Goal: Task Accomplishment & Management: Manage account settings

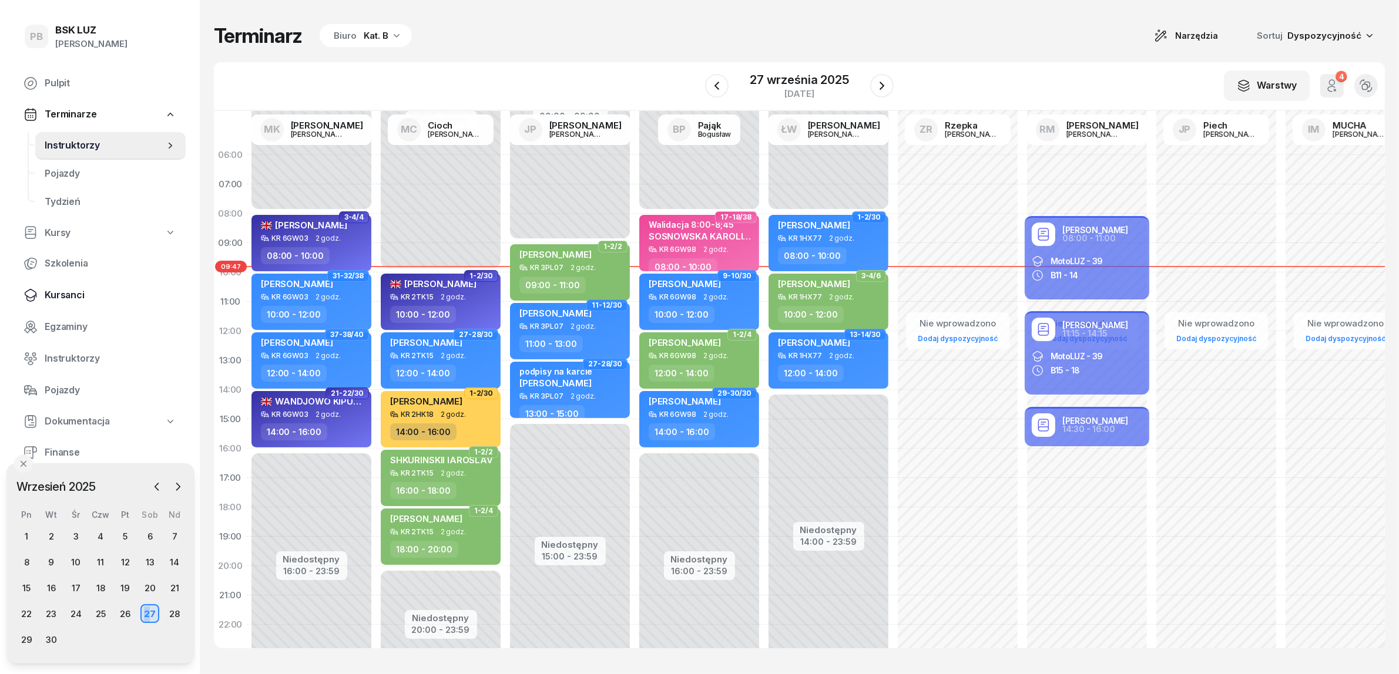
click at [65, 293] on span "Kursanci" at bounding box center [111, 295] width 132 height 15
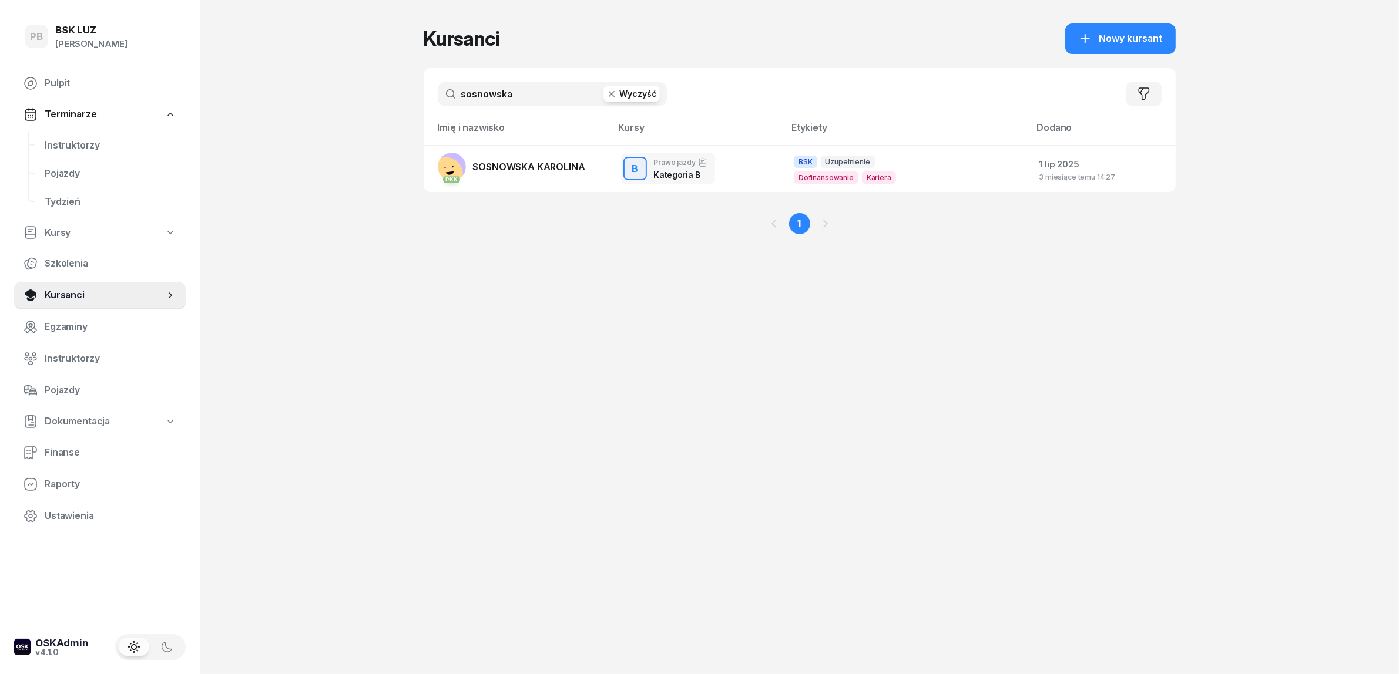
click at [510, 102] on input "sosnowska" at bounding box center [552, 94] width 229 height 24
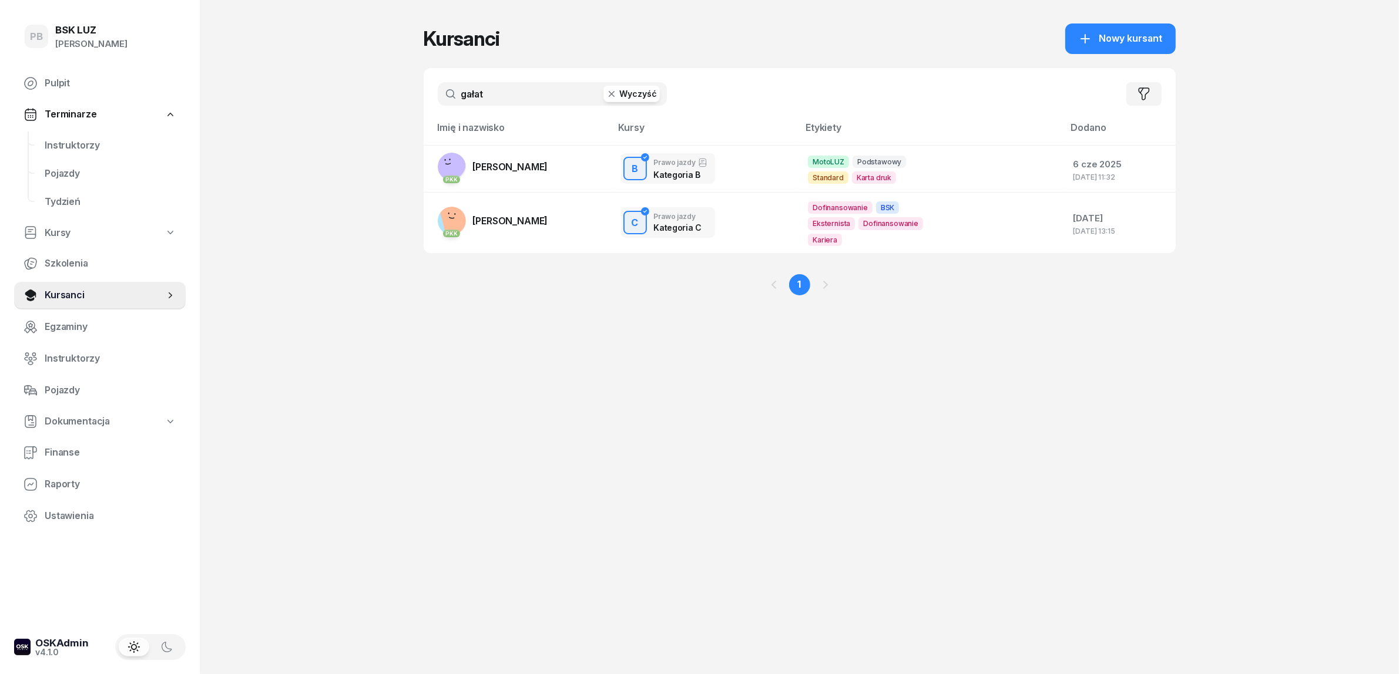
type input "gałat"
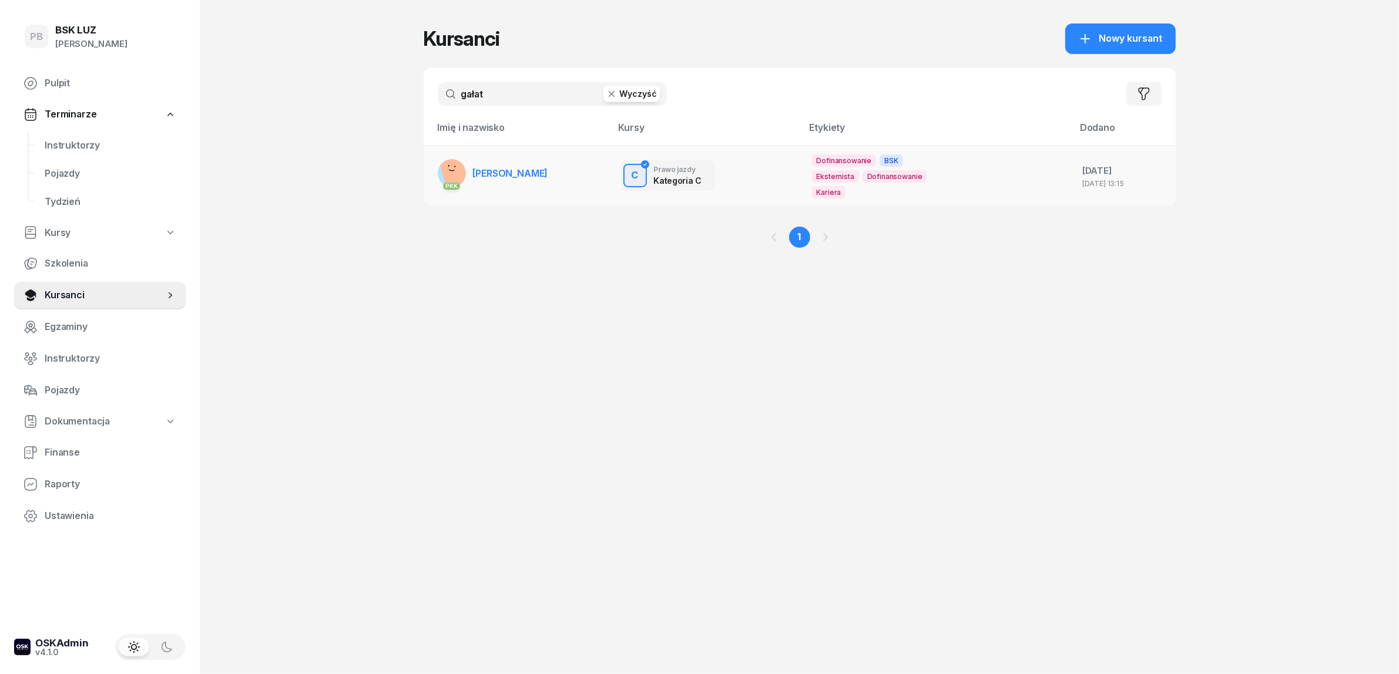
click at [521, 172] on link "PKK [PERSON_NAME]" at bounding box center [493, 173] width 110 height 28
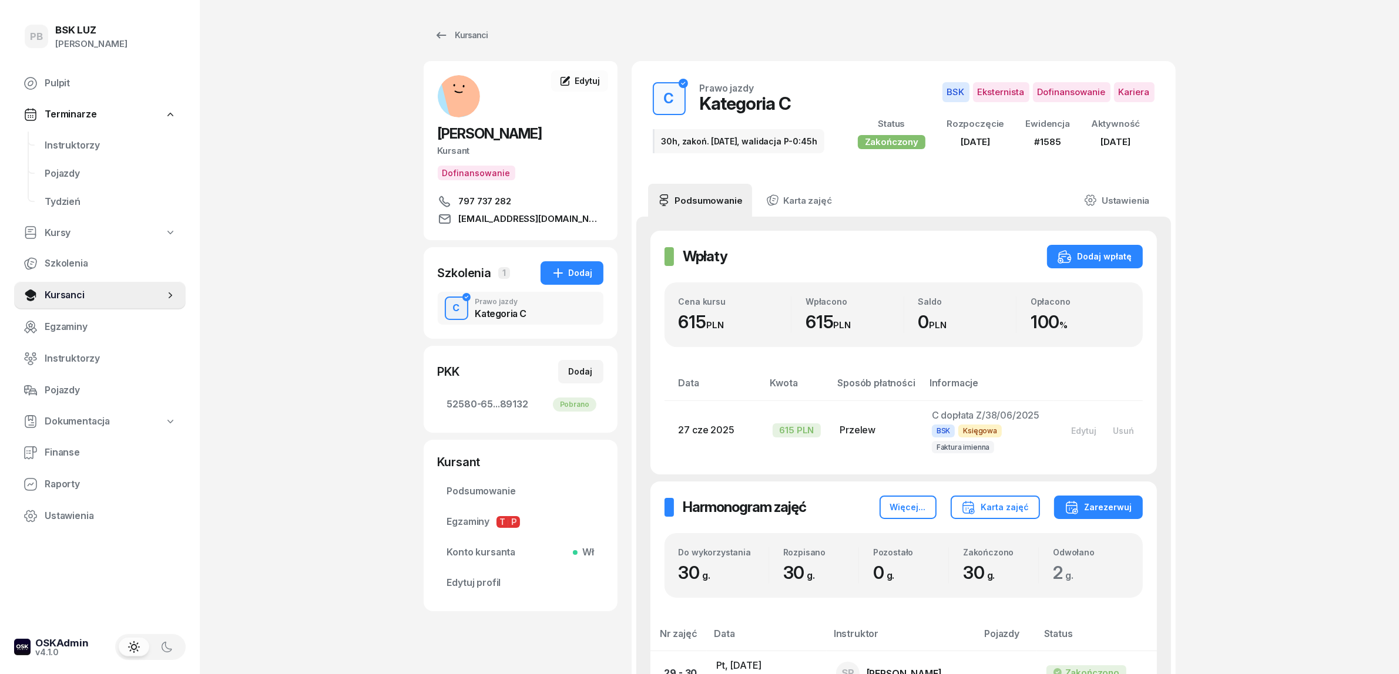
drag, startPoint x: 456, startPoint y: 639, endPoint x: 331, endPoint y: 411, distance: 260.0
click at [56, 135] on link "Instruktorzy" at bounding box center [110, 146] width 150 height 28
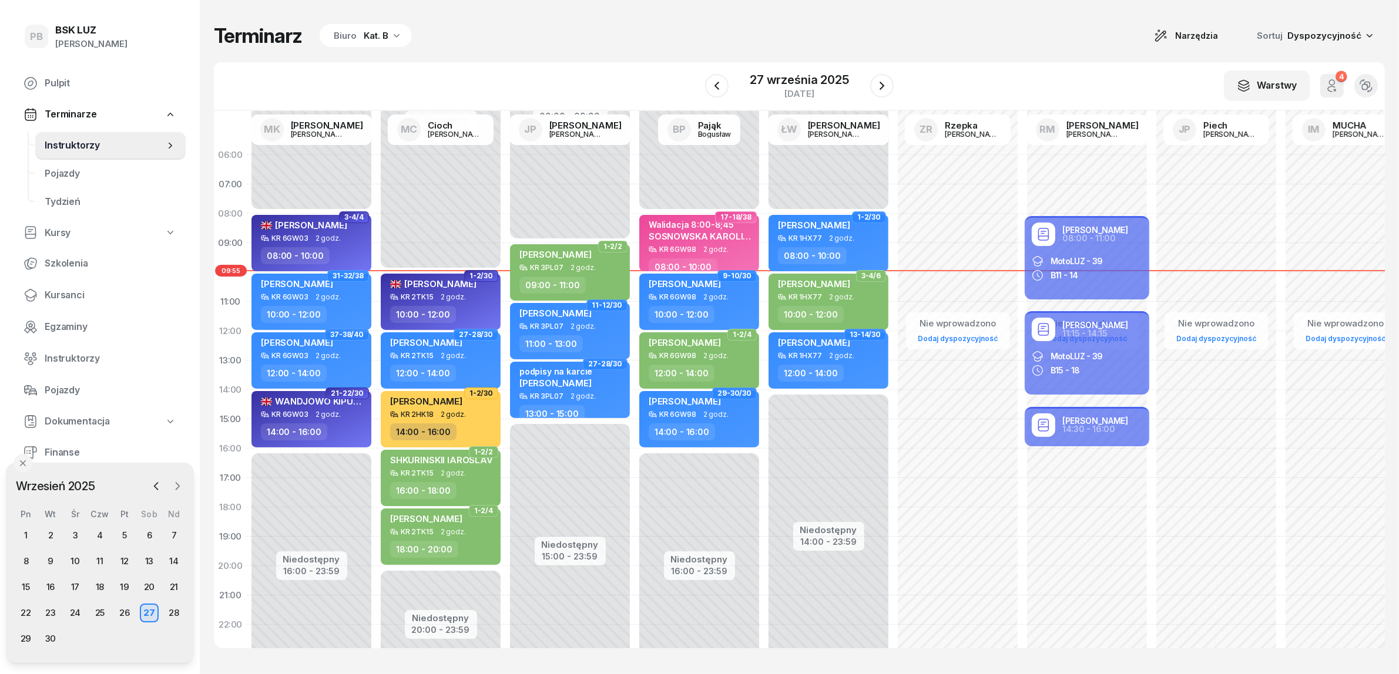
click at [172, 484] on icon "button" at bounding box center [178, 487] width 12 height 12
click at [57, 291] on span "Kursanci" at bounding box center [111, 295] width 132 height 15
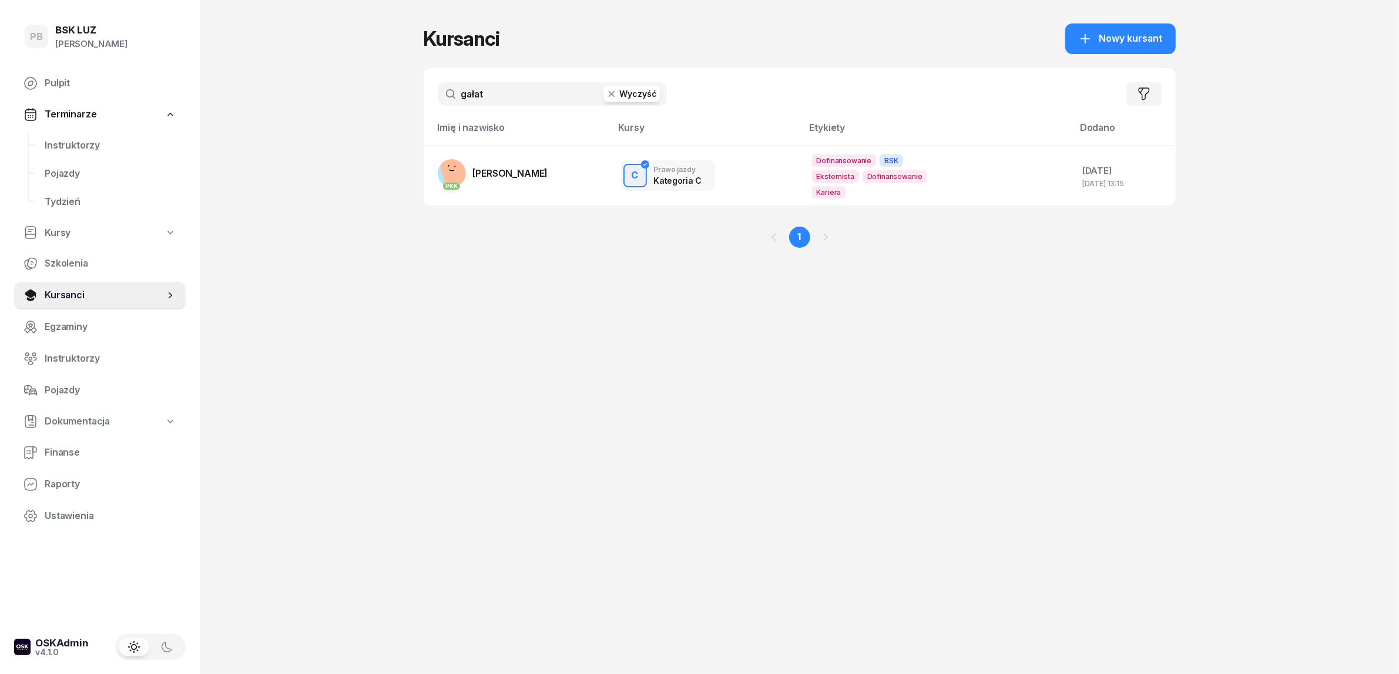
click at [479, 95] on input "gałat" at bounding box center [552, 94] width 229 height 24
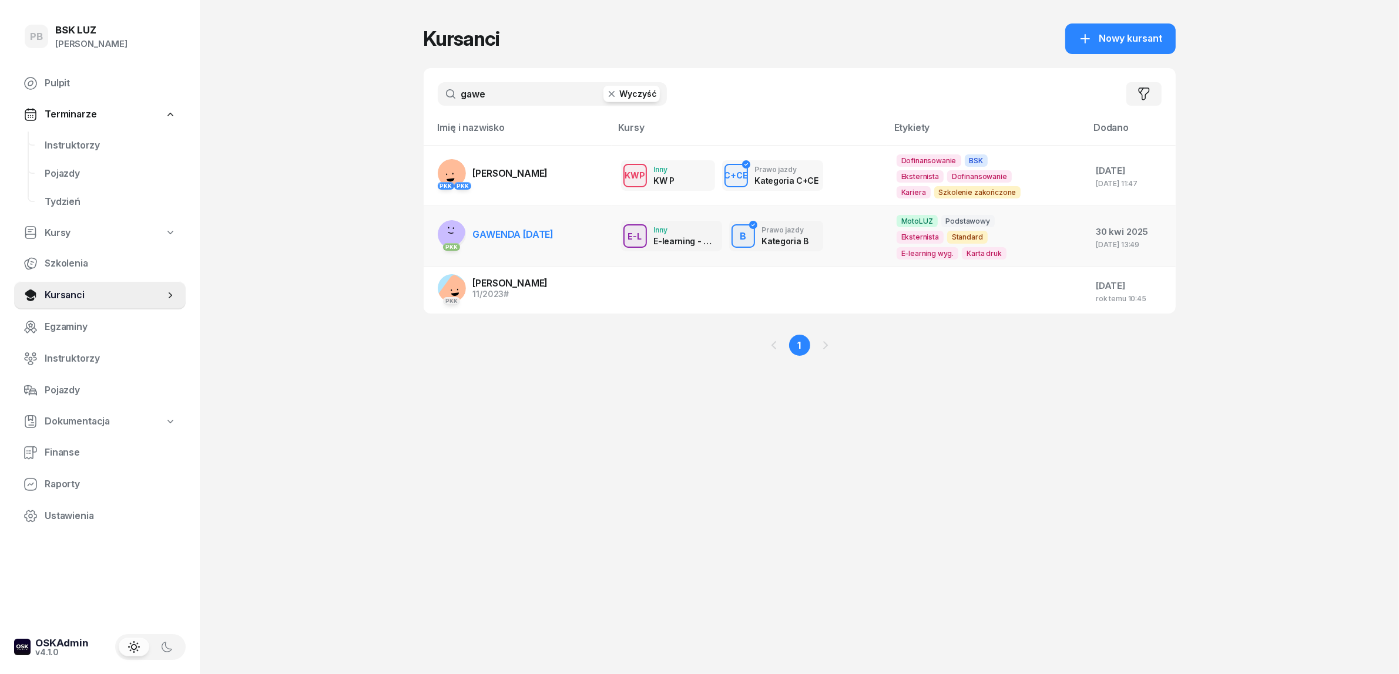
type input "gawe"
click at [529, 230] on span "GAWENDA [DATE]" at bounding box center [513, 235] width 81 height 12
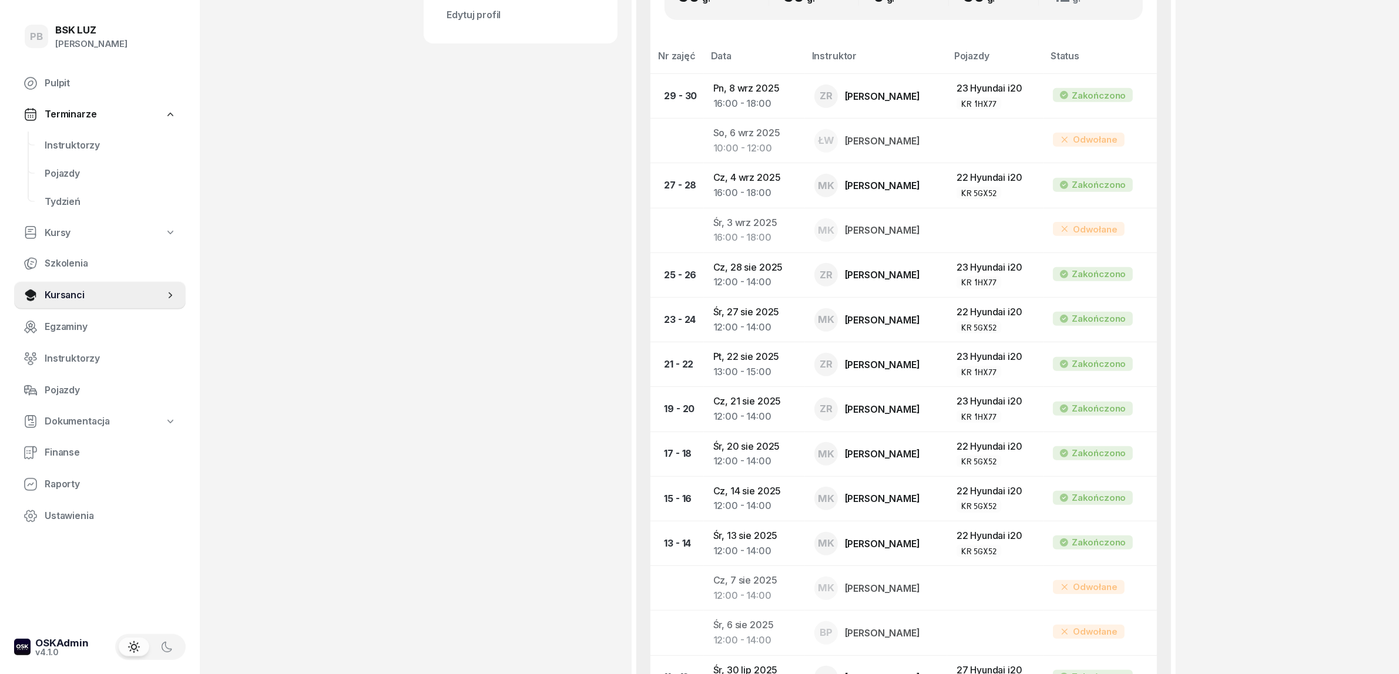
scroll to position [588, 0]
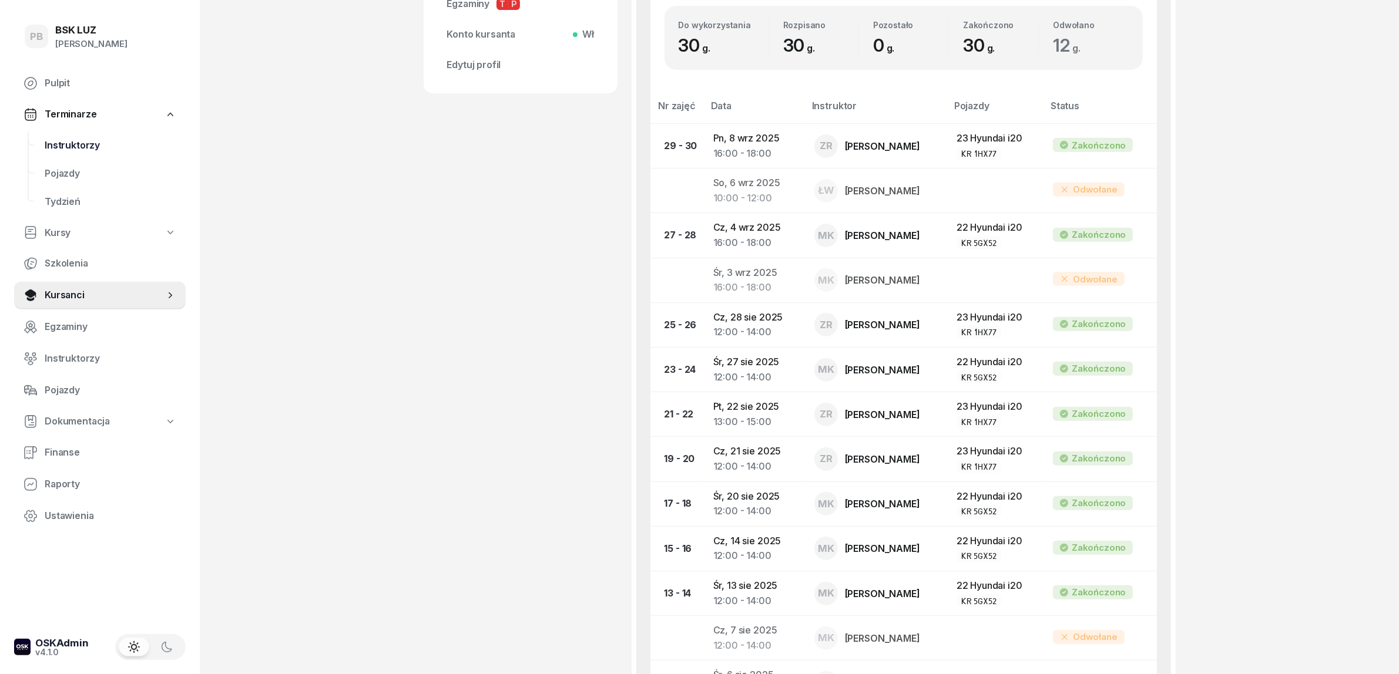
click at [55, 142] on span "Instruktorzy" at bounding box center [111, 145] width 132 height 15
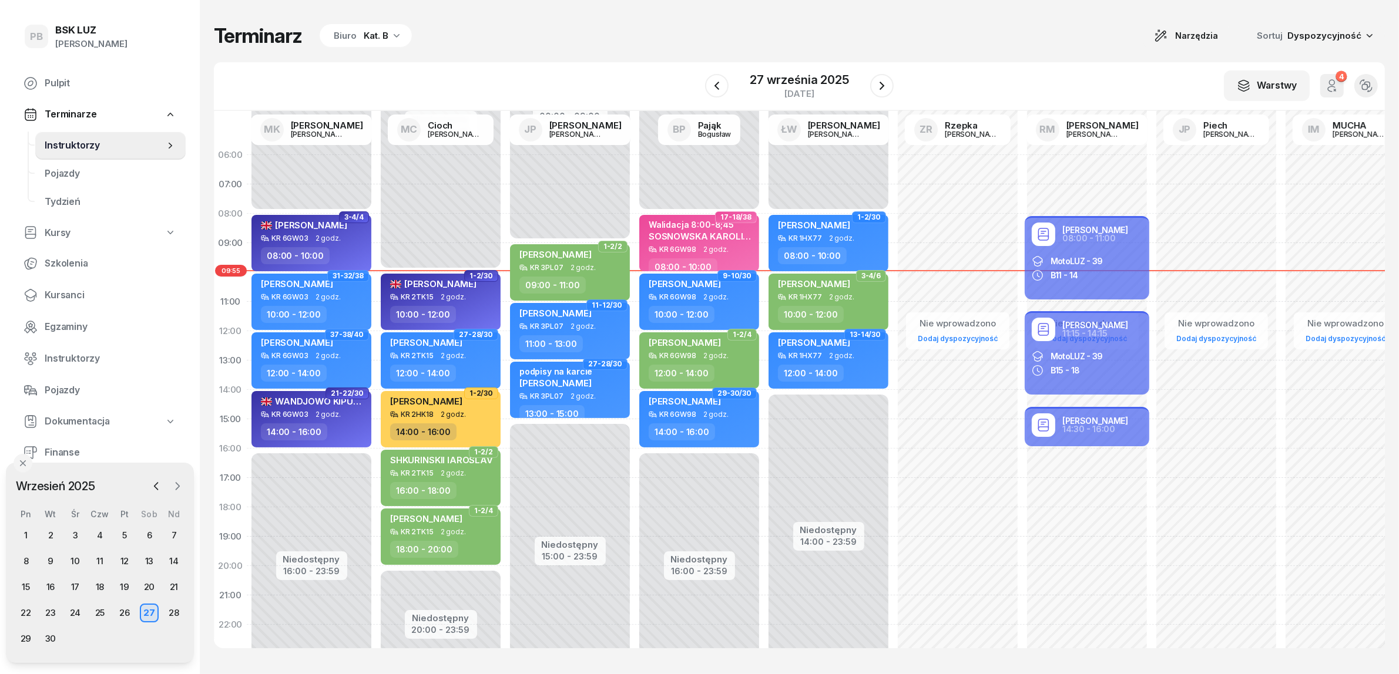
click at [174, 483] on icon "button" at bounding box center [178, 487] width 12 height 12
click at [48, 585] on div "14" at bounding box center [50, 587] width 19 height 19
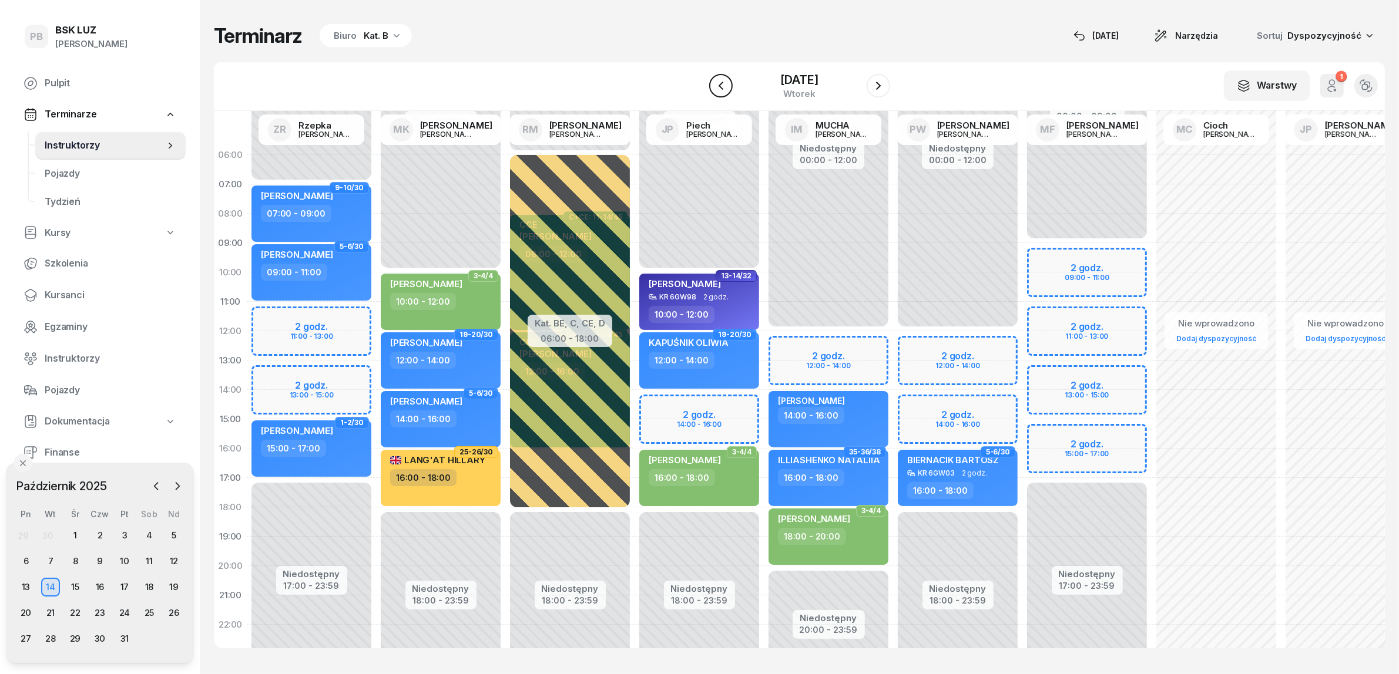
click at [714, 85] on icon "button" at bounding box center [721, 86] width 14 height 14
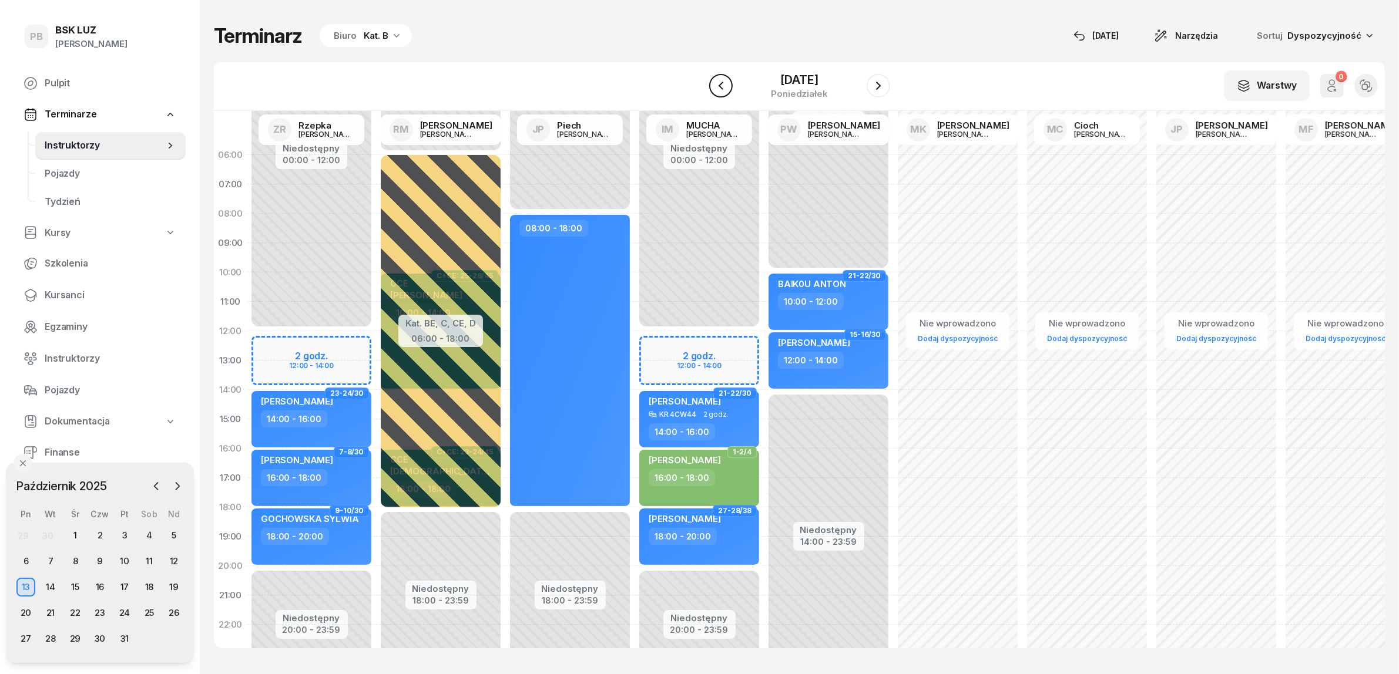
click at [714, 83] on icon "button" at bounding box center [721, 86] width 14 height 14
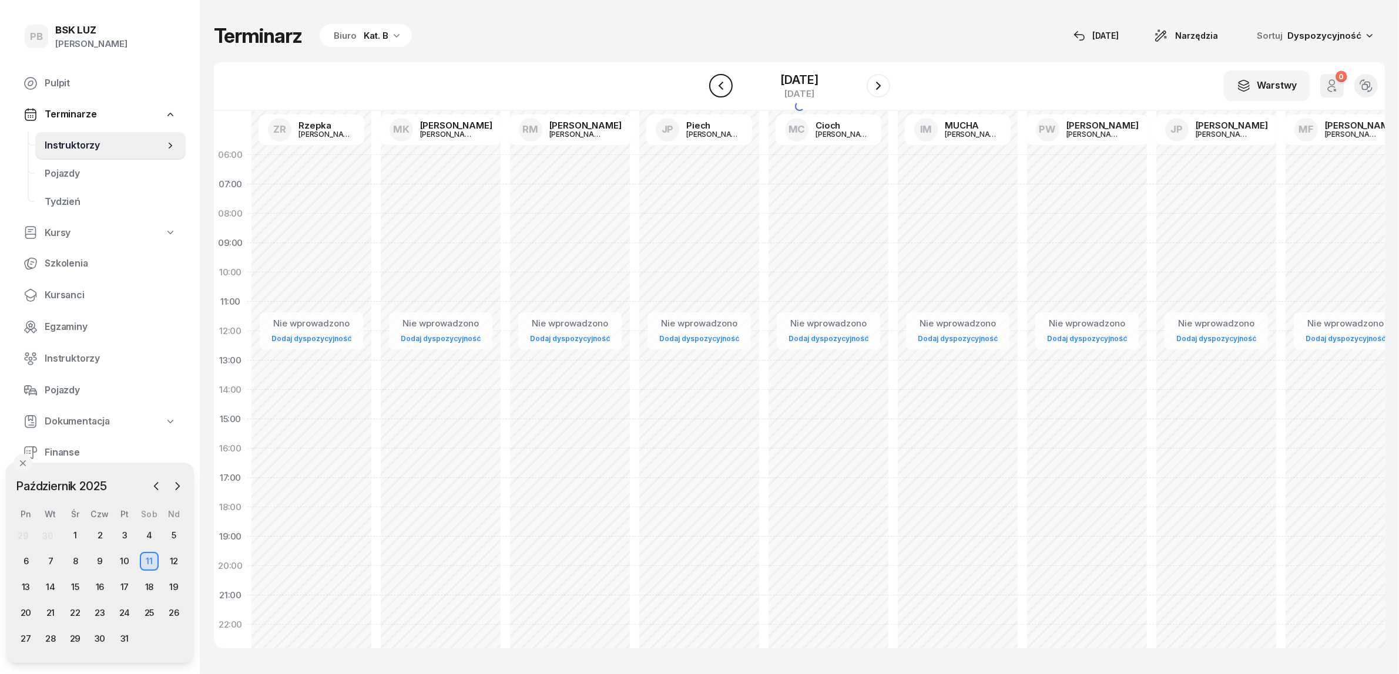
click at [714, 83] on icon "button" at bounding box center [721, 86] width 14 height 14
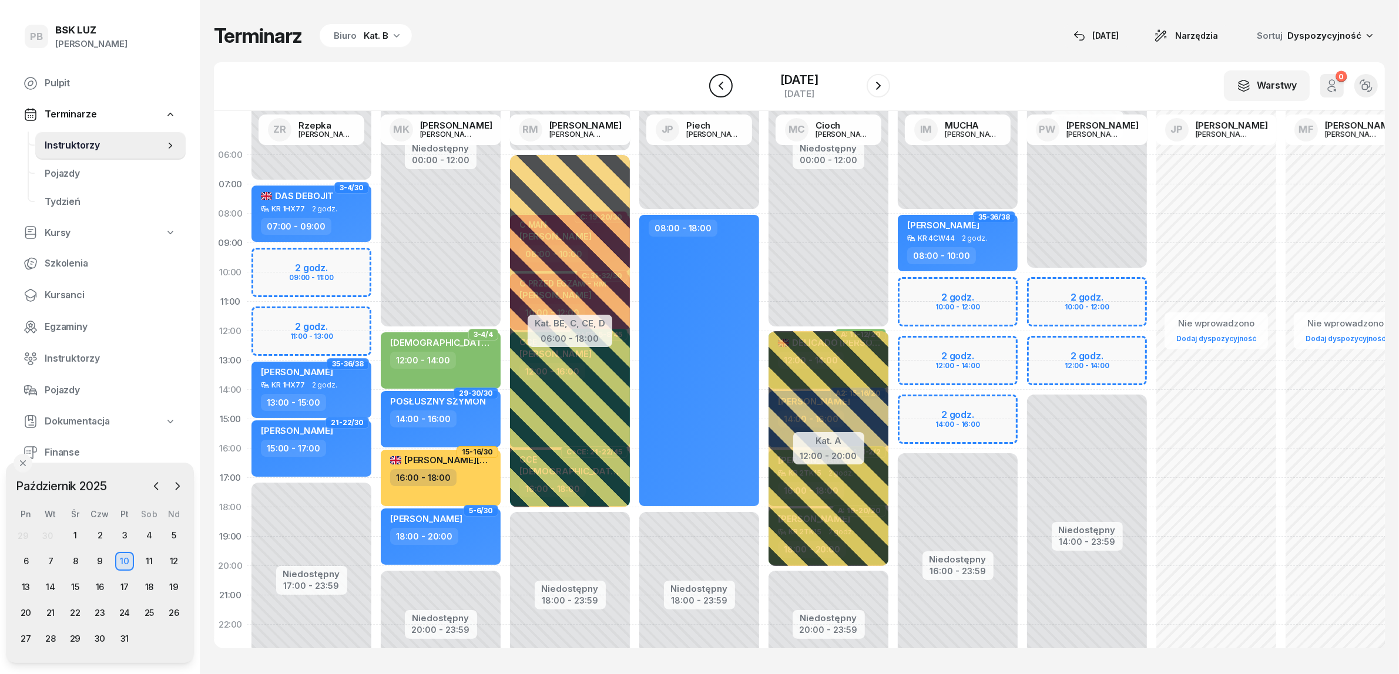
click at [714, 83] on icon "button" at bounding box center [721, 86] width 14 height 14
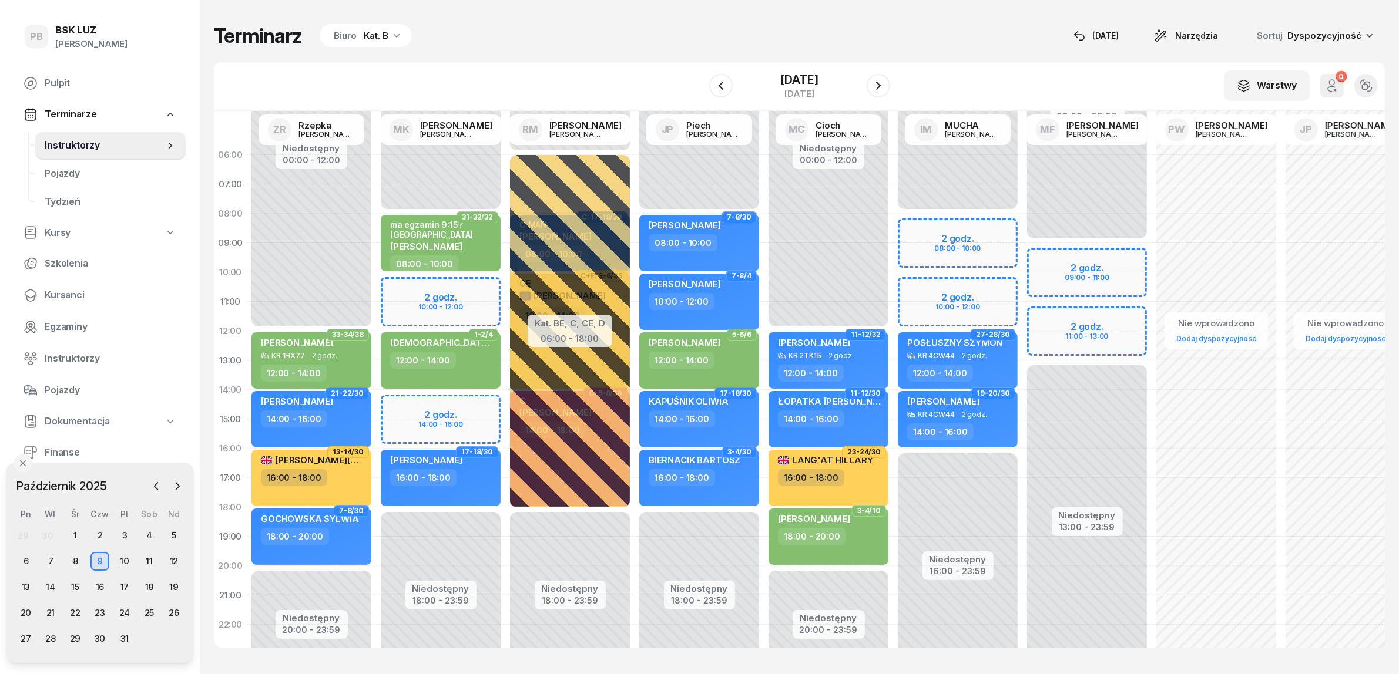
click at [401, 409] on div "Niedostępny 00:00 - 08:00 Niedostępny 18:00 - 23:59 2 godz. 10:00 - 12:00 2 god…" at bounding box center [440, 419] width 129 height 558
select select "14"
select select "16"
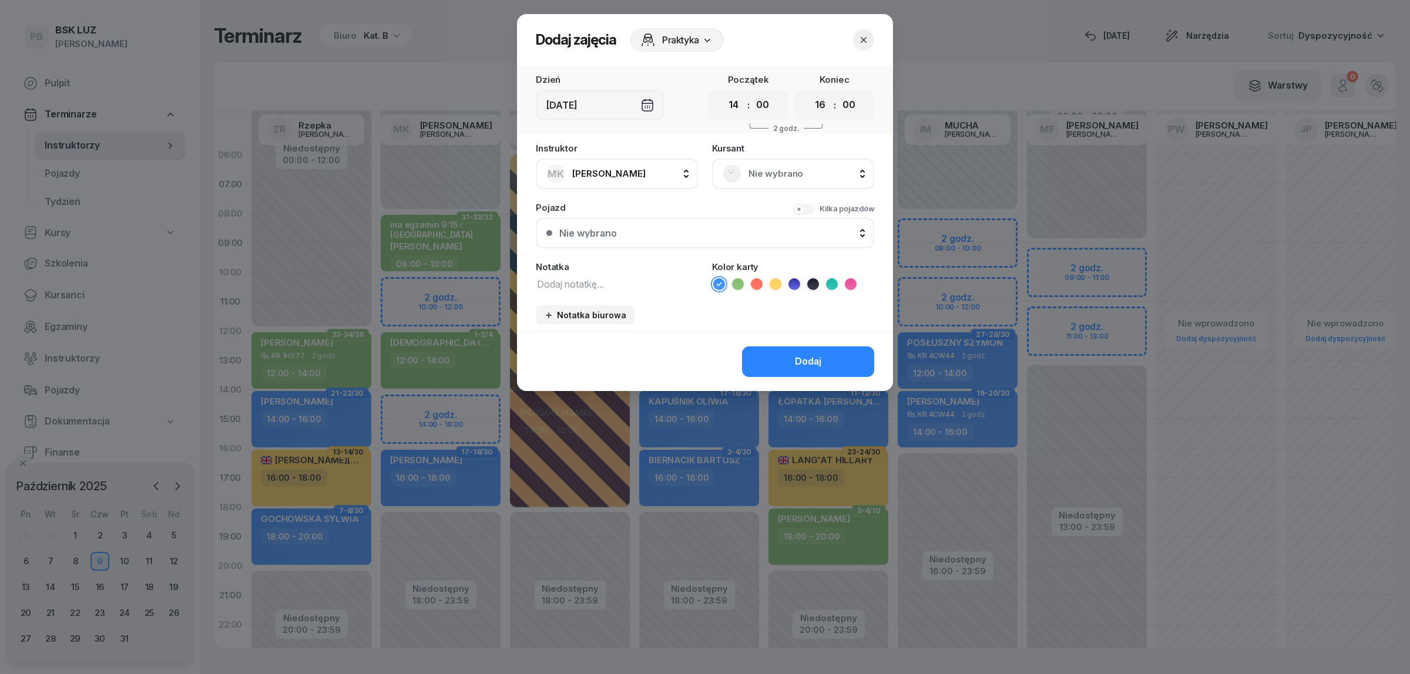
click at [761, 182] on div "Nie wybrano" at bounding box center [793, 174] width 141 height 19
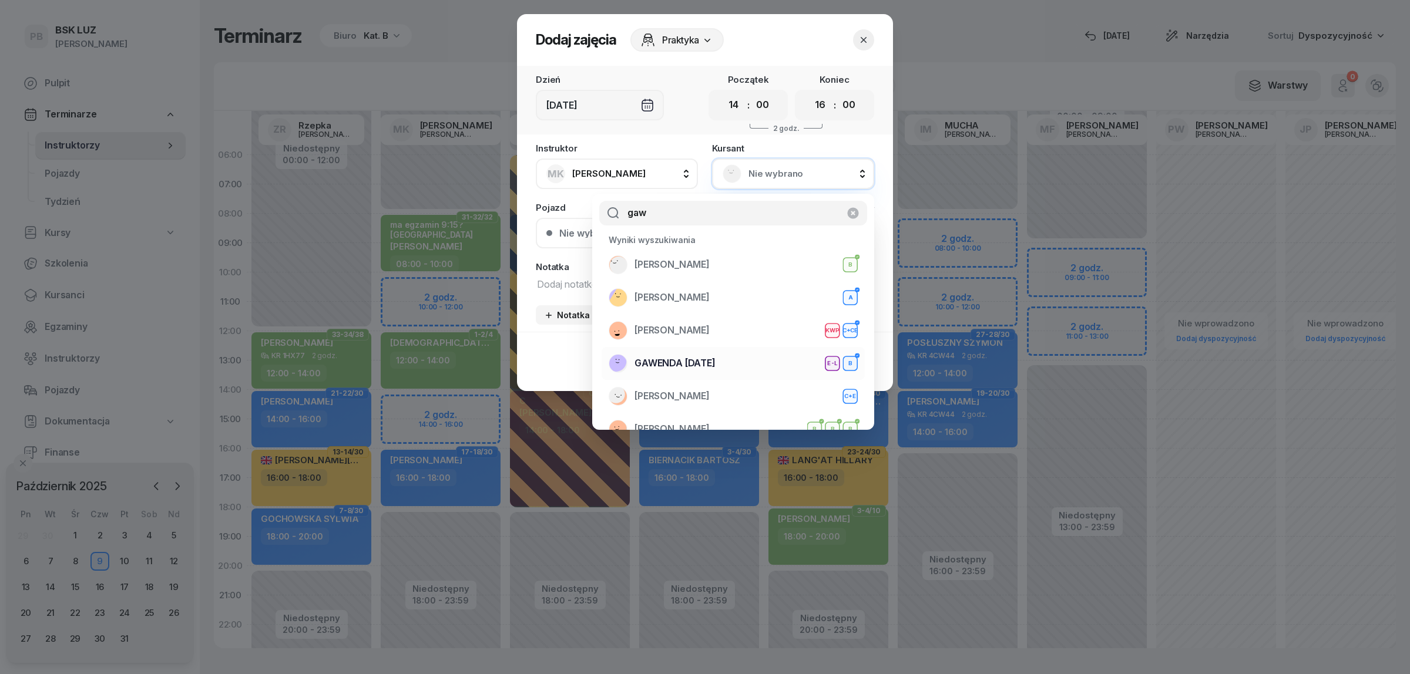
type input "gaw"
click at [662, 361] on span "GAWENDA [DATE]" at bounding box center [675, 363] width 81 height 15
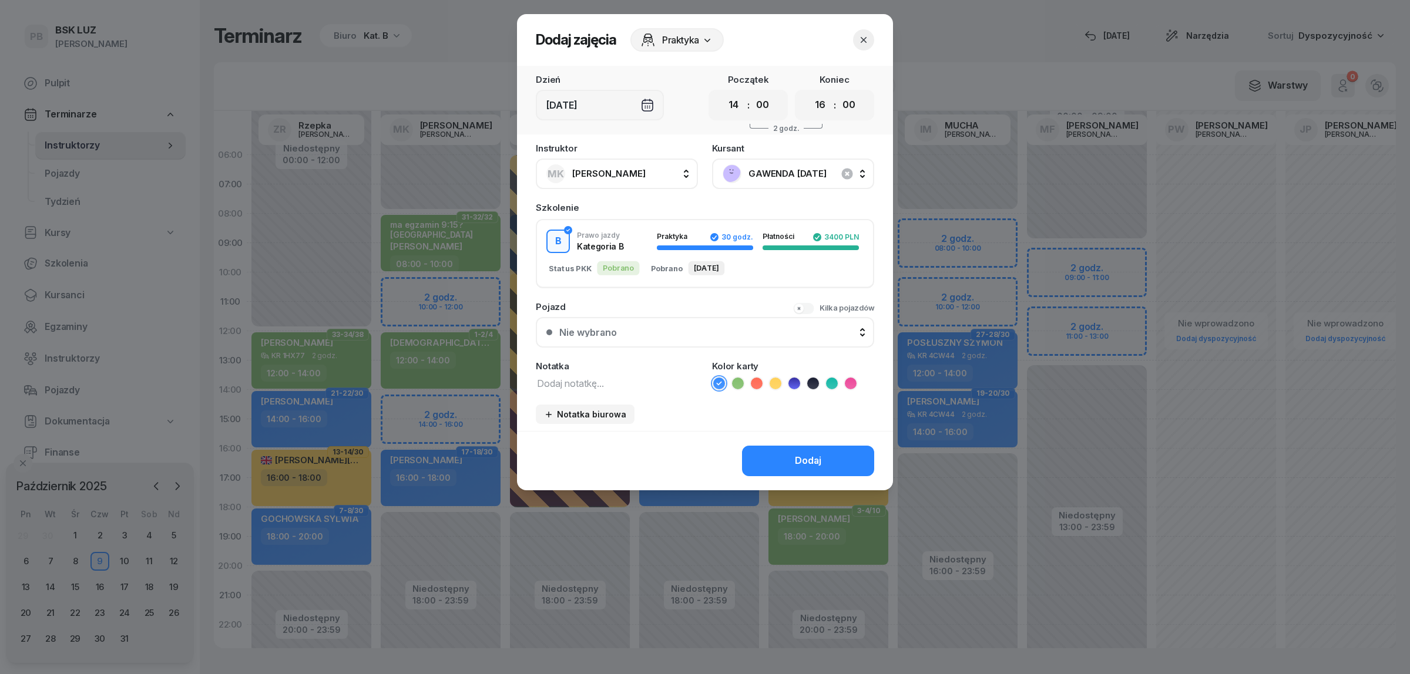
click at [589, 382] on textarea at bounding box center [617, 382] width 162 height 15
drag, startPoint x: 735, startPoint y: 380, endPoint x: 746, endPoint y: 406, distance: 28.7
click at [735, 380] on icon at bounding box center [738, 384] width 12 height 12
click at [770, 456] on button "Dodaj" at bounding box center [808, 461] width 132 height 31
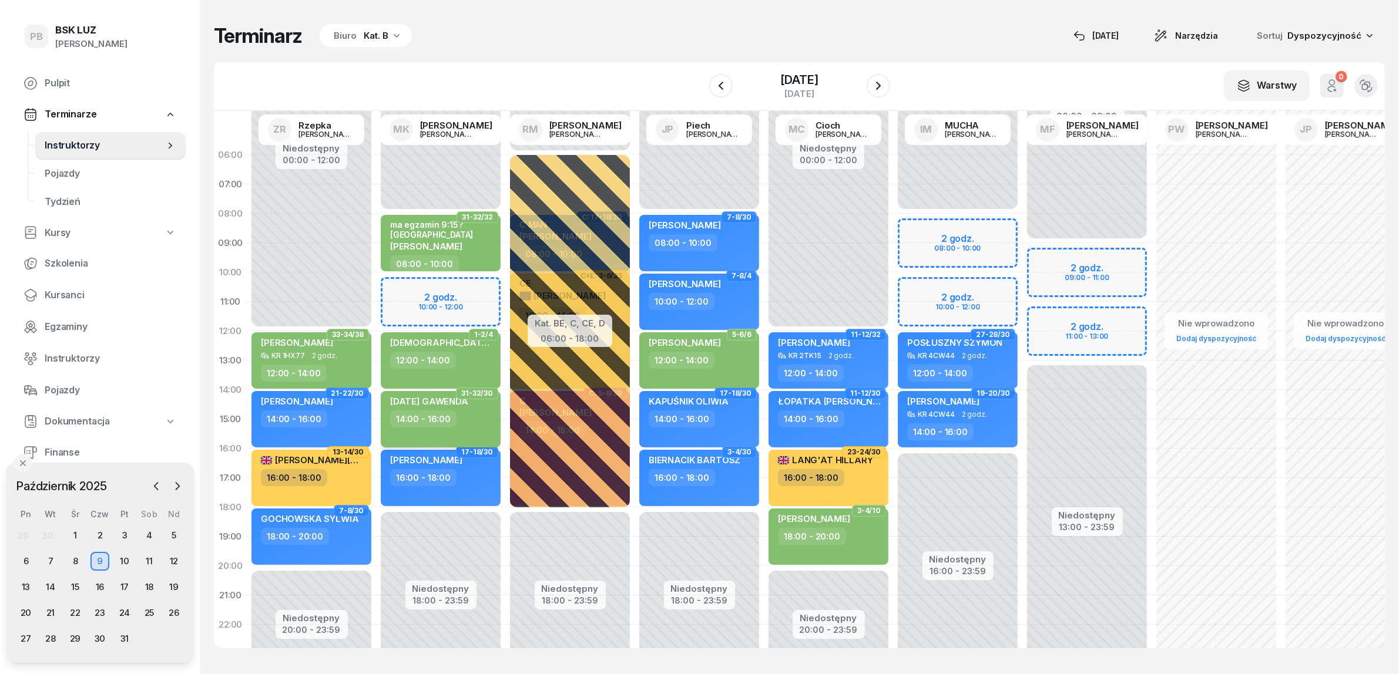
click at [482, 422] on div "14:00 - 16:00" at bounding box center [441, 419] width 103 height 17
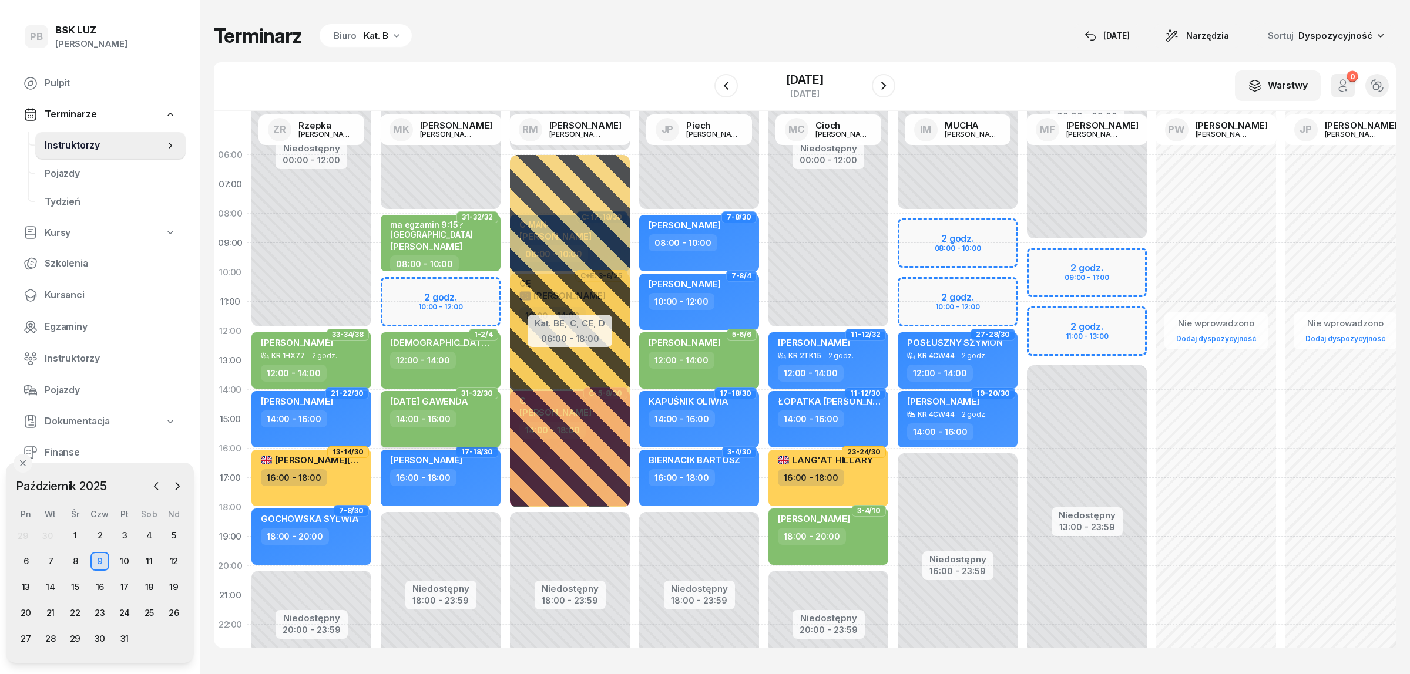
select select "14"
select select "16"
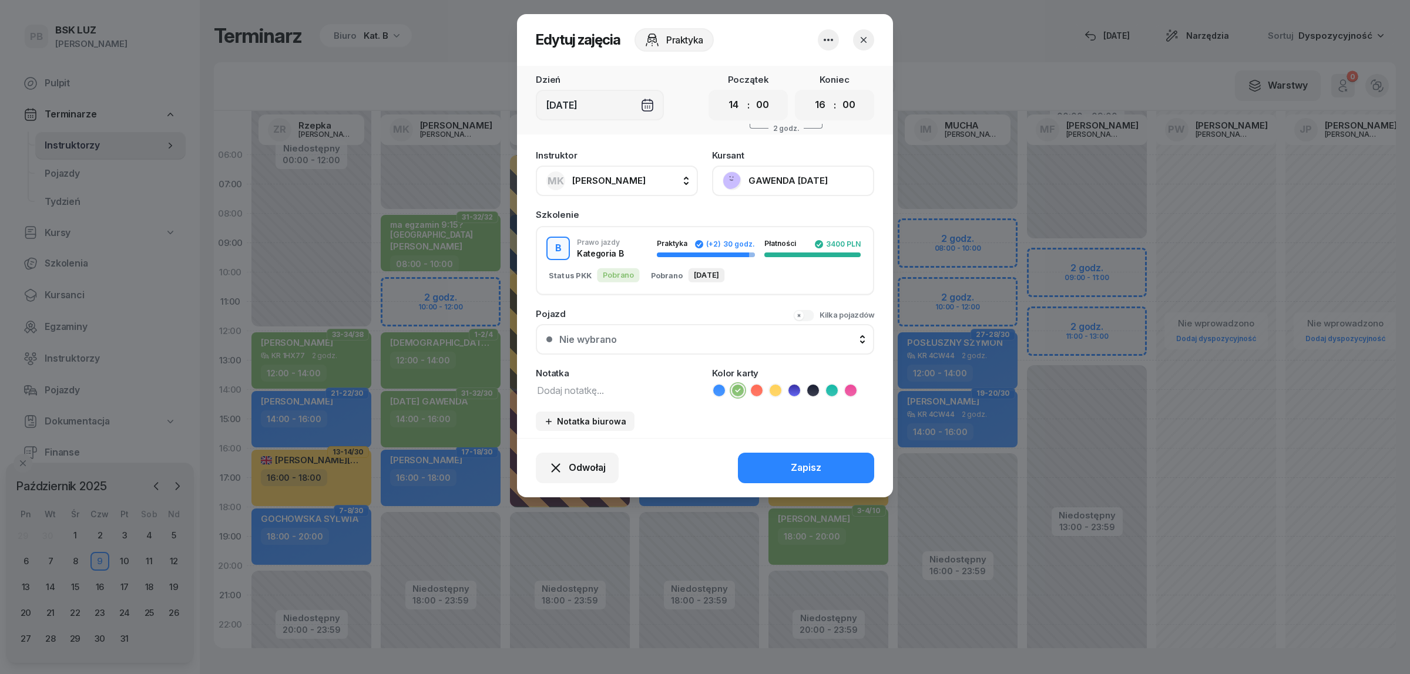
click at [764, 179] on button "GAWENDA [DATE]" at bounding box center [793, 181] width 162 height 31
click at [768, 219] on div "Otwórz profil" at bounding box center [749, 220] width 57 height 15
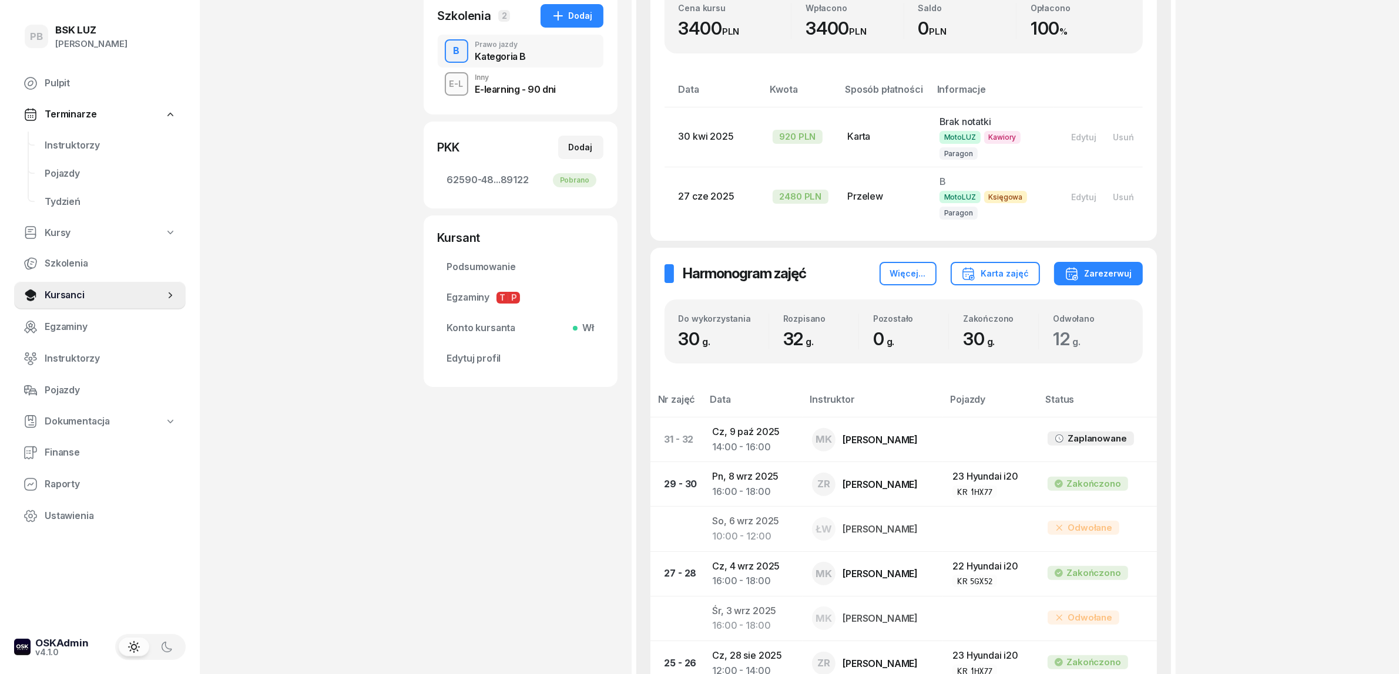
scroll to position [220, 0]
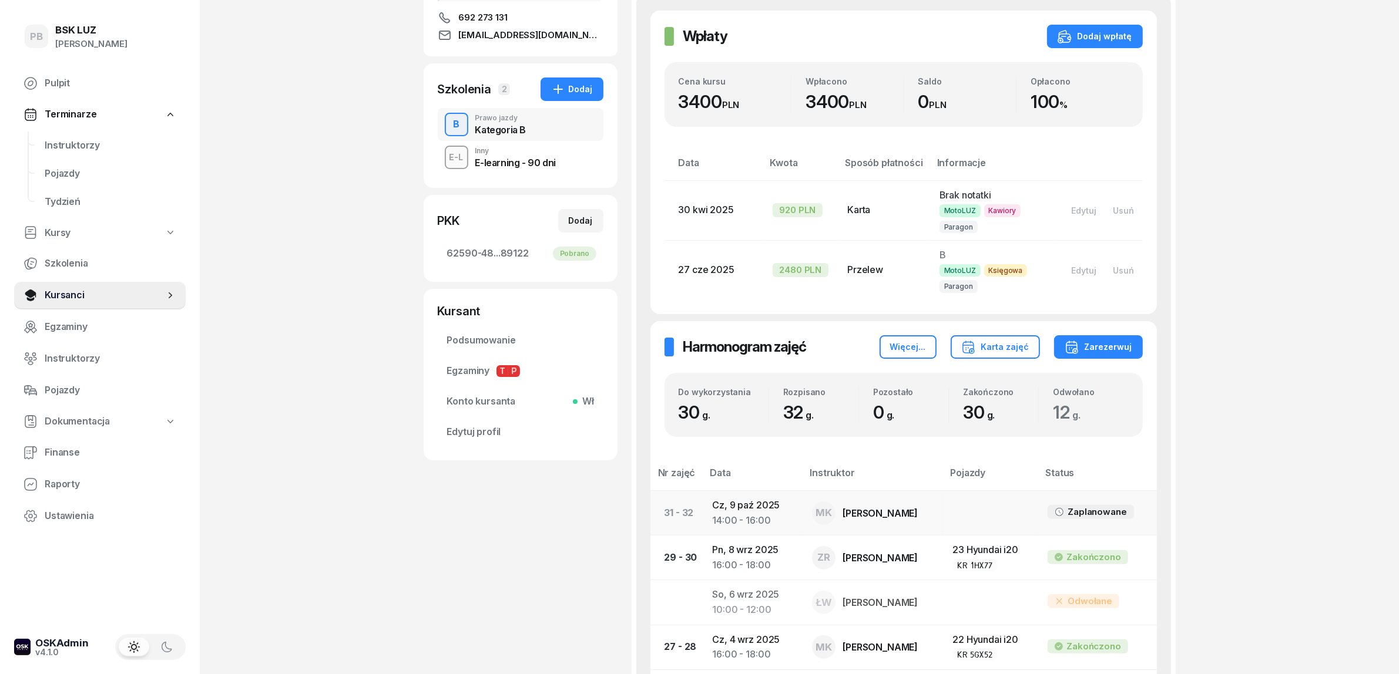
click at [723, 513] on div "14:00 - 16:00" at bounding box center [753, 520] width 81 height 15
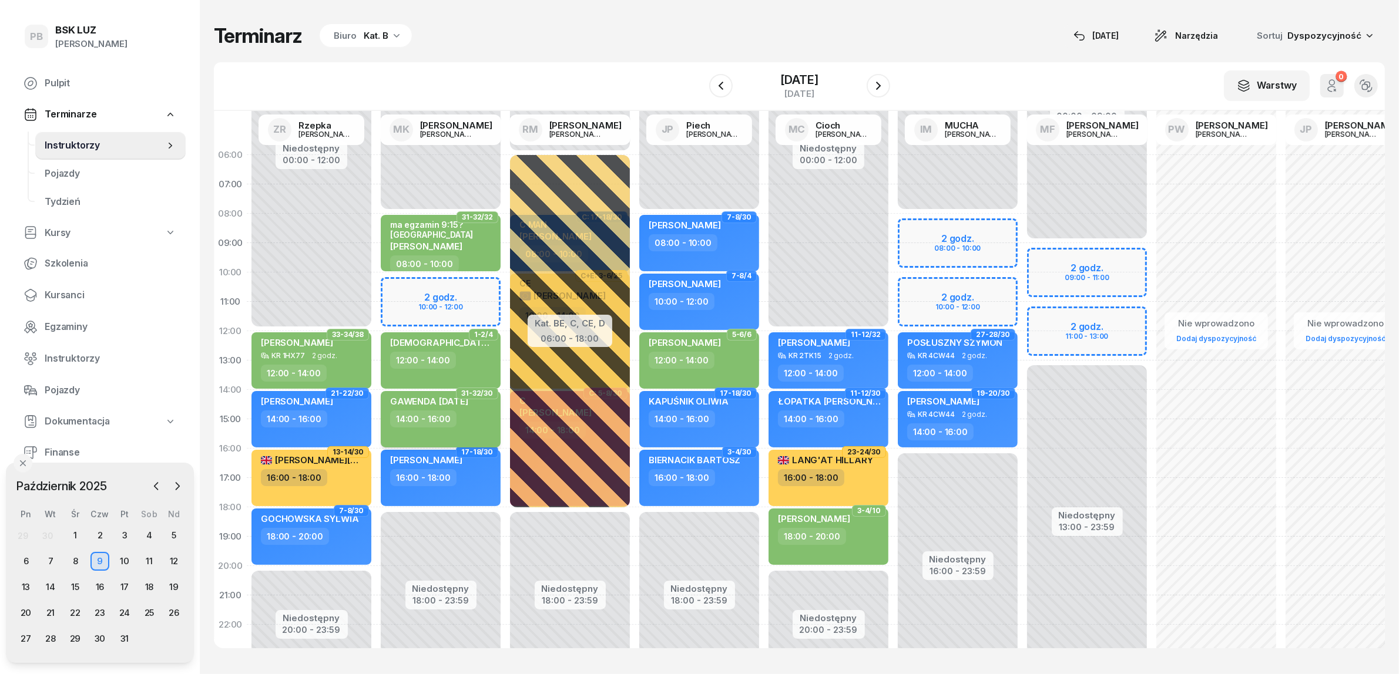
scroll to position [0, 1]
click at [486, 415] on div "14:00 - 16:00" at bounding box center [441, 419] width 103 height 17
click at [478, 424] on div "14:00 - 16:00" at bounding box center [441, 419] width 103 height 17
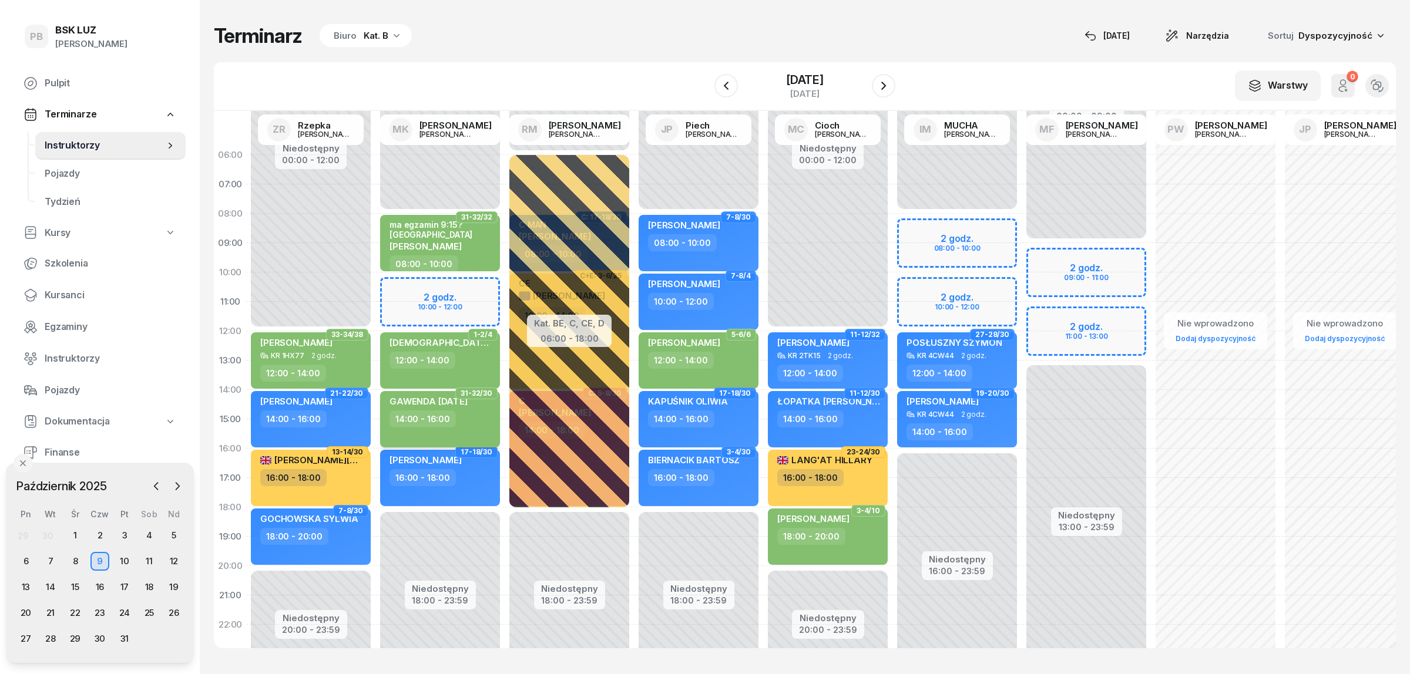
select select "14"
select select "16"
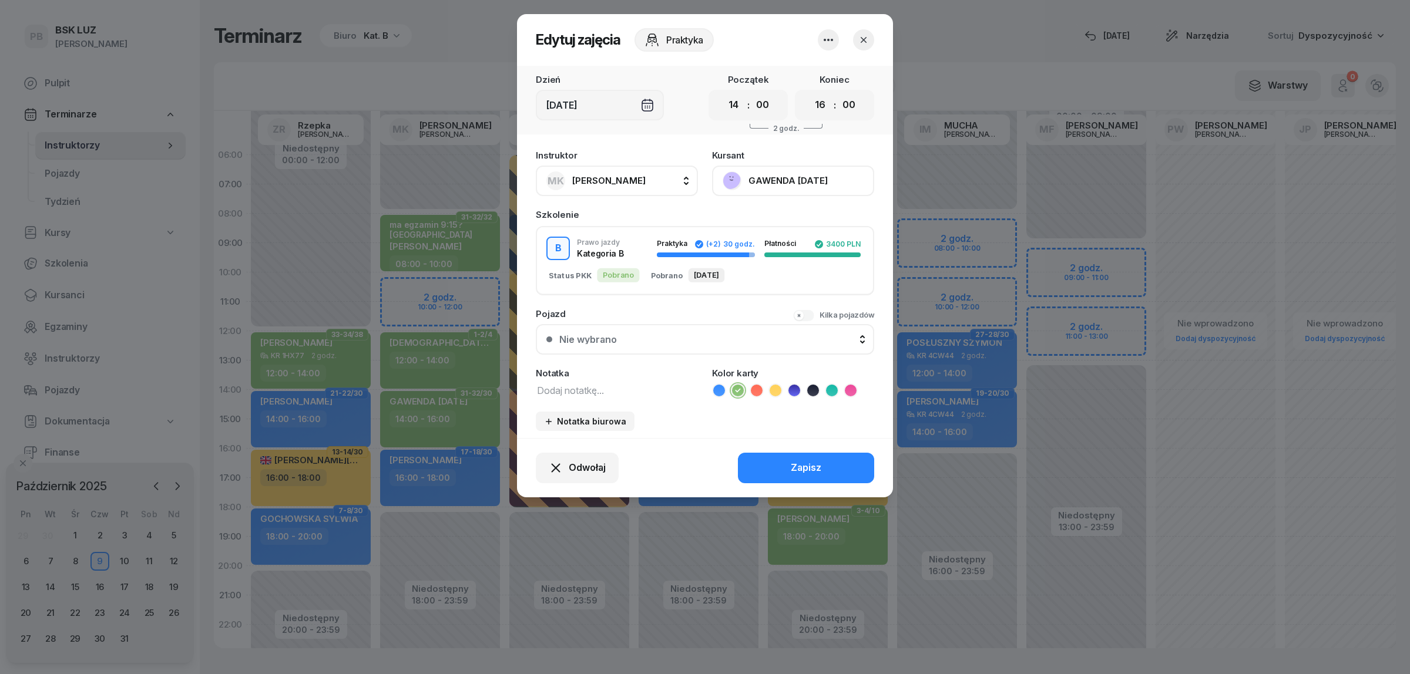
click at [609, 390] on textarea at bounding box center [617, 389] width 162 height 15
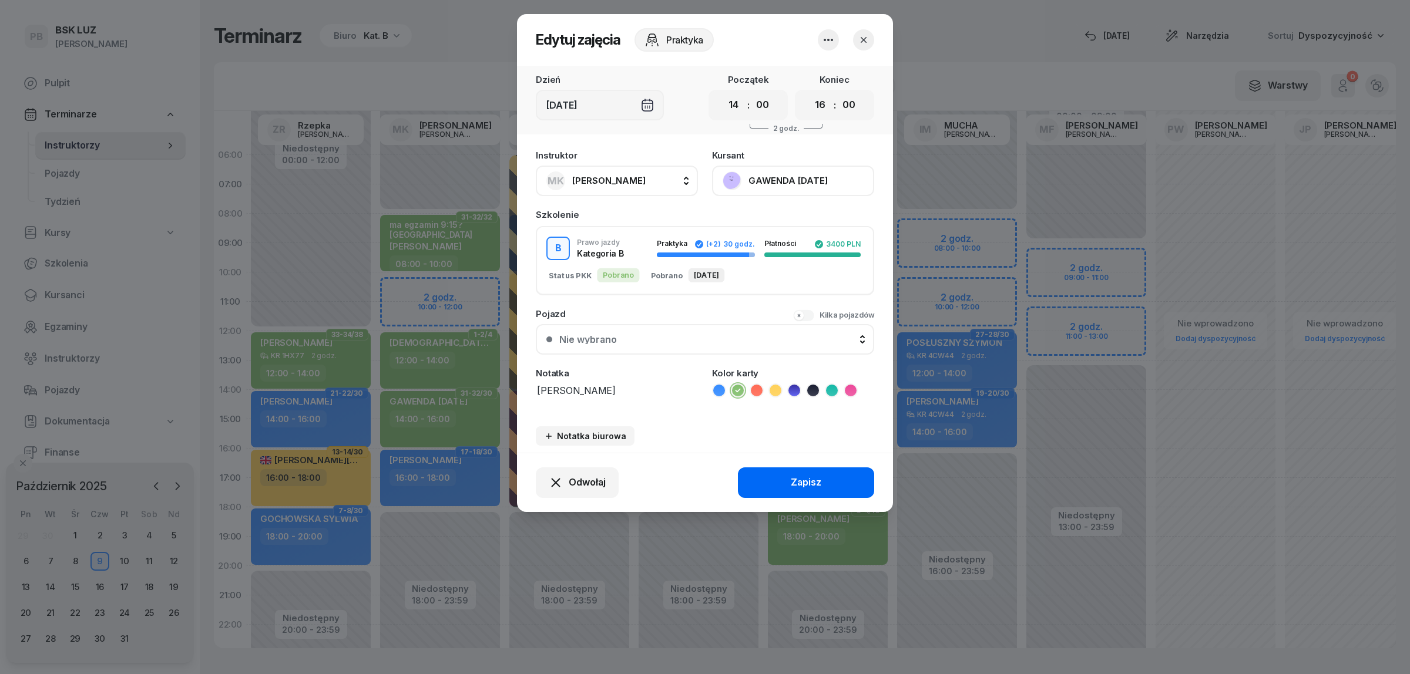
type textarea "[PERSON_NAME]"
click at [803, 468] on button "Zapisz" at bounding box center [806, 483] width 136 height 31
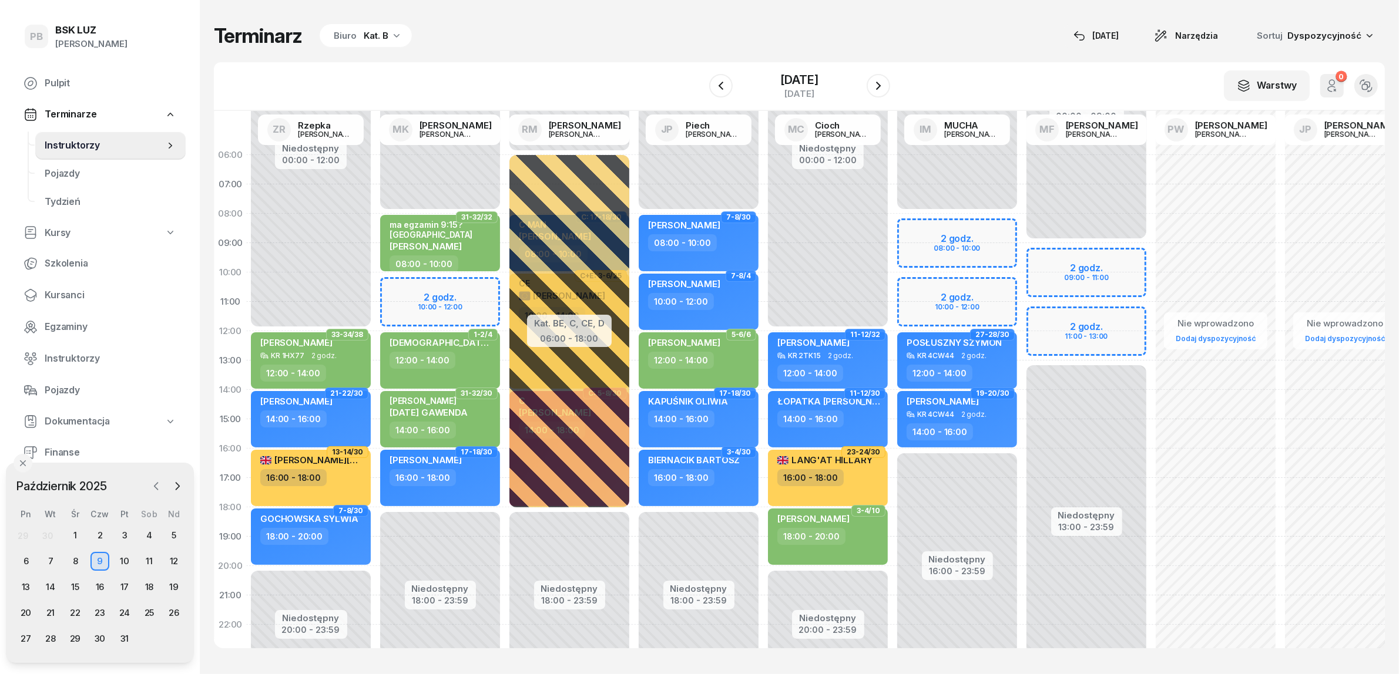
click at [156, 486] on icon "button" at bounding box center [156, 487] width 12 height 12
click at [141, 610] on div "27" at bounding box center [149, 613] width 19 height 19
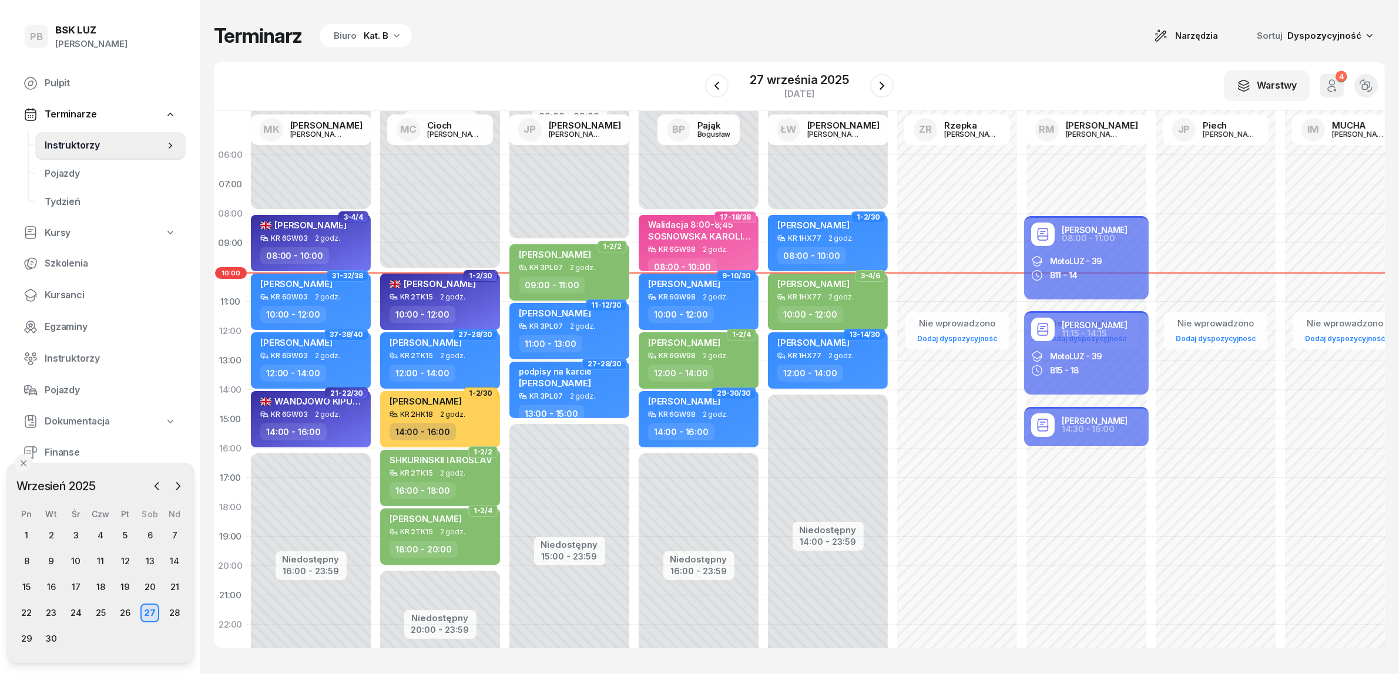
click at [465, 72] on div "W Wybierz AK [PERSON_NAME] BP [PERSON_NAME] DP [PERSON_NAME] GS [PERSON_NAME] I…" at bounding box center [799, 86] width 1171 height 49
click at [63, 293] on span "Kursanci" at bounding box center [111, 295] width 132 height 15
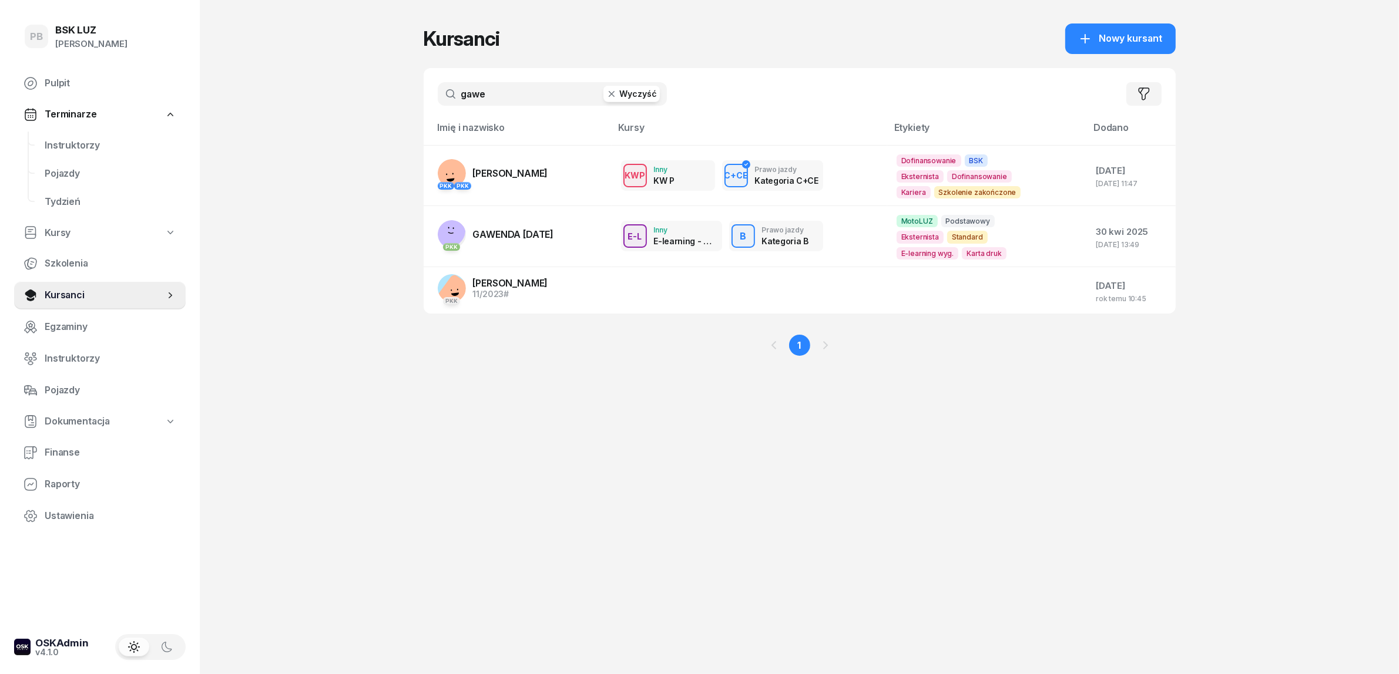
click at [494, 92] on input "gawe" at bounding box center [552, 94] width 229 height 24
click at [445, 550] on div "Kursanci Nowy kursant gawe Wyczyść Filtruj Imię i nazwisko Kursy Etykiety Dodan…" at bounding box center [800, 337] width 752 height 674
click at [247, 330] on div "PB BSK [PERSON_NAME] Terminarze Instruktorzy Pojazdy Tydzień Kursy Szkolenia Ku…" at bounding box center [699, 337] width 1399 height 674
click at [266, 189] on div "PB BSK [PERSON_NAME] Terminarze Instruktorzy Pojazdy Tydzień Kursy Szkolenia Ku…" at bounding box center [699, 337] width 1399 height 674
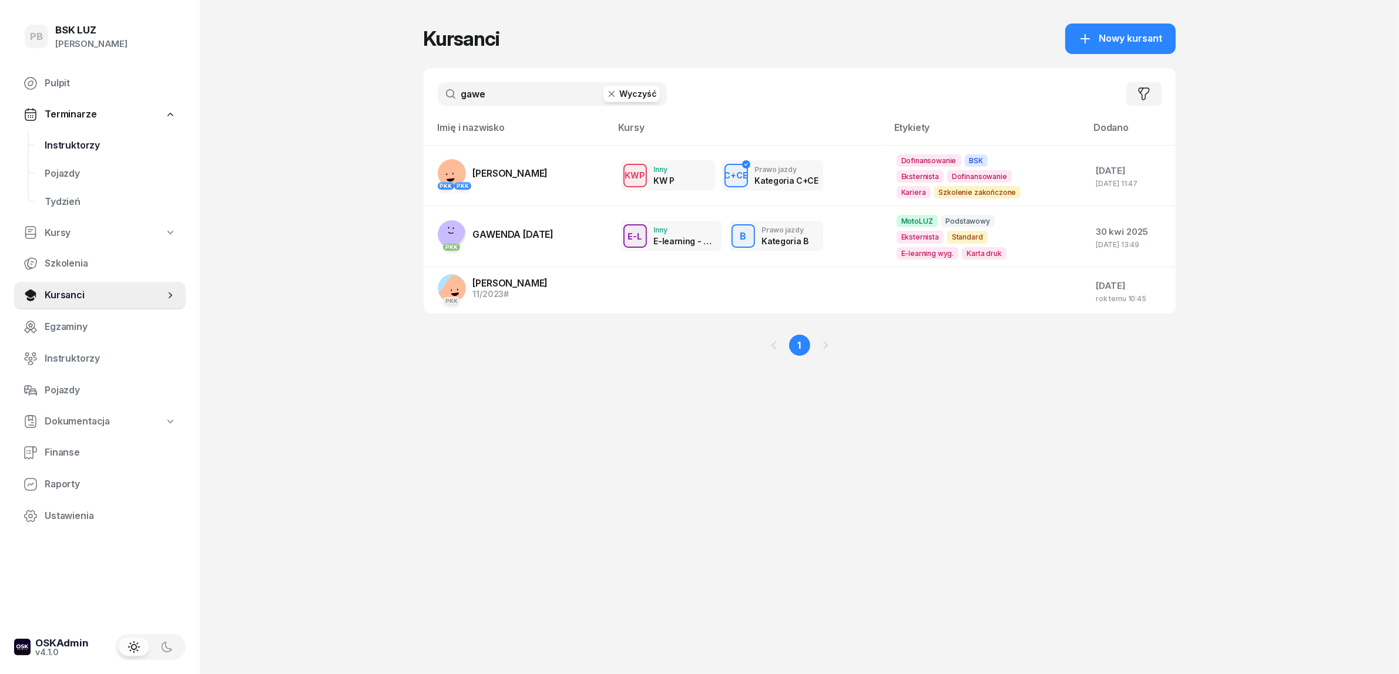
click at [87, 141] on span "Instruktorzy" at bounding box center [111, 145] width 132 height 15
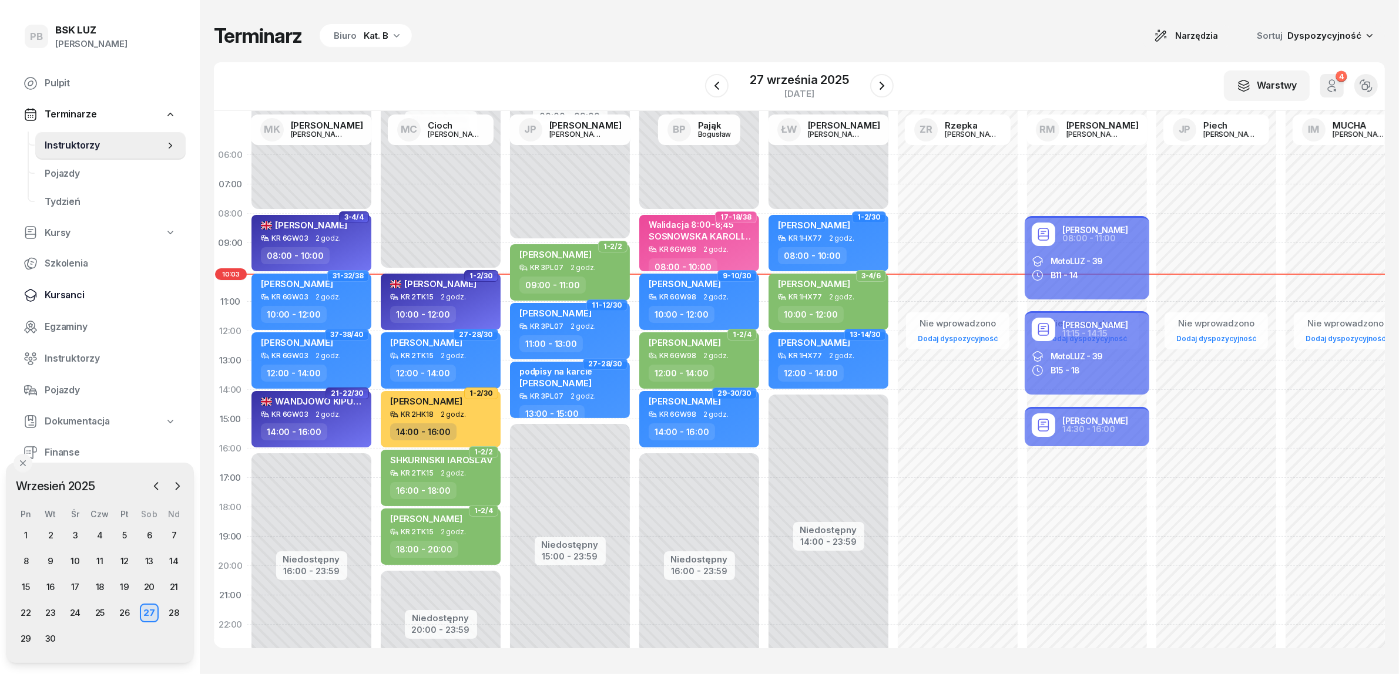
click at [72, 294] on span "Kursanci" at bounding box center [111, 295] width 132 height 15
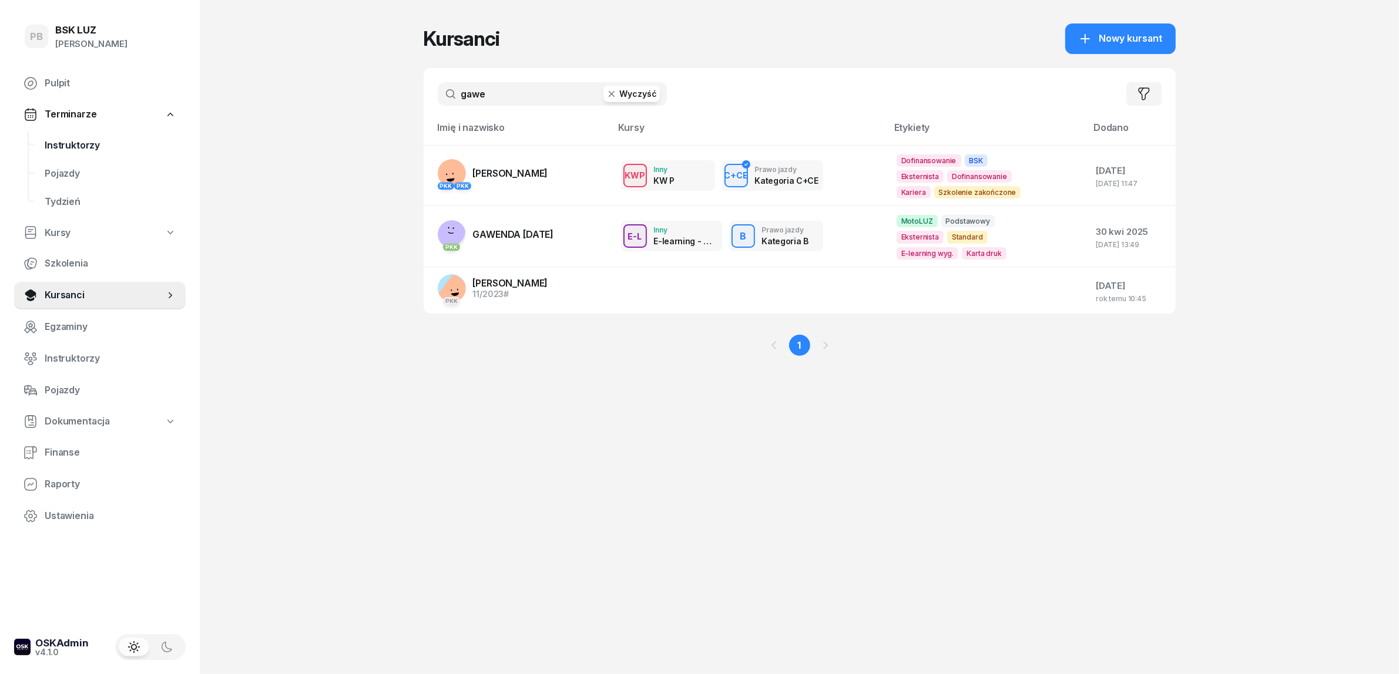
click at [90, 142] on span "Instruktorzy" at bounding box center [111, 145] width 132 height 15
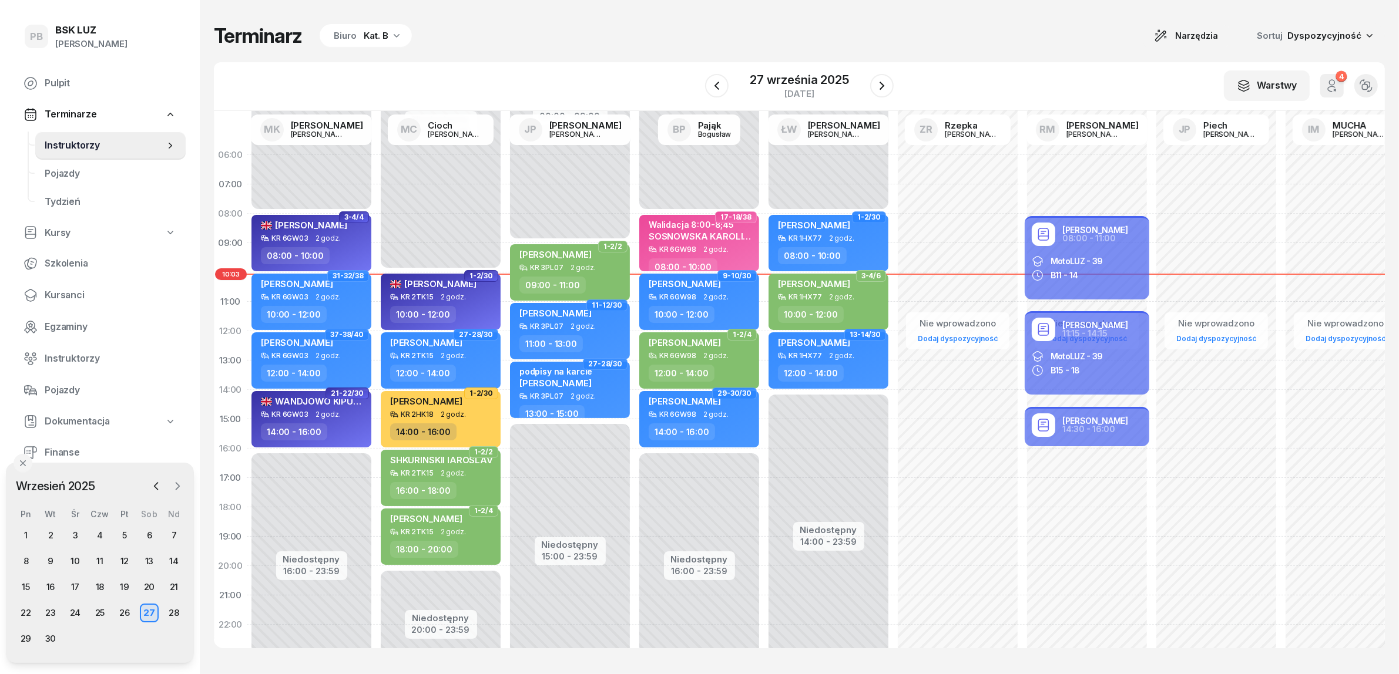
click at [176, 482] on icon "button" at bounding box center [178, 487] width 12 height 12
click at [152, 562] on div "11" at bounding box center [149, 561] width 19 height 19
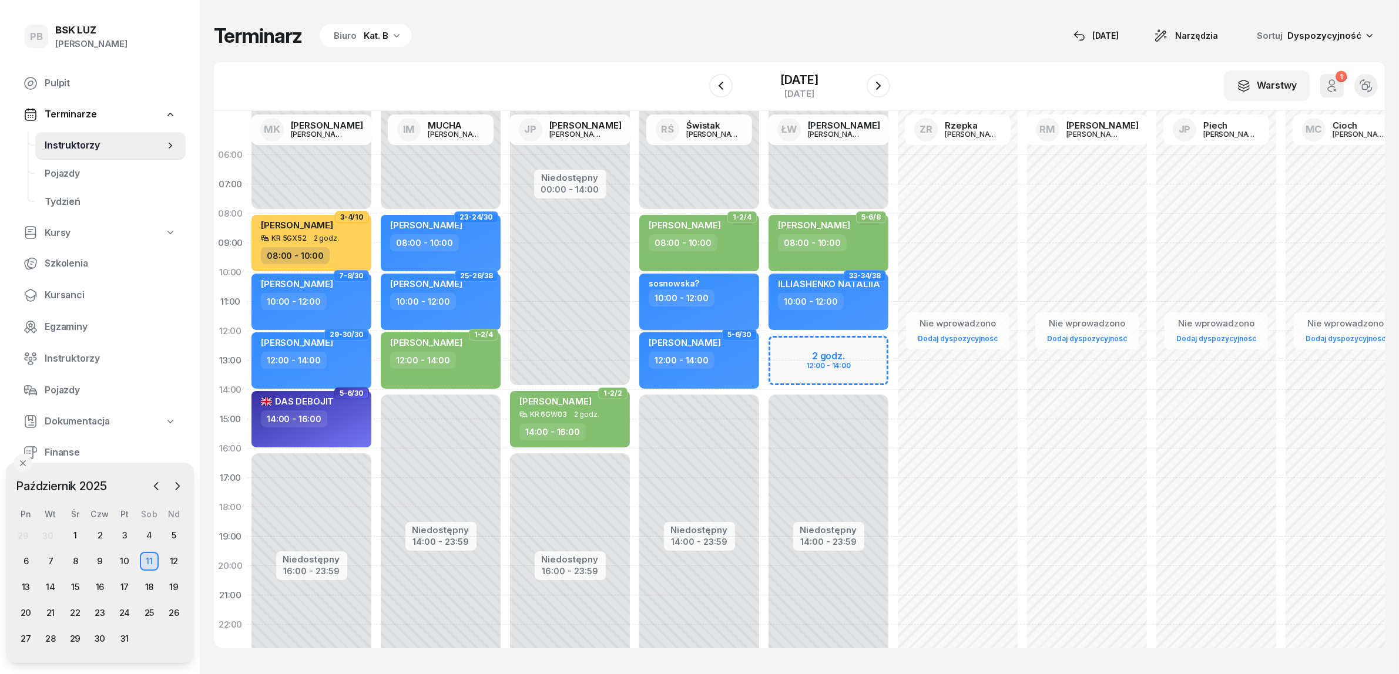
click at [727, 310] on div "sosnowska? 10:00 - 12:00" at bounding box center [699, 302] width 120 height 56
select select "10"
select select "12"
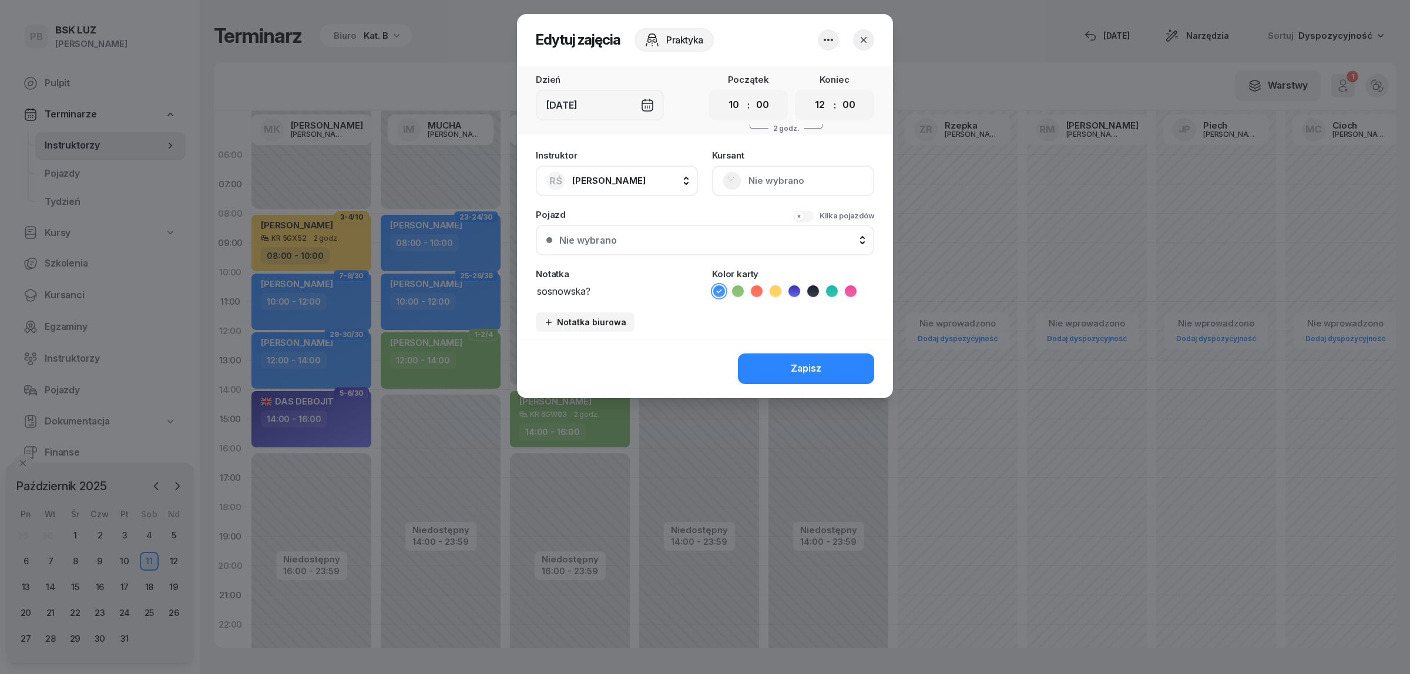
click at [865, 36] on icon "button" at bounding box center [864, 40] width 12 height 12
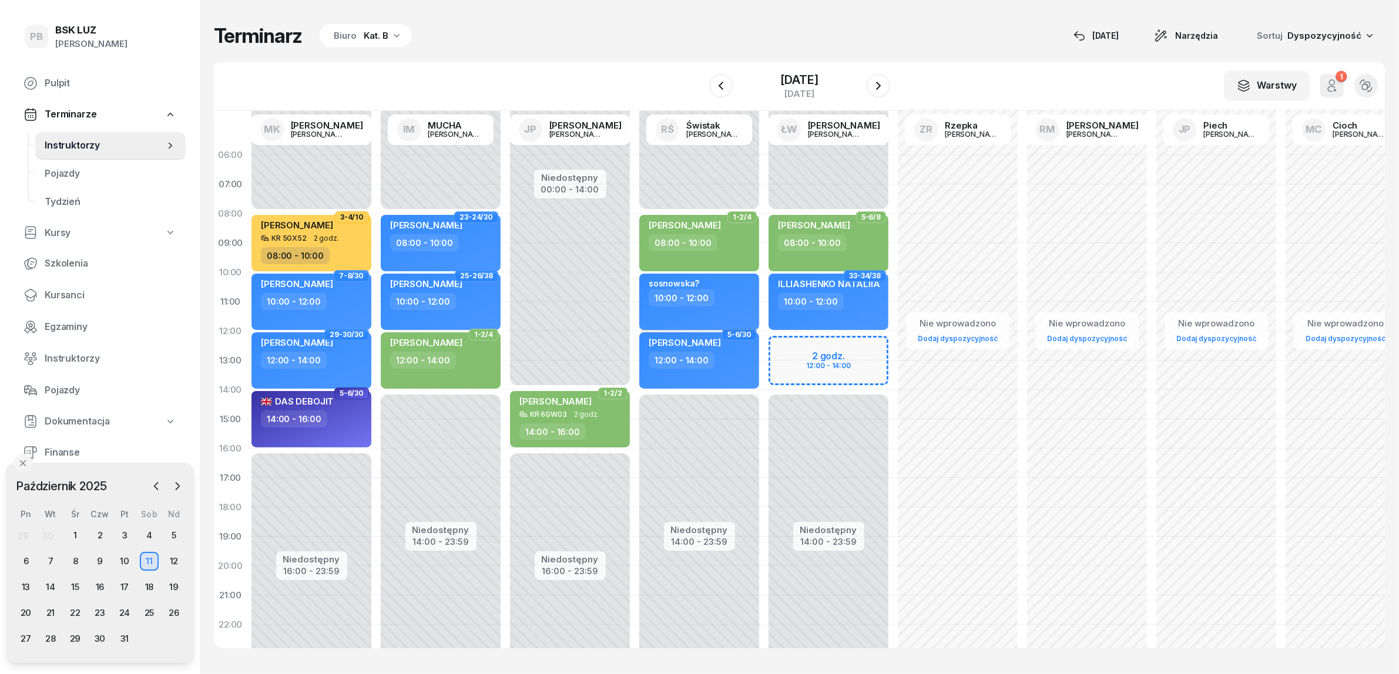
click at [704, 288] on div "sosnowska?" at bounding box center [700, 283] width 103 height 11
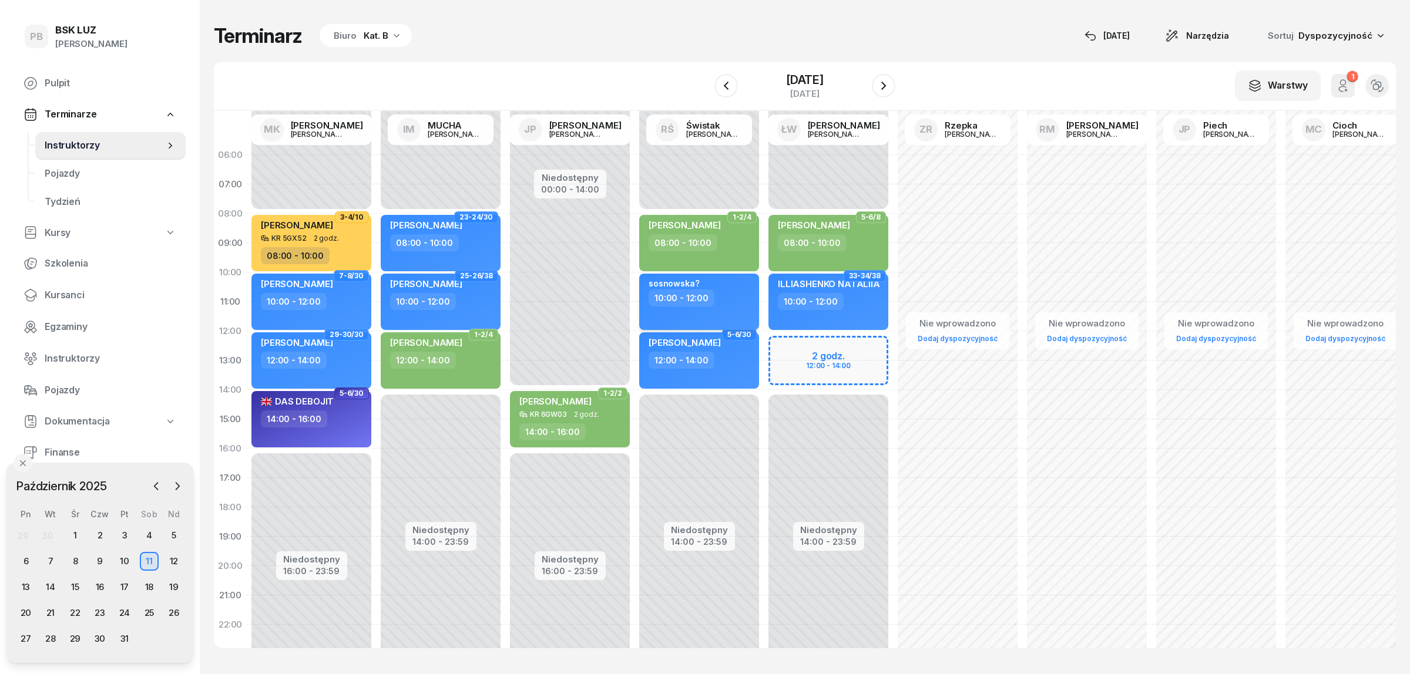
select select "10"
select select "12"
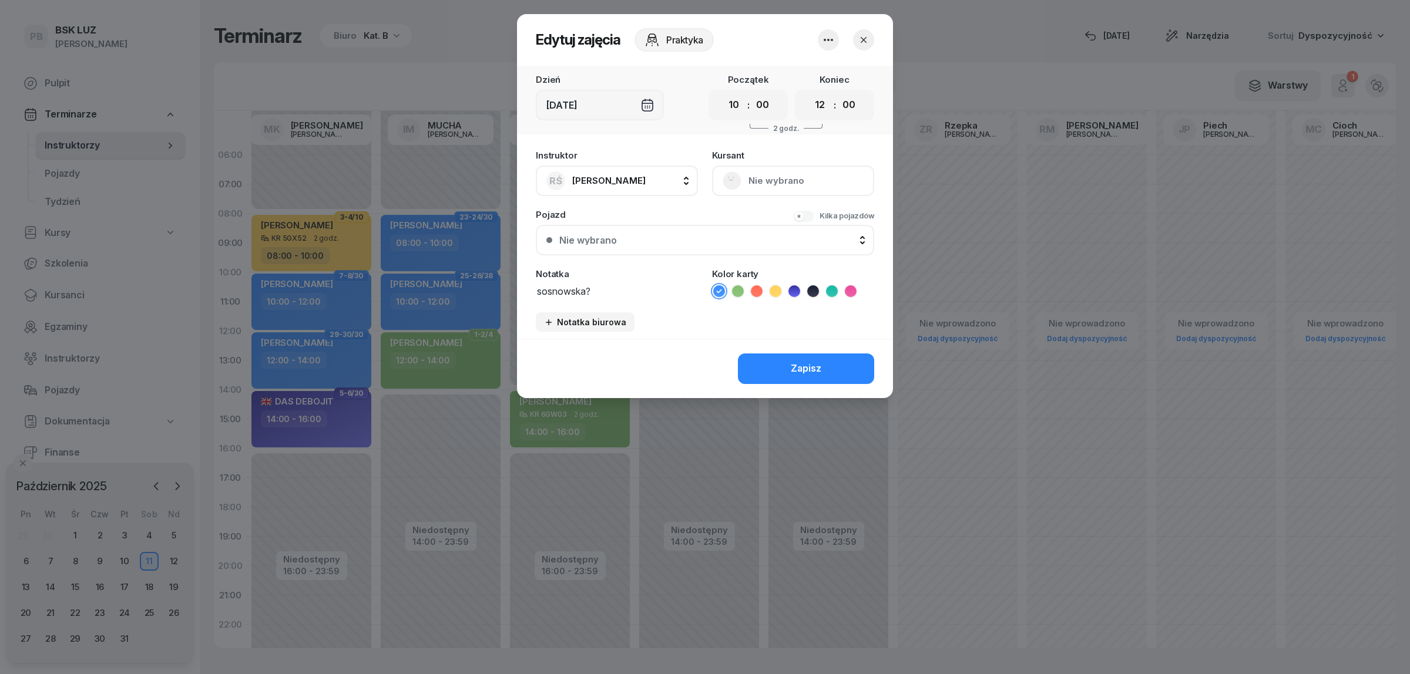
click at [858, 34] on icon "button" at bounding box center [864, 40] width 12 height 12
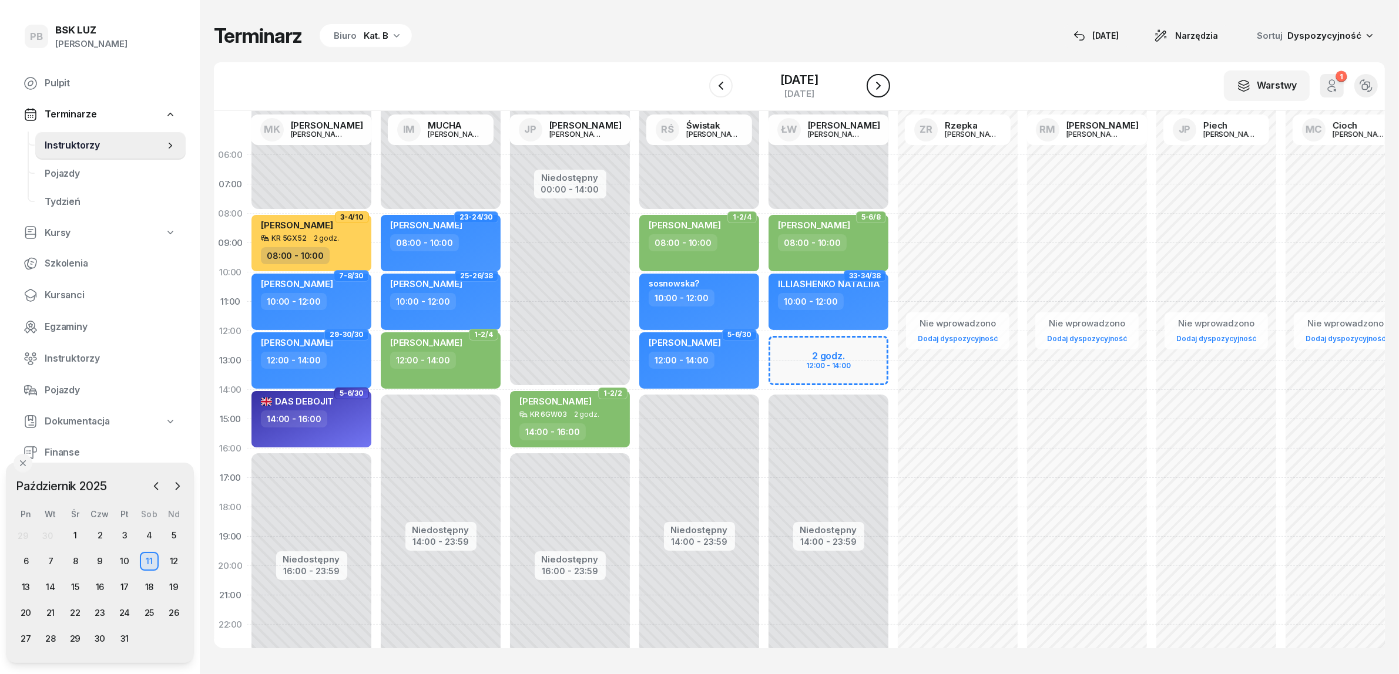
click at [885, 88] on icon "button" at bounding box center [878, 86] width 14 height 14
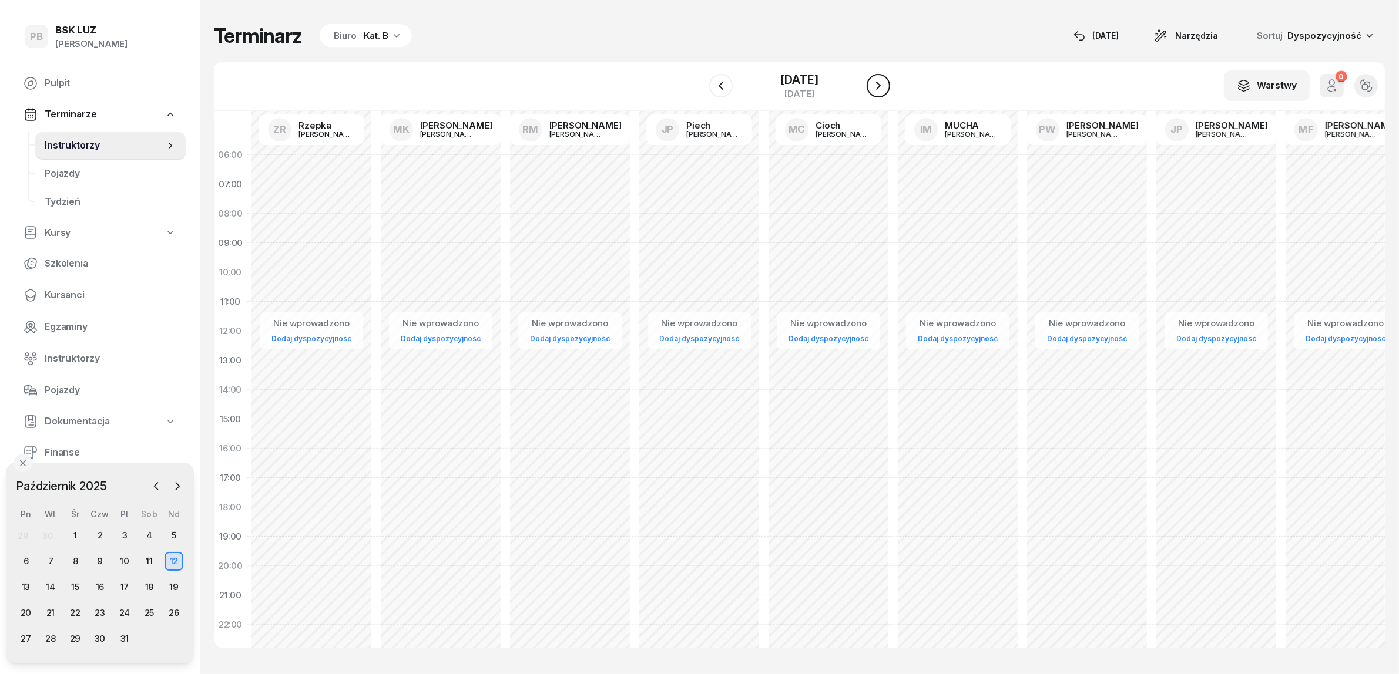
click at [885, 88] on icon "button" at bounding box center [878, 86] width 14 height 14
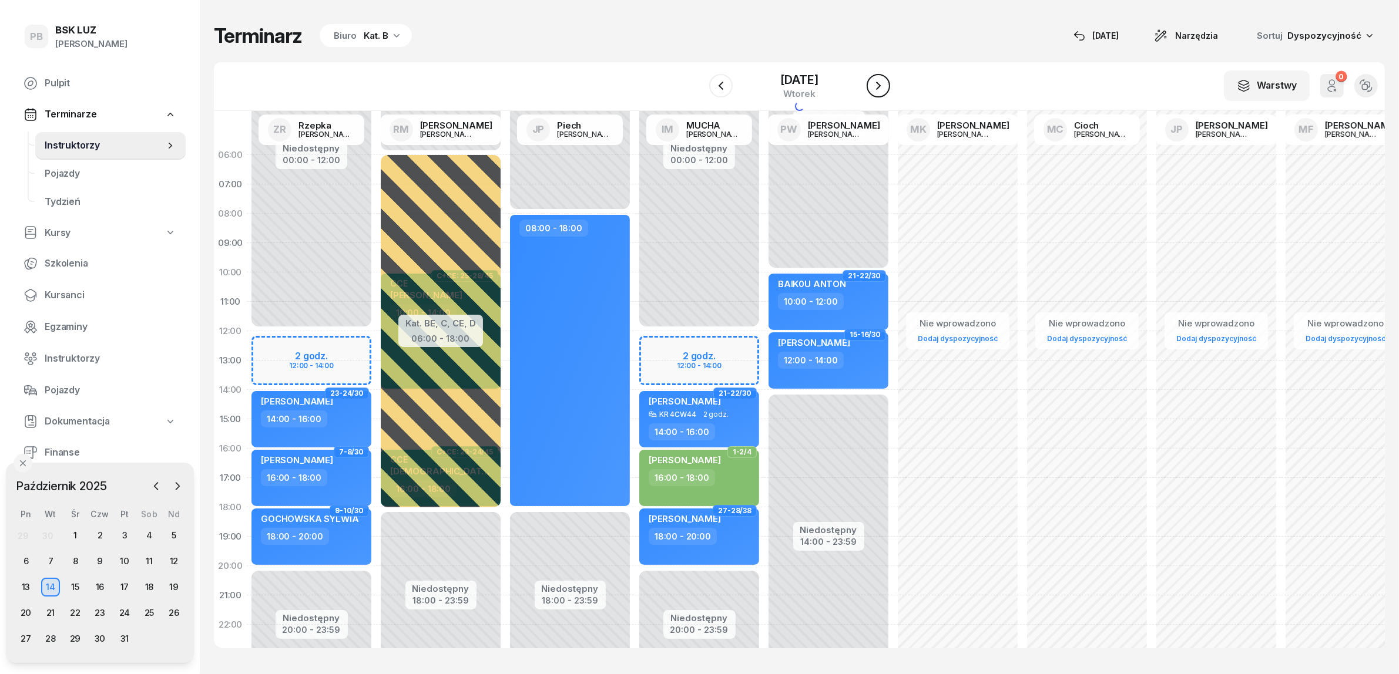
click at [885, 88] on icon "button" at bounding box center [878, 86] width 14 height 14
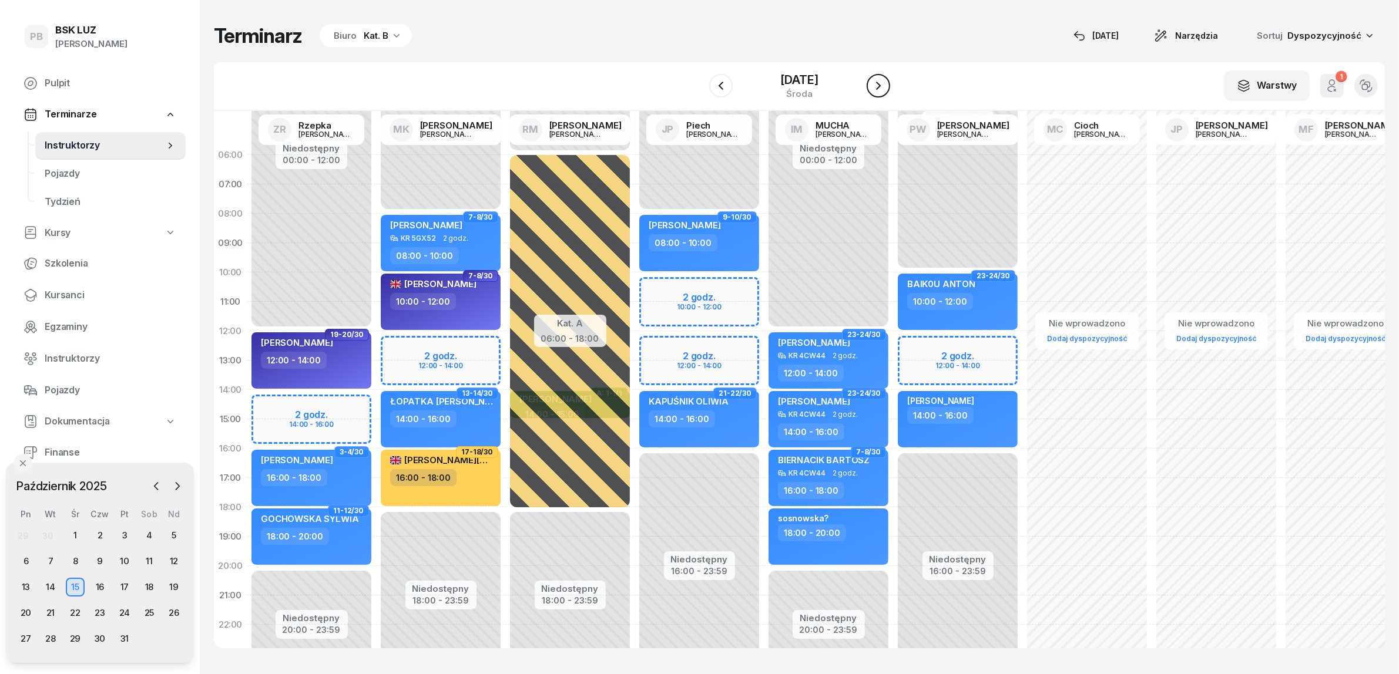
click at [885, 88] on icon "button" at bounding box center [878, 86] width 14 height 14
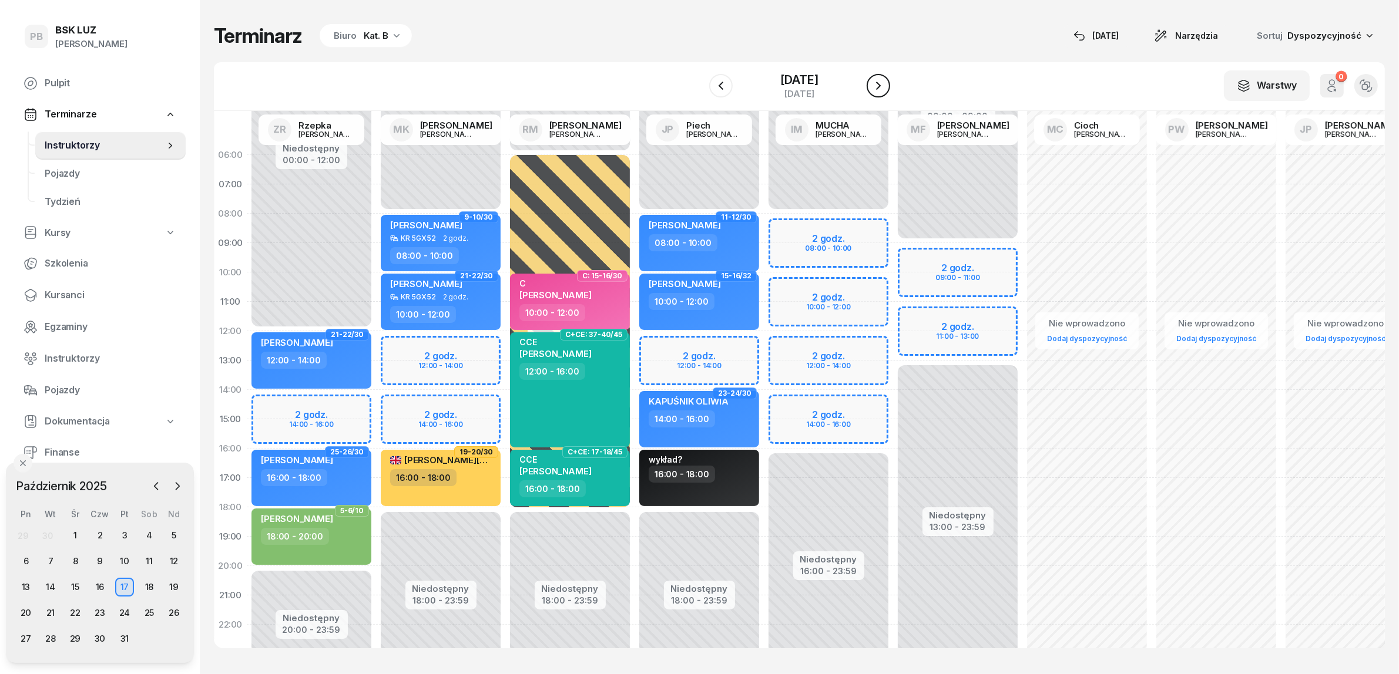
click at [885, 88] on icon "button" at bounding box center [878, 86] width 14 height 14
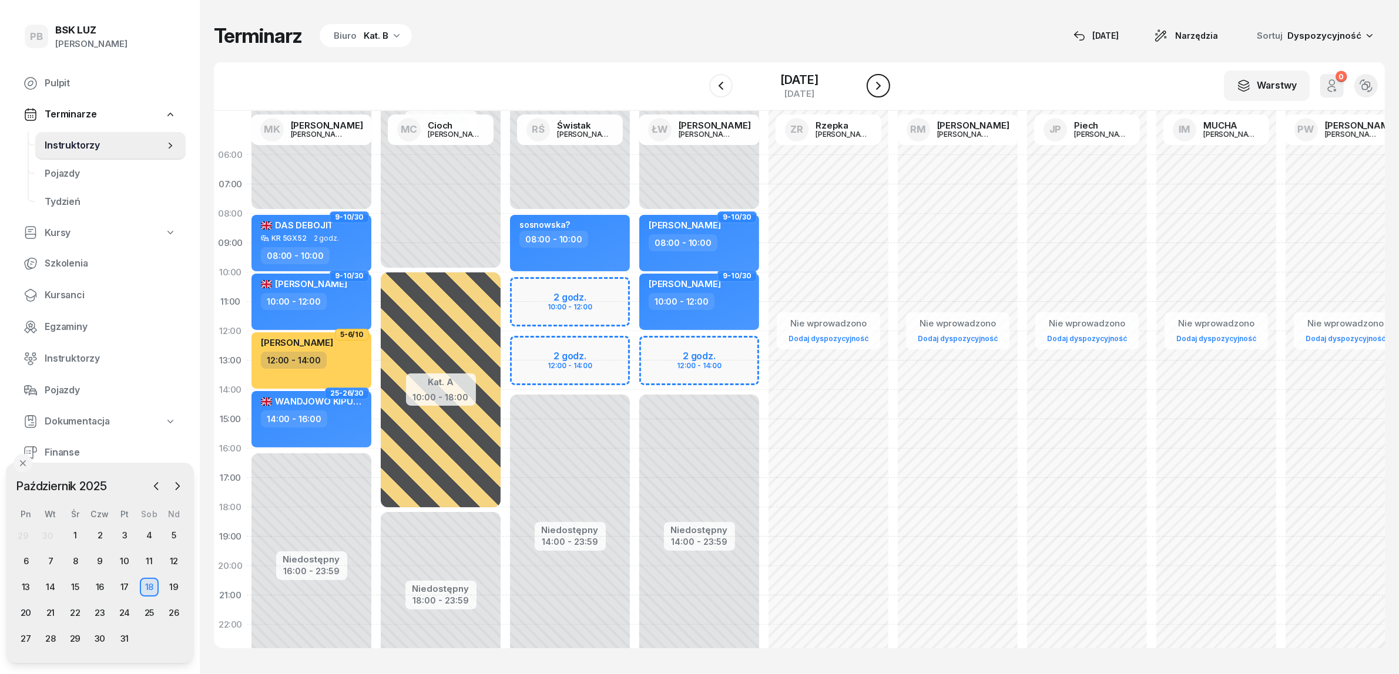
click at [885, 88] on icon "button" at bounding box center [878, 86] width 14 height 14
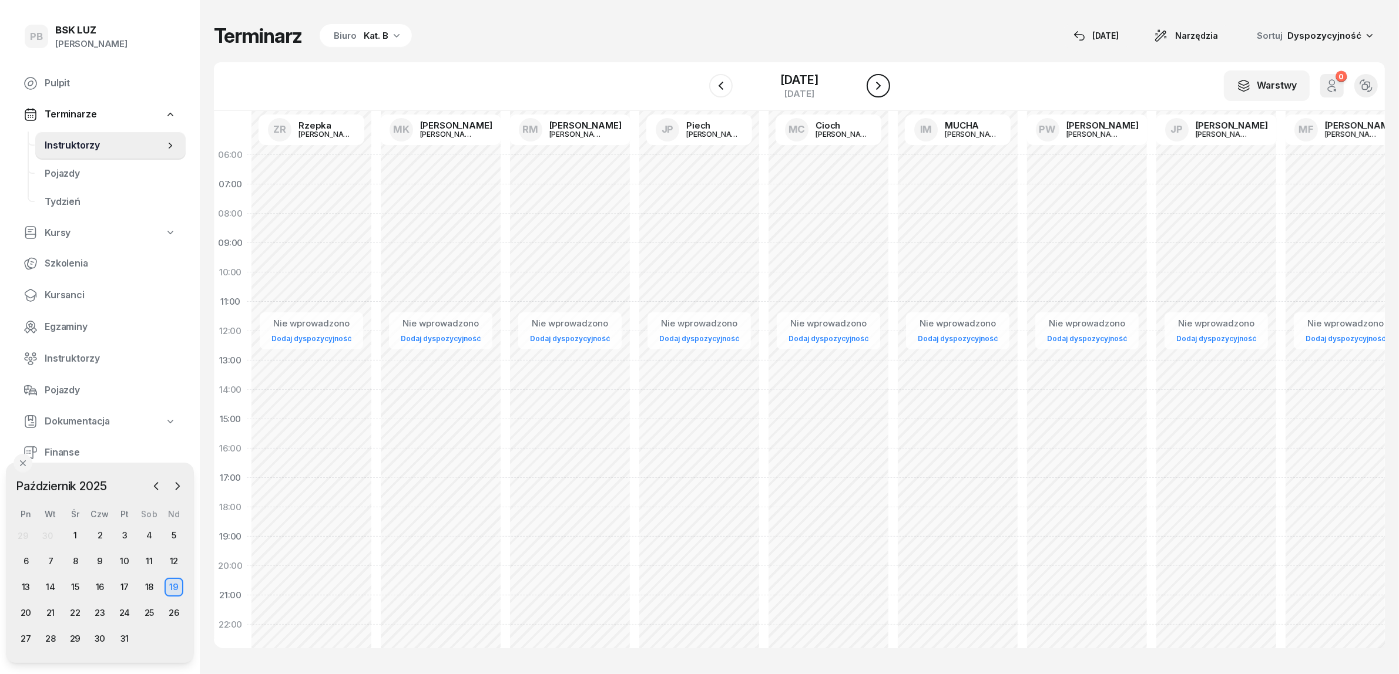
click at [885, 88] on icon "button" at bounding box center [878, 86] width 14 height 14
click at [881, 88] on icon "button" at bounding box center [878, 86] width 5 height 8
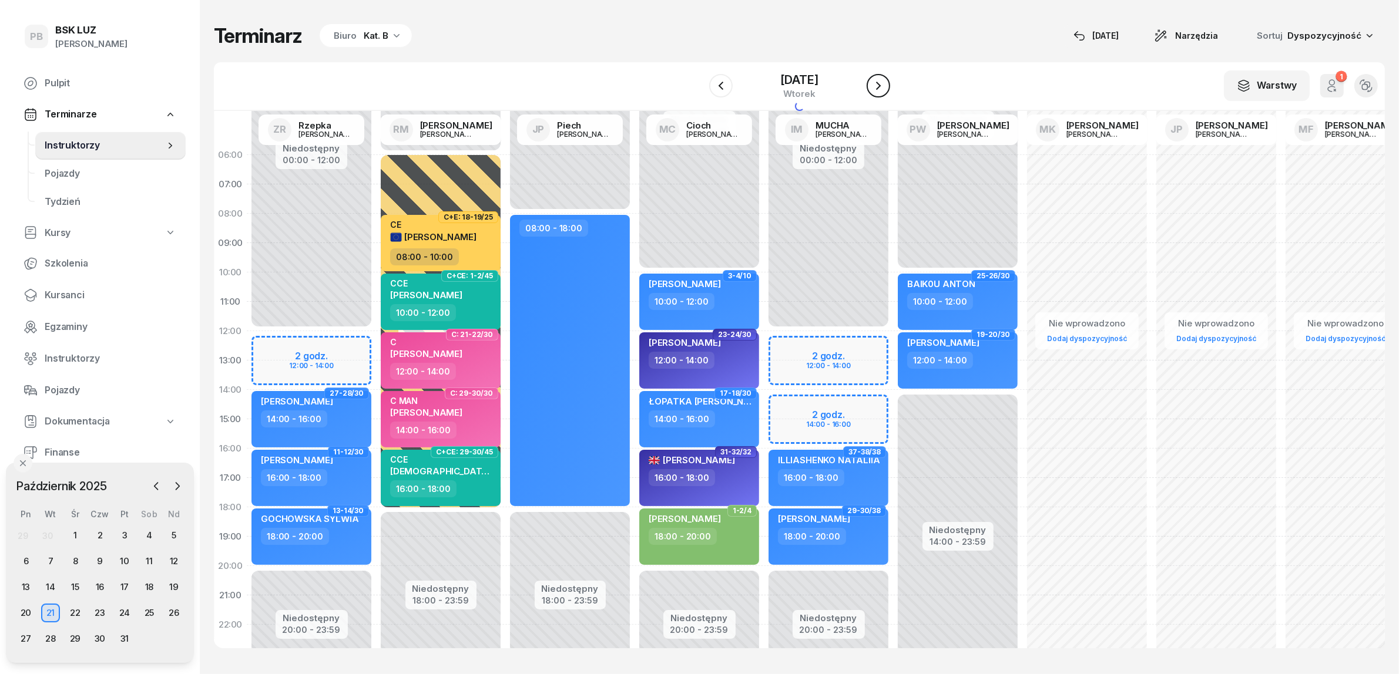
click at [885, 88] on icon "button" at bounding box center [878, 86] width 14 height 14
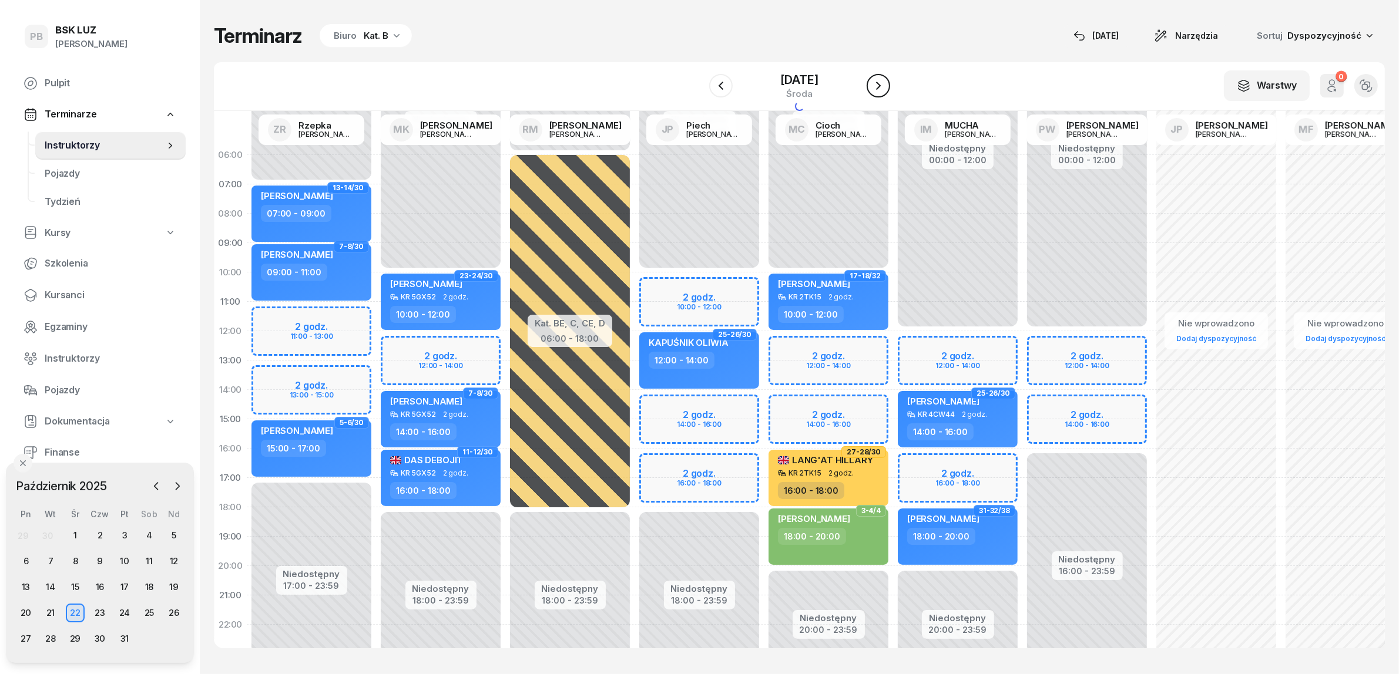
click at [881, 88] on icon "button" at bounding box center [878, 86] width 5 height 8
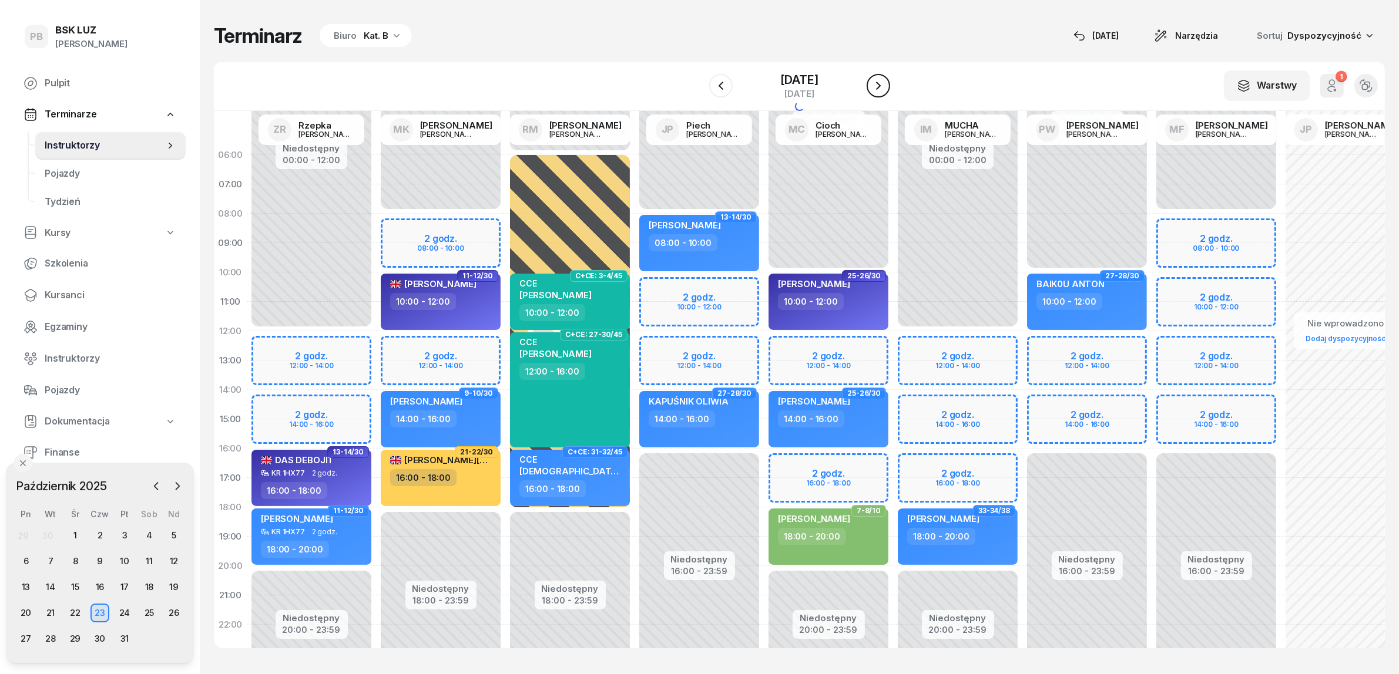
click at [881, 88] on icon "button" at bounding box center [878, 86] width 5 height 8
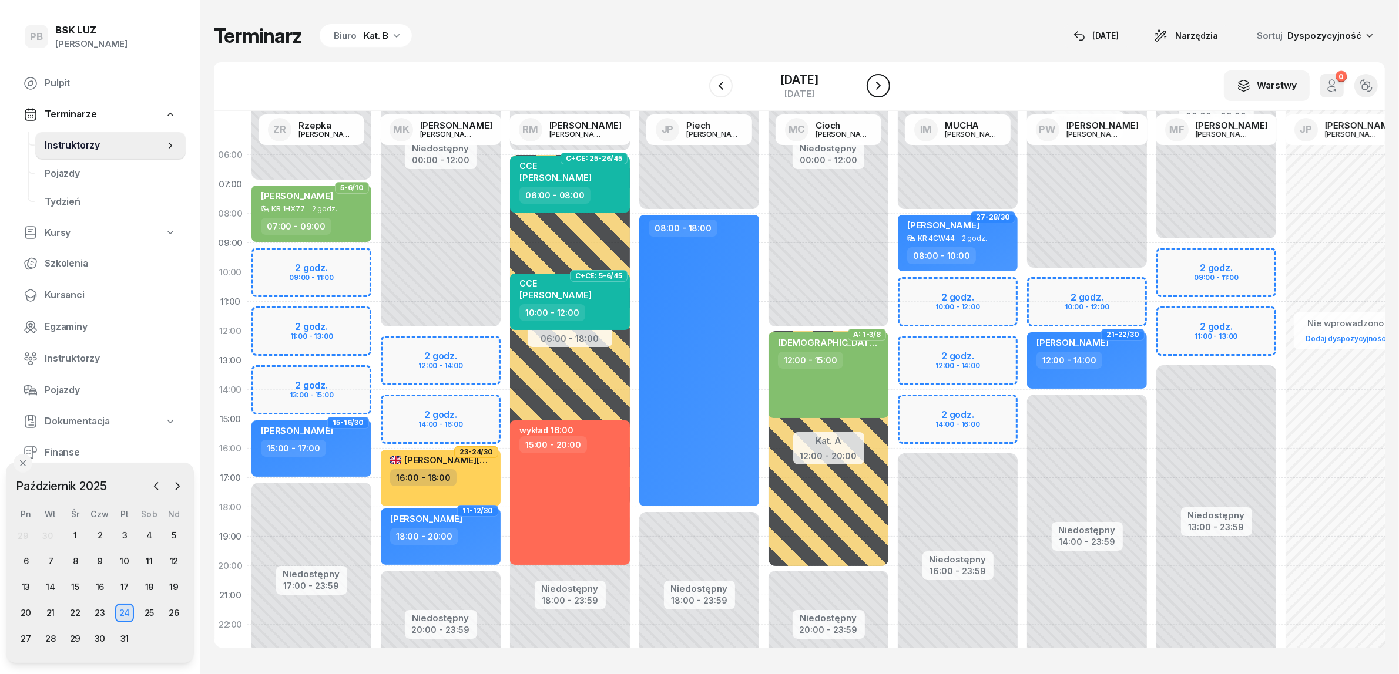
click at [881, 88] on icon "button" at bounding box center [878, 86] width 5 height 8
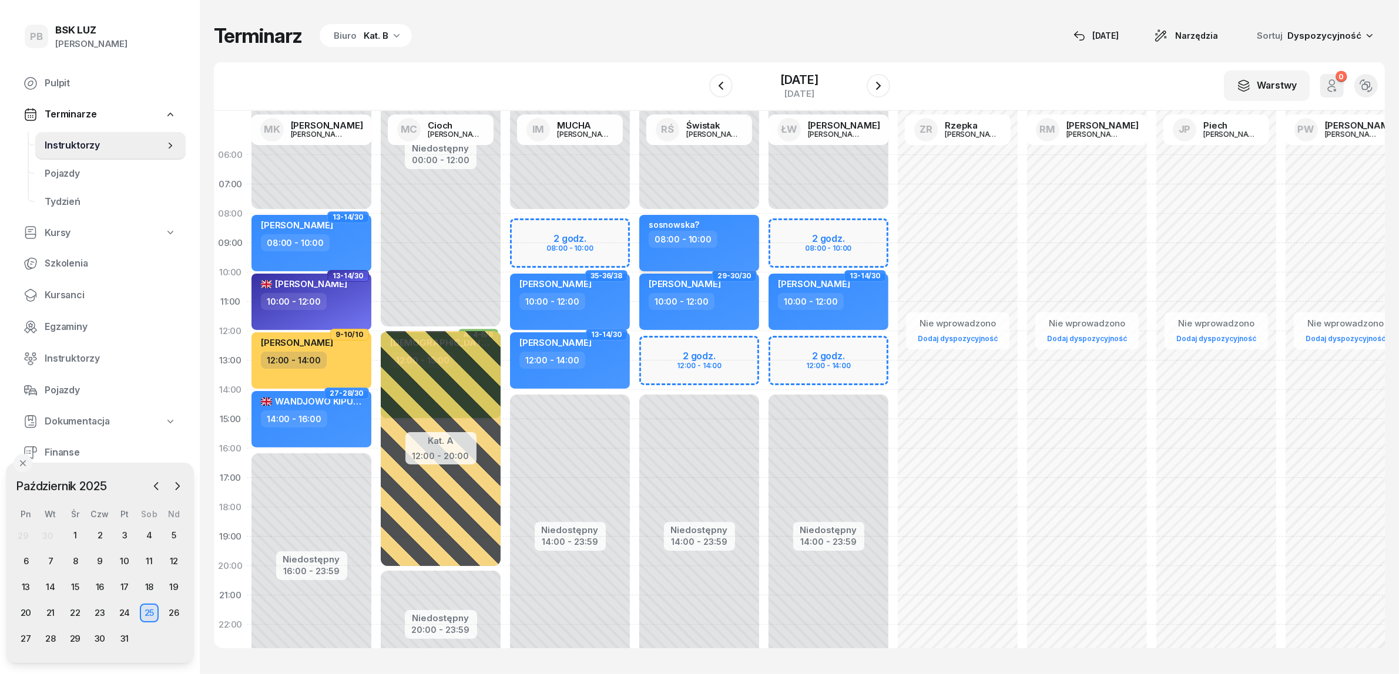
click at [729, 250] on div "sosnowska? 08:00 - 10:00" at bounding box center [699, 243] width 120 height 56
select select "08"
select select "10"
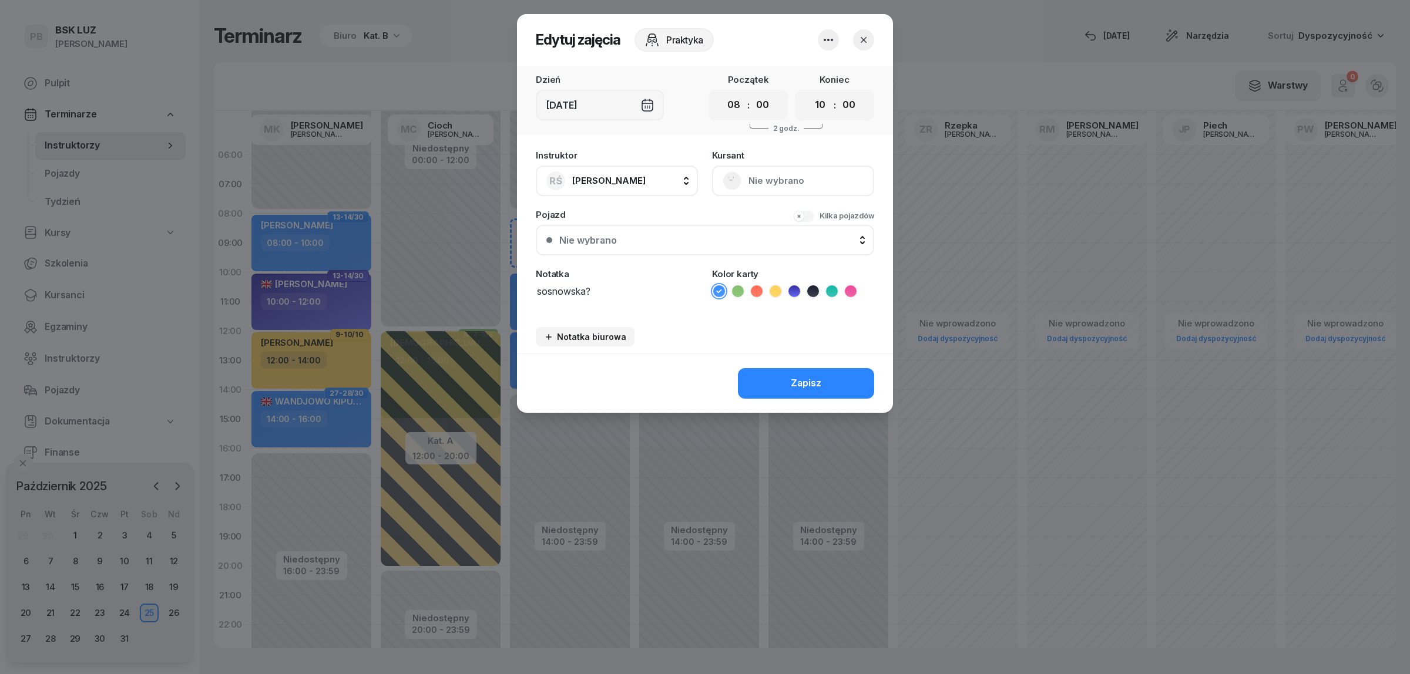
click at [830, 42] on icon "button" at bounding box center [828, 40] width 14 height 14
click at [820, 78] on link "Usuń" at bounding box center [822, 75] width 155 height 29
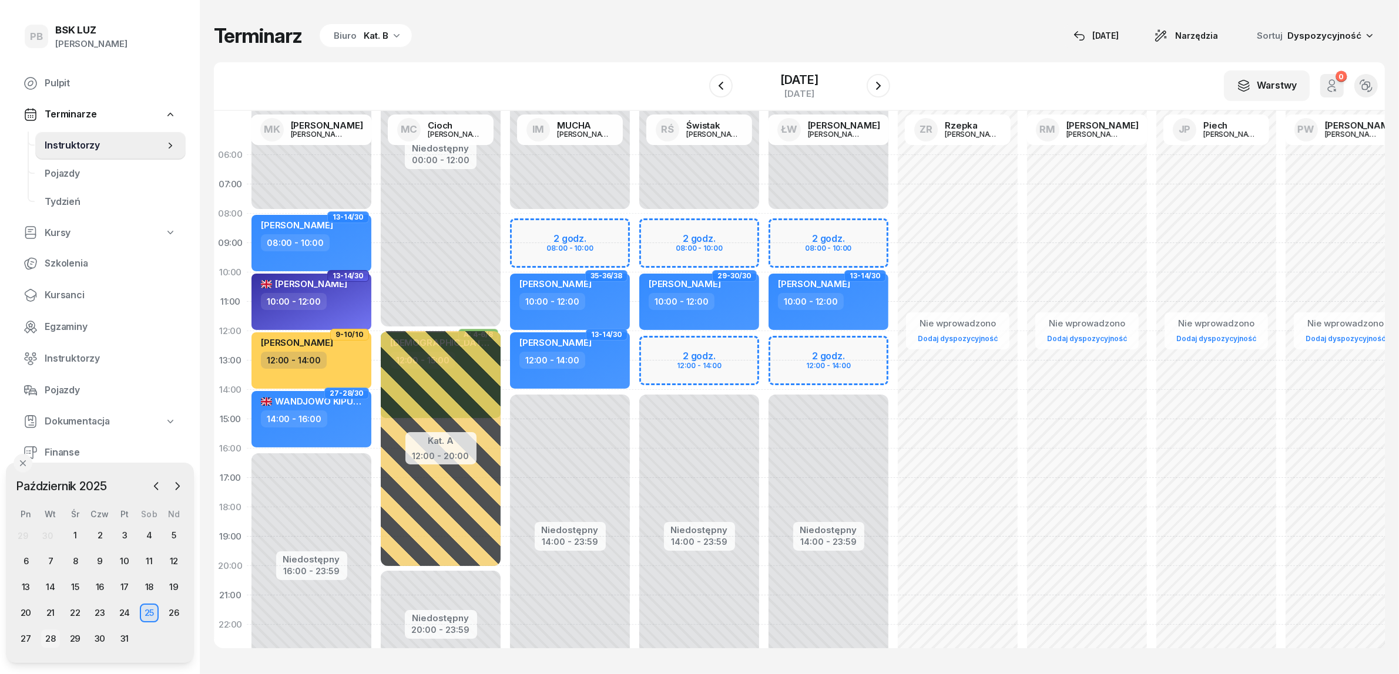
click at [59, 636] on div "28" at bounding box center [50, 639] width 19 height 19
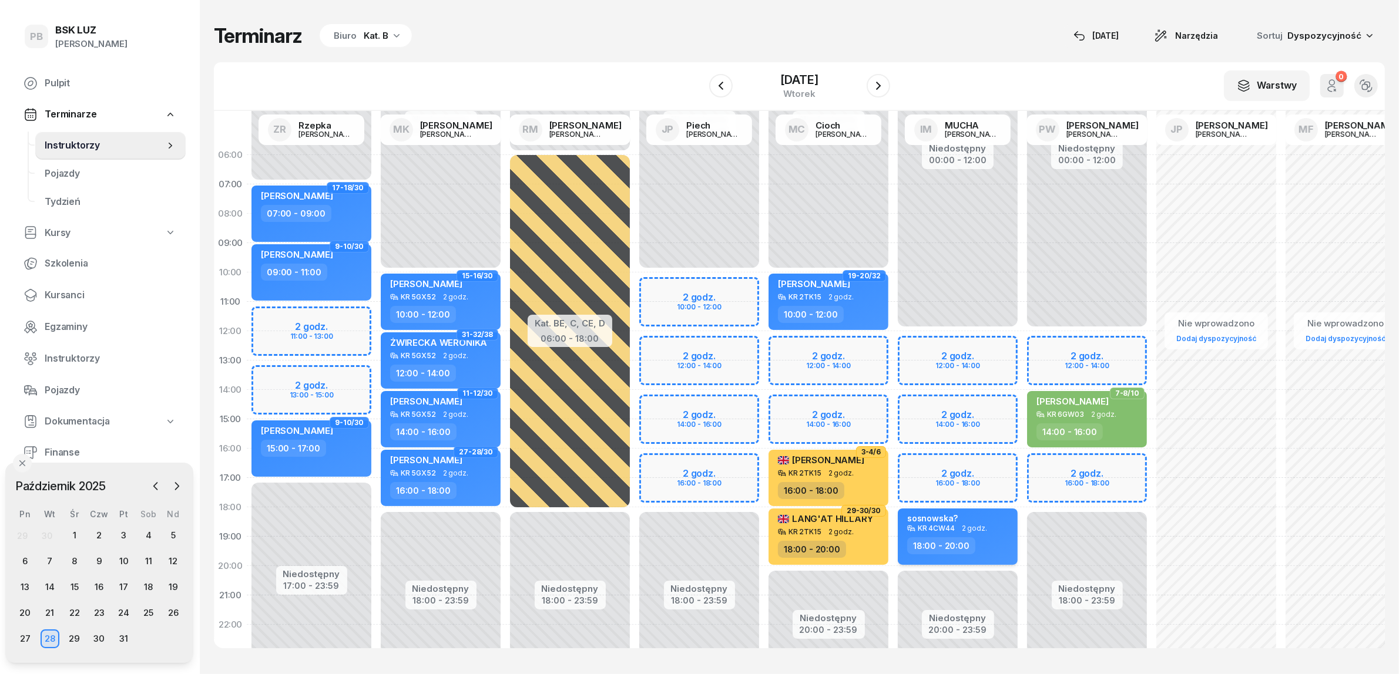
click at [998, 539] on div "18:00 - 20:00" at bounding box center [958, 546] width 103 height 17
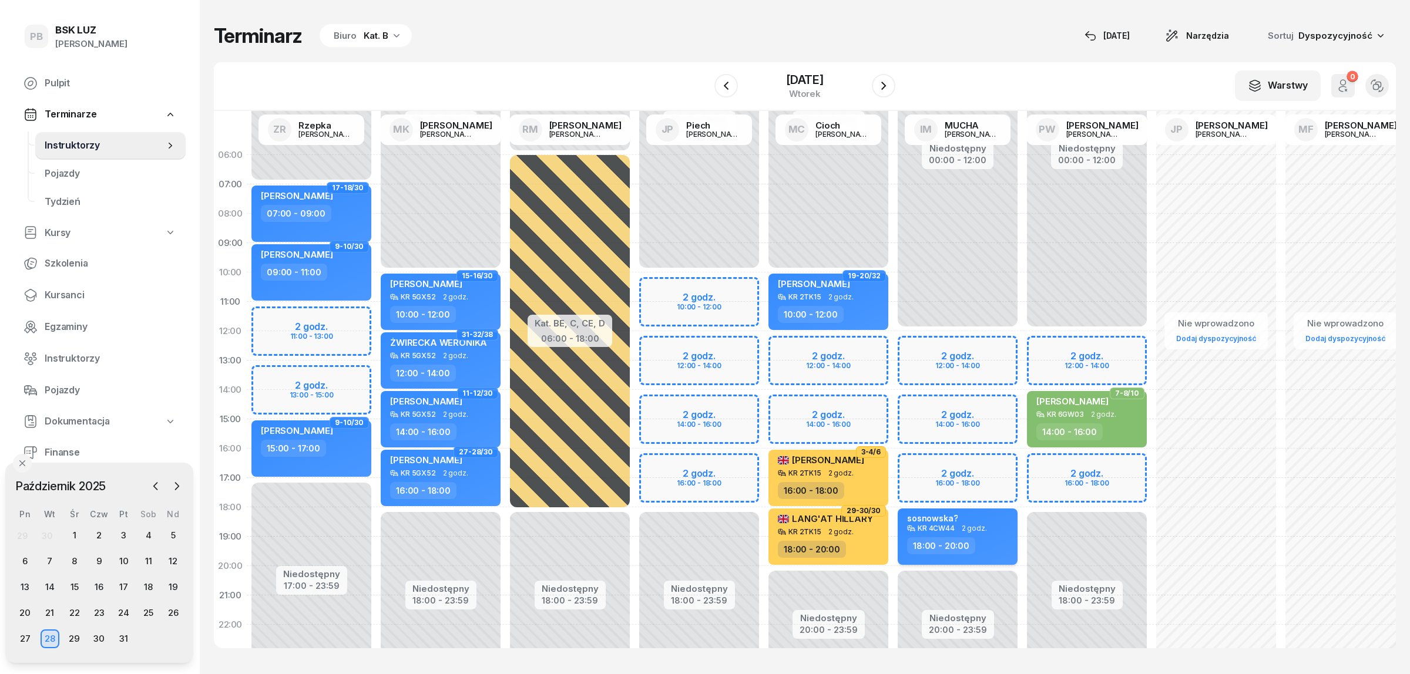
select select "18"
select select "20"
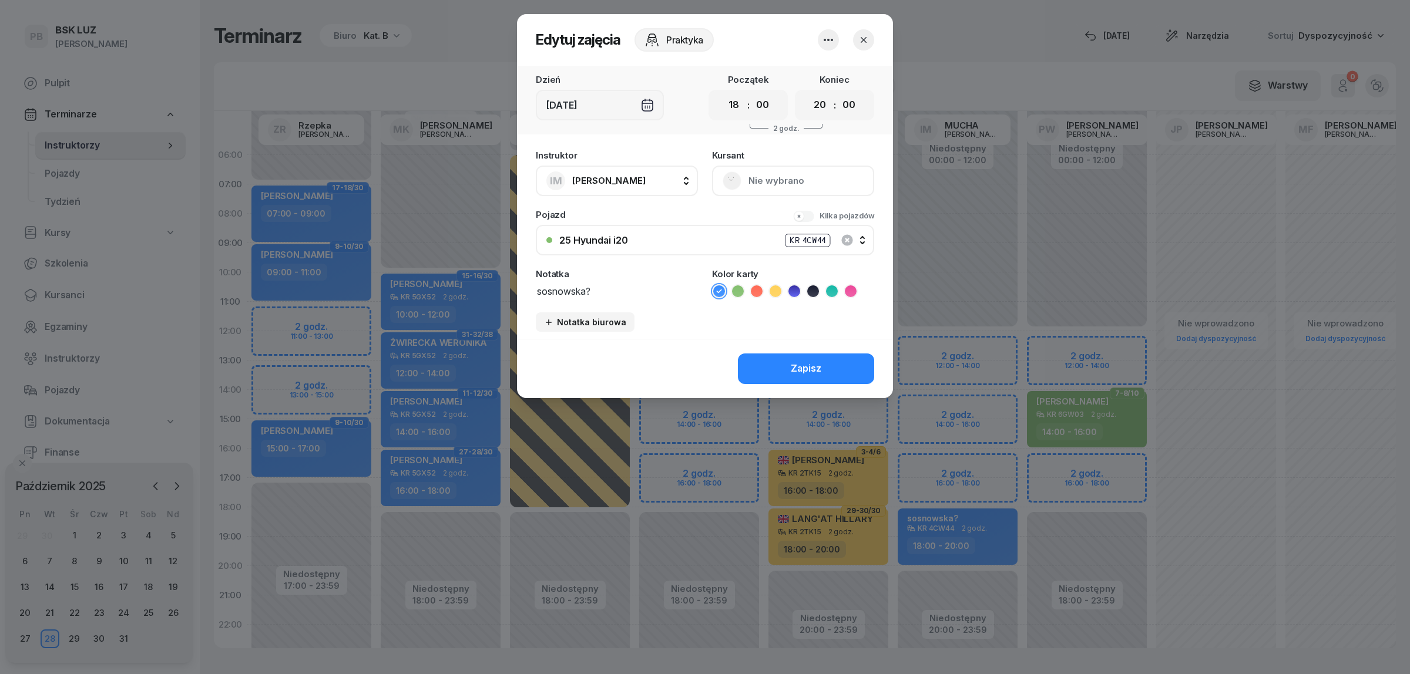
click at [820, 43] on button "button" at bounding box center [828, 39] width 21 height 21
click at [823, 75] on link "Usuń" at bounding box center [822, 75] width 155 height 29
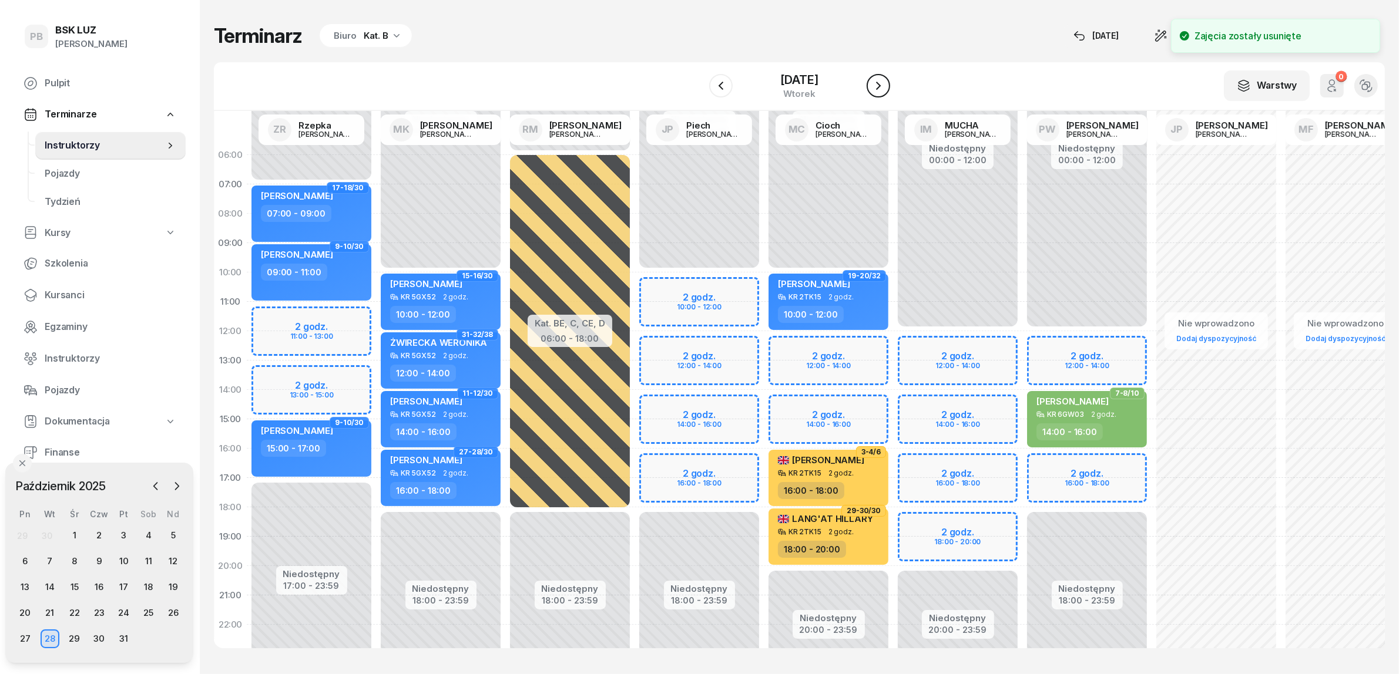
click at [885, 88] on icon "button" at bounding box center [878, 86] width 14 height 14
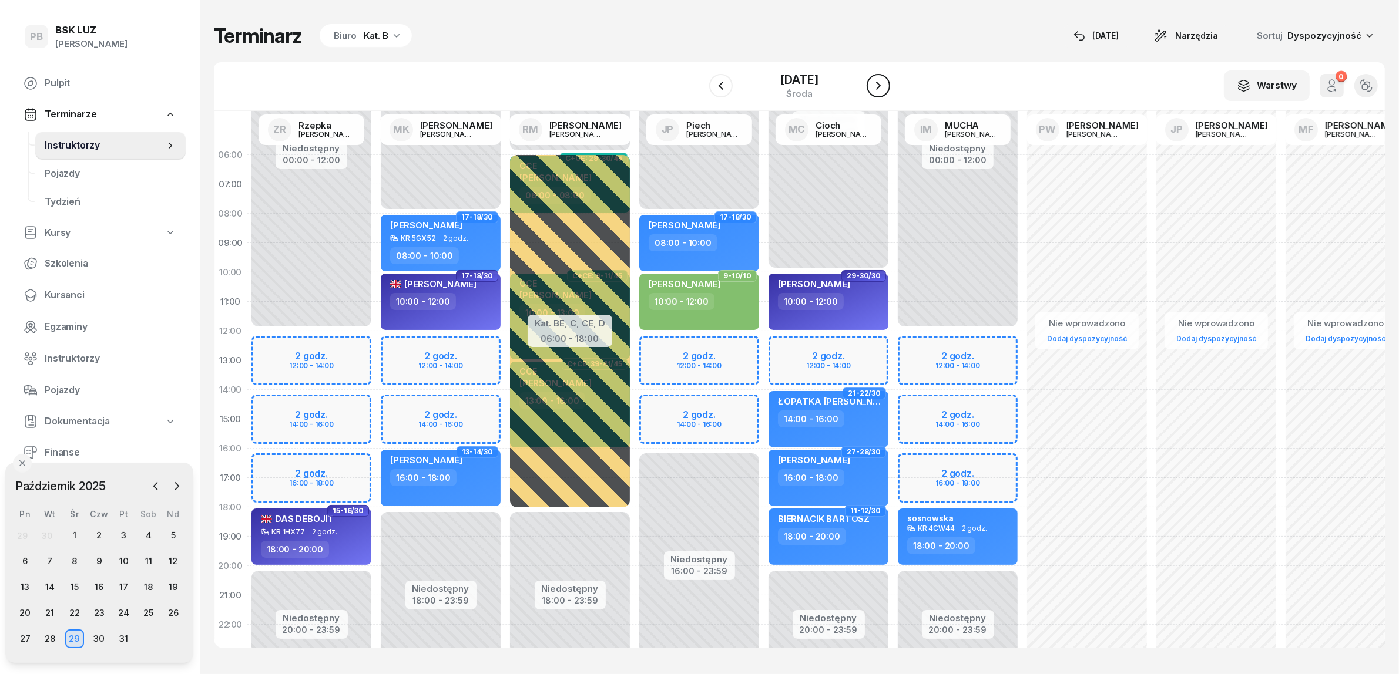
click at [885, 88] on icon "button" at bounding box center [878, 86] width 14 height 14
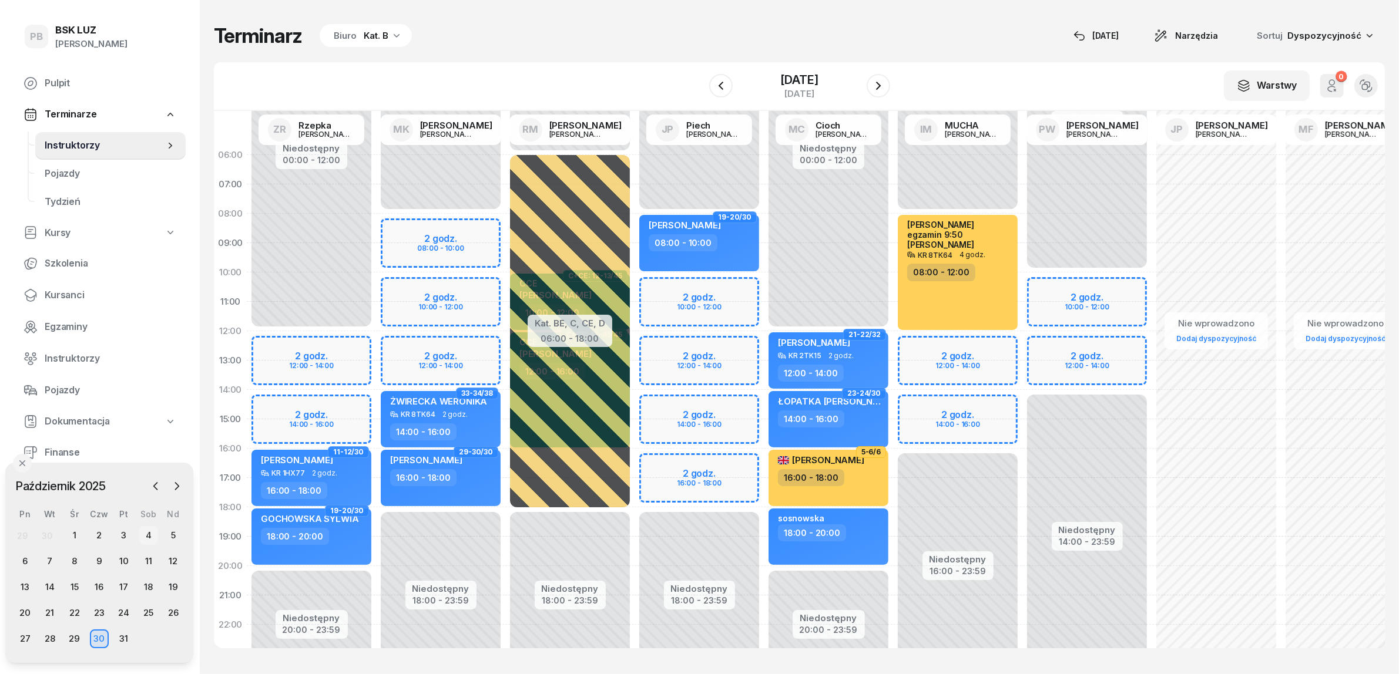
click at [150, 538] on div "4" at bounding box center [148, 535] width 19 height 19
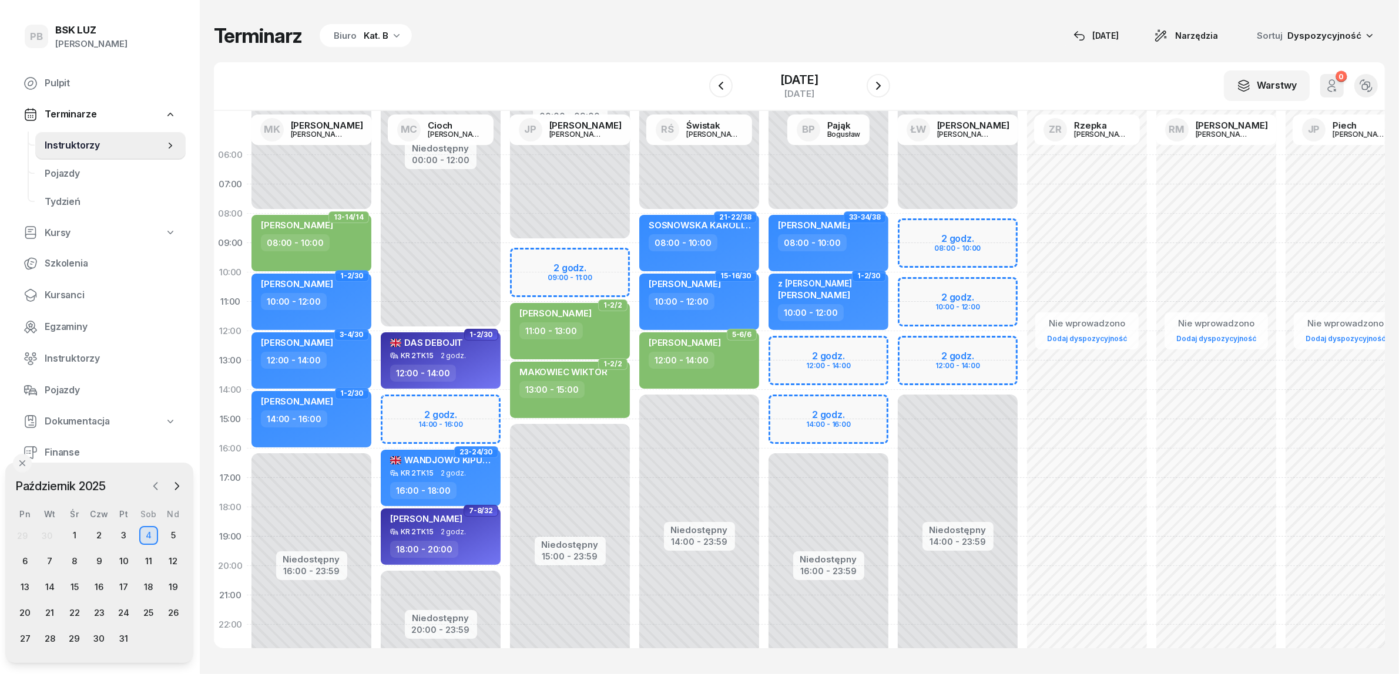
click at [152, 478] on button "button" at bounding box center [156, 487] width 18 height 18
click at [142, 607] on div "27" at bounding box center [148, 613] width 19 height 19
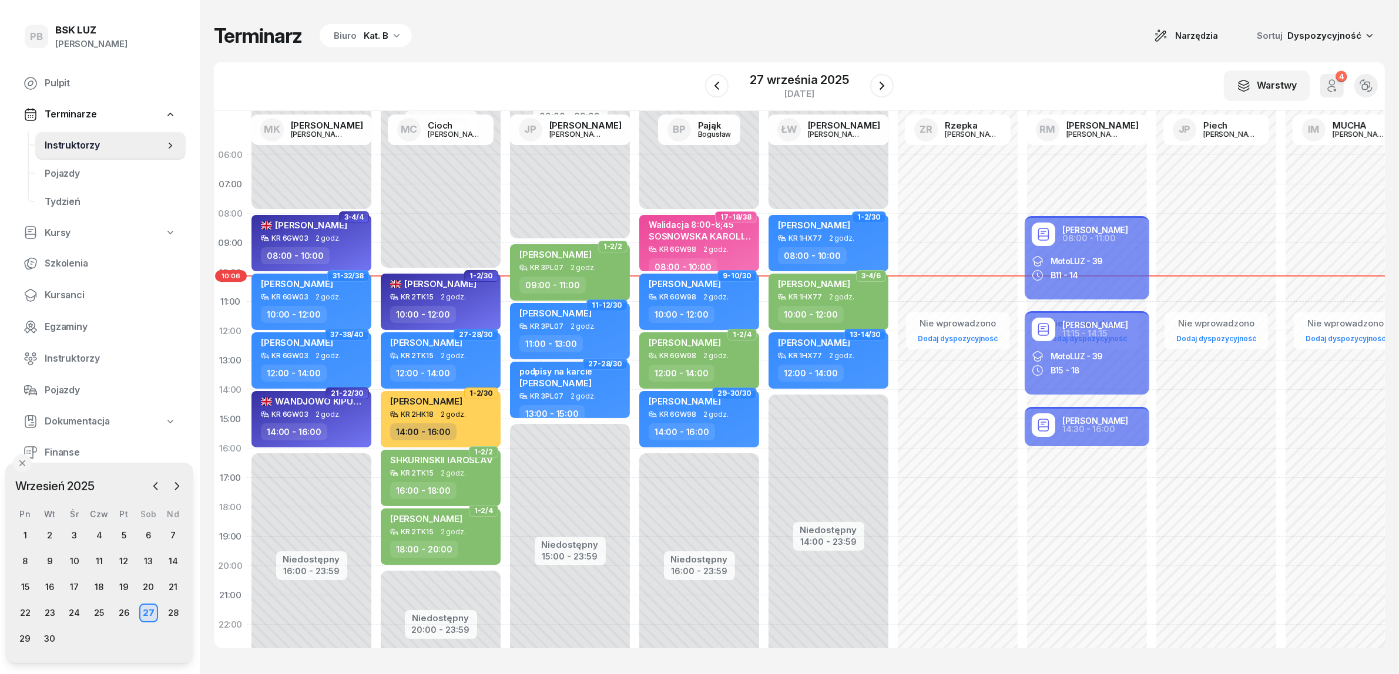
click at [645, 49] on div "Terminarz Biuro Kat. B Narzędzia Sortuj Dyspozycyjność W Wybierz AK [PERSON_NAM…" at bounding box center [799, 336] width 1171 height 672
click at [999, 56] on div "Terminarz Biuro Kat. B Narzędzia Sortuj Dyspozycyjność W Wybierz AK [PERSON_NAM…" at bounding box center [799, 336] width 1171 height 672
click at [1026, 51] on div "Terminarz Biuro Kat. B Narzędzia Sortuj Dyspozycyjność W Wybierz AK [PERSON_NAM…" at bounding box center [799, 336] width 1171 height 672
click at [609, 335] on div "11:00 - 13:00" at bounding box center [570, 343] width 103 height 17
select select "11"
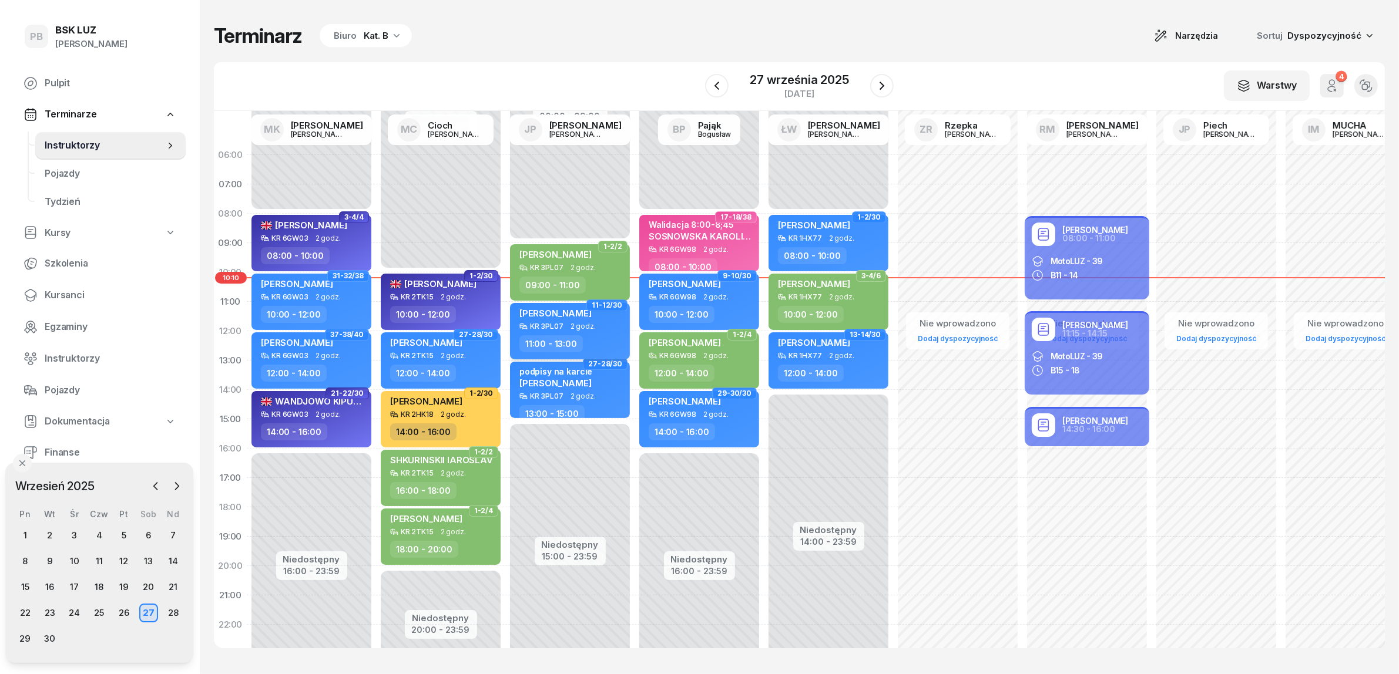
select select "13"
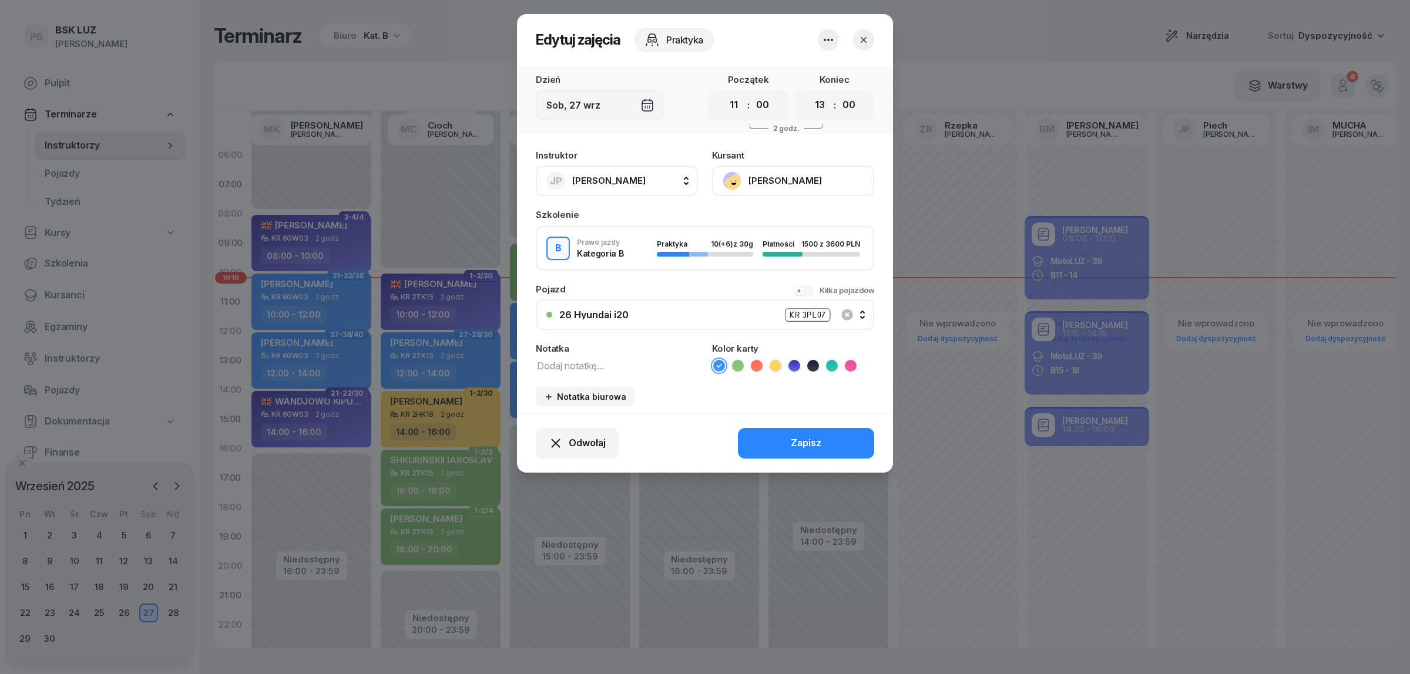
click at [781, 177] on button "[PERSON_NAME]" at bounding box center [793, 181] width 162 height 31
click at [744, 223] on div "Otwórz profil" at bounding box center [749, 220] width 57 height 15
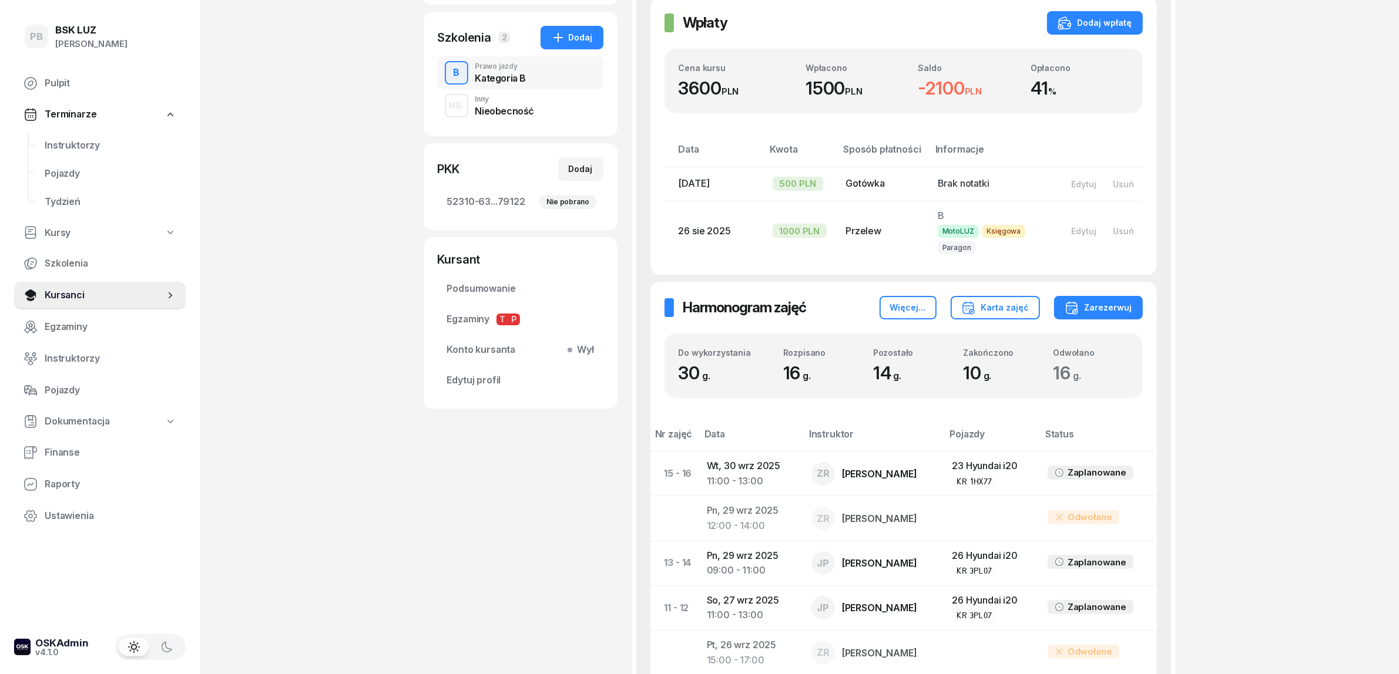
scroll to position [201, 0]
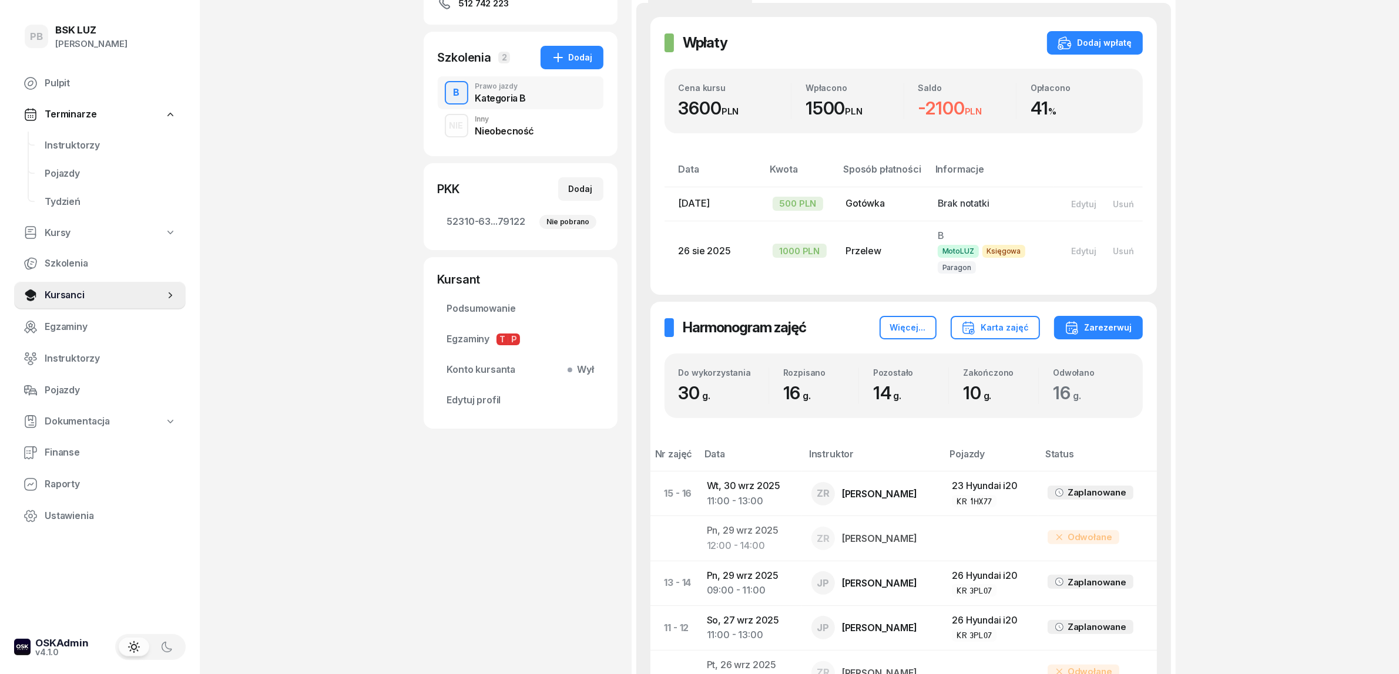
click at [533, 126] on div "NIE Inny Nieobecność" at bounding box center [521, 125] width 166 height 33
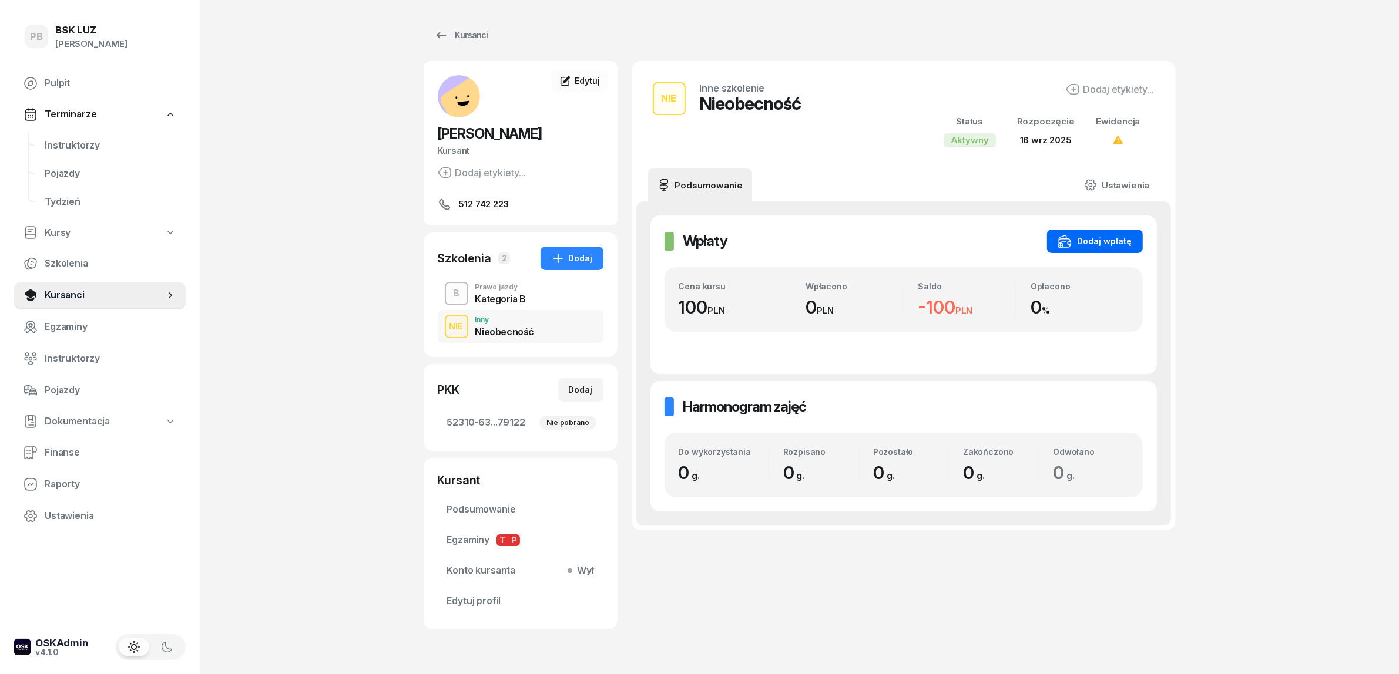
click at [1097, 238] on div "Dodaj wpłatę" at bounding box center [1095, 241] width 75 height 14
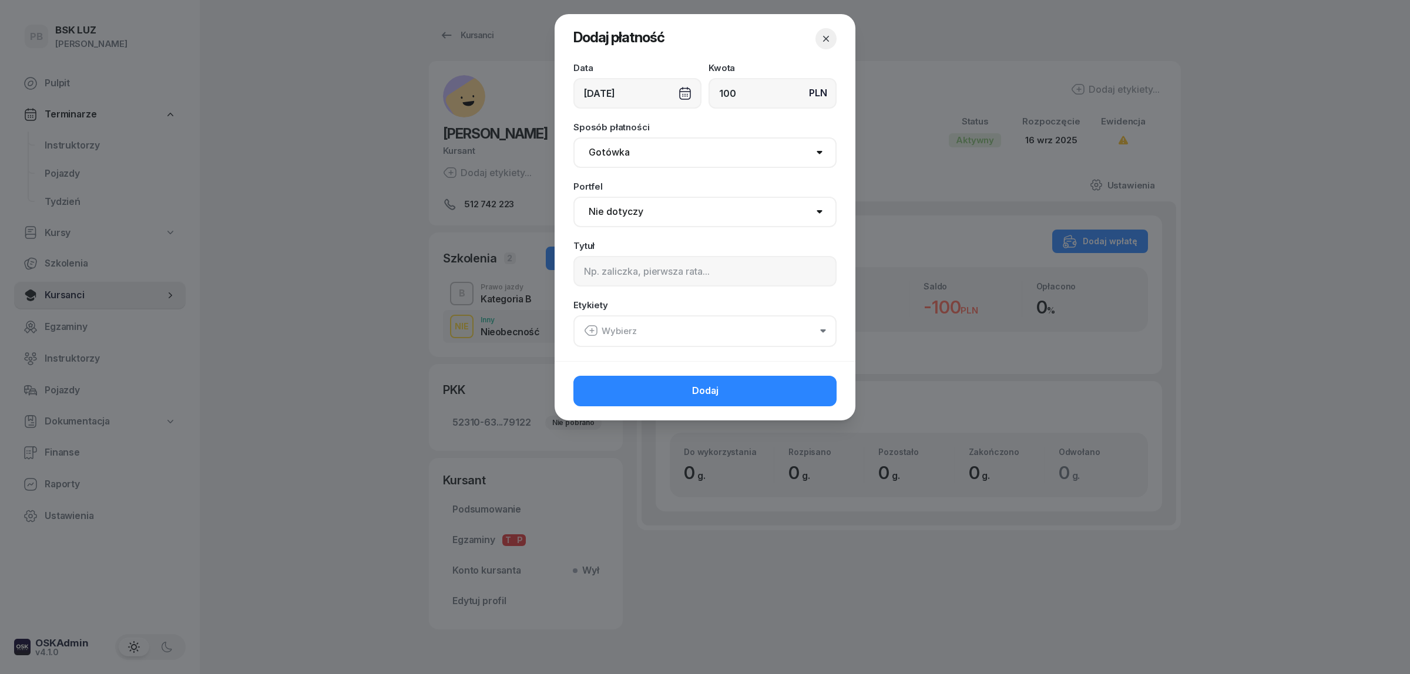
type input "100"
click at [744, 160] on select "Gotówka Karta Przelew Płatności online BLIK" at bounding box center [704, 152] width 263 height 31
select select "card"
click at [573, 137] on select "Gotówka Karta Przelew Płatności online BLIK" at bounding box center [704, 152] width 263 height 31
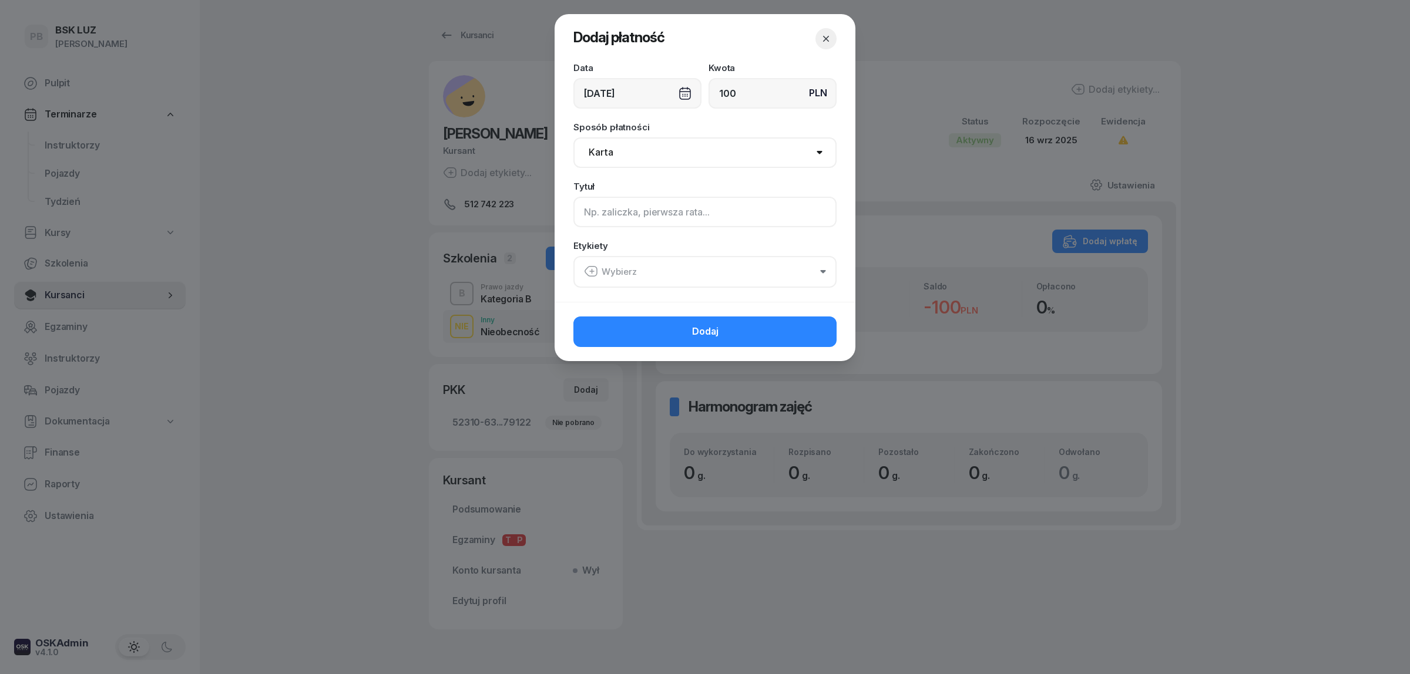
click at [682, 213] on input at bounding box center [704, 212] width 263 height 31
type input "2h NB"
click at [682, 277] on button "Wybierz" at bounding box center [704, 272] width 263 height 32
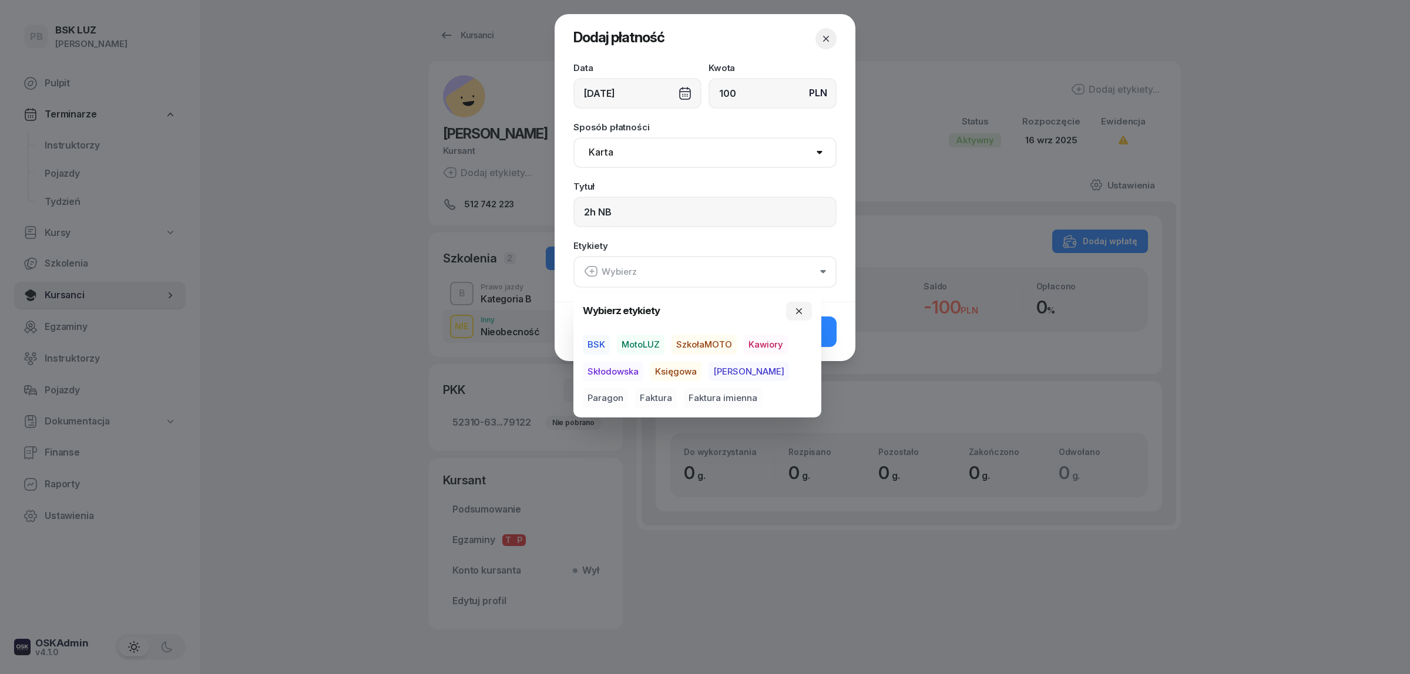
click at [633, 342] on span "MotoLUZ" at bounding box center [641, 345] width 48 height 20
click at [760, 348] on span "Kawiory" at bounding box center [766, 345] width 44 height 20
click at [628, 388] on span "Paragon" at bounding box center [605, 398] width 45 height 20
click at [827, 336] on button "Dodaj" at bounding box center [704, 331] width 263 height 31
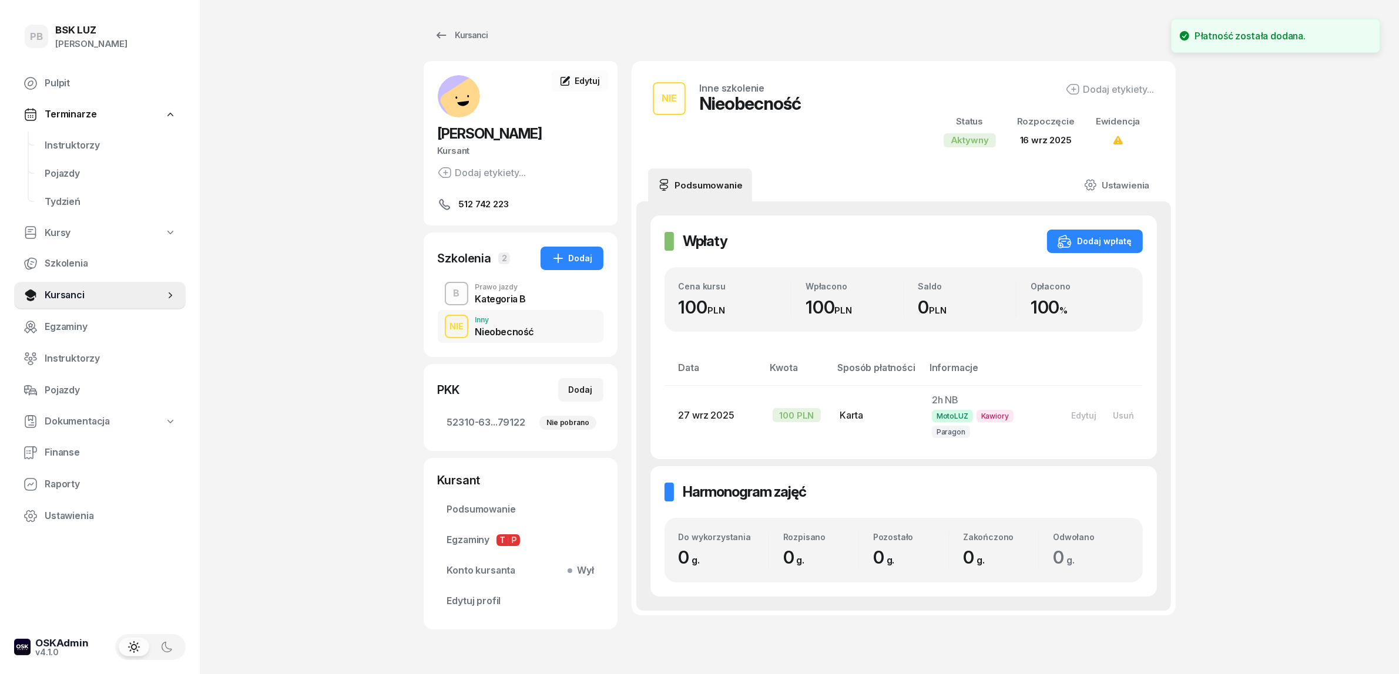
click at [1329, 400] on div "PB BSK [PERSON_NAME] Terminarze Instruktorzy Pojazdy Tydzień Kursy Szkolenia Ku…" at bounding box center [699, 365] width 1399 height 731
click at [81, 145] on span "Instruktorzy" at bounding box center [111, 145] width 132 height 15
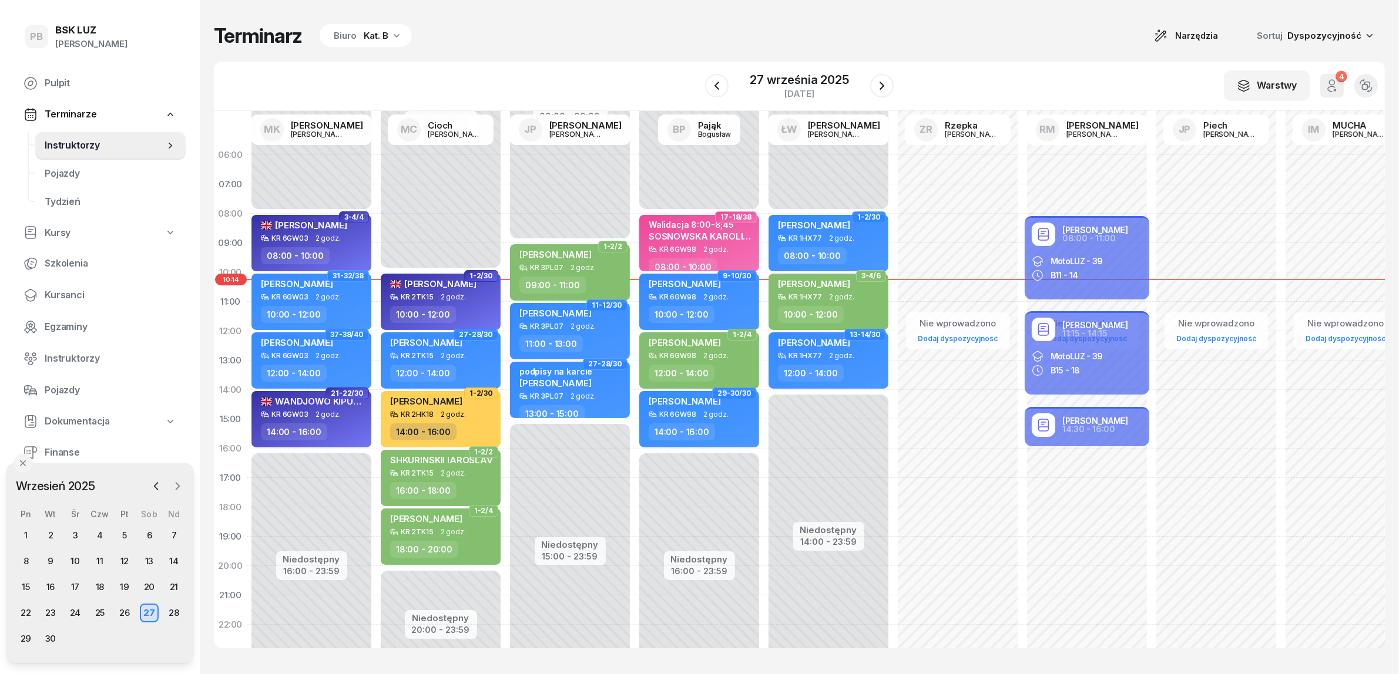
click at [183, 486] on button "button" at bounding box center [178, 487] width 18 height 18
click at [150, 562] on div "11" at bounding box center [149, 561] width 19 height 19
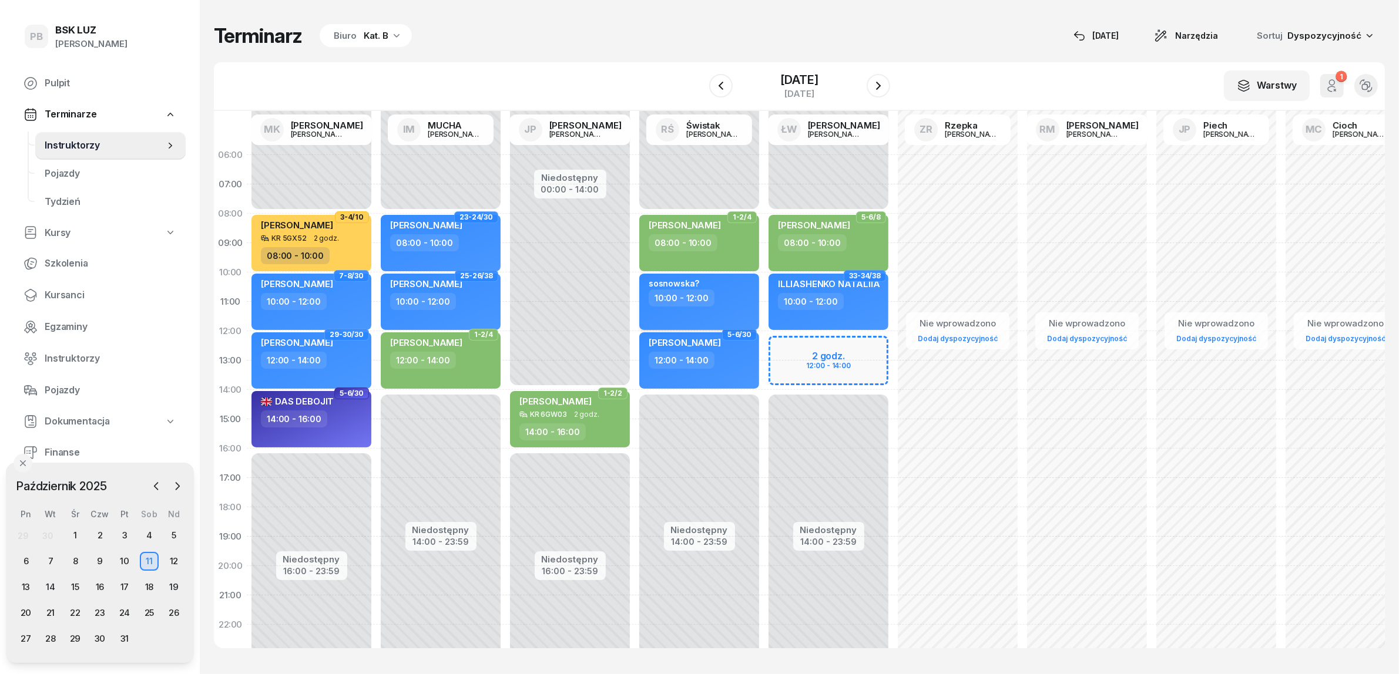
click at [737, 303] on div "10:00 - 12:00" at bounding box center [700, 298] width 103 height 17
select select "10"
select select "12"
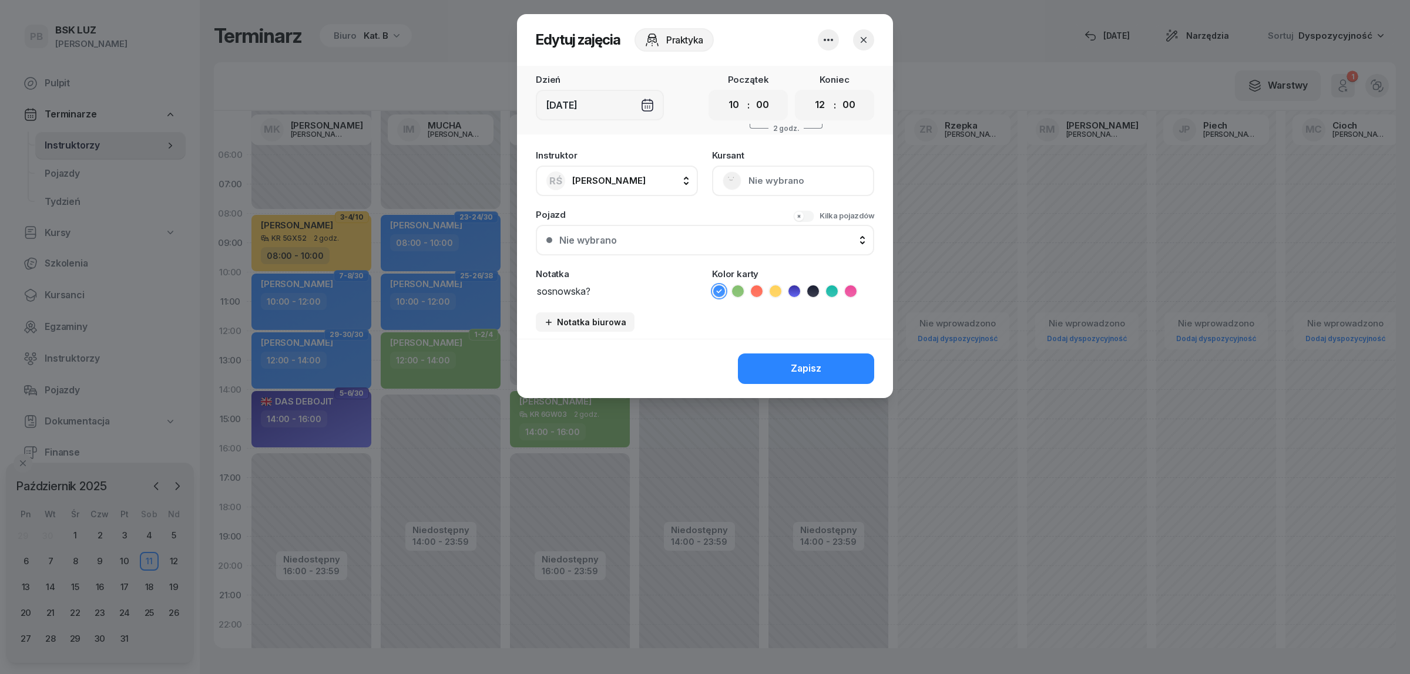
click at [830, 36] on icon "button" at bounding box center [828, 40] width 14 height 14
click at [815, 68] on link "Usuń" at bounding box center [822, 75] width 155 height 29
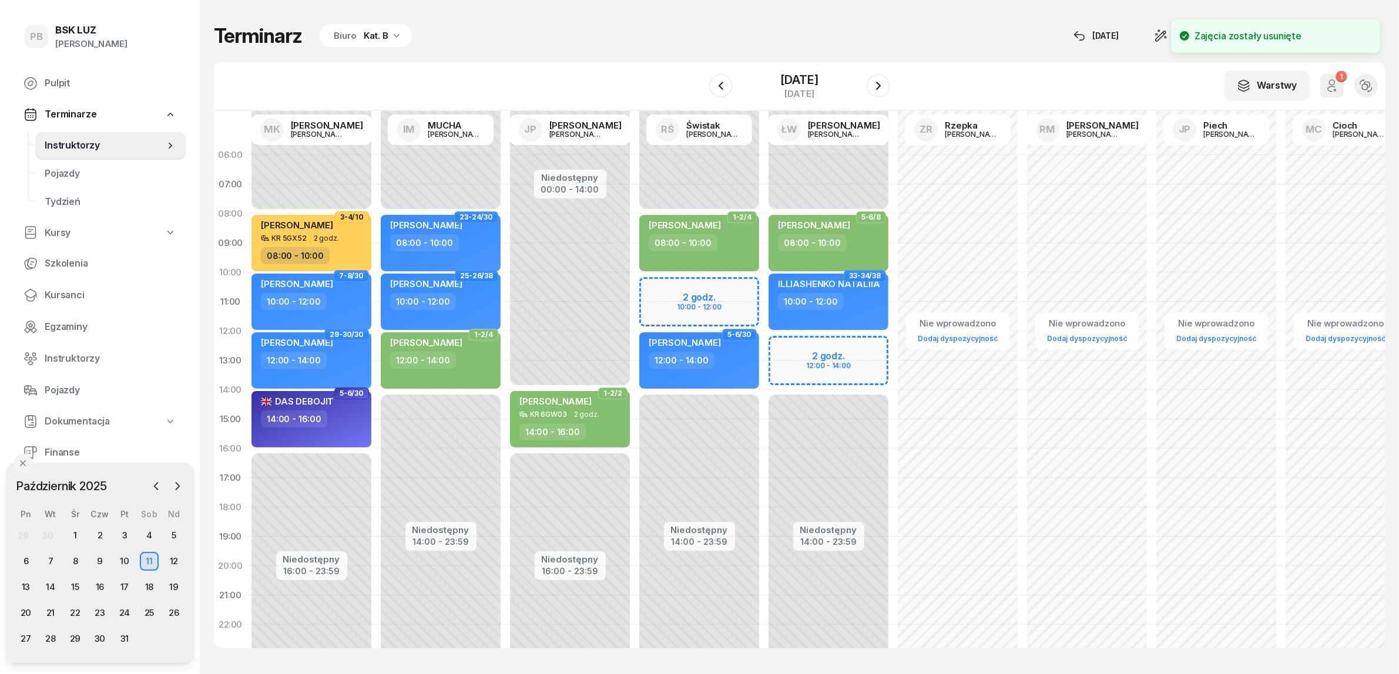
click at [669, 286] on div "Niedostępny 00:00 - 08:00 Niedostępny 14:00 - 23:59 1-2/4 [PERSON_NAME] 08:00 -…" at bounding box center [699, 419] width 129 height 558
select select "10"
select select "12"
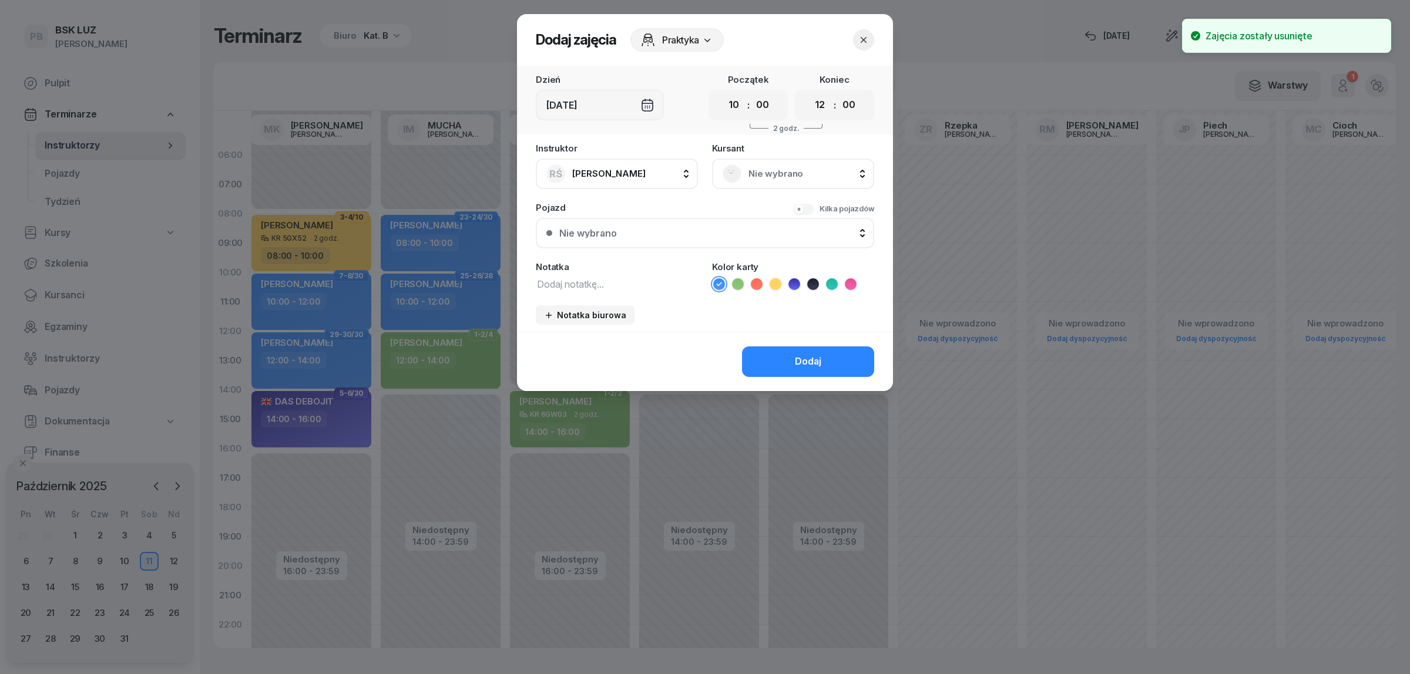
click at [789, 174] on span "Nie wybrano" at bounding box center [805, 173] width 115 height 15
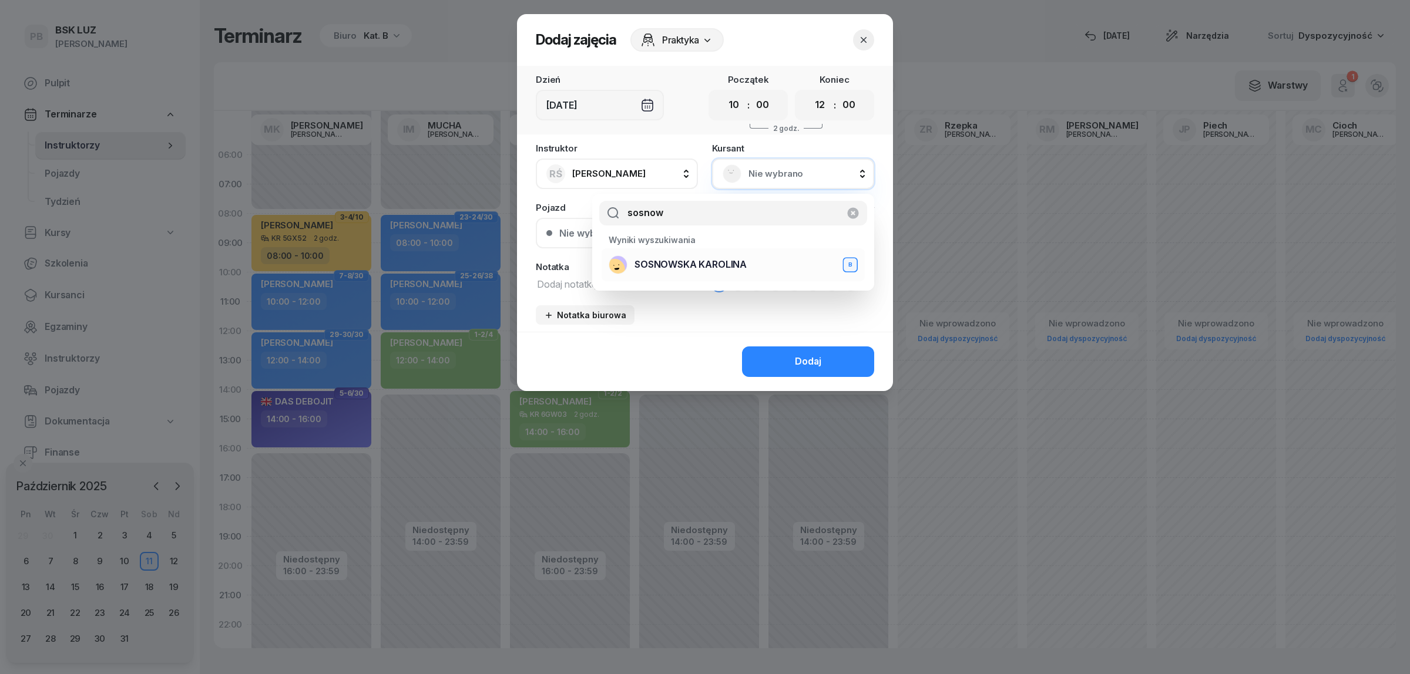
type input "sosnow"
click at [764, 262] on div "[PERSON_NAME]" at bounding box center [733, 265] width 249 height 19
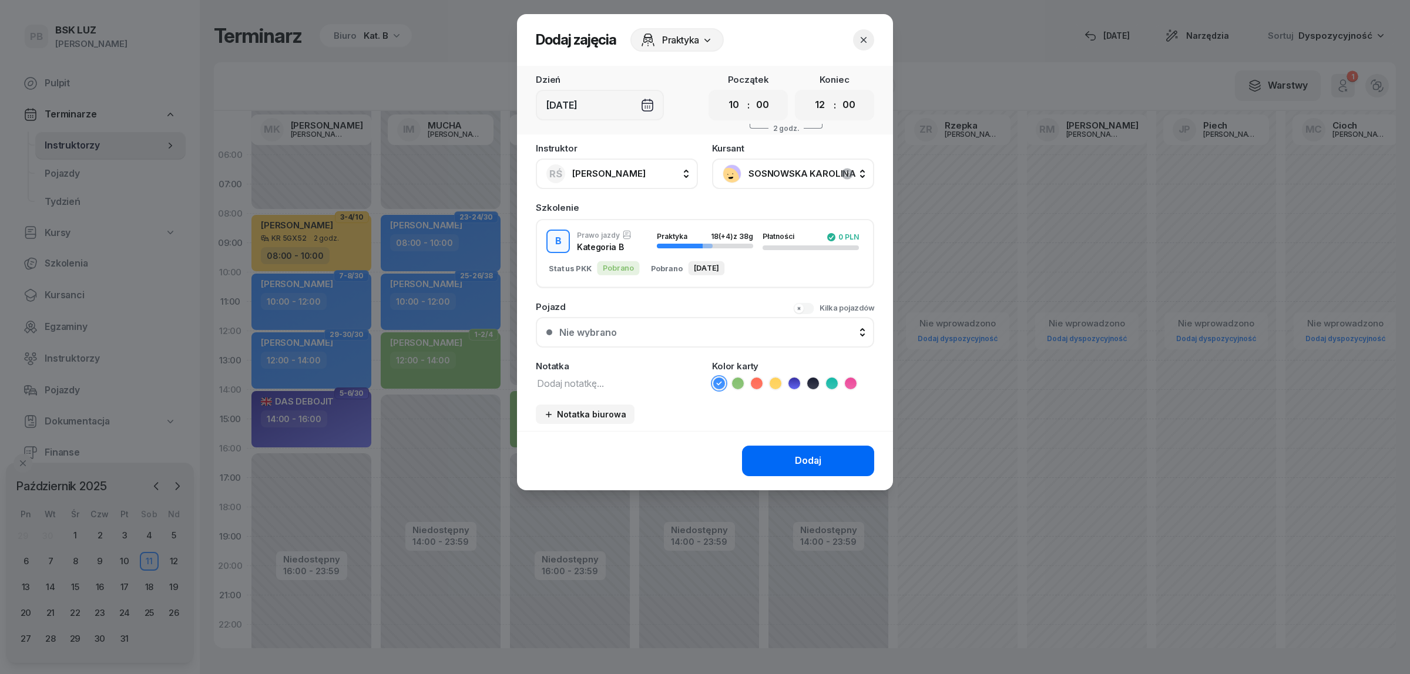
click at [760, 459] on button "Dodaj" at bounding box center [808, 461] width 132 height 31
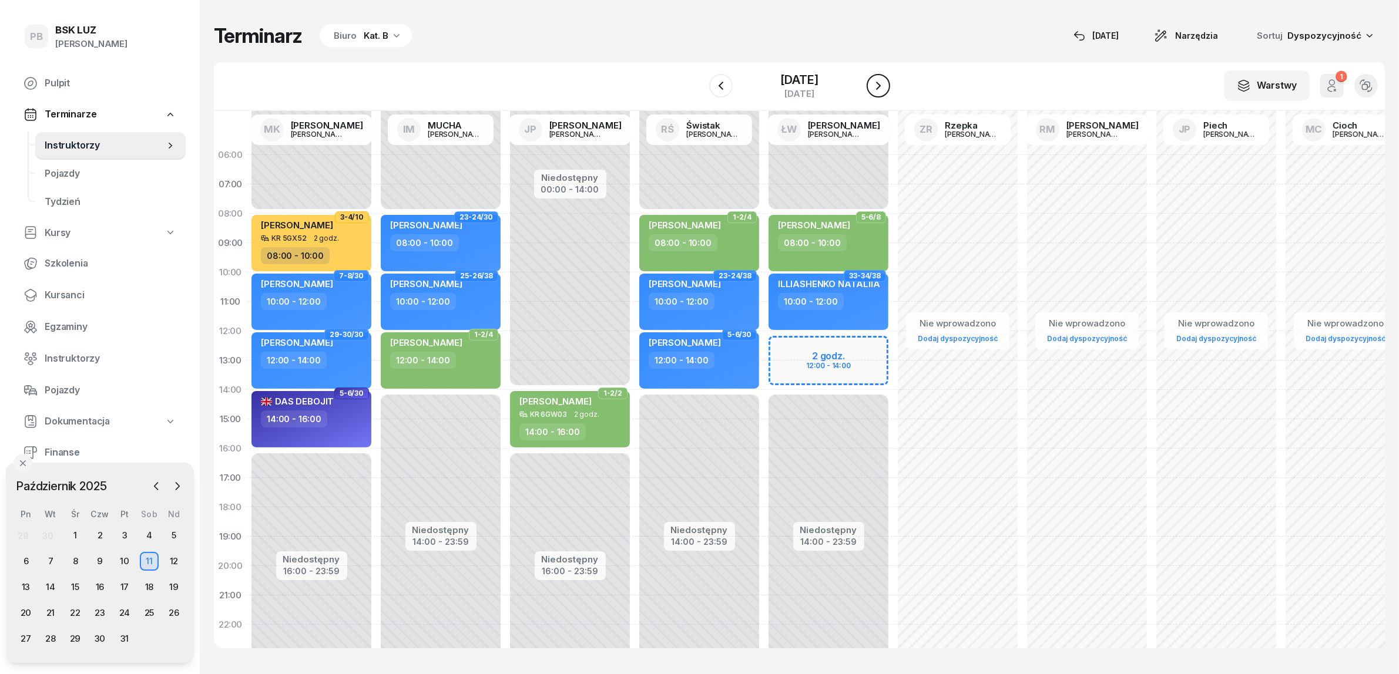
click at [885, 86] on icon "button" at bounding box center [878, 86] width 14 height 14
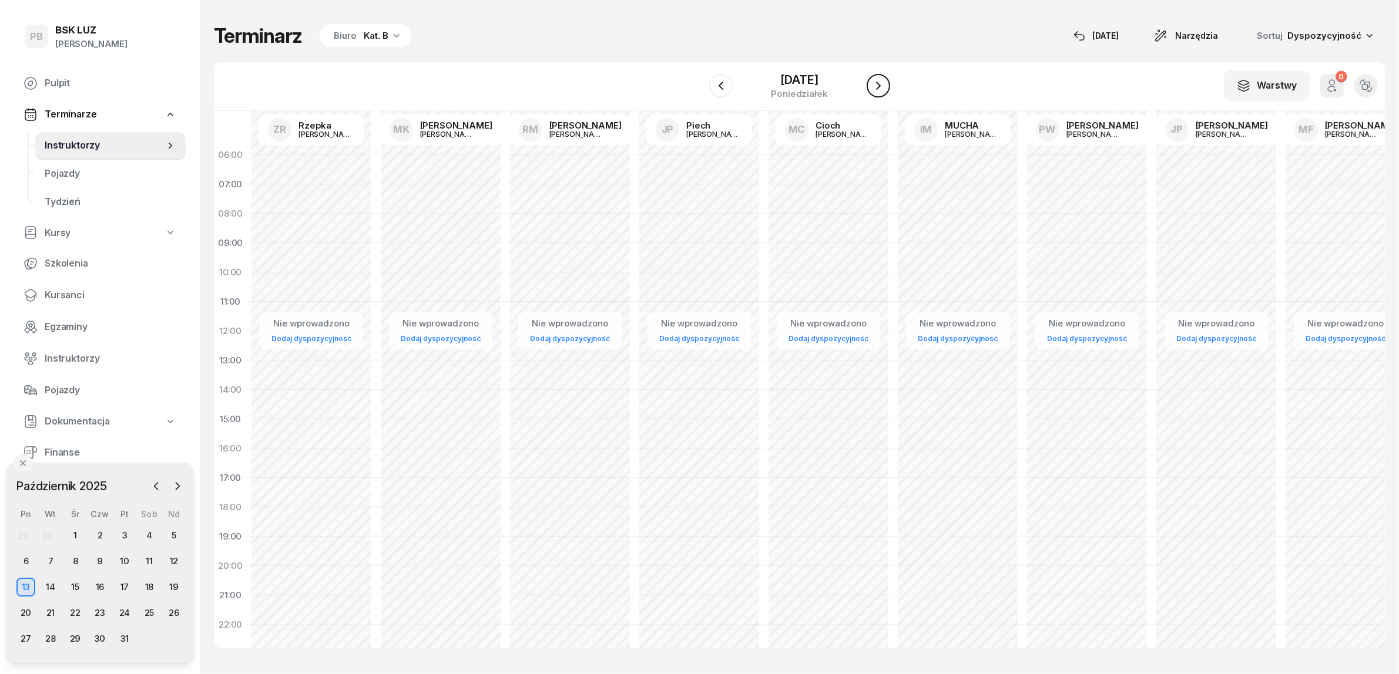
click at [885, 86] on icon "button" at bounding box center [878, 86] width 14 height 14
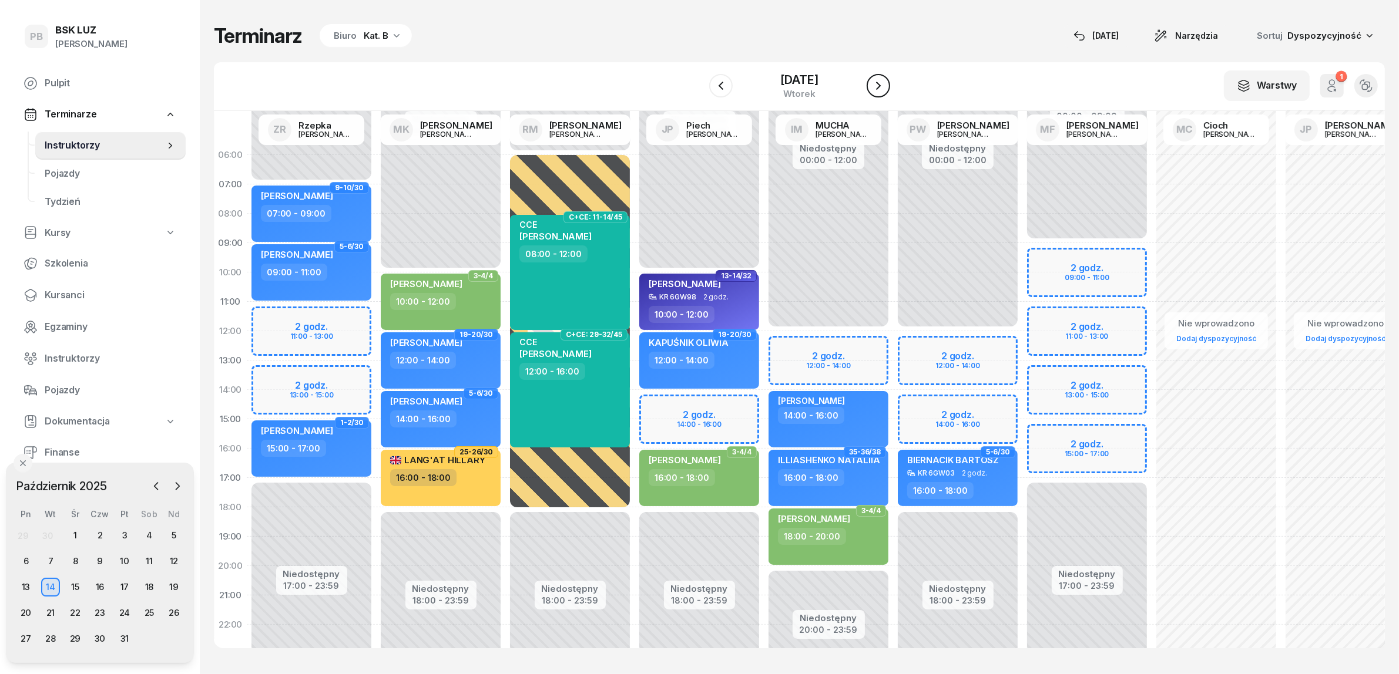
click at [885, 86] on icon "button" at bounding box center [878, 86] width 14 height 14
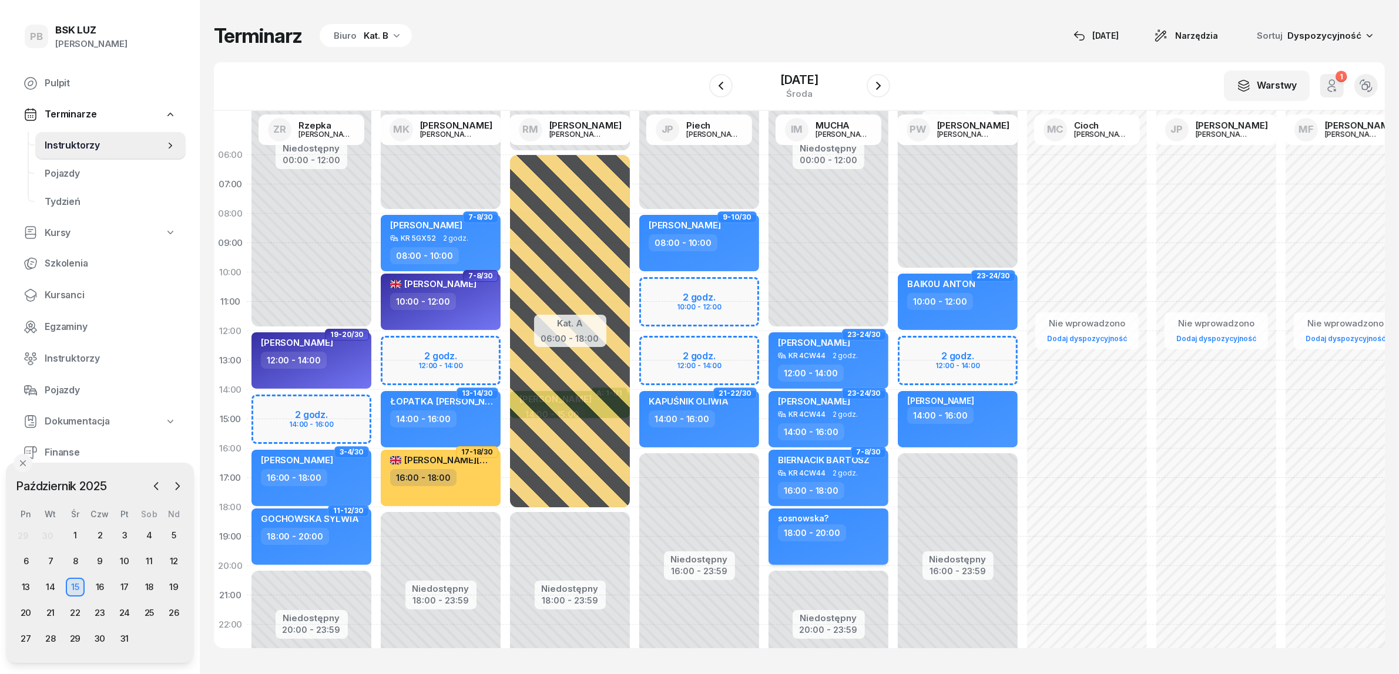
click at [857, 532] on div "18:00 - 20:00" at bounding box center [829, 533] width 103 height 17
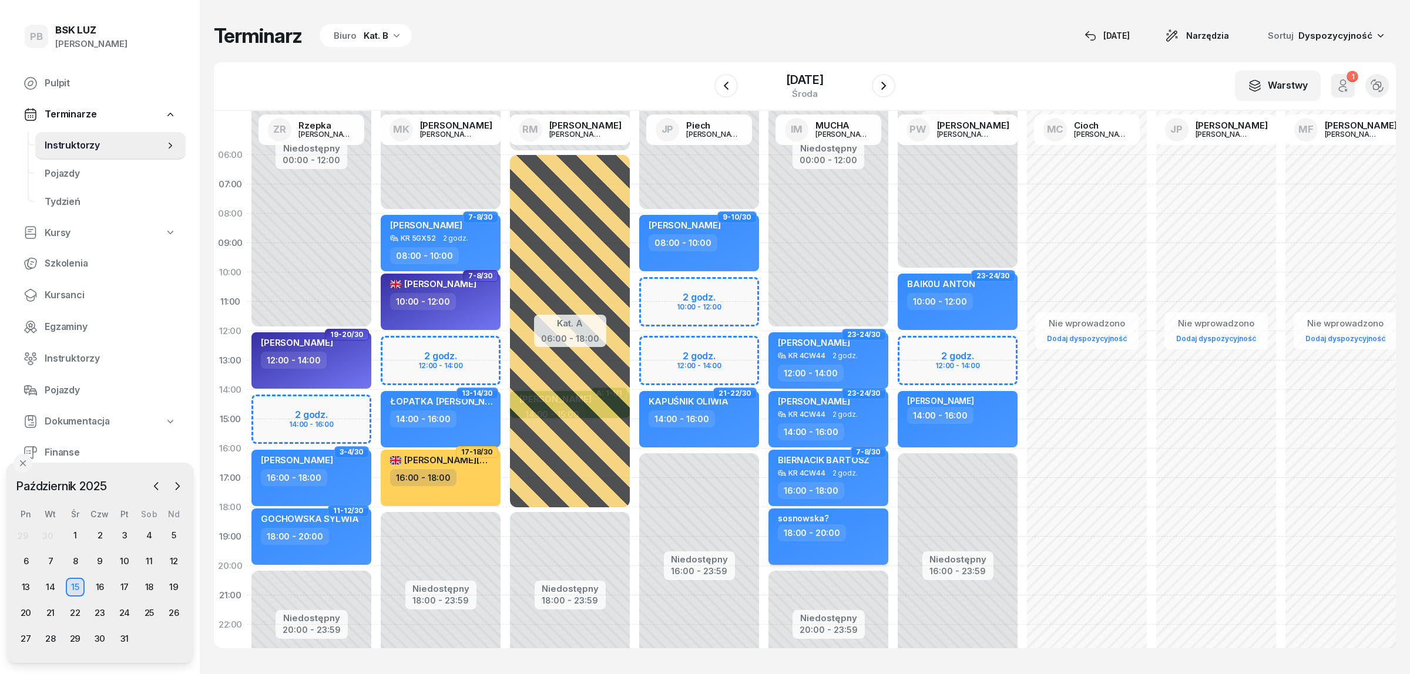
select select "18"
select select "20"
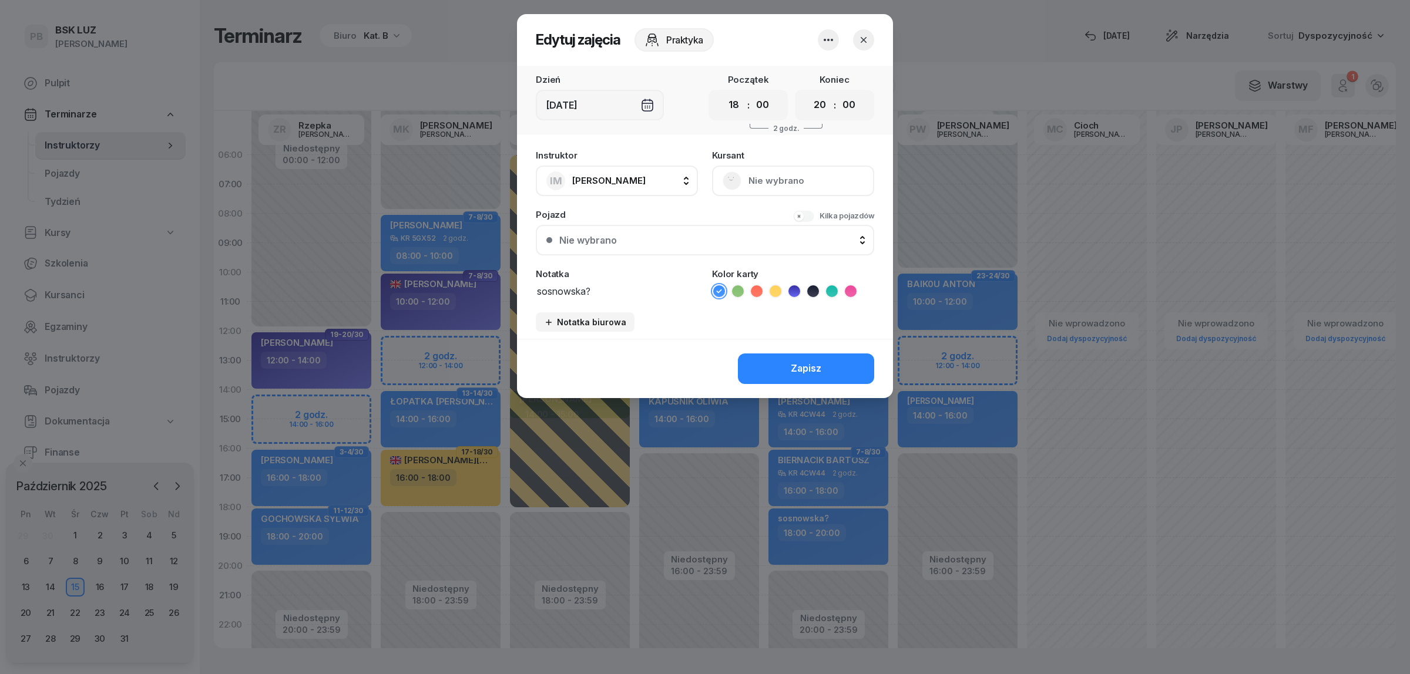
click at [830, 35] on icon "button" at bounding box center [828, 40] width 14 height 14
click at [824, 71] on link "Usuń" at bounding box center [822, 75] width 155 height 29
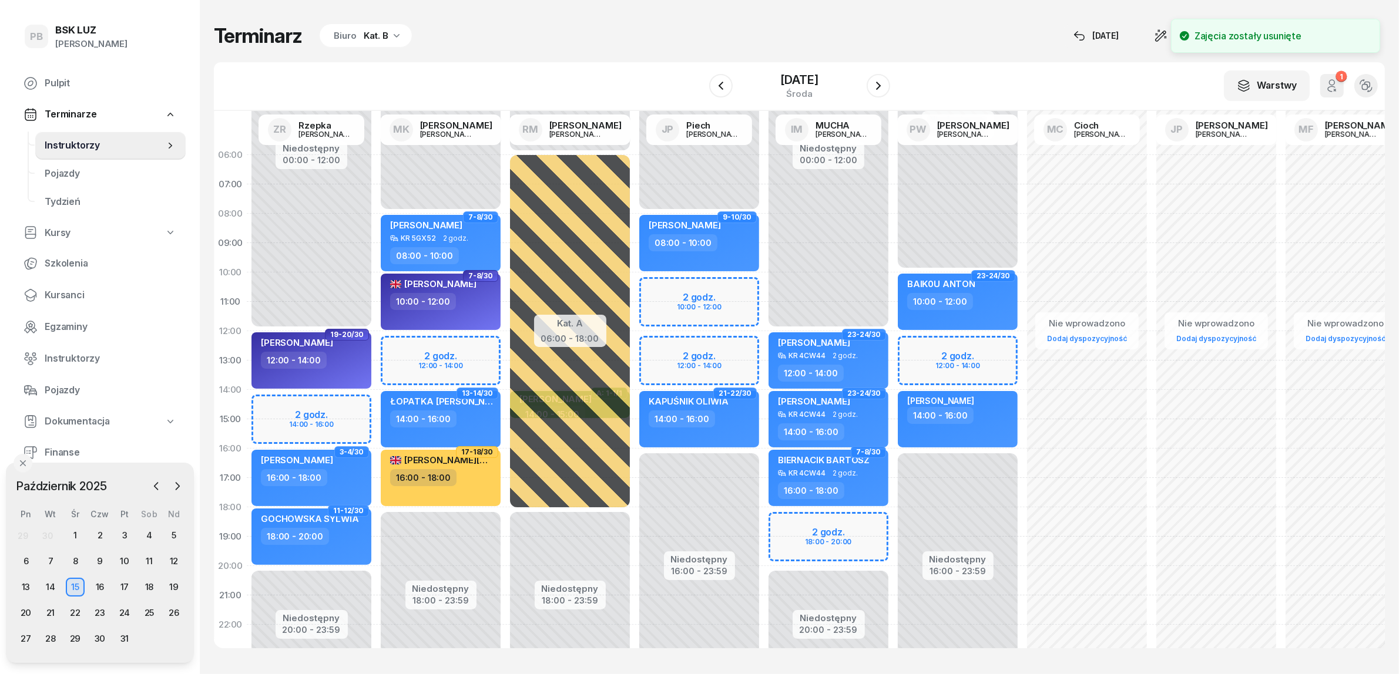
click at [849, 521] on div "Niedostępny 00:00 - 12:00 Niedostępny 20:00 - 23:59 23-24/30 MRICHKO [PERSON_NA…" at bounding box center [828, 419] width 129 height 558
select select "18"
select select "20"
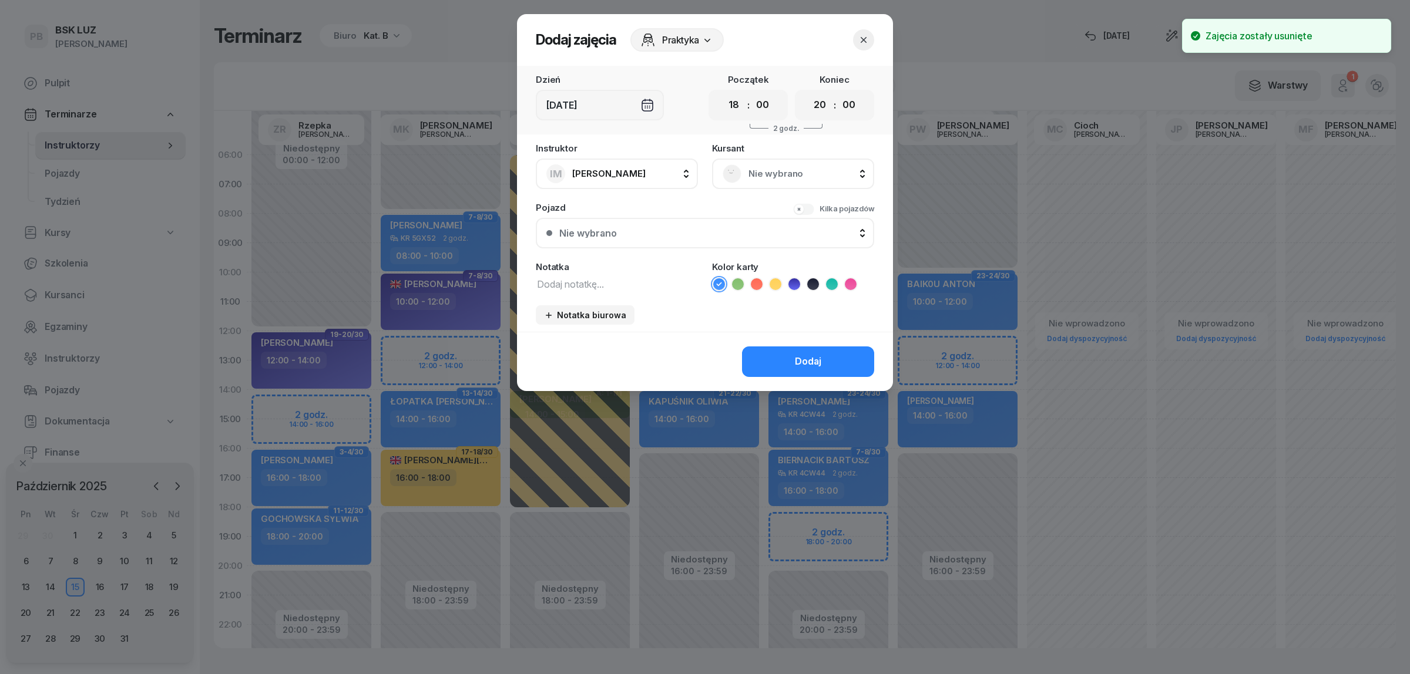
click at [790, 153] on div "[DEMOGRAPHIC_DATA] Nie wybrano" at bounding box center [793, 166] width 162 height 45
click at [788, 173] on span "Nie wybrano" at bounding box center [805, 173] width 115 height 15
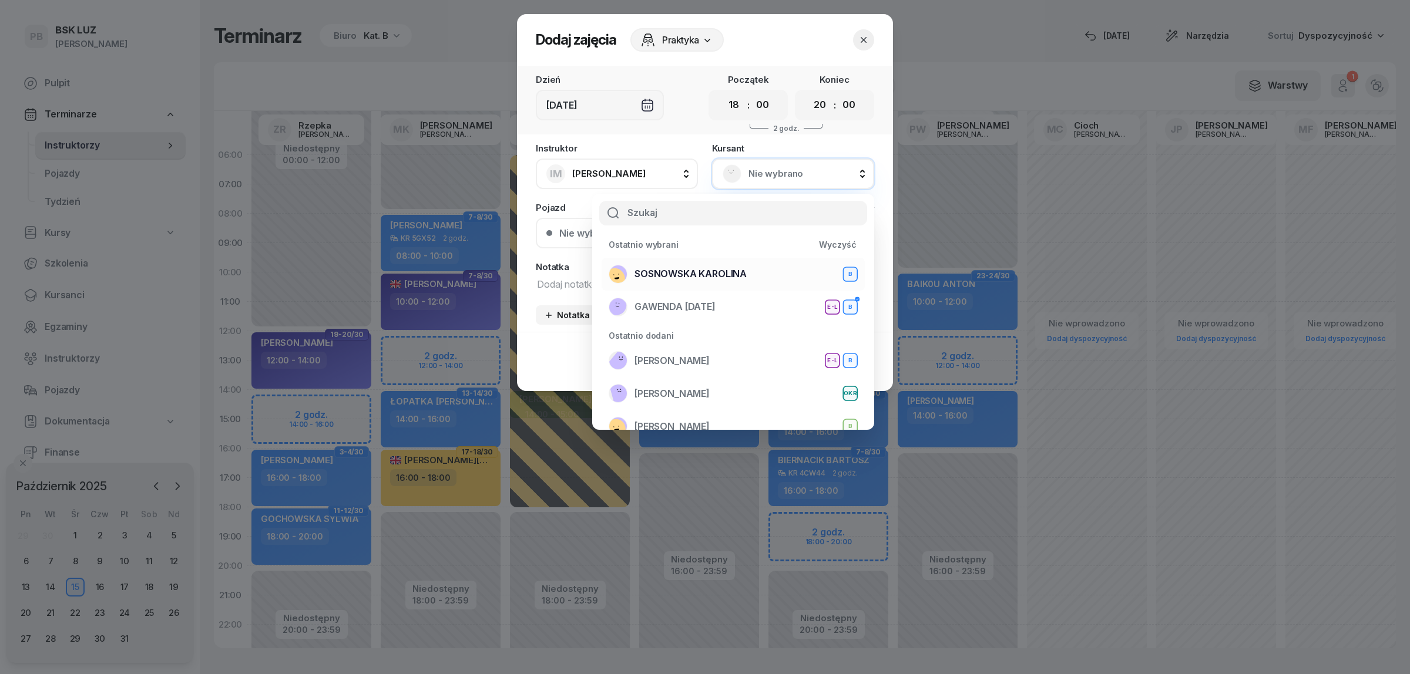
click at [724, 279] on span "SOSNOWSKA KAROLINA" at bounding box center [691, 274] width 112 height 15
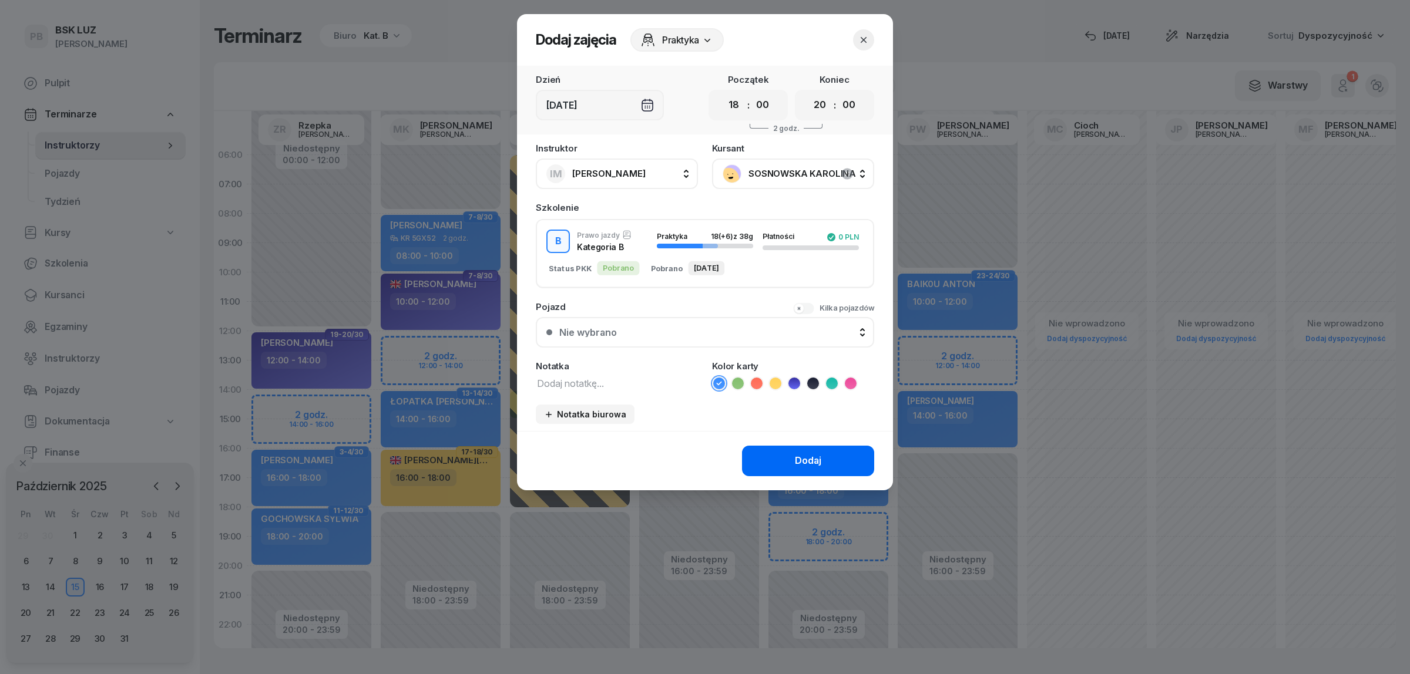
click at [773, 453] on button "Dodaj" at bounding box center [808, 461] width 132 height 31
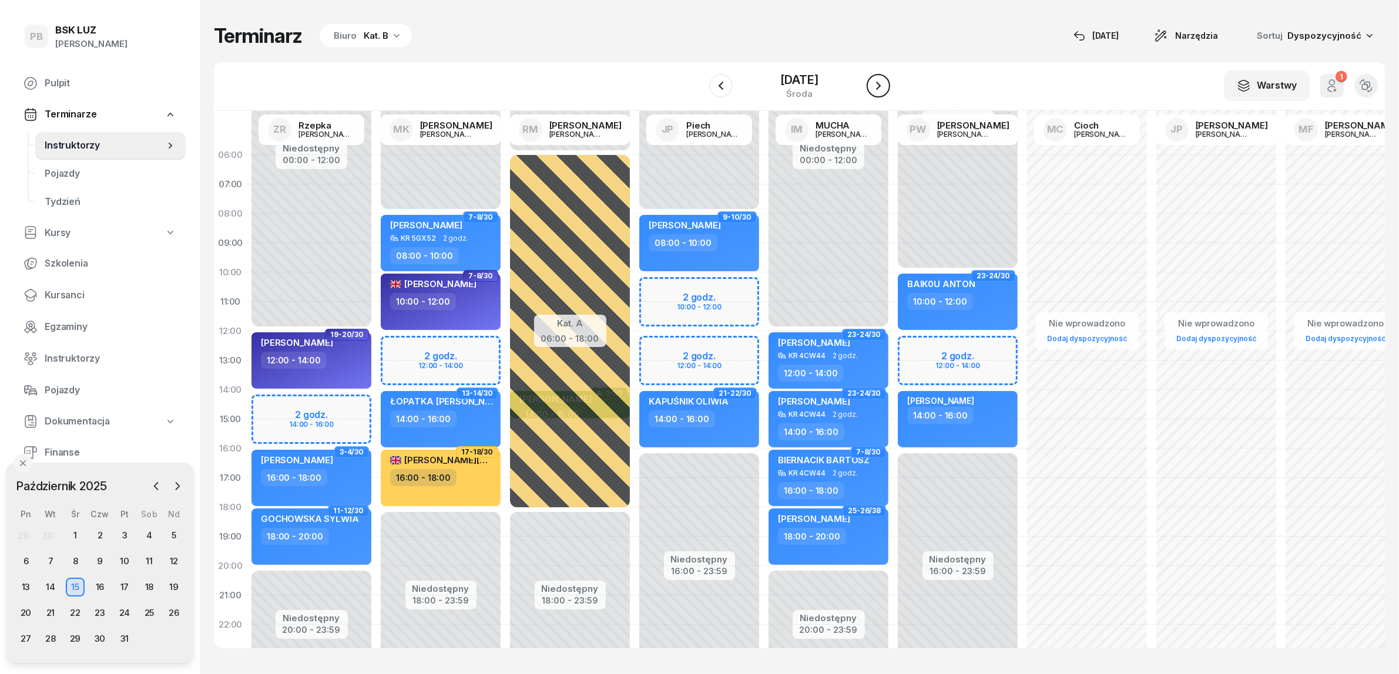
click at [885, 86] on icon "button" at bounding box center [878, 86] width 14 height 14
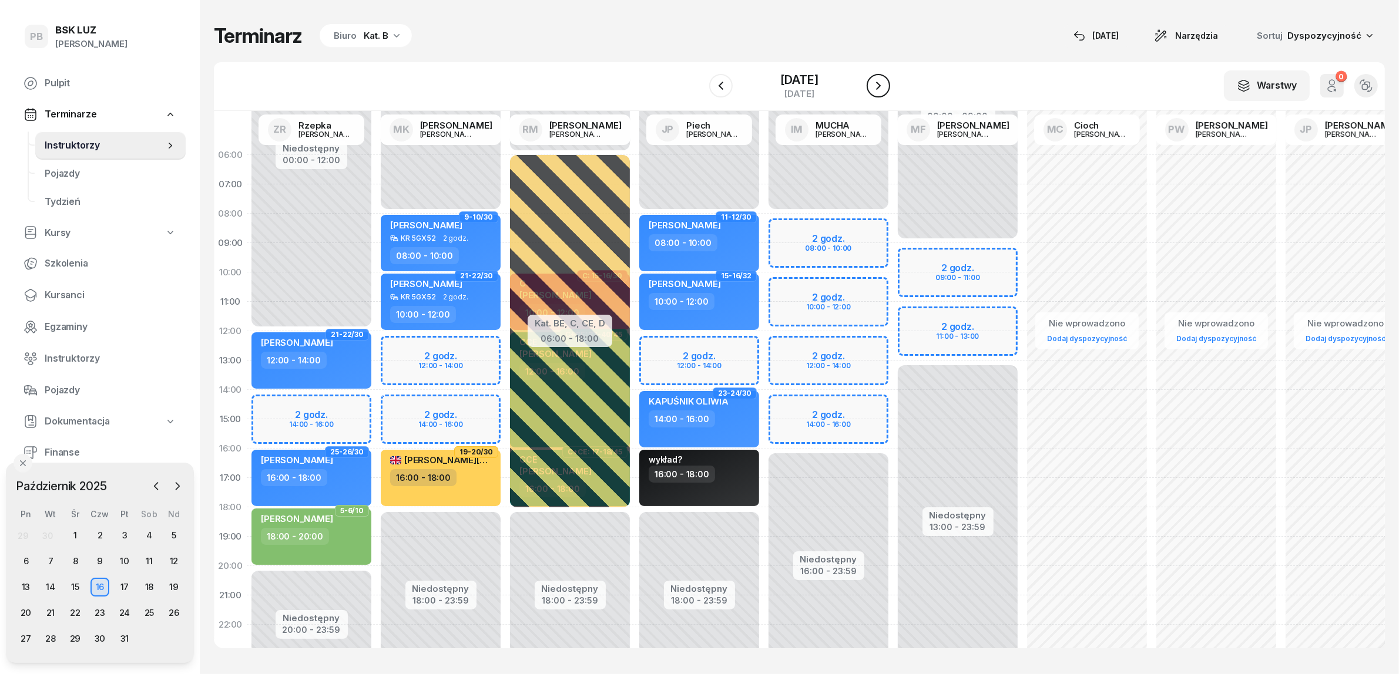
click at [885, 86] on icon "button" at bounding box center [878, 86] width 14 height 14
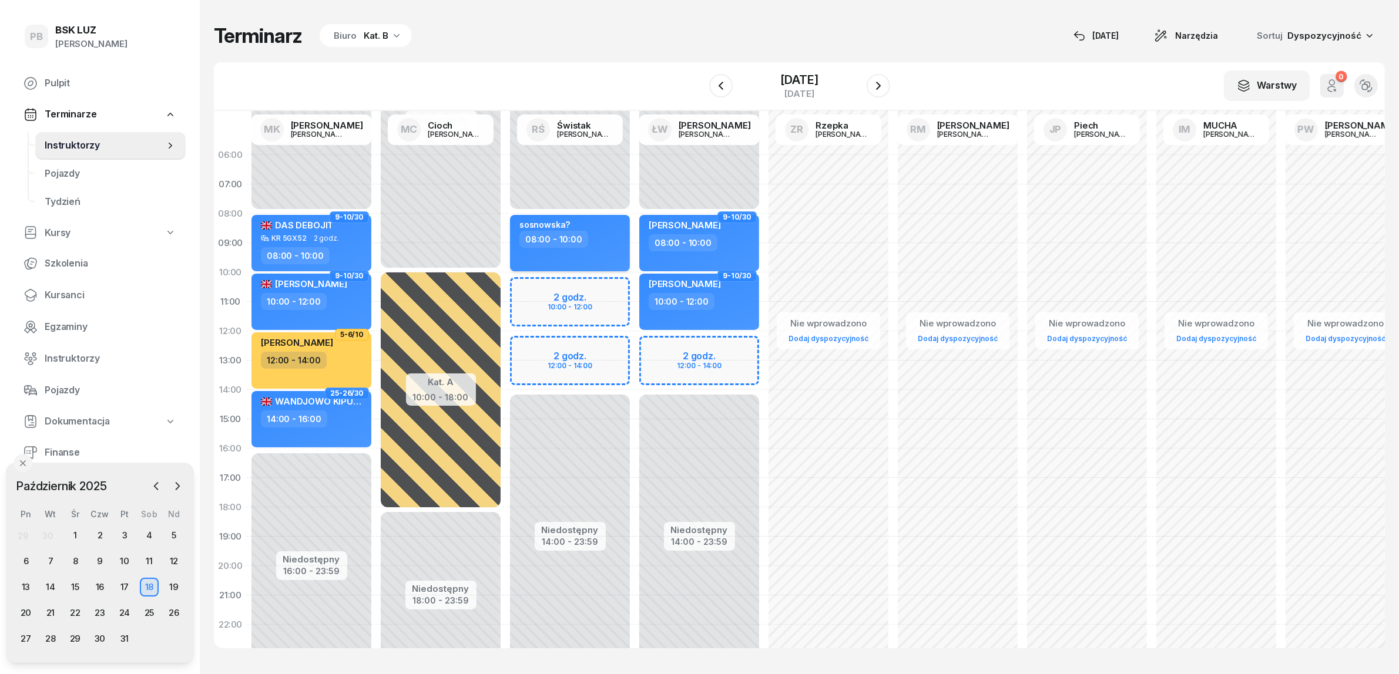
click at [601, 242] on div "08:00 - 10:00" at bounding box center [570, 239] width 103 height 17
select select "08"
select select "10"
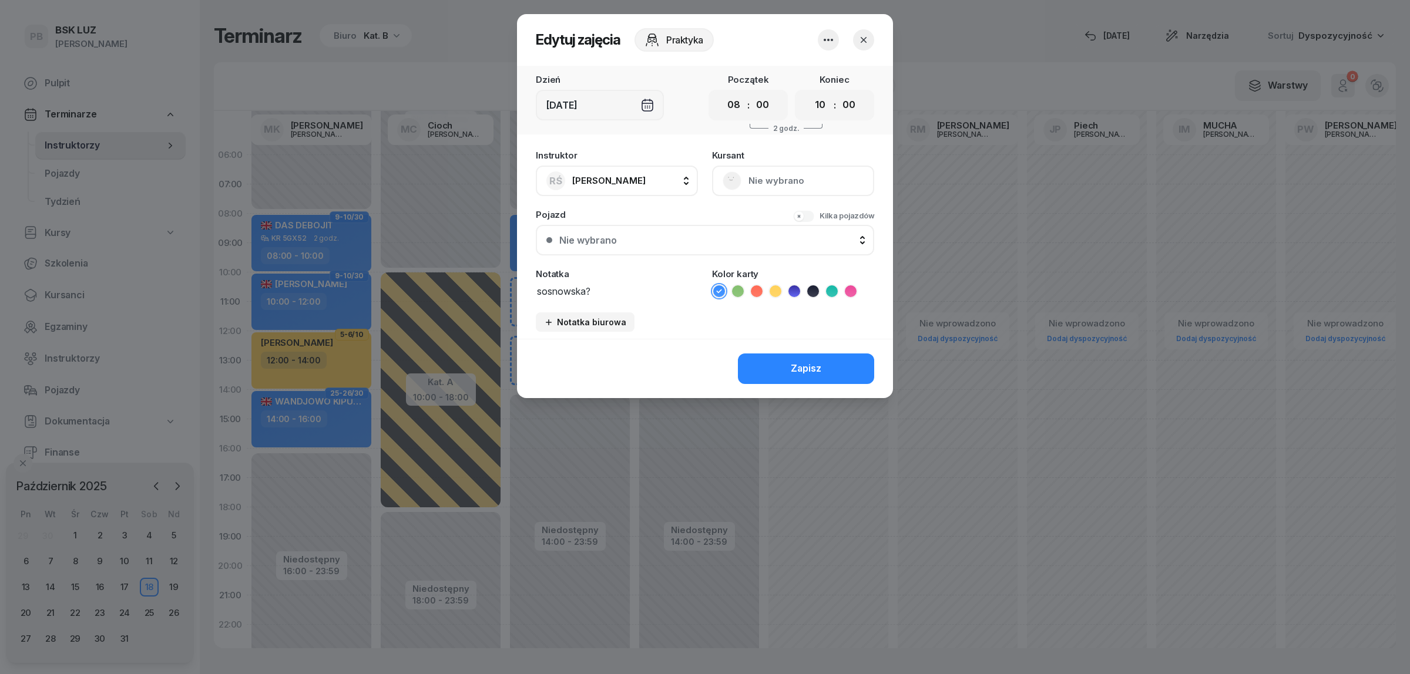
click at [825, 40] on icon "button" at bounding box center [828, 40] width 14 height 14
click at [820, 71] on link "Usuń" at bounding box center [822, 75] width 155 height 29
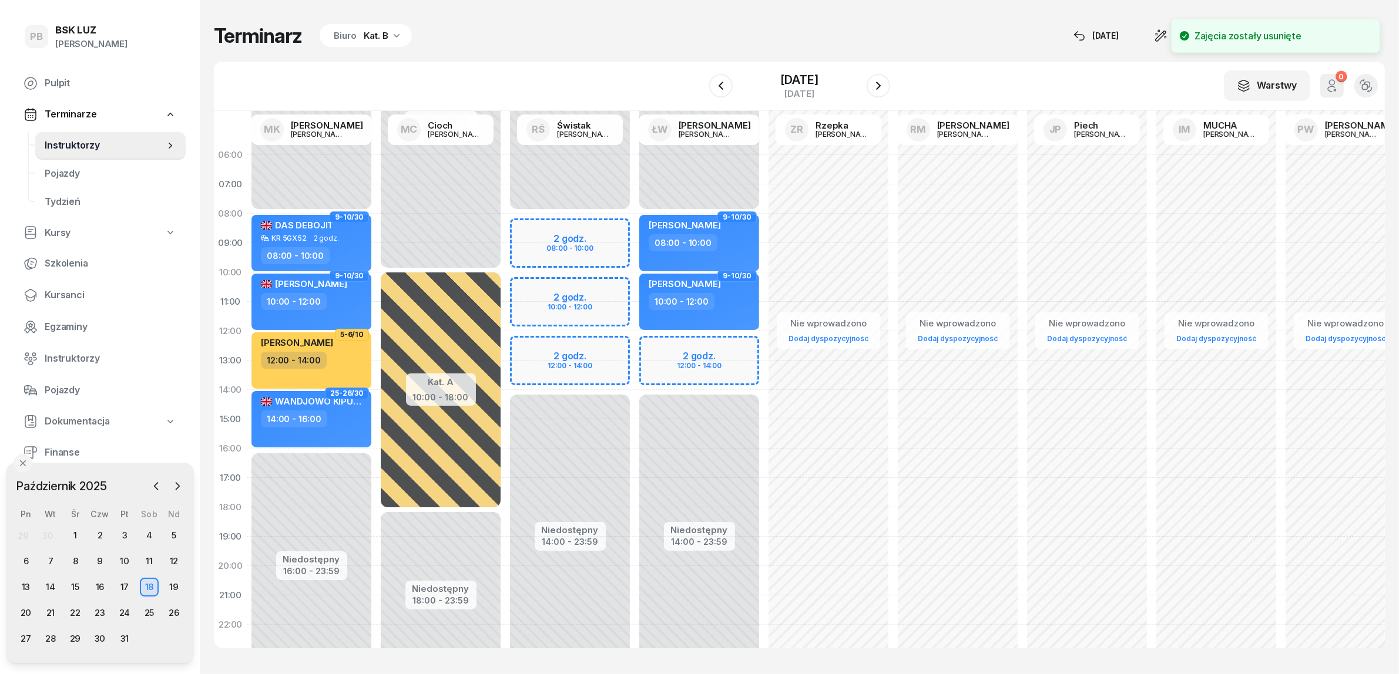
click at [603, 224] on div "Niedostępny 00:00 - 08:00 Niedostępny 14:00 - 23:59 2 godz. 08:00 - 10:00 2 god…" at bounding box center [569, 419] width 129 height 558
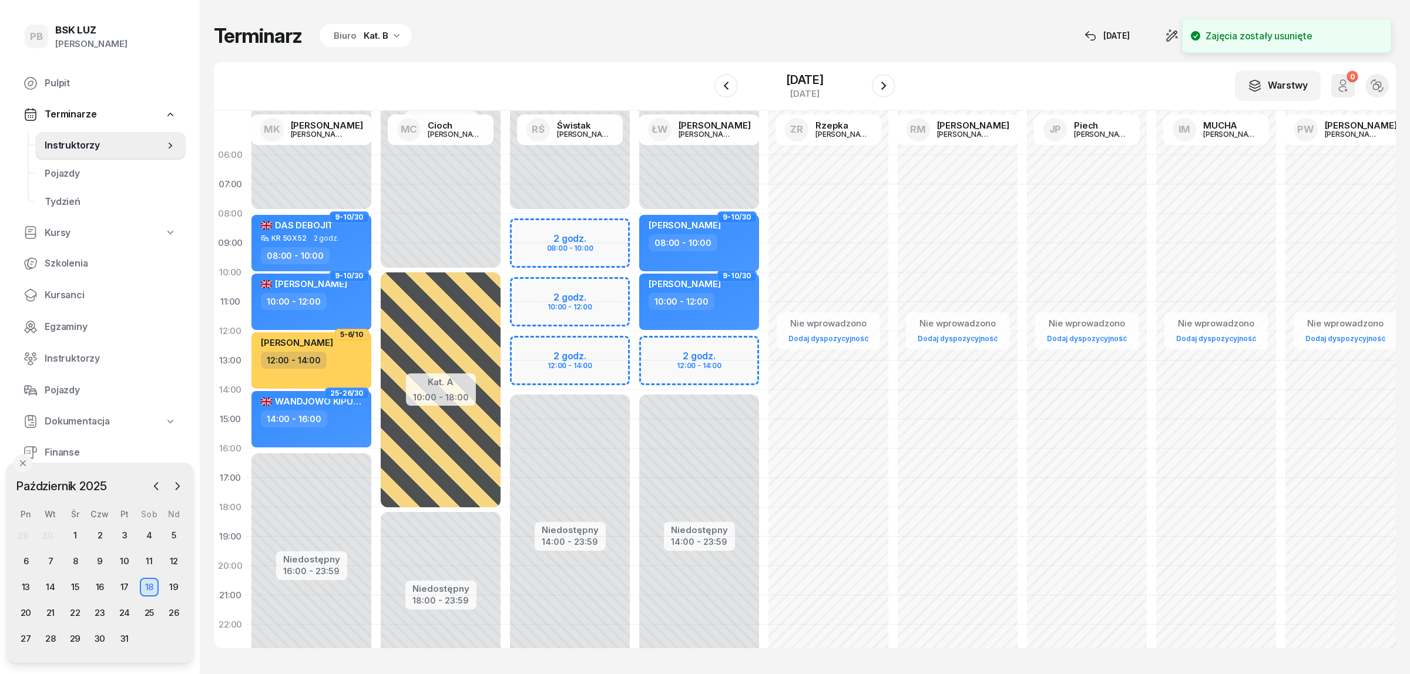
select select "08"
select select "10"
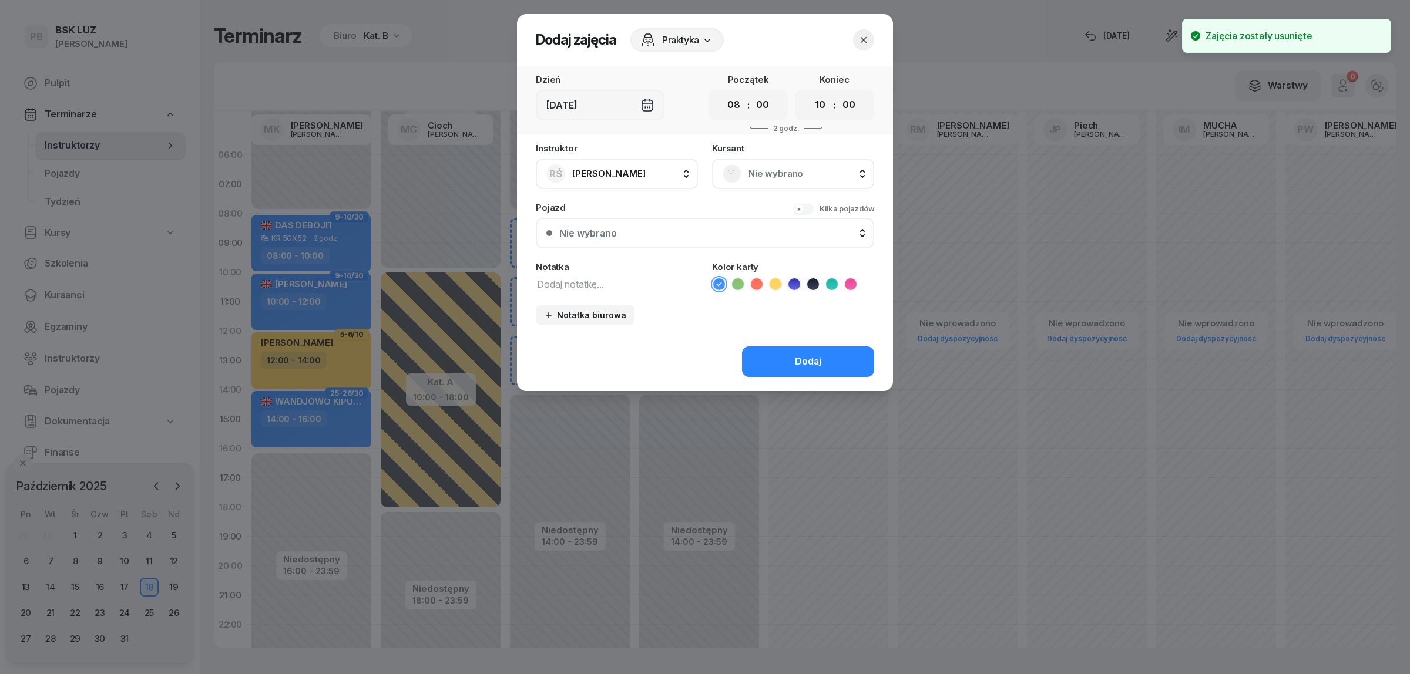
click at [752, 172] on span "Nie wybrano" at bounding box center [805, 173] width 115 height 15
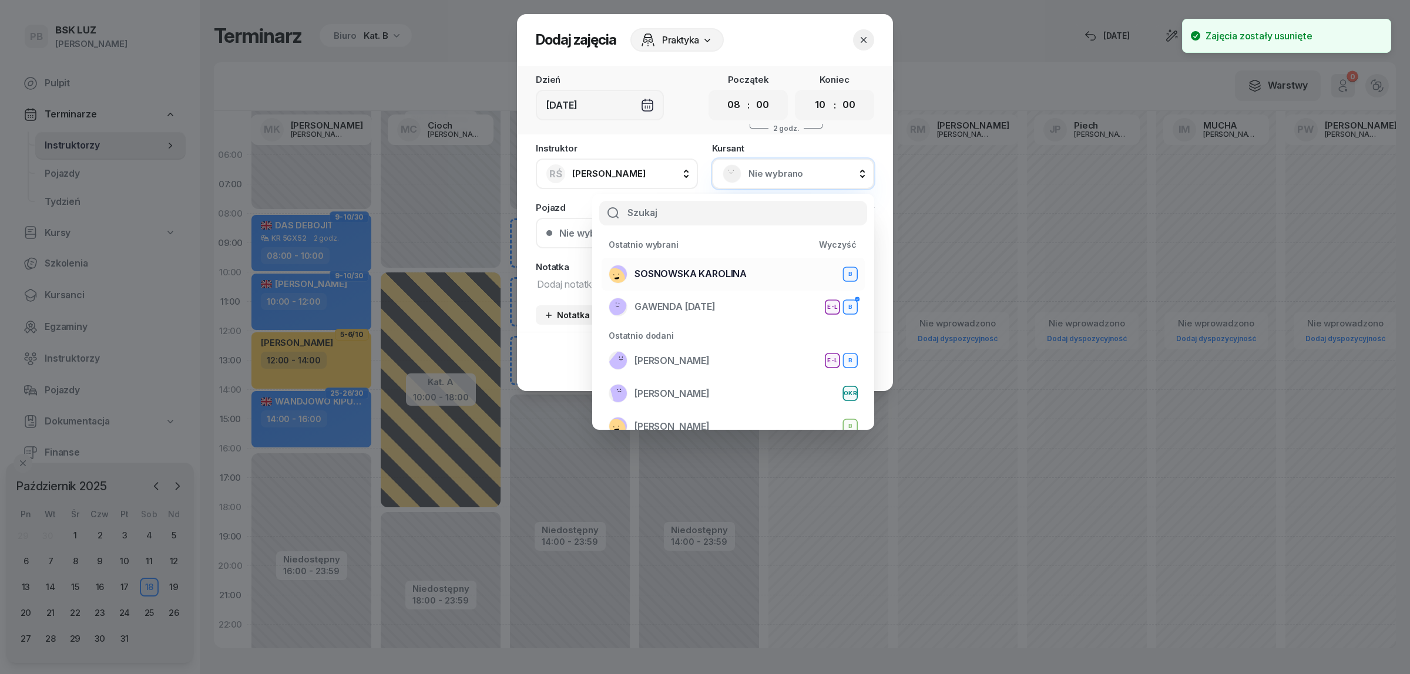
click at [729, 281] on div "[PERSON_NAME]" at bounding box center [733, 274] width 249 height 19
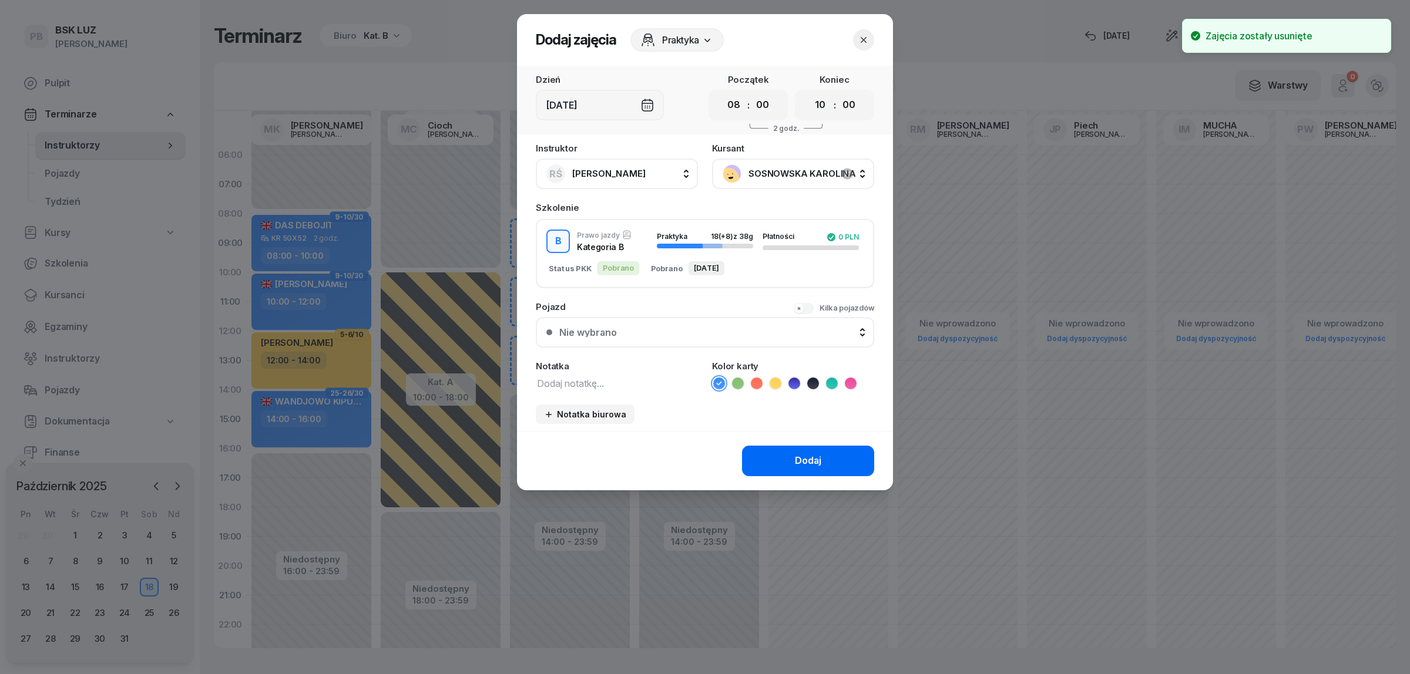
click at [770, 454] on button "Dodaj" at bounding box center [808, 461] width 132 height 31
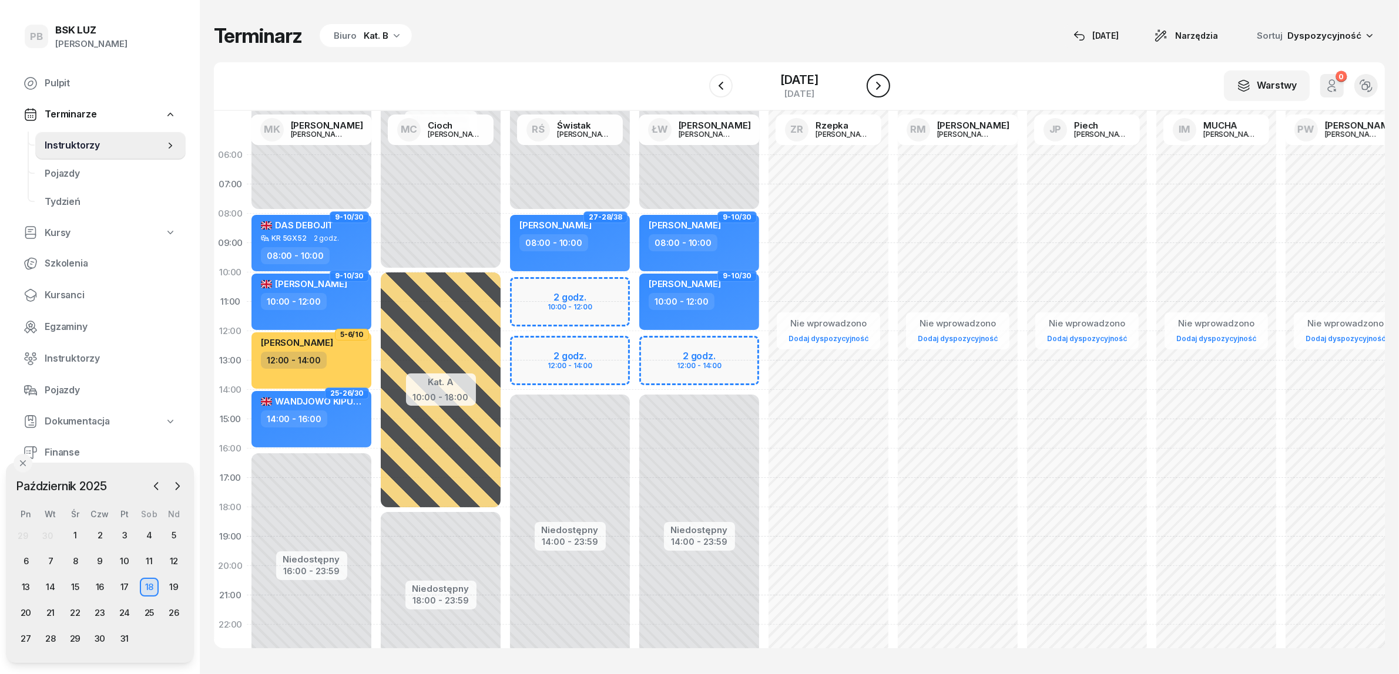
click at [885, 80] on icon "button" at bounding box center [878, 86] width 14 height 14
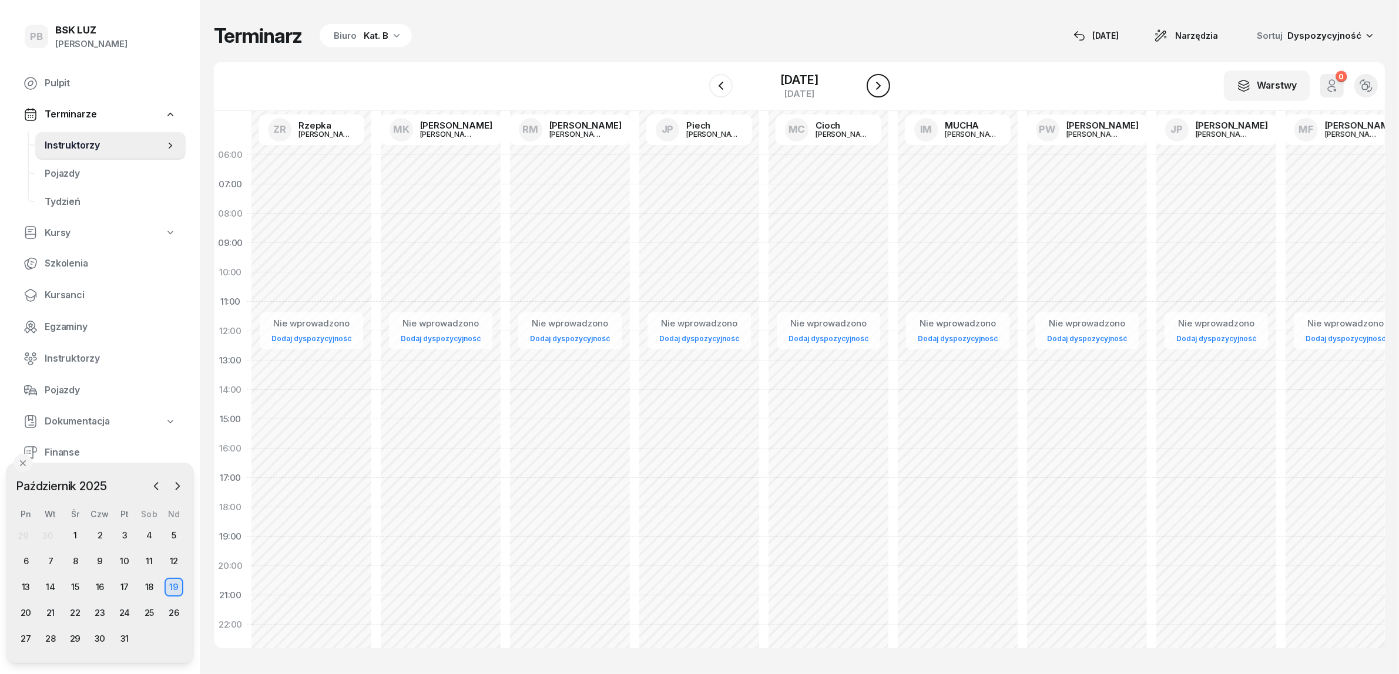
click at [885, 80] on icon "button" at bounding box center [878, 86] width 14 height 14
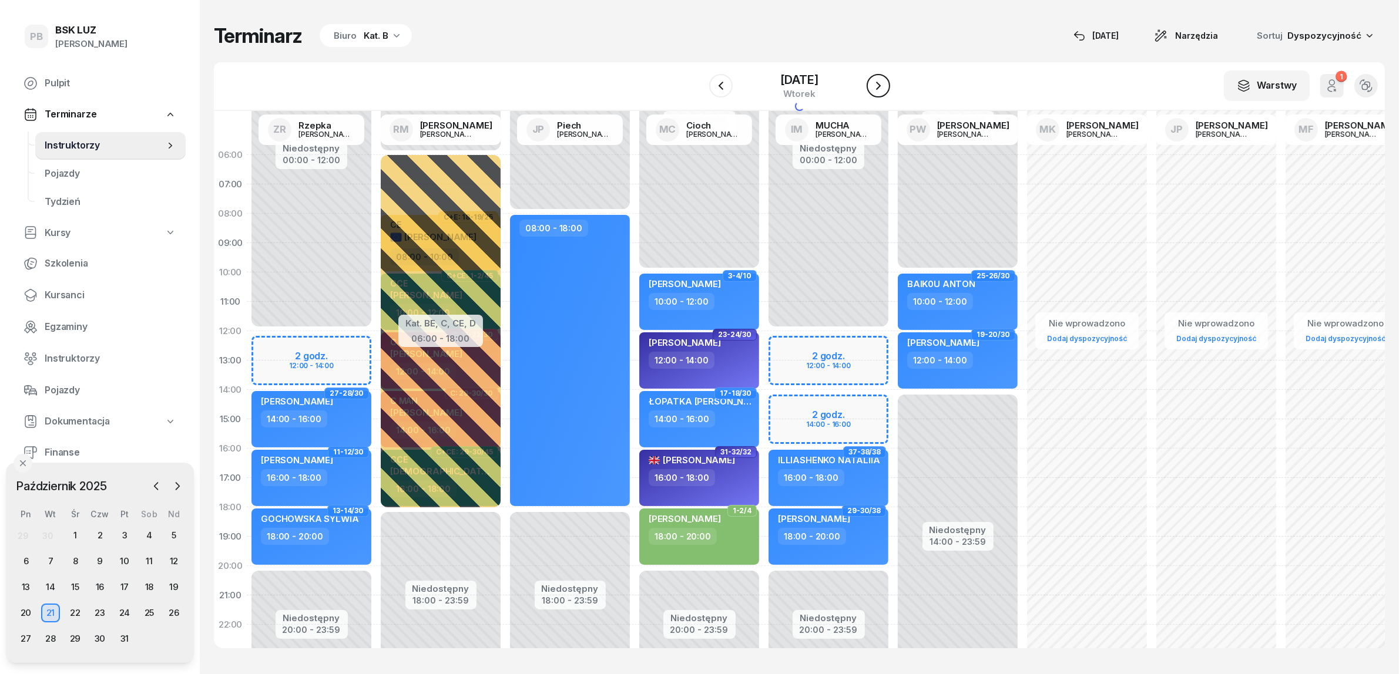
click at [885, 80] on icon "button" at bounding box center [878, 86] width 14 height 14
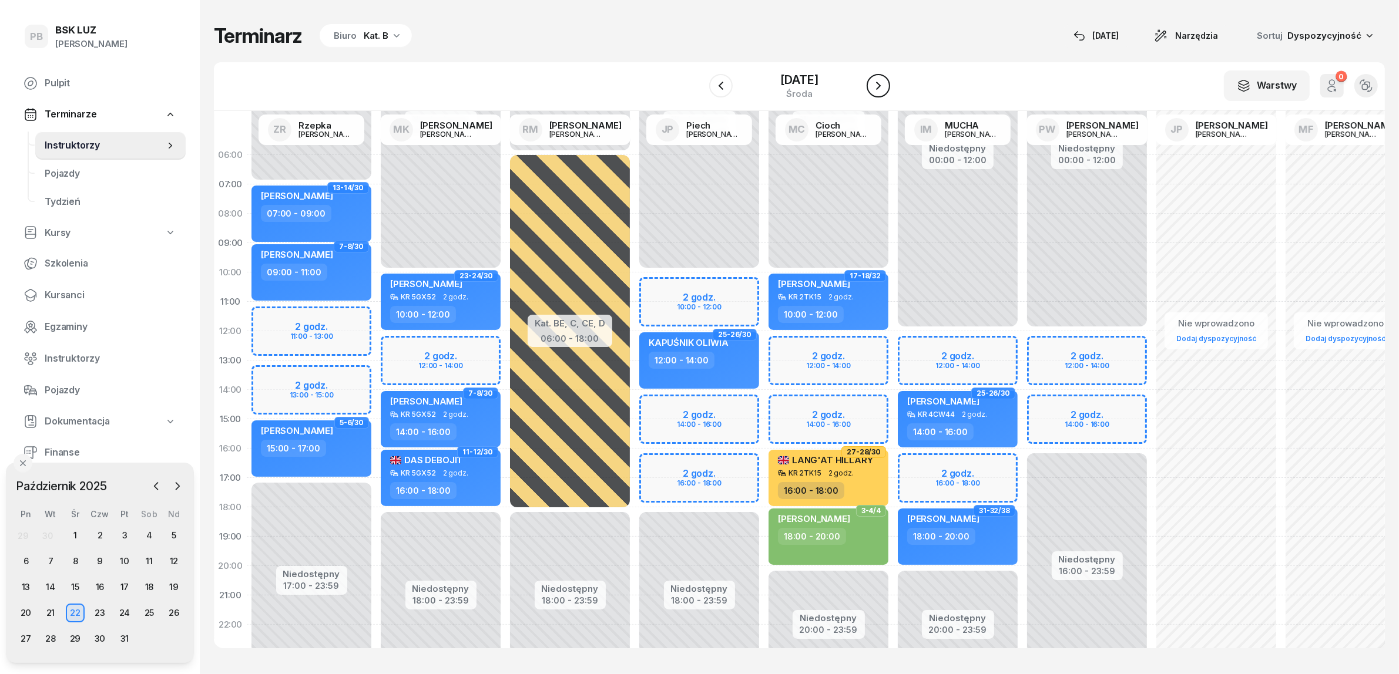
click at [885, 80] on icon "button" at bounding box center [878, 86] width 14 height 14
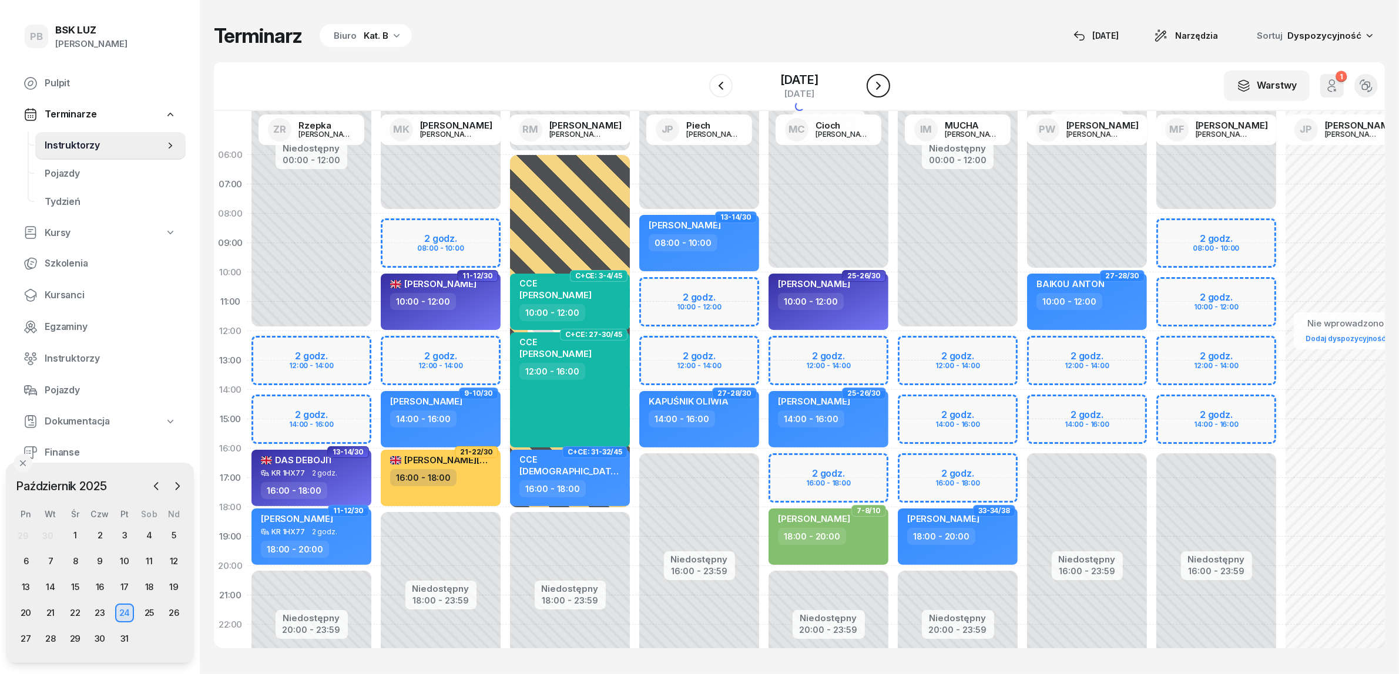
click at [885, 80] on icon "button" at bounding box center [878, 86] width 14 height 14
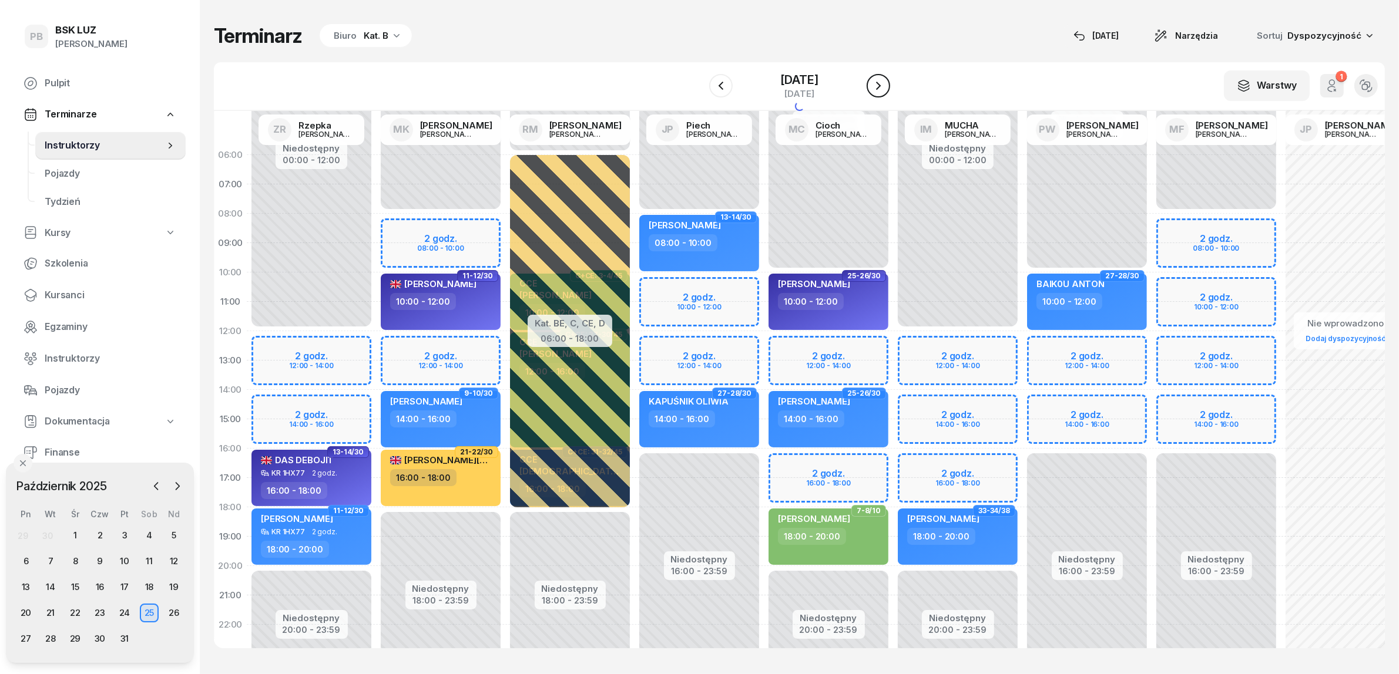
click at [885, 80] on icon "button" at bounding box center [878, 86] width 14 height 14
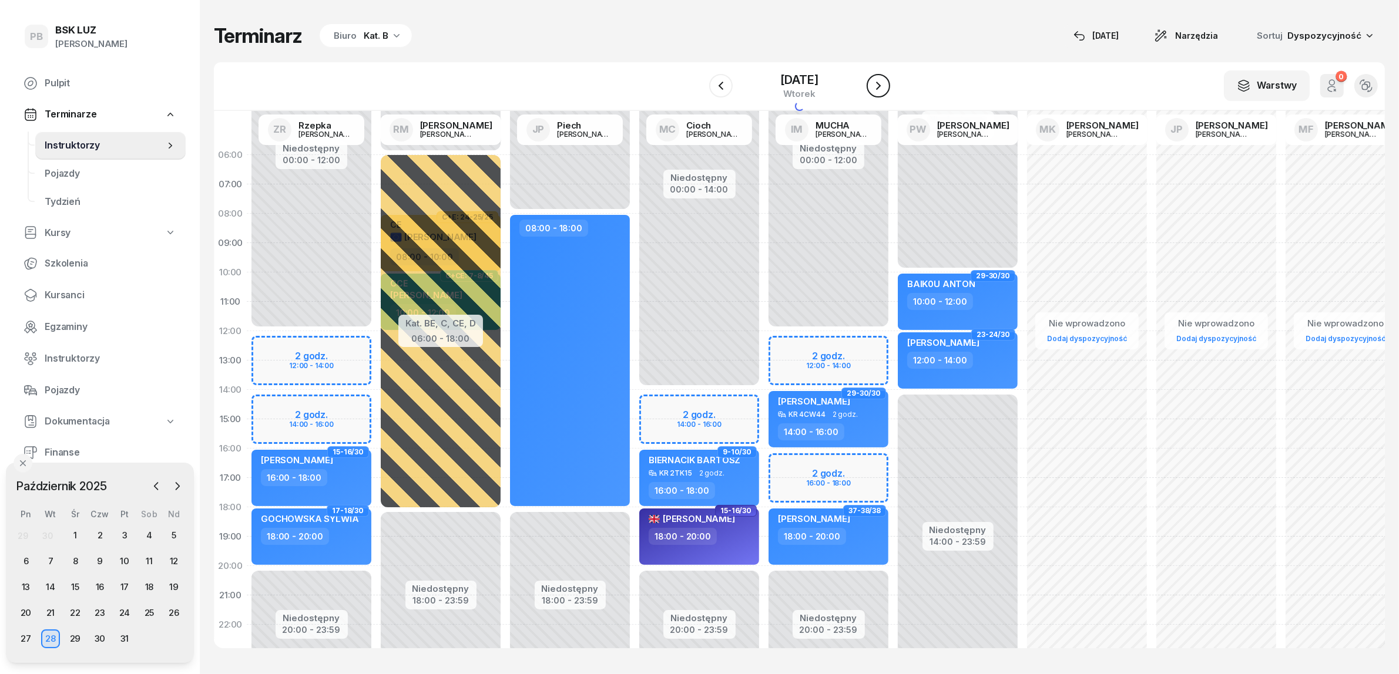
click at [885, 80] on icon "button" at bounding box center [878, 86] width 14 height 14
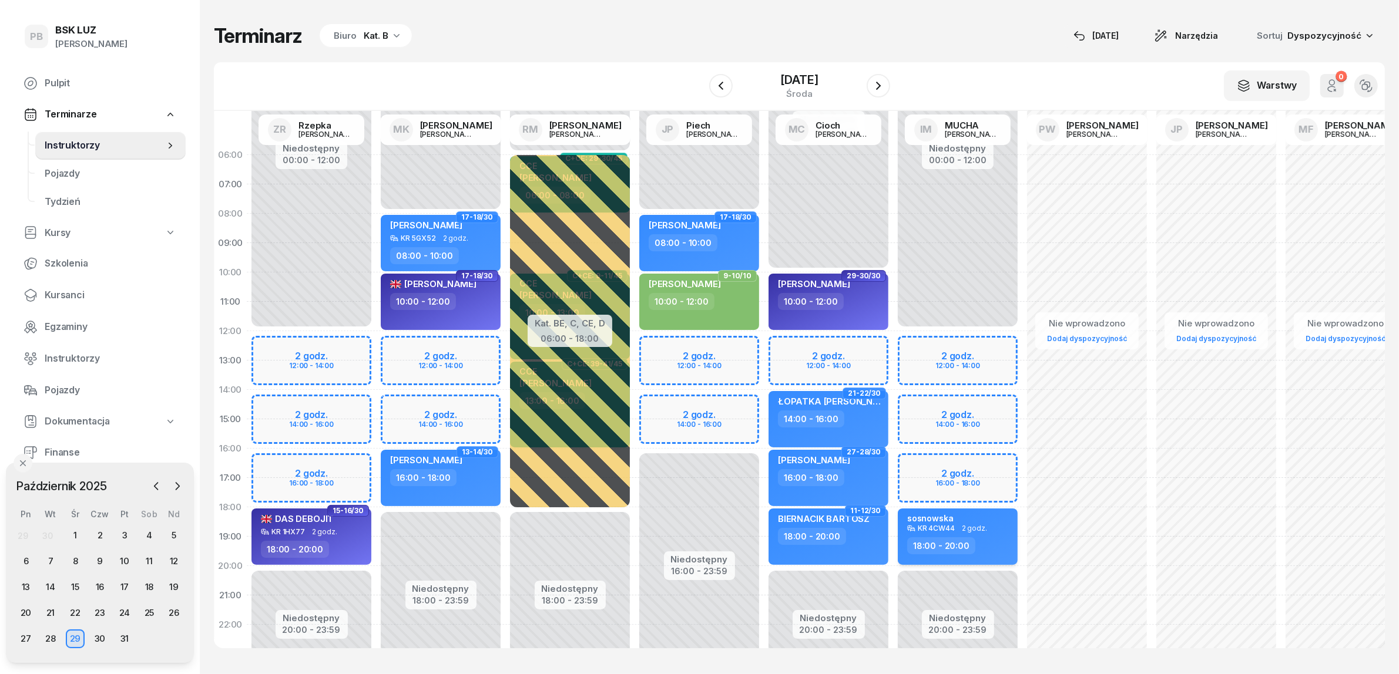
click at [1001, 548] on div "18:00 - 20:00" at bounding box center [958, 546] width 103 height 17
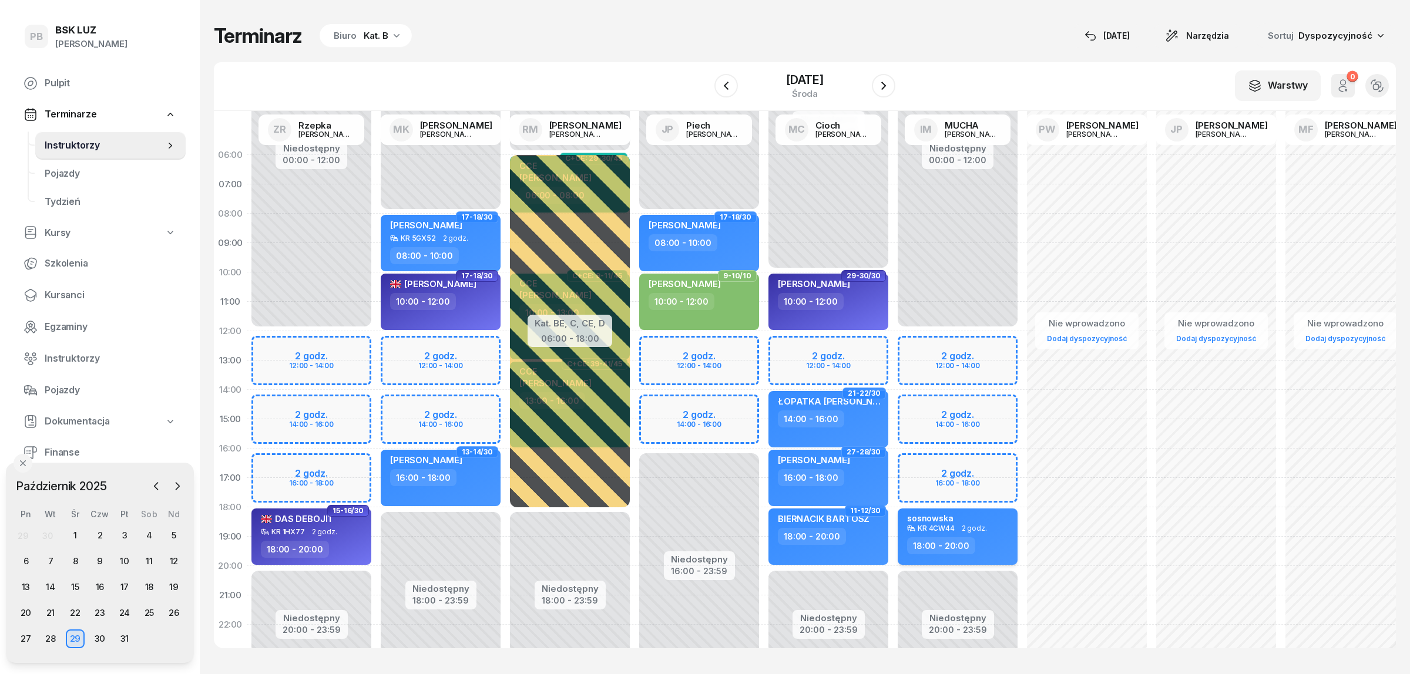
select select "18"
select select "20"
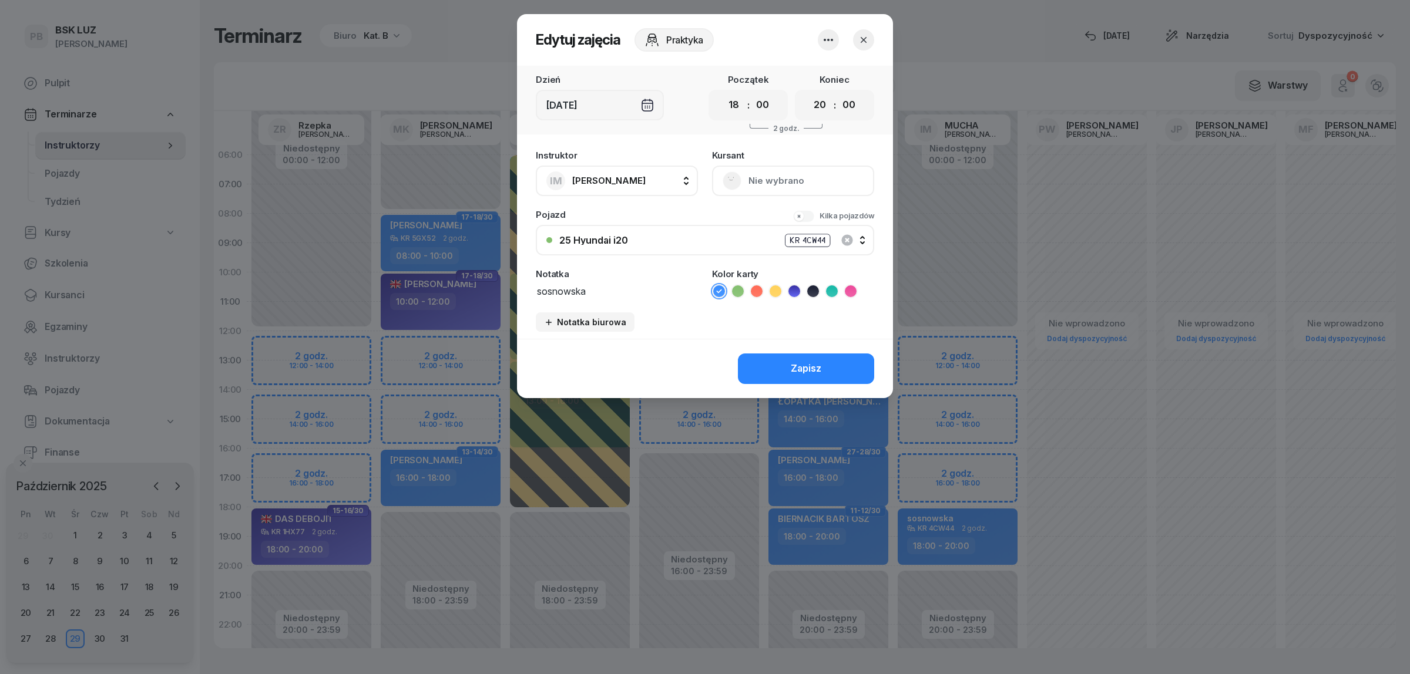
click at [830, 42] on icon "button" at bounding box center [828, 40] width 14 height 14
click at [815, 78] on link "Usuń" at bounding box center [822, 75] width 155 height 29
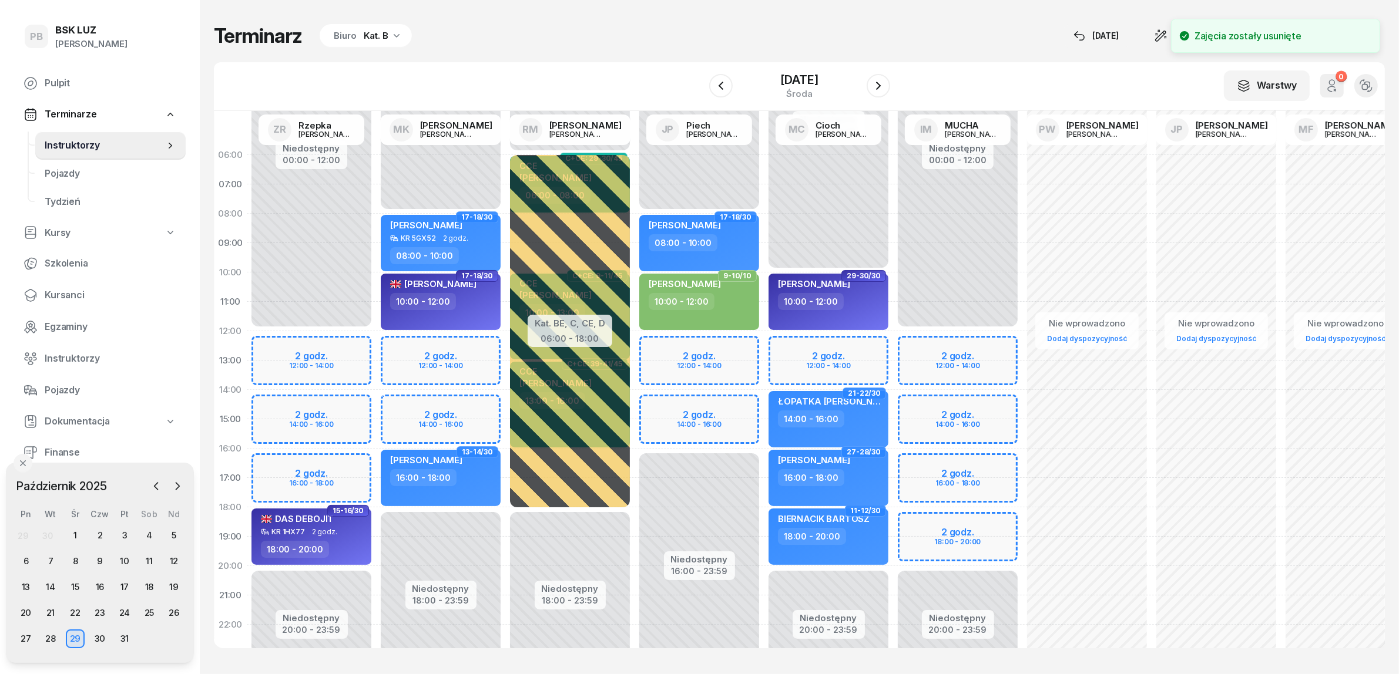
click at [922, 521] on div "Niedostępny 00:00 - 12:00 Niedostępny 20:00 - 23:59 2 godz. 12:00 - 14:00 2 god…" at bounding box center [957, 419] width 129 height 558
select select "18"
select select "20"
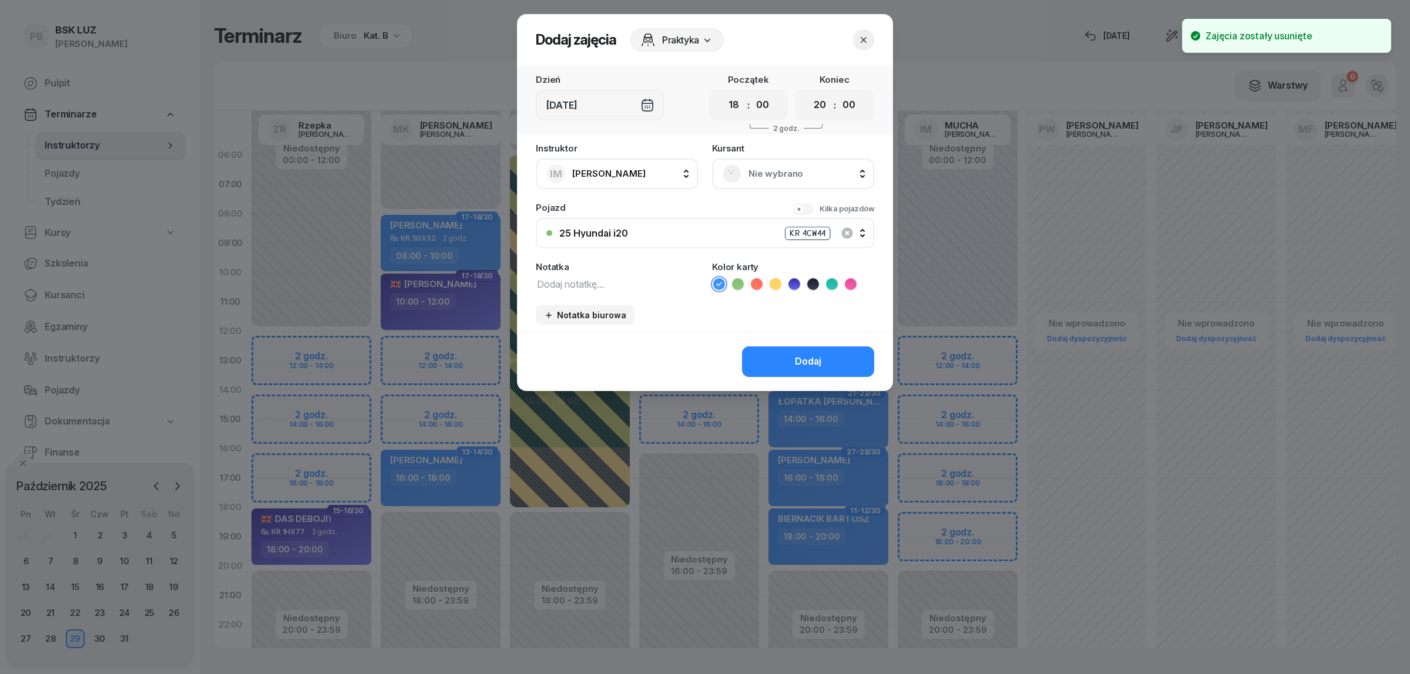
click at [832, 165] on div "Nie wybrano" at bounding box center [793, 174] width 141 height 19
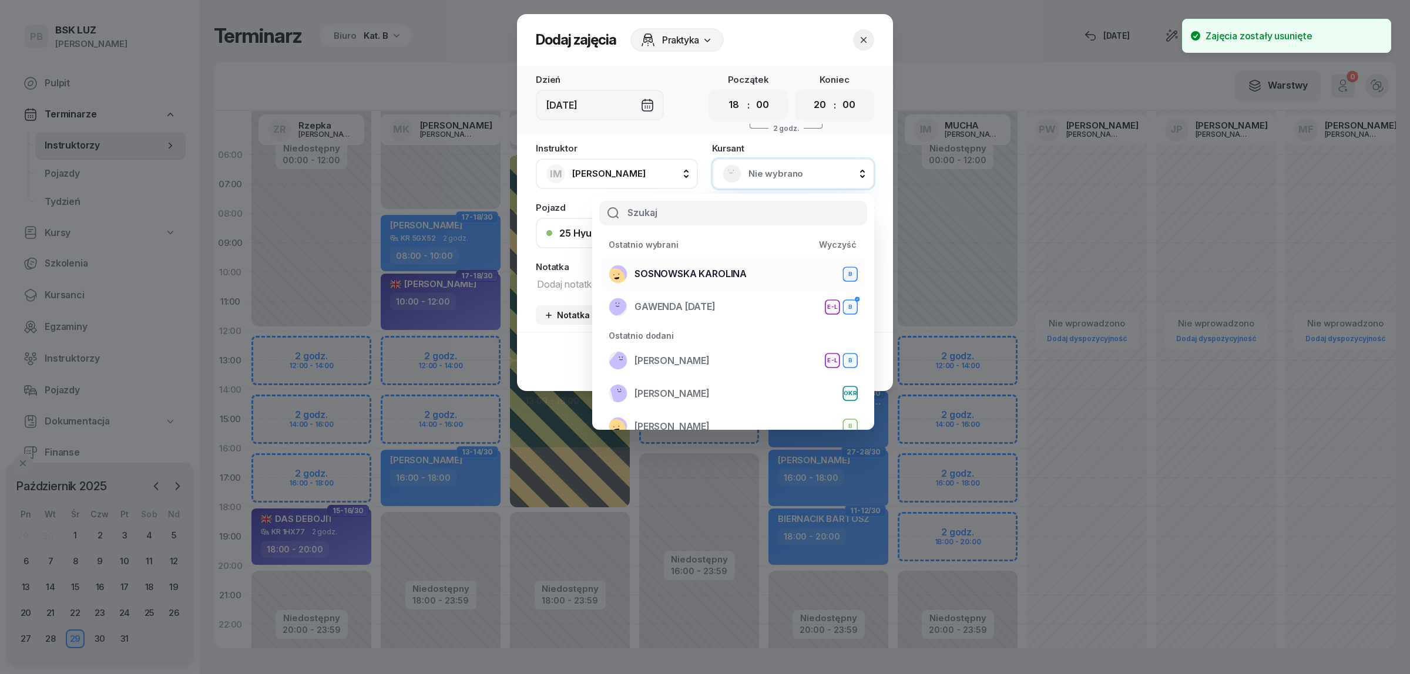
click at [723, 278] on span "SOSNOWSKA KAROLINA" at bounding box center [691, 274] width 112 height 15
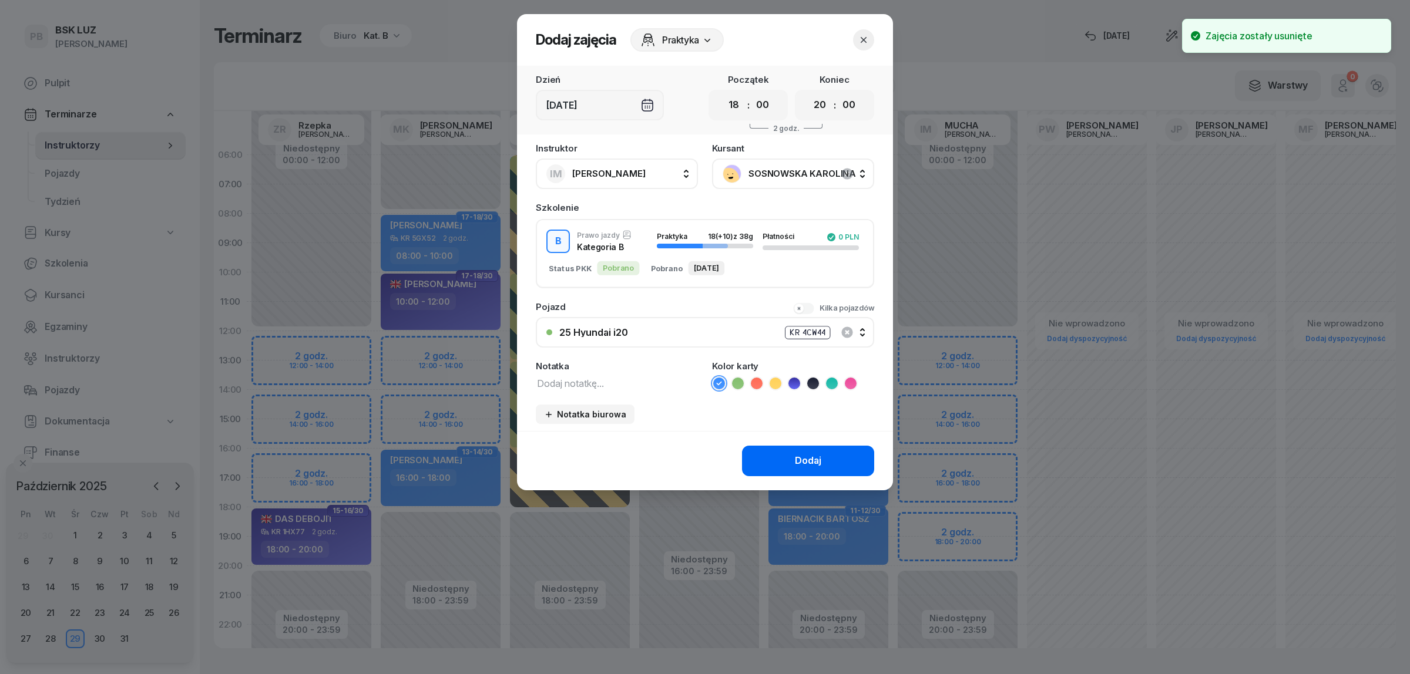
click at [794, 460] on button "Dodaj" at bounding box center [808, 461] width 132 height 31
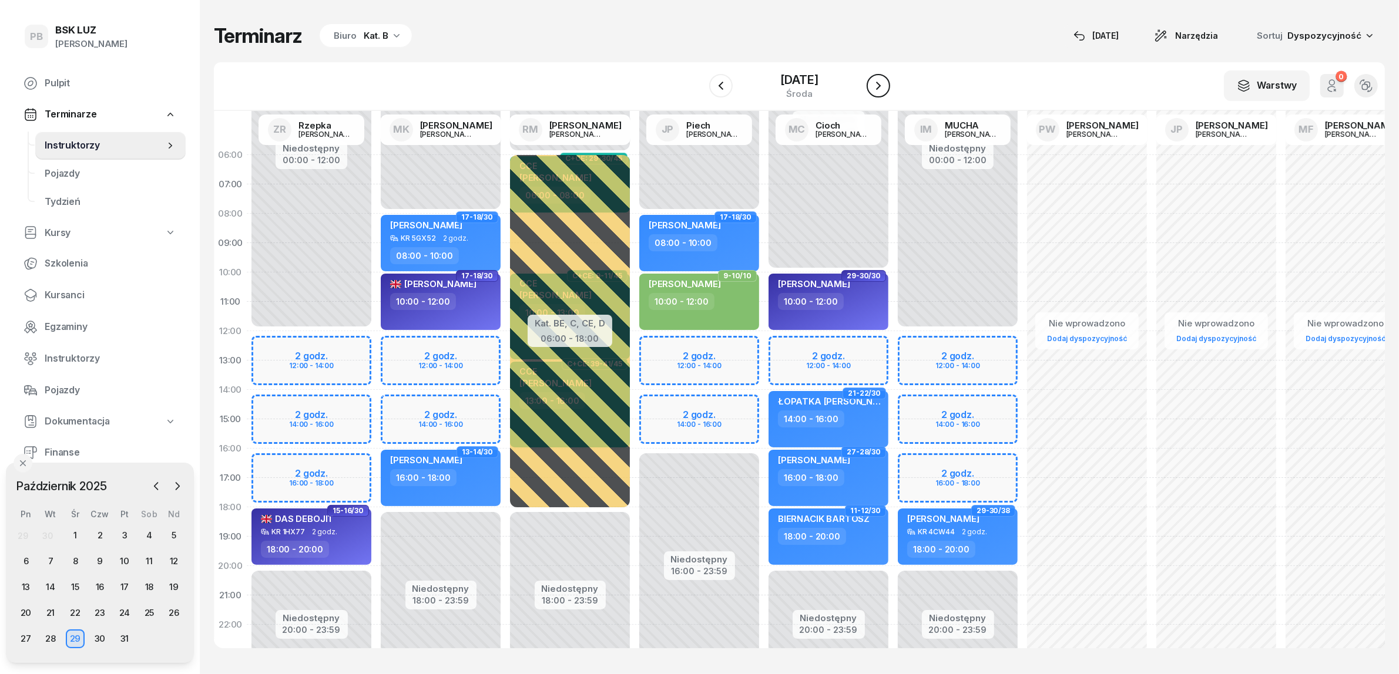
click at [885, 92] on icon "button" at bounding box center [878, 86] width 14 height 14
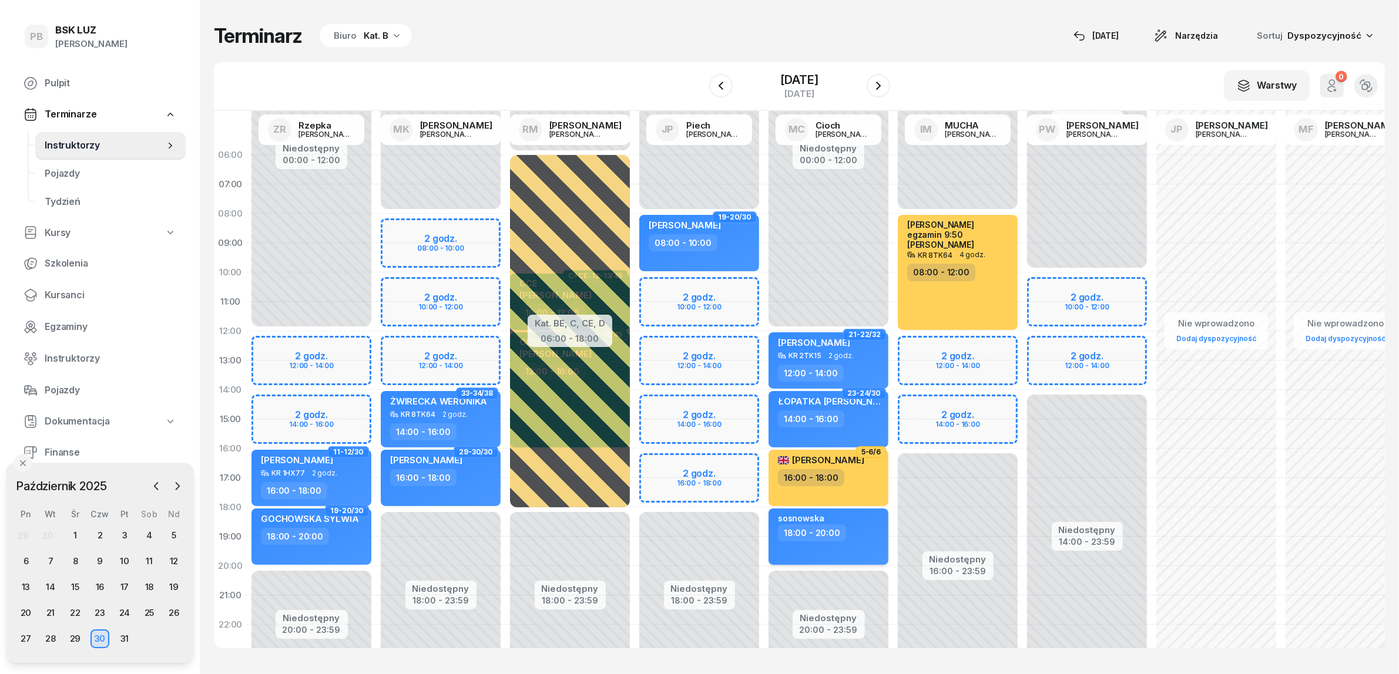
click at [855, 515] on div "sosnowska" at bounding box center [829, 518] width 103 height 11
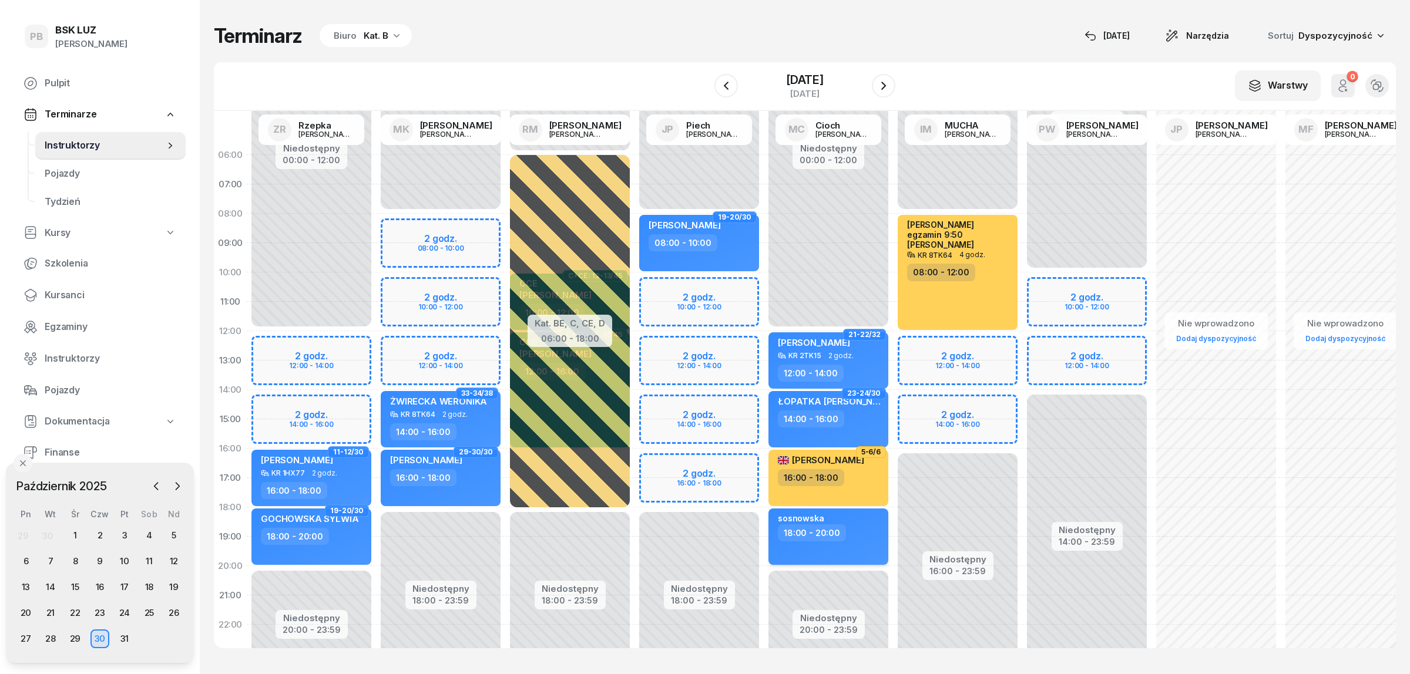
select select "18"
select select "20"
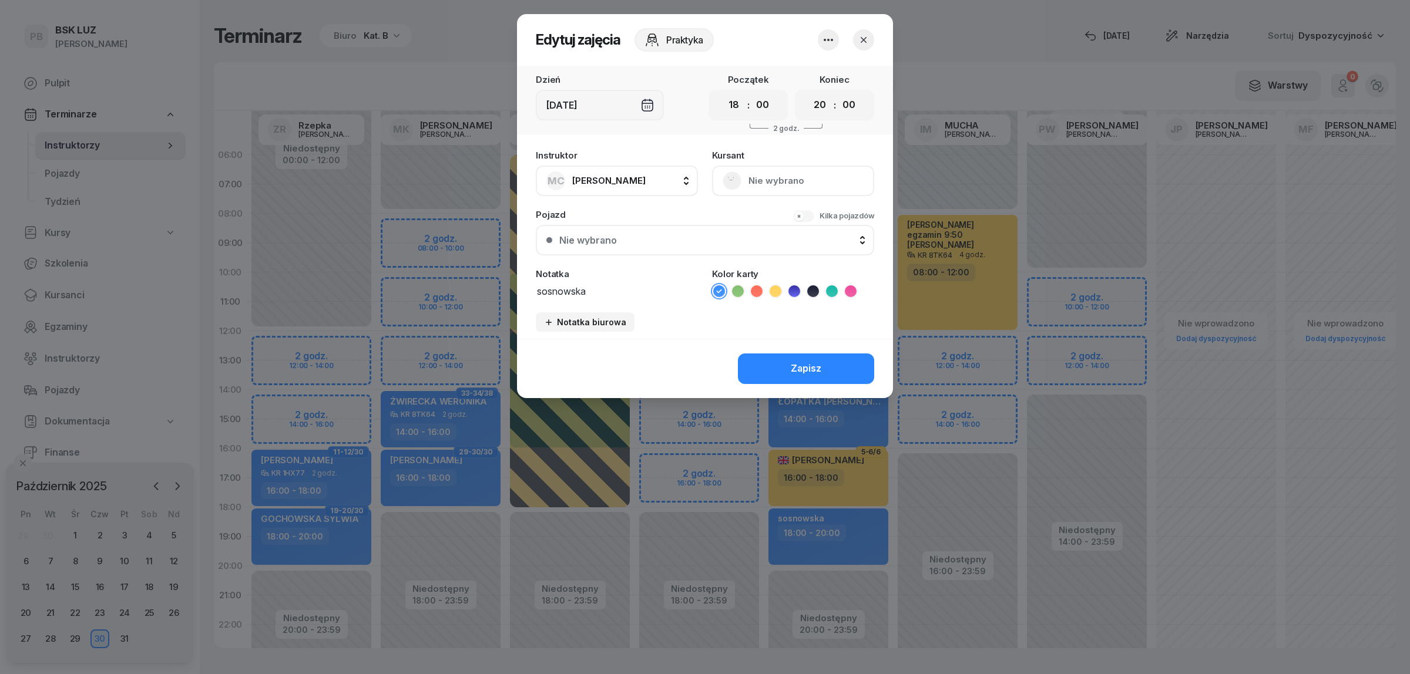
click at [832, 42] on icon "button" at bounding box center [828, 40] width 14 height 14
click at [830, 68] on link "Usuń" at bounding box center [822, 75] width 155 height 29
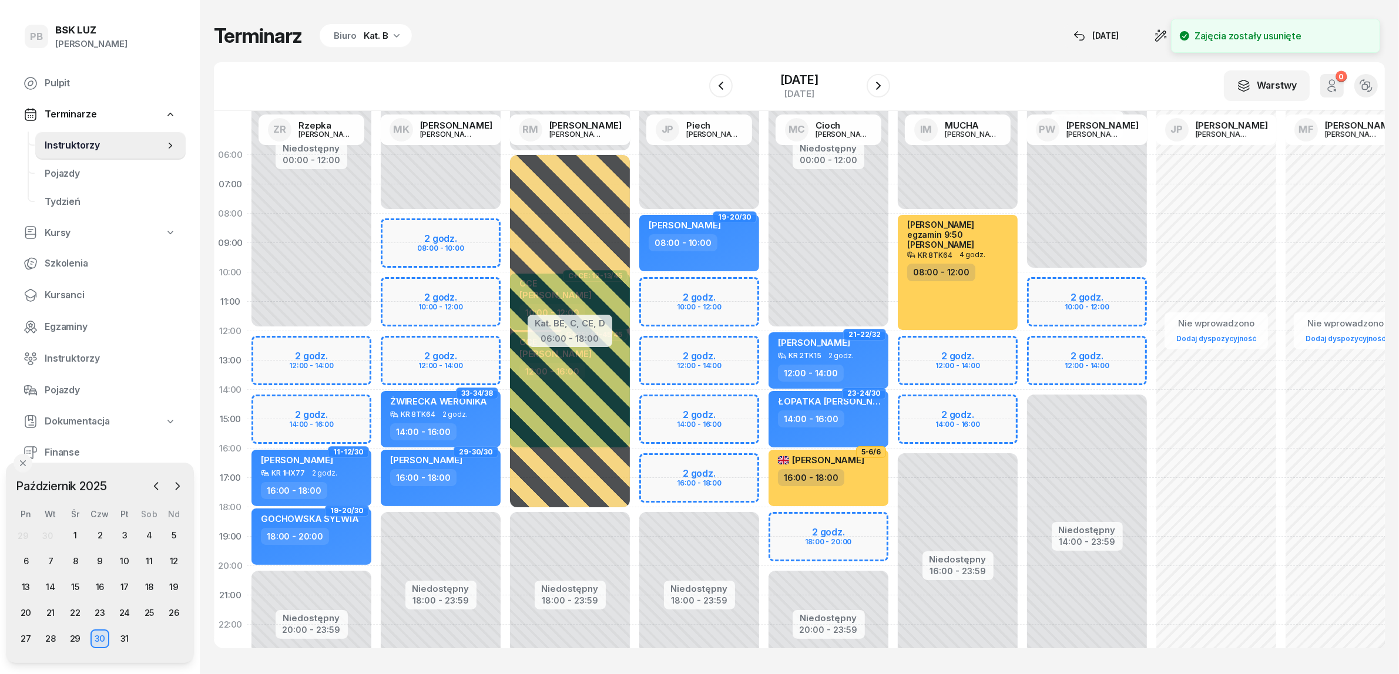
click at [801, 523] on div "Niedostępny 00:00 - 12:00 Niedostępny 20:00 - 23:59 21-22/32 [PERSON_NAME] KR 2…" at bounding box center [828, 419] width 129 height 558
select select "18"
select select "20"
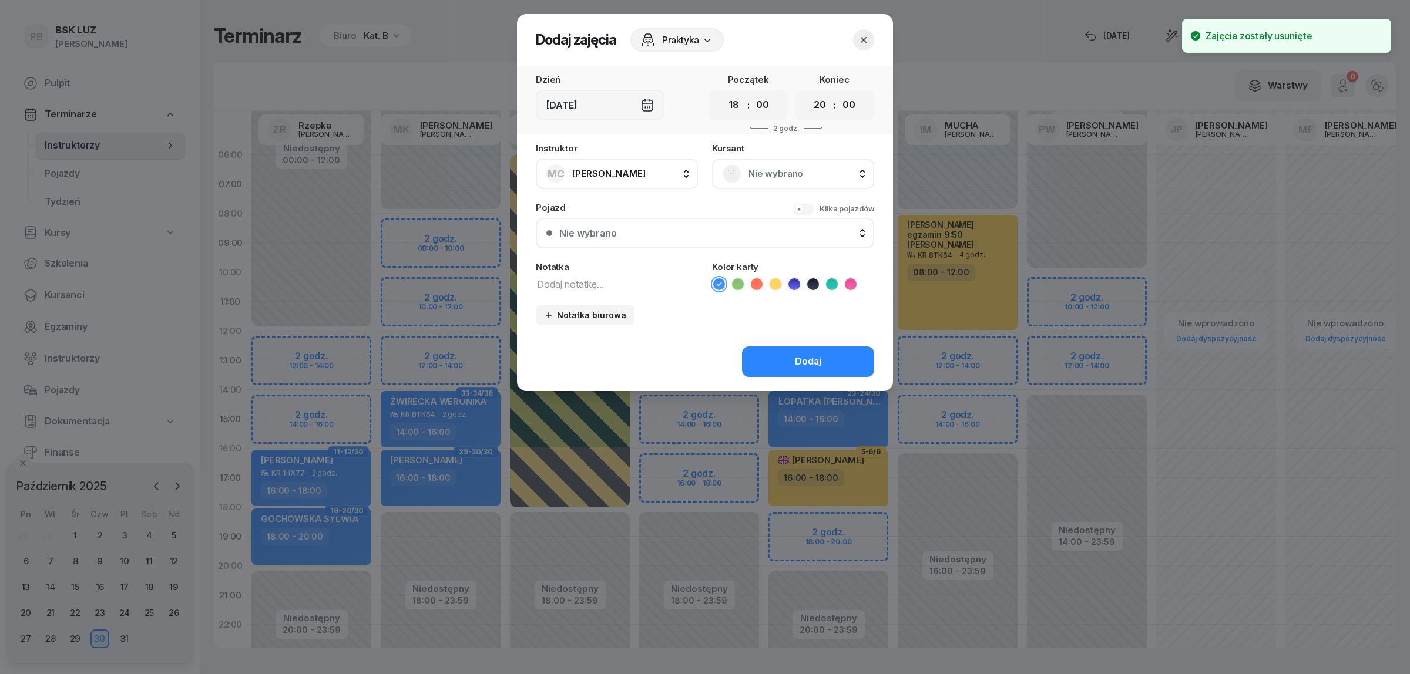
click at [794, 167] on span "Nie wybrano" at bounding box center [805, 173] width 115 height 15
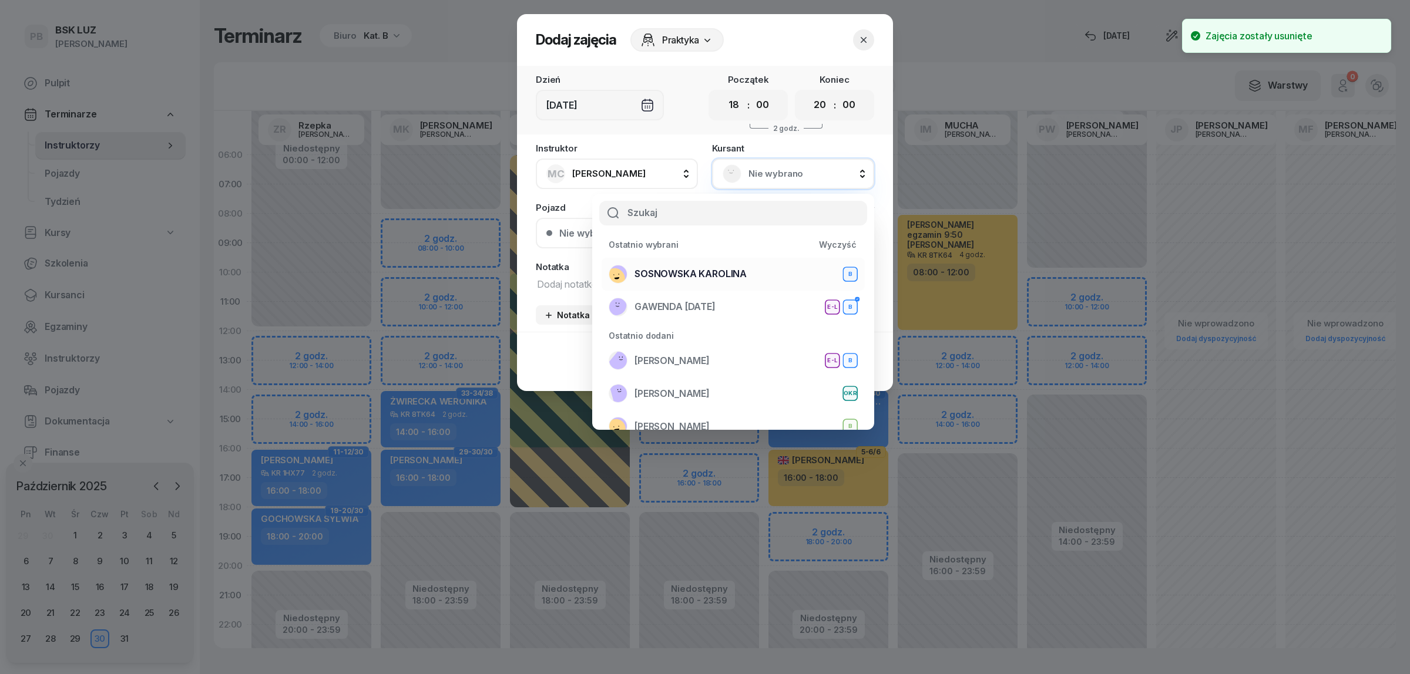
click at [723, 278] on span "SOSNOWSKA KAROLINA" at bounding box center [691, 274] width 112 height 15
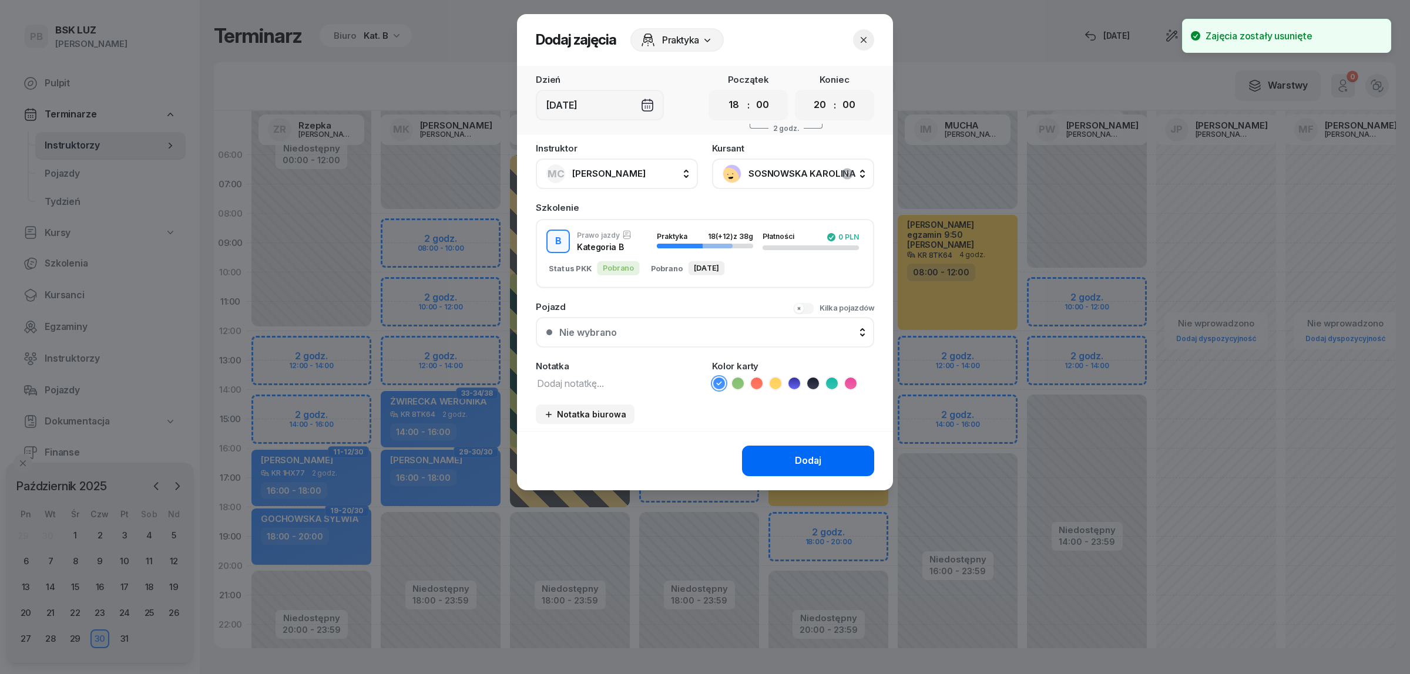
click at [796, 454] on div "Dodaj" at bounding box center [808, 461] width 26 height 15
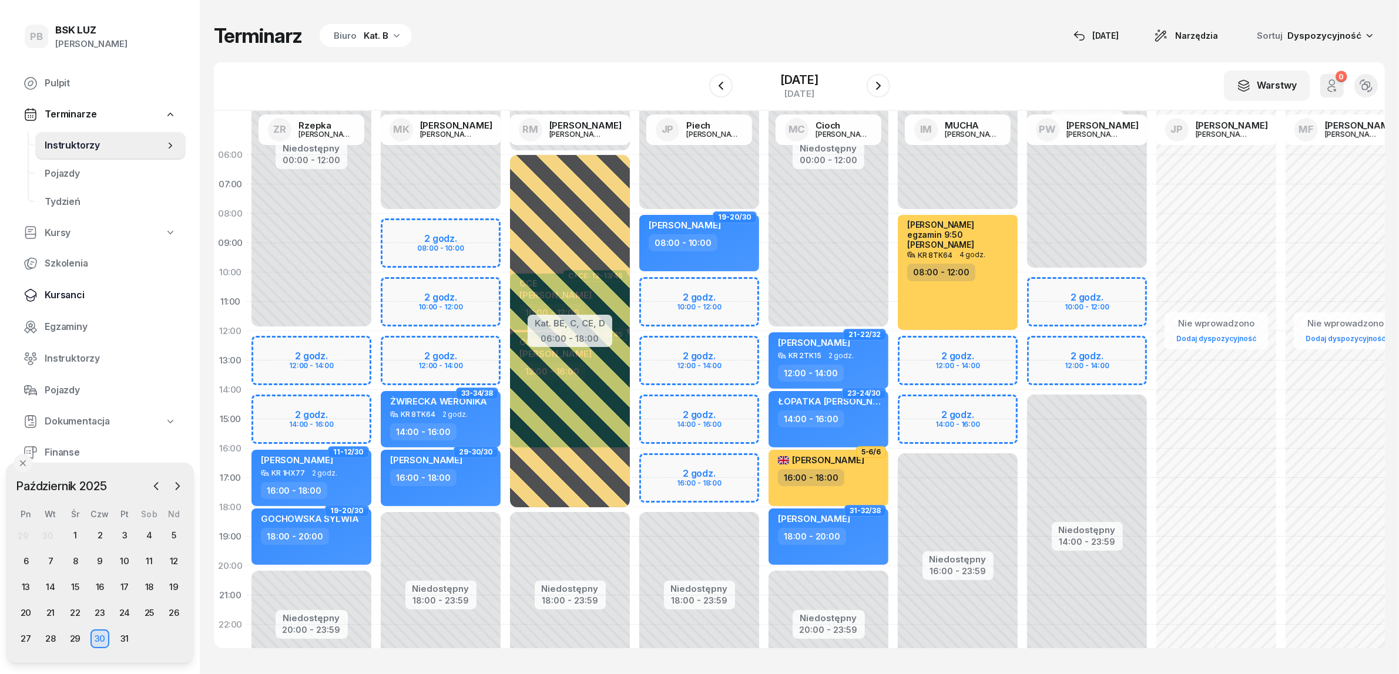
click at [59, 298] on span "Kursanci" at bounding box center [111, 295] width 132 height 15
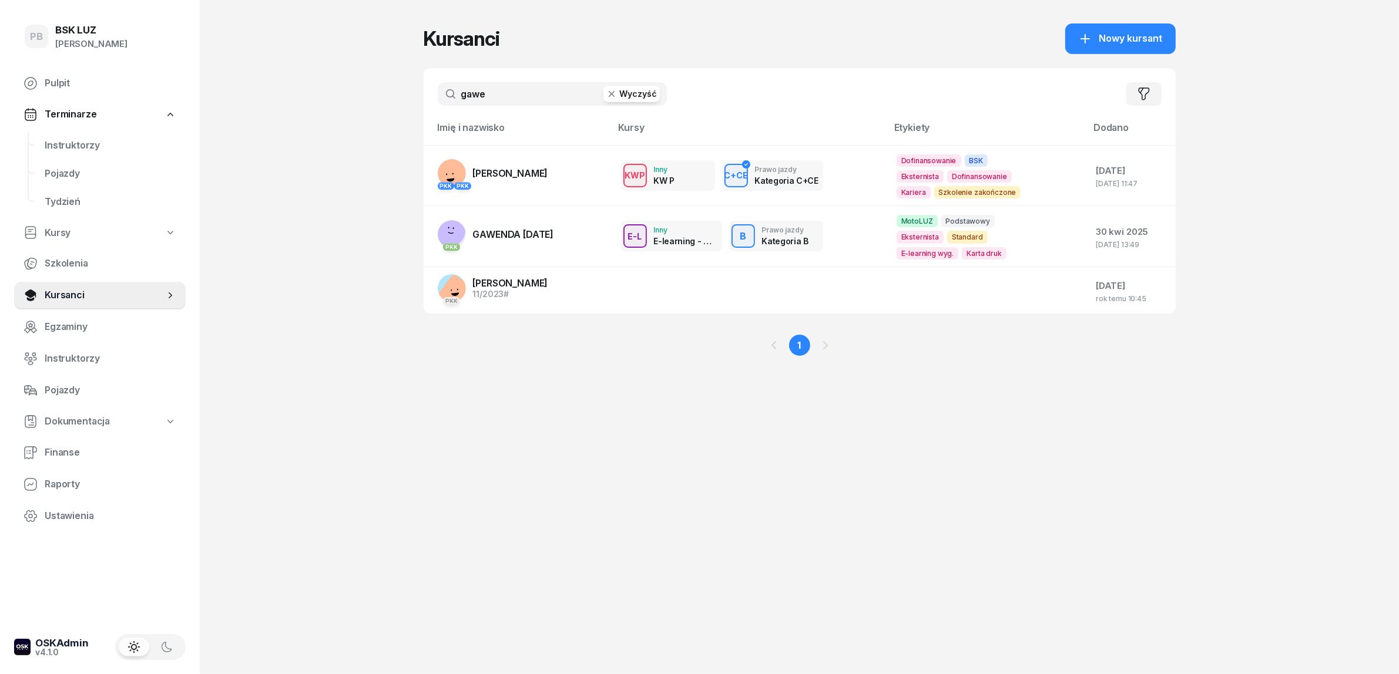
drag, startPoint x: 503, startPoint y: 89, endPoint x: 377, endPoint y: 83, distance: 125.8
click at [377, 83] on div "PB BSK [PERSON_NAME] Terminarze Instruktorzy Pojazdy Tydzień Kursy Szkolenia Ku…" at bounding box center [699, 337] width 1399 height 674
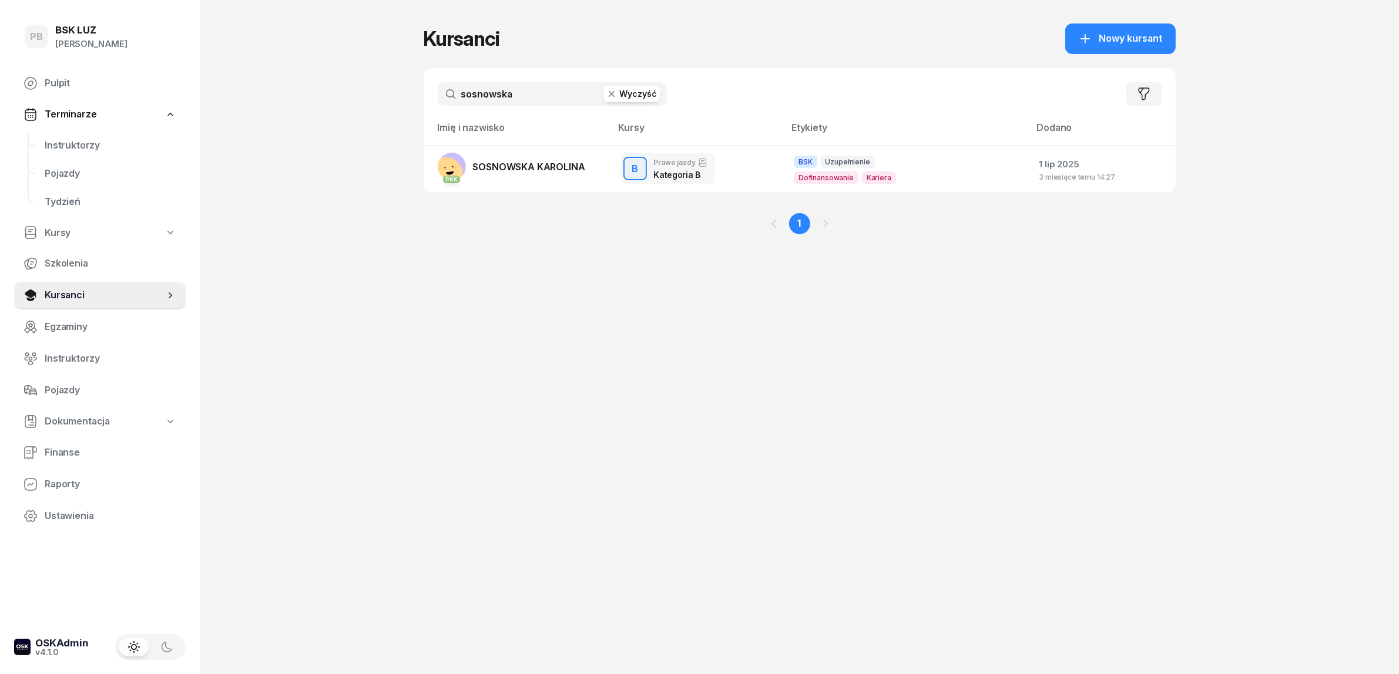
type input "sosnowska"
click at [547, 173] on link "PKK [PERSON_NAME]" at bounding box center [511, 167] width 147 height 28
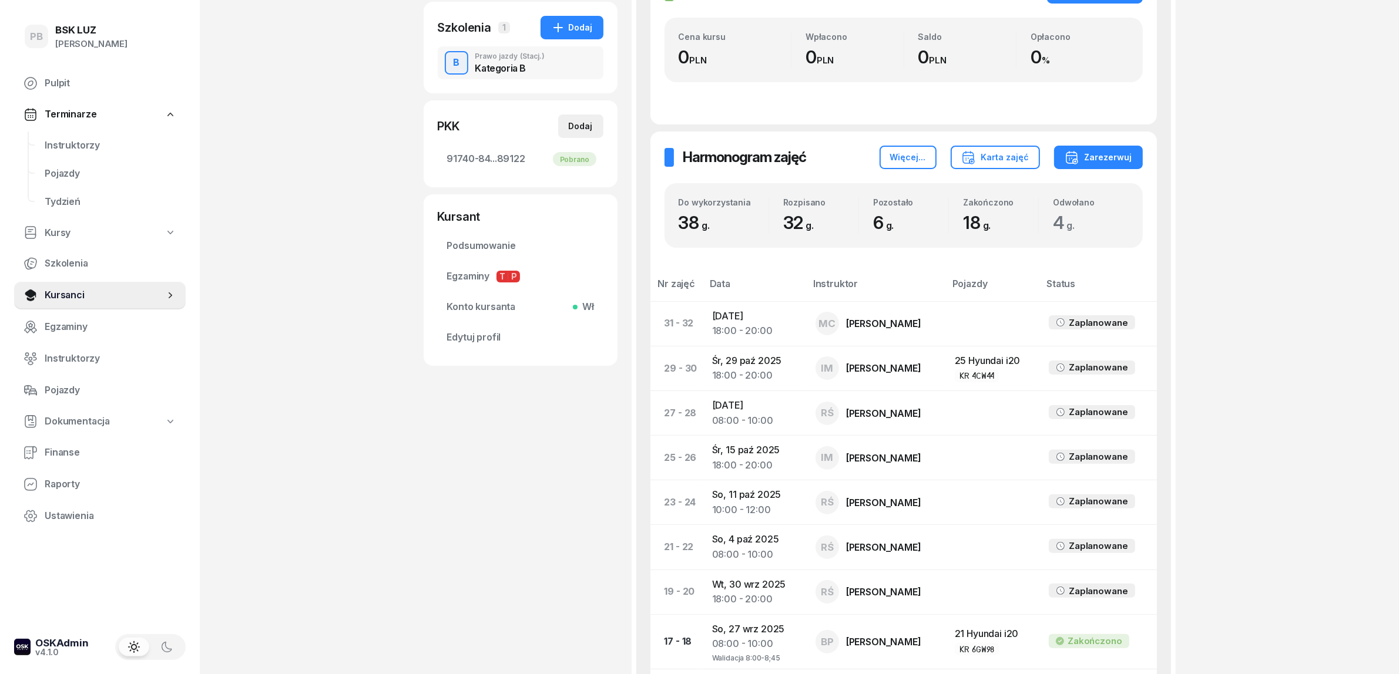
scroll to position [294, 0]
click at [245, 414] on div "PB BSK [PERSON_NAME] Terminarze Instruktorzy Pojazdy Tydzień Kursy Szkolenia Ku…" at bounding box center [699, 484] width 1399 height 1557
click at [89, 145] on span "Instruktorzy" at bounding box center [111, 145] width 132 height 15
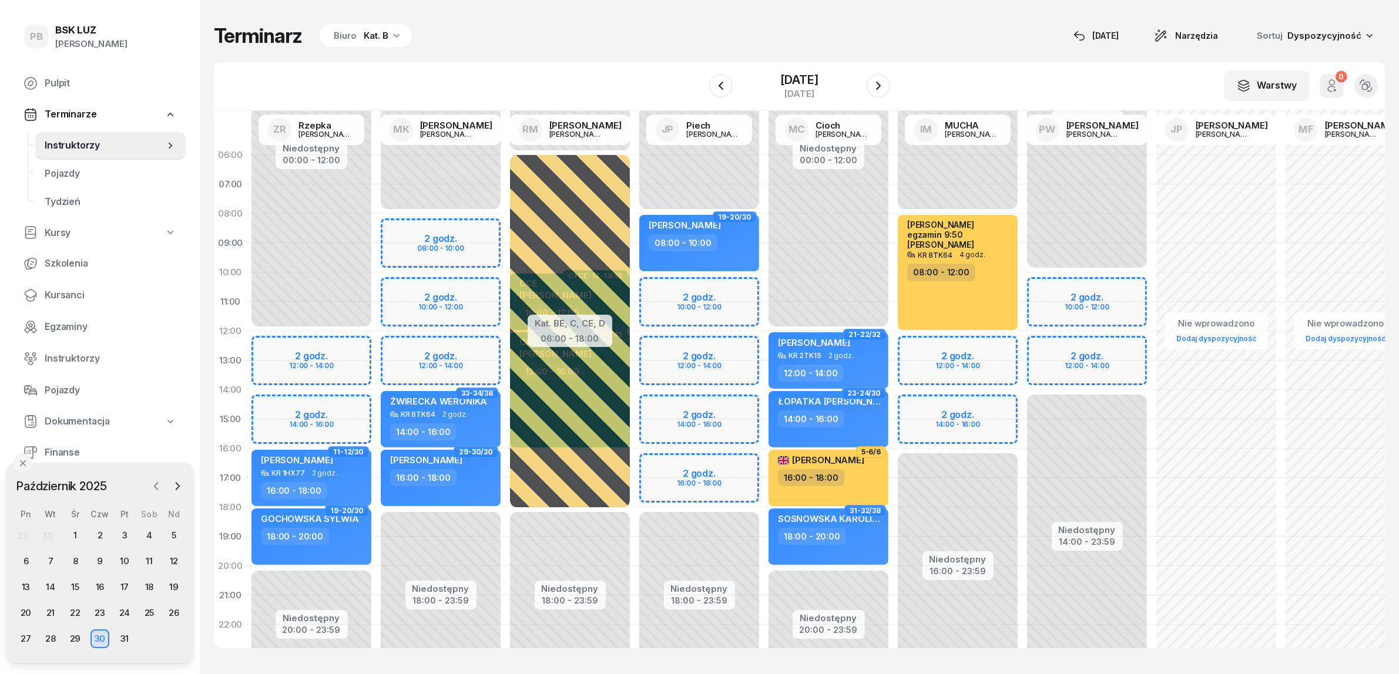
click at [156, 486] on icon "button" at bounding box center [156, 487] width 12 height 12
click at [144, 610] on div "27" at bounding box center [149, 613] width 19 height 19
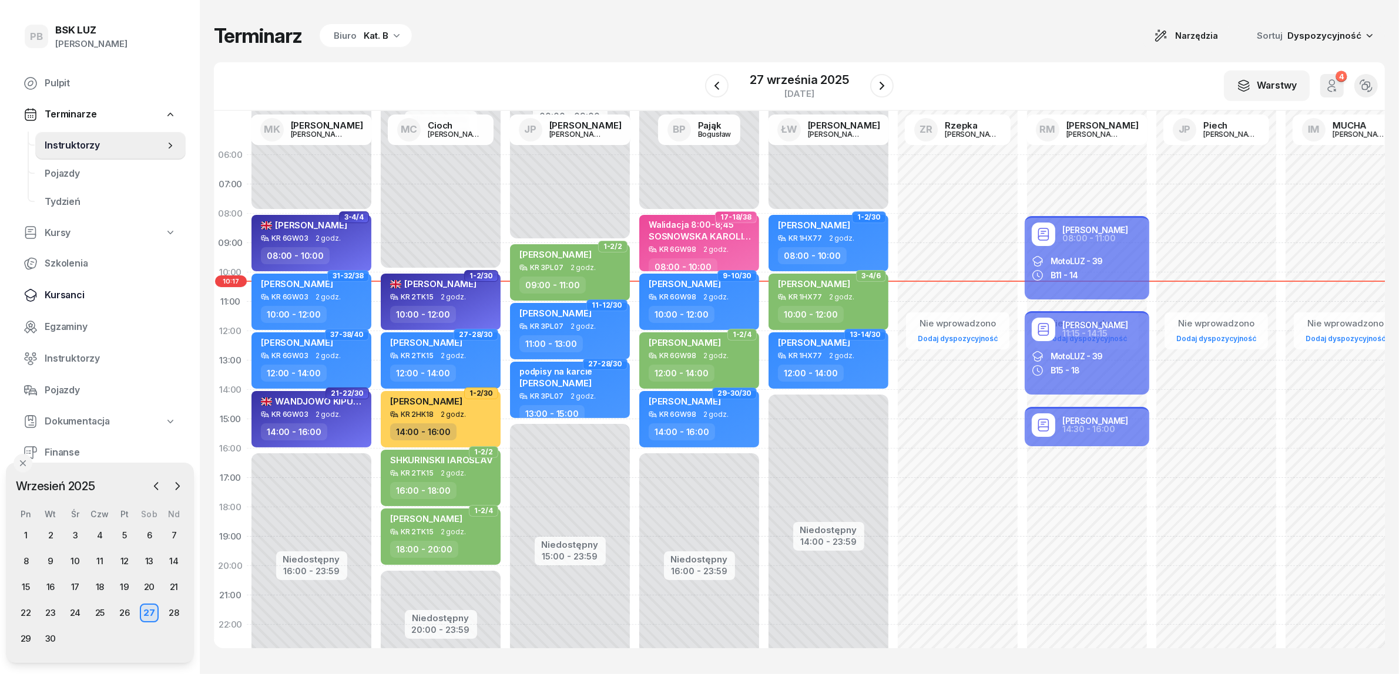
click at [62, 291] on span "Kursanci" at bounding box center [111, 295] width 132 height 15
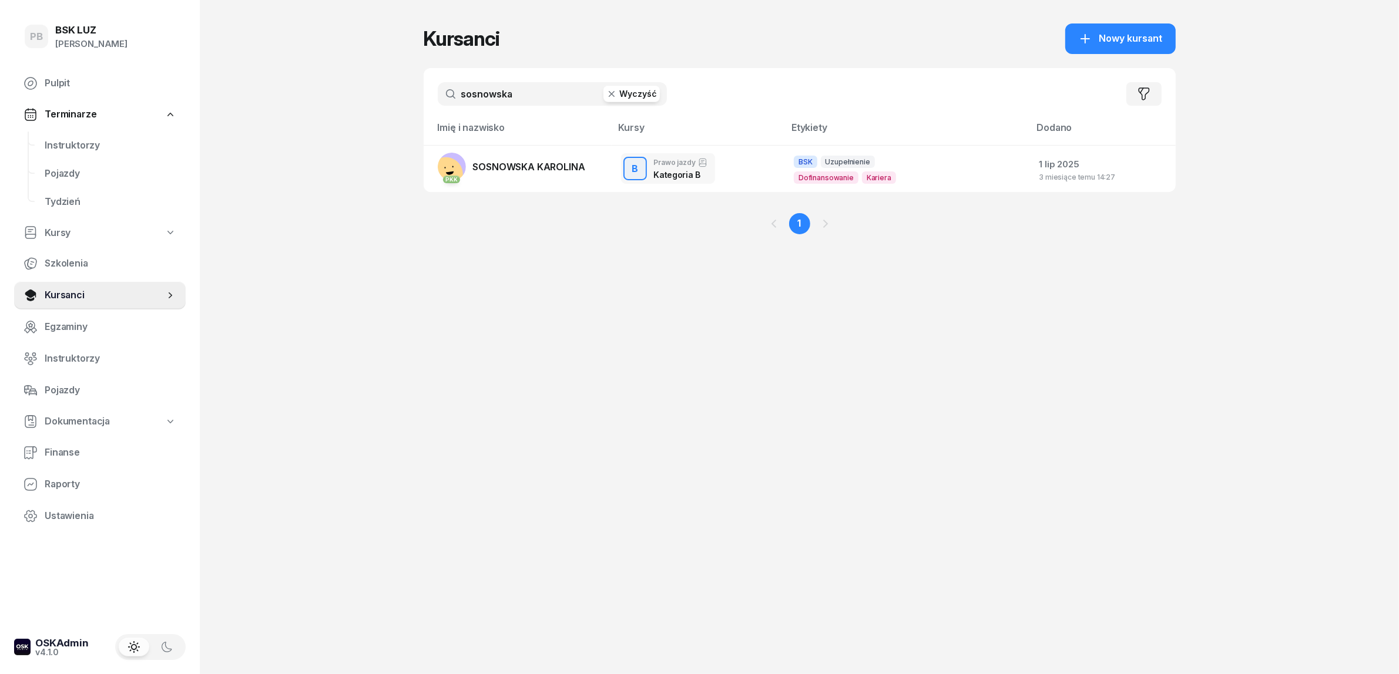
click at [531, 96] on input "sosnowska" at bounding box center [552, 94] width 229 height 24
type input "prus"
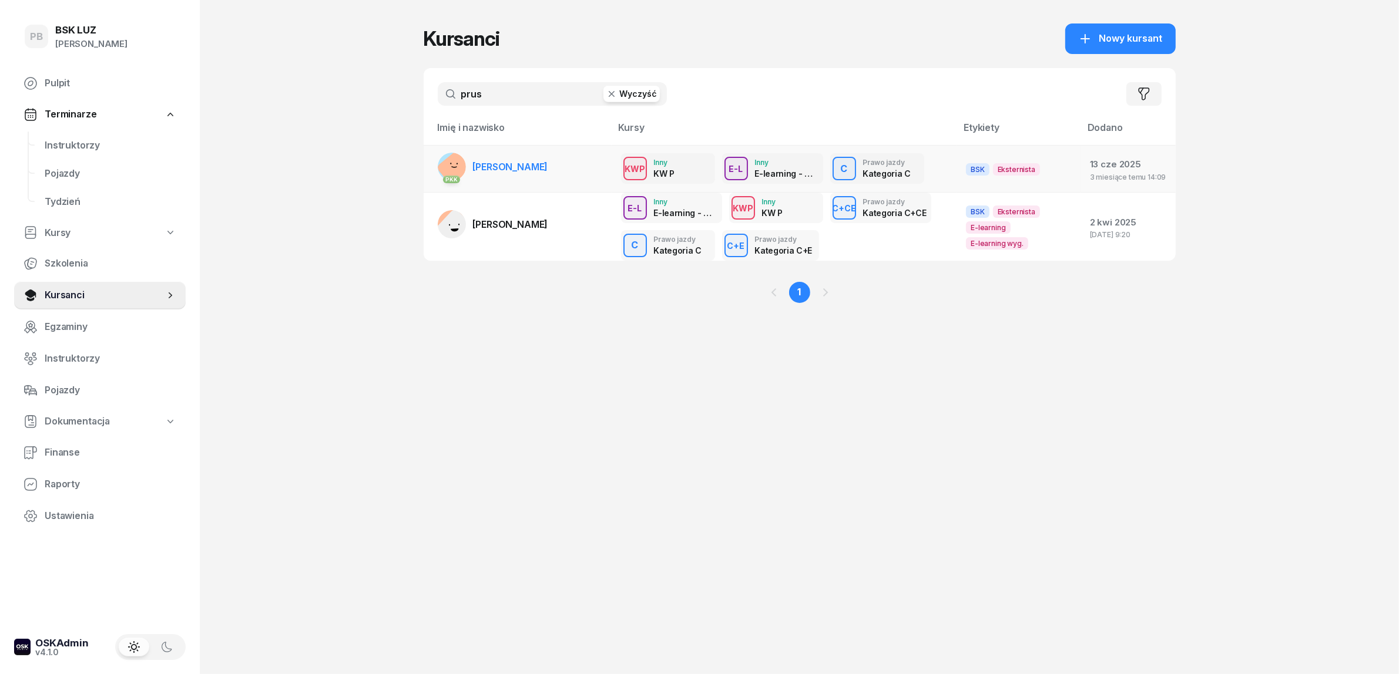
click at [539, 161] on span "[PERSON_NAME]" at bounding box center [510, 167] width 75 height 12
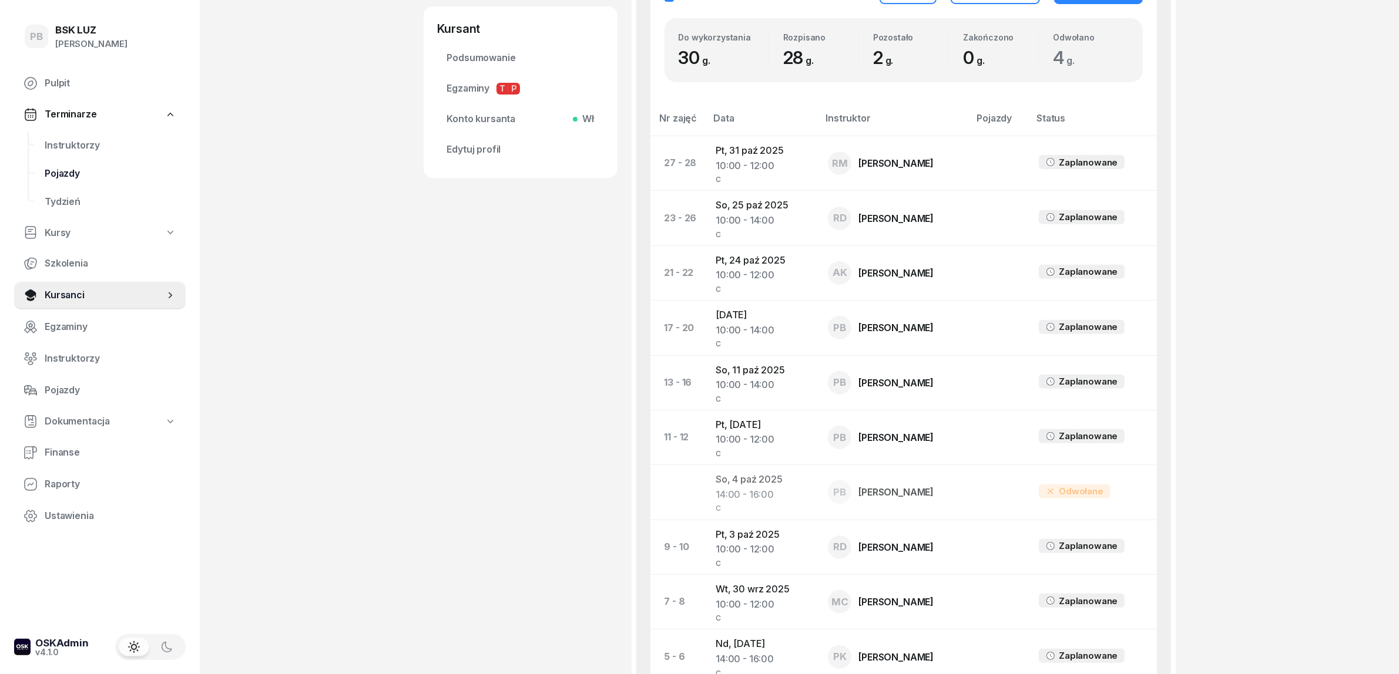
scroll to position [461, 0]
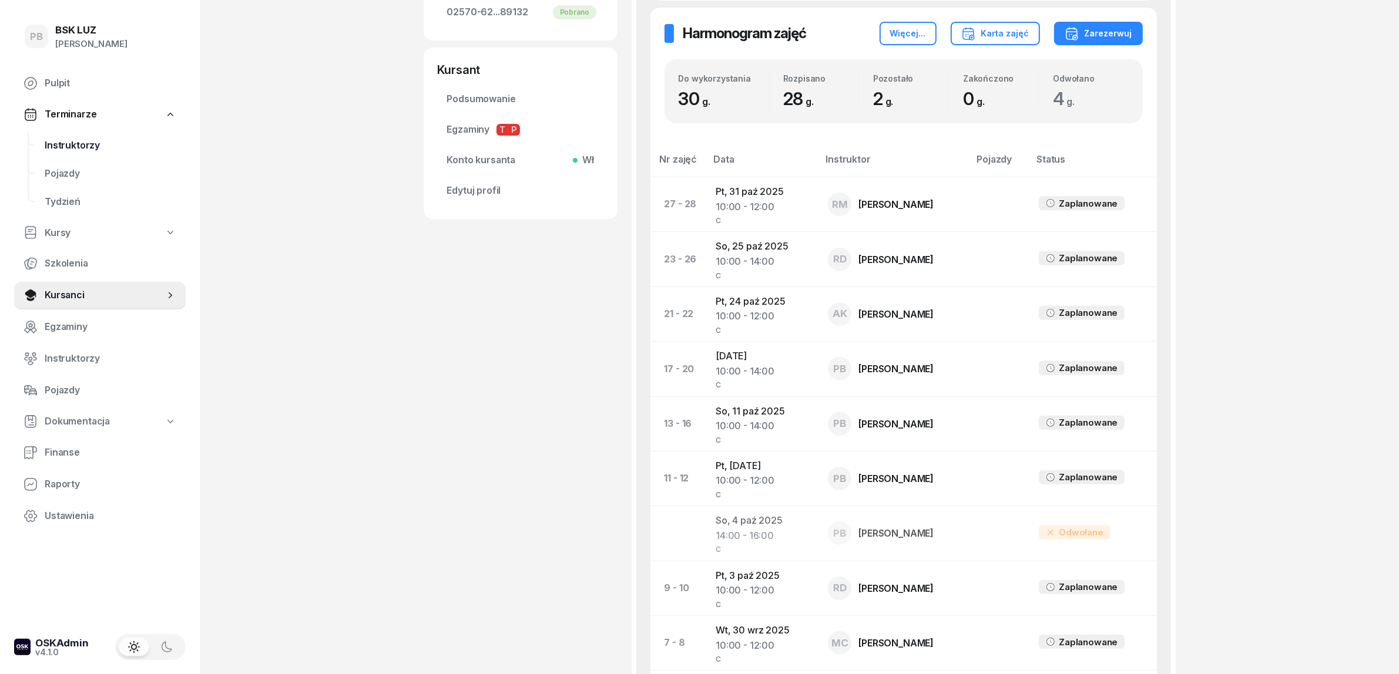
click at [77, 147] on span "Instruktorzy" at bounding box center [111, 145] width 132 height 15
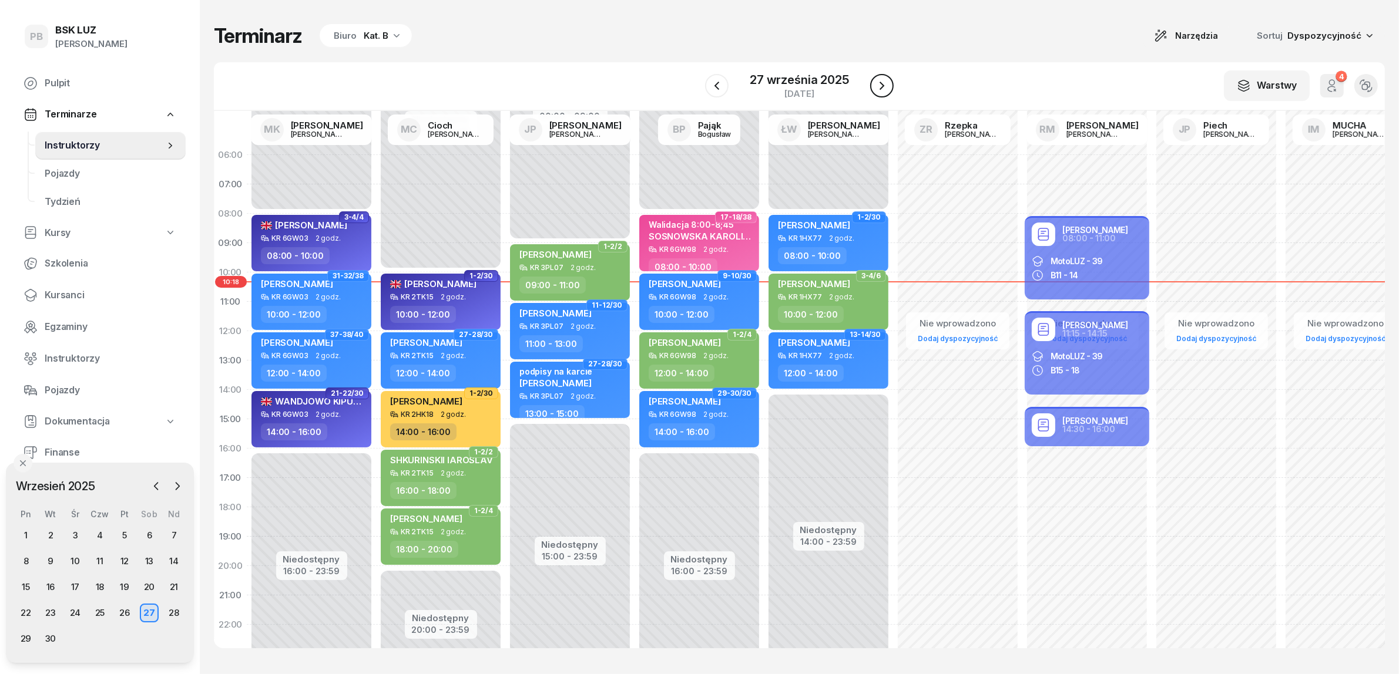
click at [888, 82] on button "button" at bounding box center [882, 86] width 24 height 24
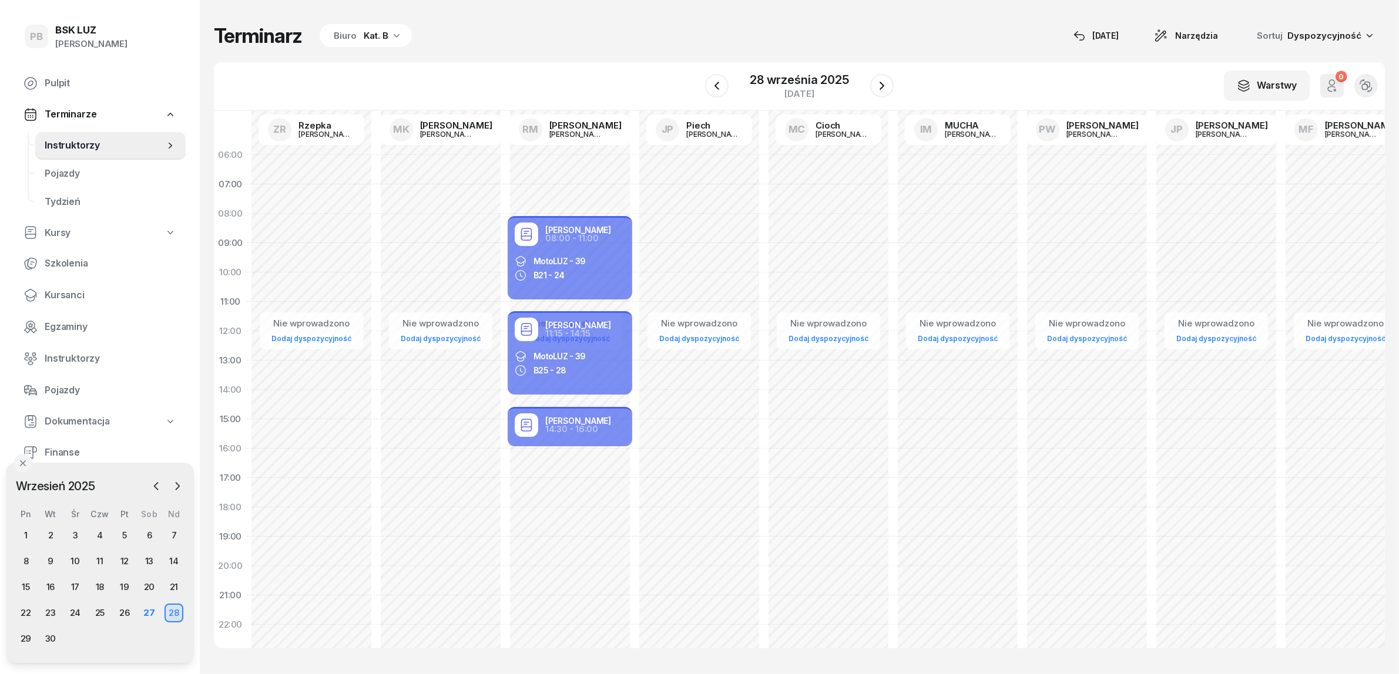
click at [350, 42] on div "Biuro" at bounding box center [345, 36] width 23 height 14
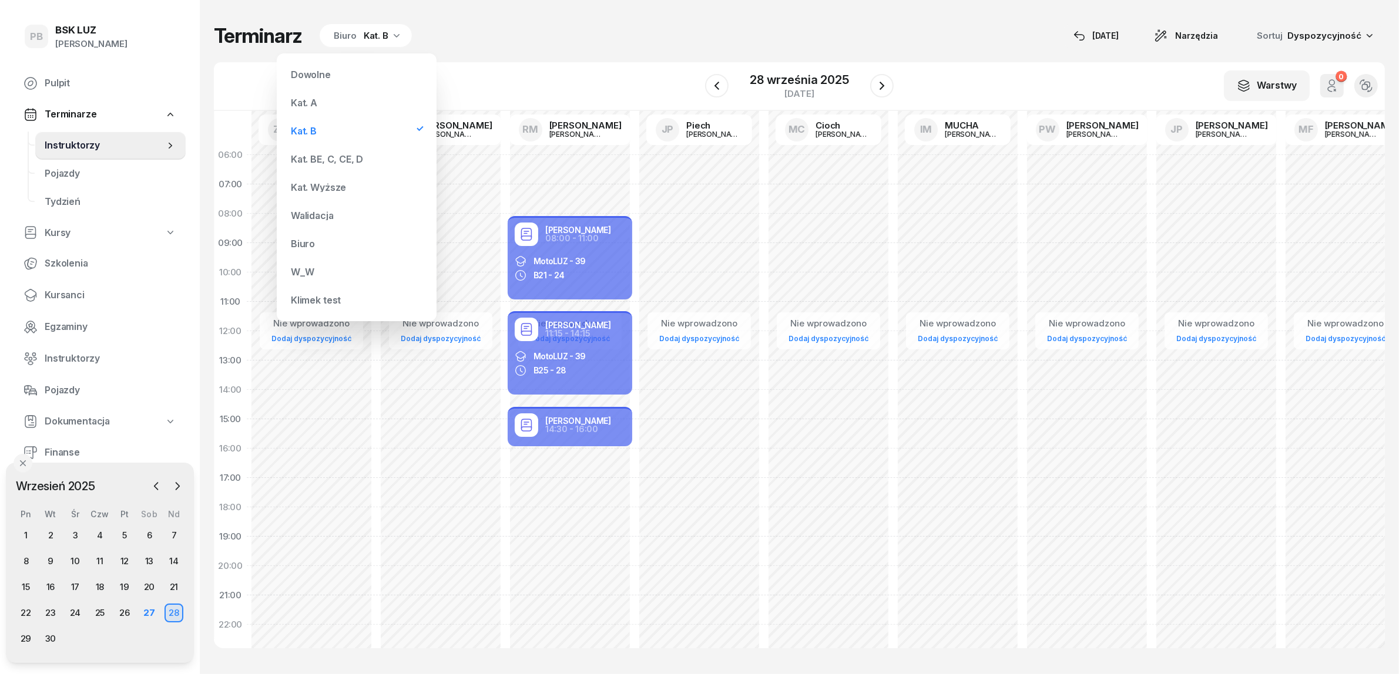
click at [335, 160] on div "Kat. BE, C, CE, D" at bounding box center [327, 159] width 72 height 9
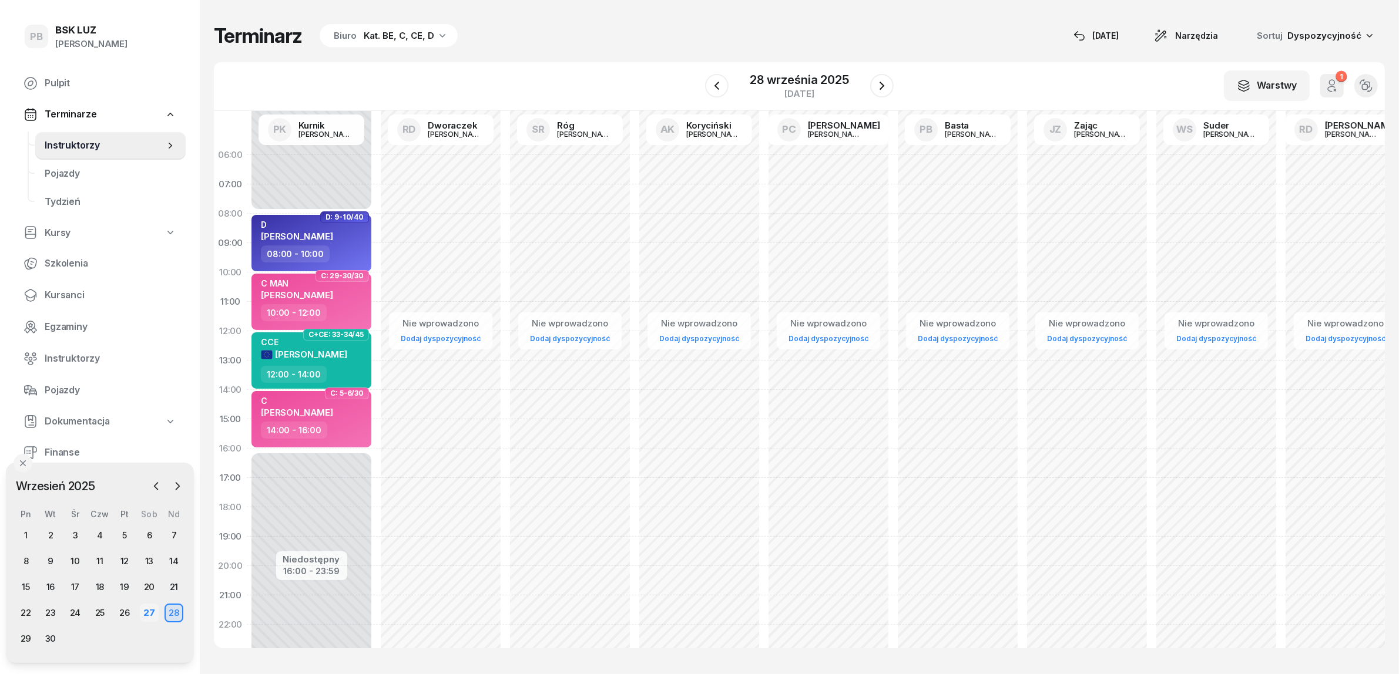
click at [152, 613] on div "27" at bounding box center [149, 613] width 19 height 19
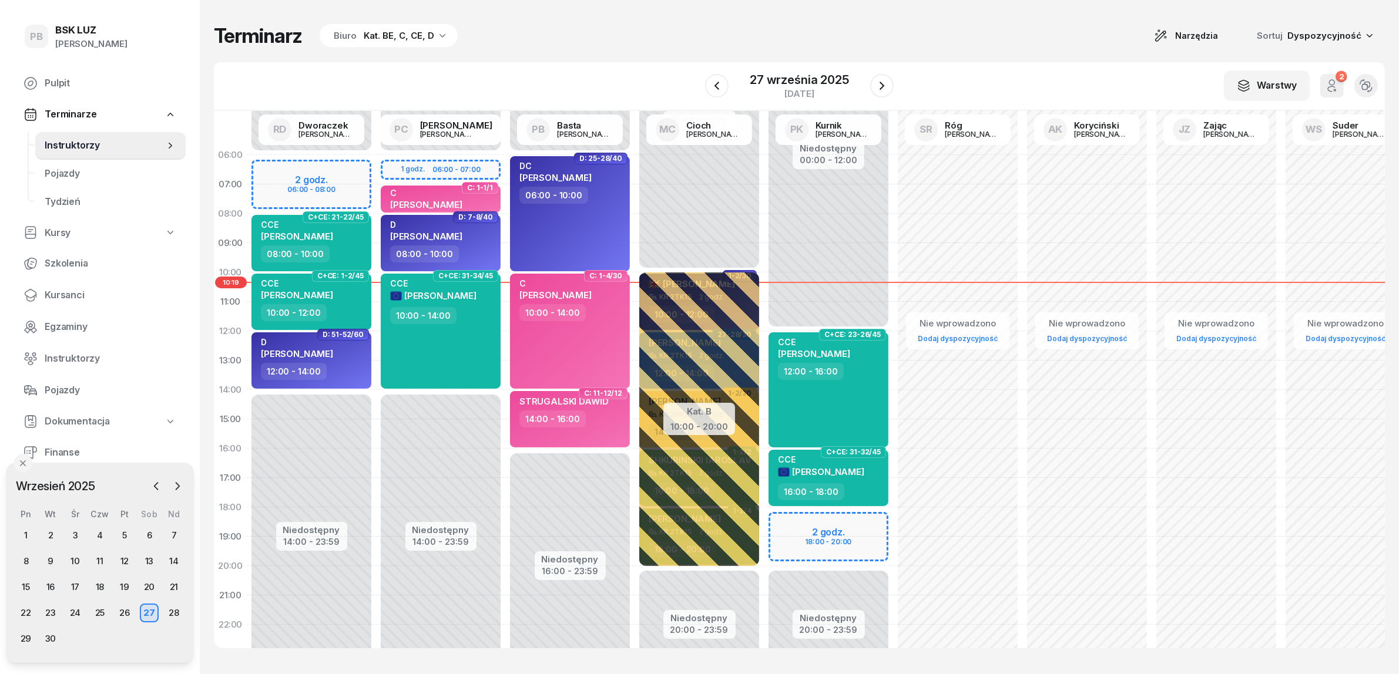
click at [374, 16] on div "Terminarz Biuro Kat. BE, C, CE, D Narzędzia Sortuj Dyspozycyjność W Wybierz AK …" at bounding box center [799, 336] width 1171 height 672
click at [376, 29] on div "Kat. BE, C, CE, D" at bounding box center [399, 36] width 71 height 14
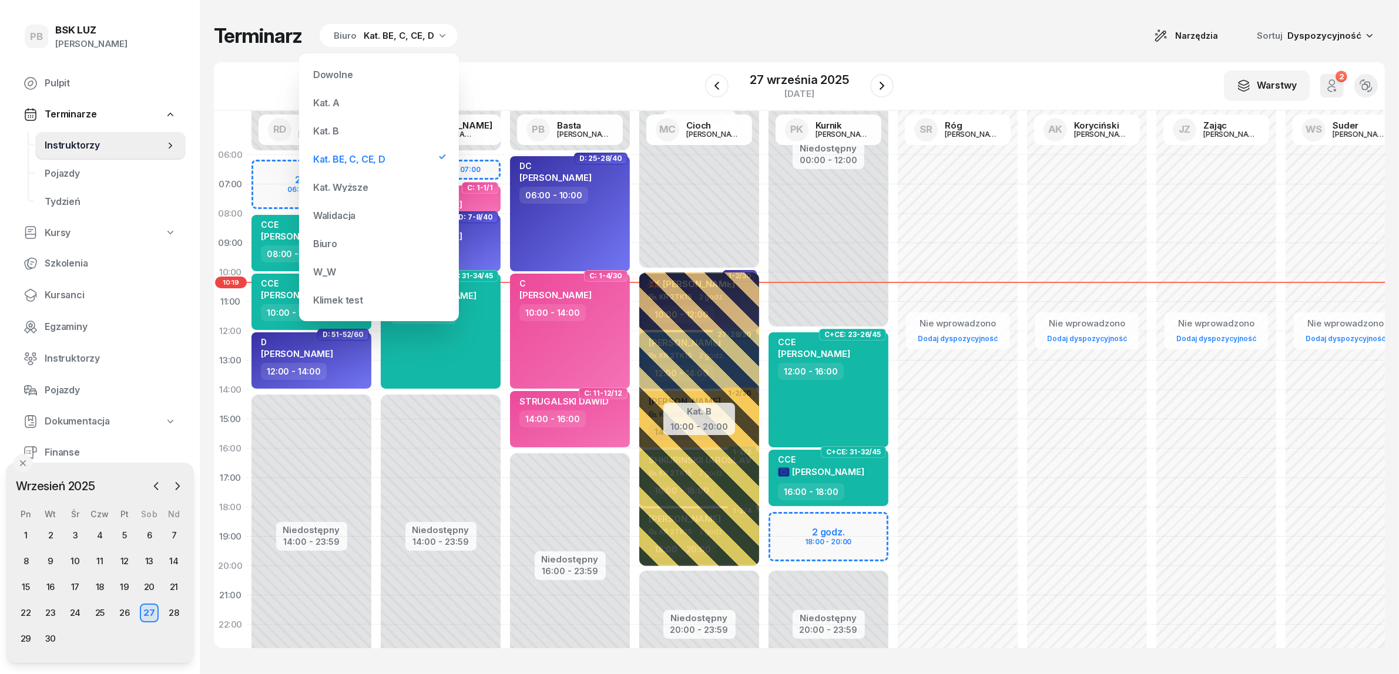
click at [372, 124] on div "Kat. B" at bounding box center [378, 131] width 141 height 24
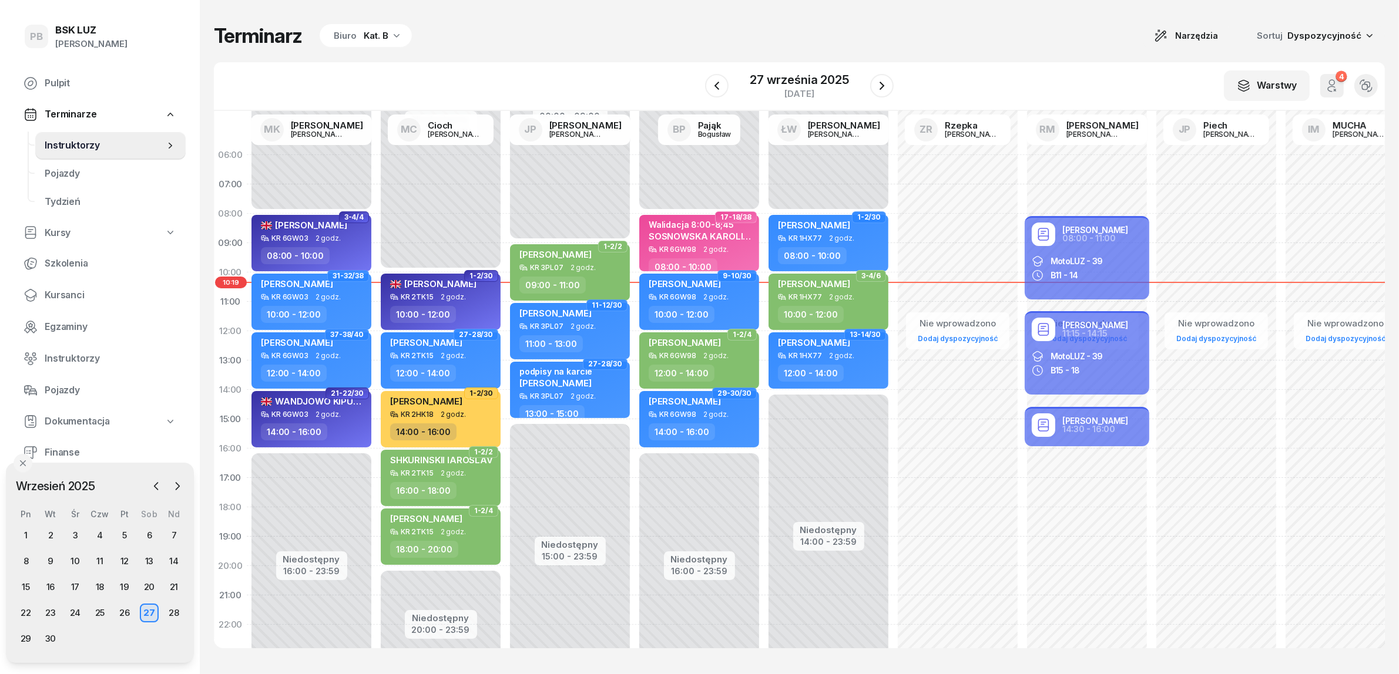
click at [635, 56] on div "Terminarz Biuro Kat. B Narzędzia Sortuj Dyspozycyjność W Wybierz AK [PERSON_NAM…" at bounding box center [799, 336] width 1171 height 672
click at [492, 54] on div "Terminarz Biuro Kat. B Narzędzia Sortuj Dyspozycyjność W Wybierz AK [PERSON_NAM…" at bounding box center [799, 336] width 1171 height 672
click at [379, 30] on div "Kat. B" at bounding box center [376, 36] width 25 height 14
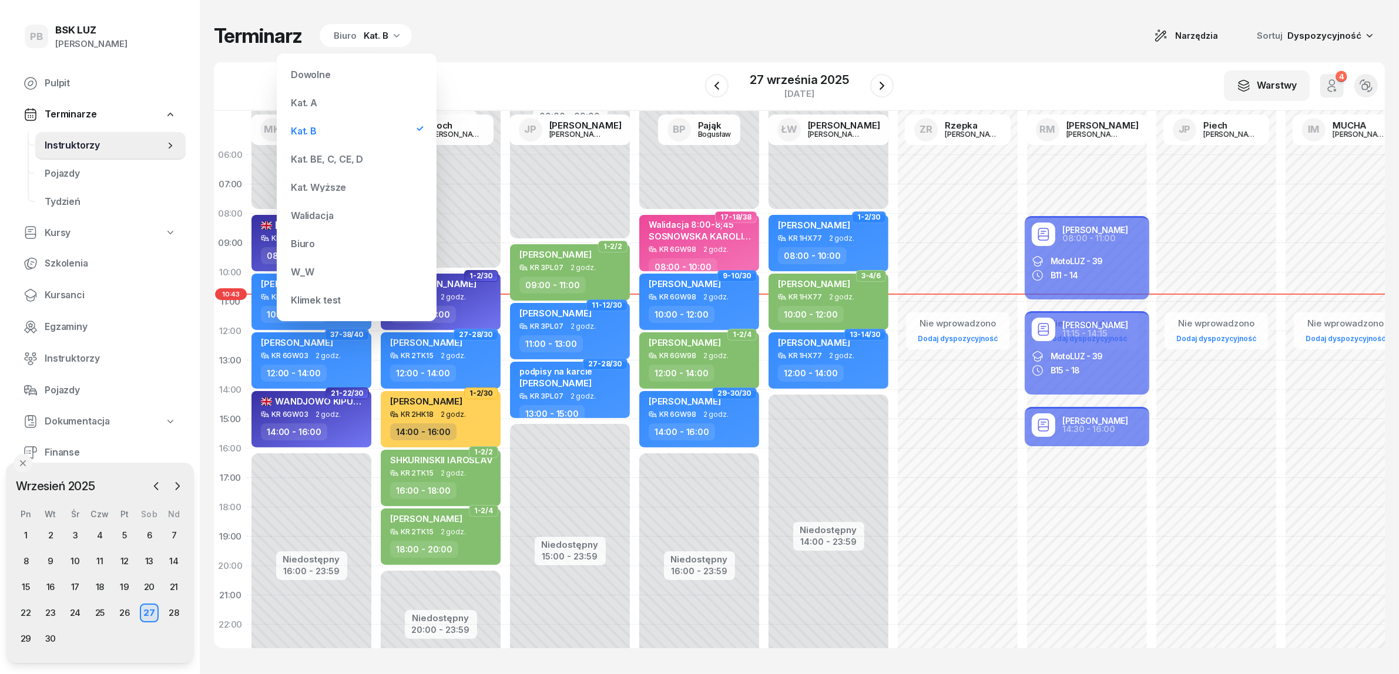
click at [353, 155] on div "Kat. BE, C, CE, D" at bounding box center [327, 159] width 72 height 9
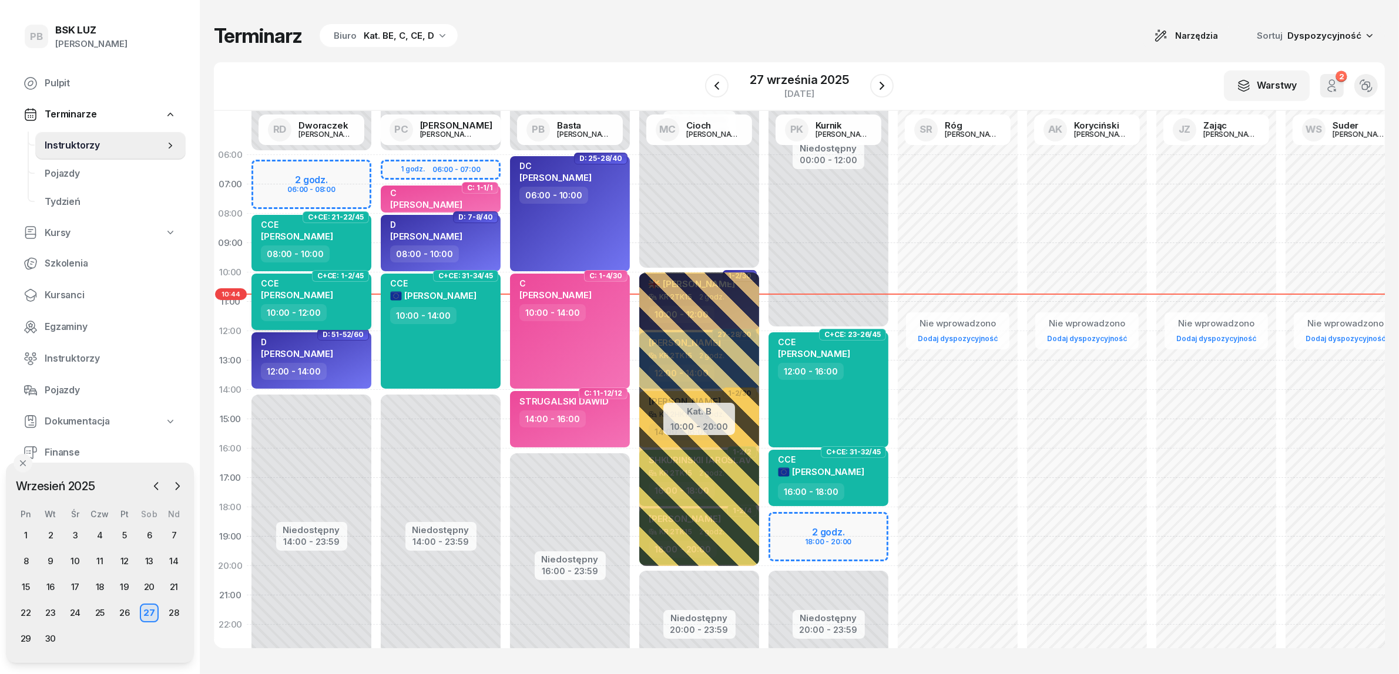
click at [342, 308] on div "10:00 - 12:00" at bounding box center [312, 312] width 103 height 17
select select "10"
select select "12"
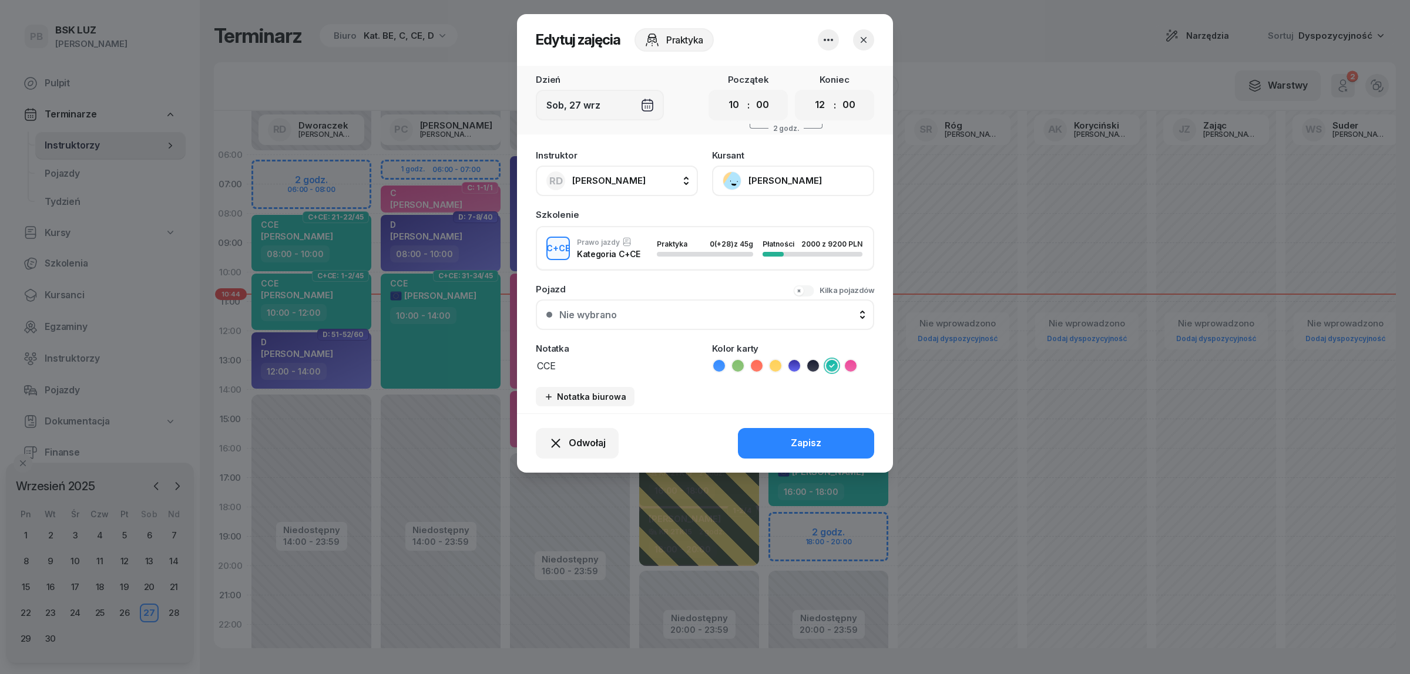
click at [788, 181] on button "[PERSON_NAME]" at bounding box center [793, 181] width 162 height 31
click at [785, 215] on link "Otwórz profil" at bounding box center [791, 220] width 155 height 29
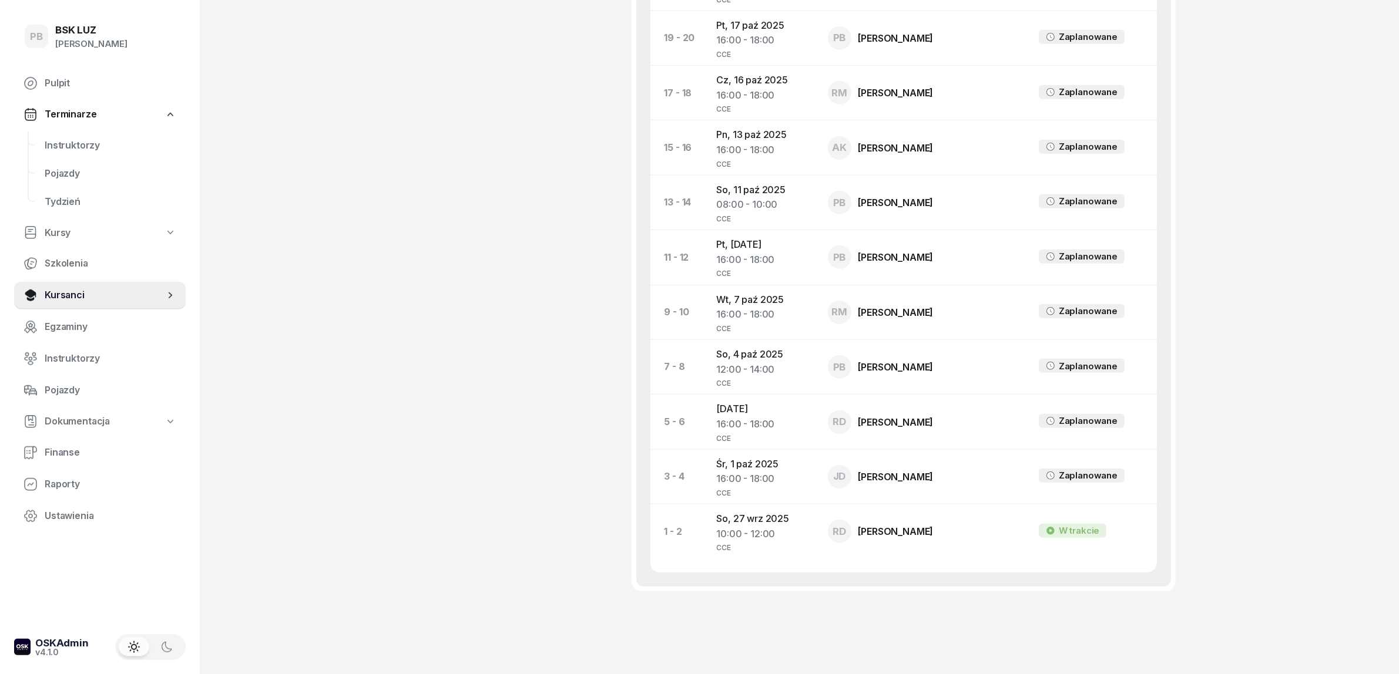
scroll to position [971, 0]
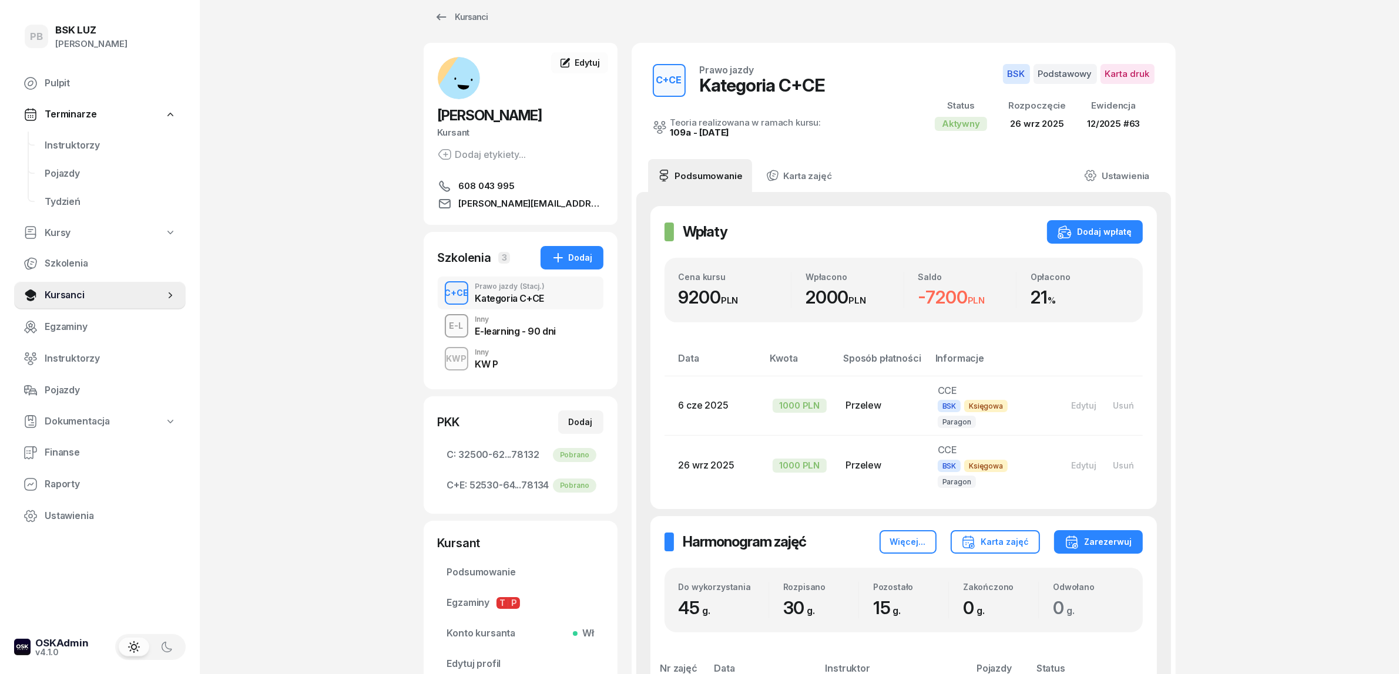
scroll to position [16, 0]
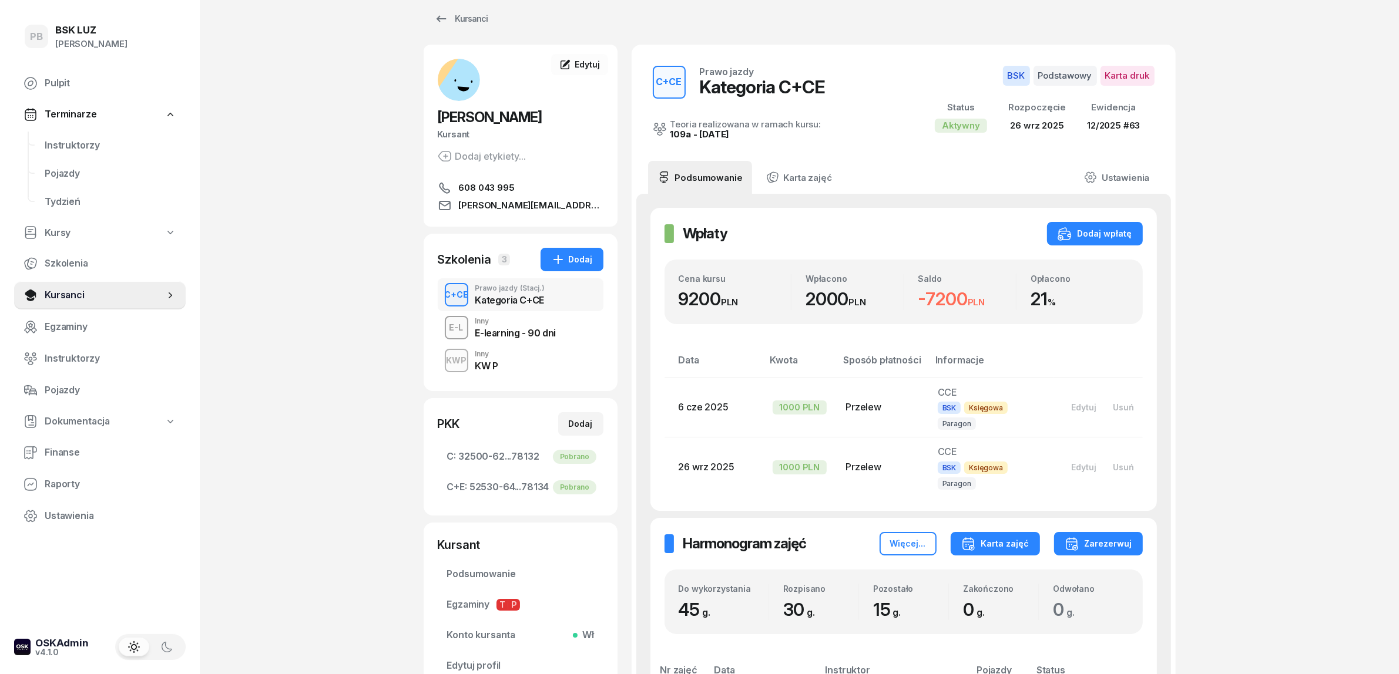
click at [966, 532] on button "Karta zajęć" at bounding box center [995, 544] width 89 height 24
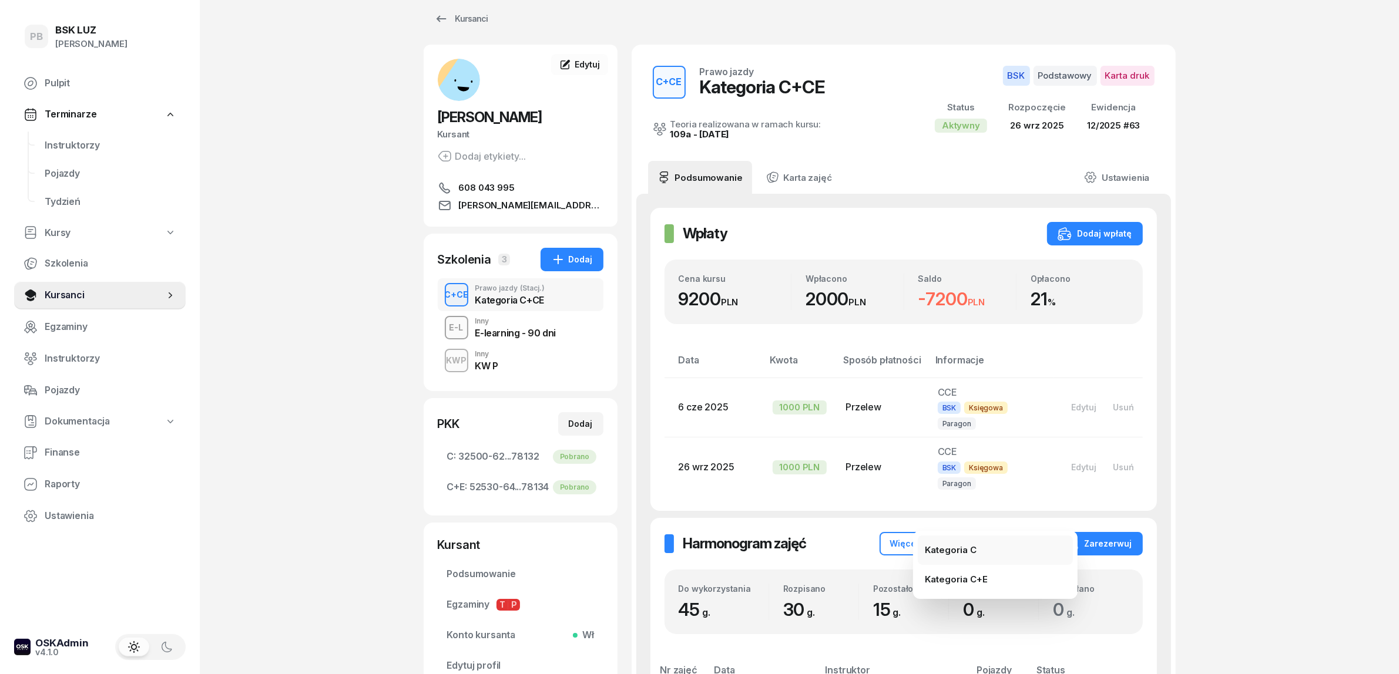
click at [936, 550] on div "Kategoria C" at bounding box center [951, 550] width 52 height 15
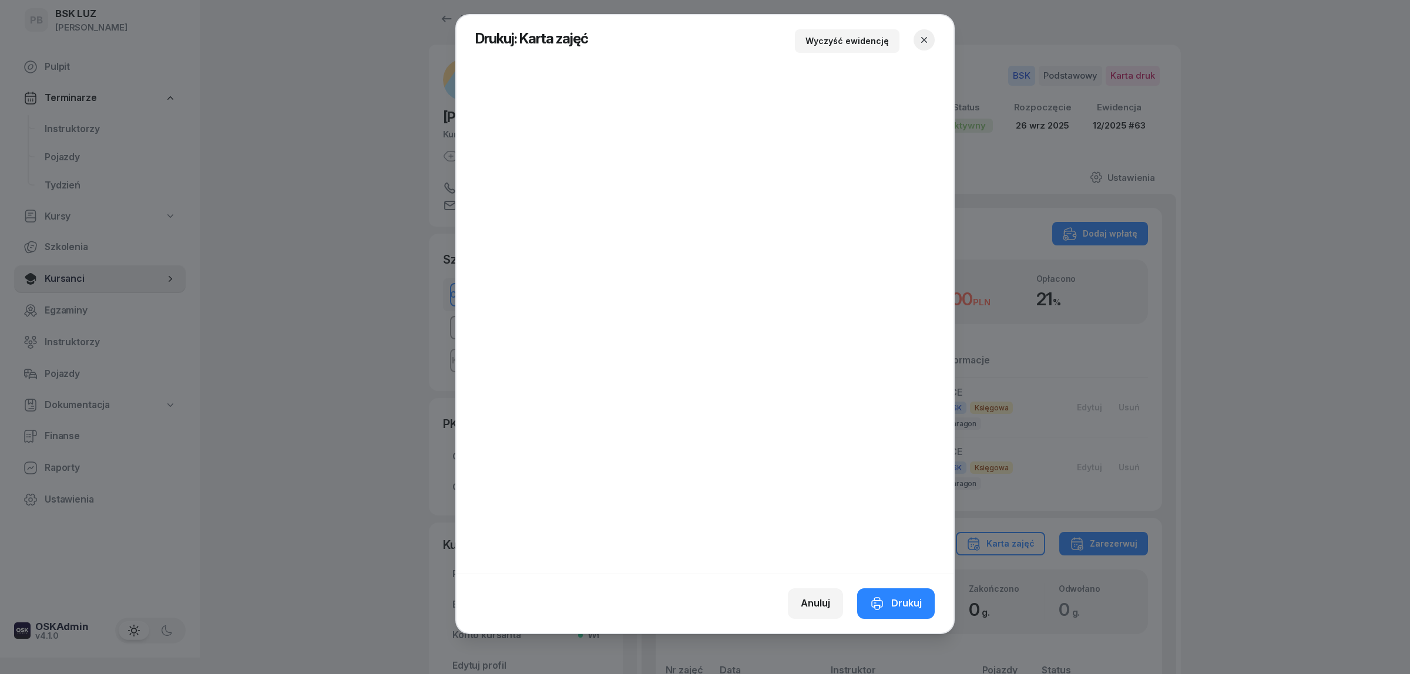
click at [74, 125] on div at bounding box center [705, 337] width 1410 height 674
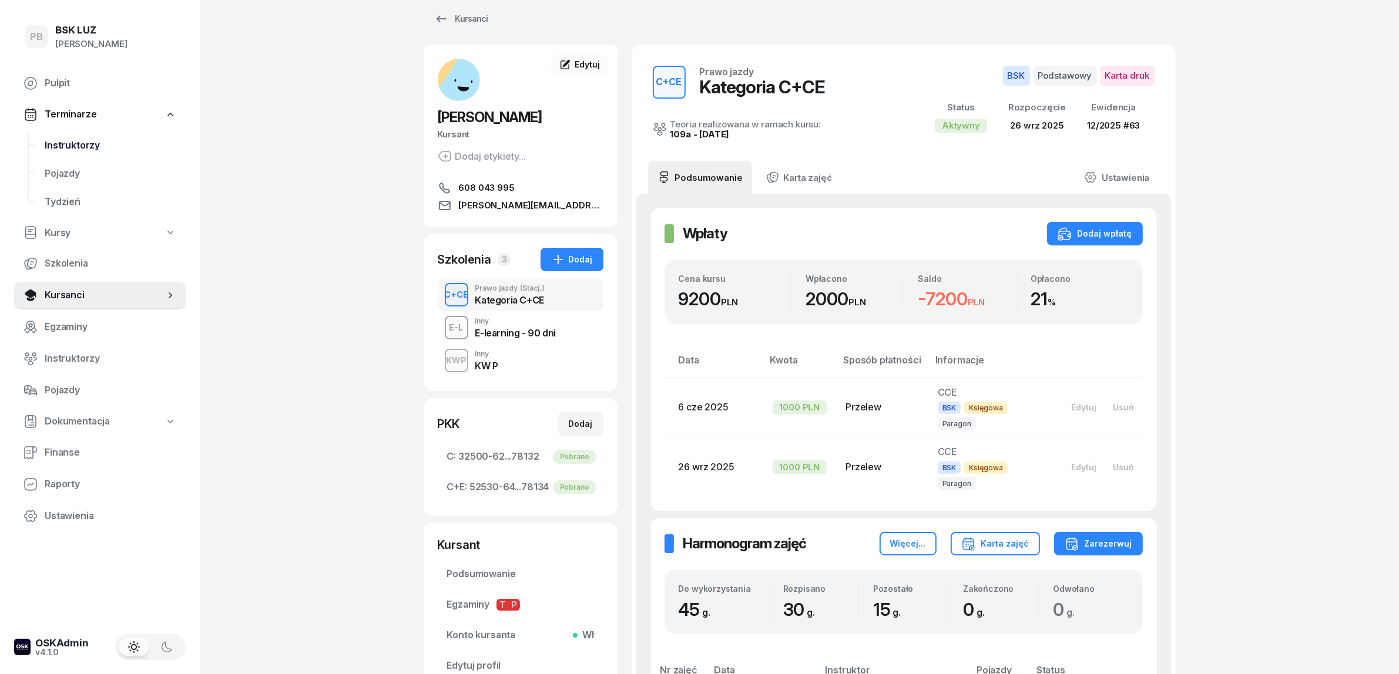
click at [80, 141] on span "Instruktorzy" at bounding box center [111, 145] width 132 height 15
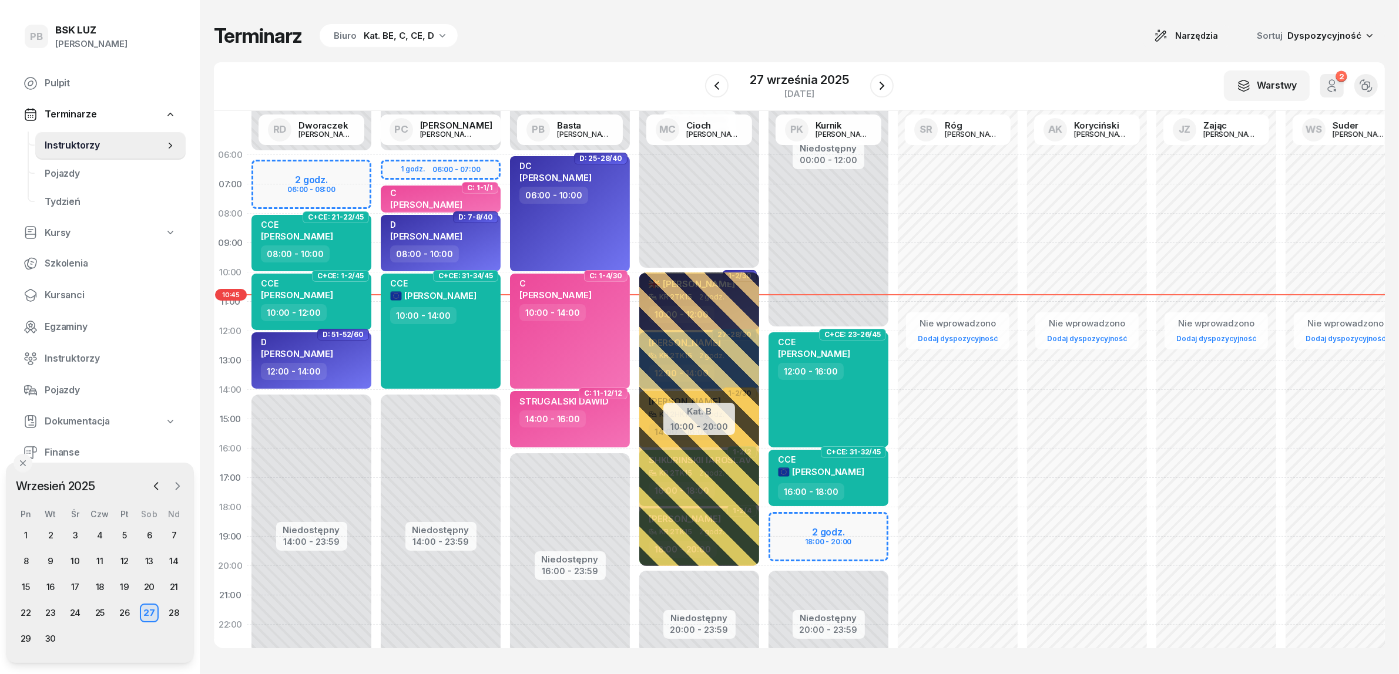
click at [179, 488] on icon "button" at bounding box center [178, 487] width 12 height 12
click at [95, 564] on div "9" at bounding box center [99, 561] width 19 height 19
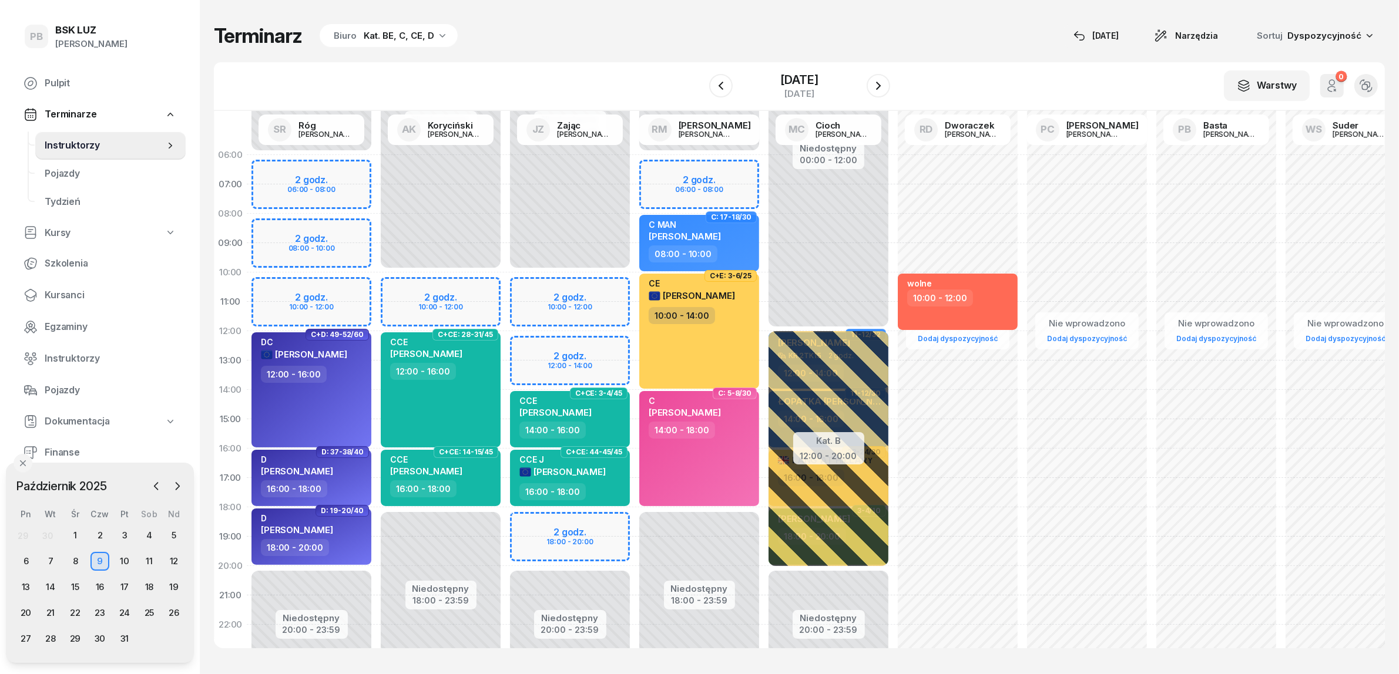
click at [401, 27] on div "Biuro Kat. BE, C, CE, D" at bounding box center [389, 36] width 138 height 24
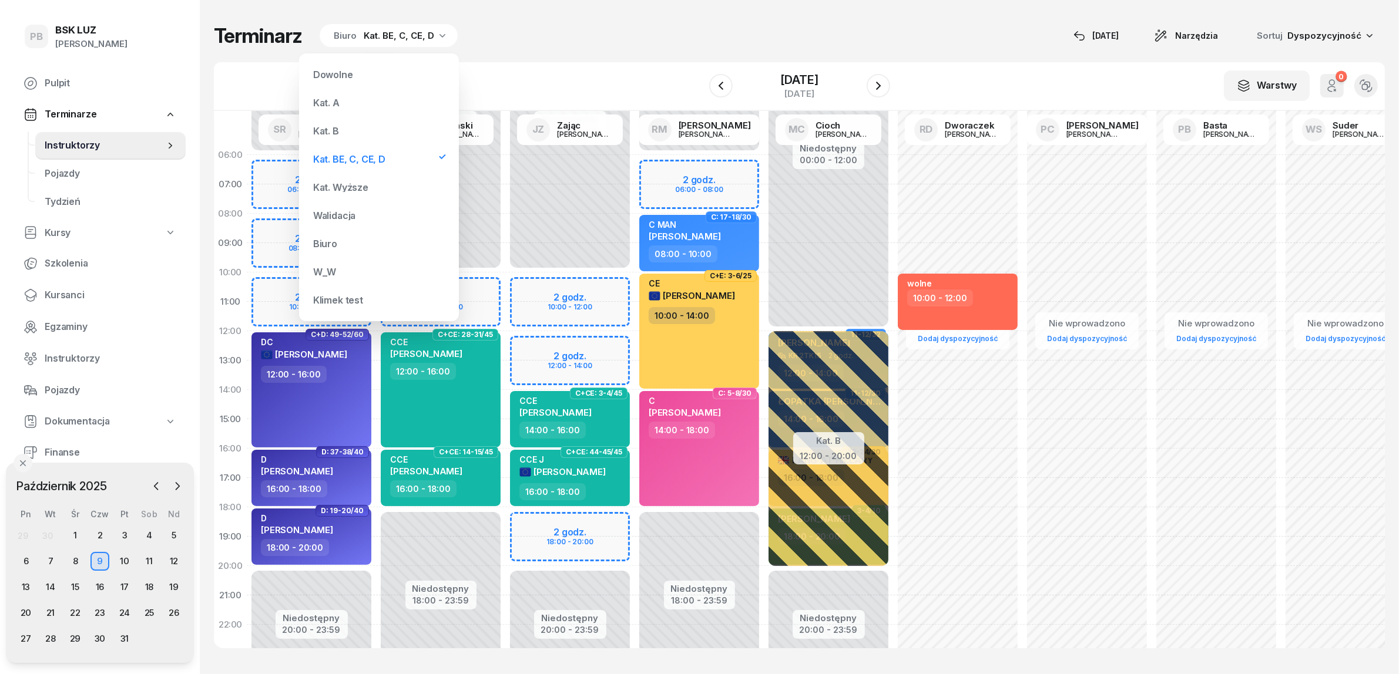
click at [348, 130] on div "Kat. B" at bounding box center [378, 131] width 141 height 24
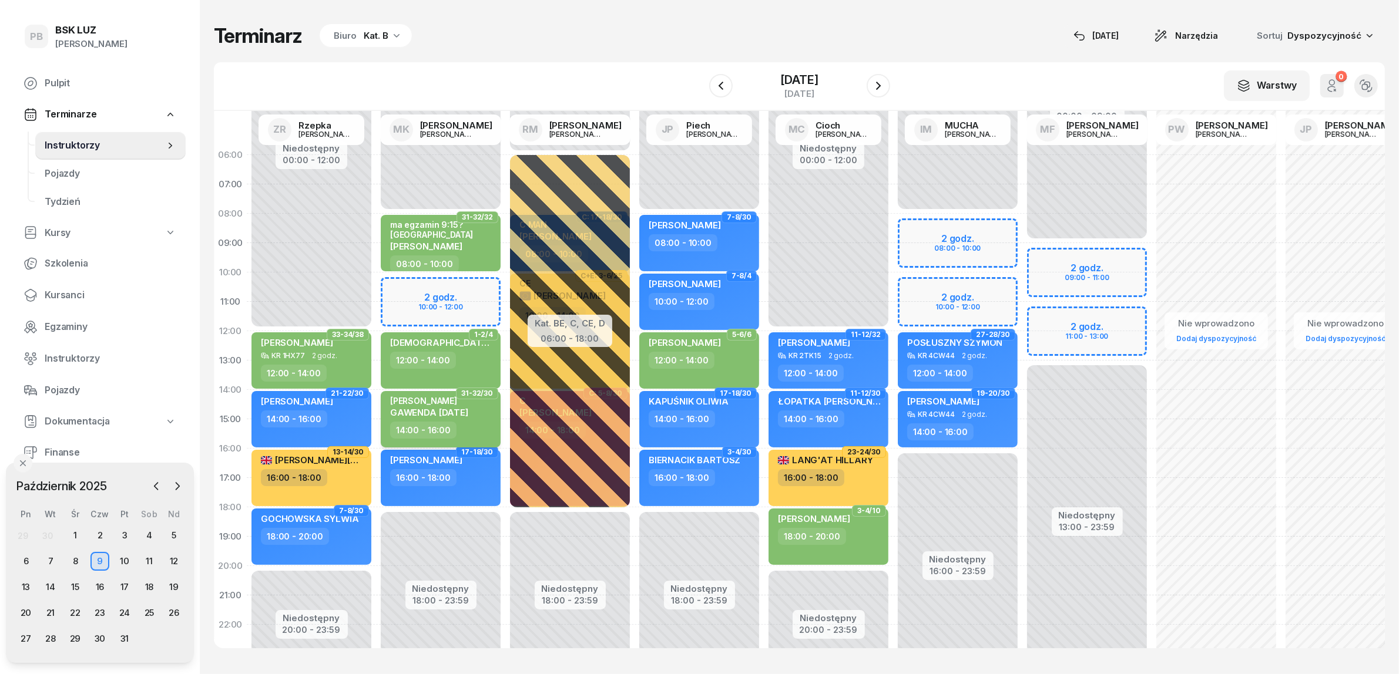
click at [482, 415] on div "[PERSON_NAME] [DATE]" at bounding box center [441, 409] width 103 height 26
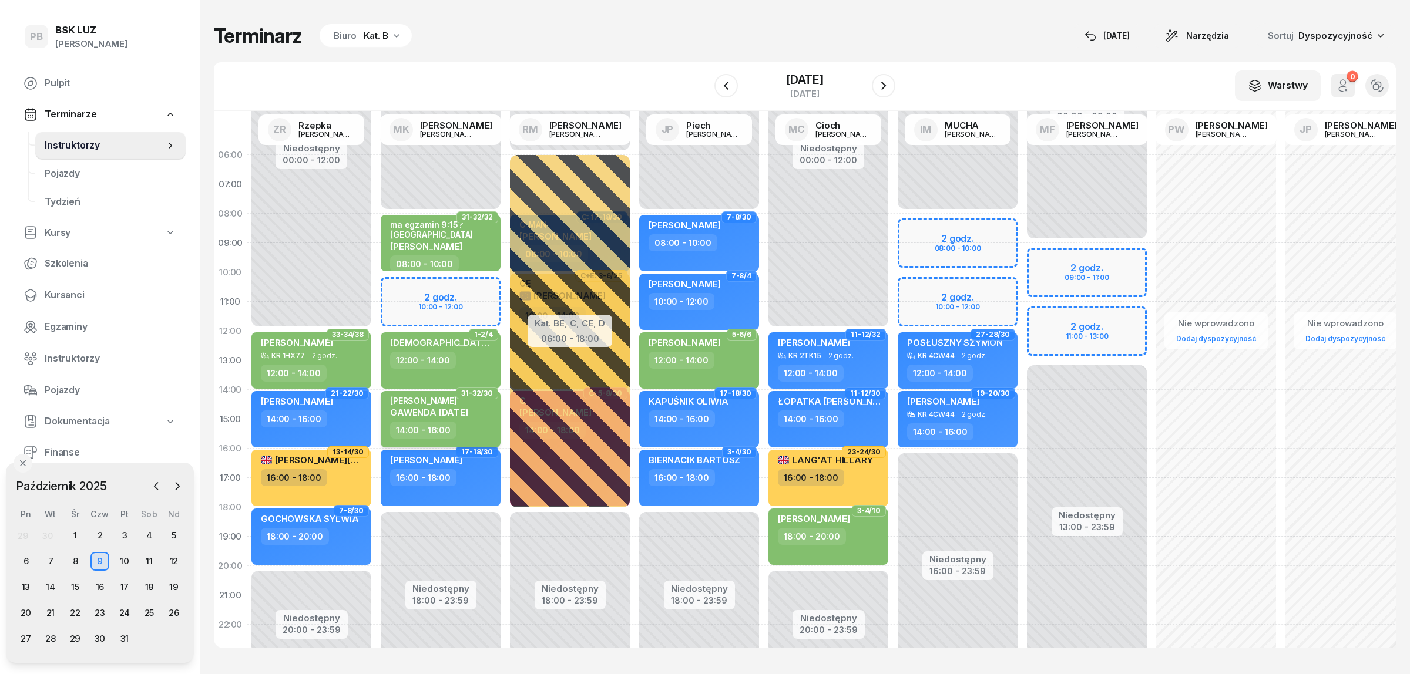
select select "14"
select select "16"
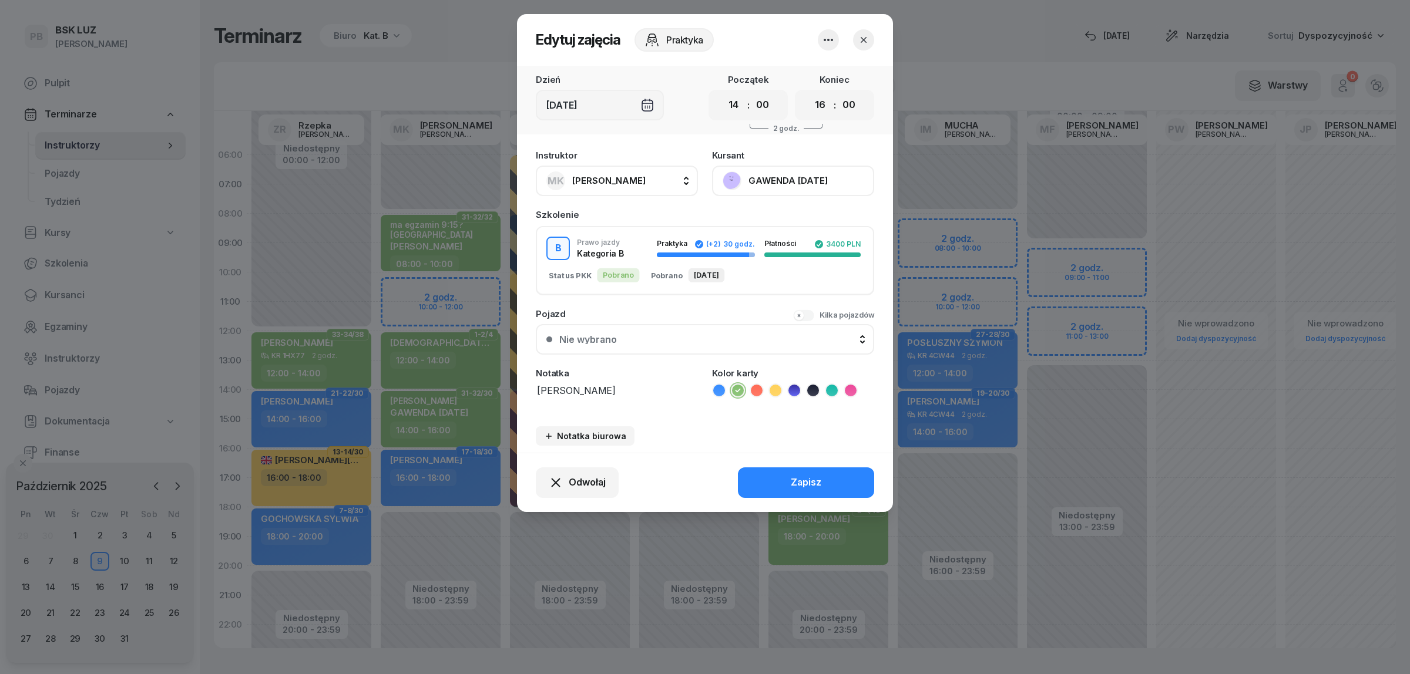
click at [829, 43] on icon "button" at bounding box center [828, 40] width 14 height 14
click at [820, 77] on link "Usuń" at bounding box center [822, 75] width 155 height 29
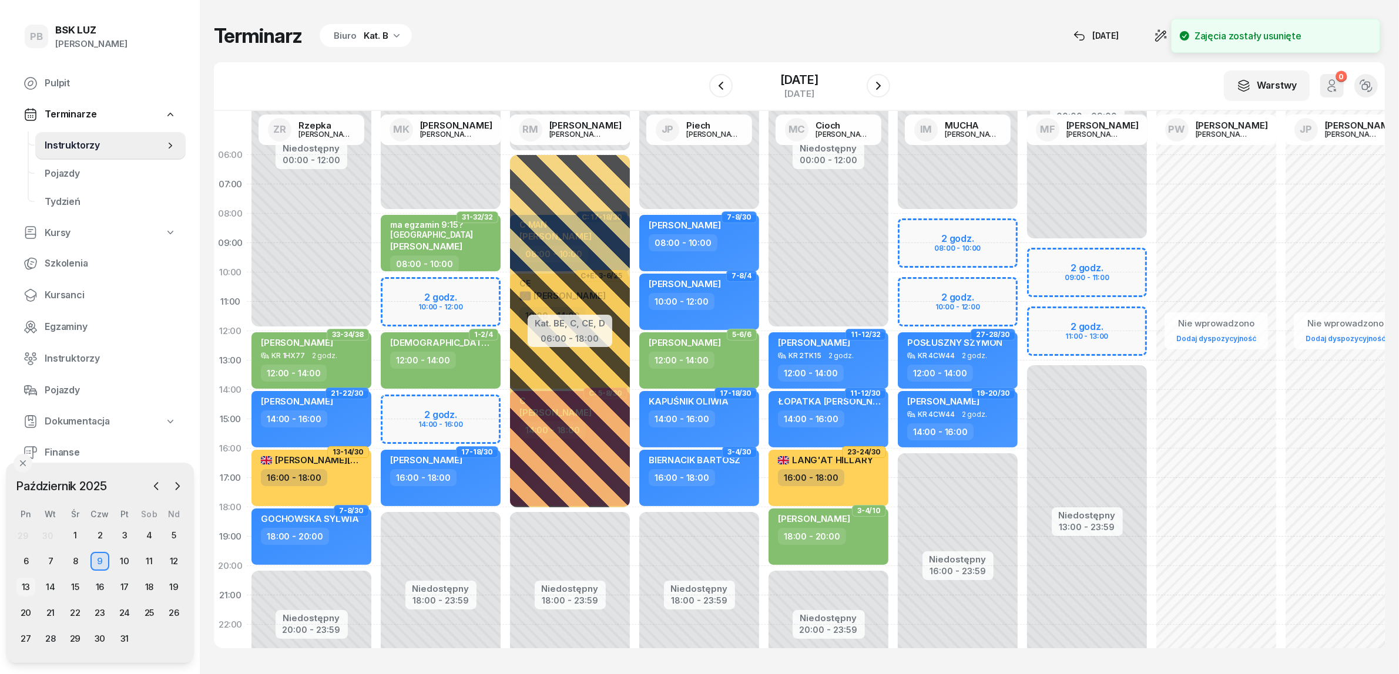
click at [27, 586] on div "13" at bounding box center [25, 587] width 19 height 19
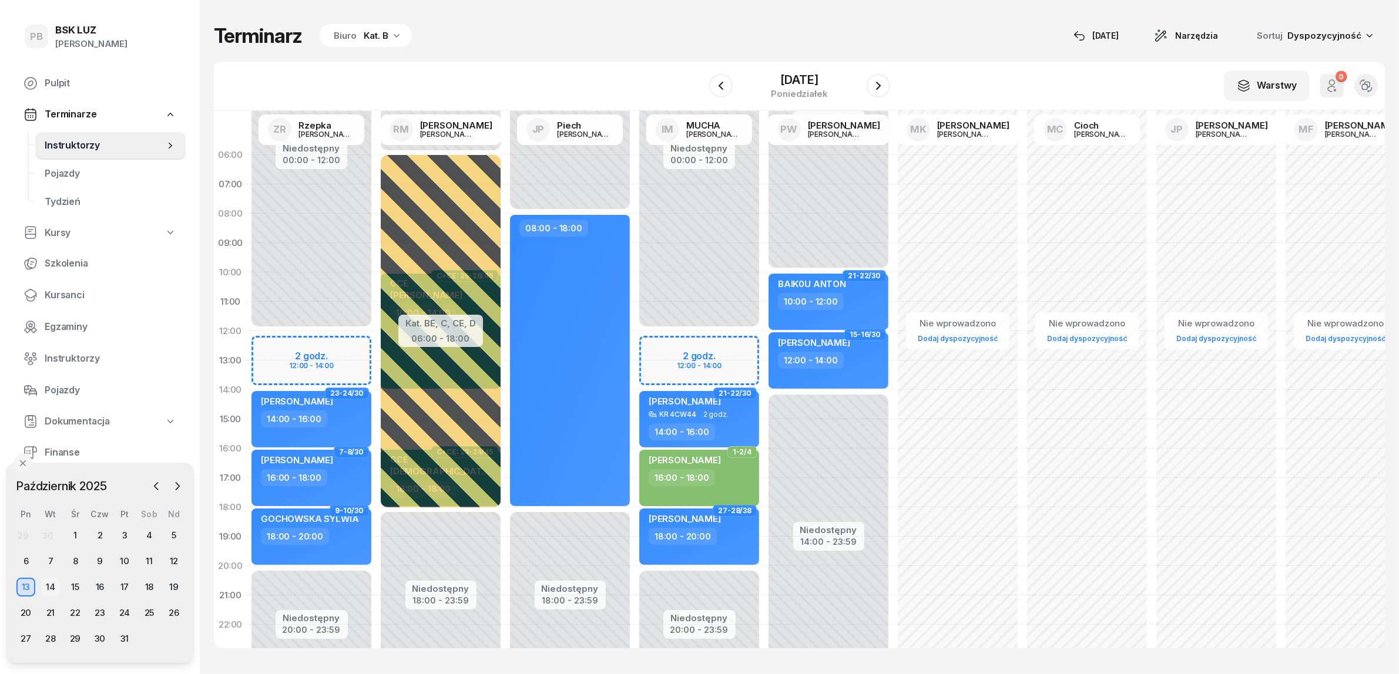
click at [54, 586] on div "14" at bounding box center [50, 587] width 19 height 19
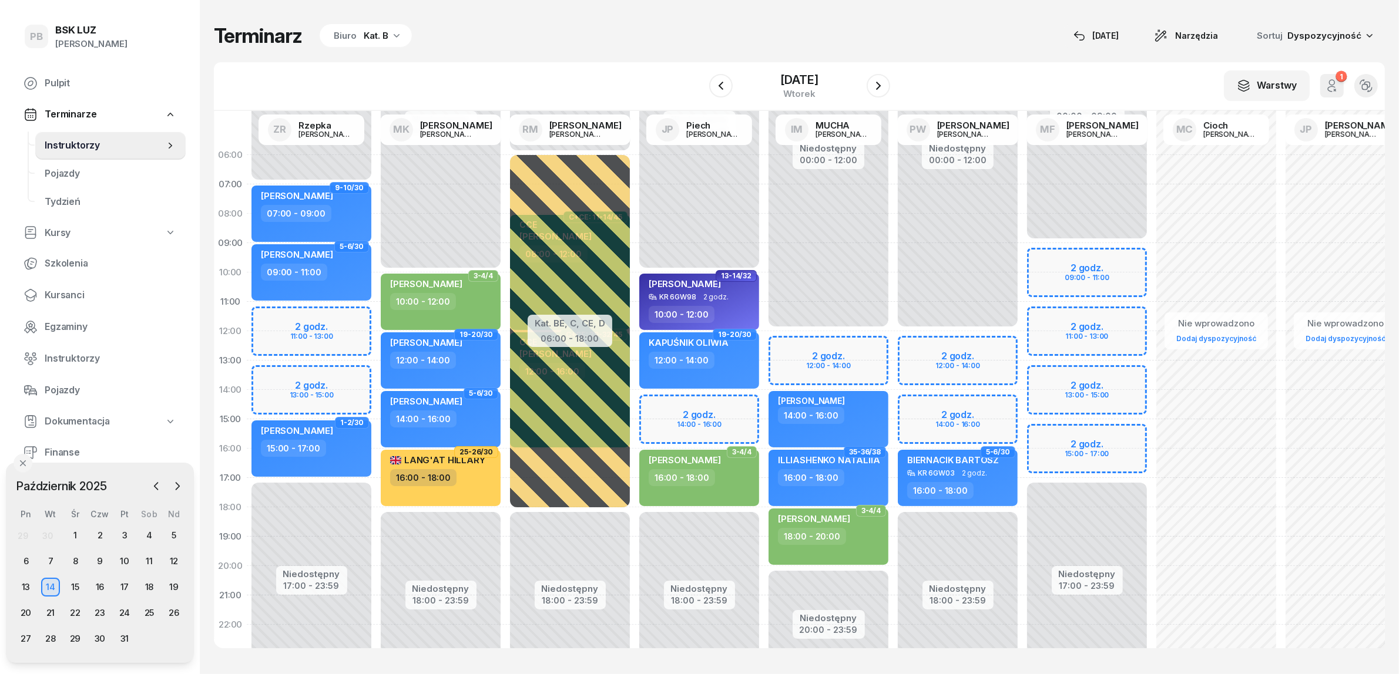
click at [268, 320] on div "Niedostępny 00:00 - 07:00 Niedostępny 17:00 - 23:59 2 godz. 11:00 - 13:00 2 god…" at bounding box center [311, 419] width 129 height 558
select select "11"
select select "13"
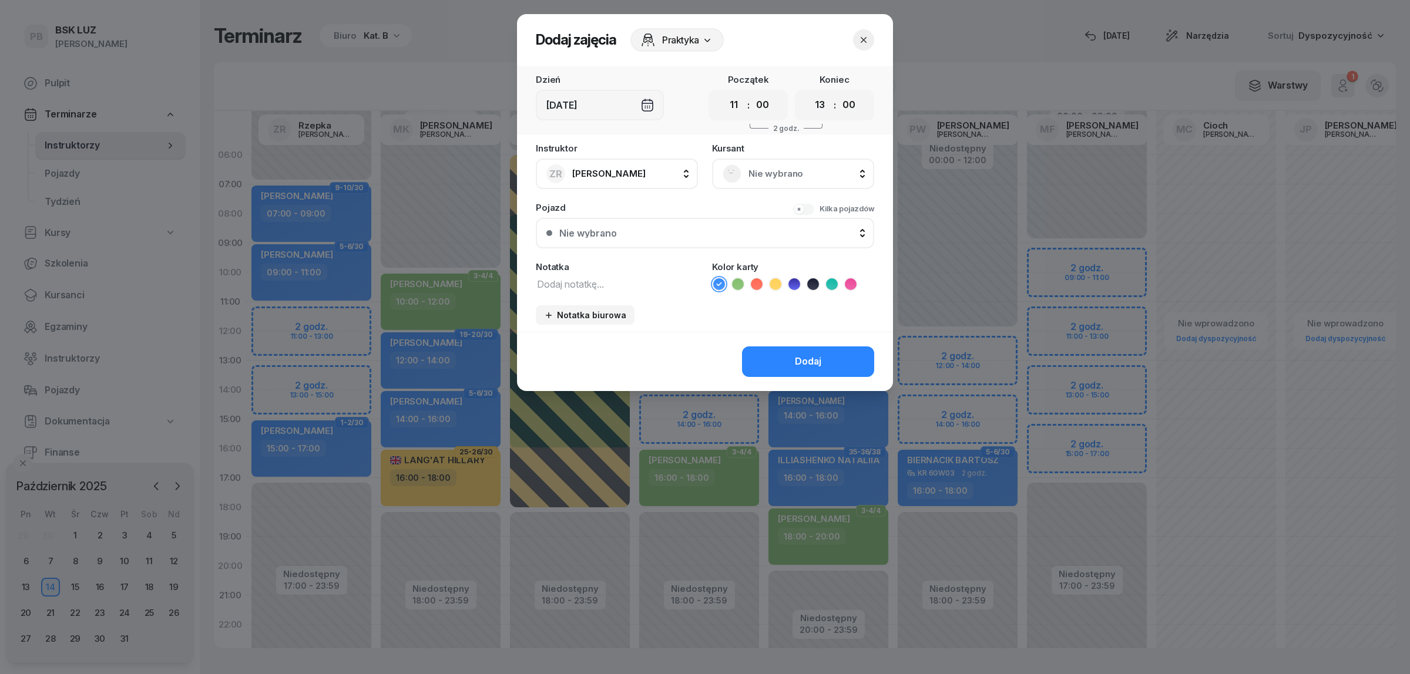
click at [763, 171] on span "Nie wybrano" at bounding box center [805, 173] width 115 height 15
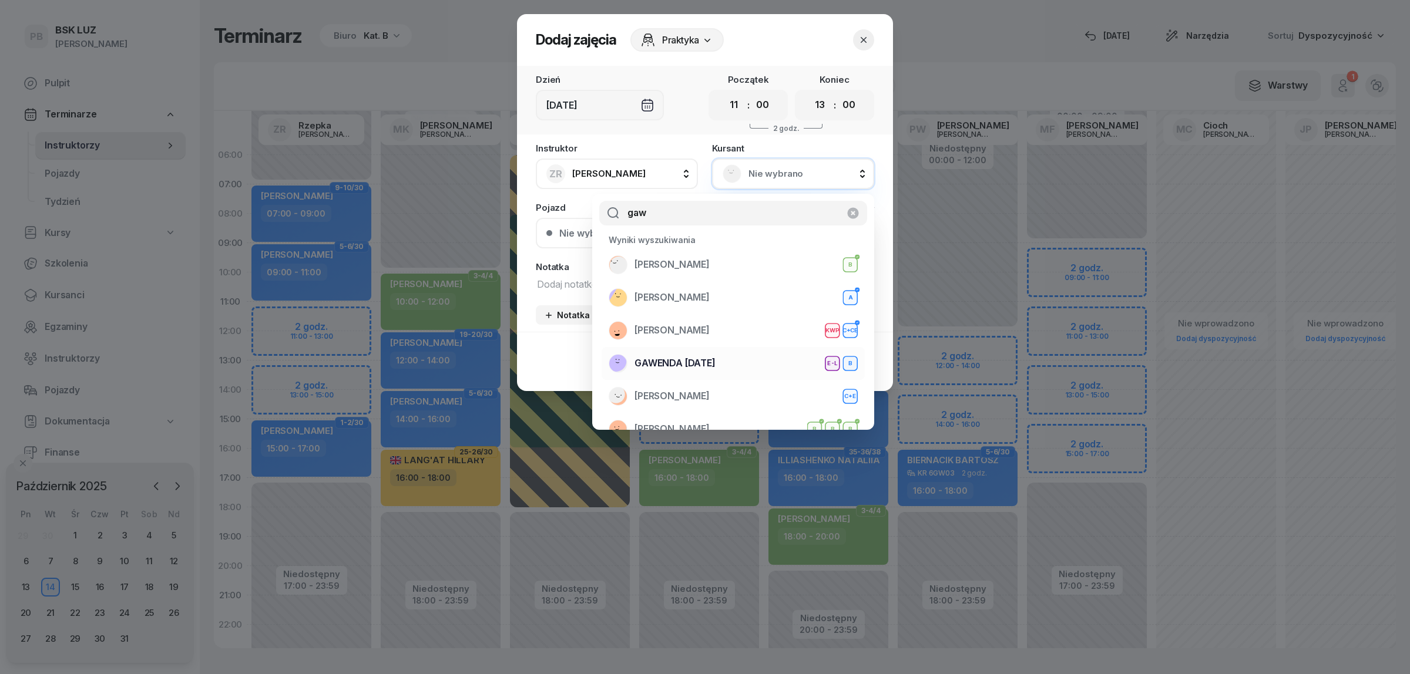
type input "gaw"
click at [707, 357] on span "GAWENDA [DATE]" at bounding box center [675, 363] width 81 height 15
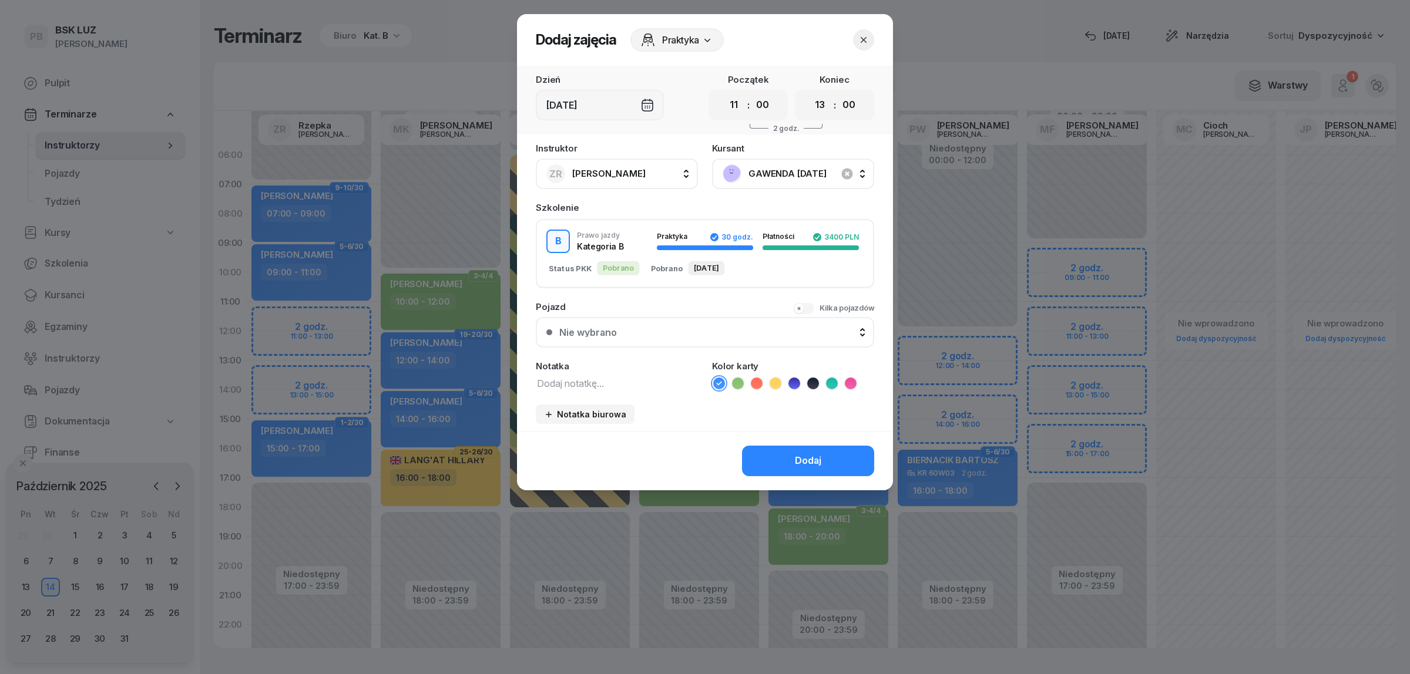
click at [738, 379] on icon at bounding box center [738, 384] width 12 height 12
click at [776, 454] on button "Dodaj" at bounding box center [808, 461] width 132 height 31
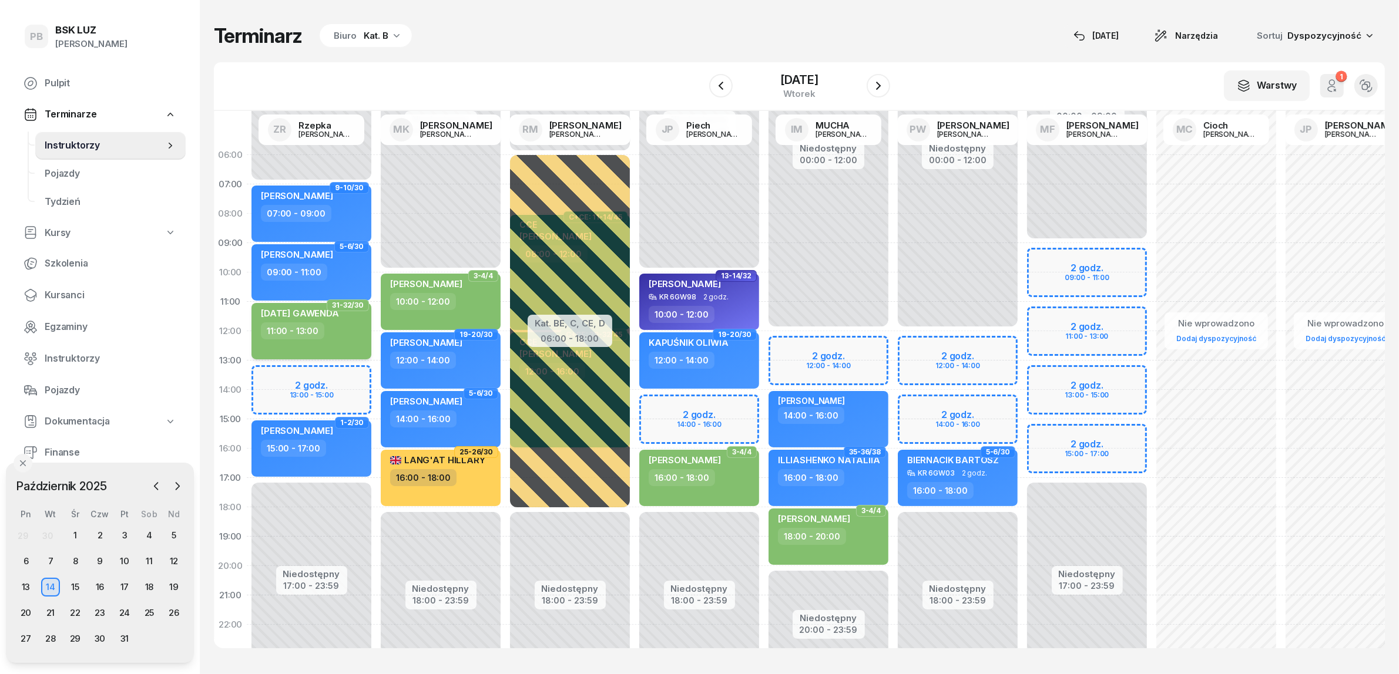
click at [347, 328] on div "11:00 - 13:00" at bounding box center [312, 331] width 103 height 17
select select "11"
select select "13"
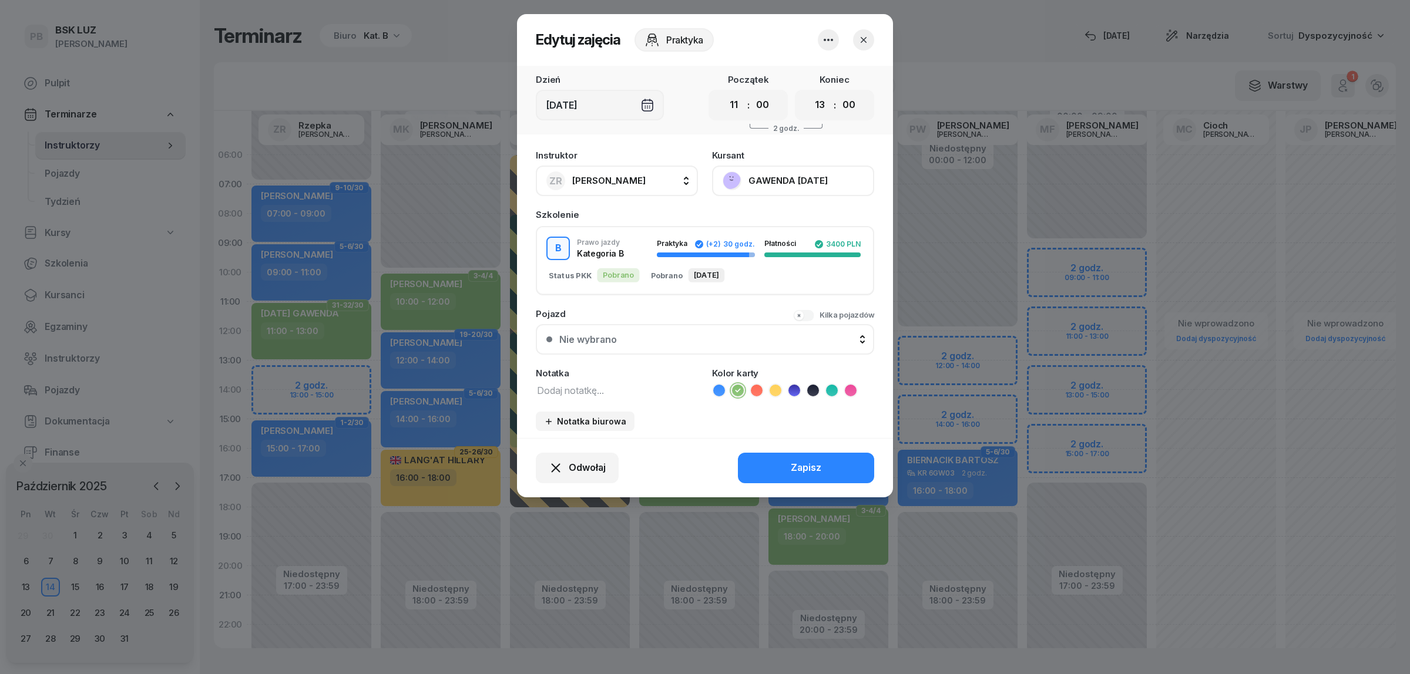
click at [914, 59] on div at bounding box center [705, 337] width 1410 height 674
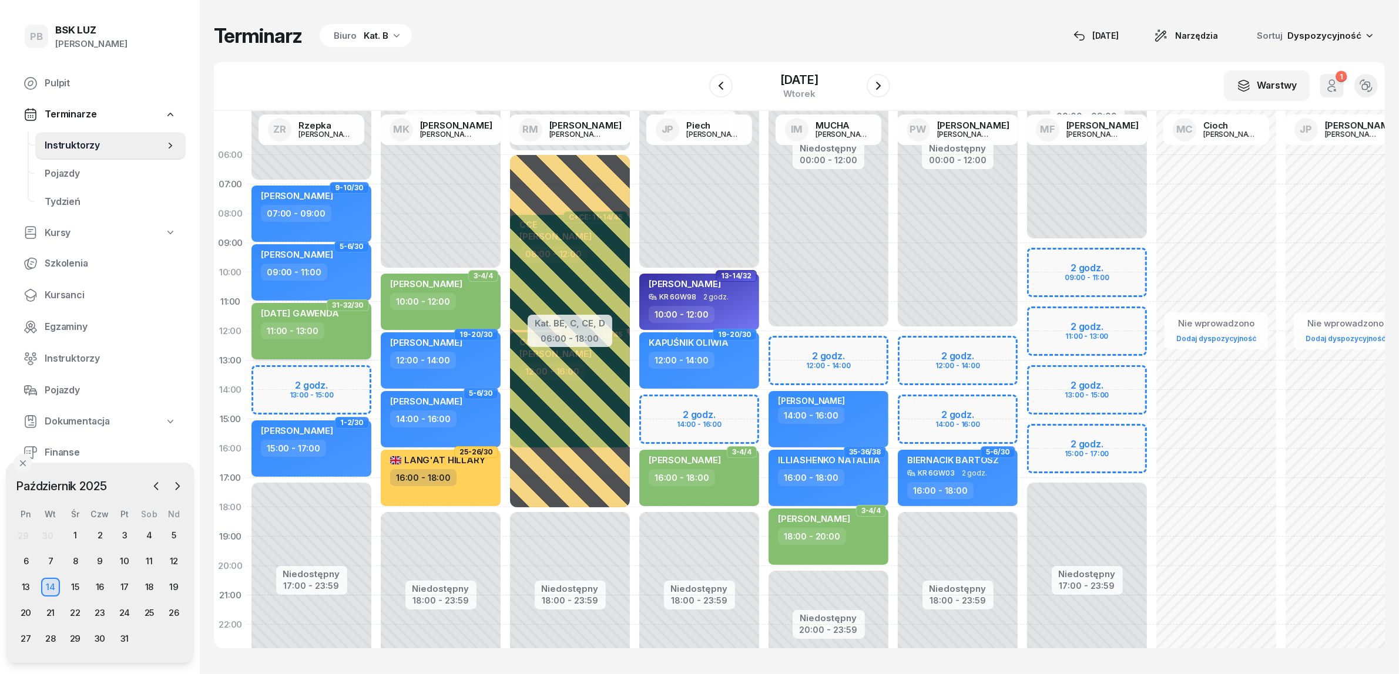
click at [356, 340] on div "[DATE] GAWENDA 11:00 - 13:00" at bounding box center [311, 331] width 120 height 56
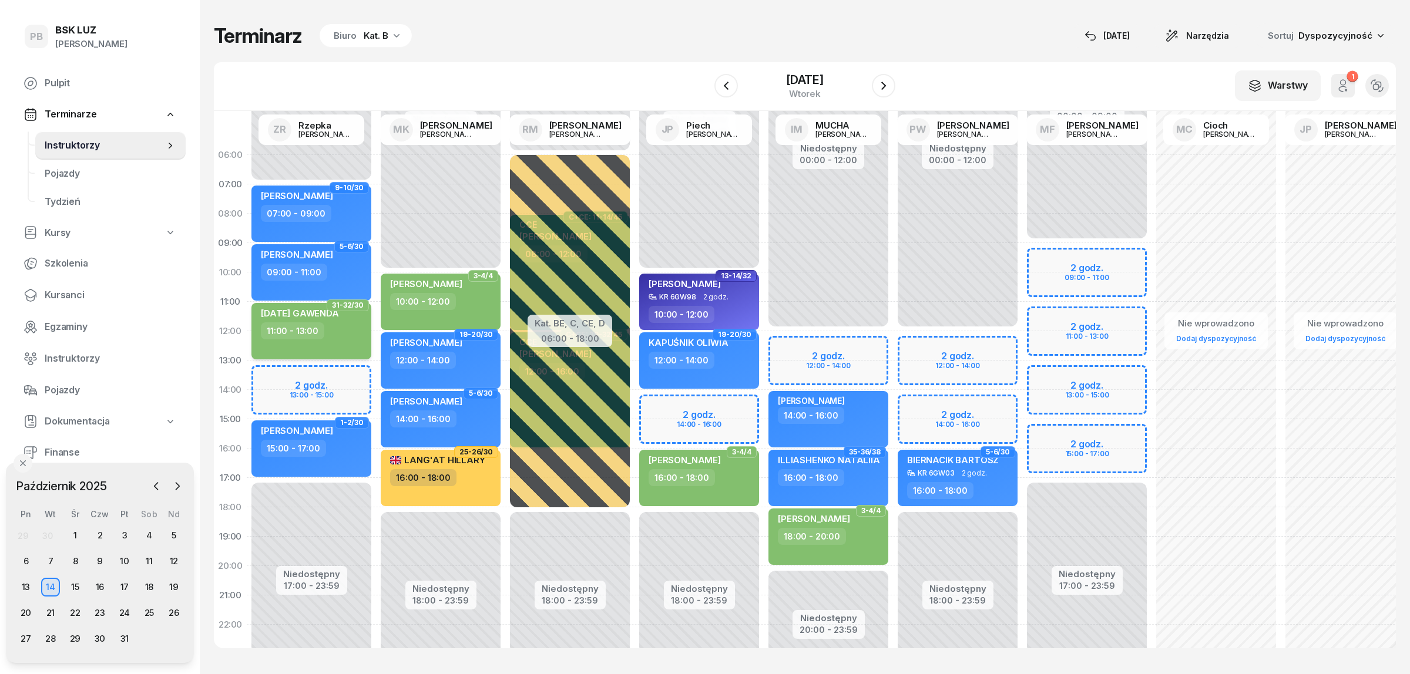
select select "11"
select select "13"
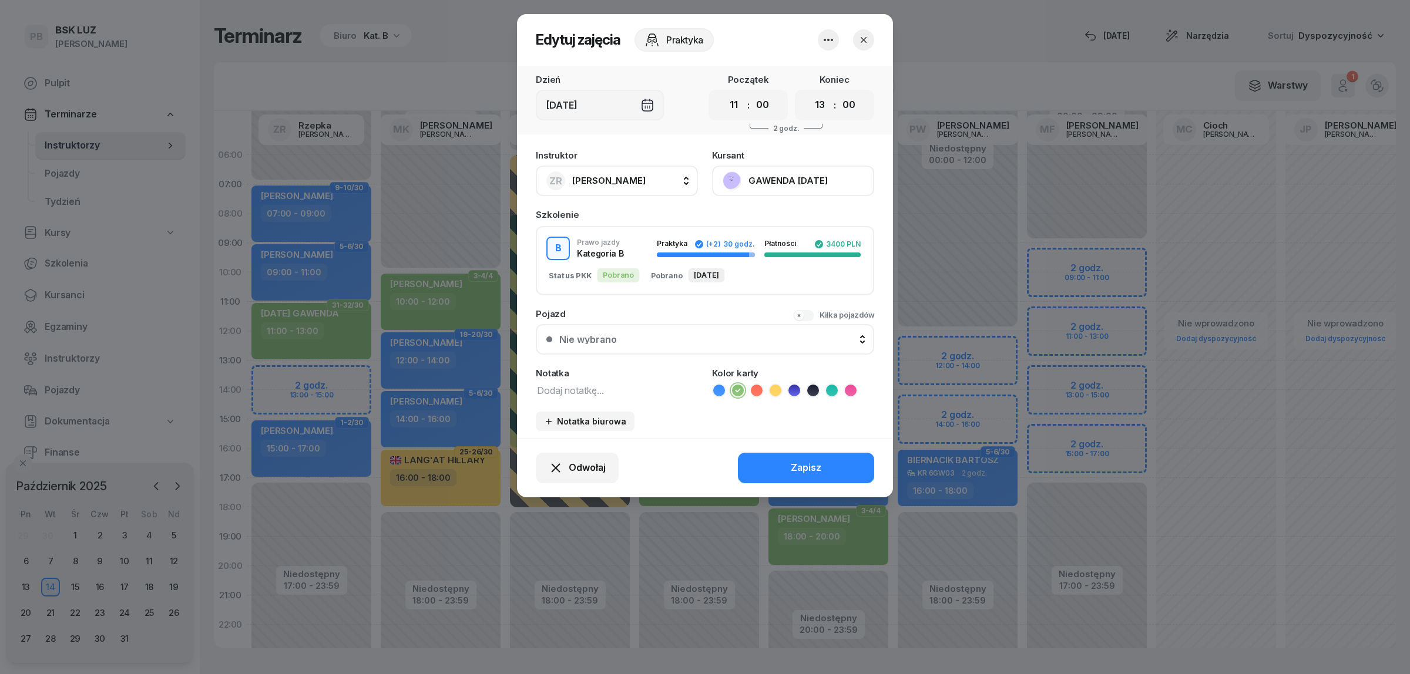
click at [783, 177] on button "GAWENDA [DATE]" at bounding box center [793, 181] width 162 height 31
click at [797, 213] on link "Otwórz profil" at bounding box center [791, 220] width 155 height 29
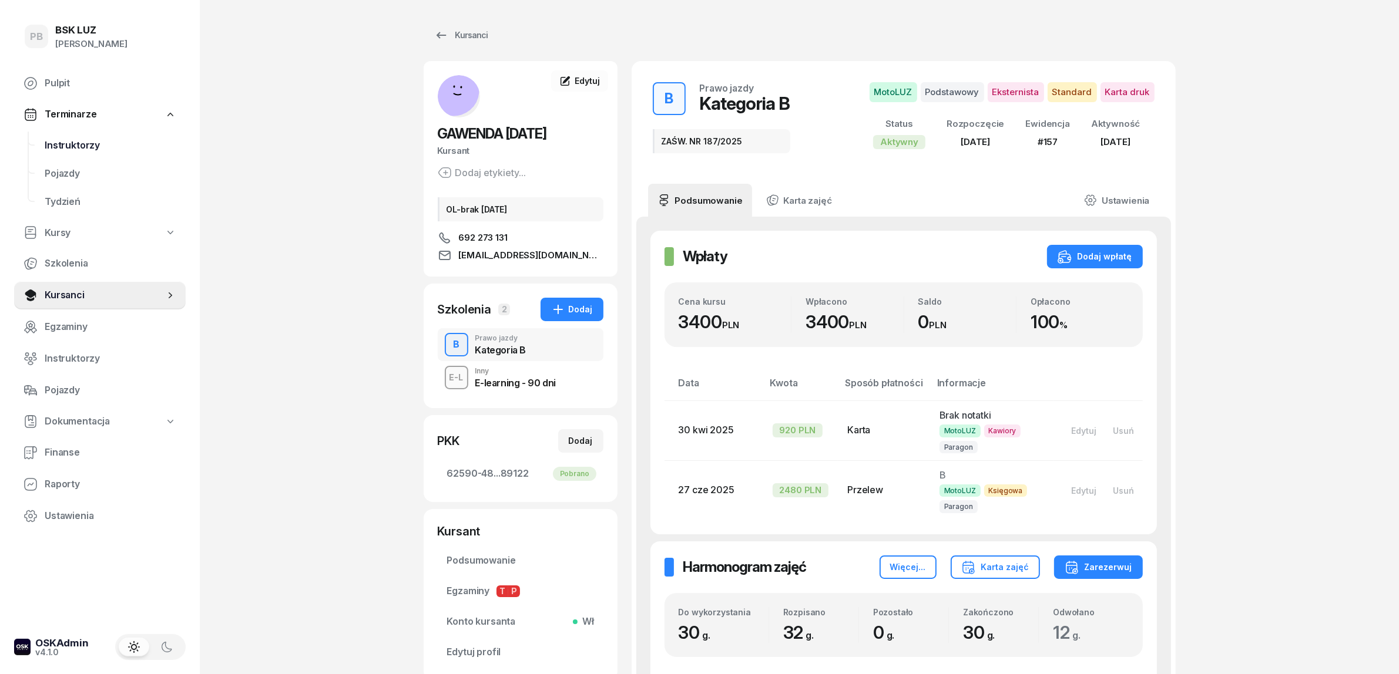
click at [75, 151] on span "Instruktorzy" at bounding box center [111, 145] width 132 height 15
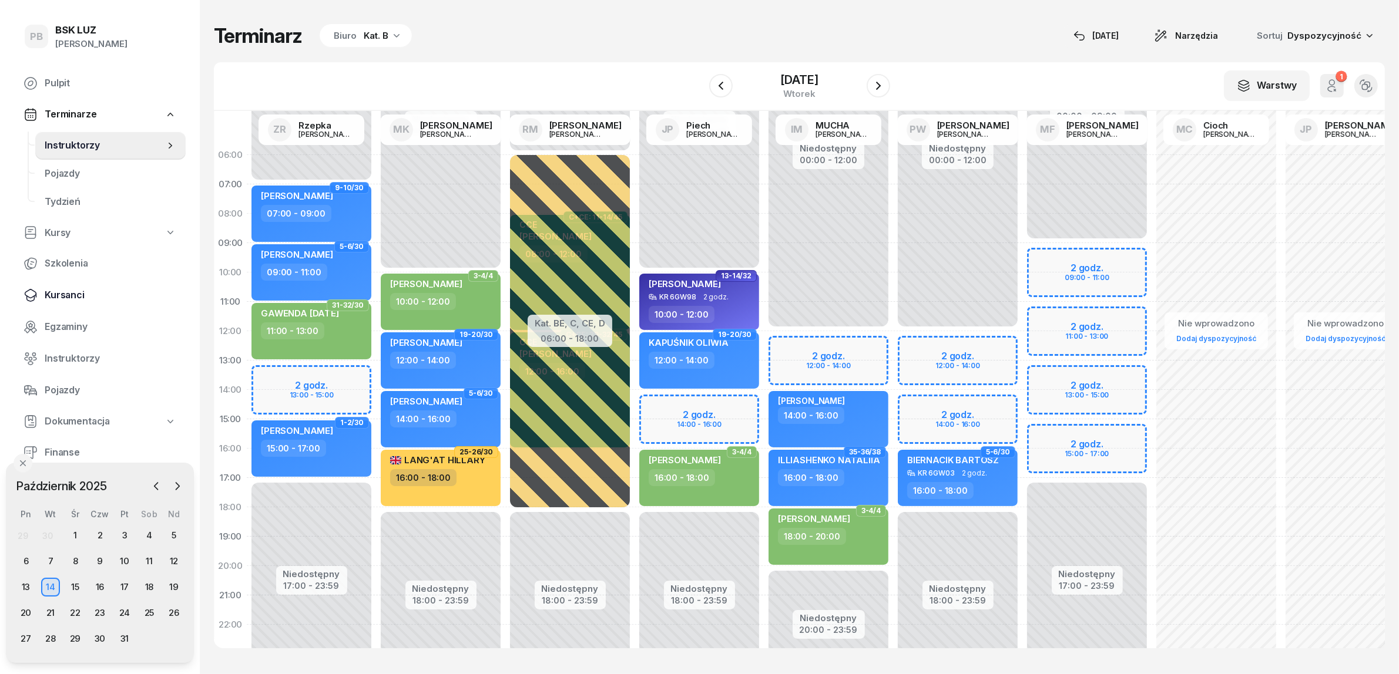
drag, startPoint x: 62, startPoint y: 297, endPoint x: 118, endPoint y: 281, distance: 58.0
click at [63, 297] on span "Kursanci" at bounding box center [111, 295] width 132 height 15
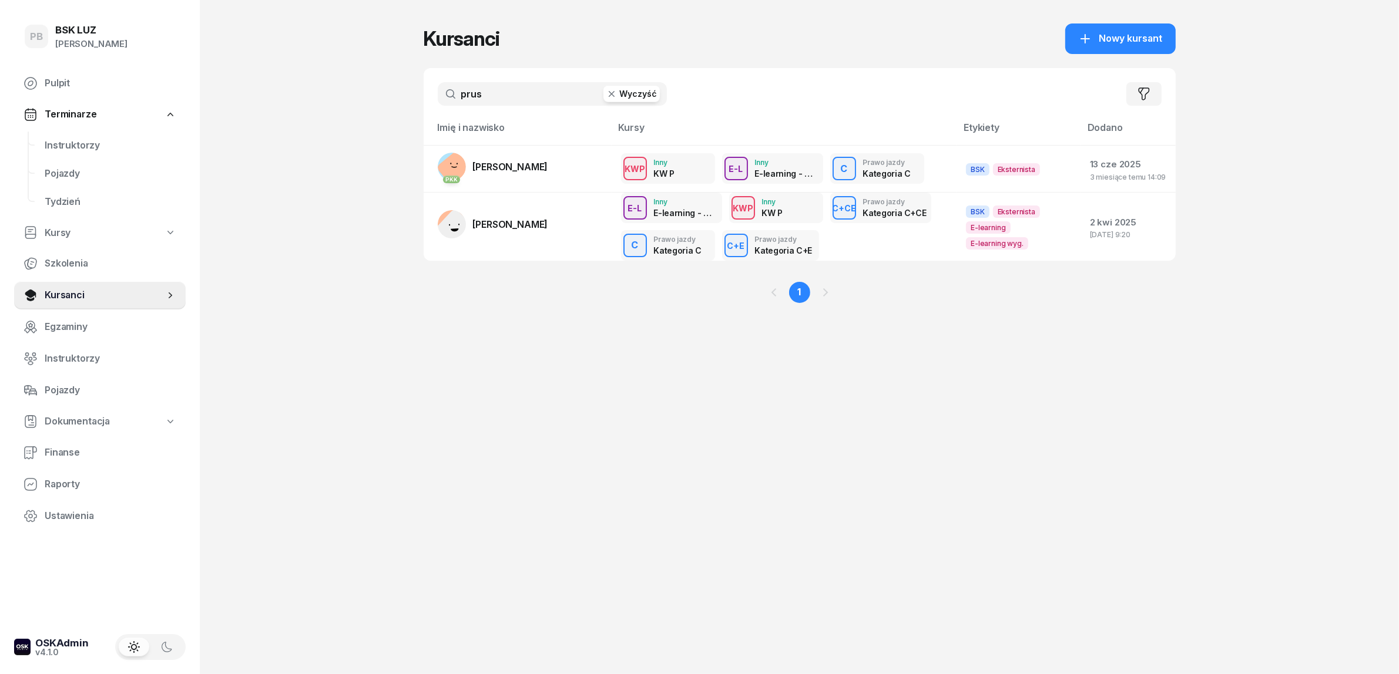
click at [521, 102] on input "prus" at bounding box center [552, 94] width 229 height 24
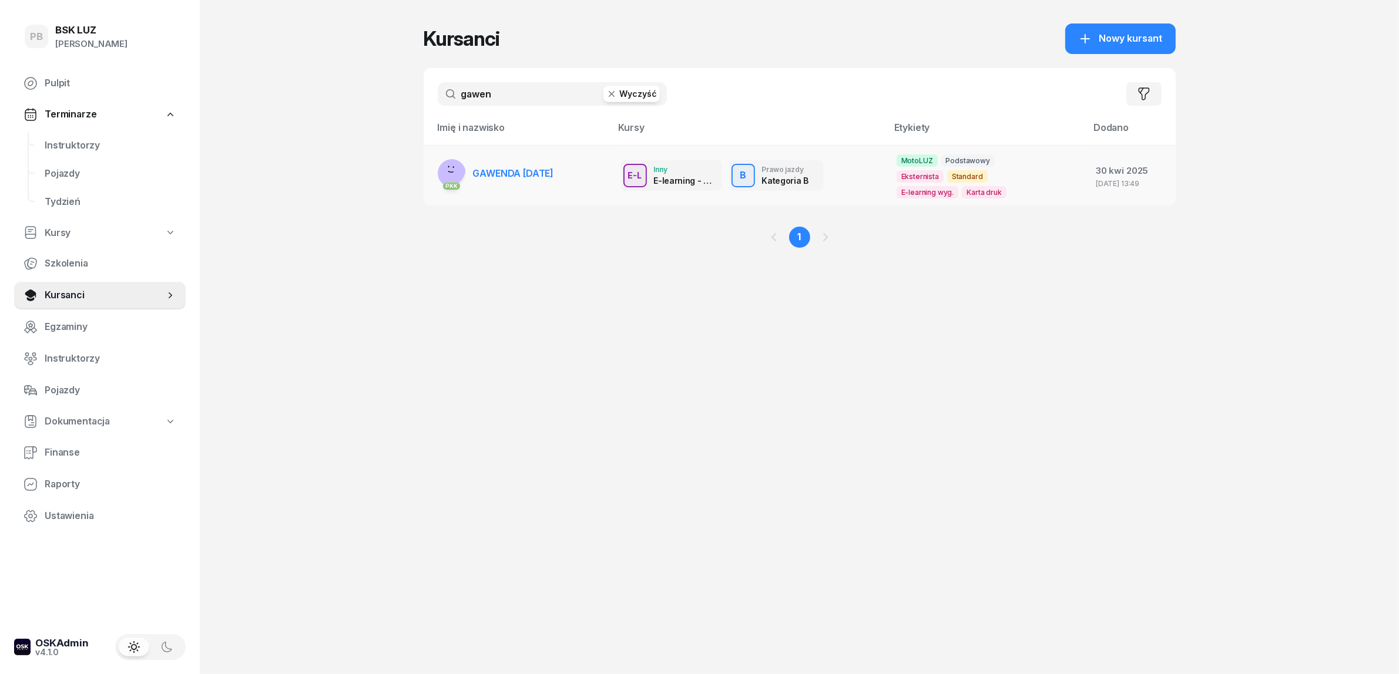
type input "gawen"
click at [531, 178] on link "PKK GAWENDA [DATE]" at bounding box center [496, 173] width 116 height 28
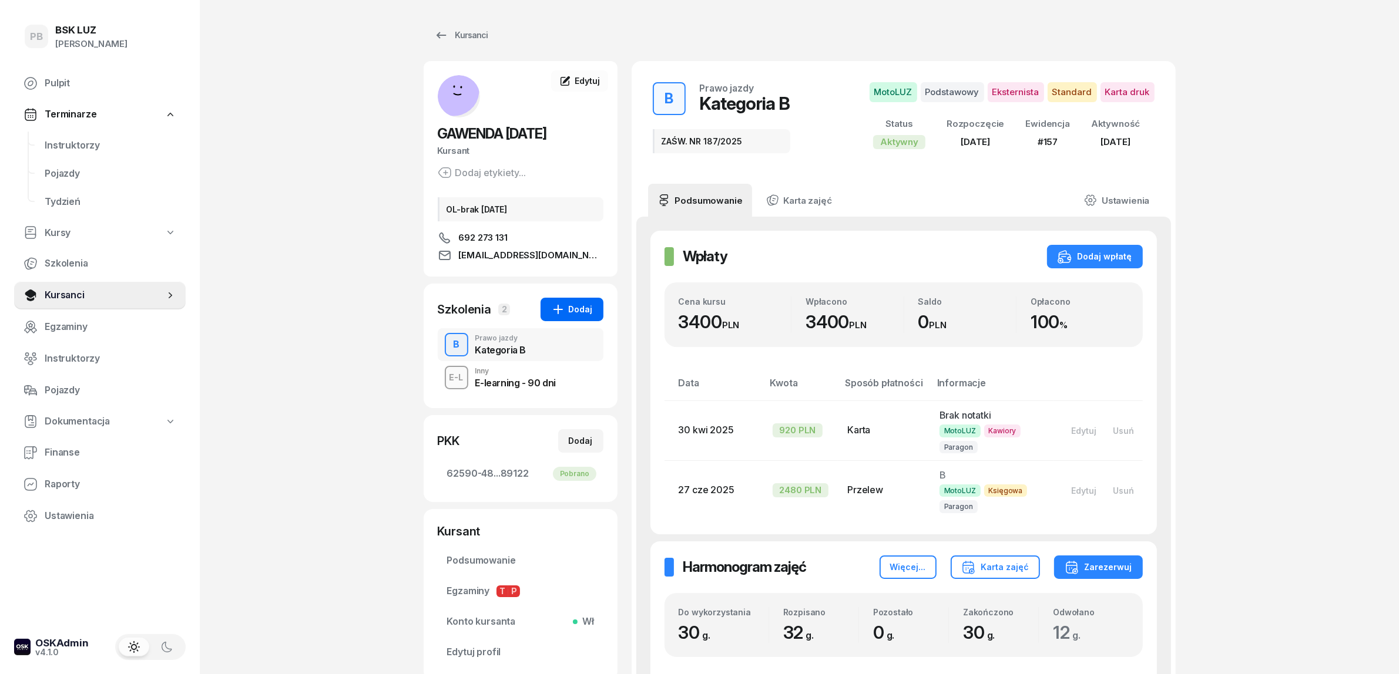
click at [565, 308] on icon "button" at bounding box center [558, 310] width 14 height 14
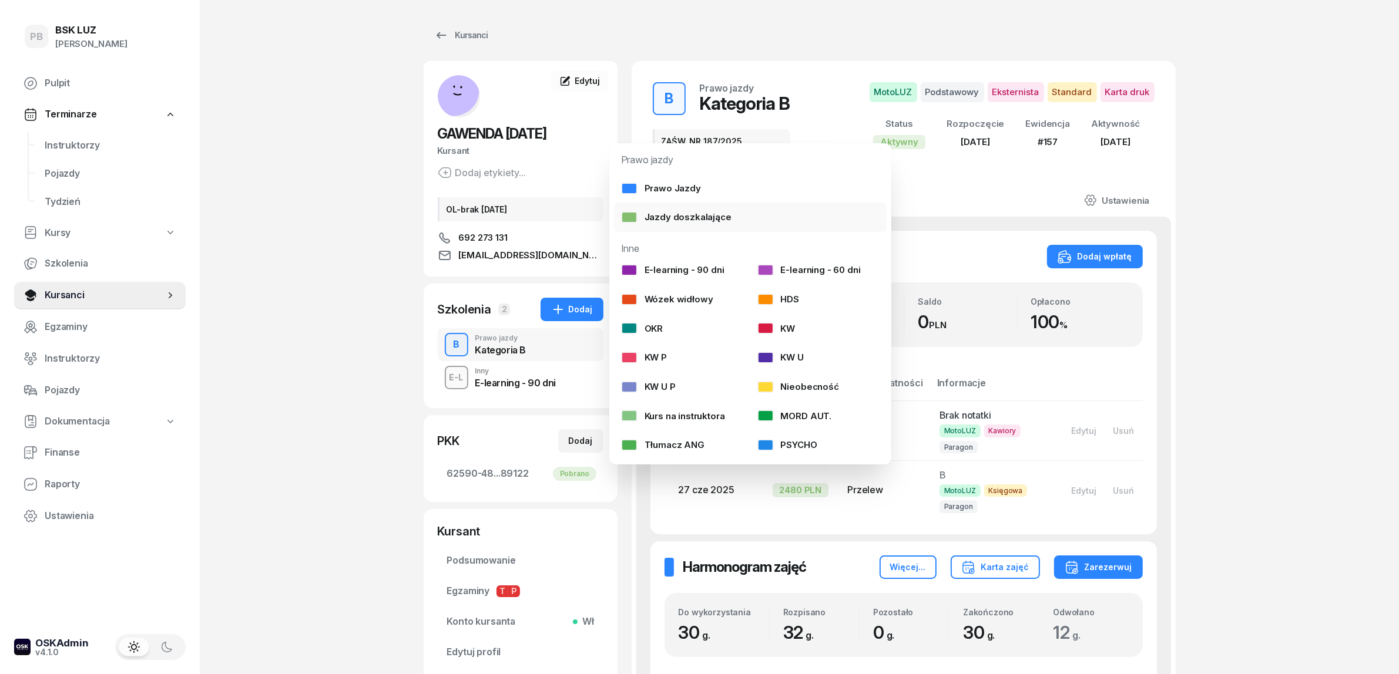
click at [710, 217] on div "Jazdy doszkalające" at bounding box center [676, 217] width 110 height 15
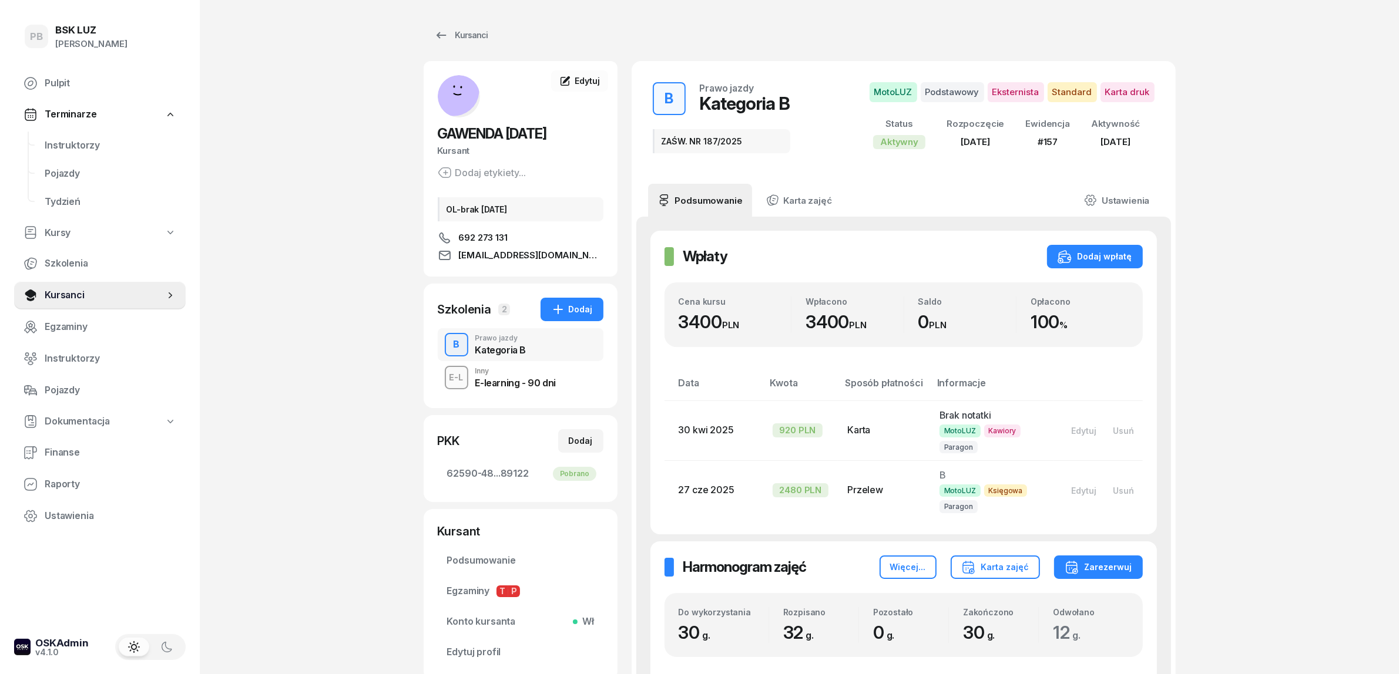
select select "B"
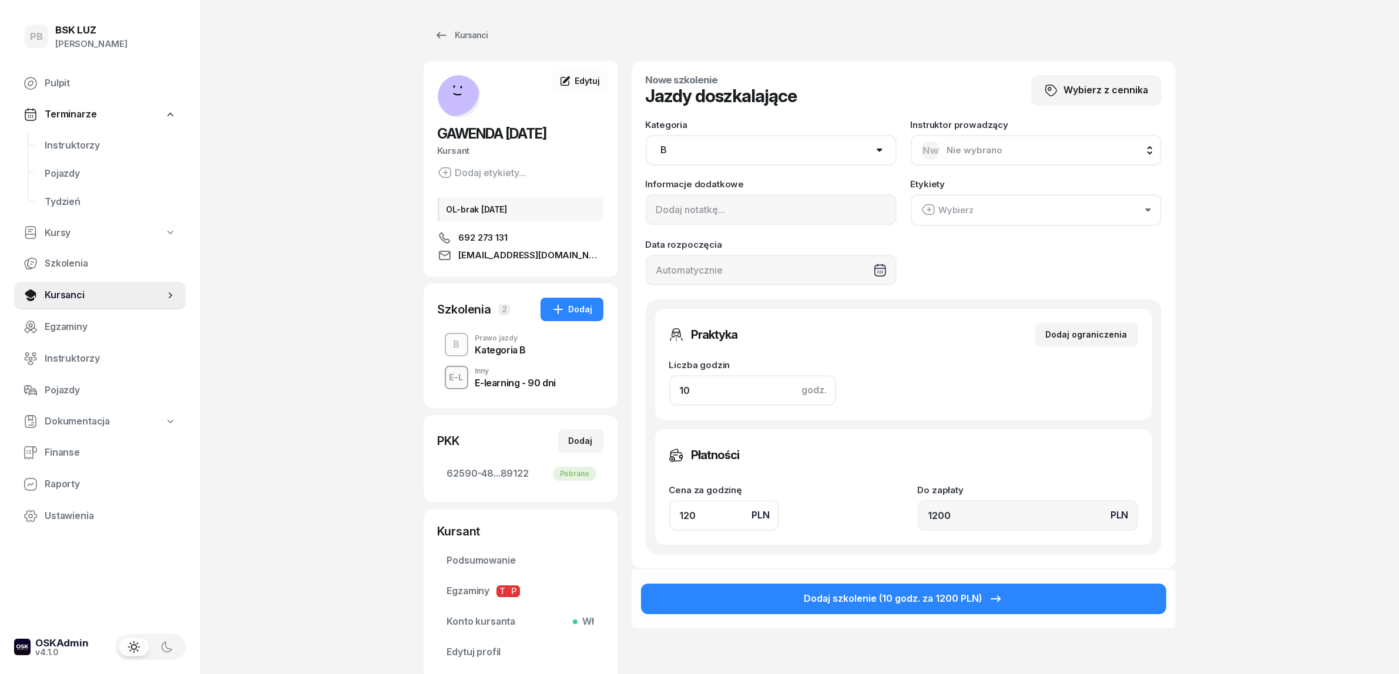
drag, startPoint x: 715, startPoint y: 386, endPoint x: 643, endPoint y: 385, distance: 71.7
click at [643, 385] on div "Nowe szkolenie Jazdy doszkalające Wybierz z cennika Kategoria AM A1 A2 A B1 B B…" at bounding box center [904, 315] width 544 height 508
type input "2"
type input "240"
type input "2"
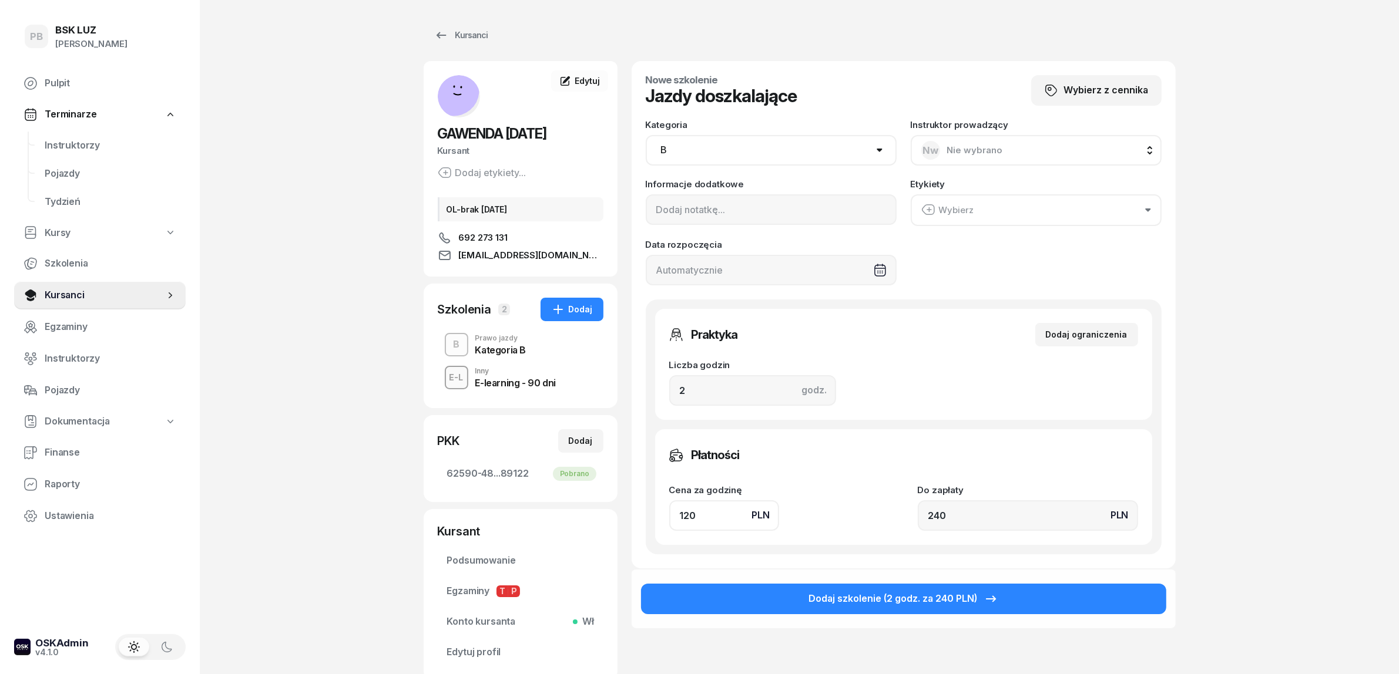
drag, startPoint x: 699, startPoint y: 511, endPoint x: 661, endPoint y: 512, distance: 38.2
click at [661, 512] on div "Płatności Cena za godzinę PLN 120 Do zapłaty PLN 240" at bounding box center [903, 487] width 497 height 116
type input "1"
type input "2"
type input "13"
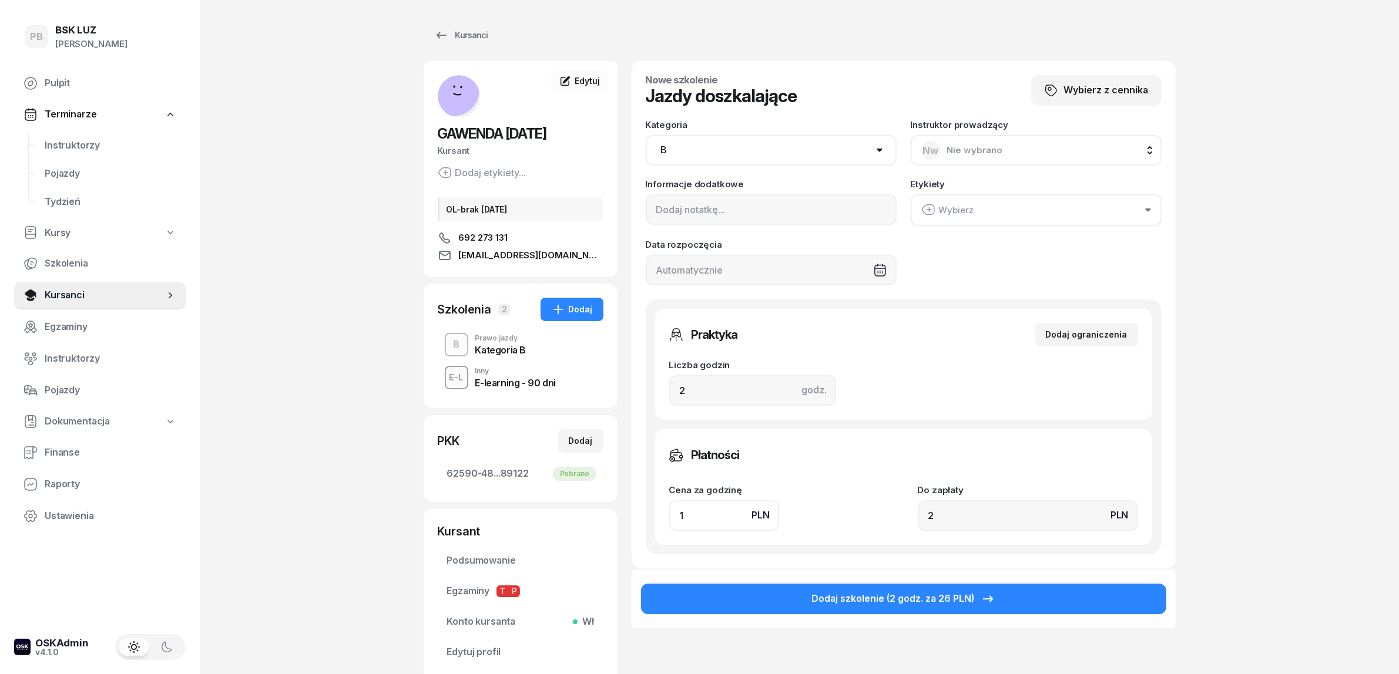
type input "26"
type input "130"
type input "260"
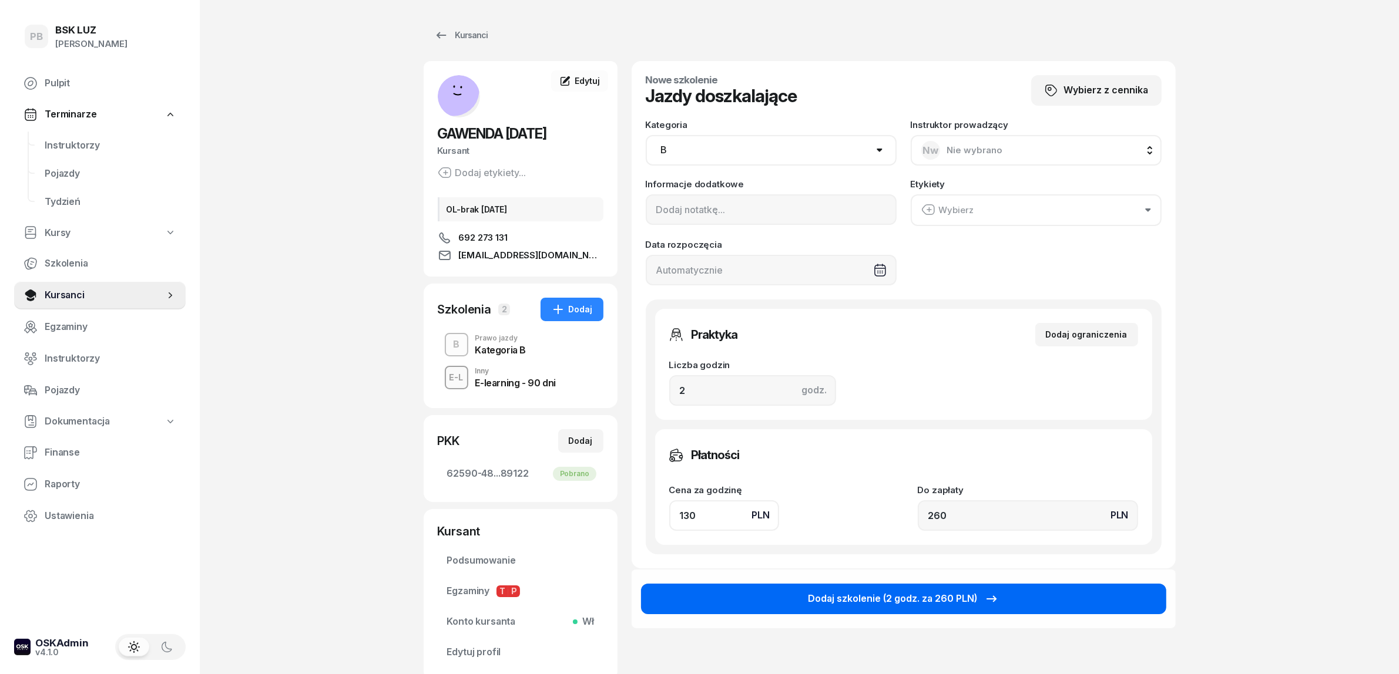
type input "130"
click at [874, 586] on button "Dodaj szkolenie (2 godz. za 260 PLN)" at bounding box center [903, 599] width 525 height 31
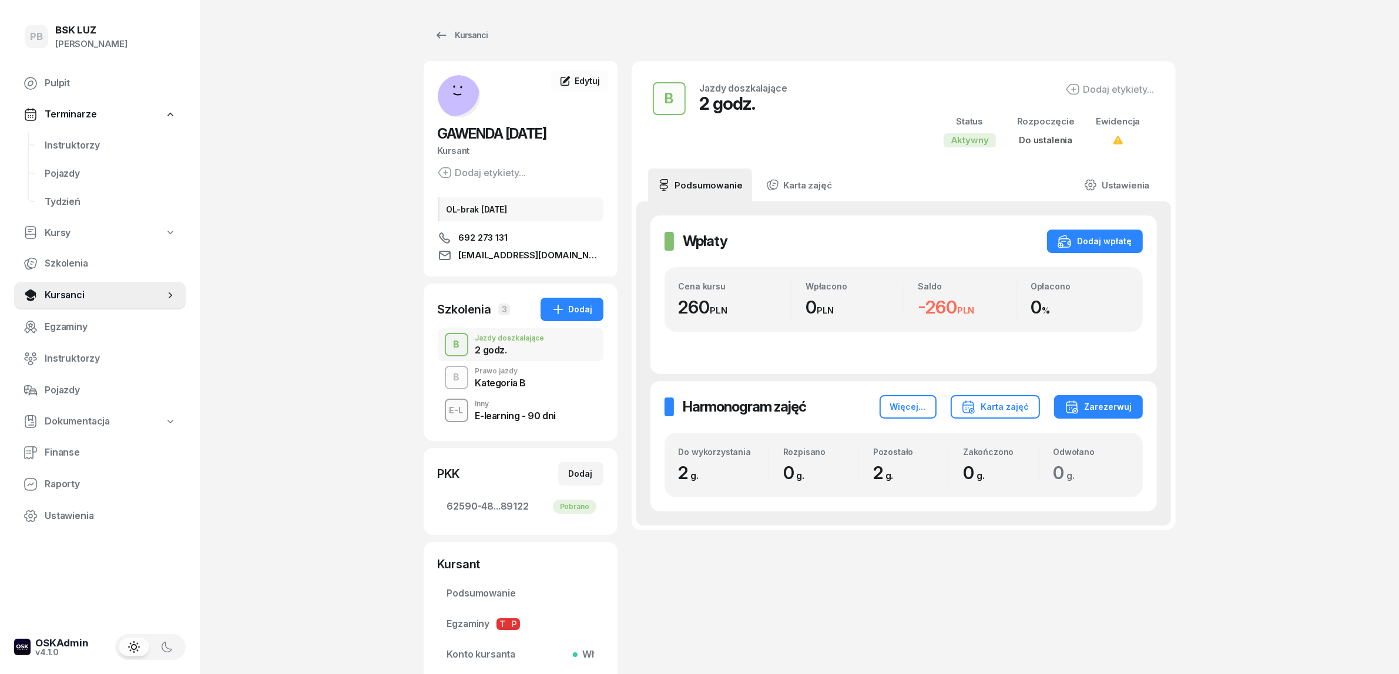
click at [533, 382] on div "B Prawo jazdy Kategoria B" at bounding box center [521, 377] width 166 height 33
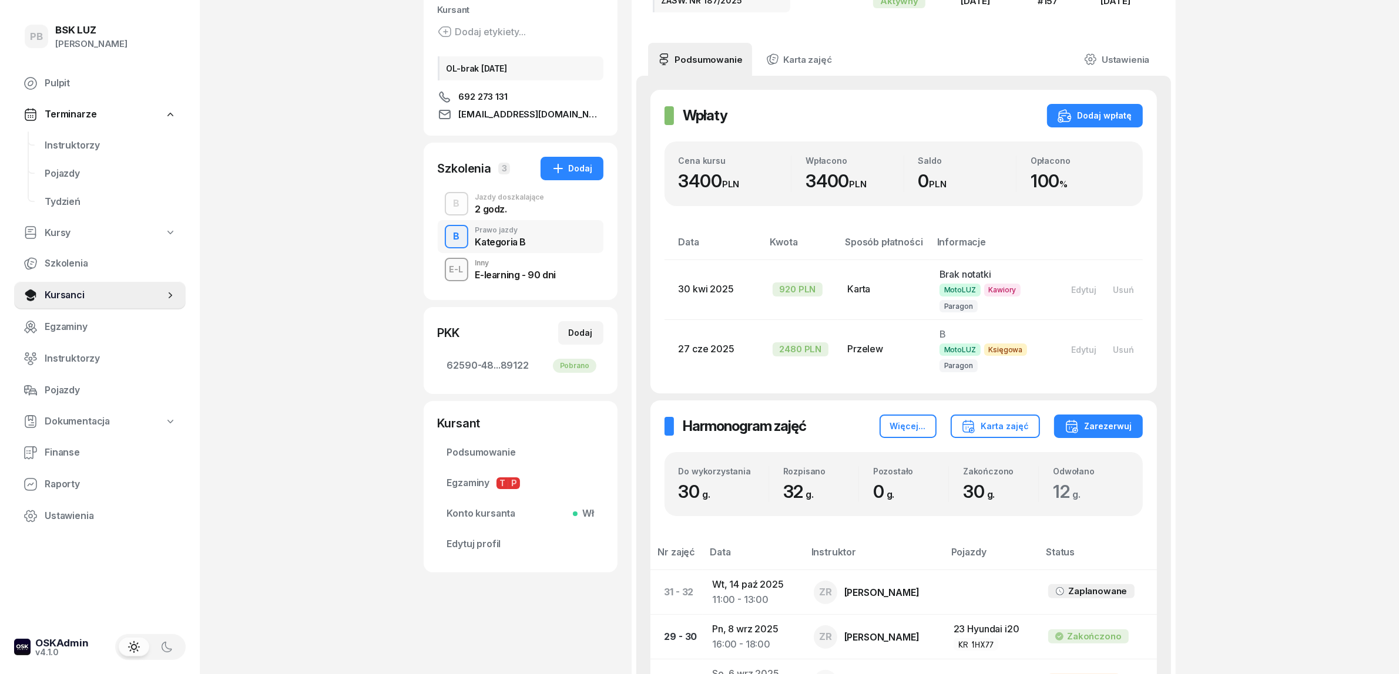
scroll to position [147, 0]
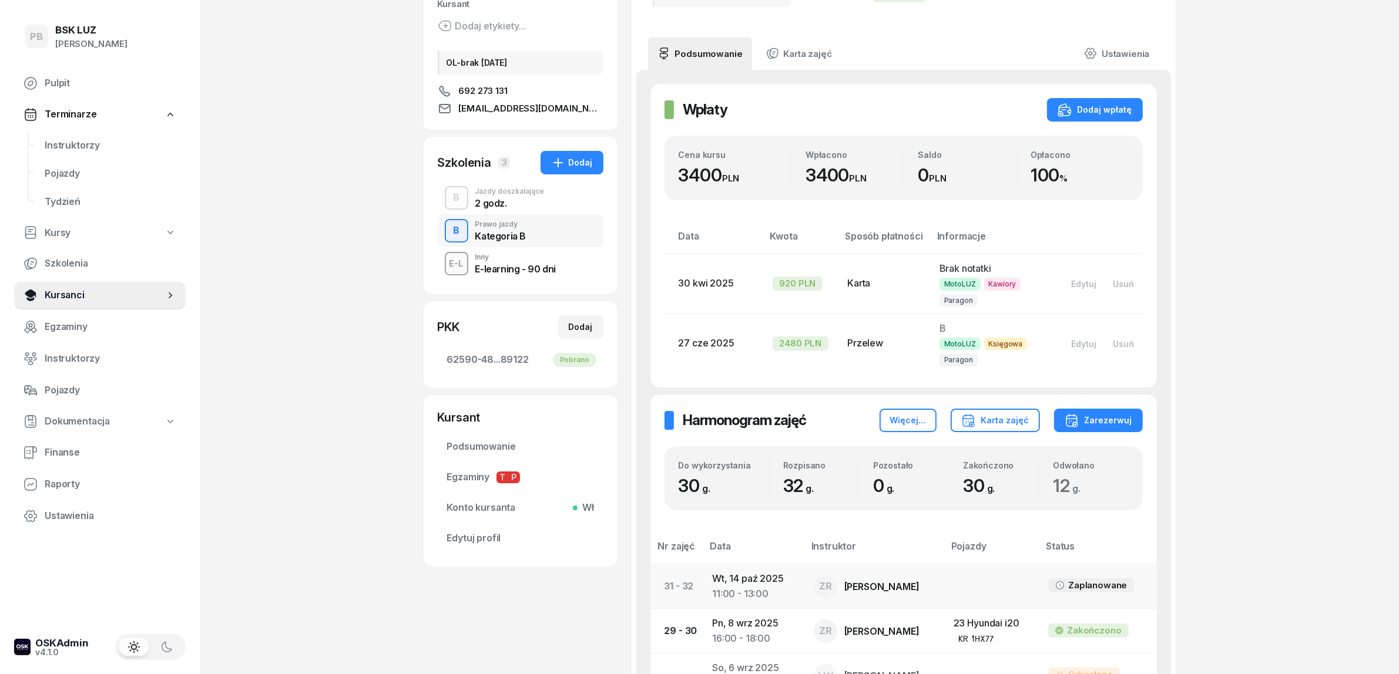
click at [733, 580] on td "[DATE] 11:00 - 13:00" at bounding box center [754, 587] width 102 height 45
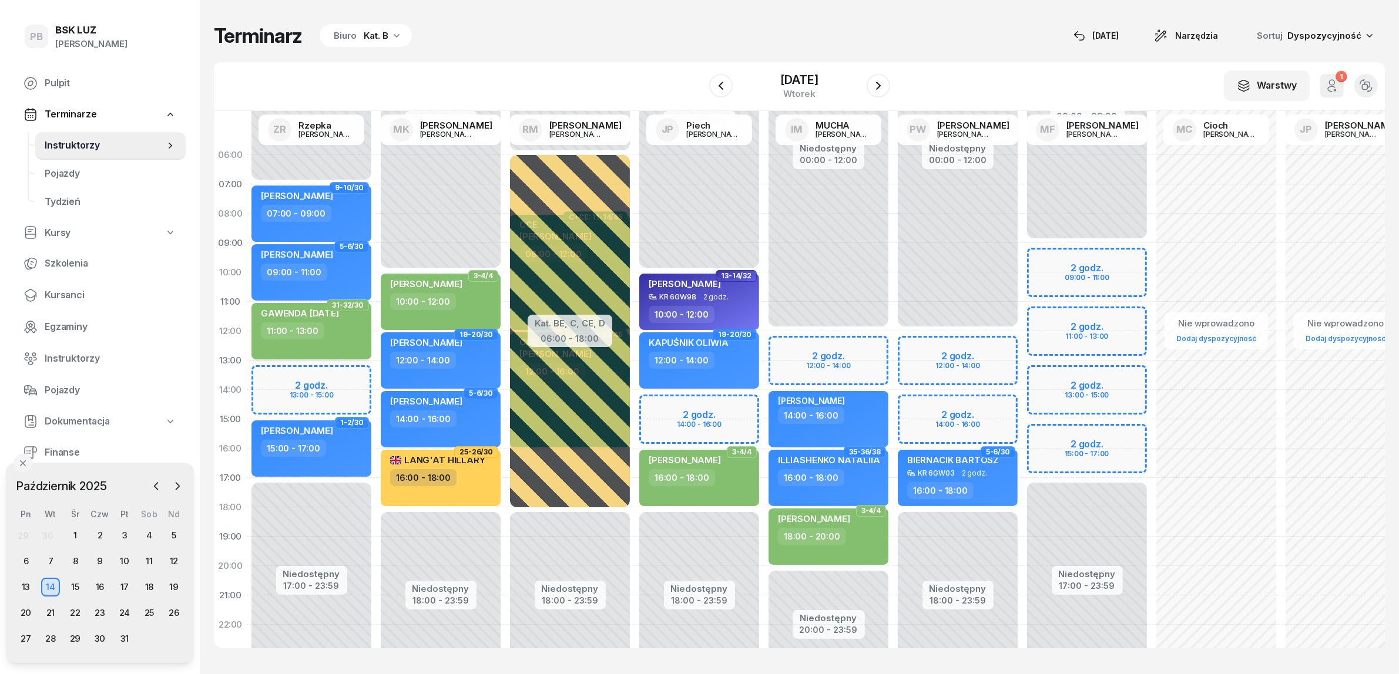
click at [336, 325] on div "11:00 - 13:00" at bounding box center [312, 331] width 103 height 17
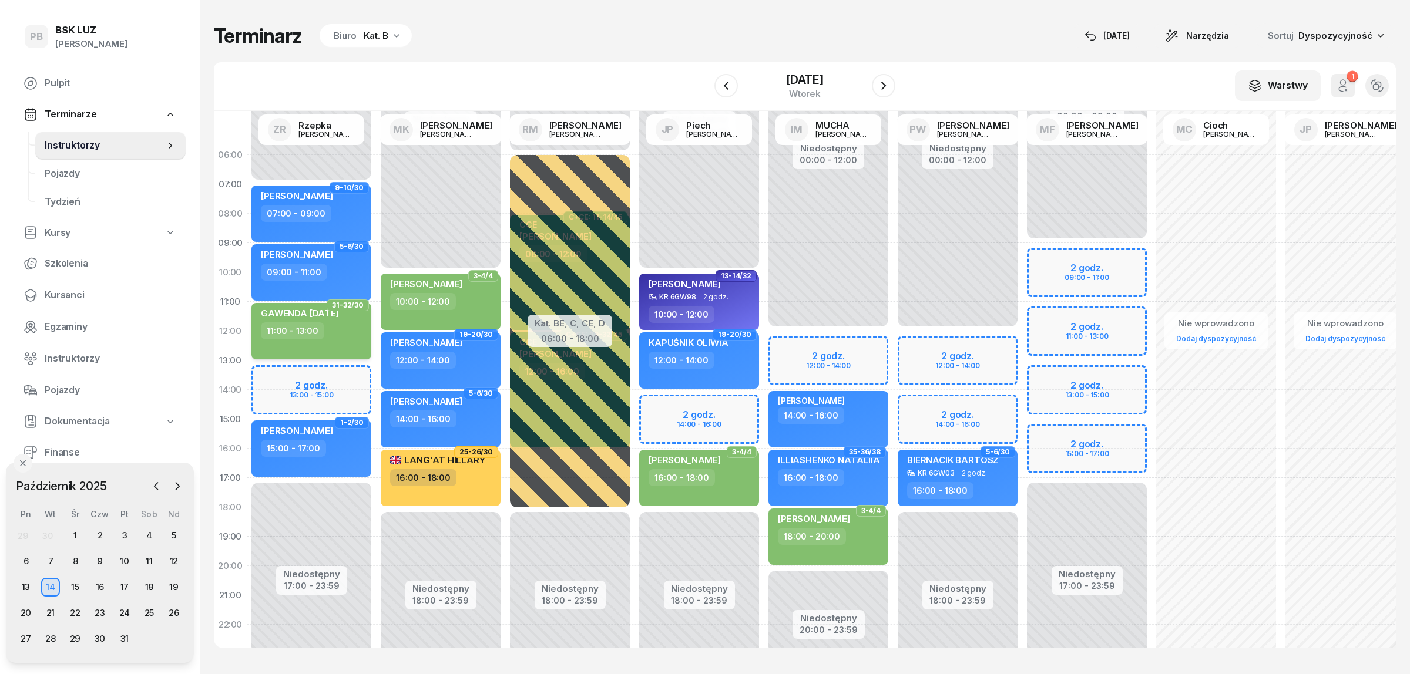
select select "11"
select select "13"
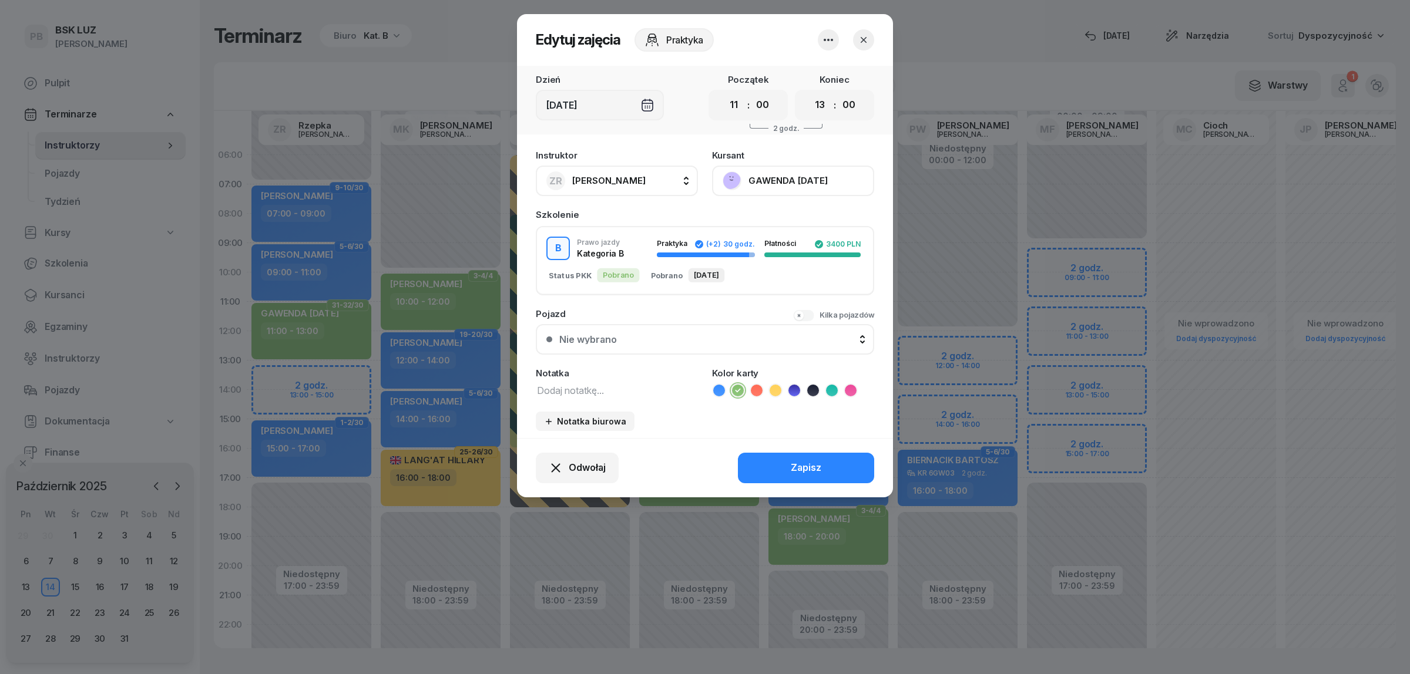
click at [830, 39] on icon "button" at bounding box center [828, 40] width 14 height 14
click at [817, 71] on link "Usuń" at bounding box center [822, 75] width 155 height 29
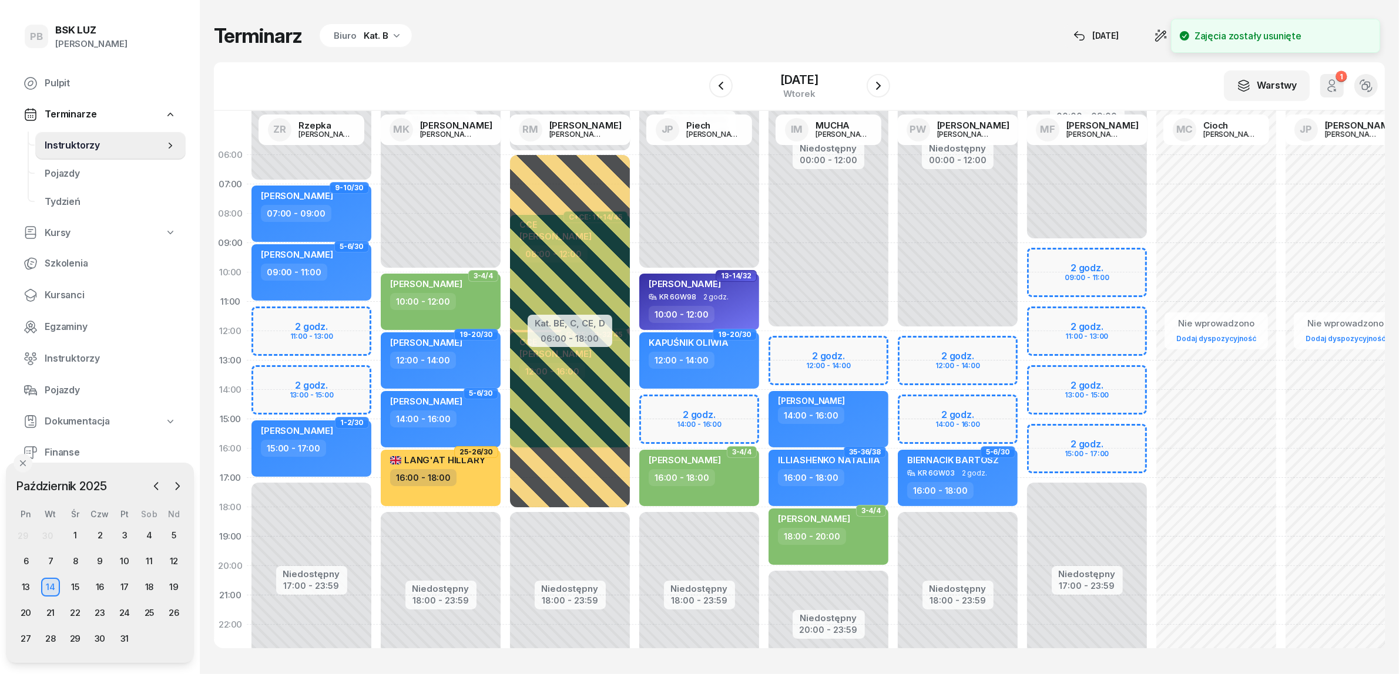
click at [331, 307] on div "Niedostępny 00:00 - 07:00 Niedostępny 17:00 - 23:59 9-10/30 [PERSON_NAME] 07:00…" at bounding box center [311, 419] width 129 height 558
select select "11"
select select "13"
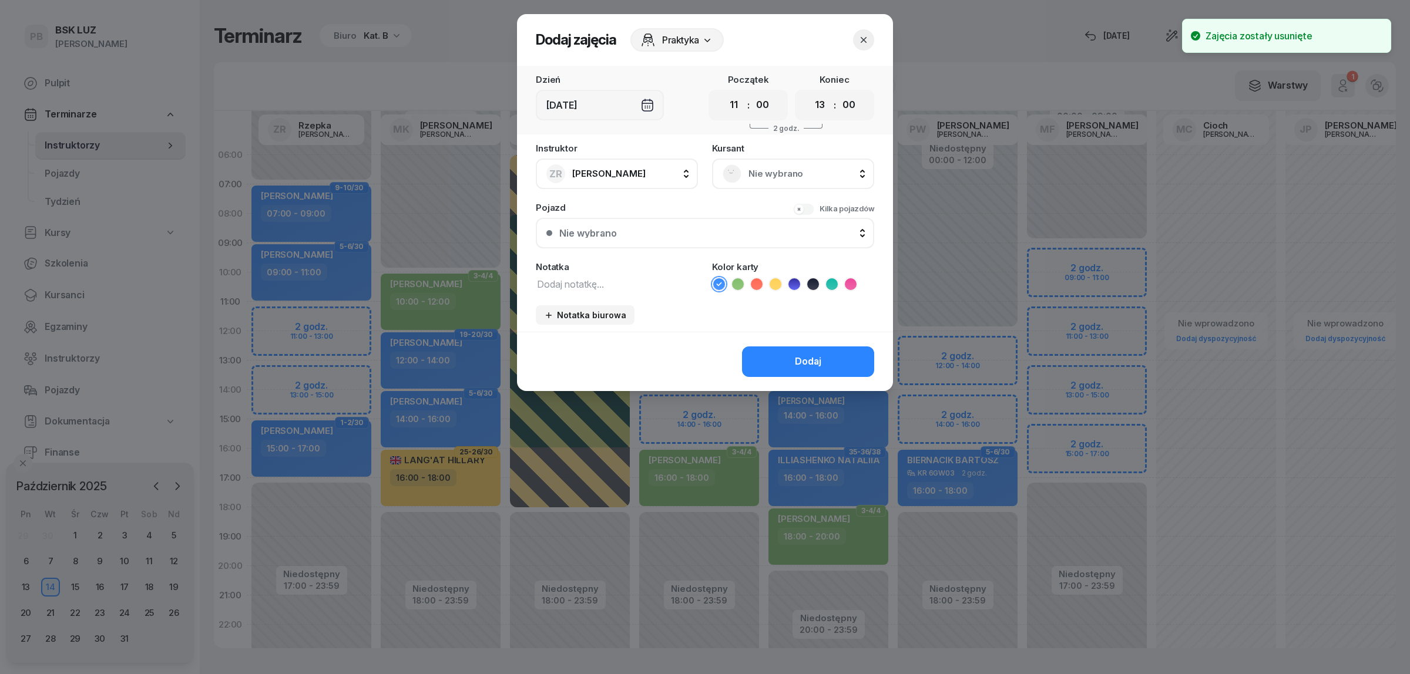
click at [767, 168] on span "Nie wybrano" at bounding box center [805, 173] width 115 height 15
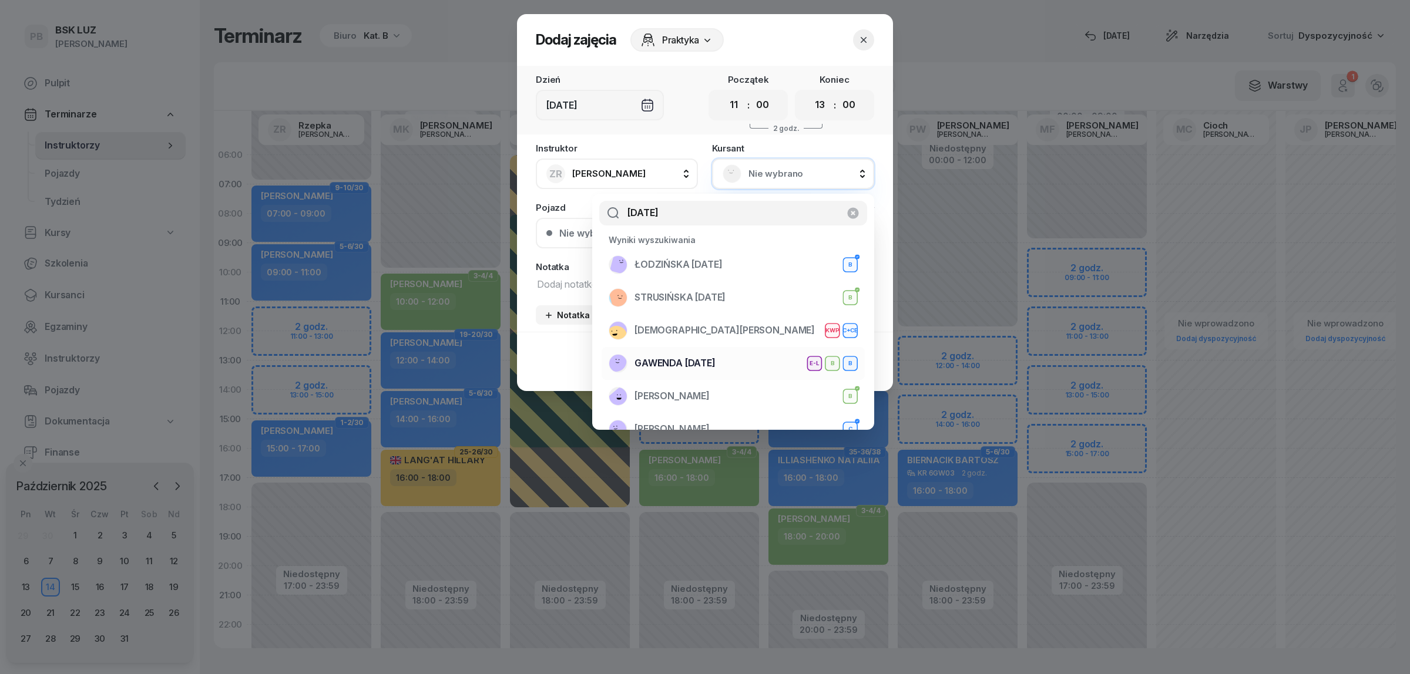
type input "[DATE]"
click at [717, 357] on div "GAWENDA [DATE] E-L B B" at bounding box center [733, 363] width 249 height 19
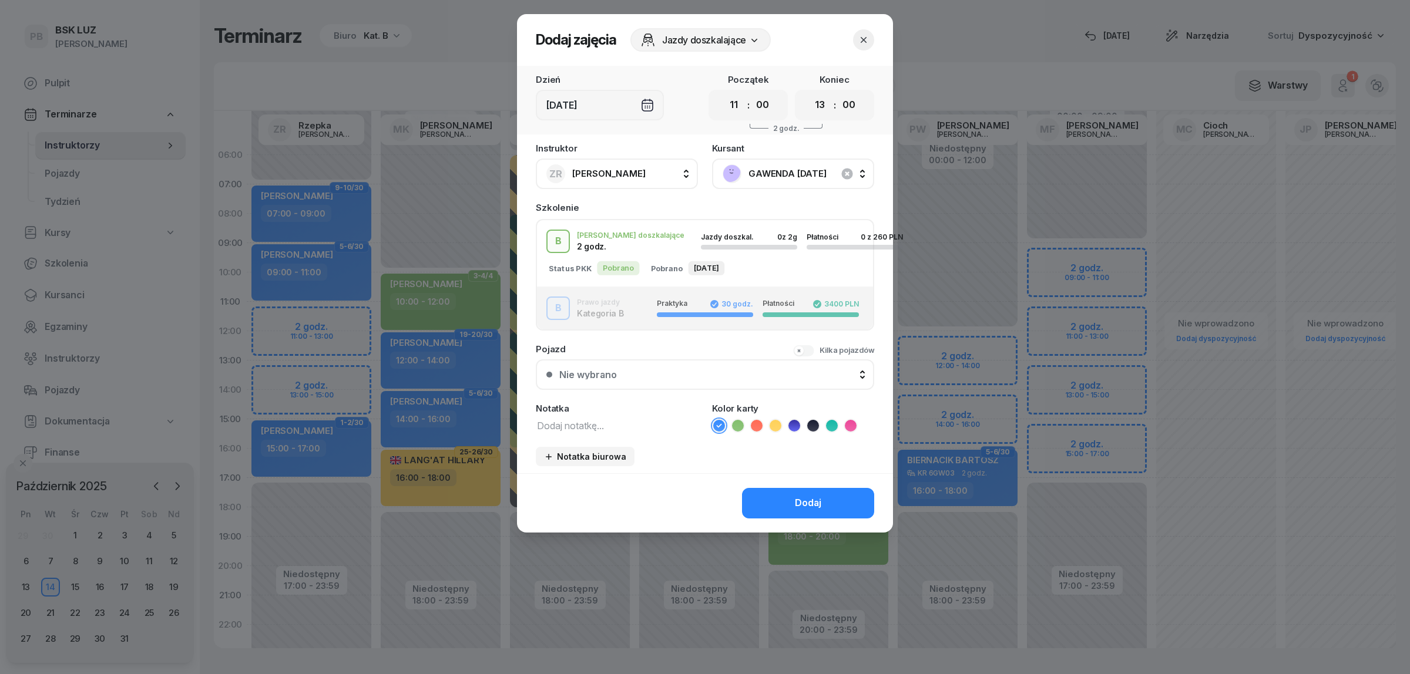
click at [610, 422] on textarea at bounding box center [617, 425] width 162 height 15
type textarea "ze Zdzisławem!"
click at [737, 427] on icon at bounding box center [738, 426] width 12 height 12
click at [766, 492] on button "Dodaj" at bounding box center [808, 503] width 132 height 31
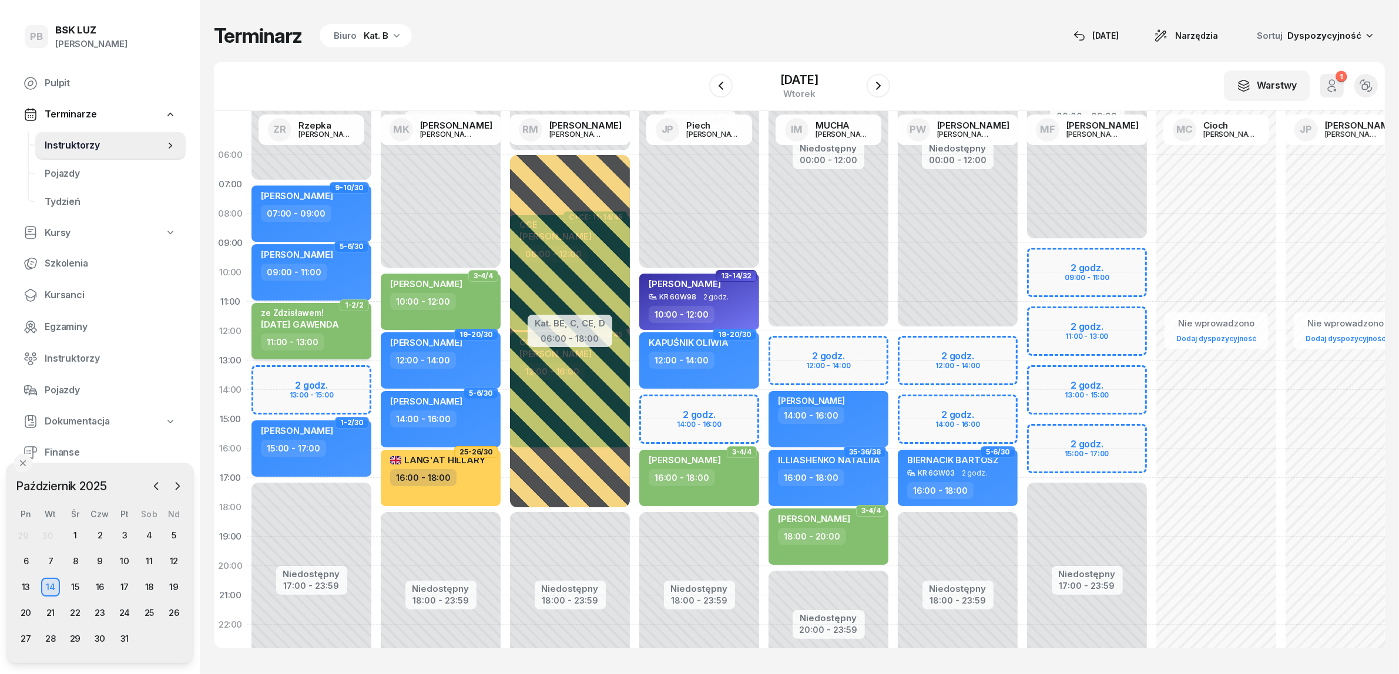
click at [347, 333] on div "ze Zdzisławem! [DATE] GAWENDA" at bounding box center [312, 321] width 103 height 26
select select "11"
select select "13"
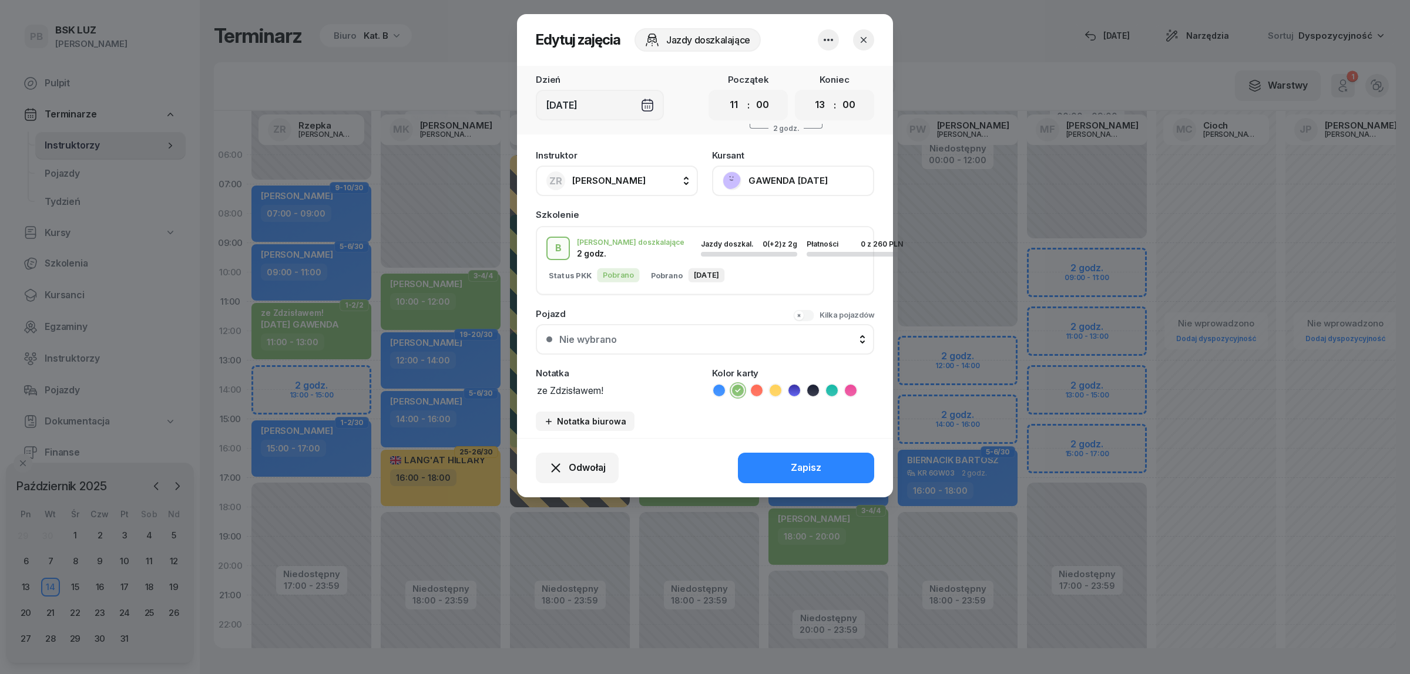
click at [860, 38] on icon "button" at bounding box center [864, 40] width 12 height 12
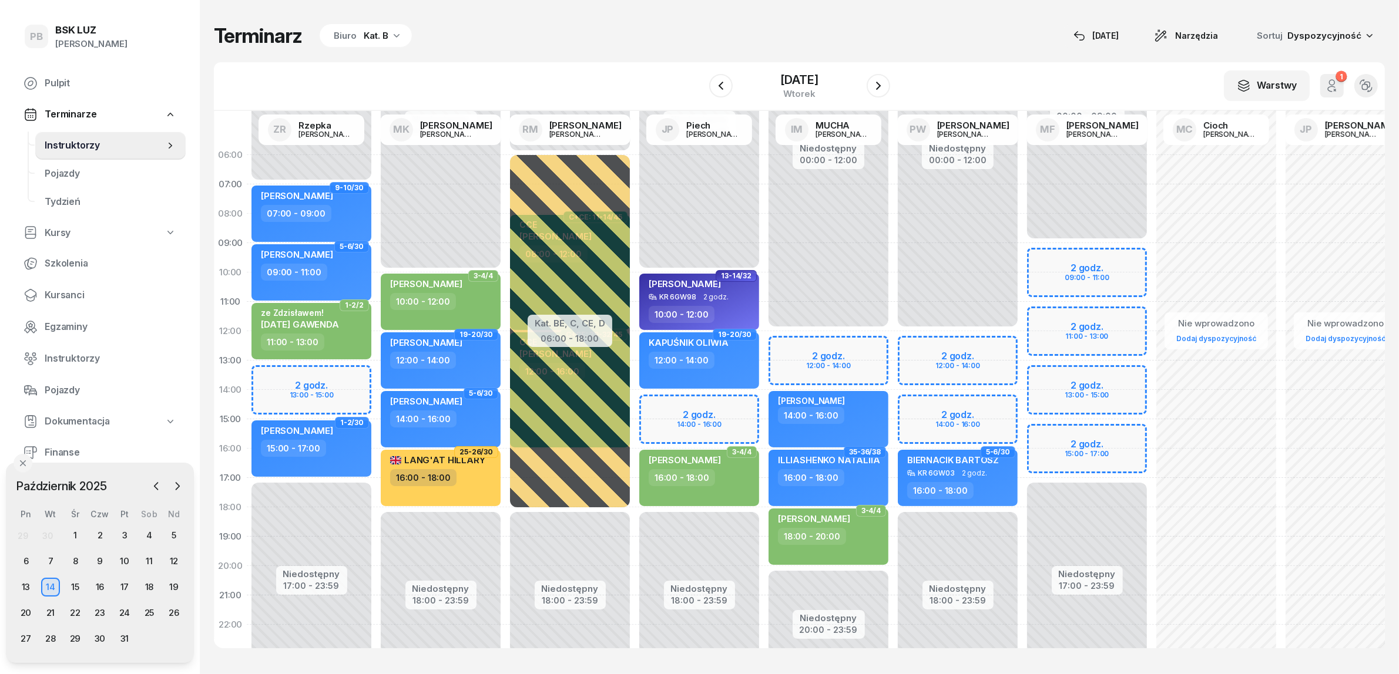
click at [862, 26] on div "Terminarz Biuro Kat. B [DATE] Narzędzia Sortuj Dyspozycyjność" at bounding box center [799, 36] width 1171 height 25
click at [65, 289] on span "Kursanci" at bounding box center [111, 295] width 132 height 15
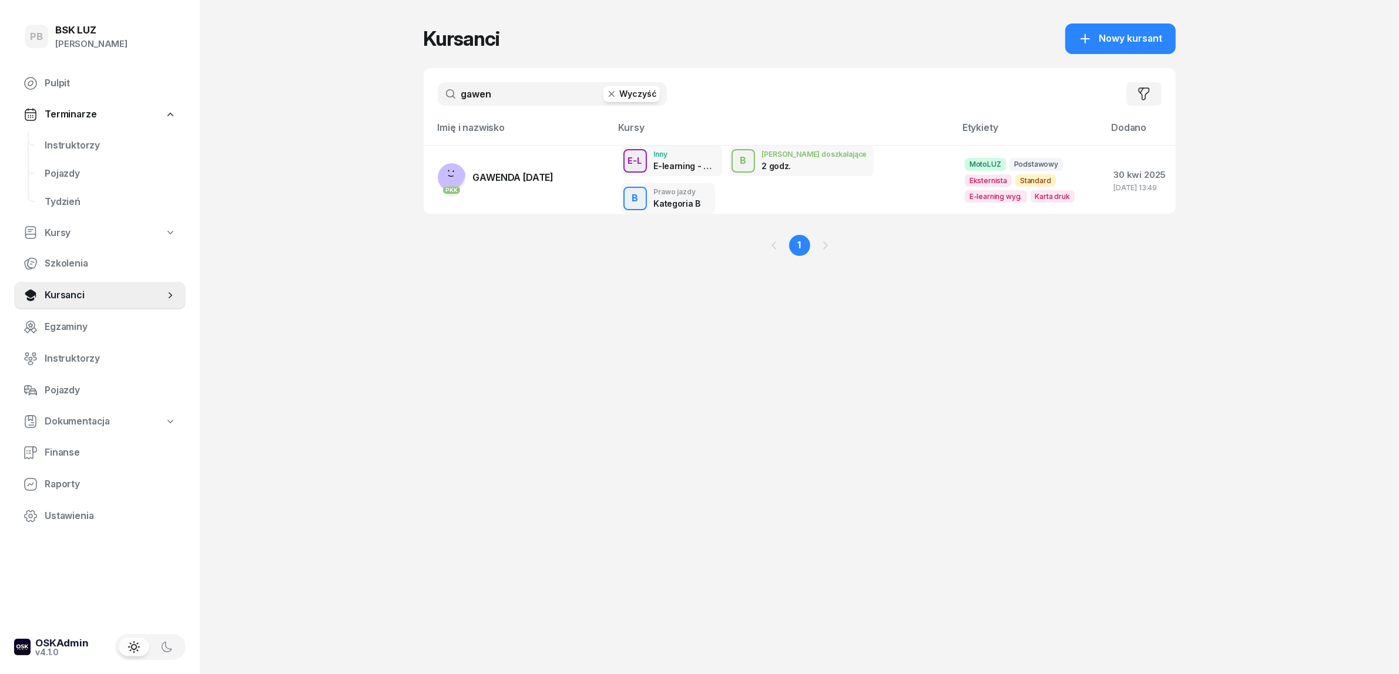
click at [470, 93] on input "gawen" at bounding box center [552, 94] width 229 height 24
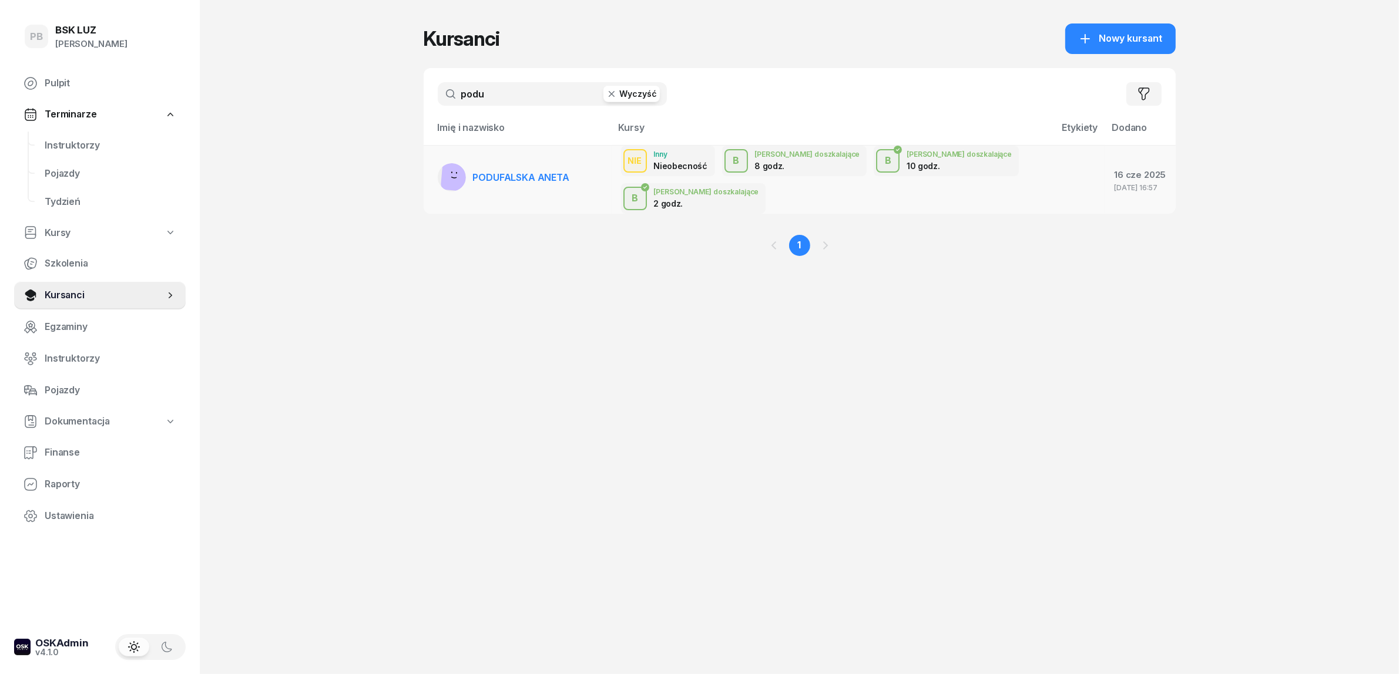
type input "podu"
click at [504, 172] on span "PODUFALSKA ANETA" at bounding box center [521, 178] width 96 height 12
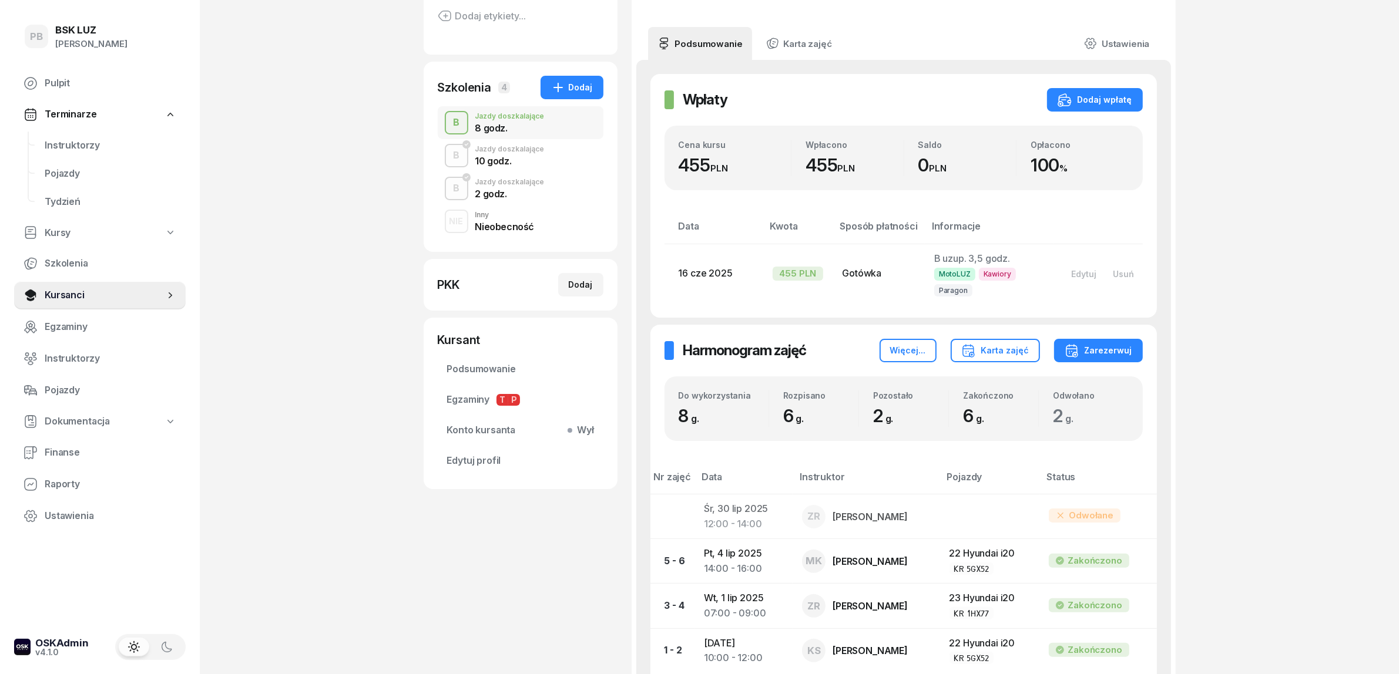
scroll to position [156, 0]
click at [500, 195] on div "2 godz." at bounding box center [509, 194] width 69 height 9
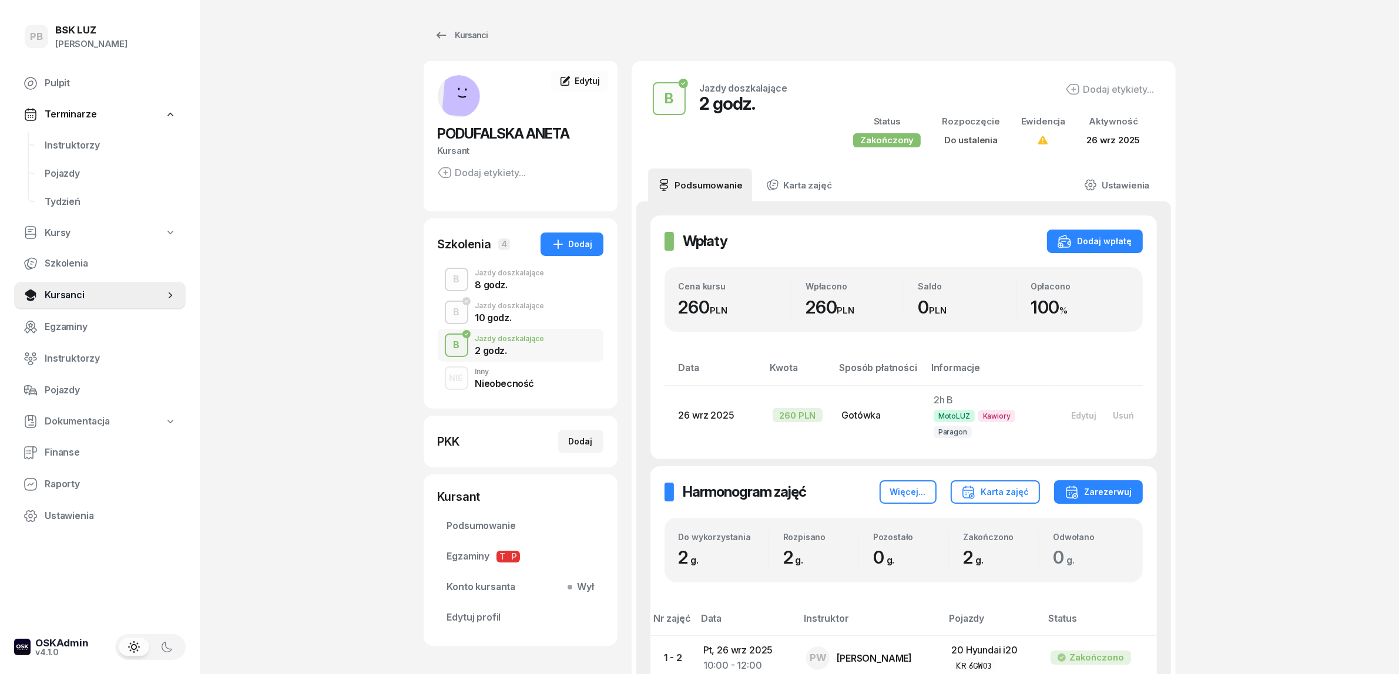
click at [492, 324] on div "B Jazdy doszkalające 10 godz." at bounding box center [521, 312] width 166 height 33
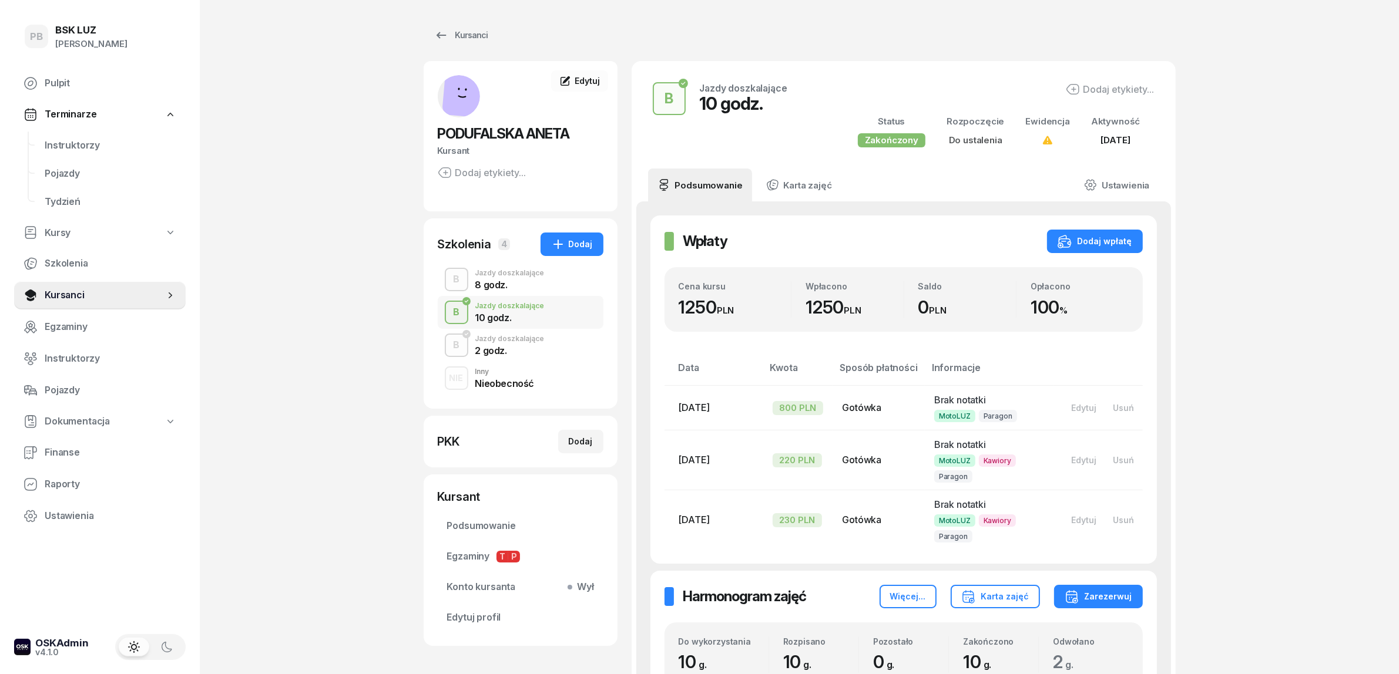
click at [506, 285] on div "8 godz." at bounding box center [509, 284] width 69 height 9
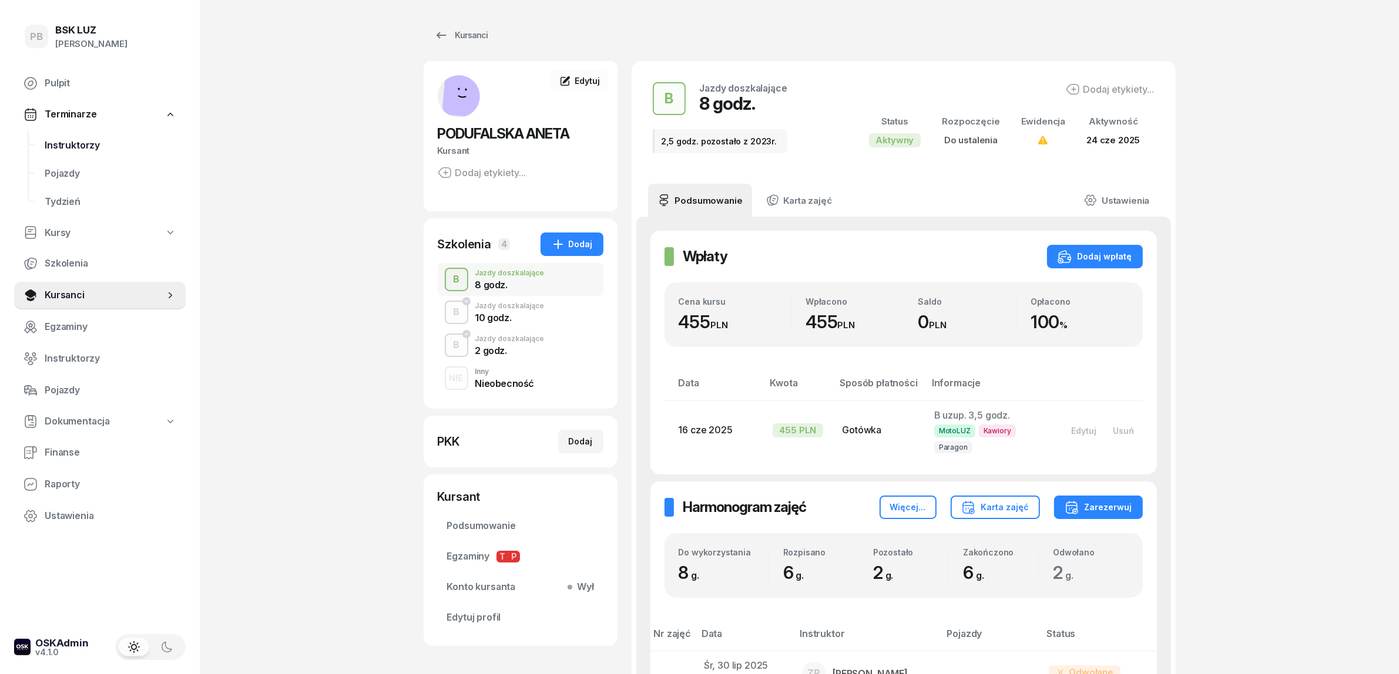
click at [66, 142] on span "Instruktorzy" at bounding box center [111, 145] width 132 height 15
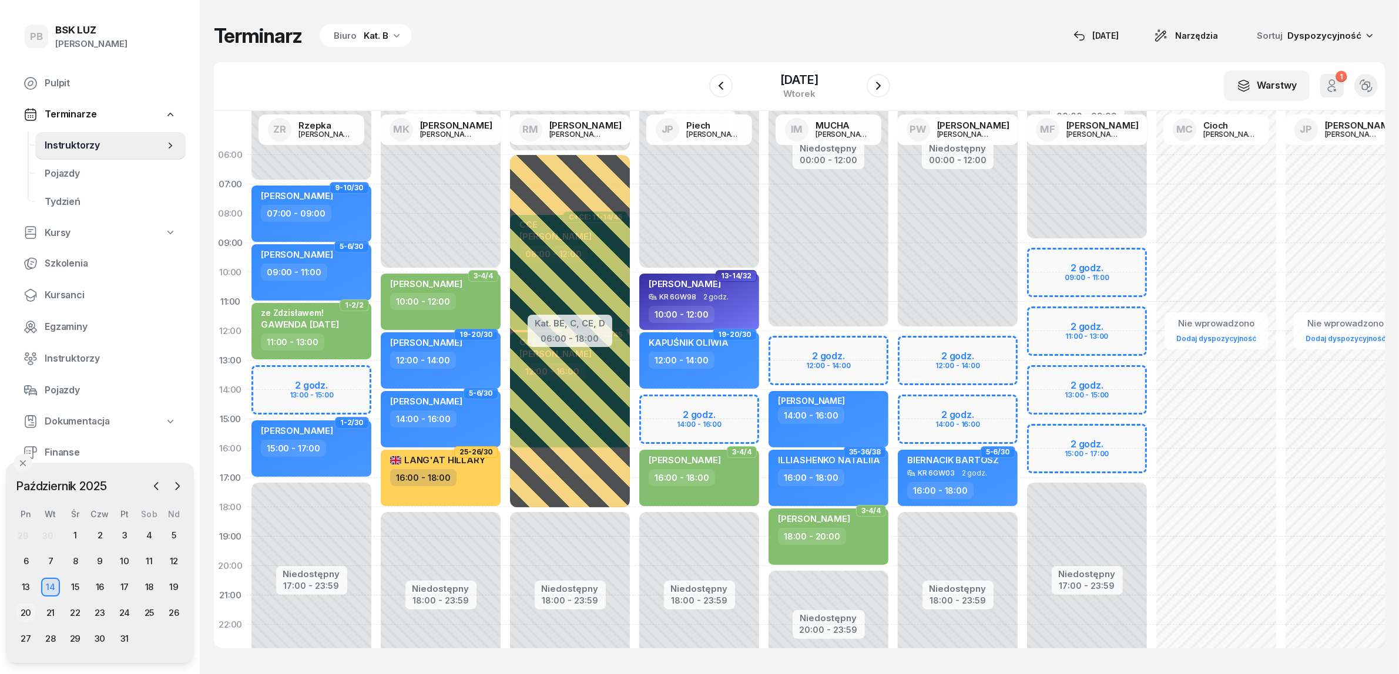
click at [21, 611] on div "20" at bounding box center [25, 613] width 19 height 19
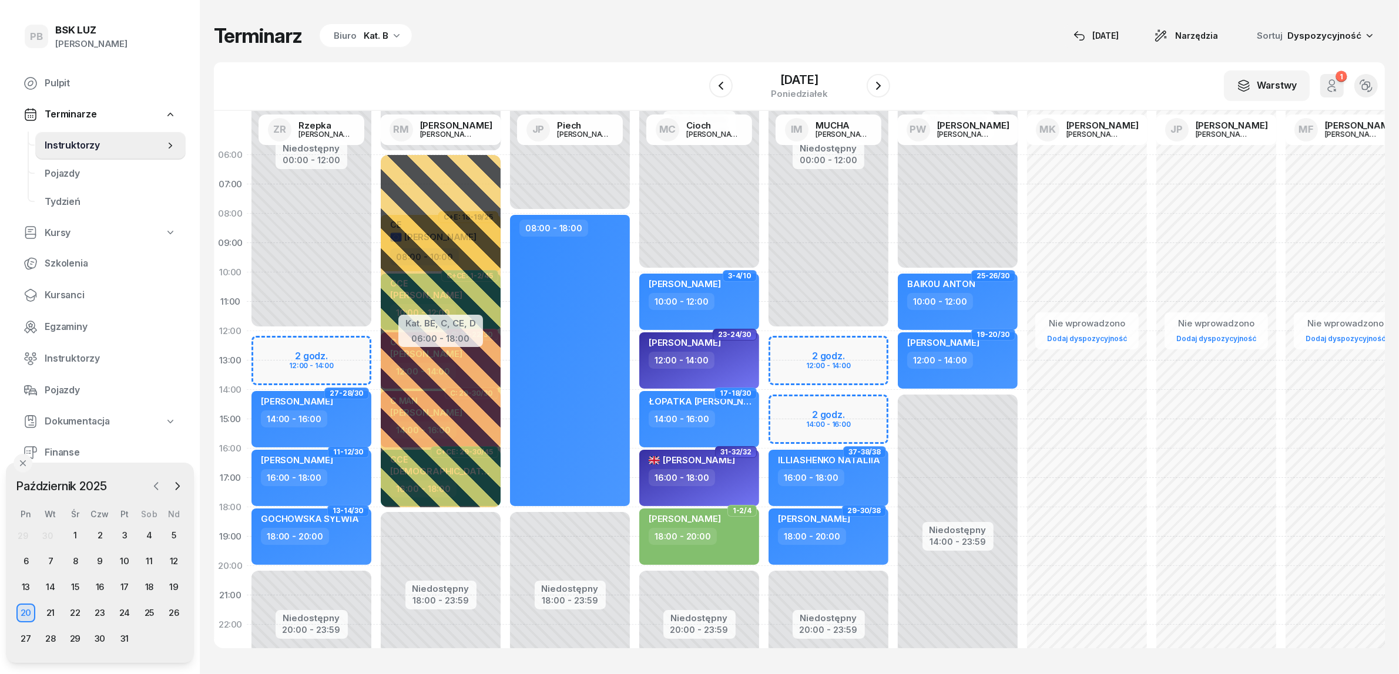
click at [156, 485] on icon "button" at bounding box center [157, 486] width 4 height 7
click at [30, 636] on div "29" at bounding box center [25, 639] width 19 height 19
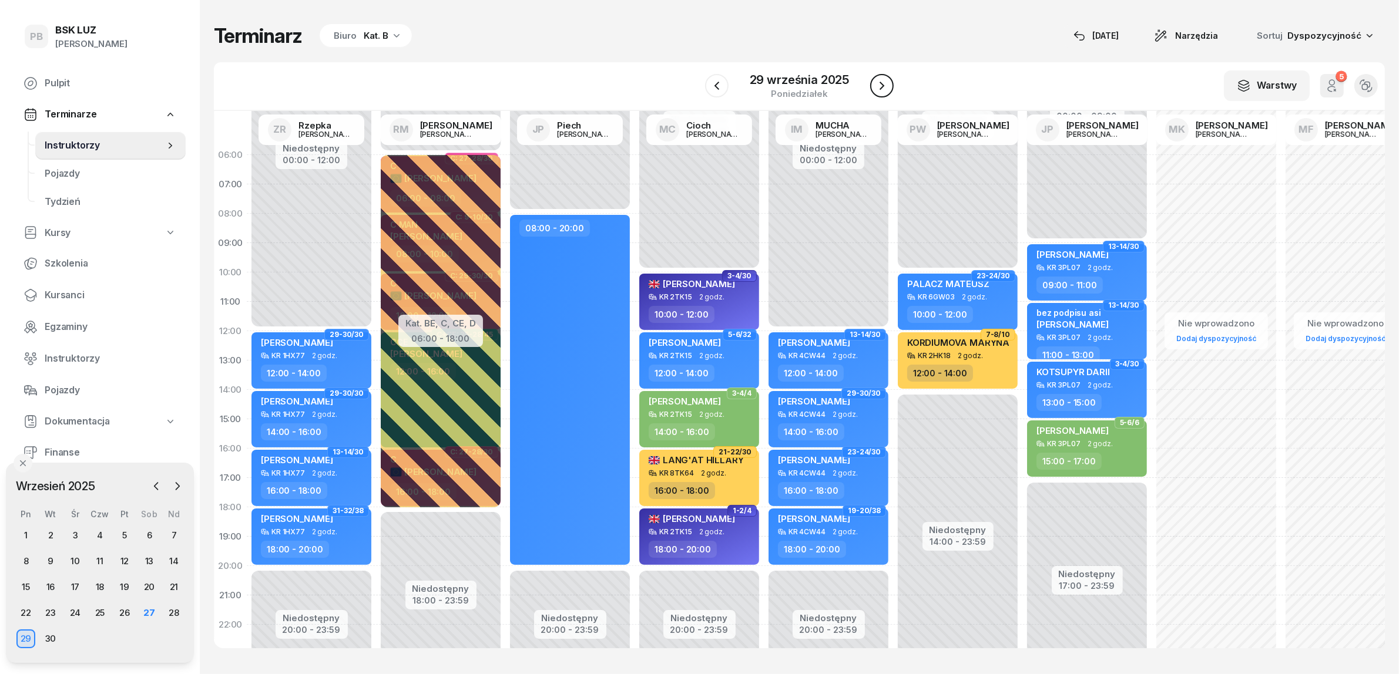
click at [883, 83] on icon "button" at bounding box center [882, 86] width 14 height 14
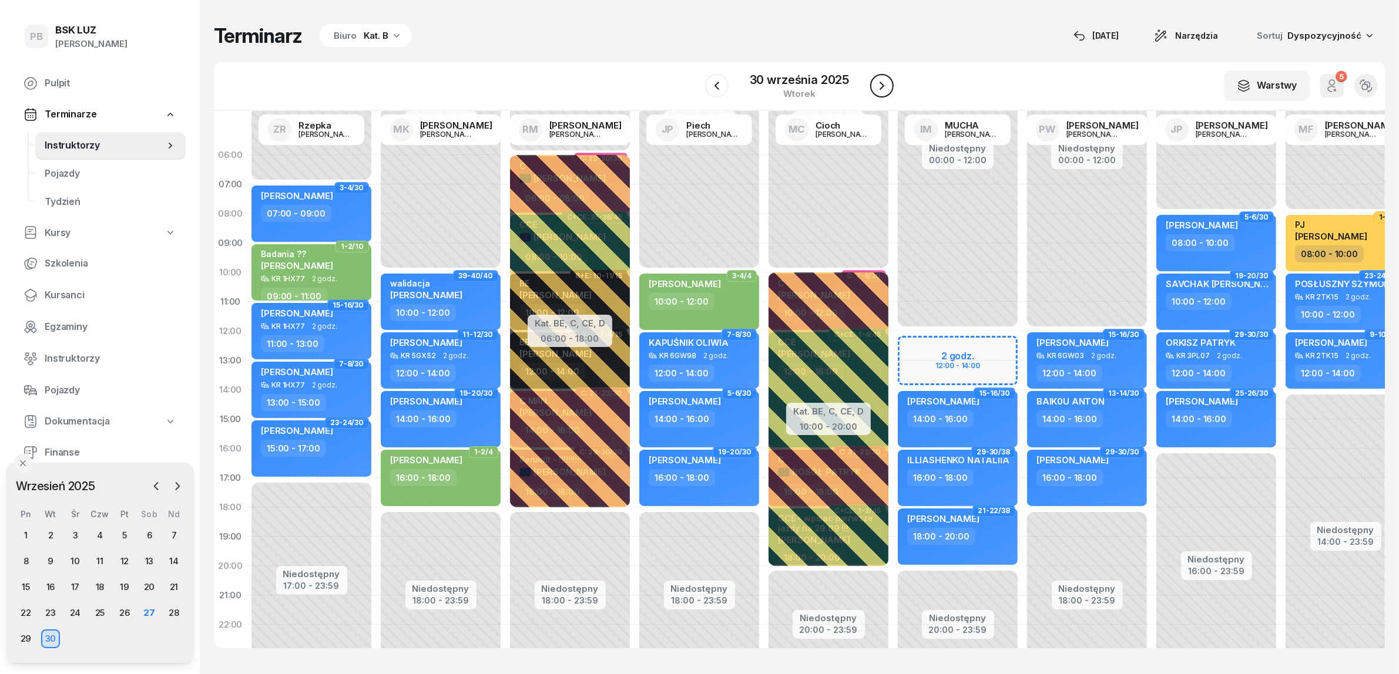
click at [883, 83] on icon "button" at bounding box center [882, 86] width 14 height 14
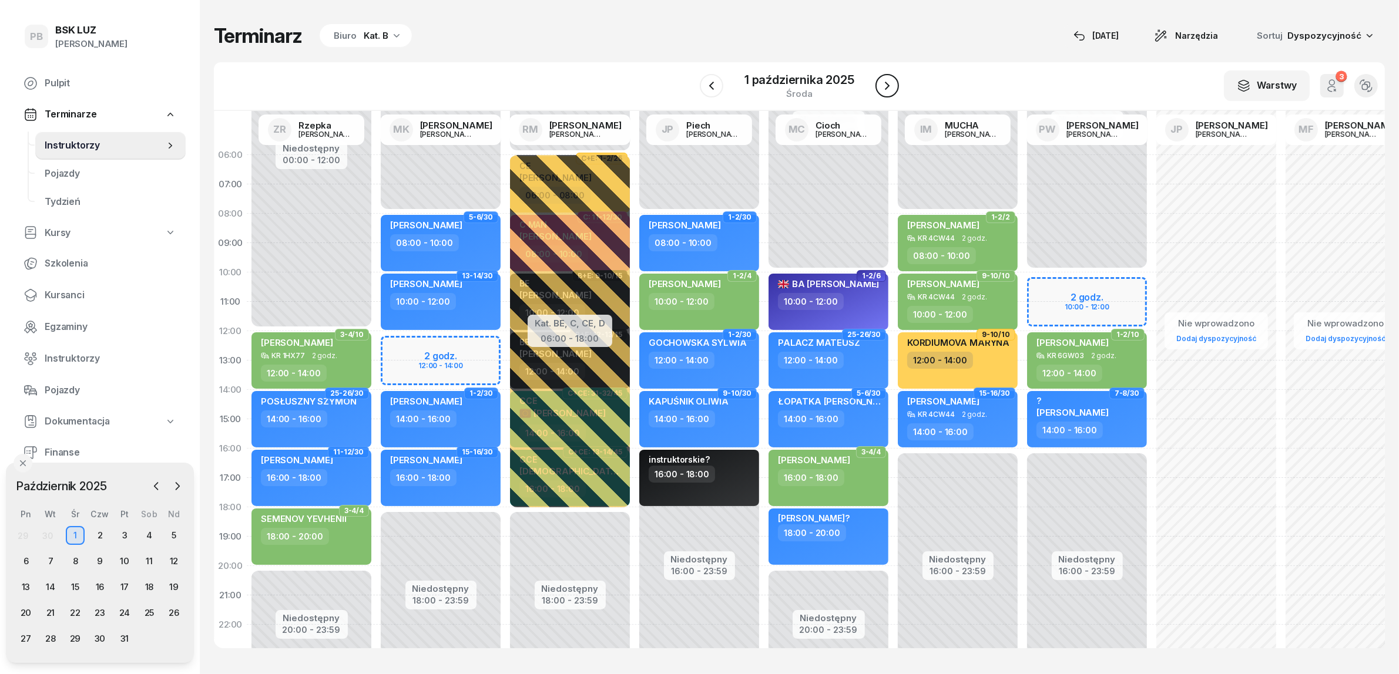
click at [885, 82] on icon "button" at bounding box center [887, 86] width 5 height 8
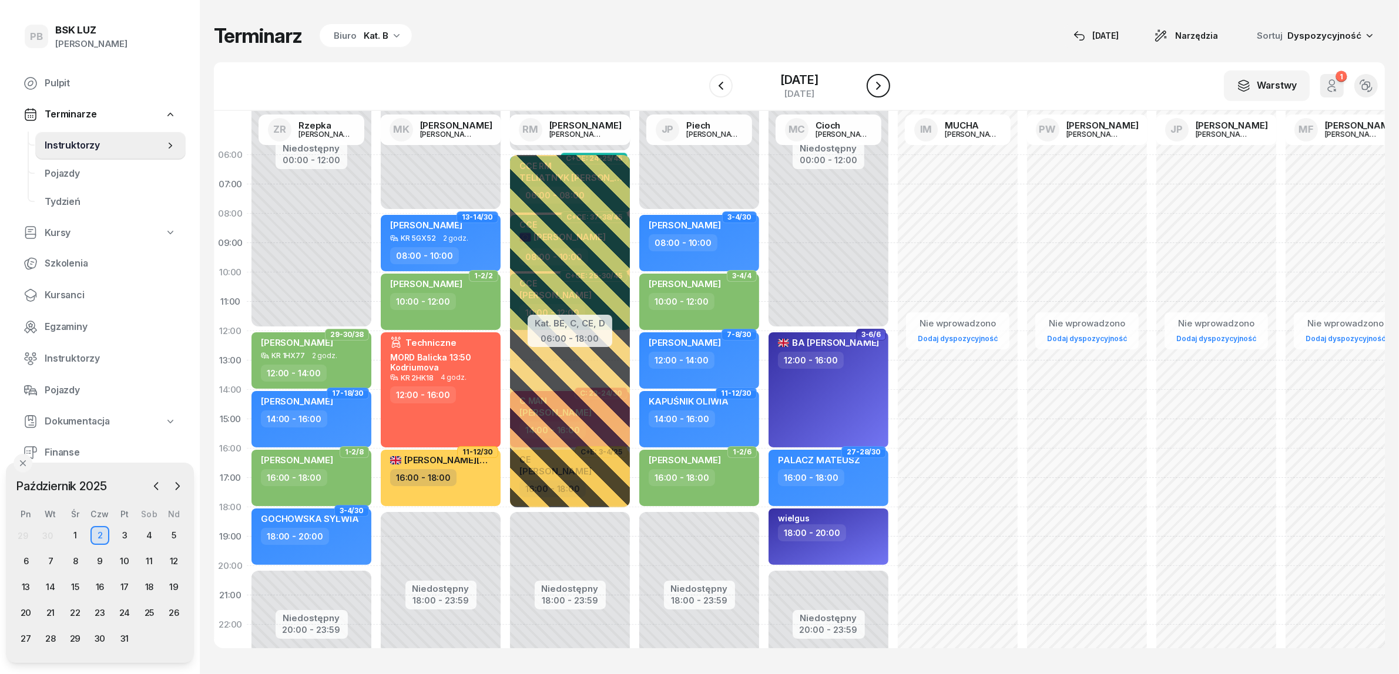
click at [885, 82] on icon "button" at bounding box center [878, 86] width 14 height 14
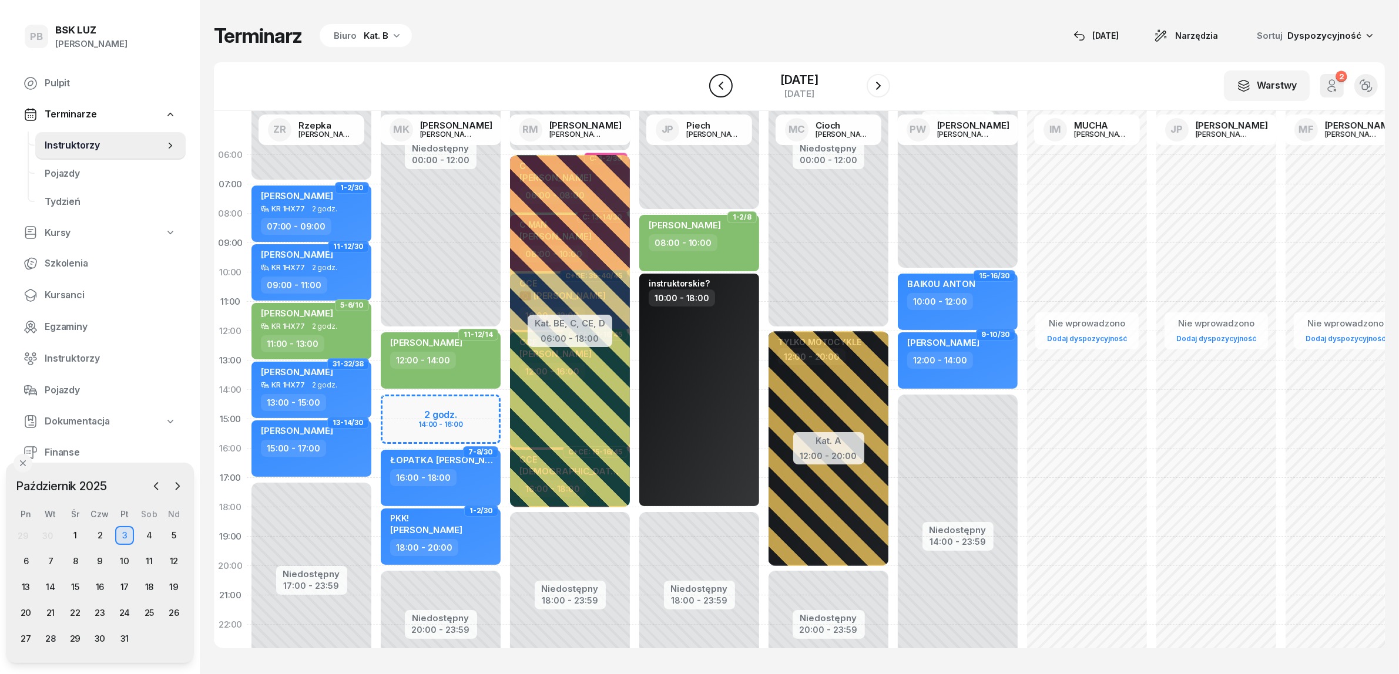
click at [714, 87] on icon "button" at bounding box center [721, 86] width 14 height 14
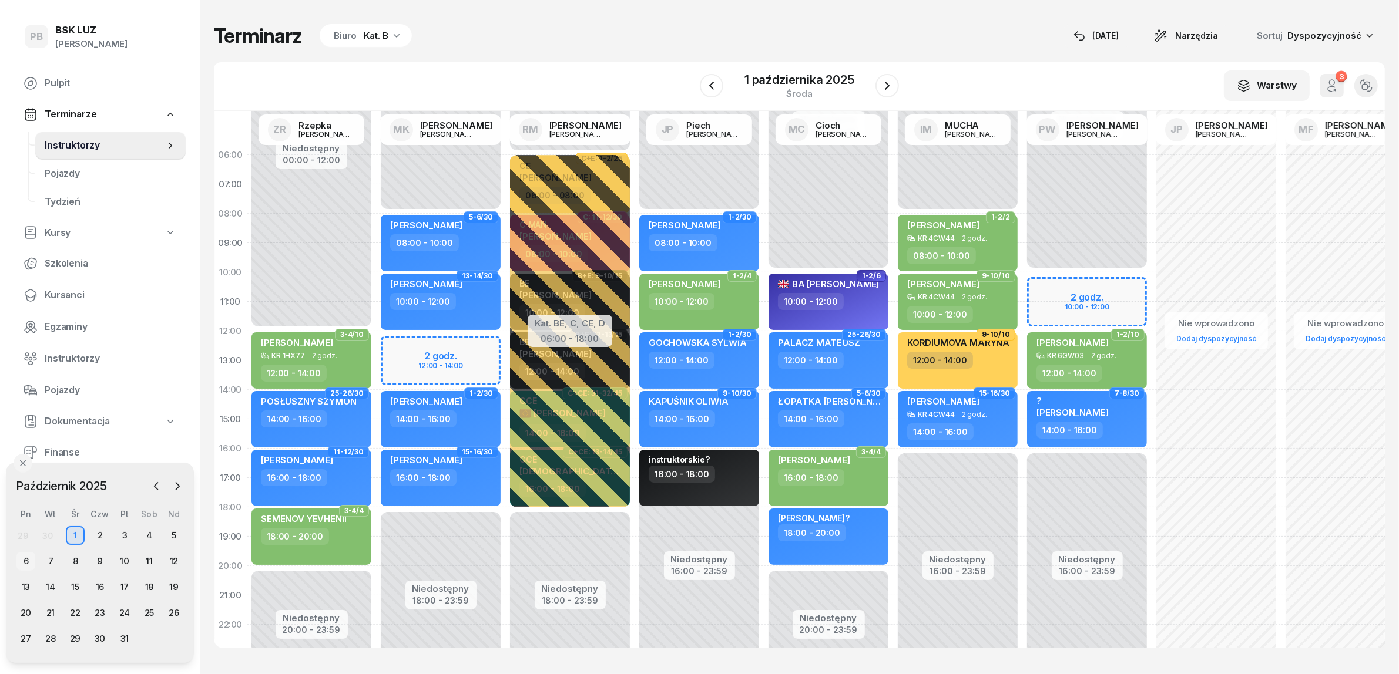
click at [29, 557] on div "6" at bounding box center [25, 561] width 19 height 19
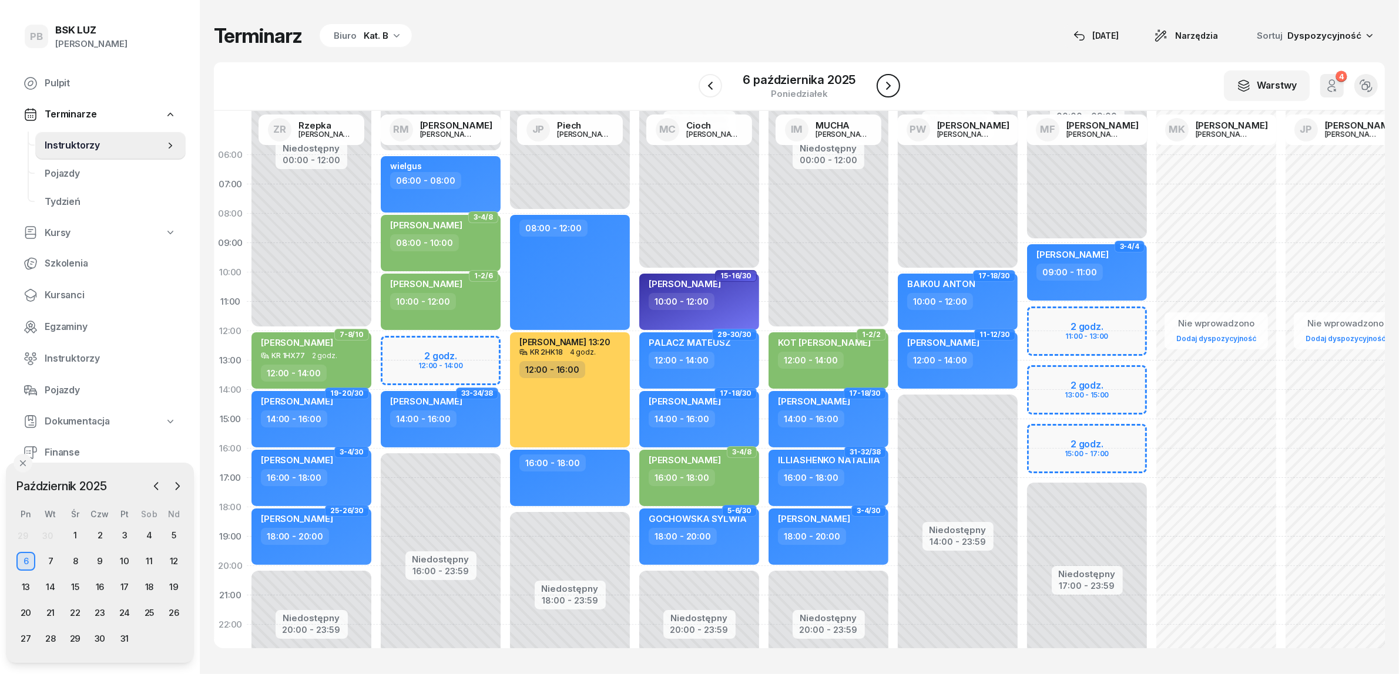
click at [895, 92] on button "button" at bounding box center [889, 86] width 24 height 24
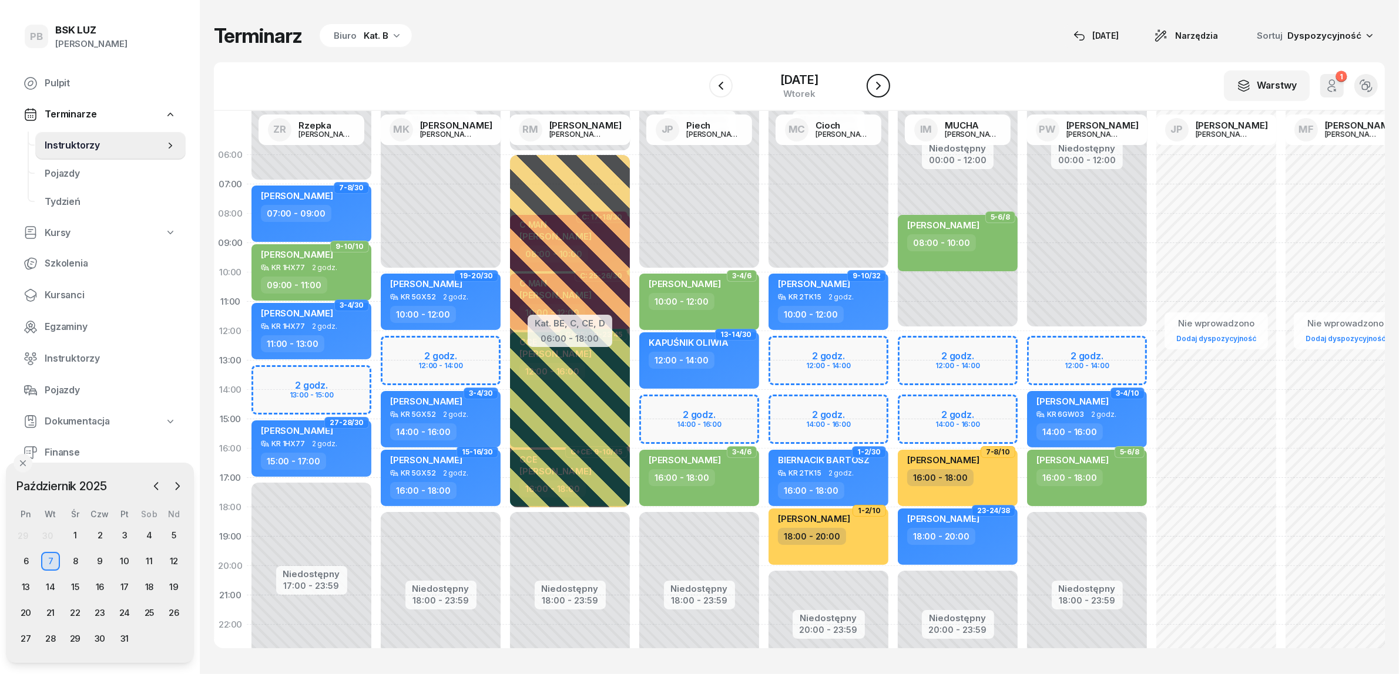
click at [885, 89] on icon "button" at bounding box center [878, 86] width 14 height 14
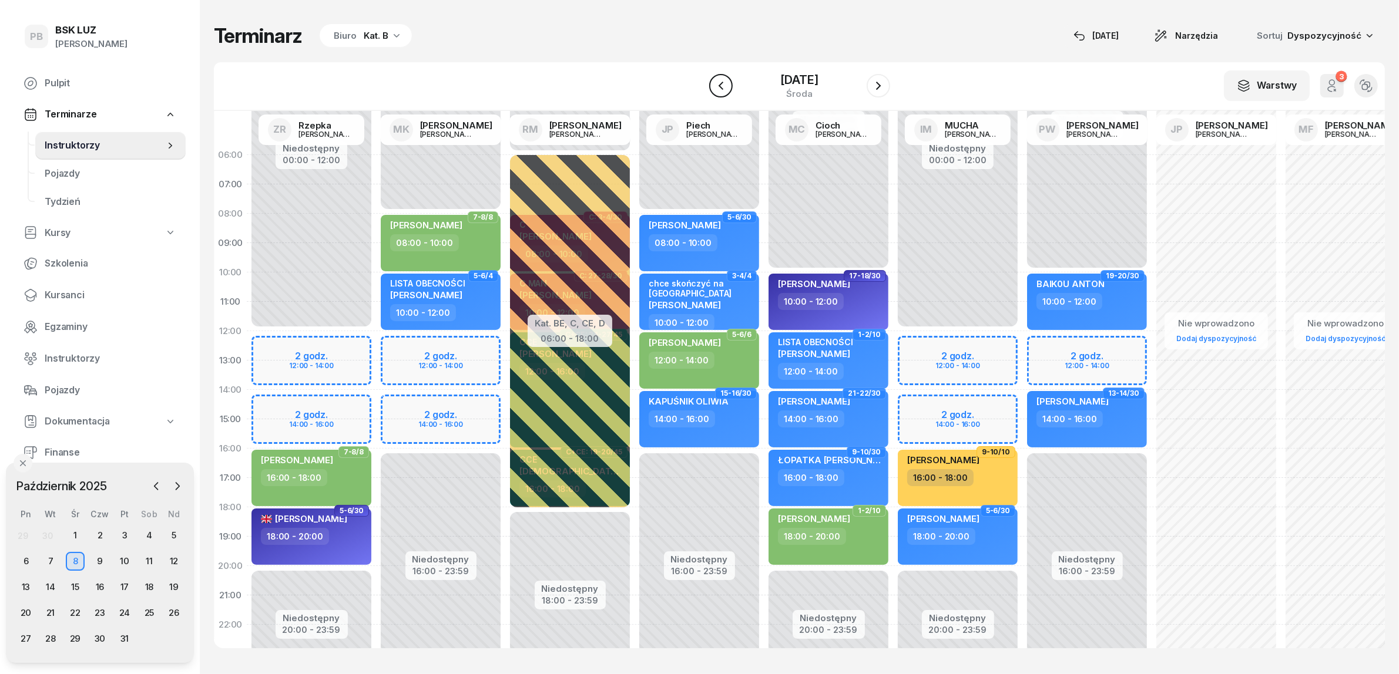
click at [720, 89] on button "button" at bounding box center [721, 86] width 24 height 24
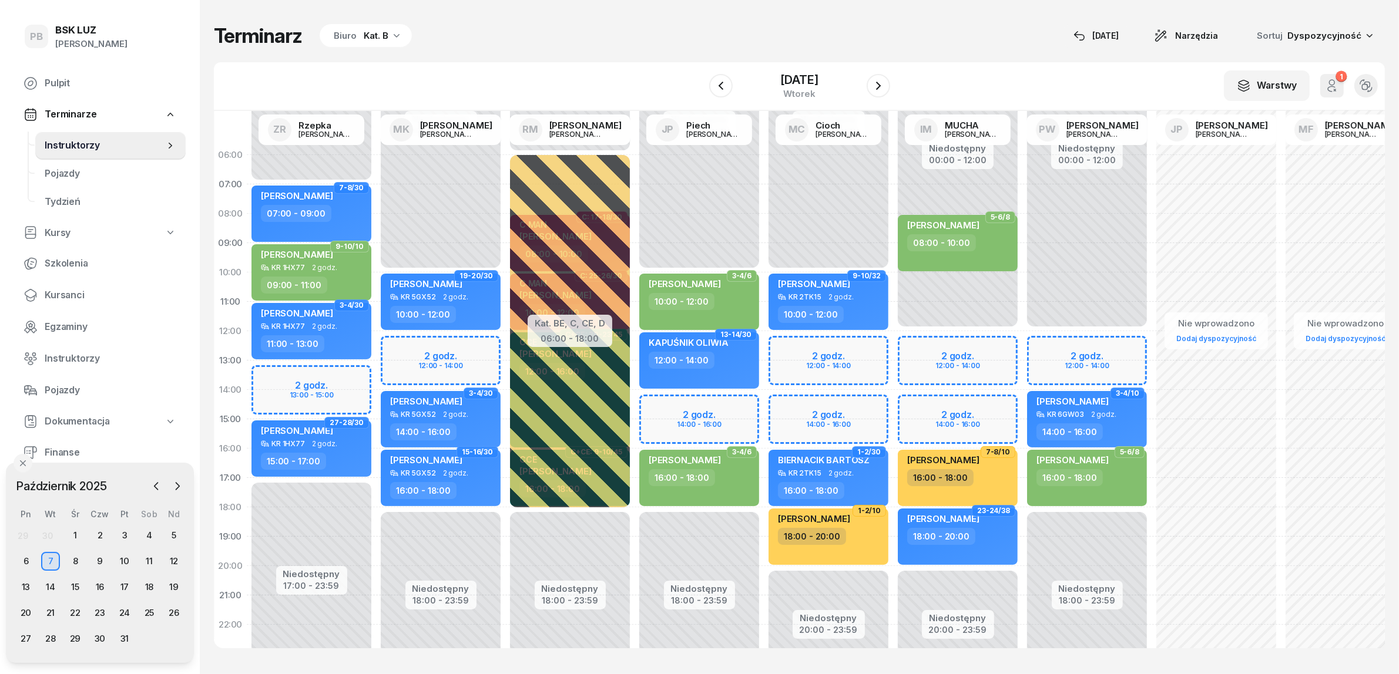
click at [1042, 340] on div "Niedostępny 00:00 - 12:00 Niedostępny 18:00 - 23:59 2 godz. 12:00 - 14:00 3-4/1…" at bounding box center [1086, 419] width 129 height 558
select select "12"
select select "14"
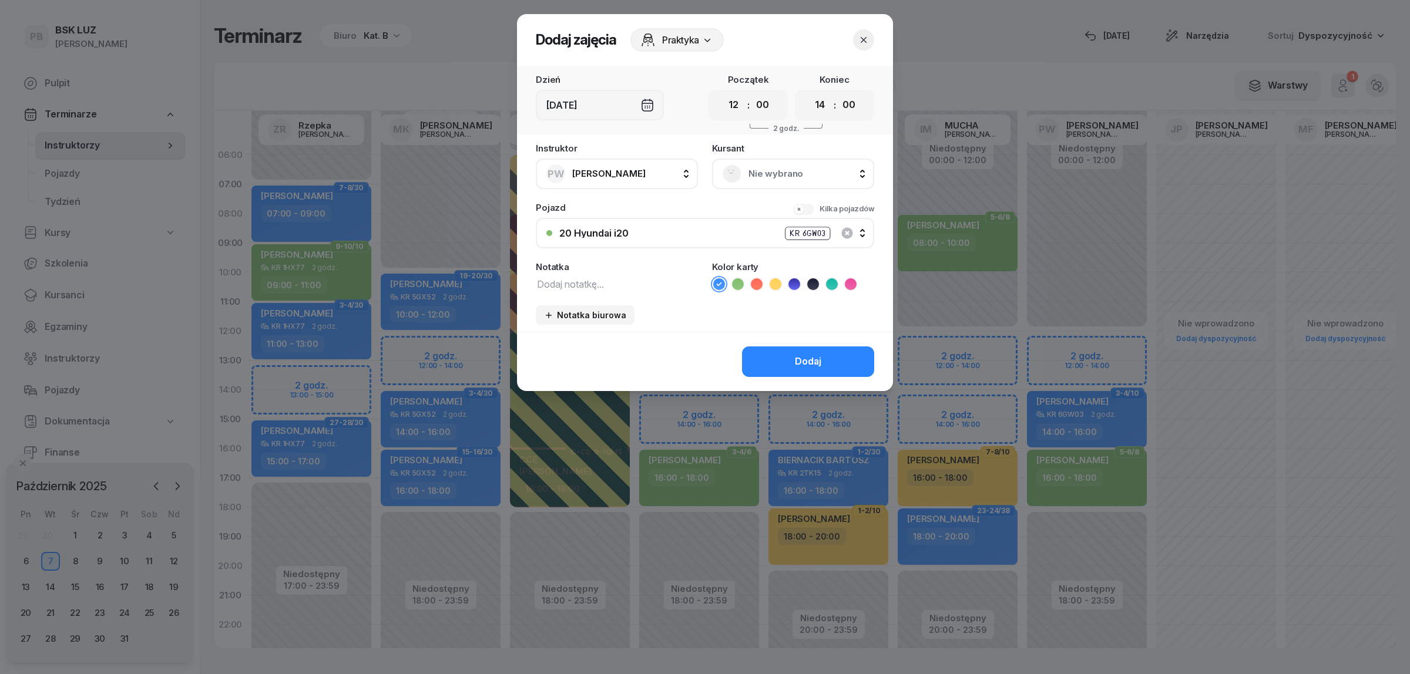
click at [792, 177] on span "Nie wybrano" at bounding box center [805, 173] width 115 height 15
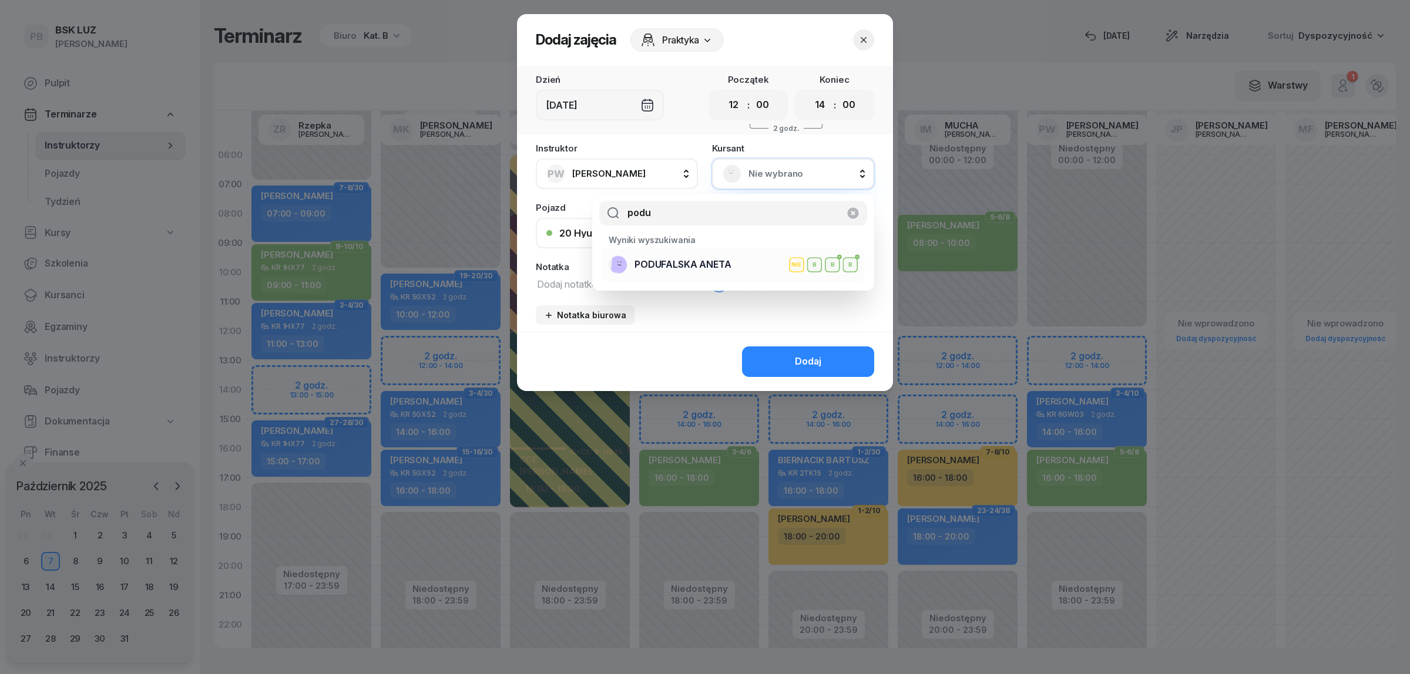
type input "podu"
click at [738, 261] on div "[PERSON_NAME] NIE B B B" at bounding box center [733, 265] width 249 height 19
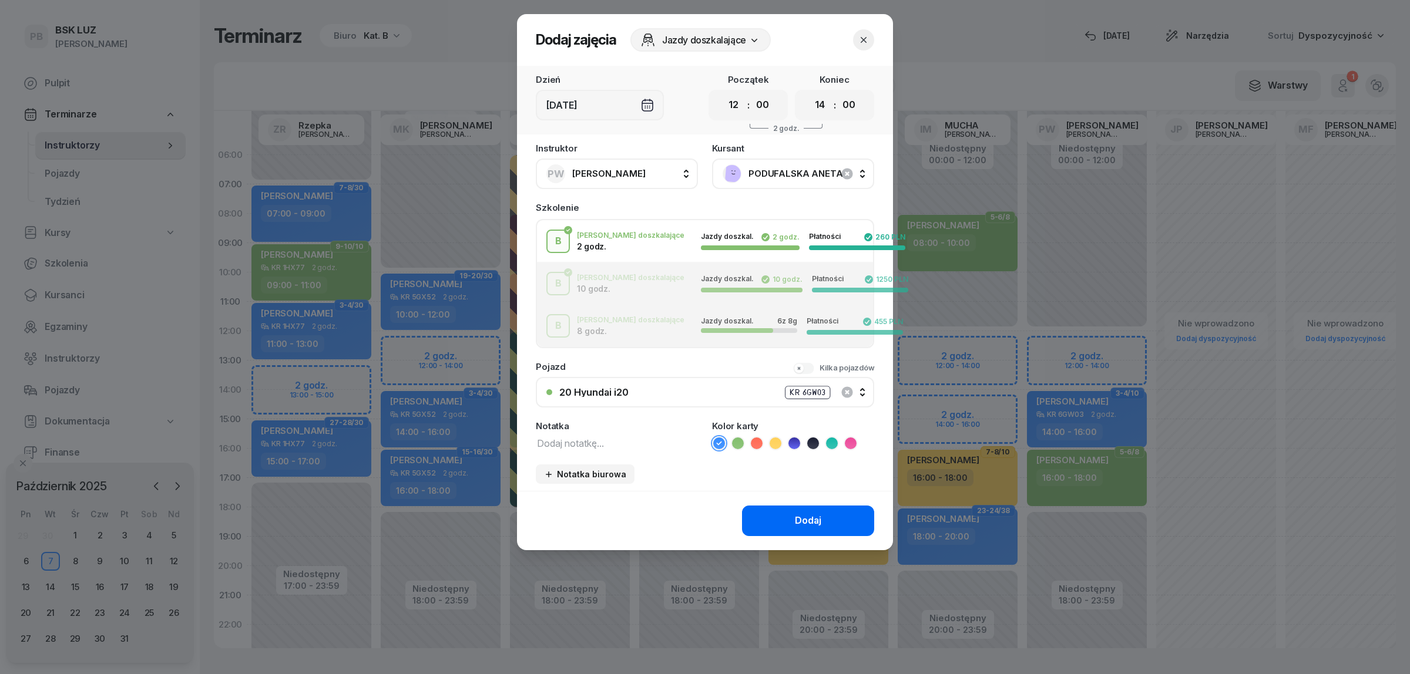
click at [800, 521] on div "Dodaj" at bounding box center [808, 520] width 26 height 15
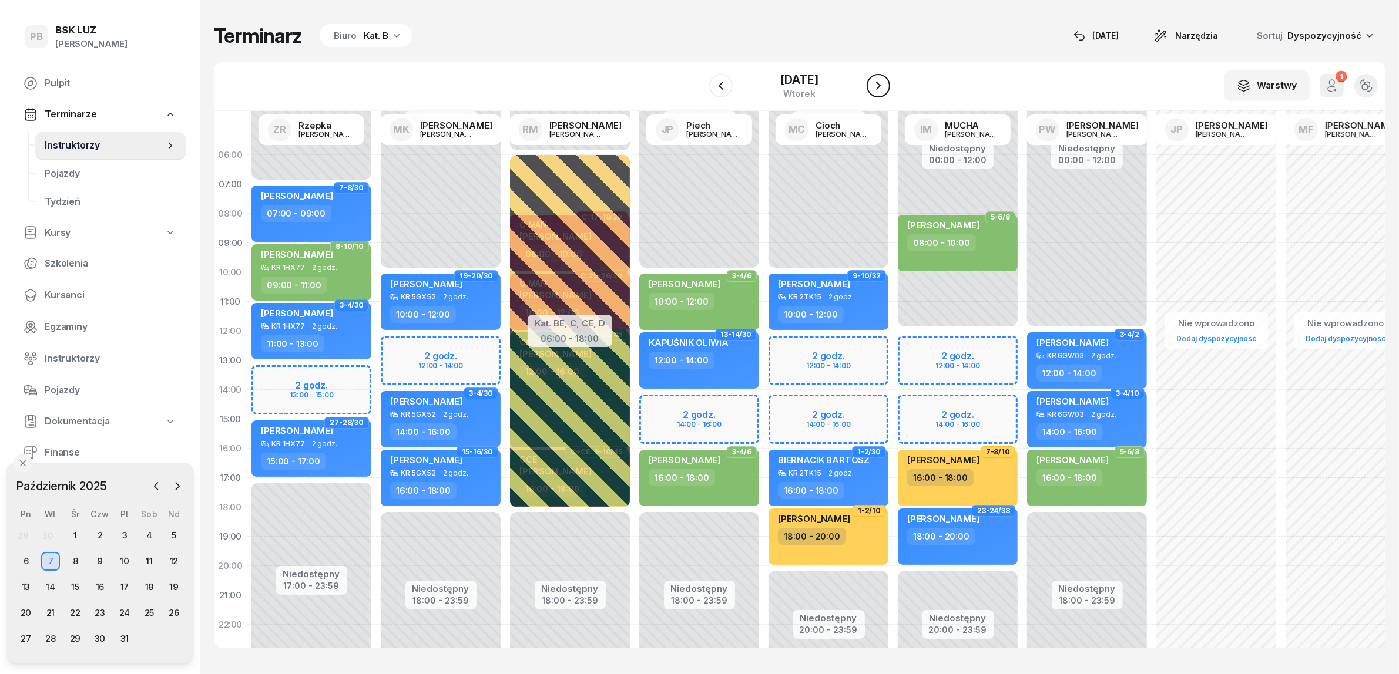
click at [882, 82] on icon "button" at bounding box center [878, 86] width 14 height 14
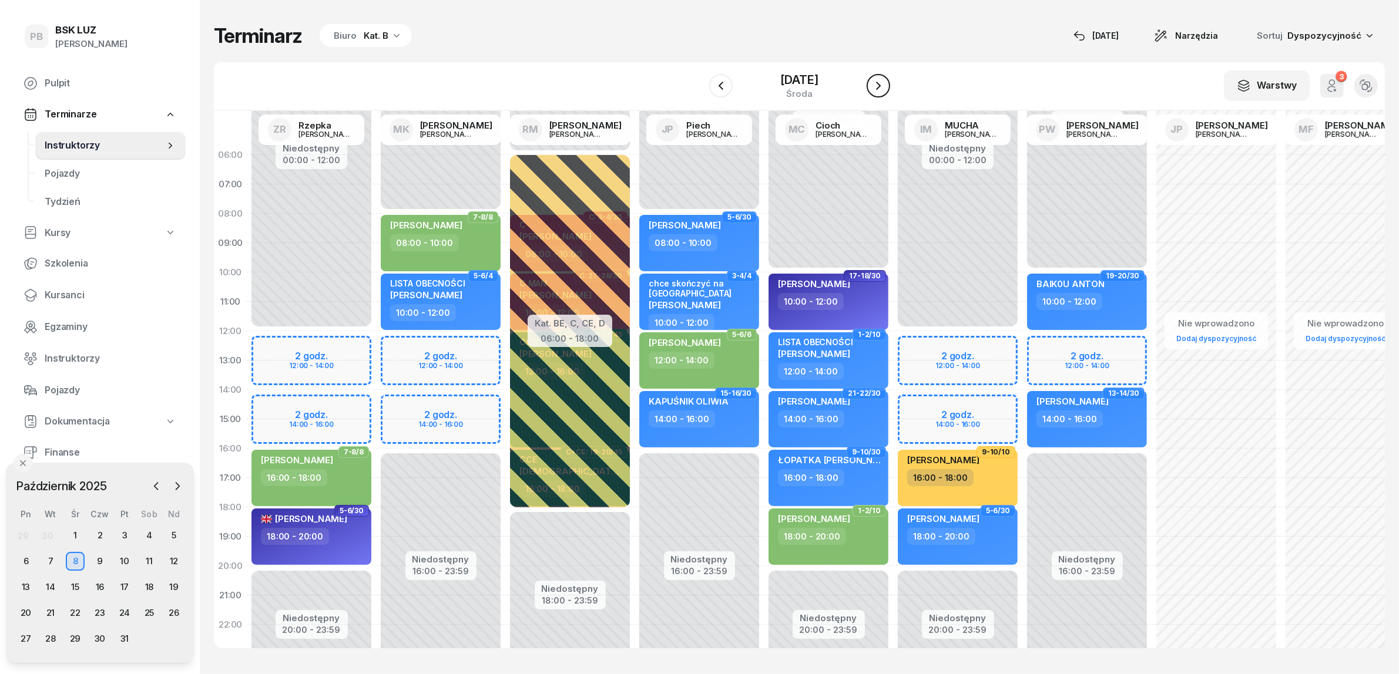
click at [882, 82] on icon "button" at bounding box center [878, 86] width 14 height 14
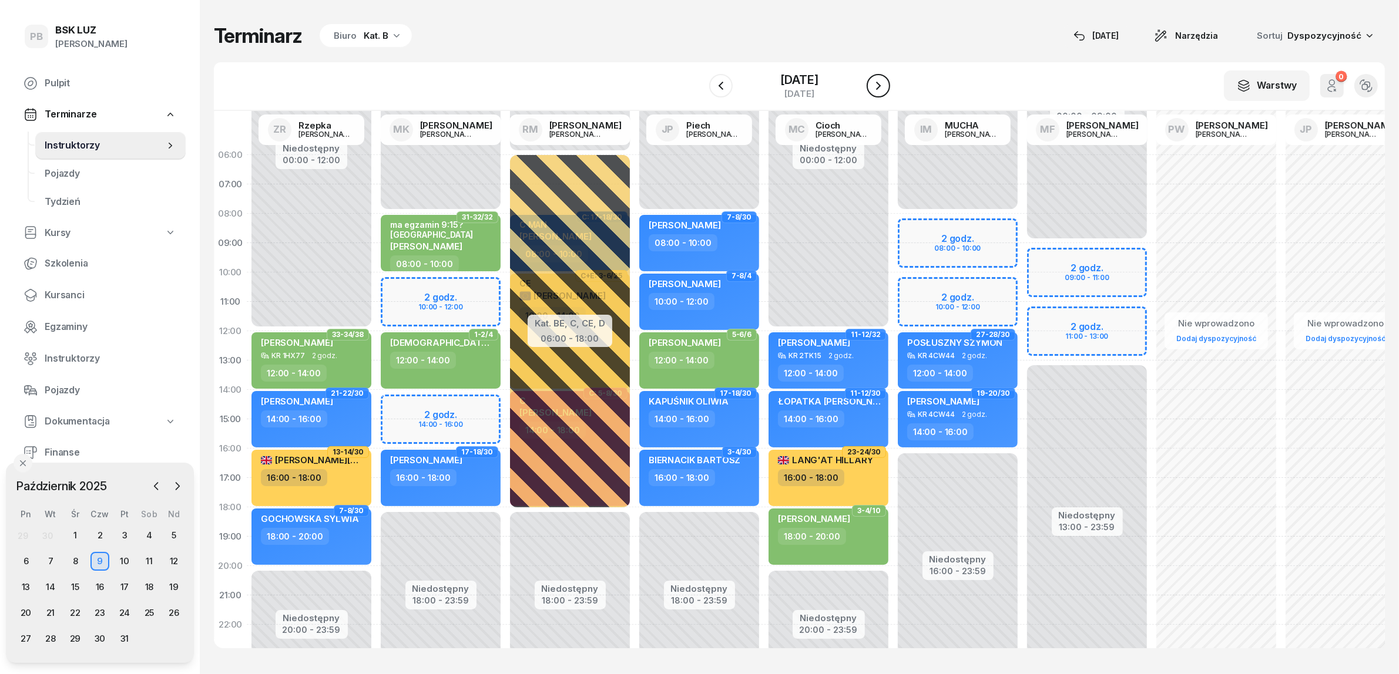
click at [882, 82] on icon "button" at bounding box center [878, 86] width 14 height 14
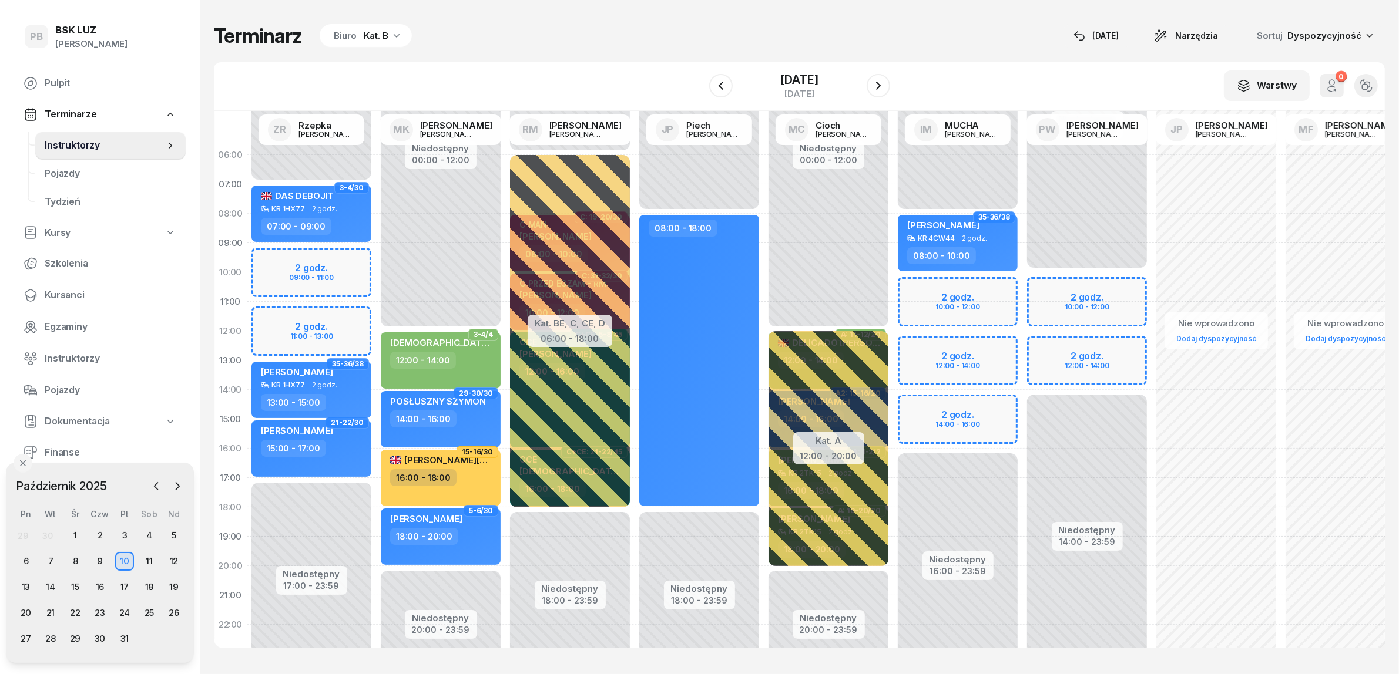
click at [1055, 294] on div "Niedostępny 00:00 - 10:00 Niedostępny 14:00 - 23:59 2 godz. 10:00 - 12:00 2 god…" at bounding box center [1086, 419] width 129 height 558
select select "10"
select select "12"
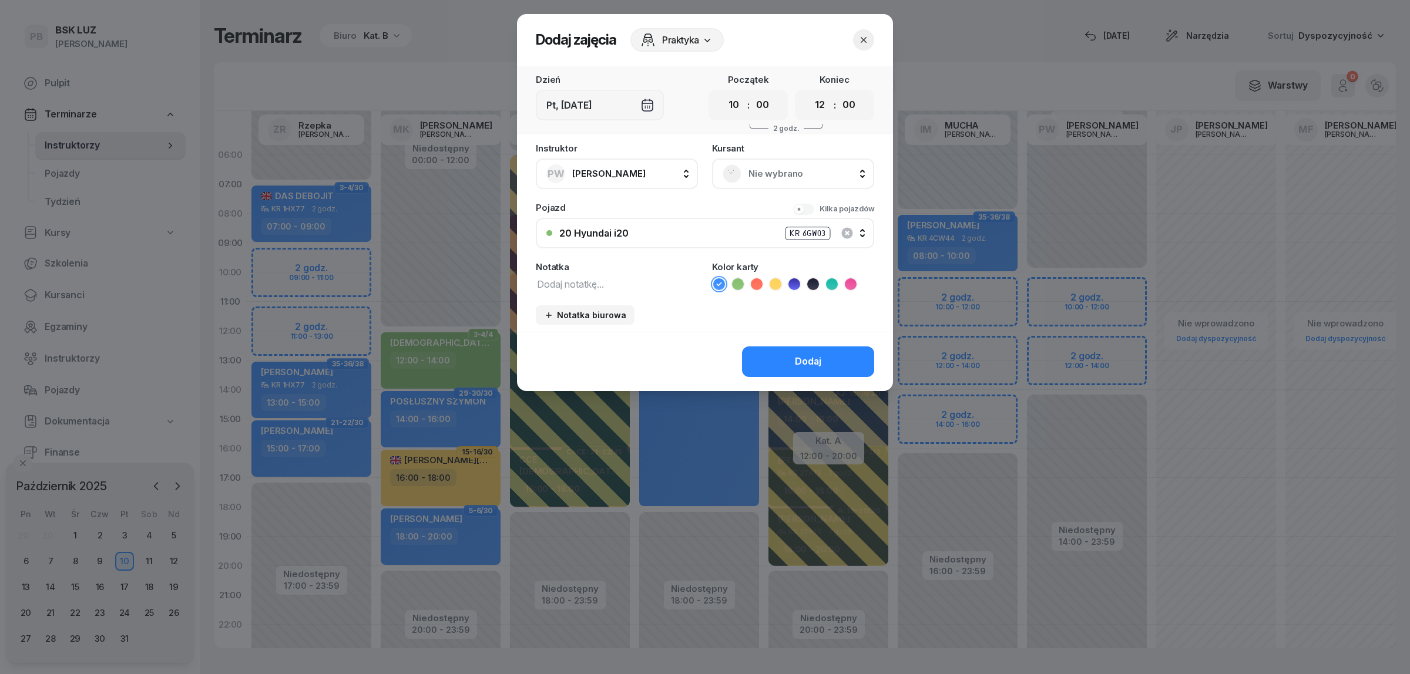
click at [814, 183] on div "Nie wybrano" at bounding box center [793, 174] width 162 height 31
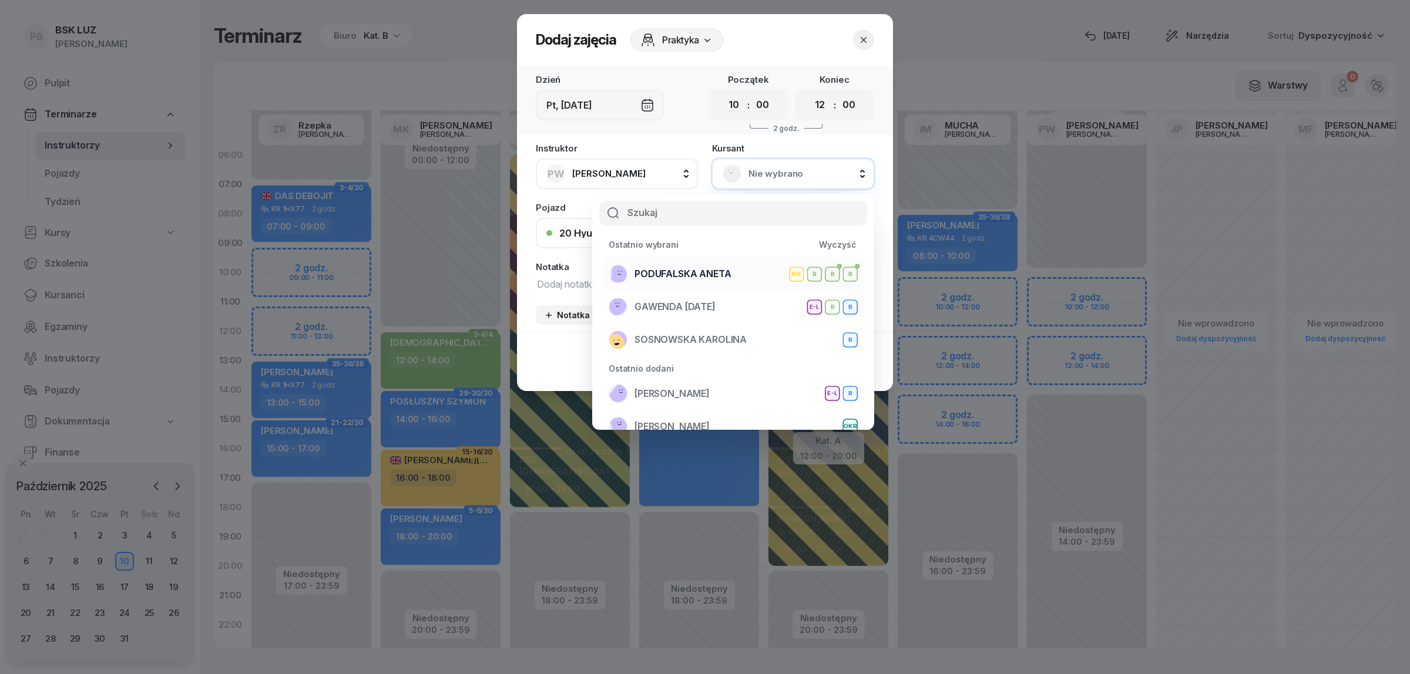
click at [723, 273] on span "PODUFALSKA ANETA" at bounding box center [683, 274] width 96 height 15
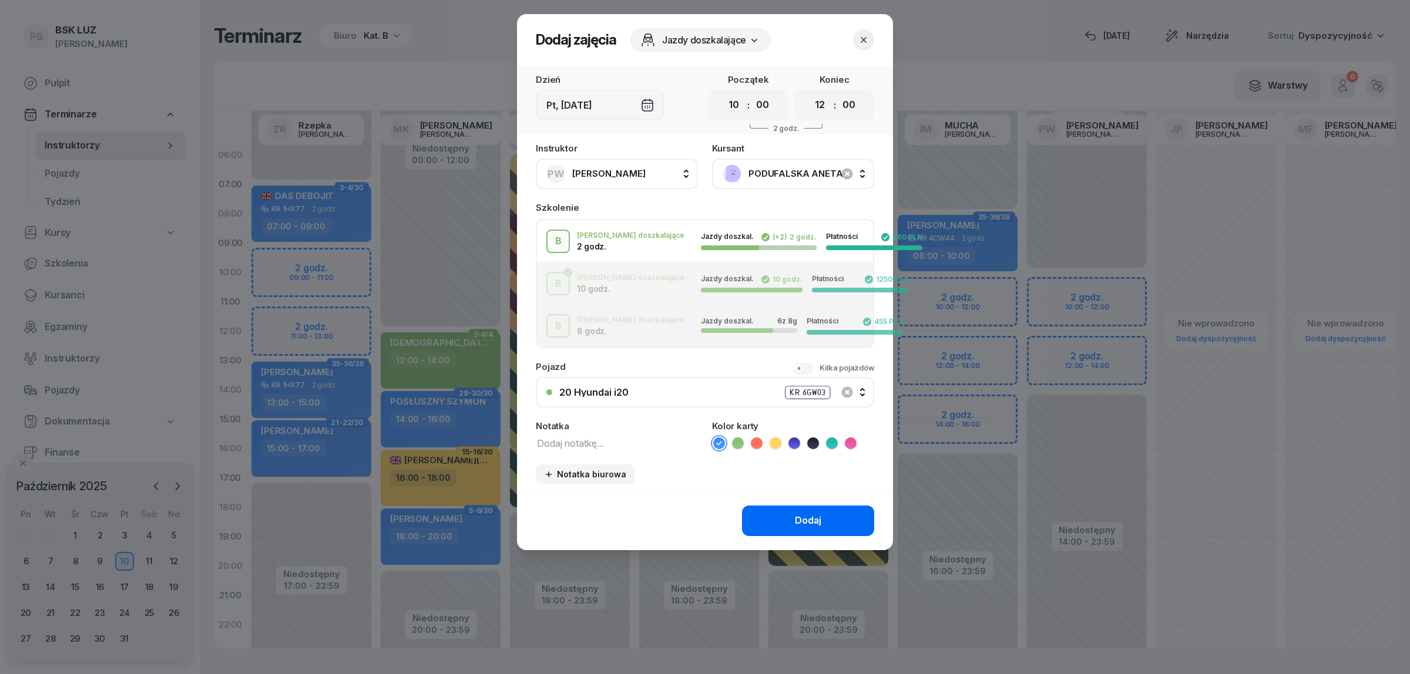
click at [797, 520] on div "Dodaj" at bounding box center [808, 520] width 26 height 15
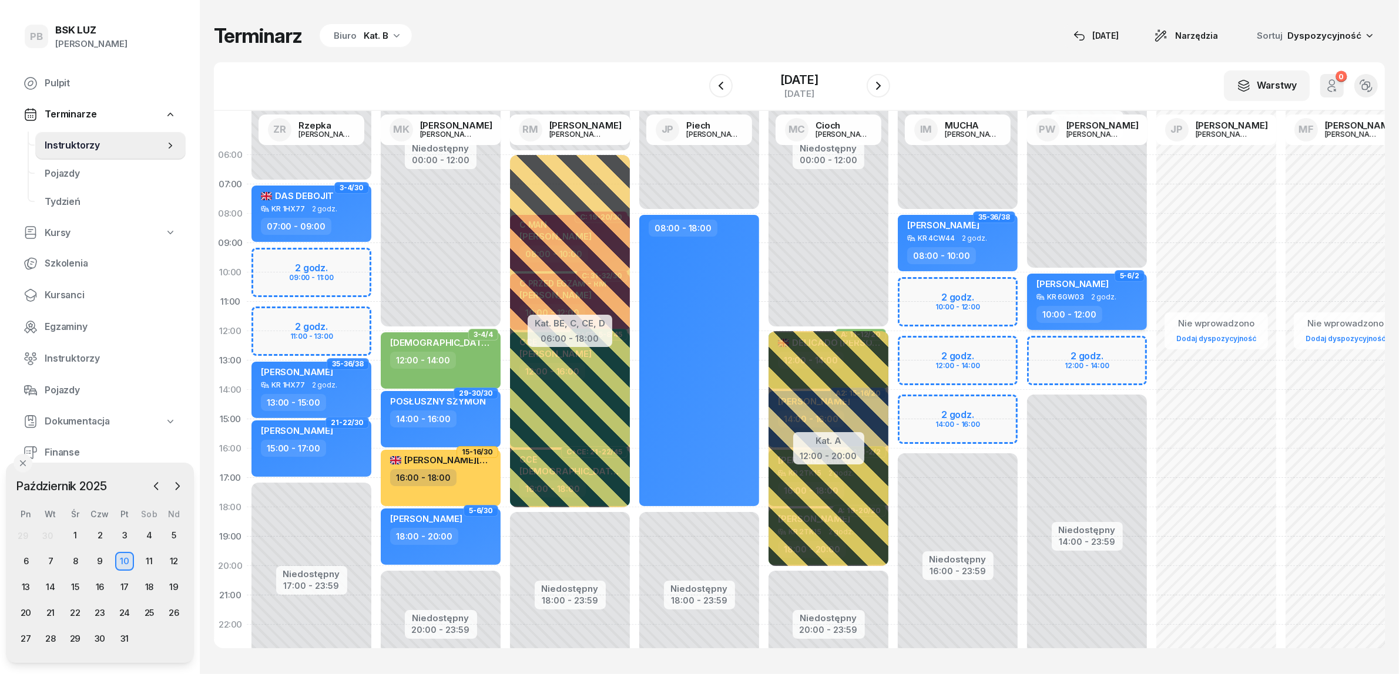
click at [1099, 283] on span "[PERSON_NAME]" at bounding box center [1072, 283] width 72 height 11
select select "10"
select select "12"
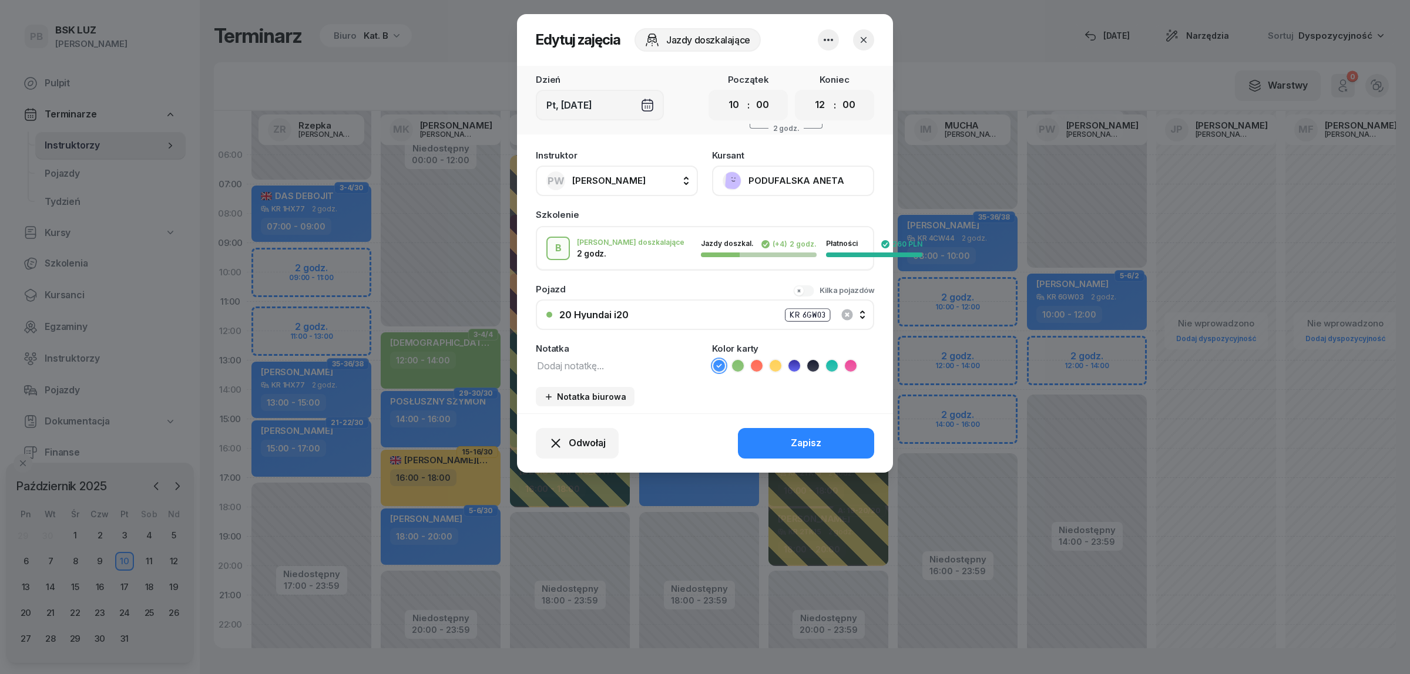
click at [791, 180] on button "PODUFALSKA ANETA" at bounding box center [793, 181] width 162 height 31
click at [741, 227] on div "Otwórz profil" at bounding box center [749, 220] width 57 height 15
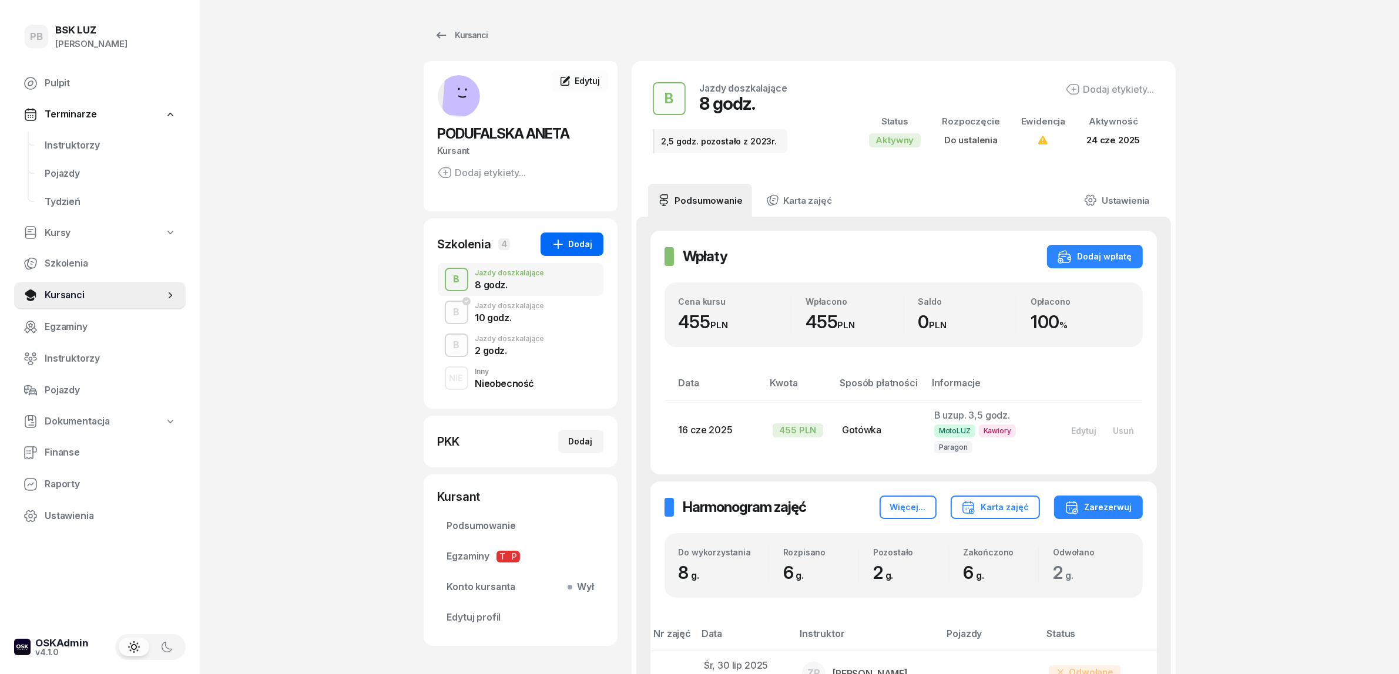
click at [579, 244] on div "Dodaj" at bounding box center [572, 244] width 42 height 14
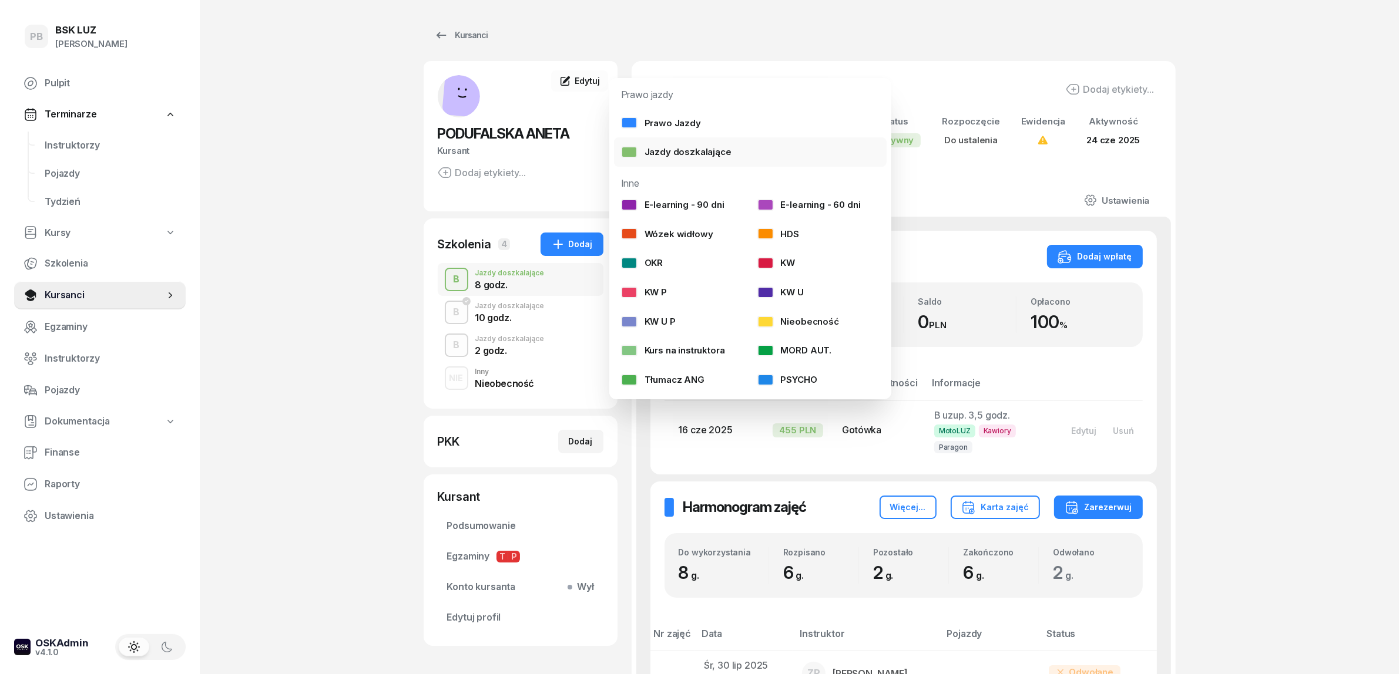
click at [685, 157] on div "Jazdy doszkalające" at bounding box center [676, 152] width 110 height 15
select select "B"
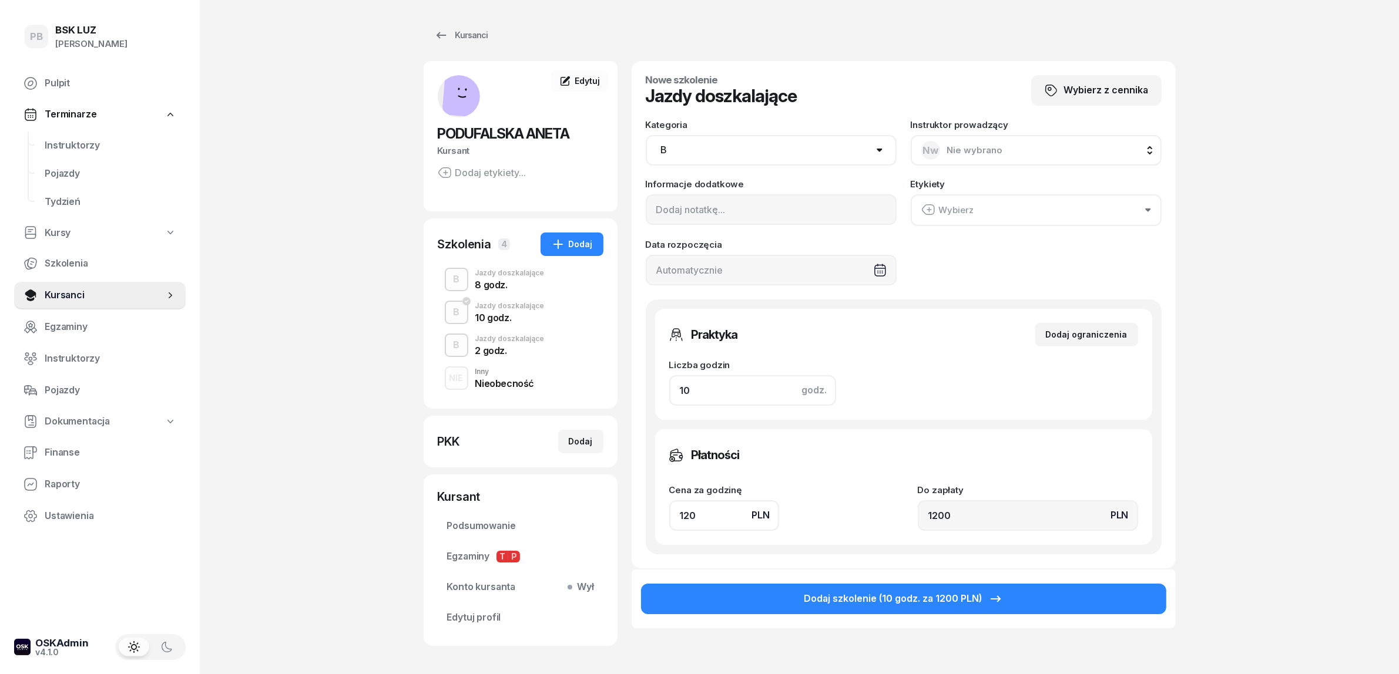
click at [704, 392] on input "10" at bounding box center [752, 390] width 167 height 31
type input "4"
type input "480"
type input "4"
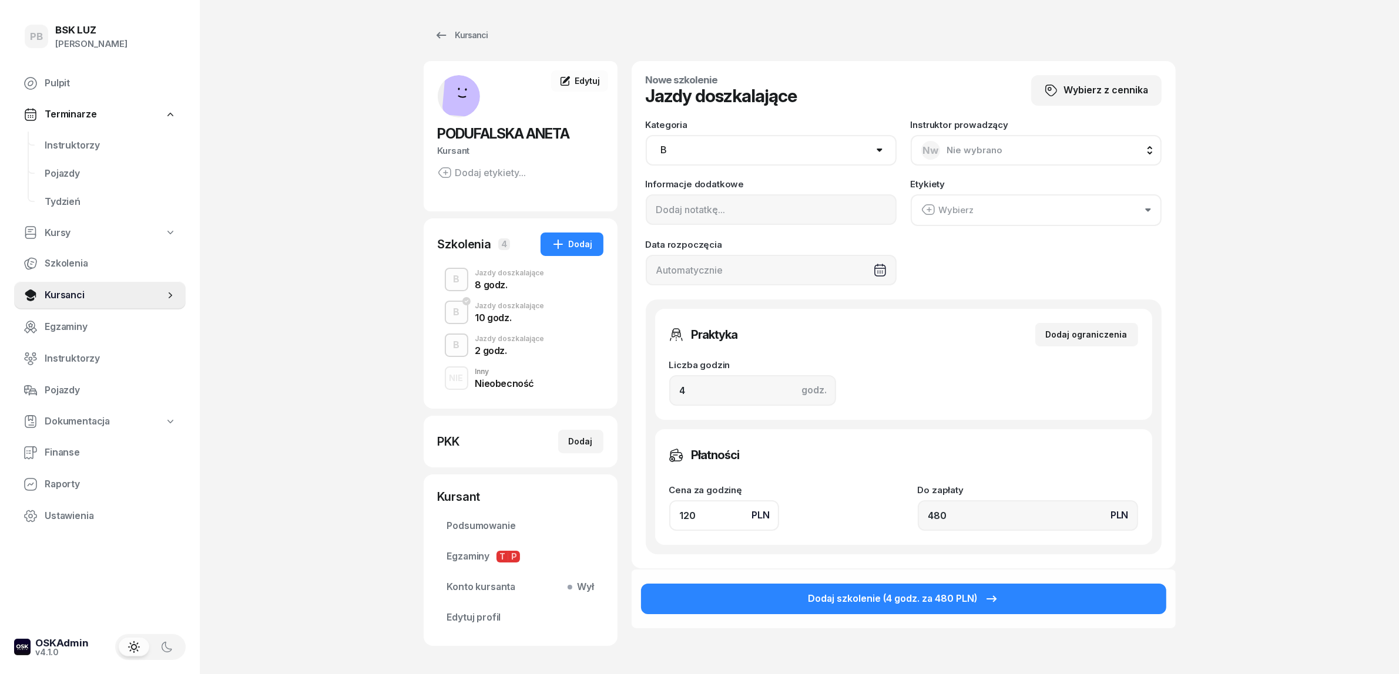
drag, startPoint x: 706, startPoint y: 512, endPoint x: 644, endPoint y: 512, distance: 61.1
click at [646, 512] on div "Praktyka Dodaj ograniczenia Liczba godzin godz. 4 Ograniczenia zajęć praktyczny…" at bounding box center [904, 427] width 516 height 255
type input "1"
type input "4"
type input "13"
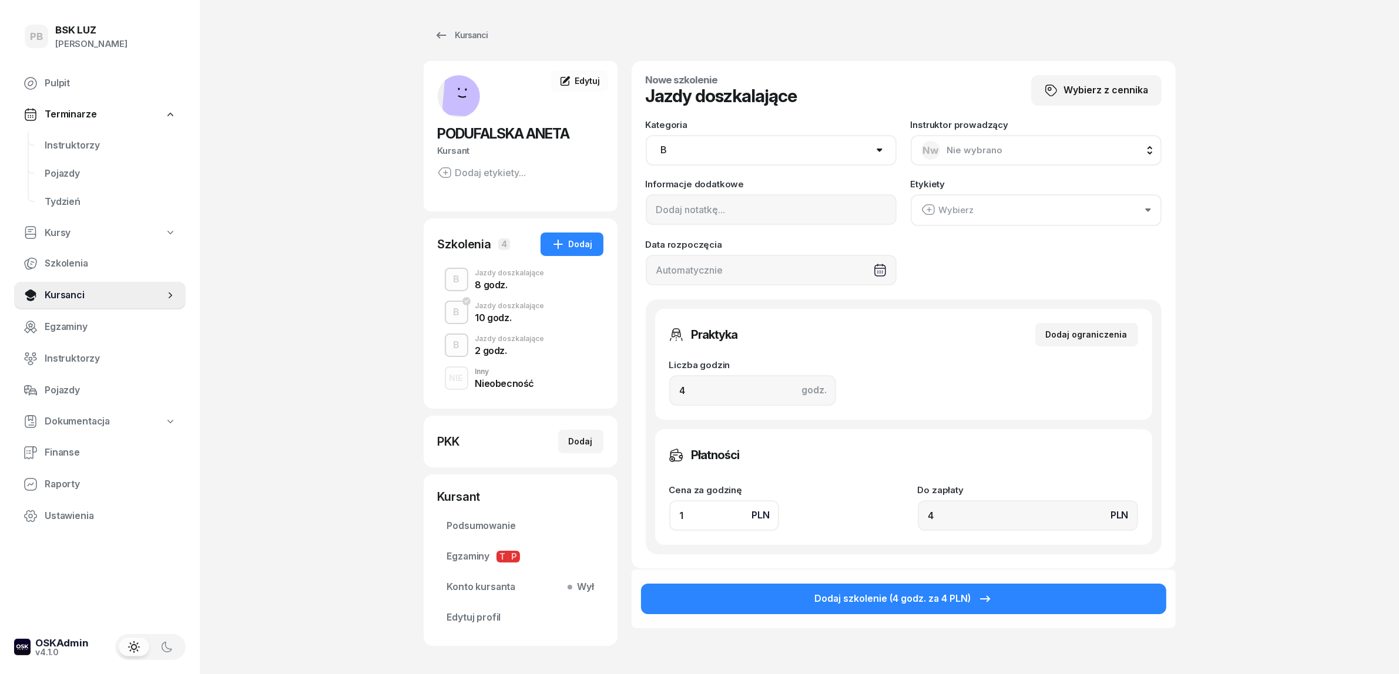
type input "52"
type input "130"
type input "520"
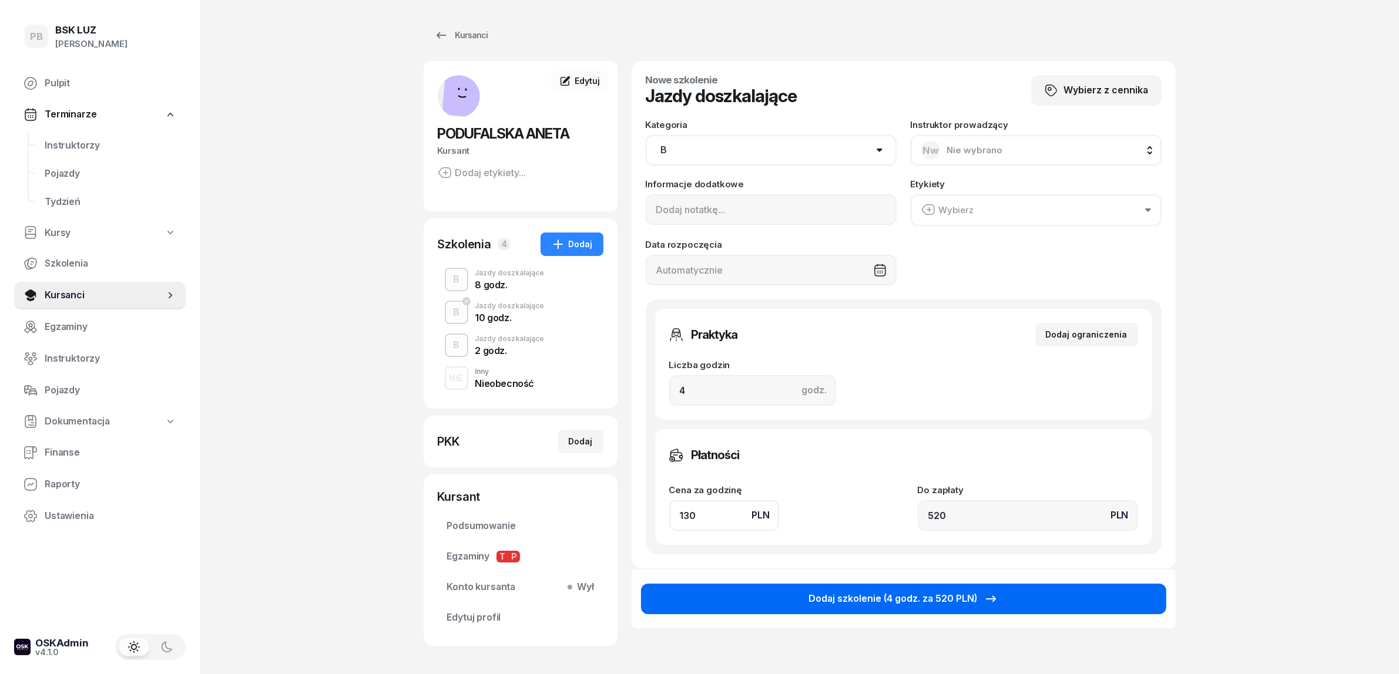
type input "130"
click at [765, 593] on button "Dodaj szkolenie (4 godz. za 520 PLN)" at bounding box center [903, 599] width 525 height 31
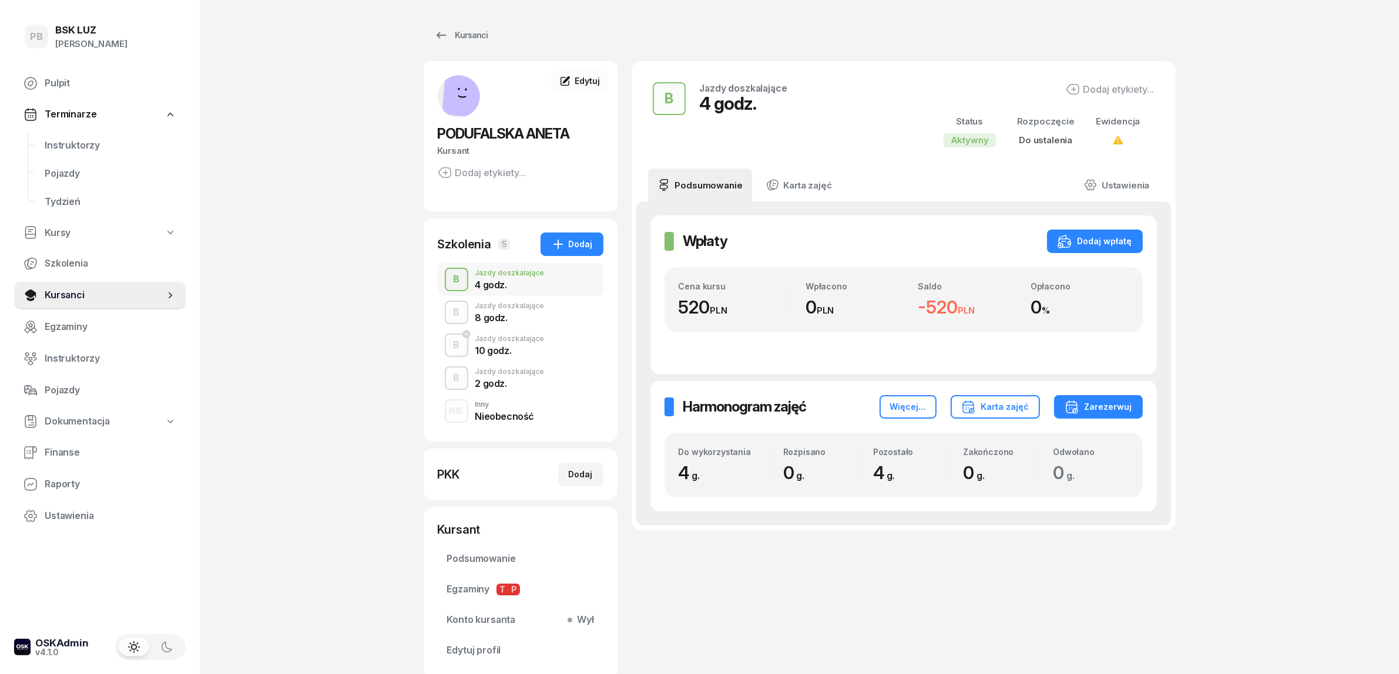
click at [539, 312] on div "8 godz." at bounding box center [509, 316] width 69 height 13
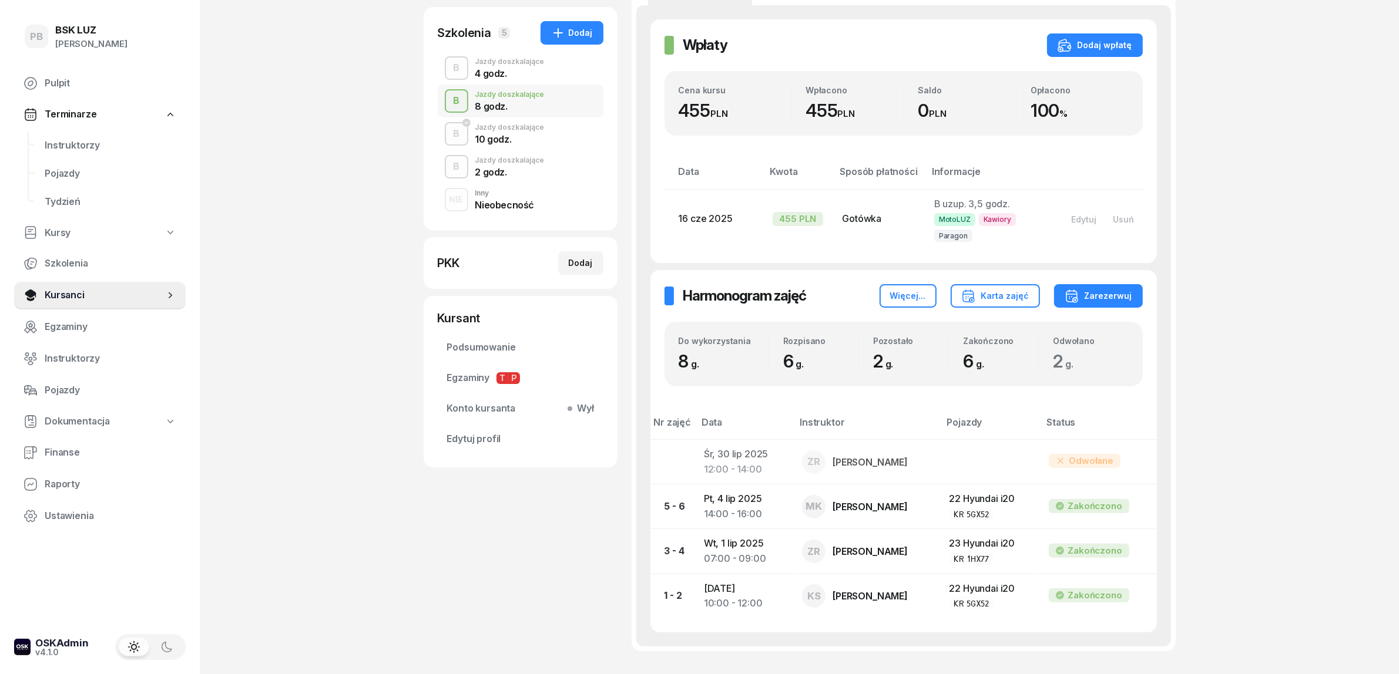
scroll to position [220, 0]
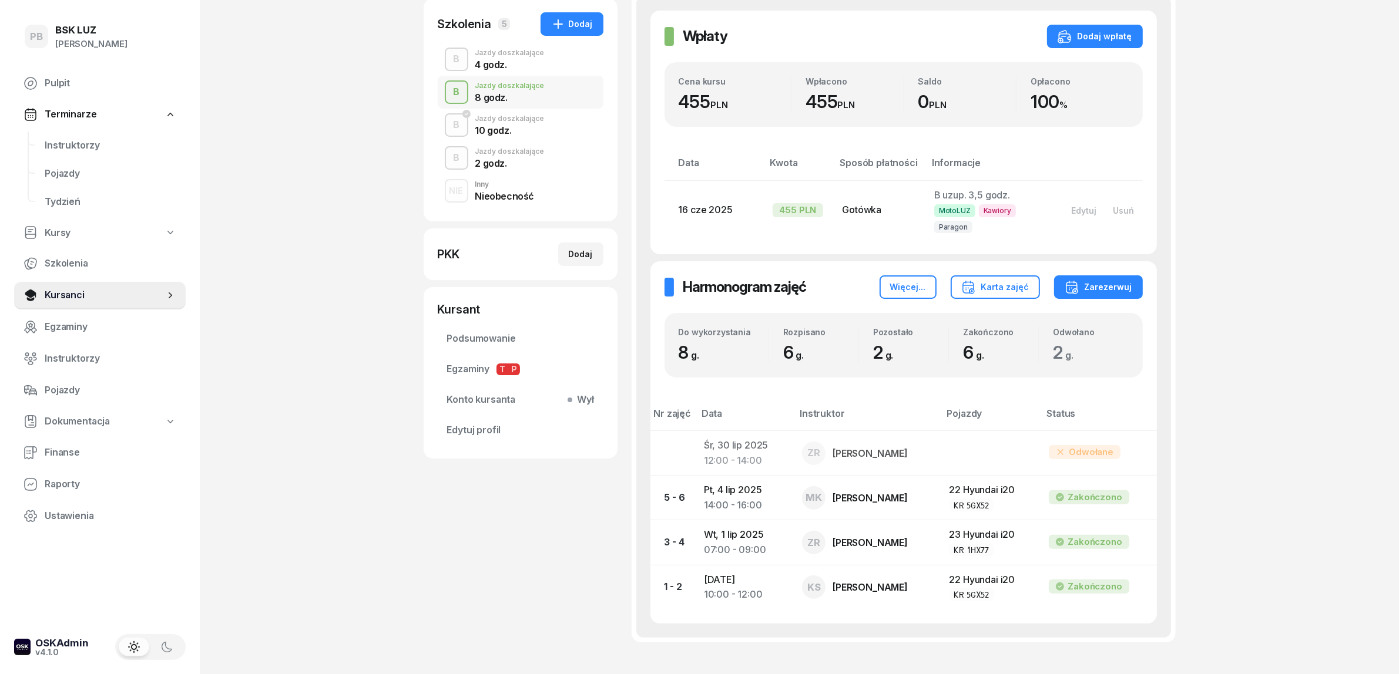
click at [533, 113] on div "B Jazdy doszkalające 10 godz." at bounding box center [521, 125] width 166 height 33
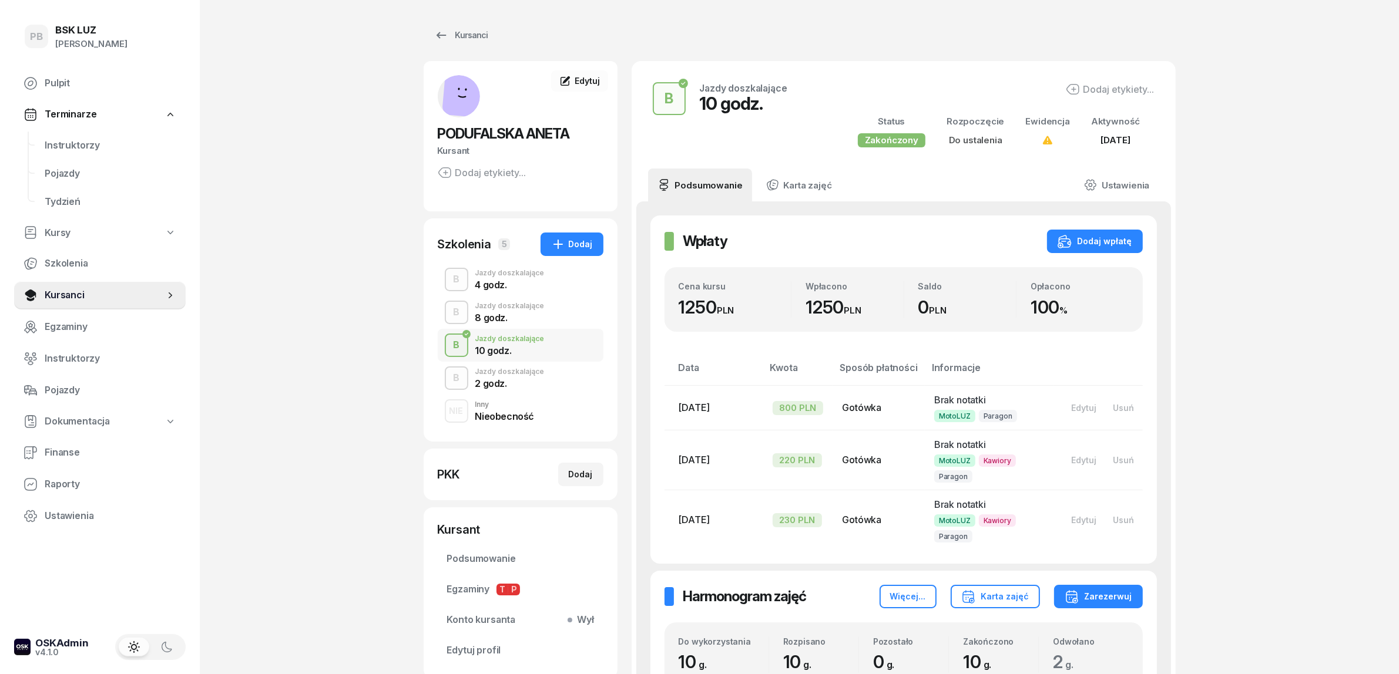
click at [524, 377] on div "2 godz." at bounding box center [509, 381] width 69 height 13
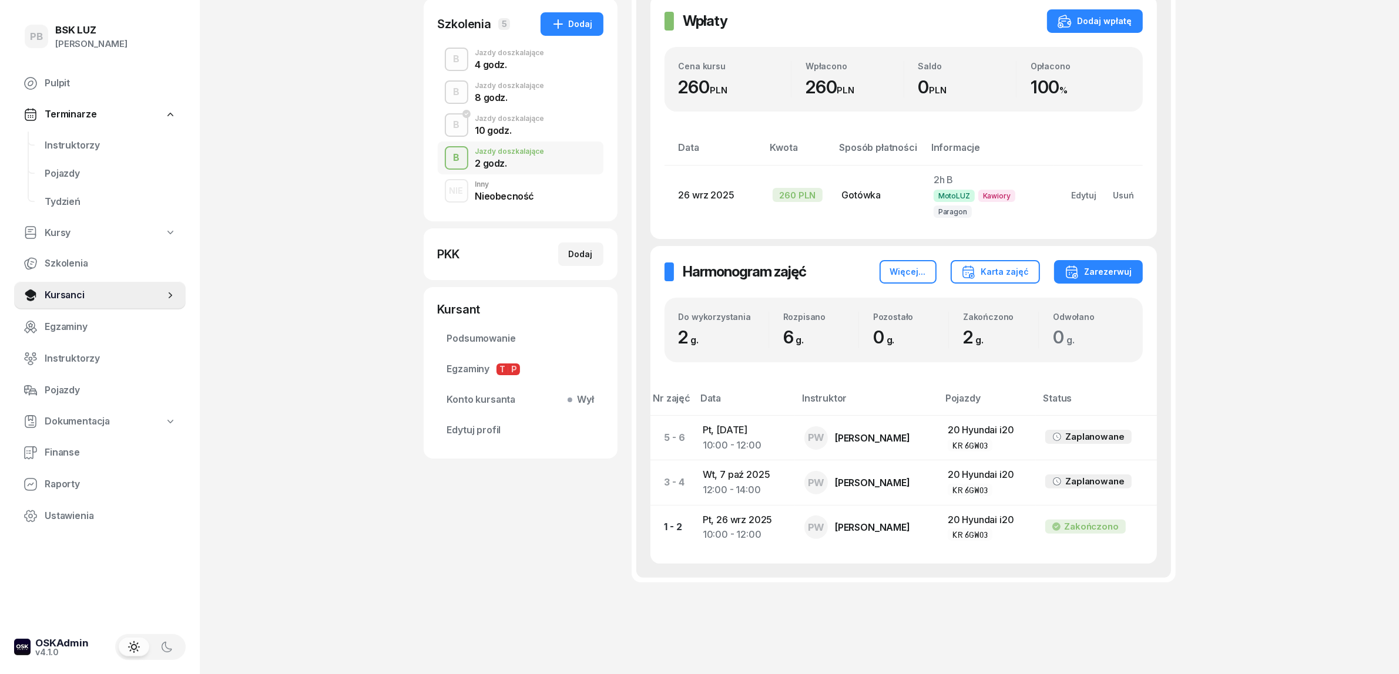
scroll to position [243, 0]
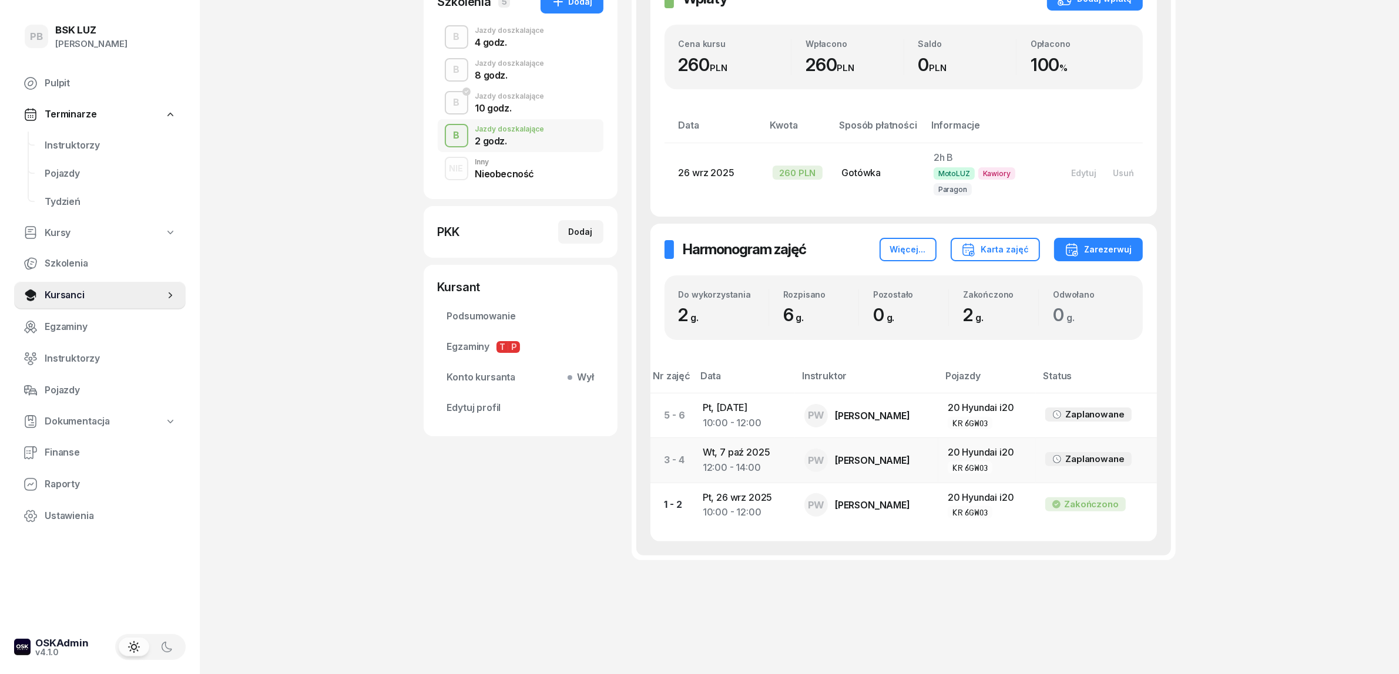
click at [758, 453] on td "[DATE] 12:00 - 14:00" at bounding box center [744, 460] width 102 height 45
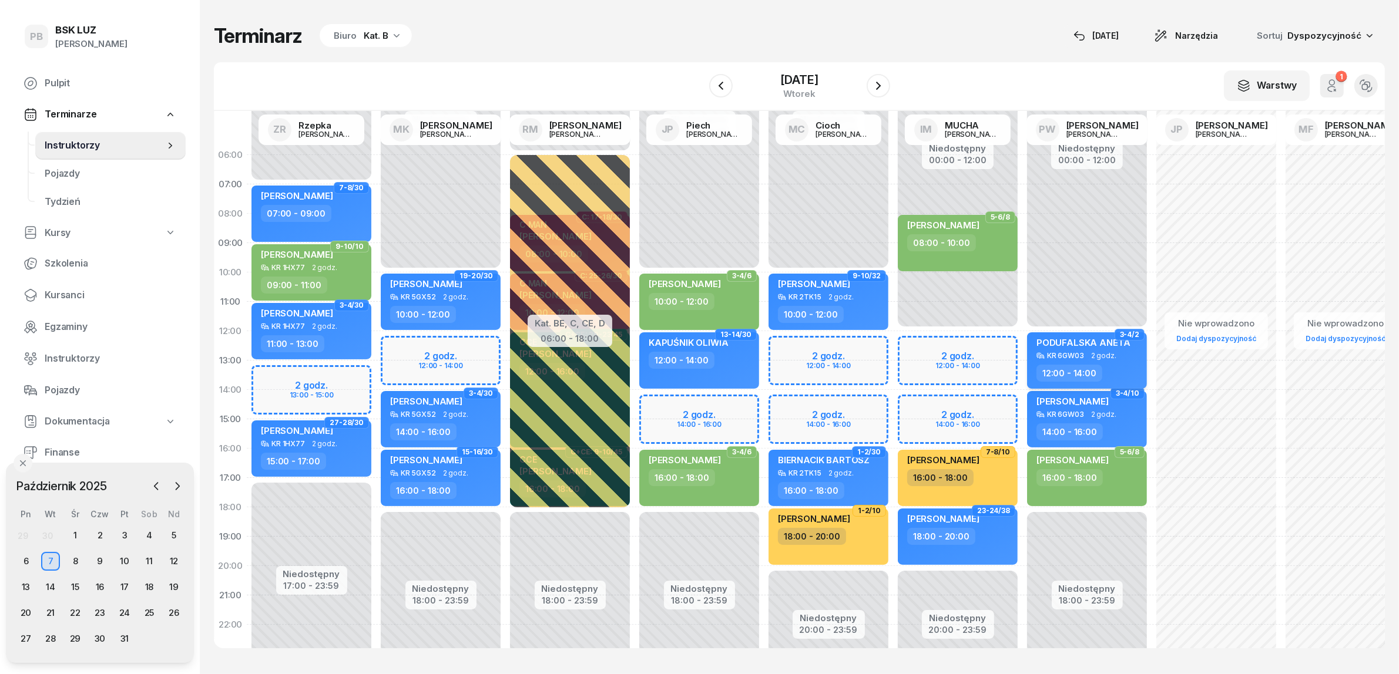
click at [1114, 353] on span "2 godz." at bounding box center [1103, 356] width 25 height 8
select select "12"
select select "14"
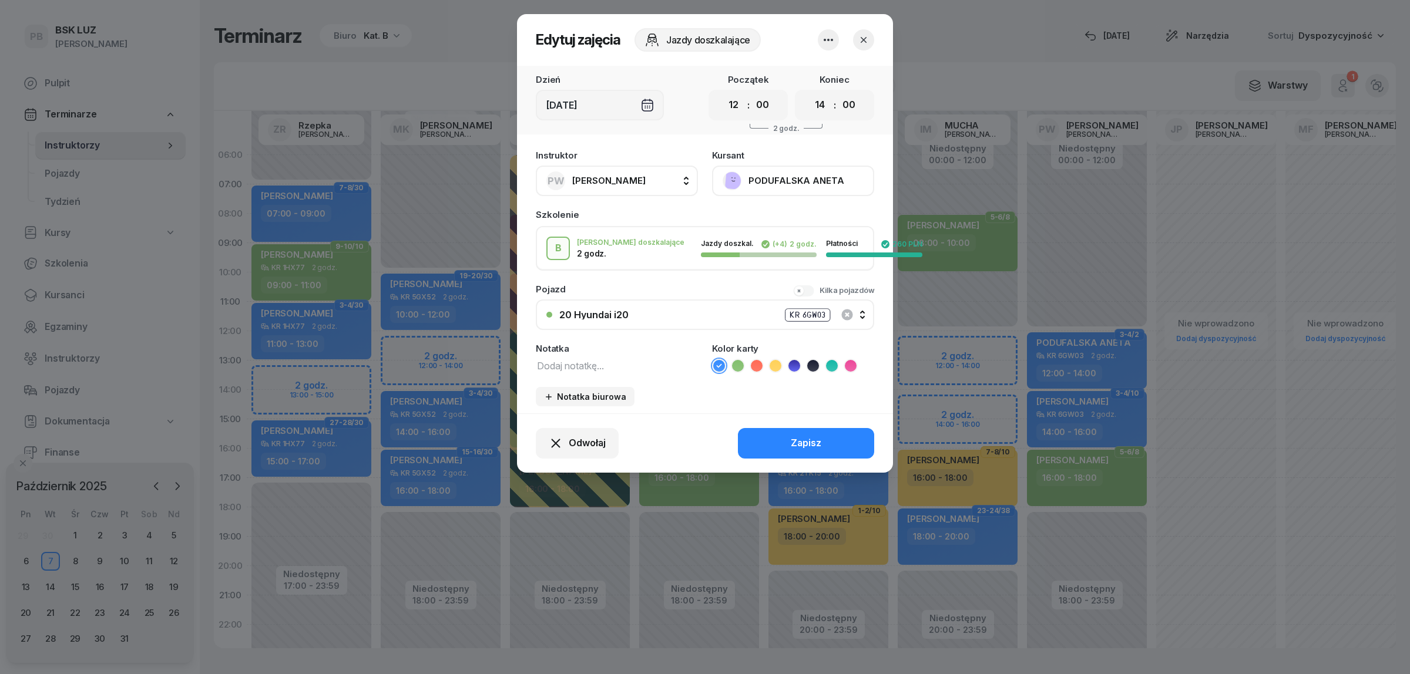
click at [831, 44] on icon "button" at bounding box center [828, 40] width 14 height 14
click at [827, 78] on link "Usuń" at bounding box center [822, 75] width 155 height 29
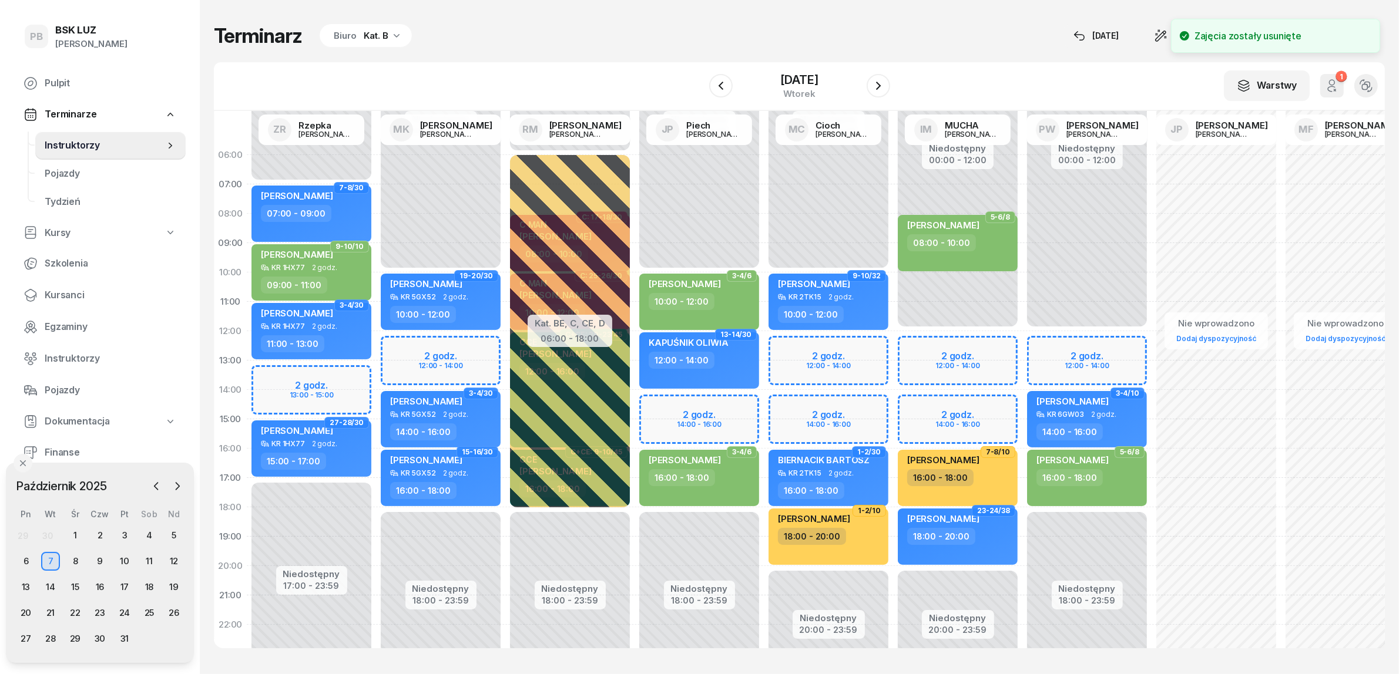
click at [1033, 348] on div "Niedostępny 00:00 - 12:00 Niedostępny 18:00 - 23:59 3-4/10 [PERSON_NAME] KR 6GW…" at bounding box center [1086, 419] width 129 height 558
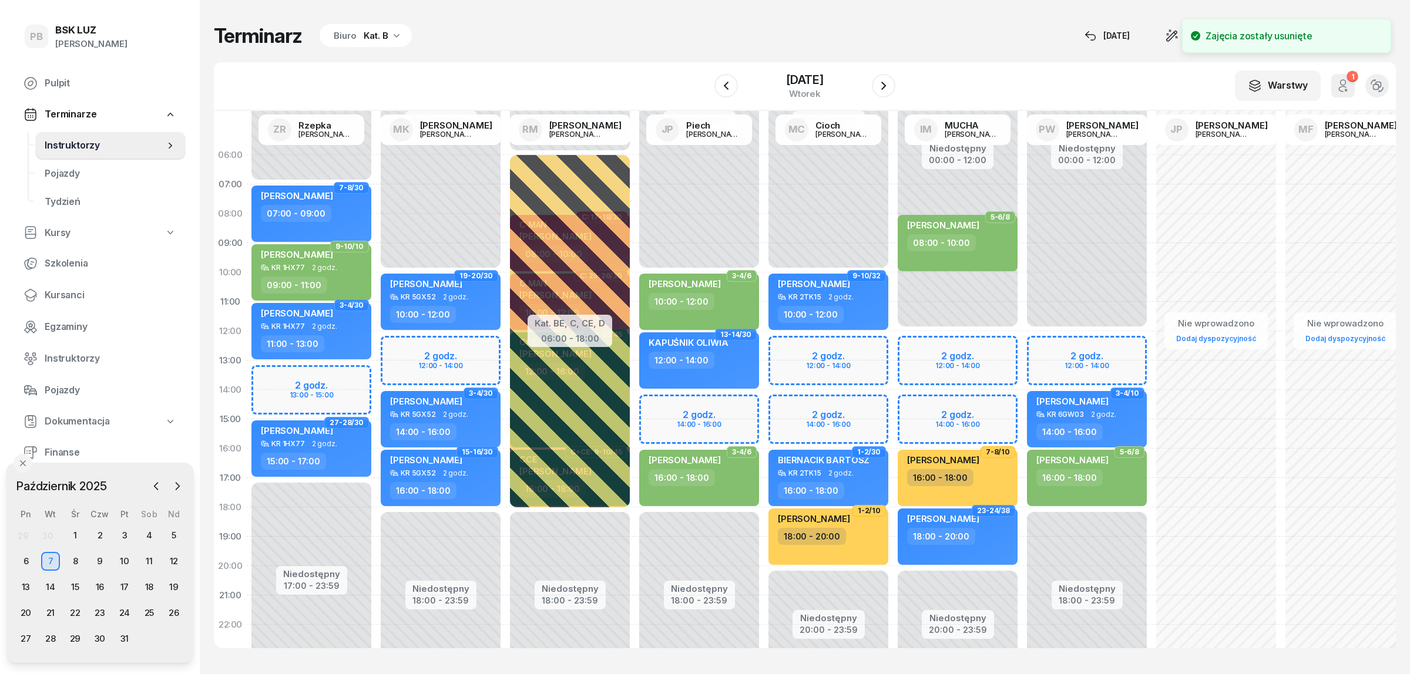
select select "12"
select select "14"
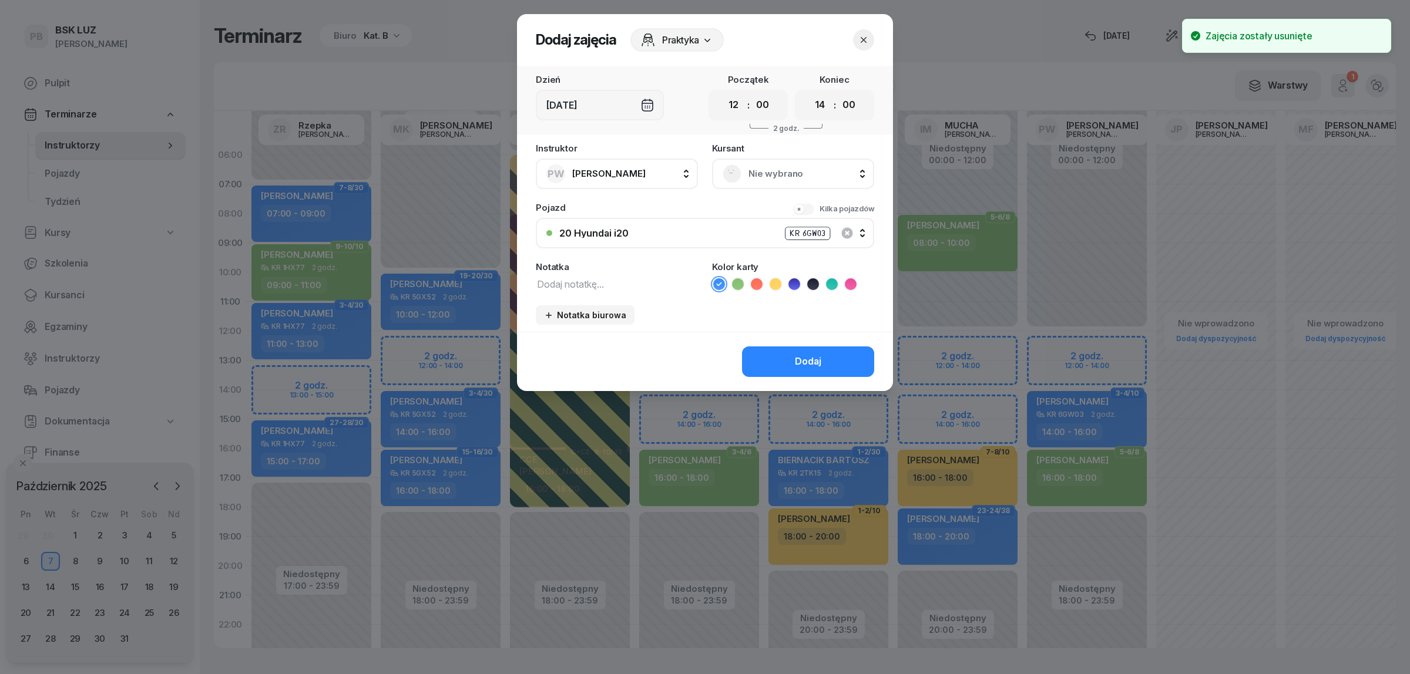
click at [791, 172] on span "Nie wybrano" at bounding box center [805, 173] width 115 height 15
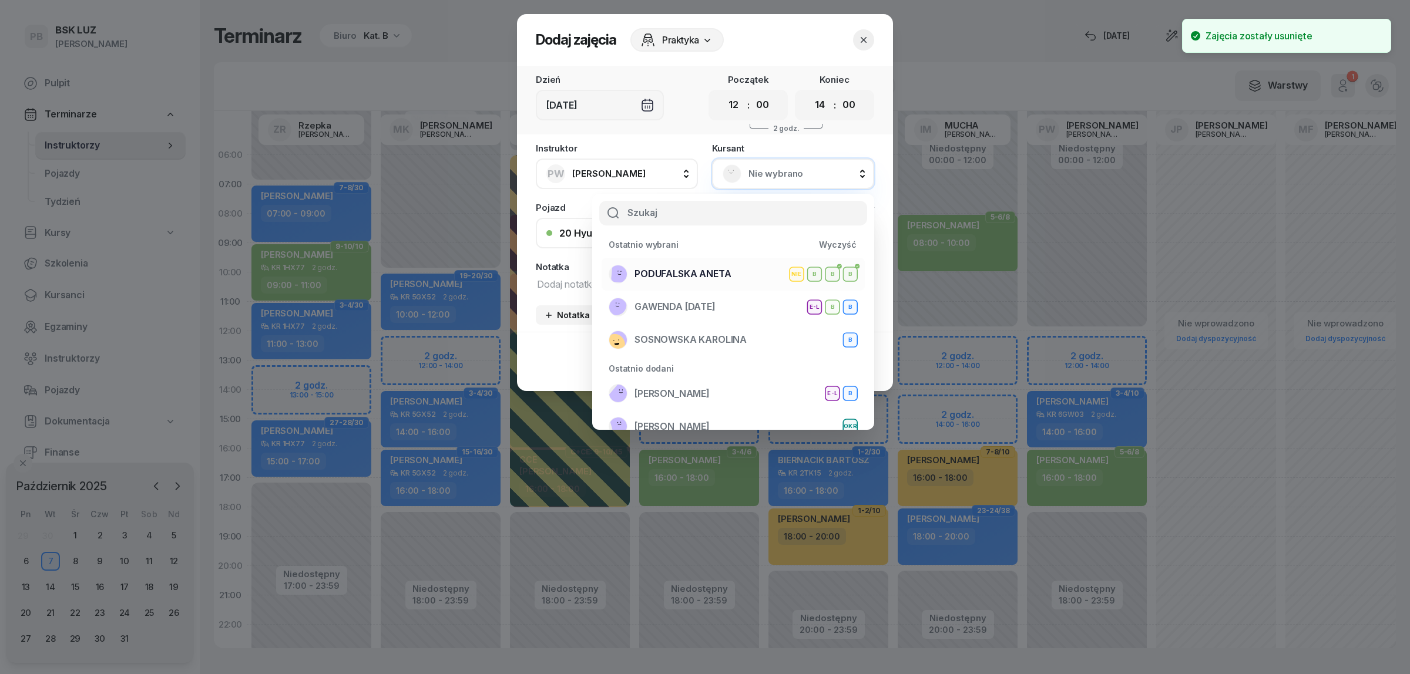
click at [708, 273] on span "PODUFALSKA ANETA" at bounding box center [683, 274] width 96 height 15
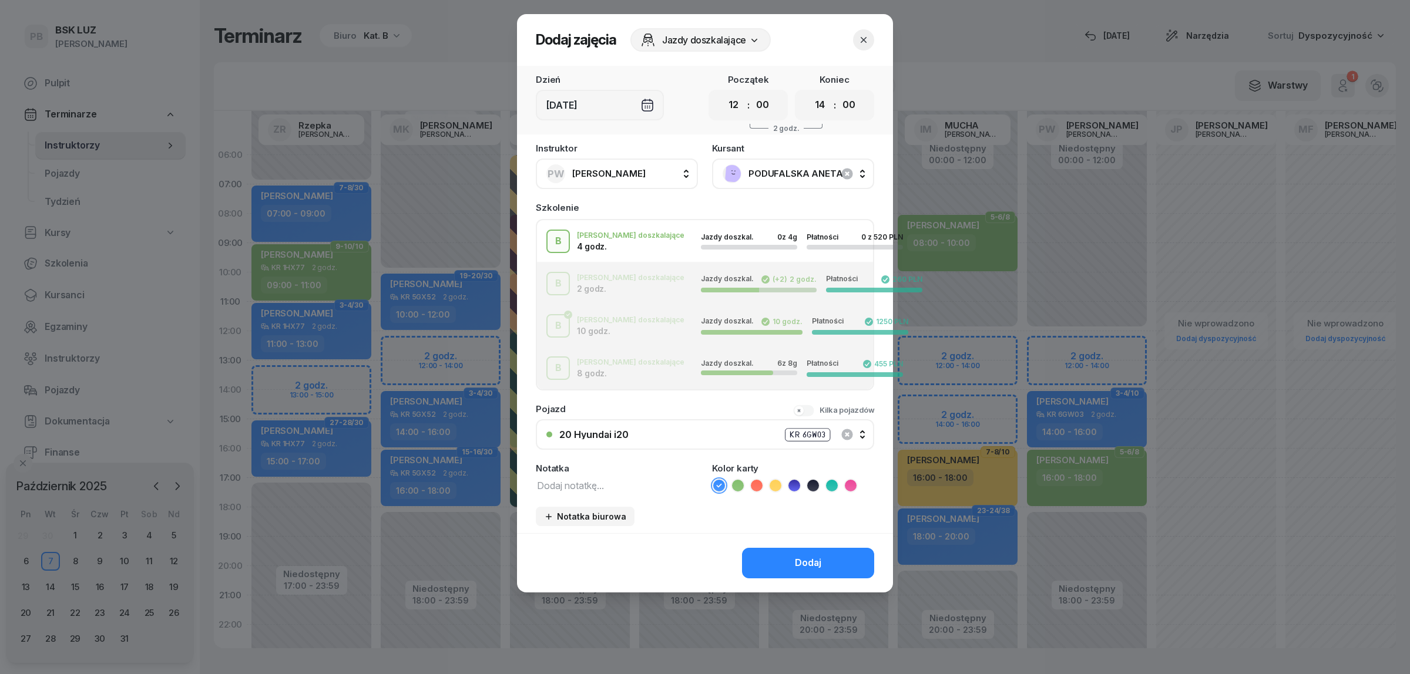
click at [617, 478] on textarea at bounding box center [617, 485] width 162 height 15
click at [741, 480] on icon at bounding box center [738, 486] width 12 height 12
click at [620, 486] on textarea "Z Pauliną" at bounding box center [617, 485] width 162 height 15
type textarea "Z [PERSON_NAME]"
click at [804, 558] on div "Dodaj" at bounding box center [808, 563] width 26 height 15
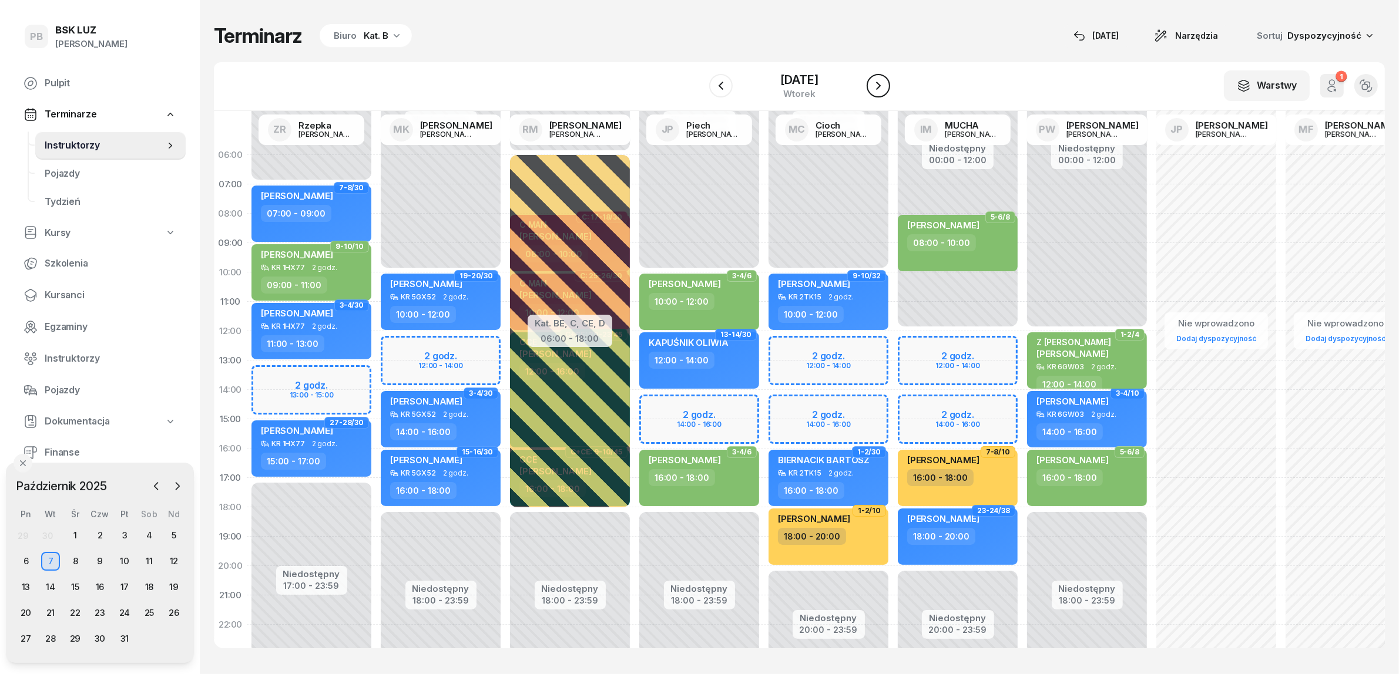
click at [885, 86] on icon "button" at bounding box center [878, 86] width 14 height 14
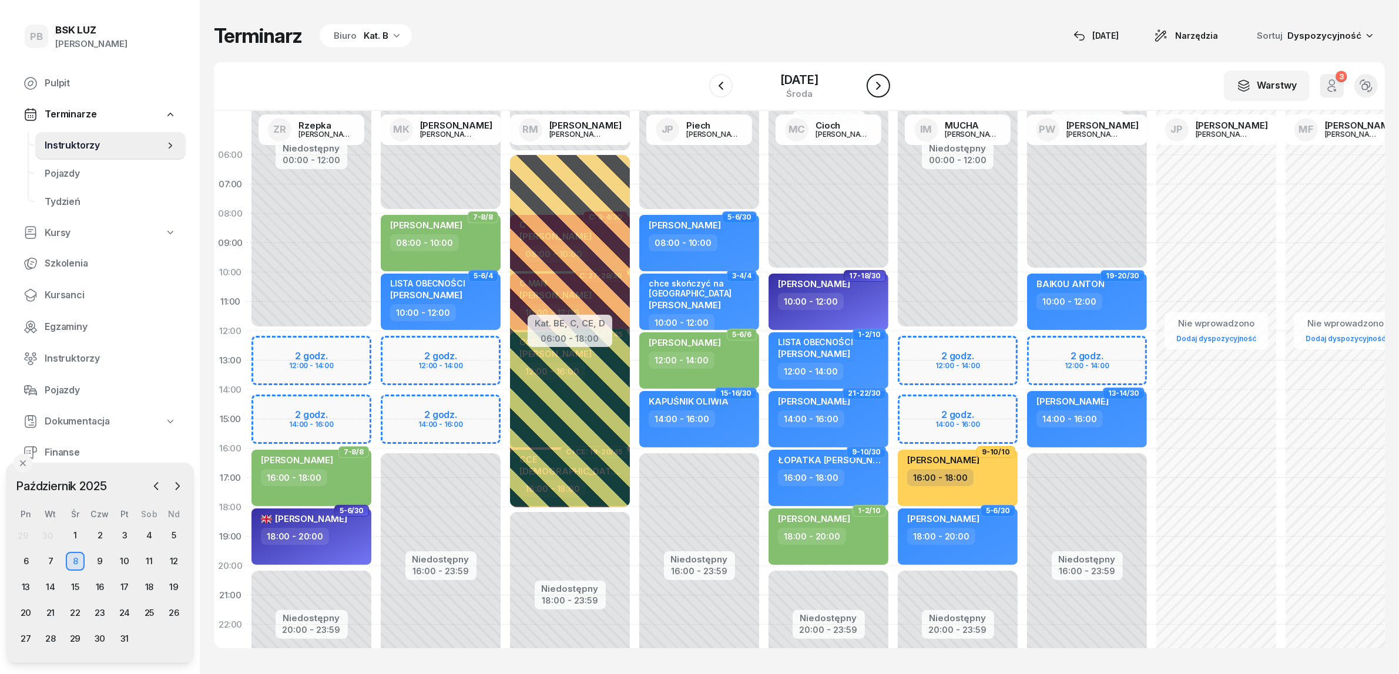
click at [885, 86] on icon "button" at bounding box center [878, 86] width 14 height 14
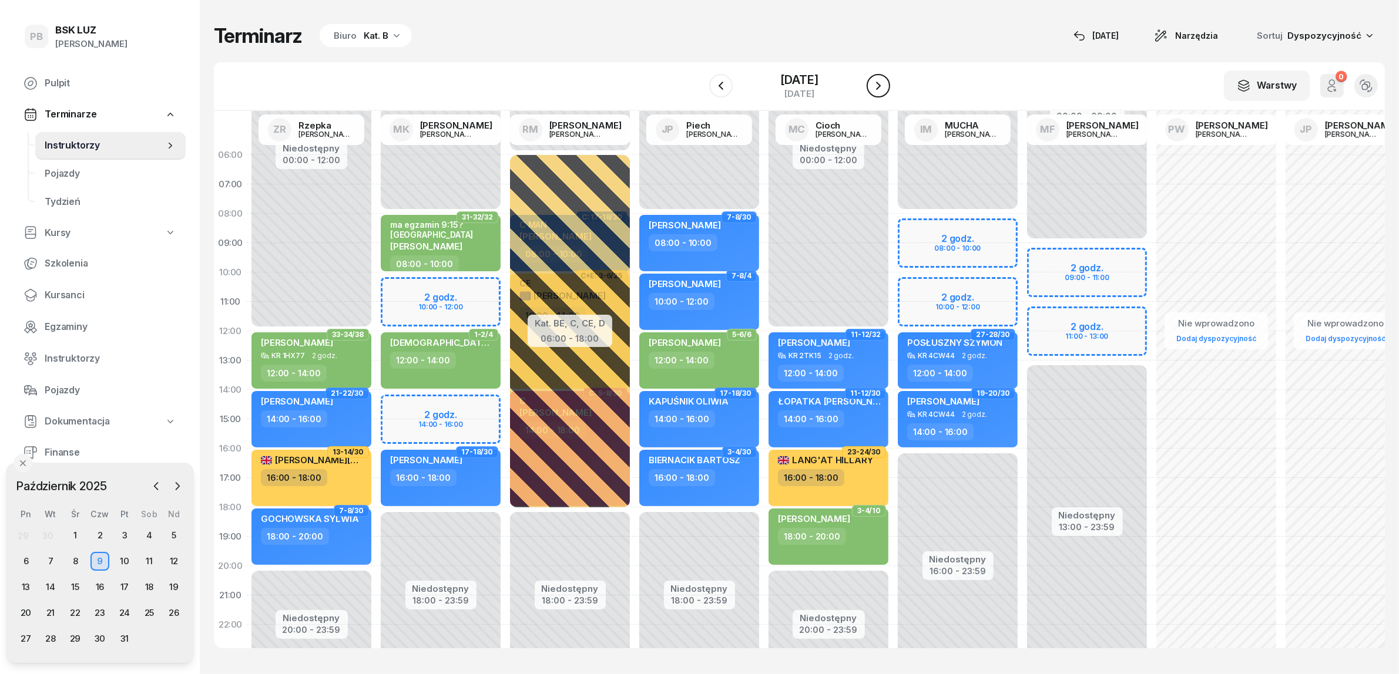
click at [885, 82] on icon "button" at bounding box center [878, 86] width 14 height 14
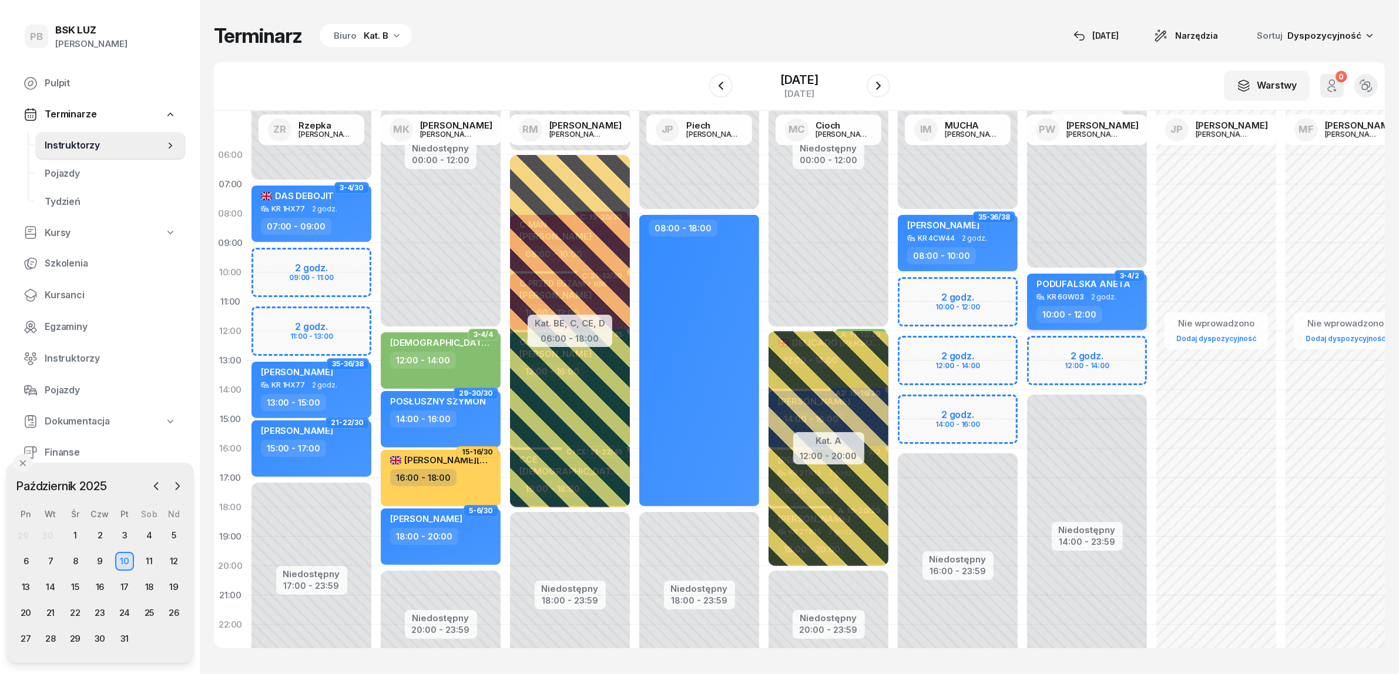
click at [1120, 288] on div "PODUFALSKA ANETA" at bounding box center [1083, 285] width 94 height 15
select select "10"
select select "12"
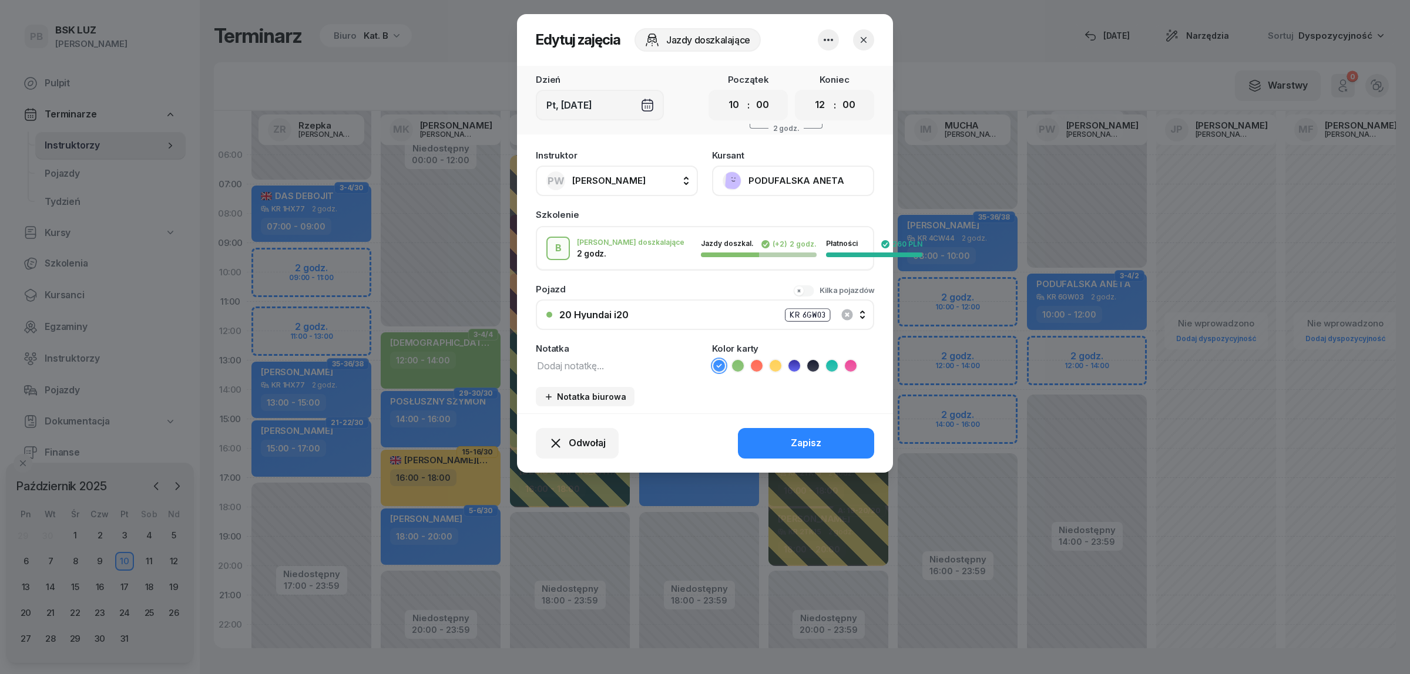
click at [832, 41] on icon "button" at bounding box center [828, 40] width 14 height 14
click at [824, 61] on link "Usuń" at bounding box center [822, 75] width 155 height 29
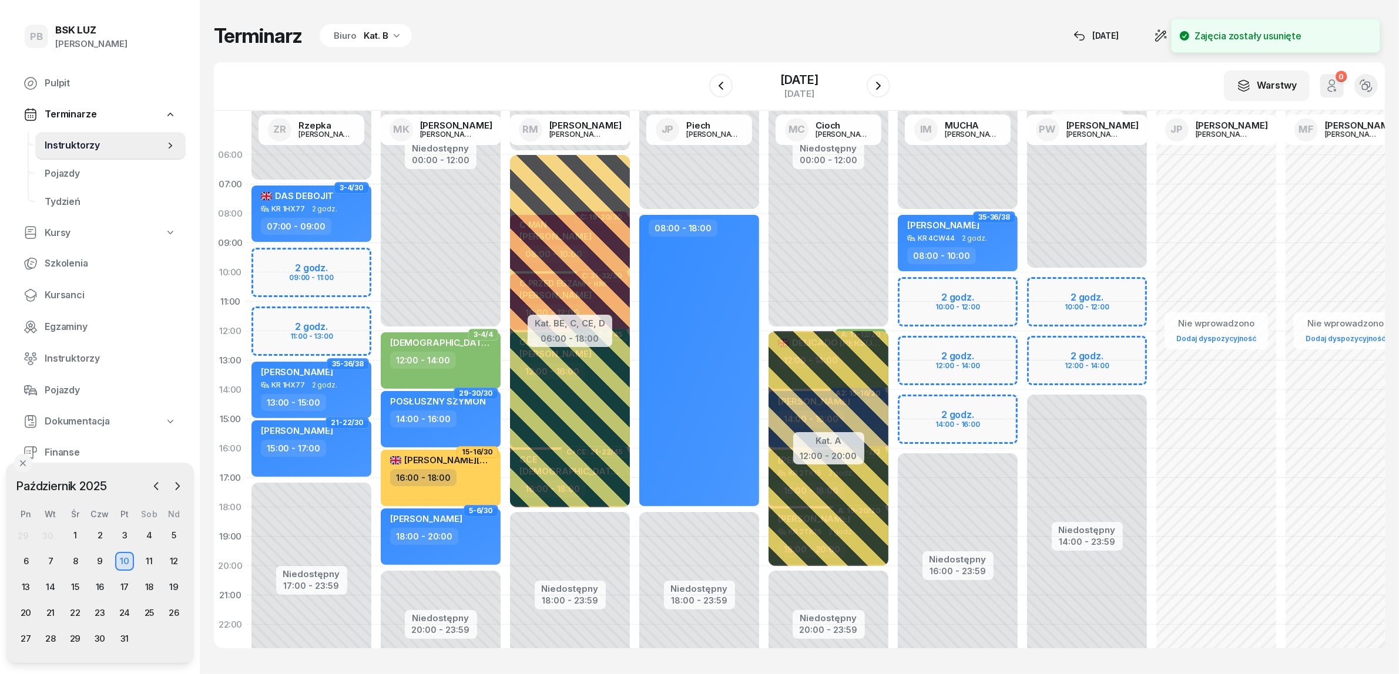
click at [1043, 288] on div "Niedostępny 00:00 - 10:00 Niedostępny 14:00 - 23:59 2 godz. 10:00 - 12:00 2 god…" at bounding box center [1086, 419] width 129 height 558
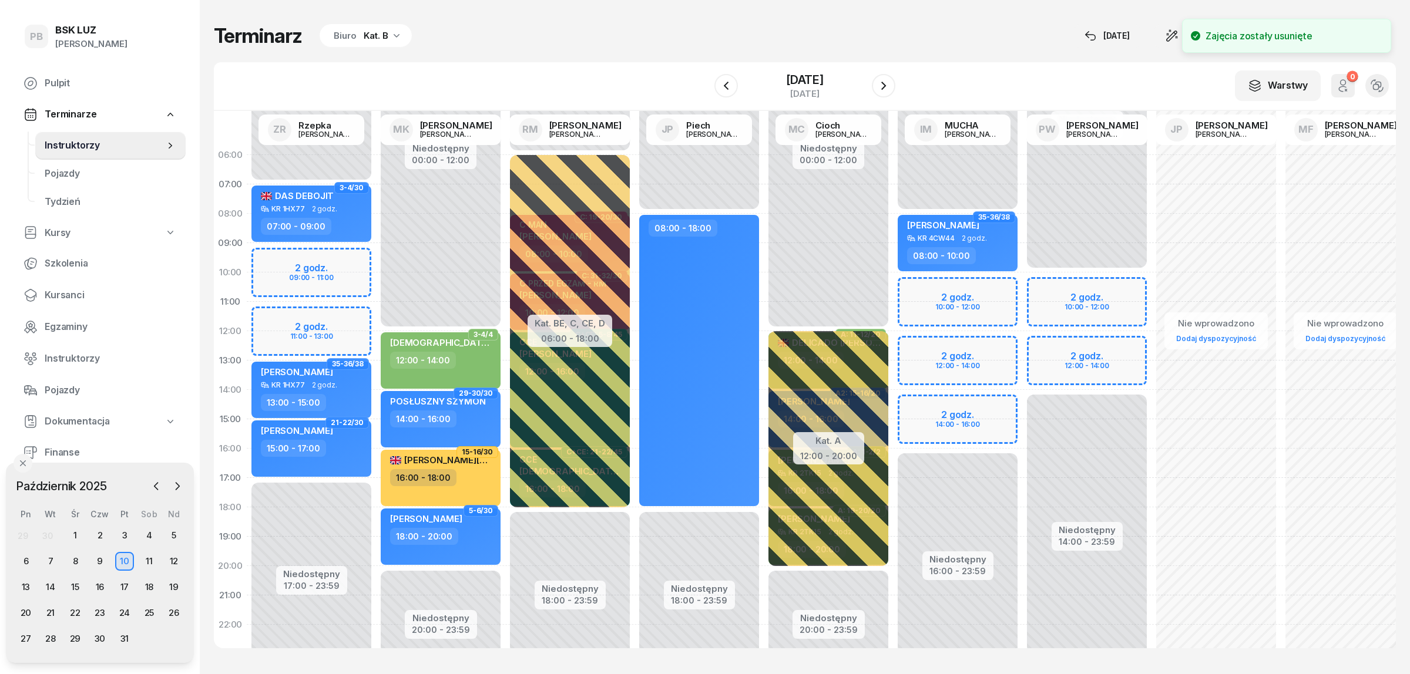
select select "10"
select select "12"
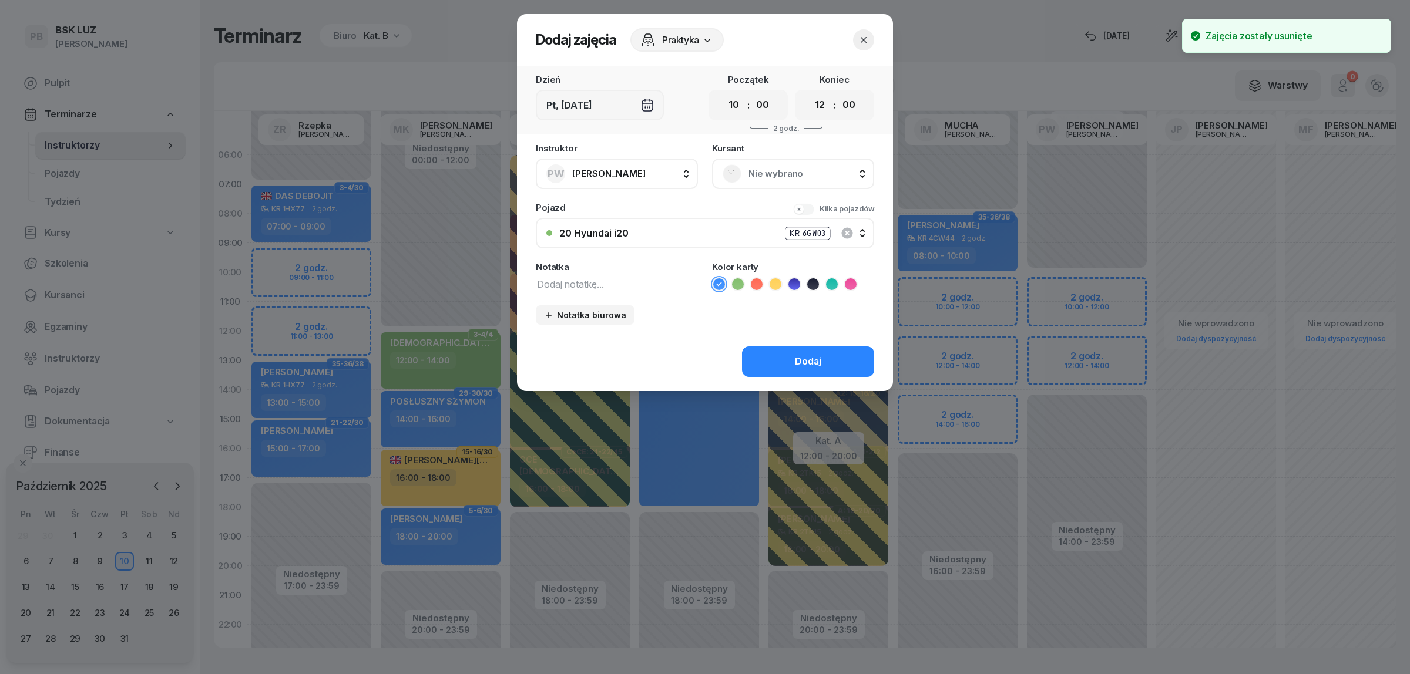
click at [813, 175] on span "Nie wybrano" at bounding box center [805, 173] width 115 height 15
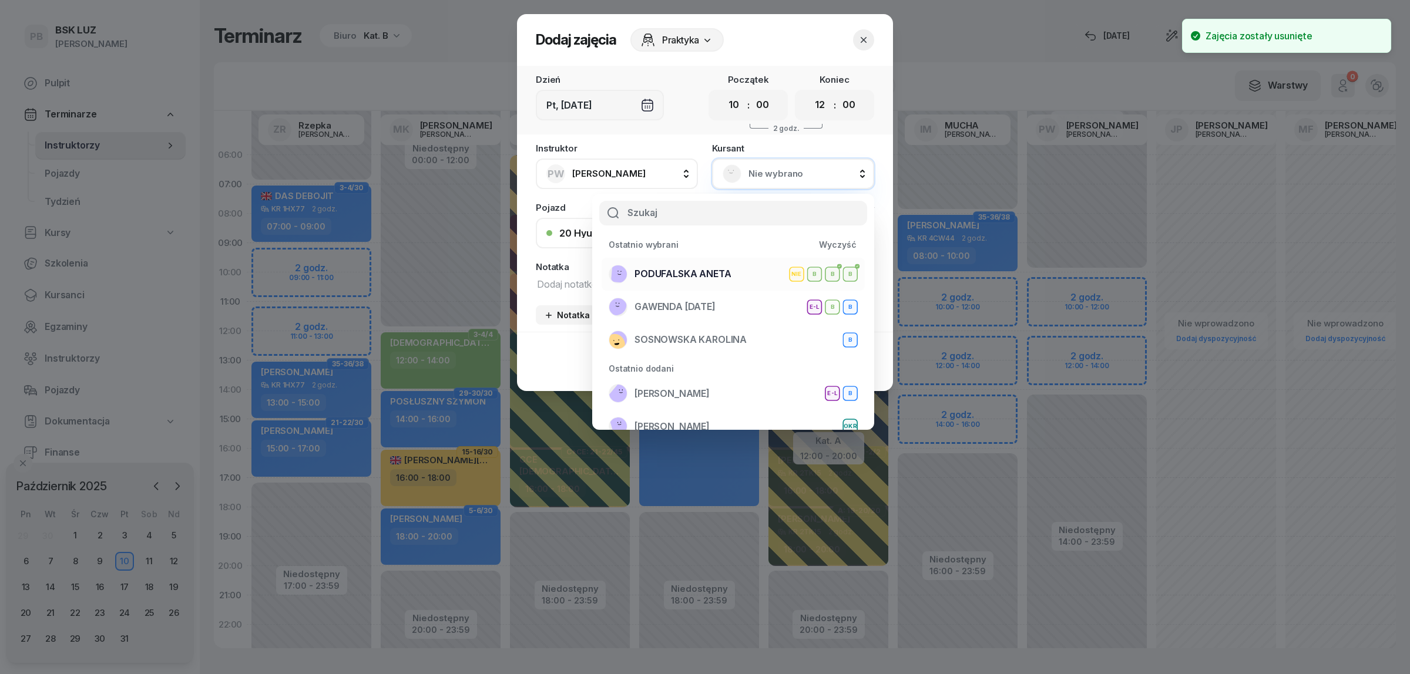
click at [736, 276] on div "[PERSON_NAME] NIE B B B" at bounding box center [733, 274] width 249 height 19
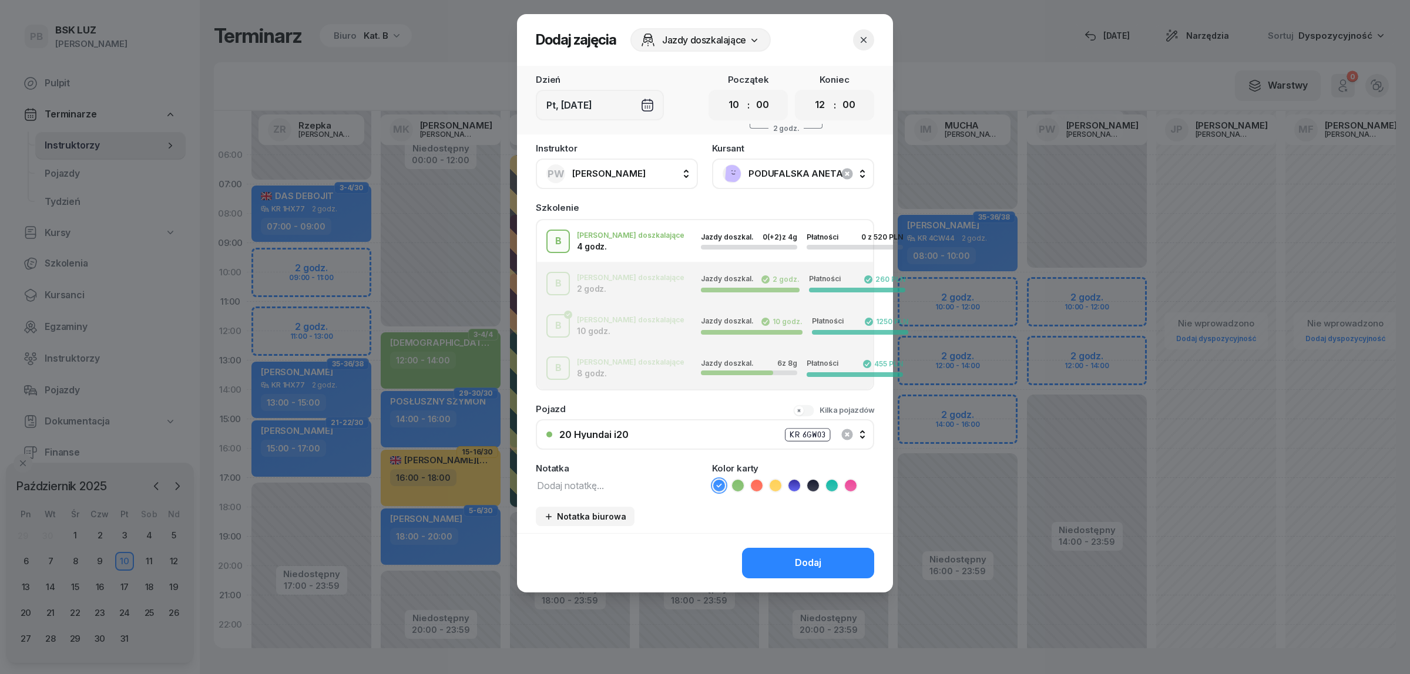
click at [570, 481] on textarea at bounding box center [617, 485] width 162 height 15
type textarea "z [PERSON_NAME]"
click at [736, 482] on icon at bounding box center [738, 486] width 12 height 12
click at [764, 557] on button "Dodaj" at bounding box center [808, 563] width 132 height 31
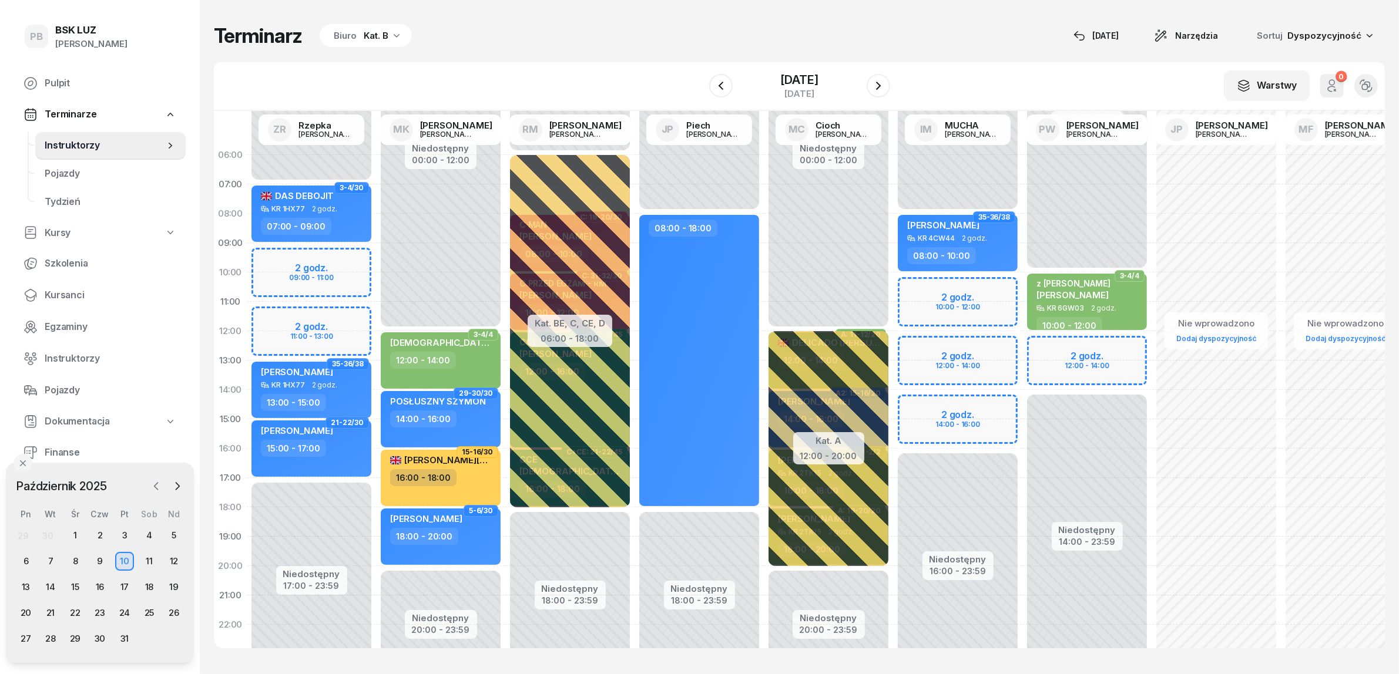
click at [159, 482] on icon "button" at bounding box center [156, 487] width 12 height 12
click at [146, 613] on div "27" at bounding box center [149, 613] width 19 height 19
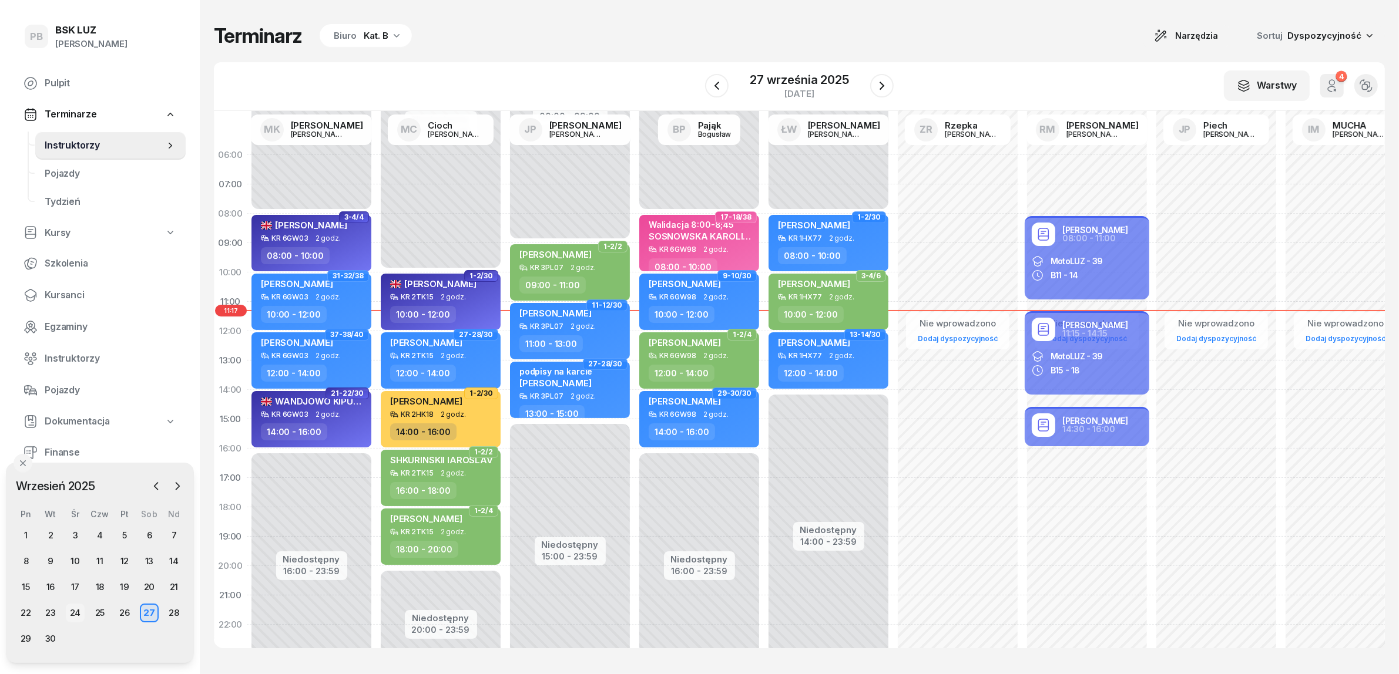
click at [77, 614] on div "24" at bounding box center [75, 613] width 19 height 19
click at [391, 38] on icon "button" at bounding box center [397, 35] width 12 height 12
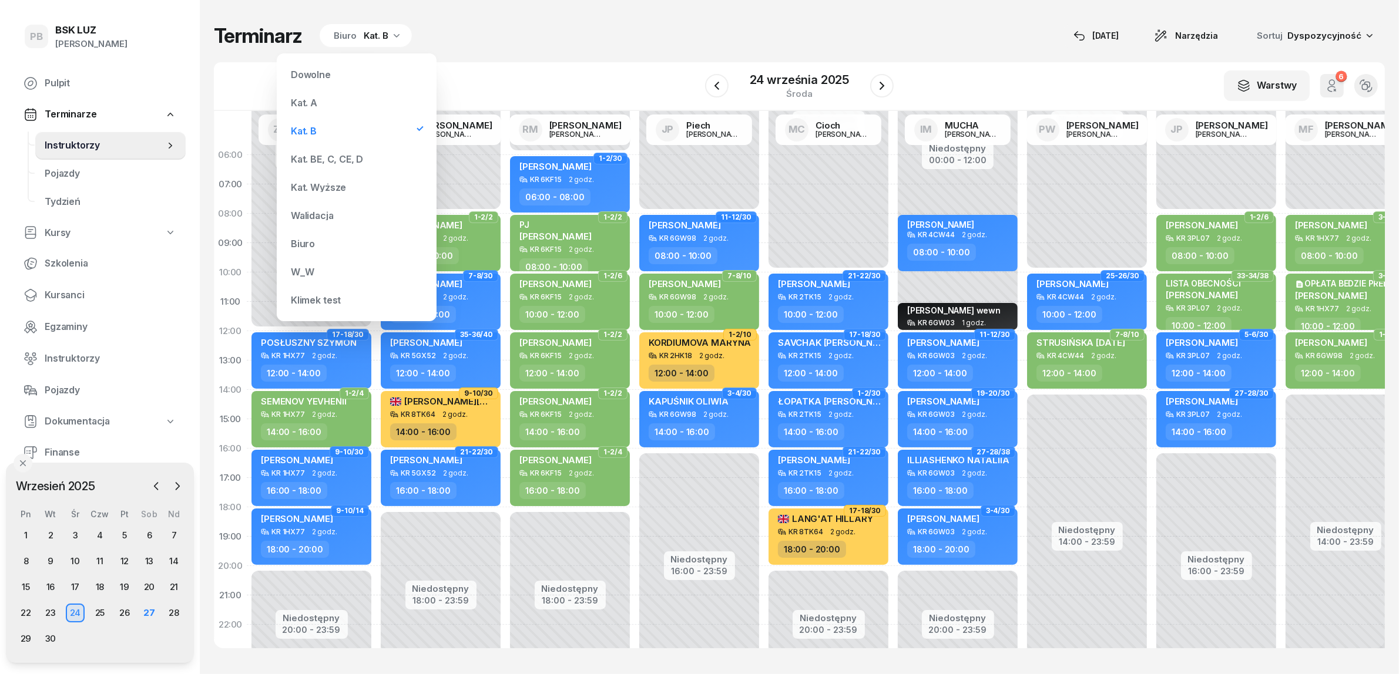
click at [501, 37] on div "Terminarz Biuro Kat. B [DATE] Narzędzia Sortuj Dyspozycyjność" at bounding box center [799, 36] width 1171 height 25
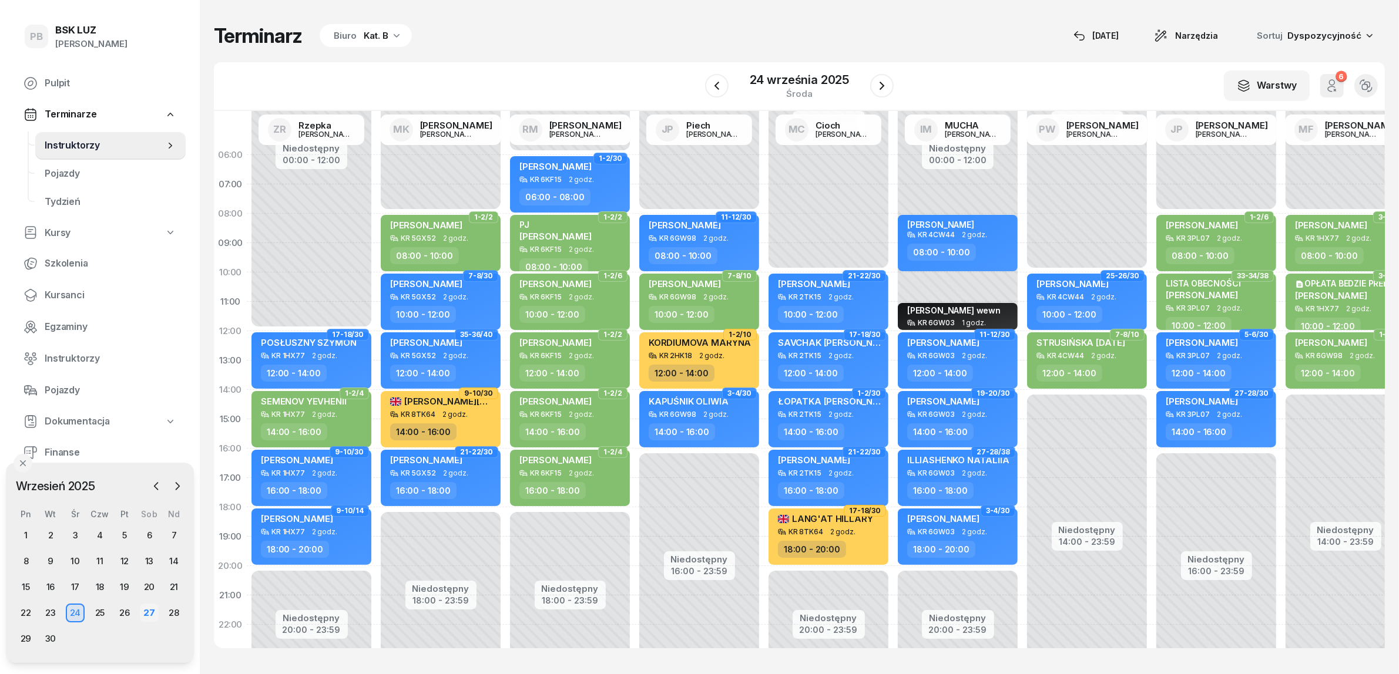
drag, startPoint x: 174, startPoint y: 611, endPoint x: 154, endPoint y: 622, distance: 23.1
click at [175, 611] on div "28" at bounding box center [174, 613] width 19 height 19
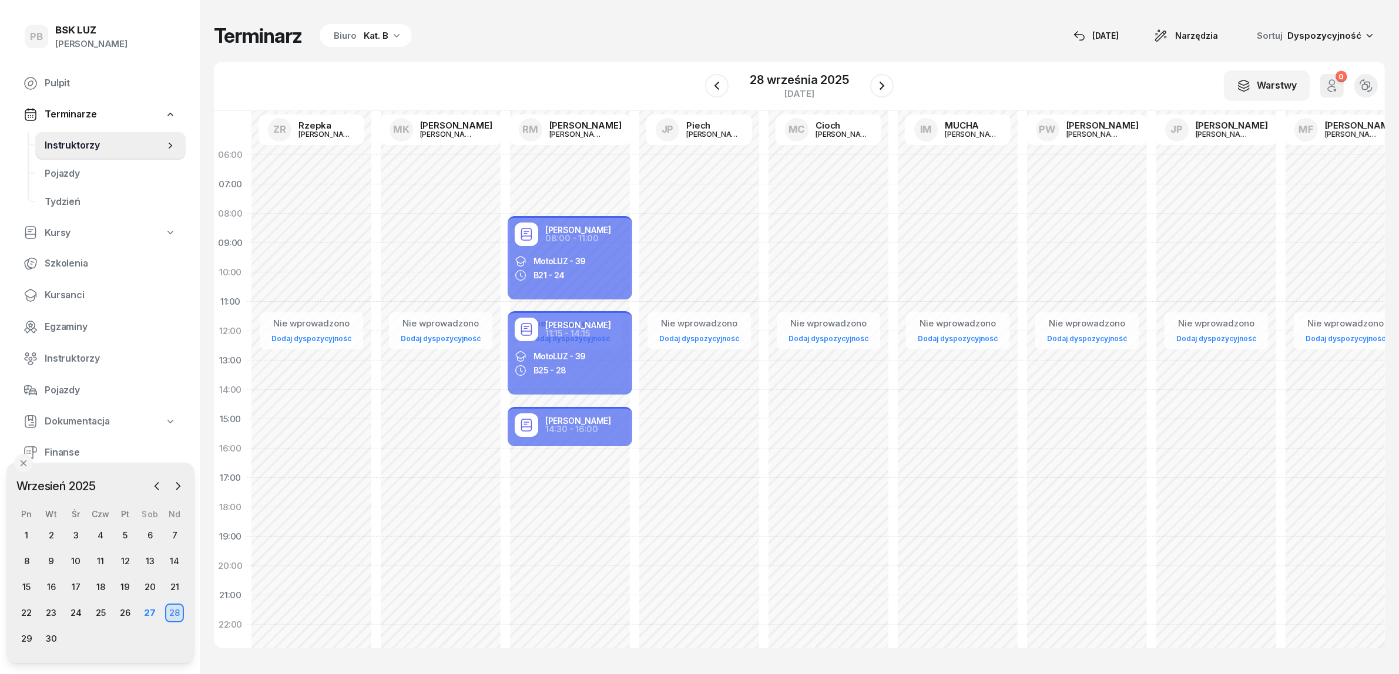
click at [376, 48] on div "Terminarz Biuro Kat. B [DATE] Narzędzia Sortuj Dyspozycyjność W Wybierz AK [PER…" at bounding box center [799, 336] width 1171 height 672
click at [364, 39] on div "Kat. B" at bounding box center [376, 36] width 25 height 14
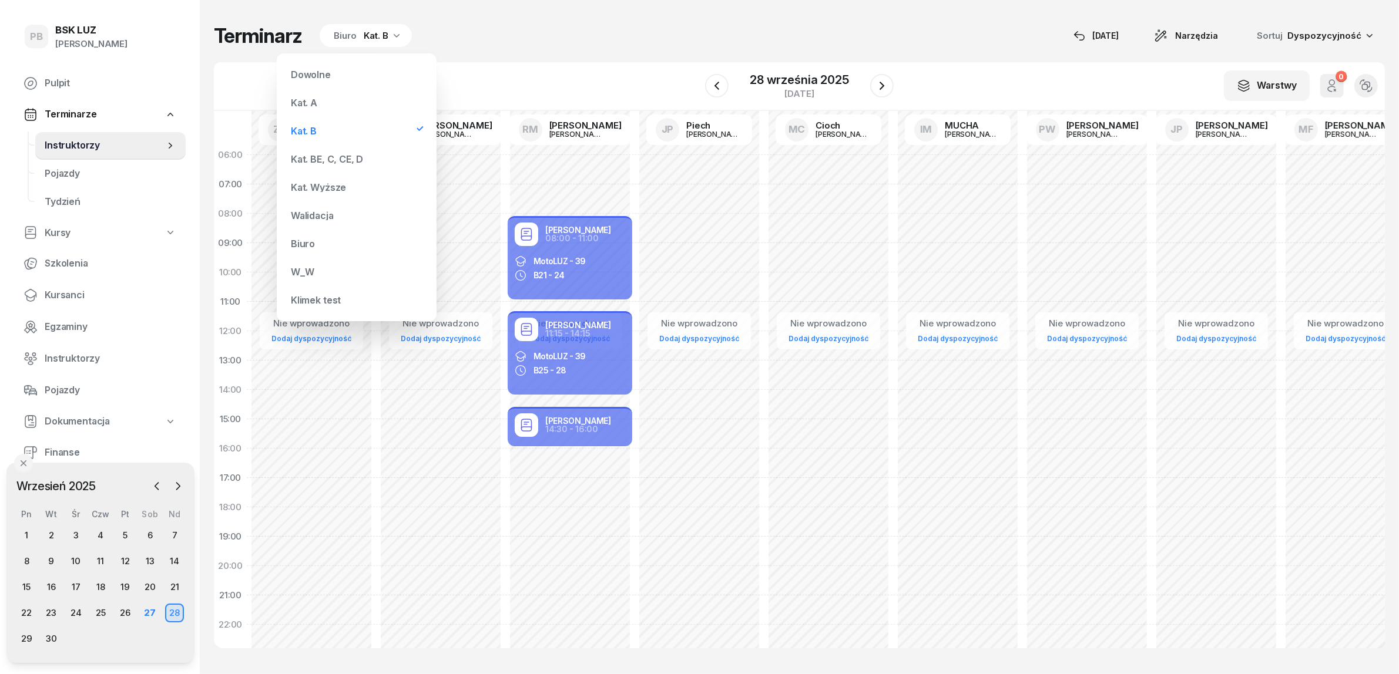
click at [353, 155] on div "Kat. BE, C, CE, D" at bounding box center [327, 159] width 72 height 9
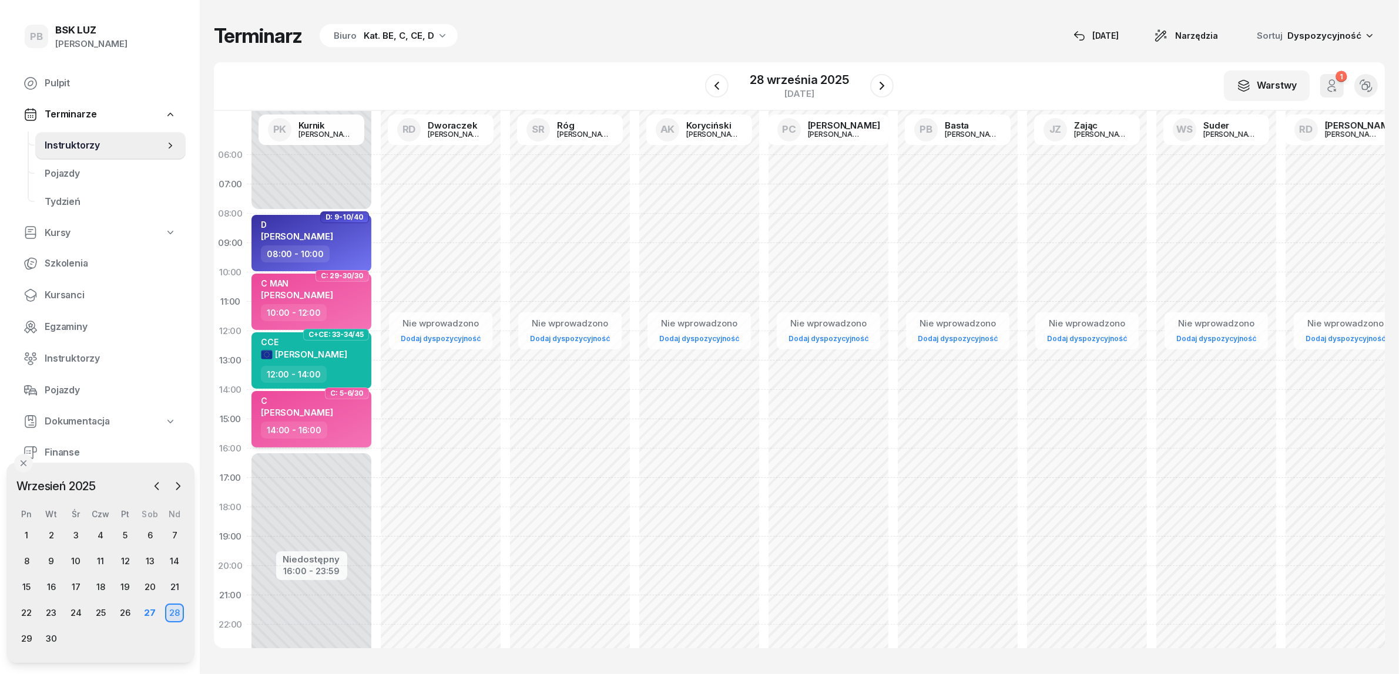
click at [351, 424] on div "14:00 - 16:00" at bounding box center [312, 430] width 103 height 17
select select "14"
select select "16"
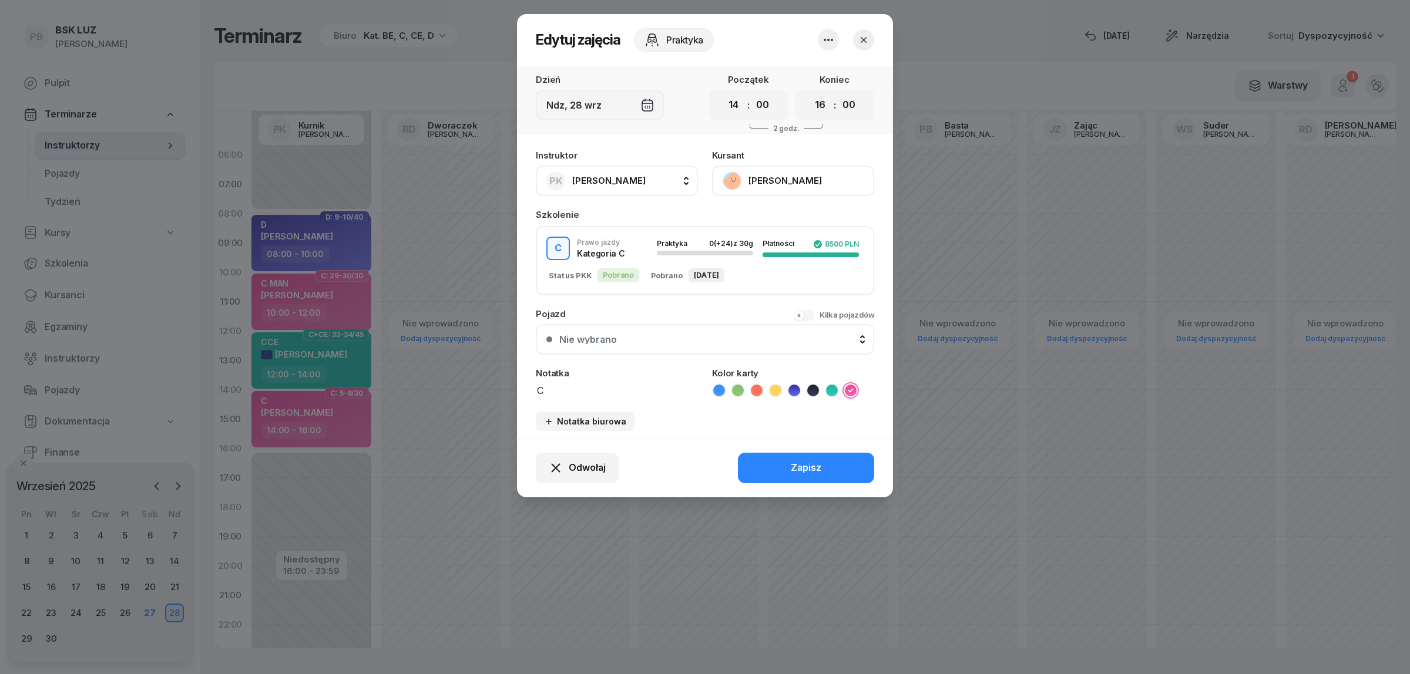
click at [788, 168] on button "[PERSON_NAME]" at bounding box center [793, 181] width 162 height 31
click at [868, 36] on icon "button" at bounding box center [864, 40] width 12 height 12
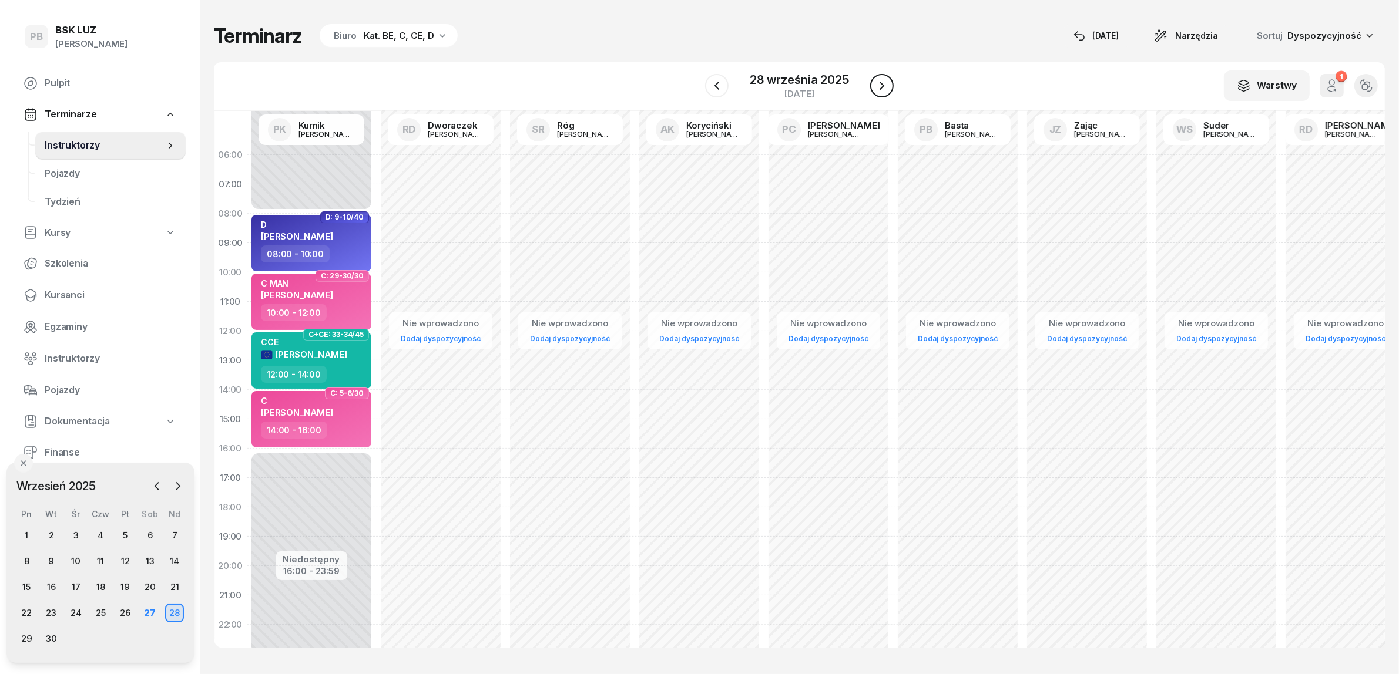
click at [882, 85] on icon "button" at bounding box center [881, 86] width 5 height 8
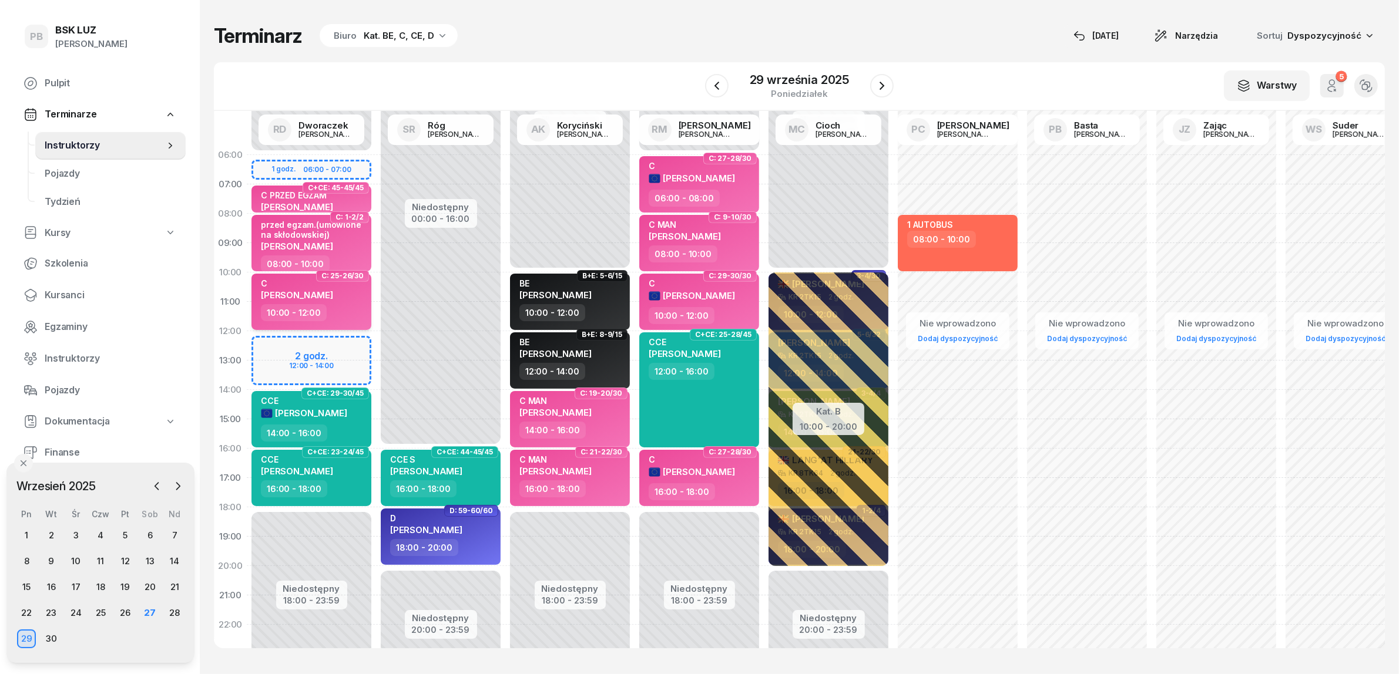
click at [316, 286] on div "C" at bounding box center [297, 283] width 72 height 10
select select "10"
select select "12"
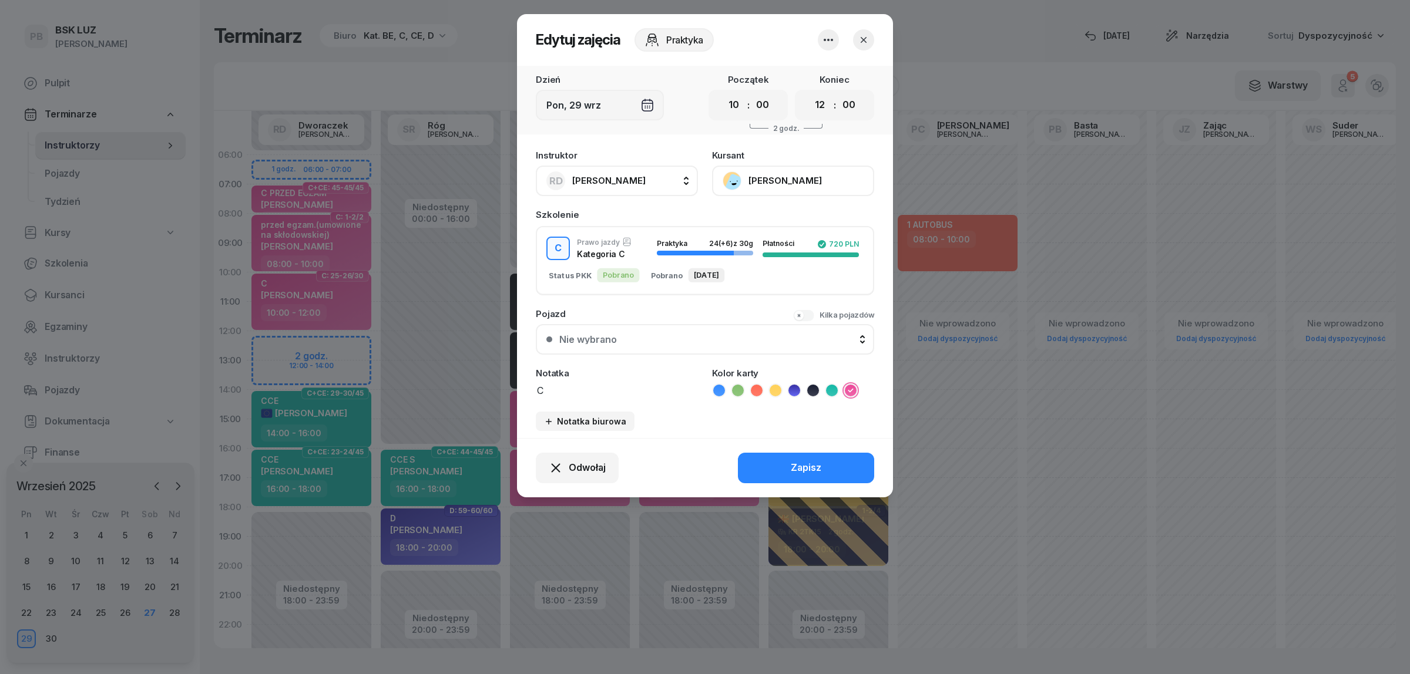
click at [804, 185] on button "[PERSON_NAME]" at bounding box center [793, 181] width 162 height 31
click at [797, 214] on link "Otwórz profil" at bounding box center [791, 220] width 155 height 29
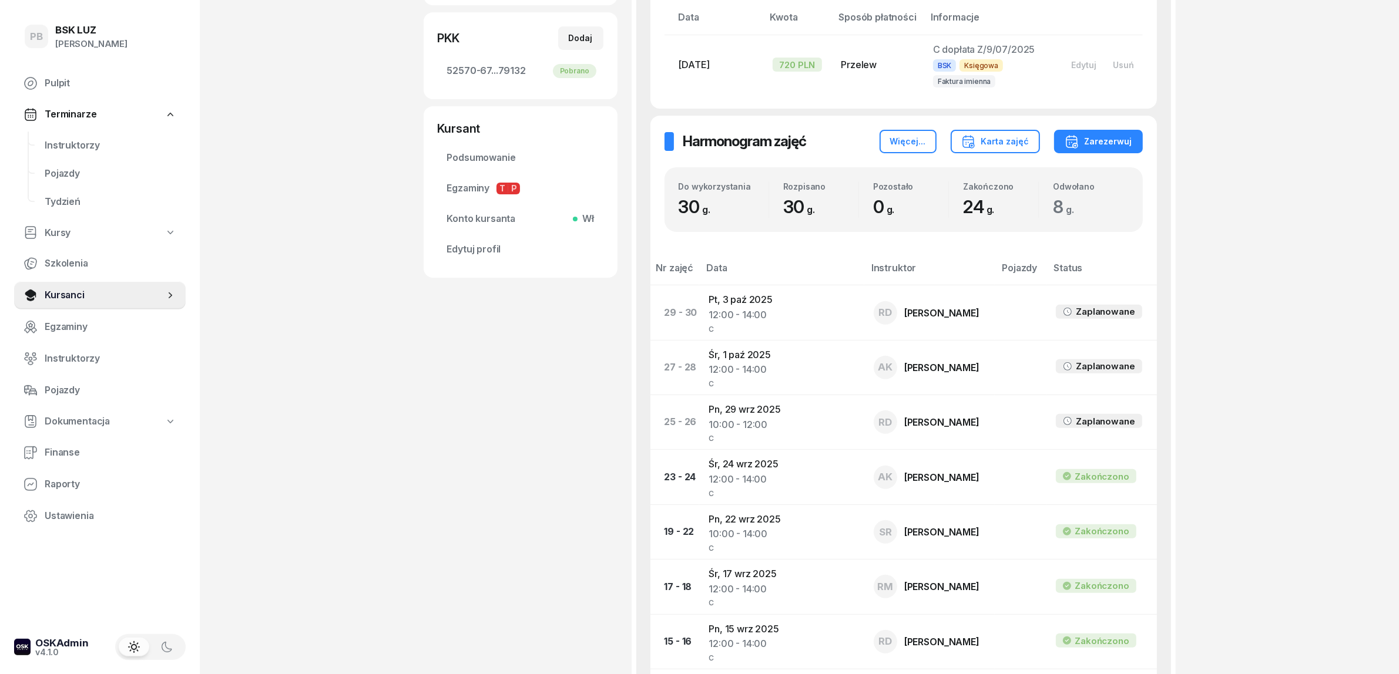
scroll to position [367, 0]
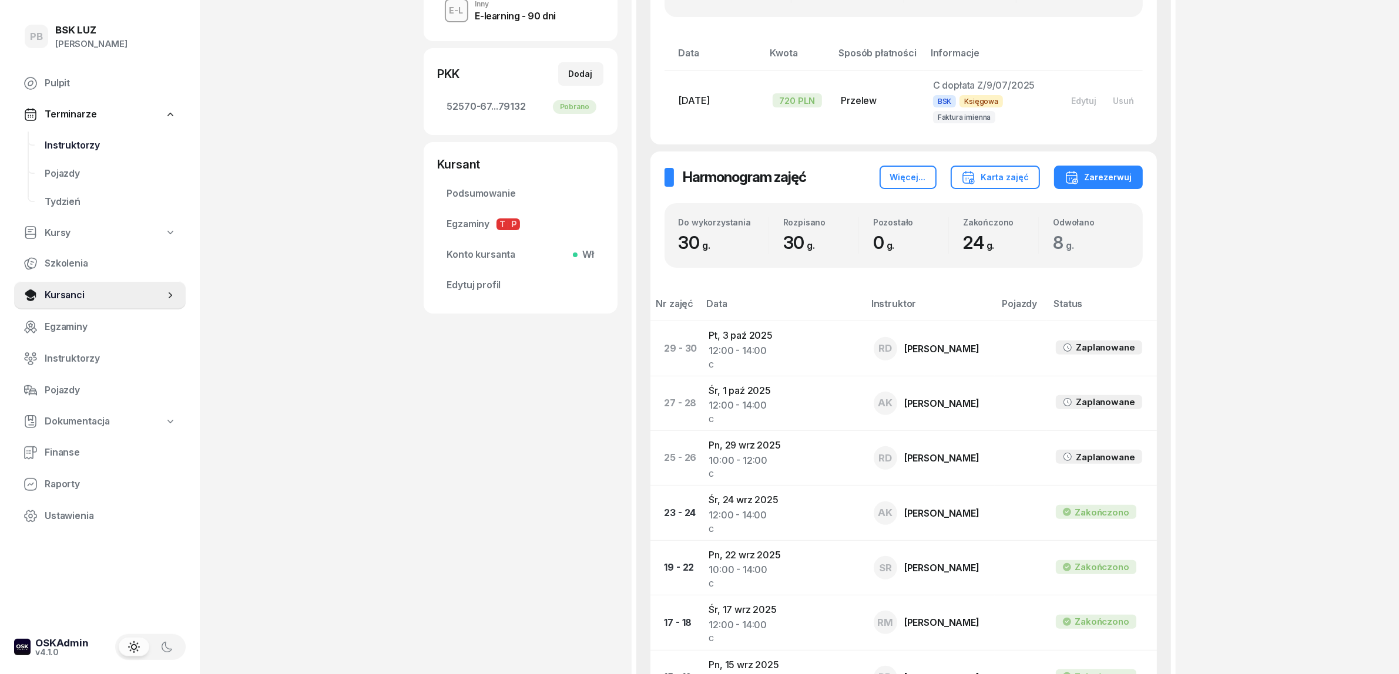
click at [98, 141] on span "Instruktorzy" at bounding box center [111, 145] width 132 height 15
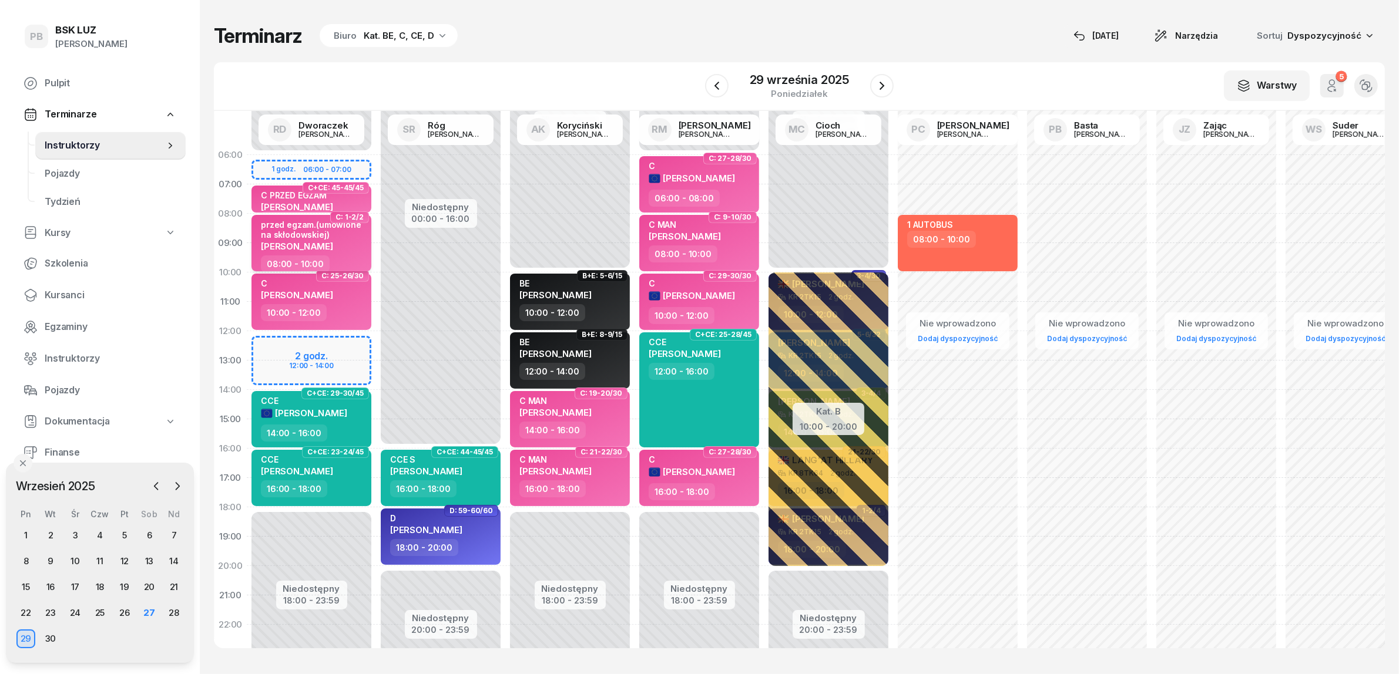
click at [354, 245] on div "[PERSON_NAME]" at bounding box center [312, 246] width 103 height 10
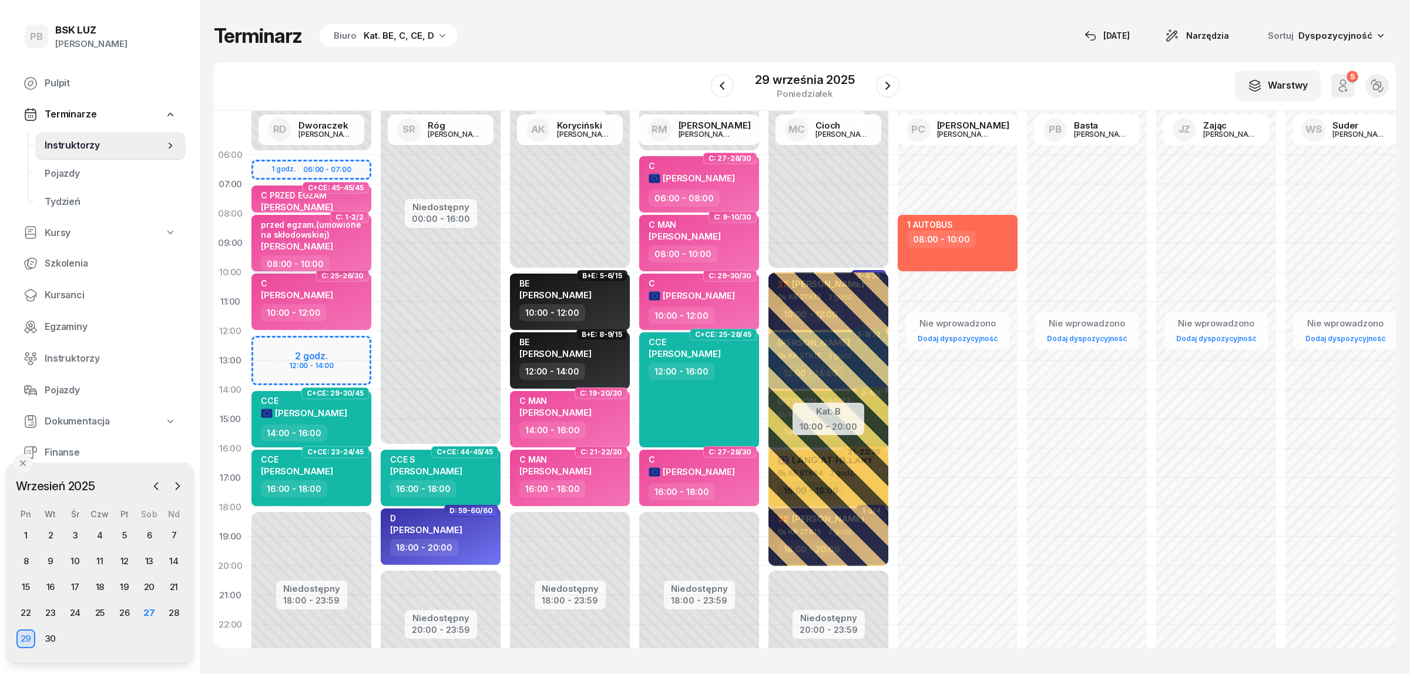
select select "08"
select select "10"
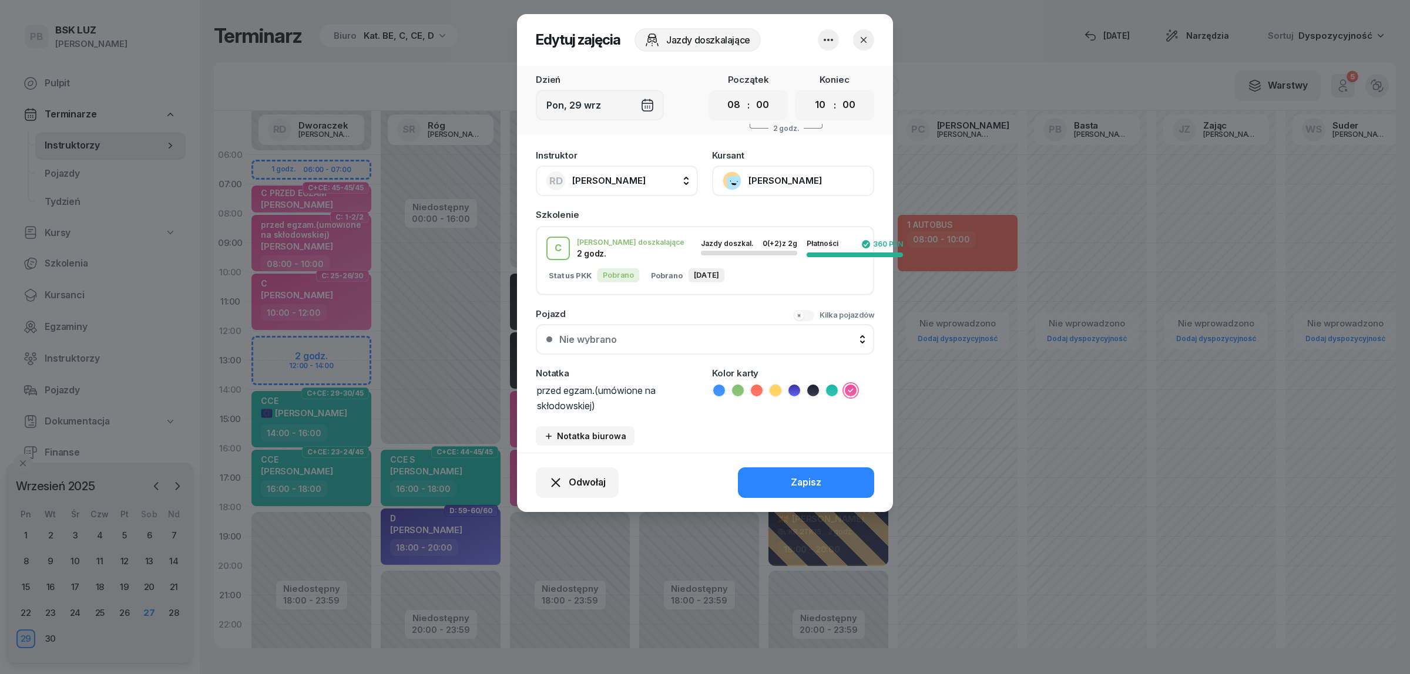
click at [351, 200] on div at bounding box center [705, 337] width 1410 height 674
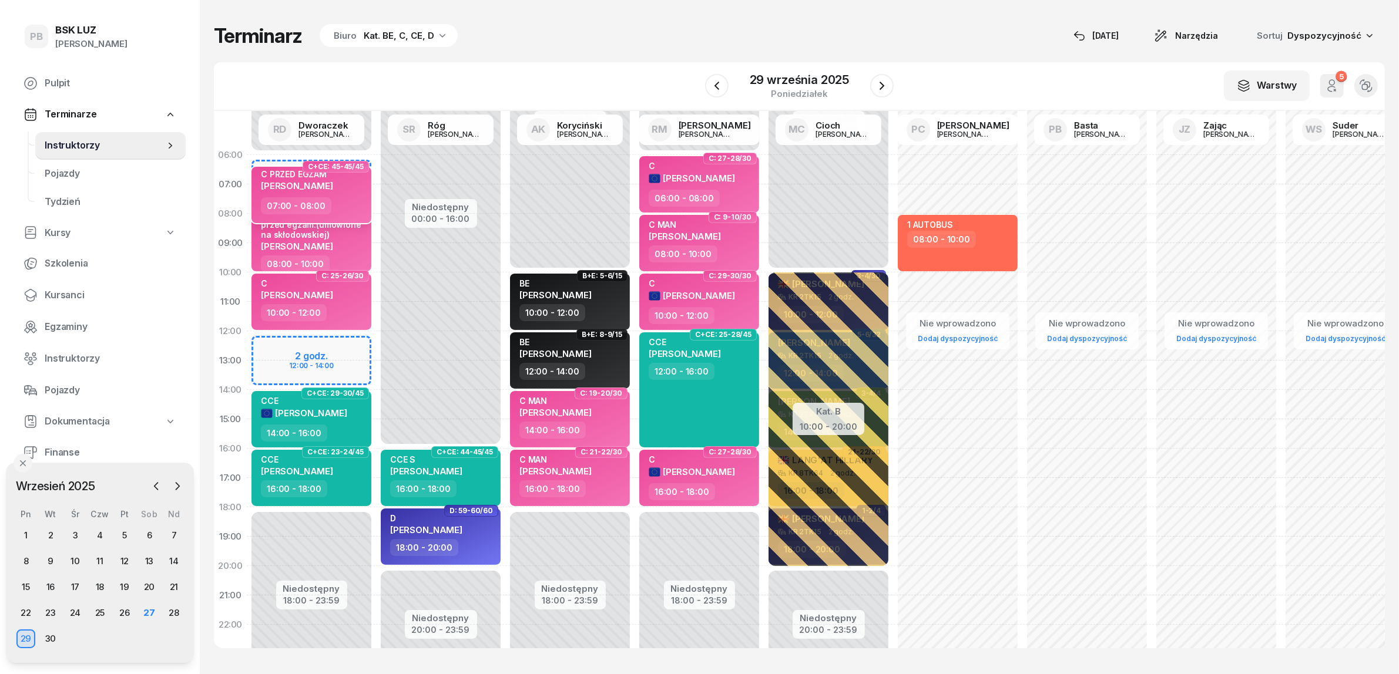
click at [351, 200] on div "07:00 - 08:00" at bounding box center [312, 205] width 103 height 17
select select "07"
select select "08"
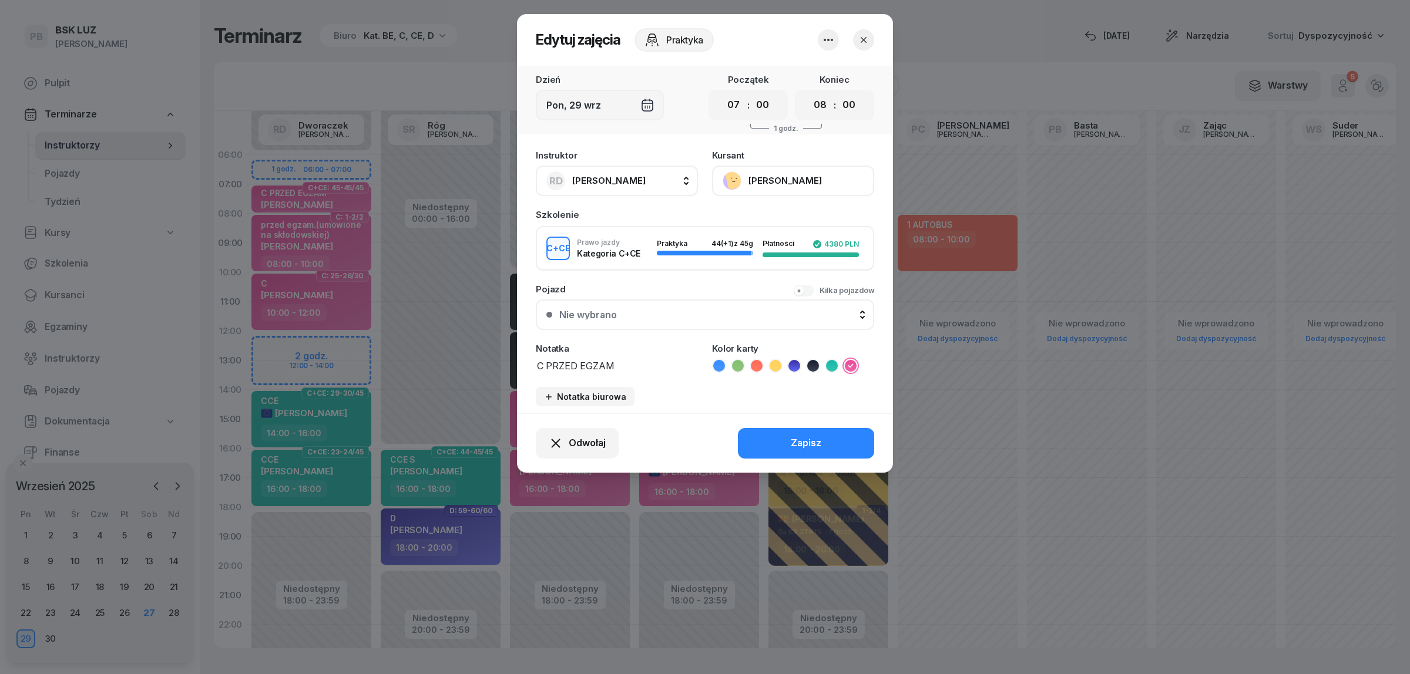
click at [444, 80] on div at bounding box center [705, 337] width 1410 height 674
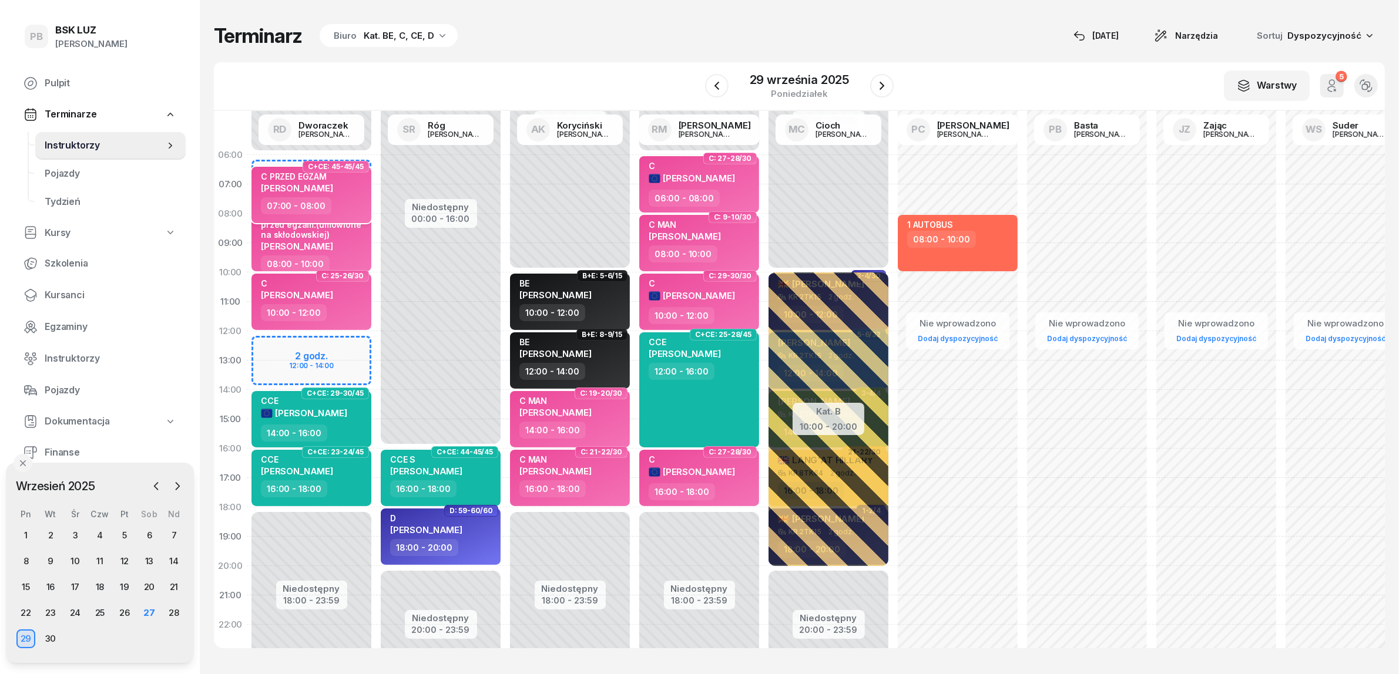
click at [332, 202] on div "07:00 - 08:00" at bounding box center [312, 205] width 103 height 17
select select "07"
select select "08"
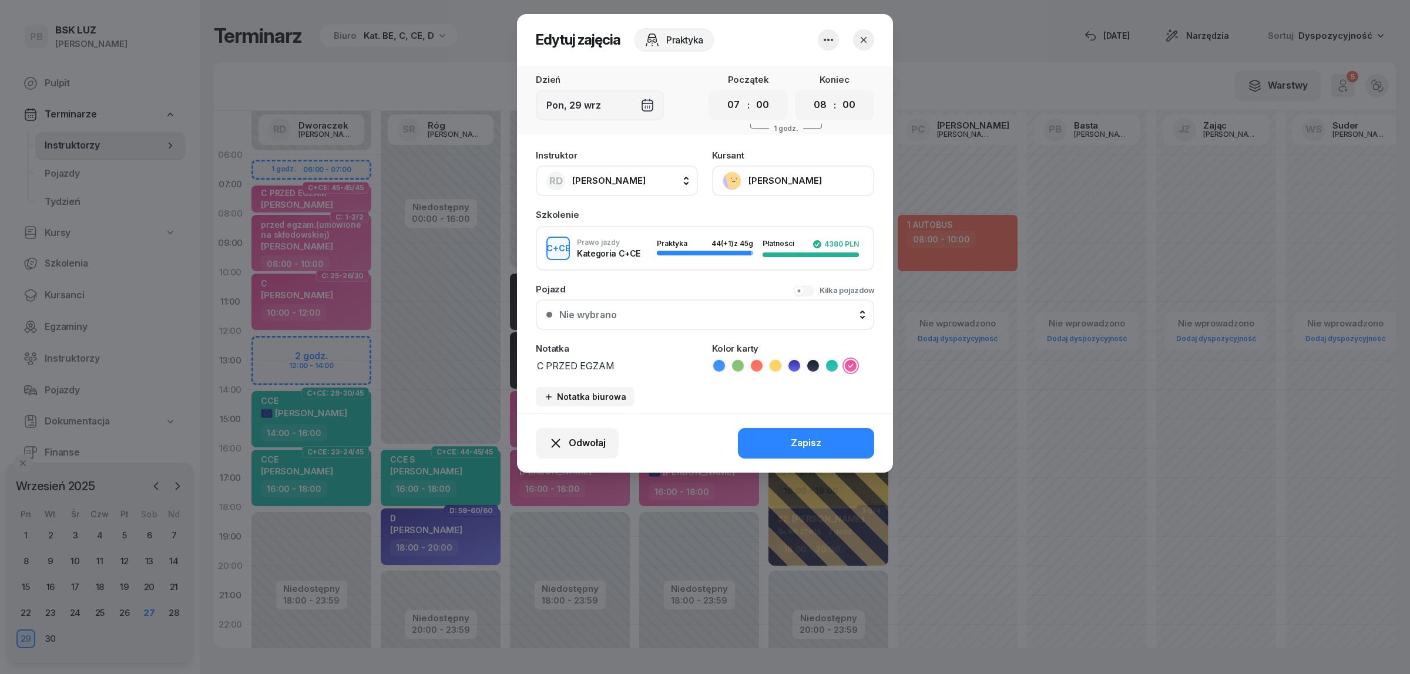
click at [483, 90] on div at bounding box center [705, 337] width 1410 height 674
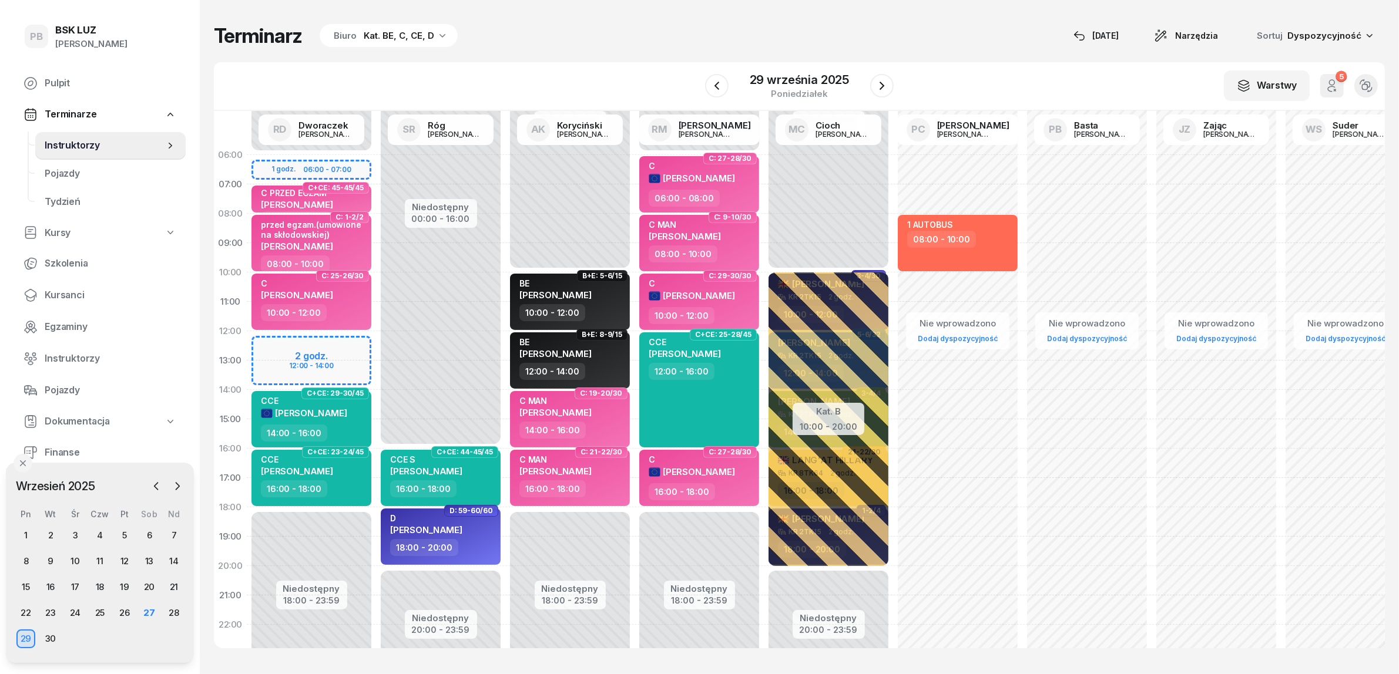
click at [491, 68] on div "W Wybierz AK [PERSON_NAME] BP [PERSON_NAME] DP [PERSON_NAME] GS [PERSON_NAME] I…" at bounding box center [799, 86] width 1171 height 49
click at [726, 25] on div "Terminarz Biuro Kat. BE, C, CE, D [DATE] Narzędzia Sortuj Dyspozycyjność" at bounding box center [799, 36] width 1171 height 25
click at [706, 33] on div "Terminarz Biuro Kat. BE, C, CE, D [DATE] Narzędzia Sortuj Dyspozycyjność" at bounding box center [799, 36] width 1171 height 25
click at [149, 610] on div "27" at bounding box center [149, 613] width 19 height 19
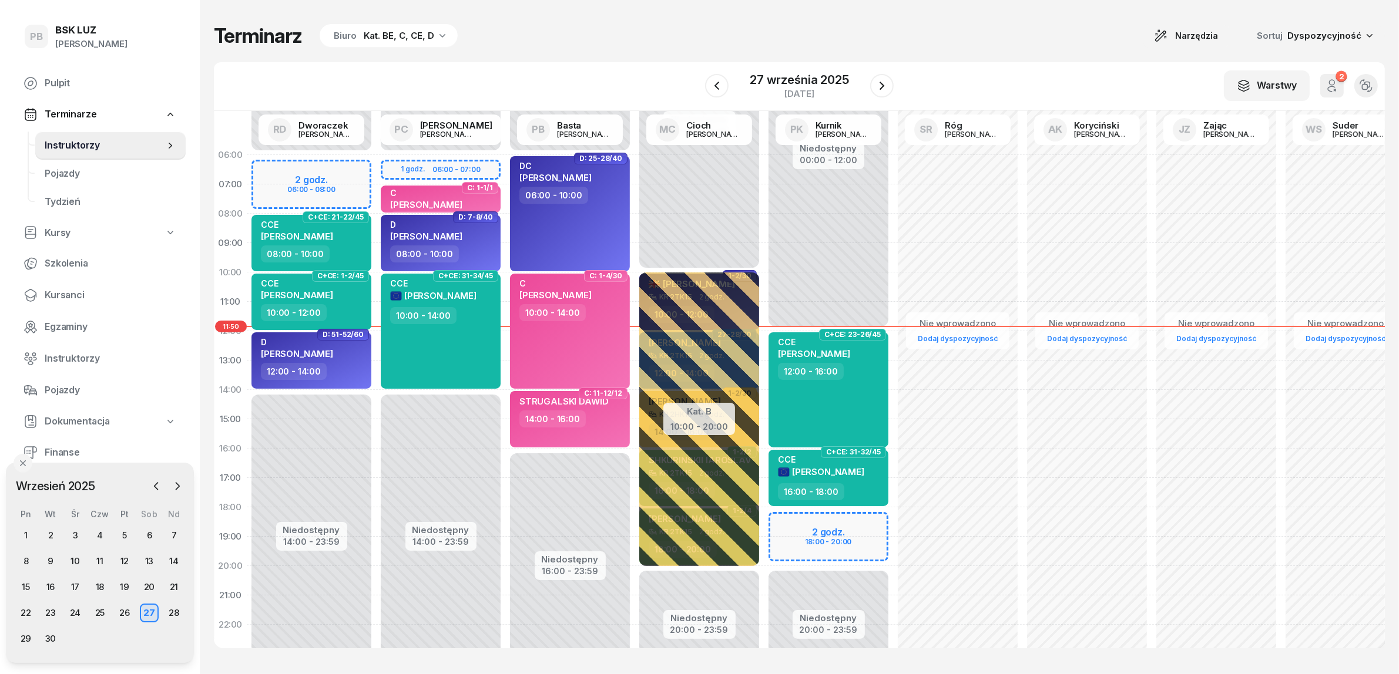
click at [412, 39] on div "Kat. BE, C, CE, D" at bounding box center [399, 36] width 71 height 14
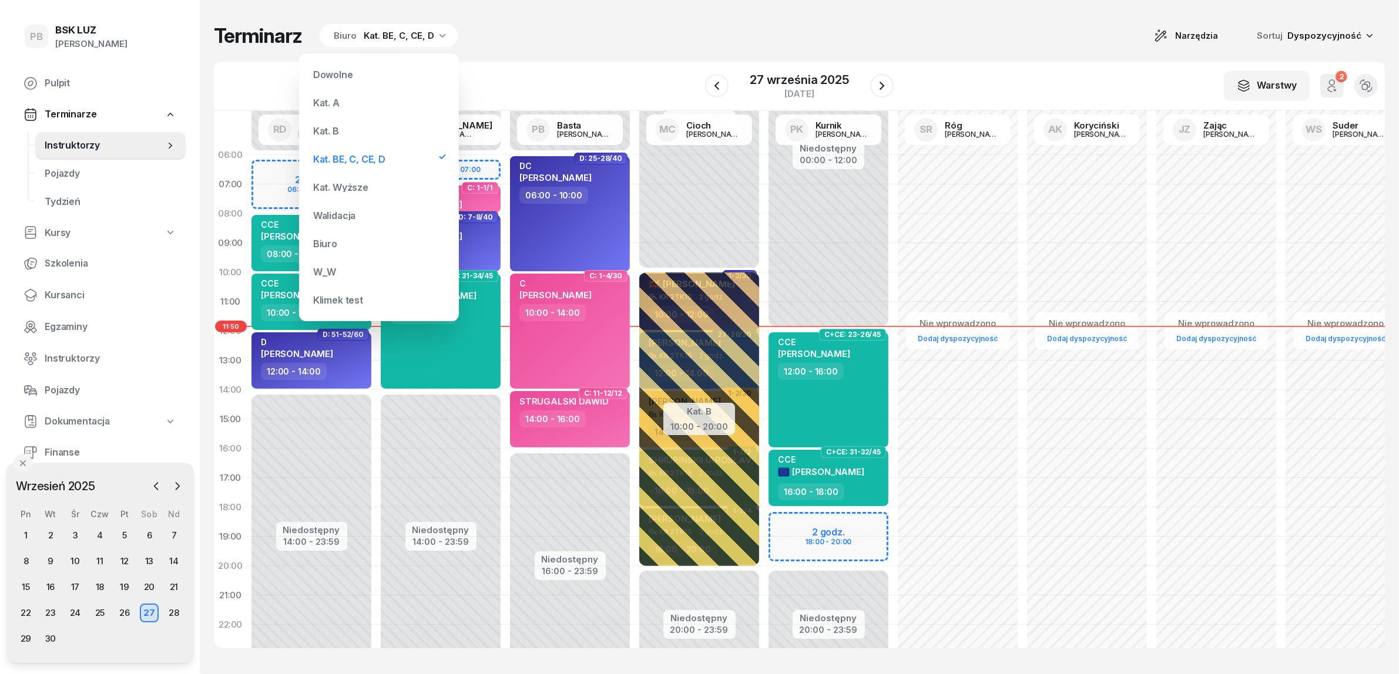
click at [364, 133] on div "Kat. B" at bounding box center [378, 131] width 141 height 24
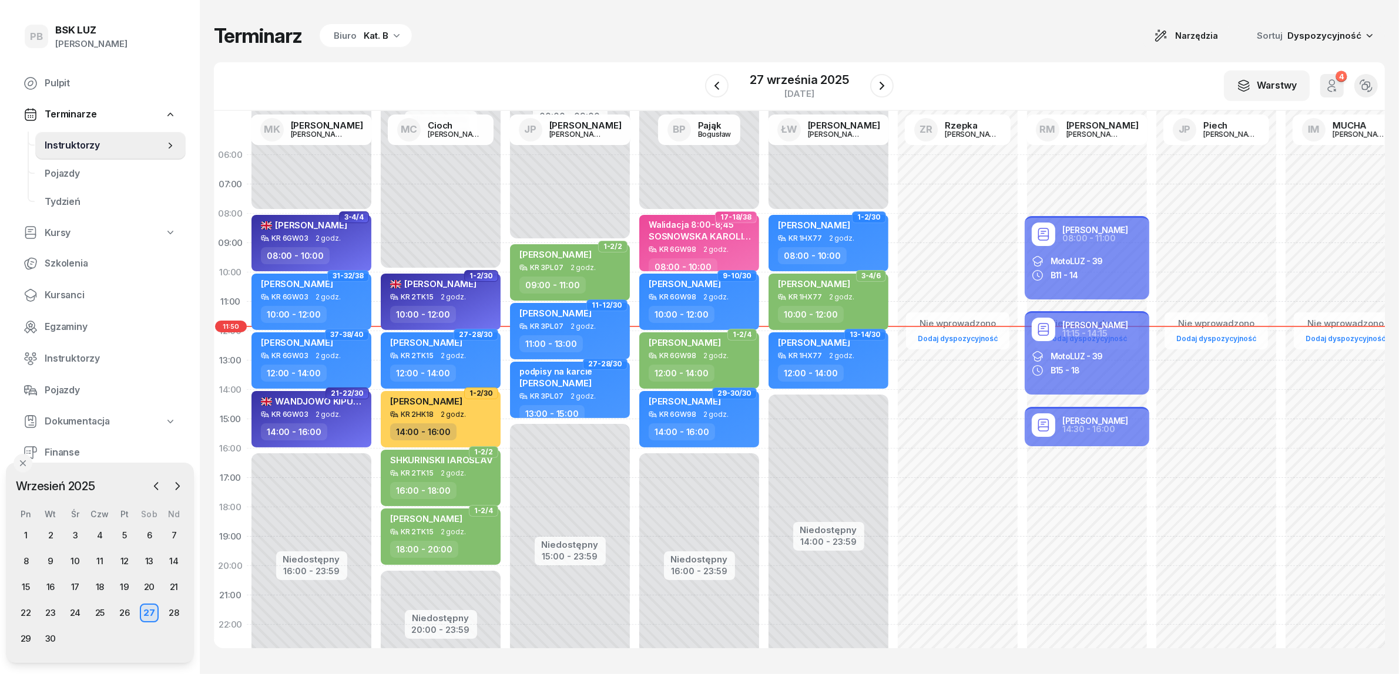
click at [380, 38] on div "Kat. B" at bounding box center [376, 36] width 25 height 14
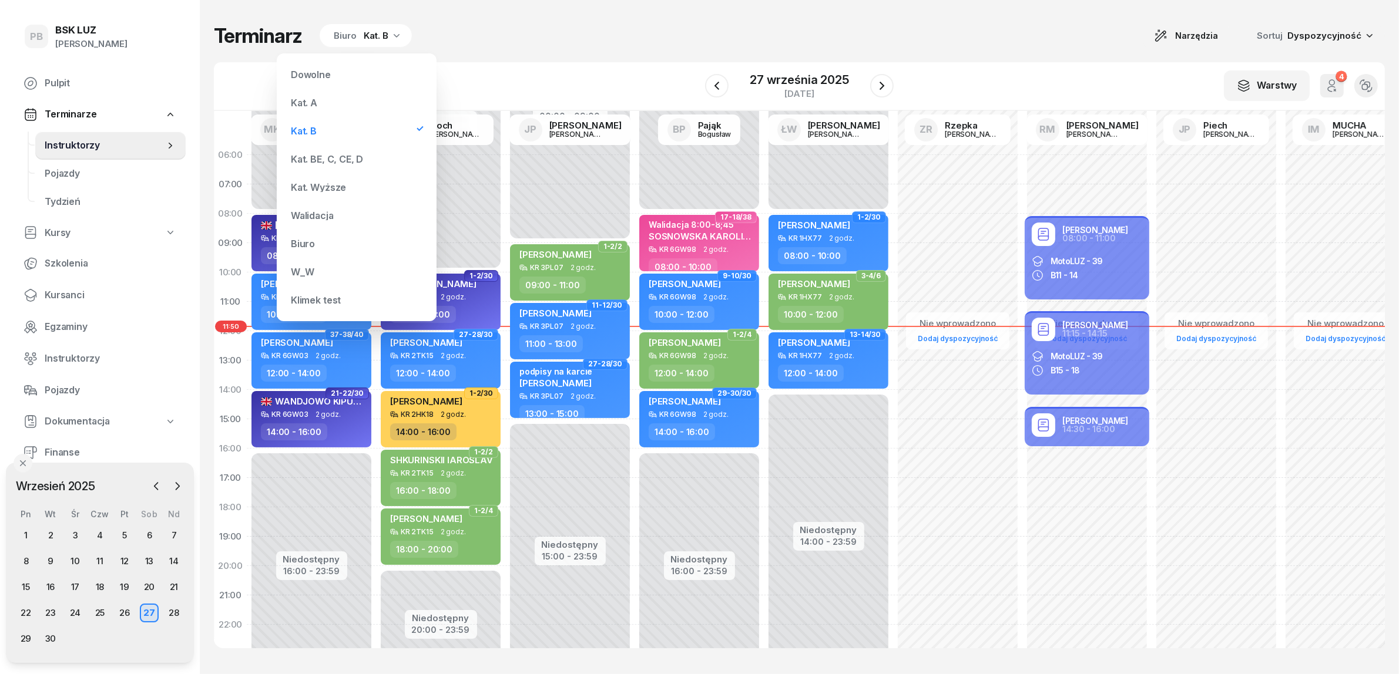
click at [328, 157] on div "Kat. BE, C, CE, D" at bounding box center [327, 159] width 72 height 9
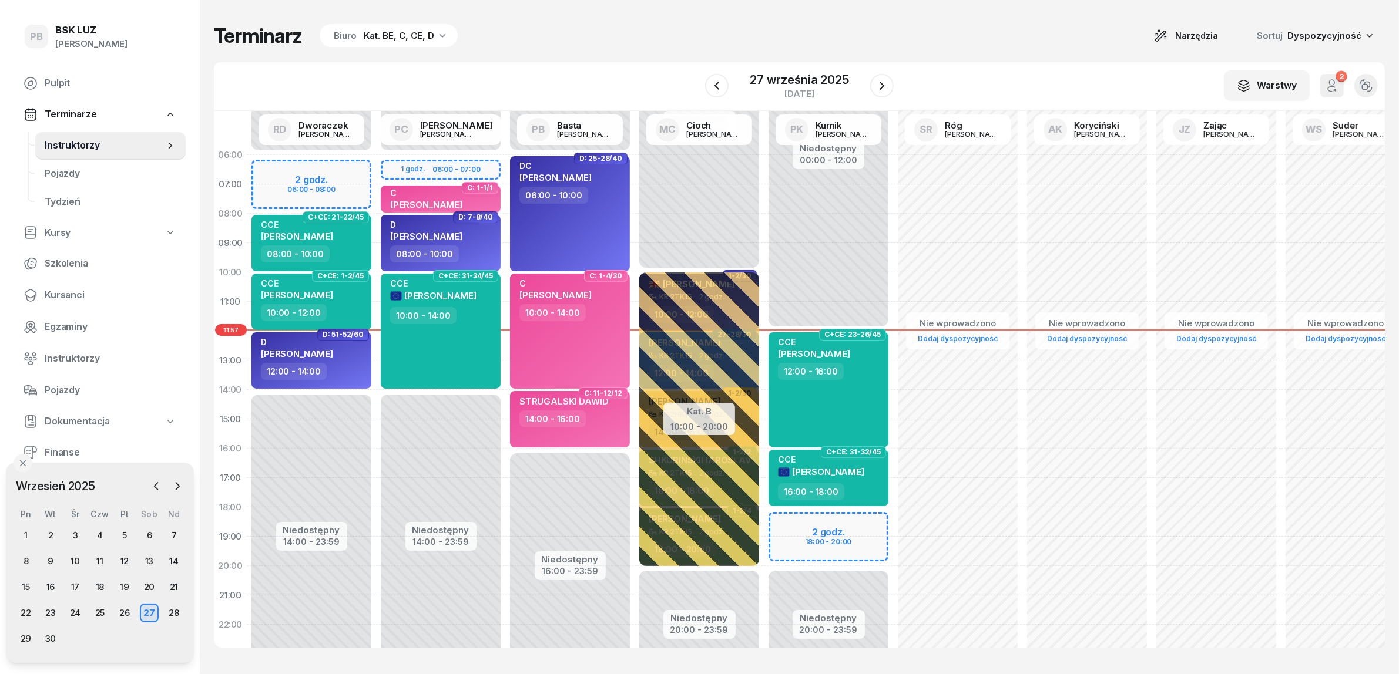
click at [415, 27] on div "Biuro Kat. BE, C, CE, D" at bounding box center [389, 36] width 138 height 24
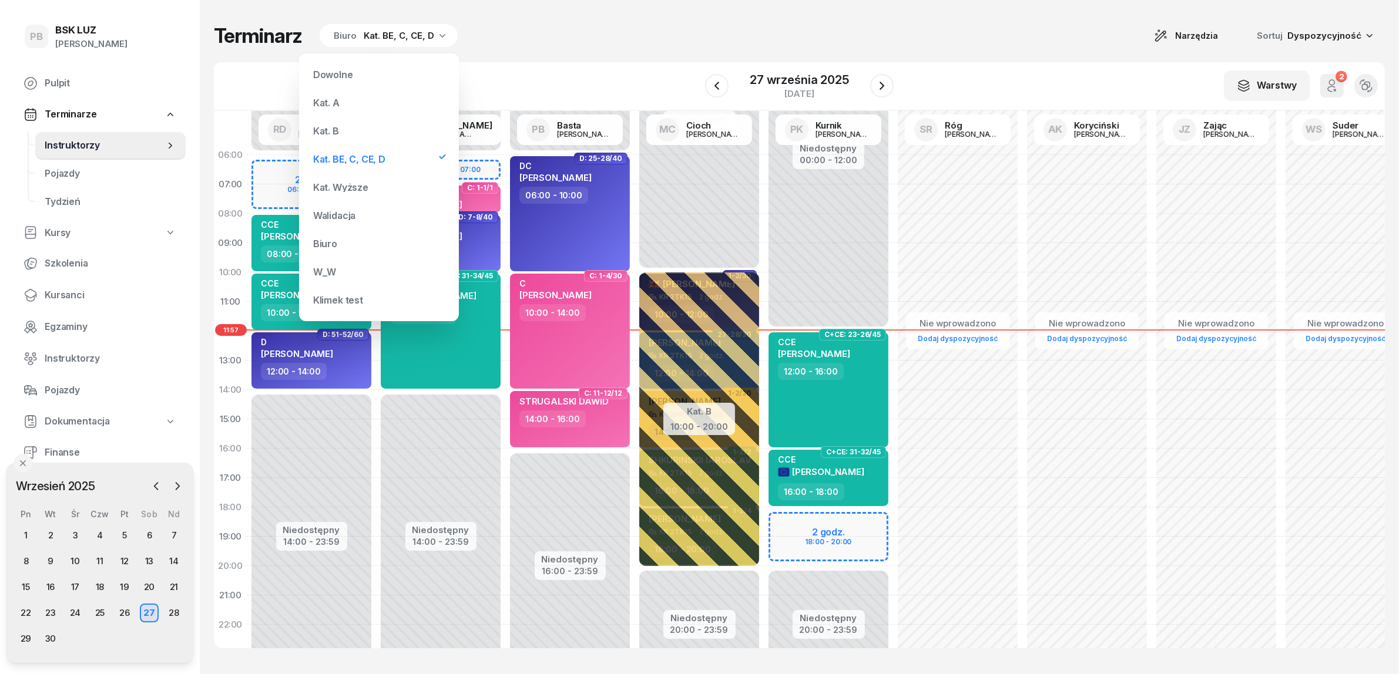
click at [348, 130] on div "Kat. B" at bounding box center [378, 131] width 141 height 24
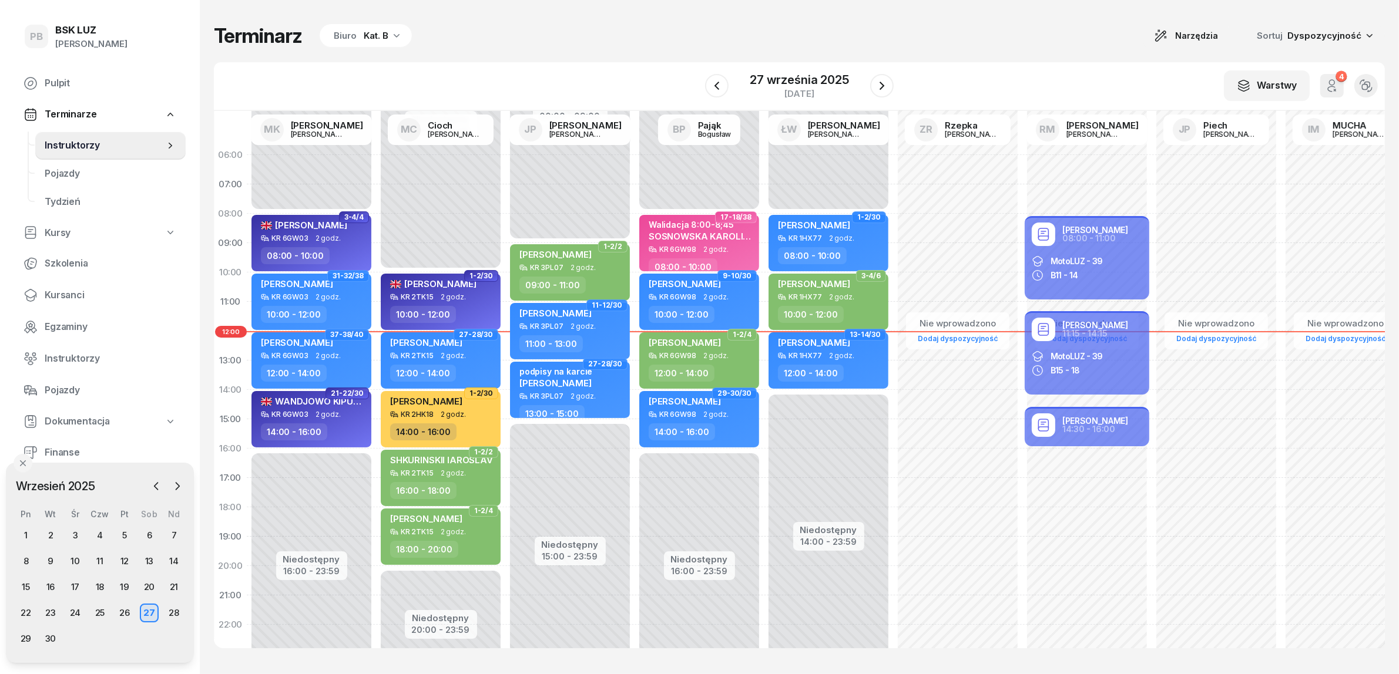
click at [368, 31] on div "Kat. B" at bounding box center [376, 36] width 25 height 14
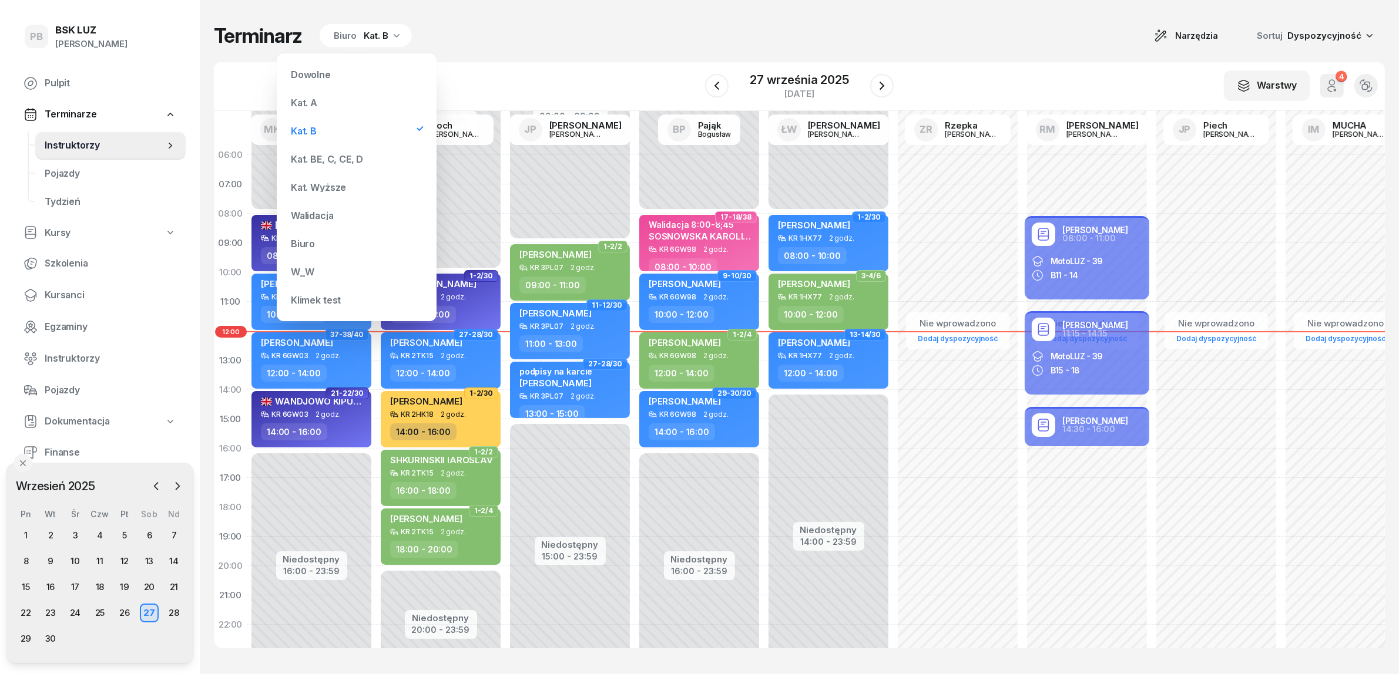
click at [332, 151] on div "Kat. BE, C, CE, D" at bounding box center [356, 159] width 141 height 24
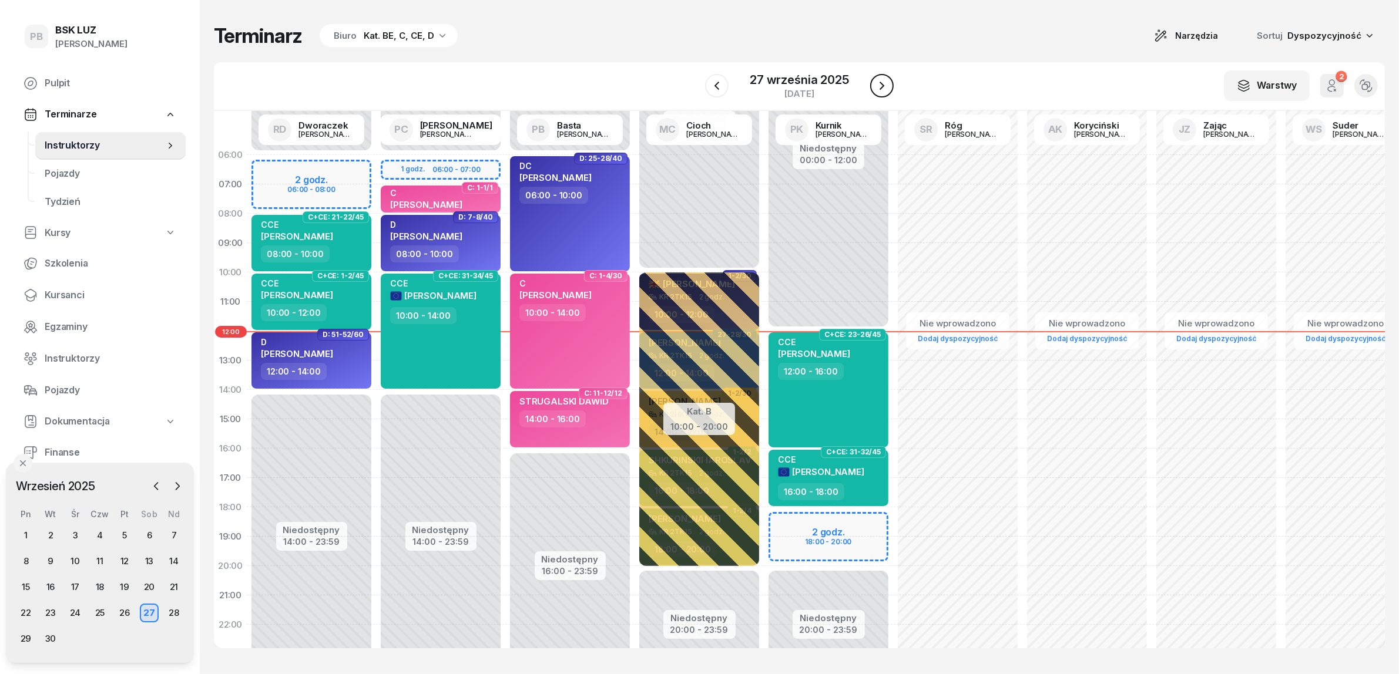
click at [885, 87] on icon "button" at bounding box center [882, 86] width 14 height 14
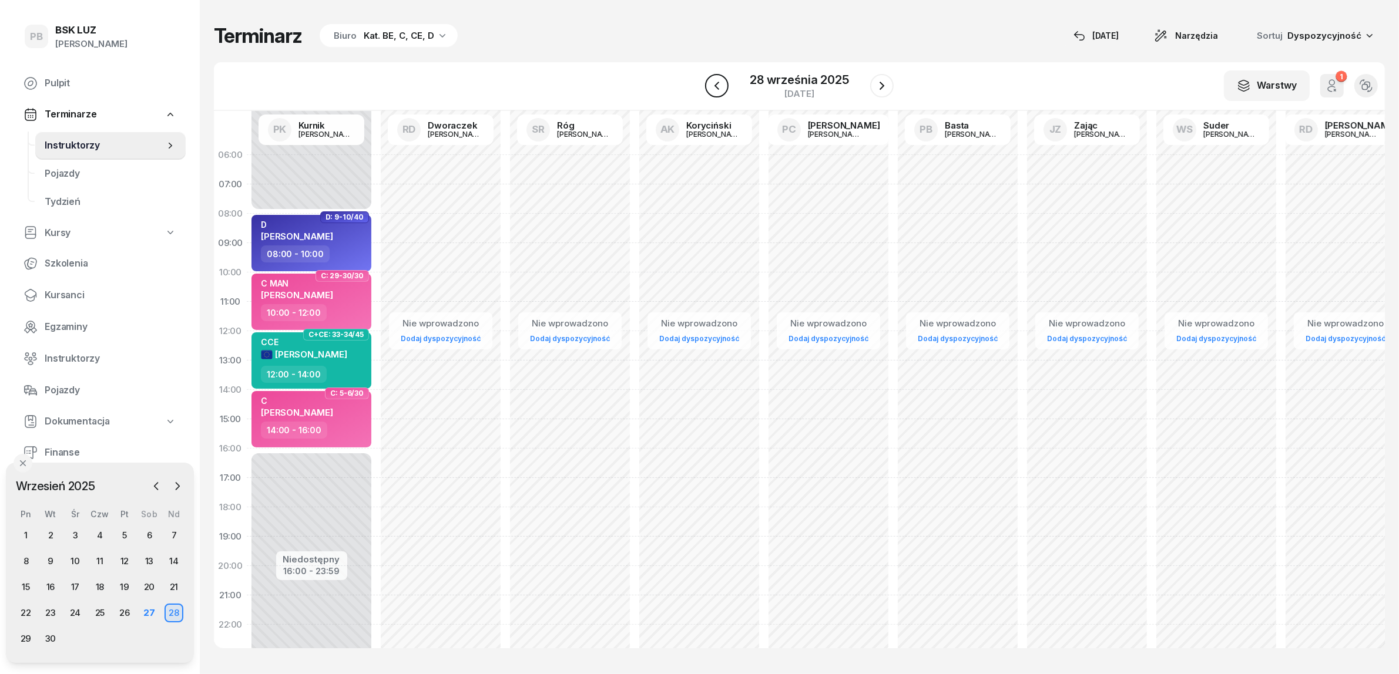
click at [721, 83] on icon "button" at bounding box center [717, 86] width 14 height 14
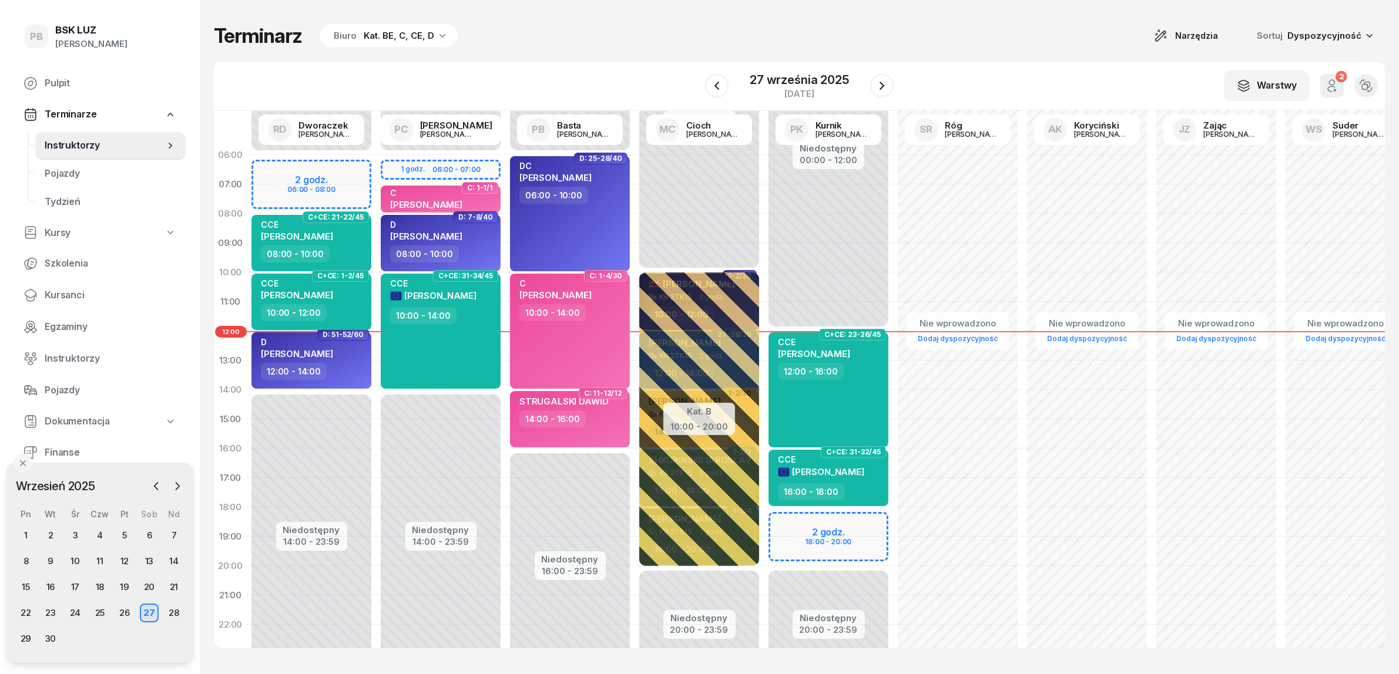
click at [333, 295] on span "[PERSON_NAME]" at bounding box center [297, 295] width 72 height 11
select select "10"
select select "12"
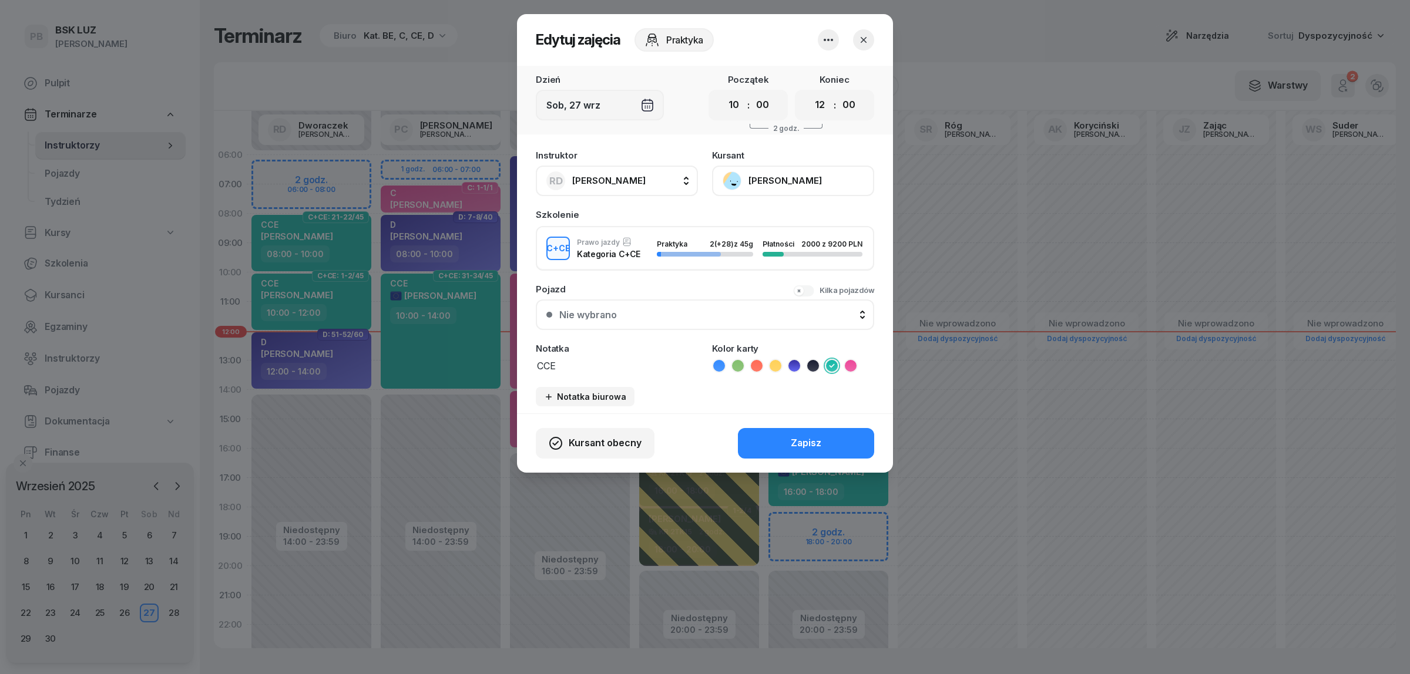
click at [771, 177] on button "[PERSON_NAME]" at bounding box center [793, 181] width 162 height 31
click at [761, 221] on div "Otwórz profil" at bounding box center [749, 220] width 57 height 15
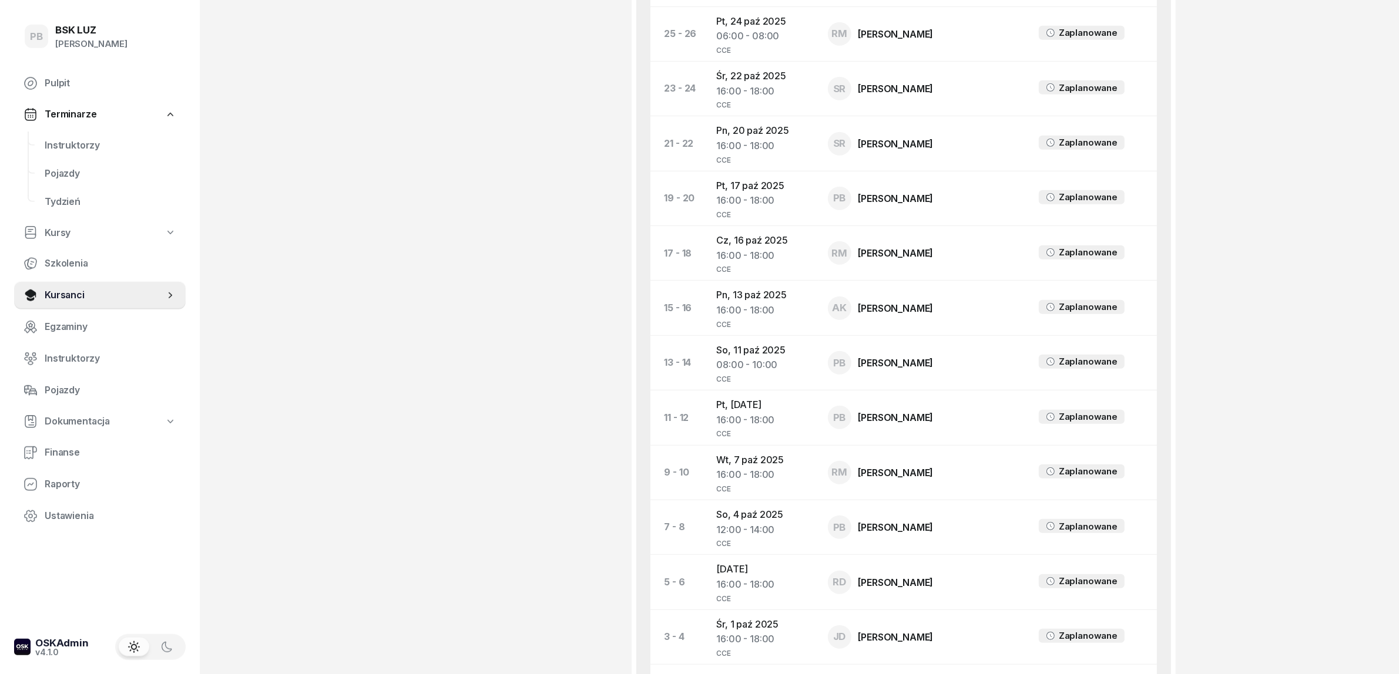
scroll to position [971, 0]
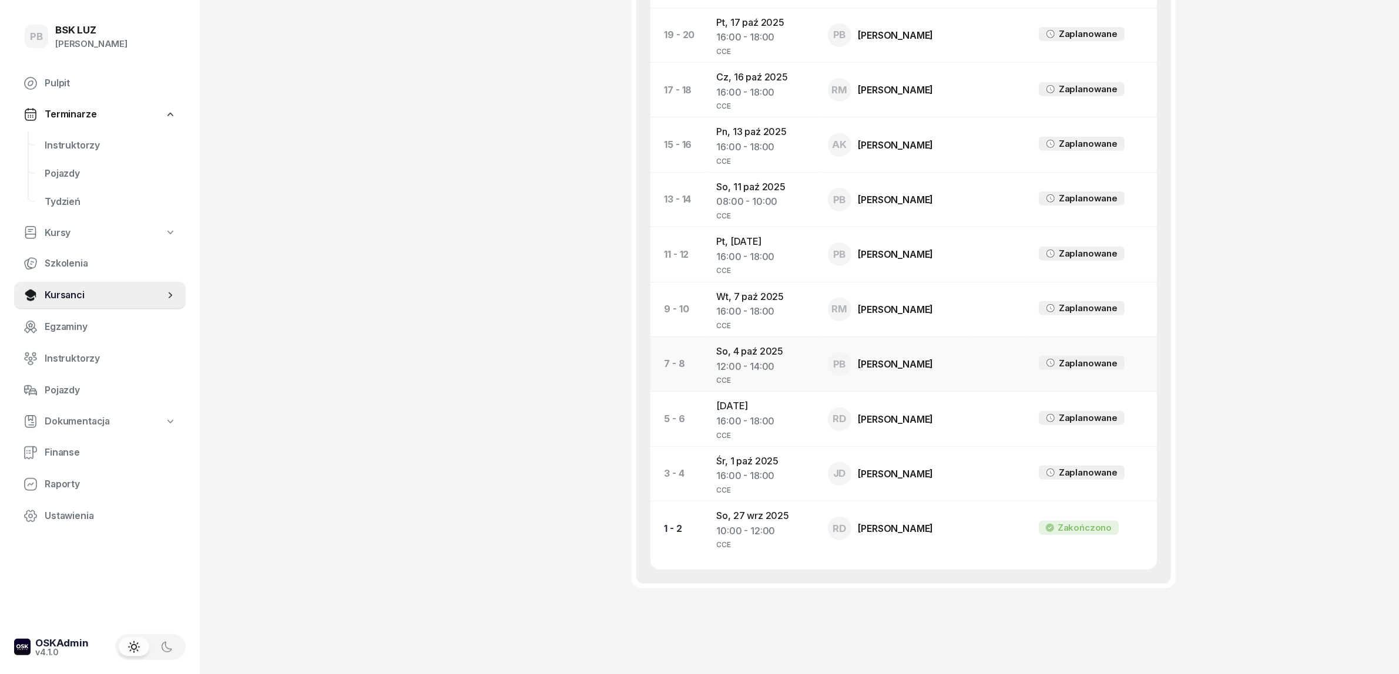
click at [758, 337] on td "[DATE] 12:00 - 14:00 CCE" at bounding box center [762, 364] width 111 height 55
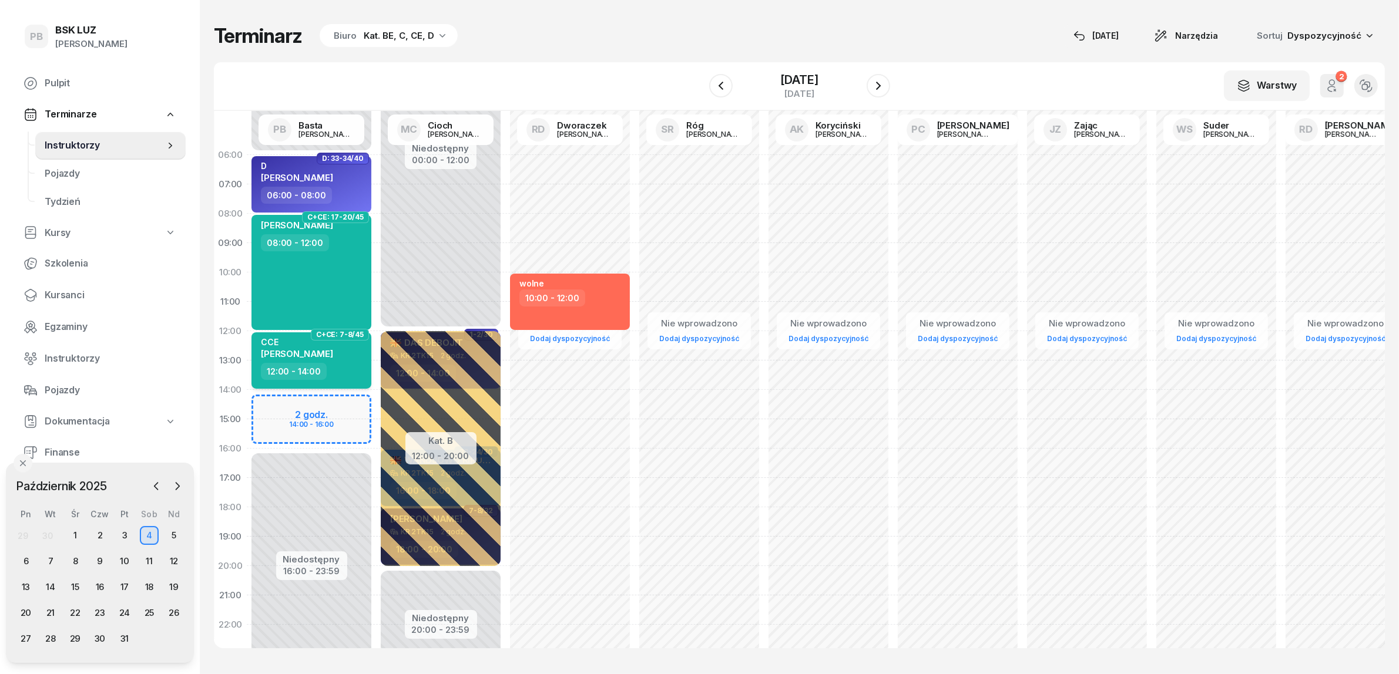
click at [322, 350] on span "[PERSON_NAME]" at bounding box center [297, 353] width 72 height 11
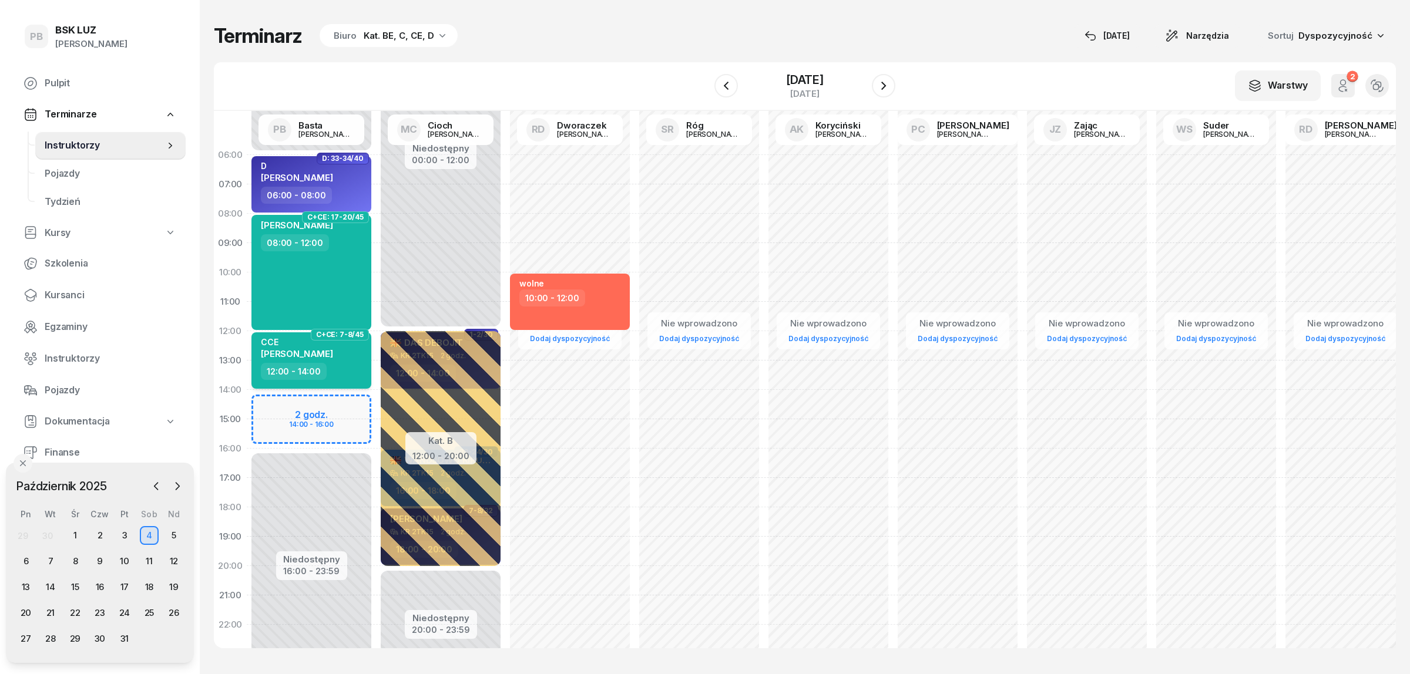
select select "12"
select select "14"
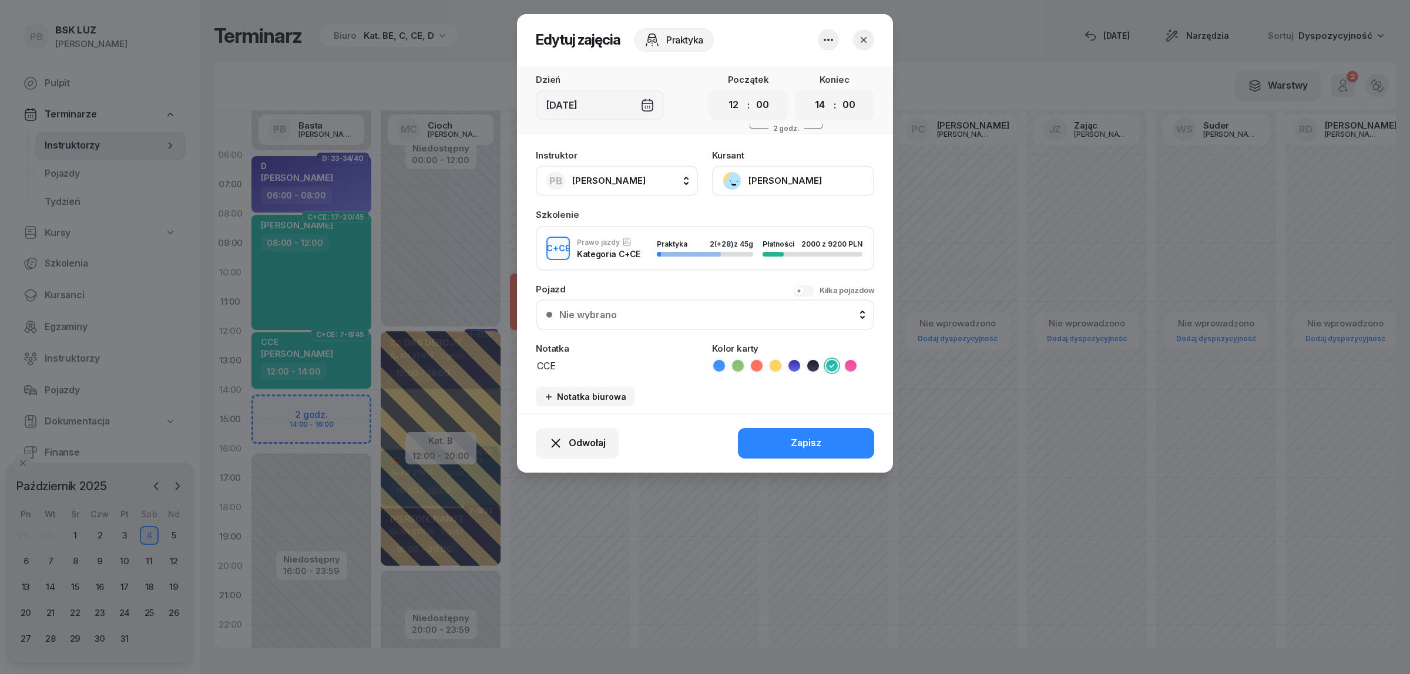
click at [806, 186] on button "[PERSON_NAME]" at bounding box center [793, 181] width 162 height 31
click at [793, 213] on link "Otwórz profil" at bounding box center [791, 220] width 155 height 29
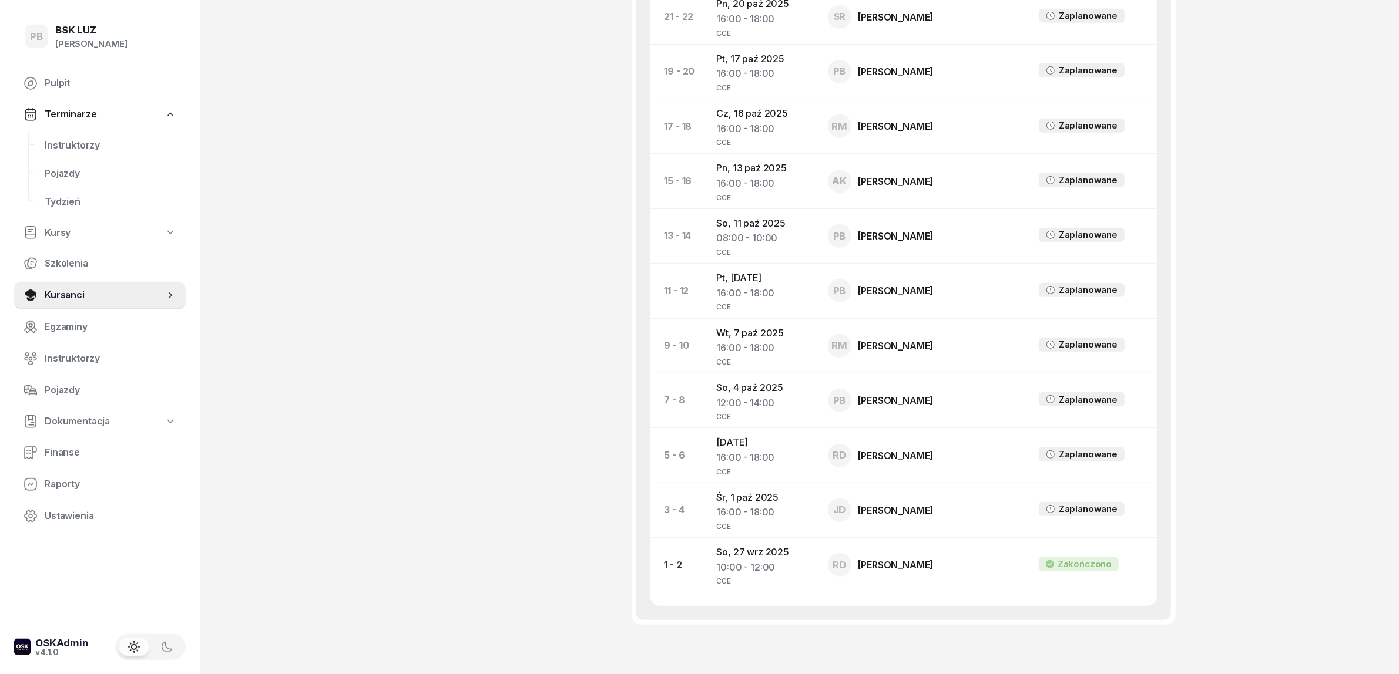
scroll to position [955, 0]
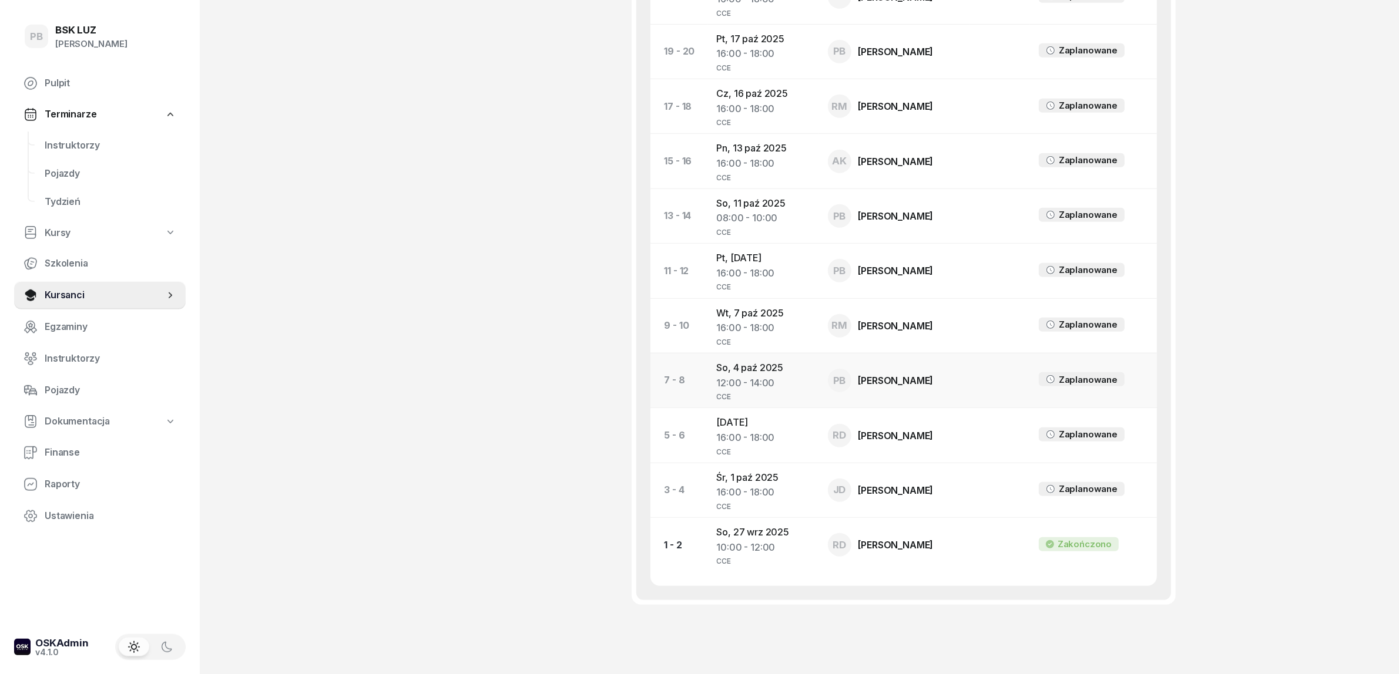
click at [747, 353] on td "[DATE] 12:00 - 14:00 CCE" at bounding box center [762, 380] width 111 height 55
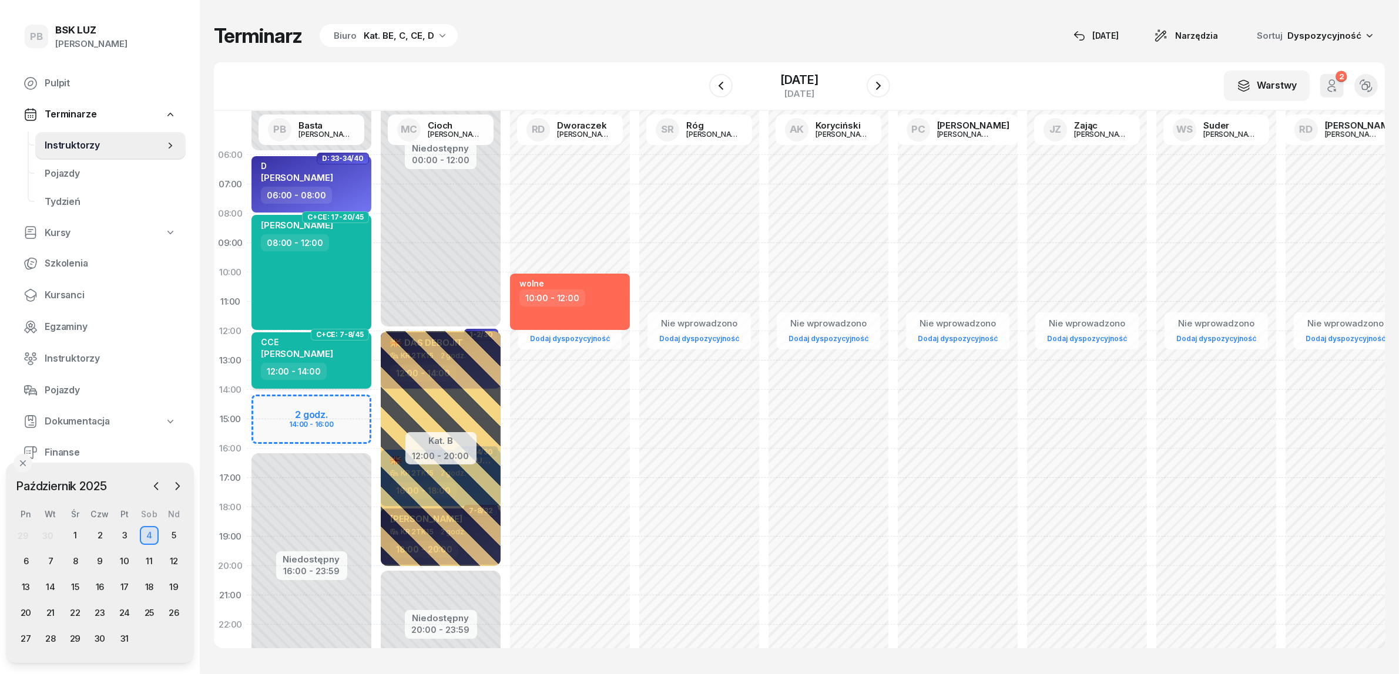
click at [337, 368] on div "12:00 - 14:00" at bounding box center [312, 371] width 103 height 17
click at [333, 353] on span "[PERSON_NAME]" at bounding box center [297, 353] width 72 height 11
select select "12"
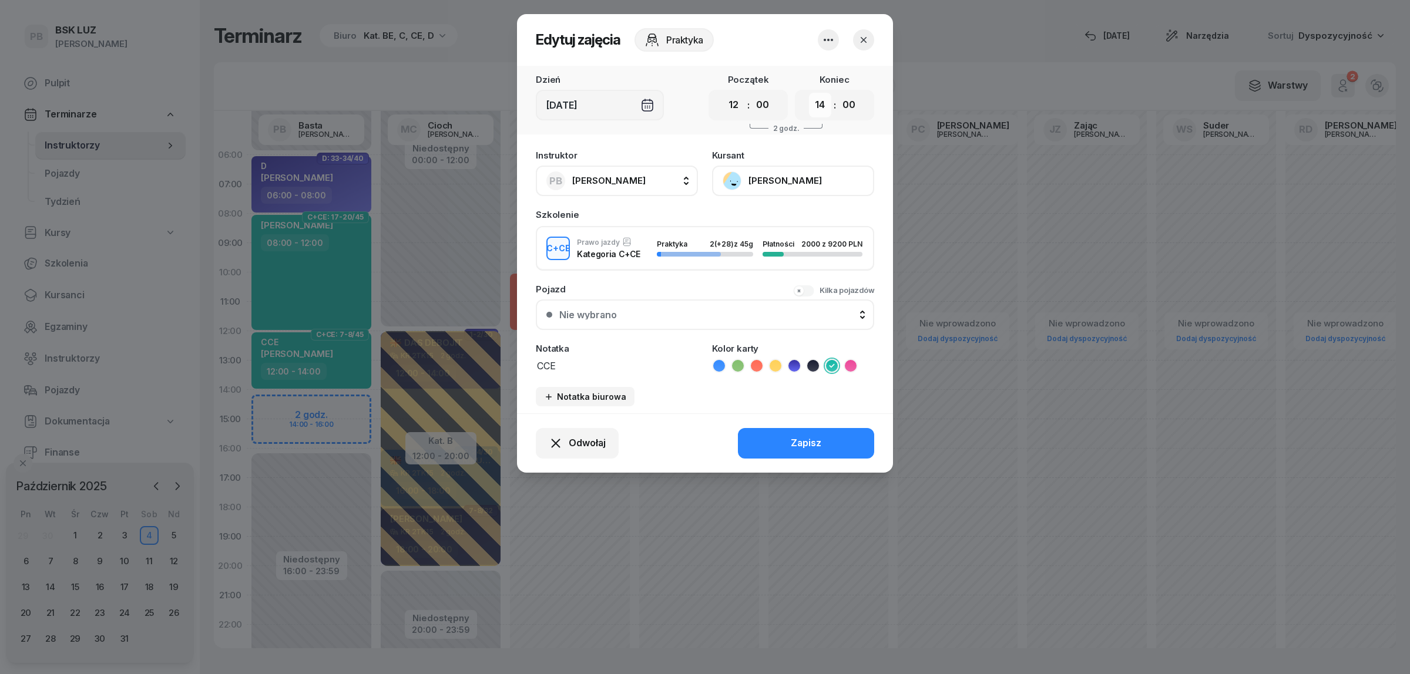
click at [815, 104] on select "00 01 02 03 04 05 06 07 08 09 10 11 12 13 14 15 16 17 18 19 20 21 22 23" at bounding box center [820, 105] width 22 height 25
select select "16"
click at [809, 93] on select "00 01 02 03 04 05 06 07 08 09 10 11 12 13 14 15 16 17 18 19 20 21 22 23" at bounding box center [820, 105] width 22 height 25
click at [818, 445] on div "Zapisz" at bounding box center [806, 443] width 31 height 15
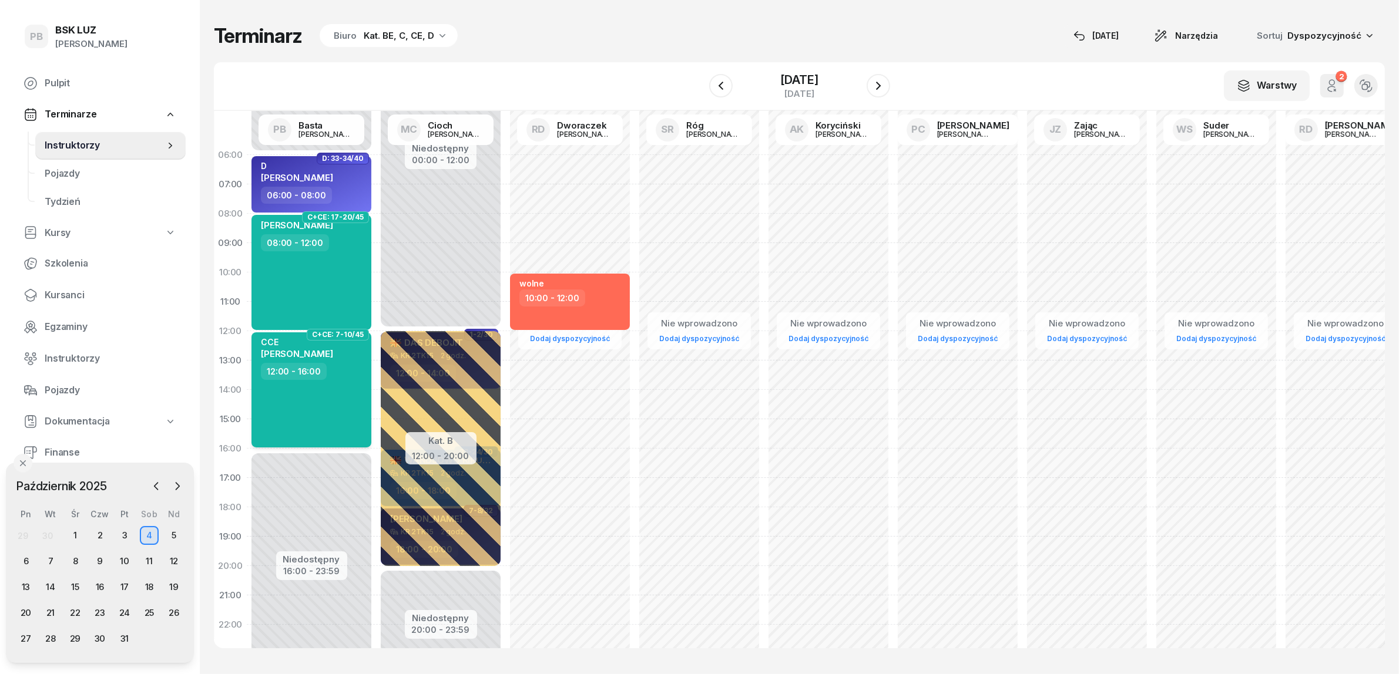
click at [323, 344] on div "CCE" at bounding box center [297, 342] width 72 height 10
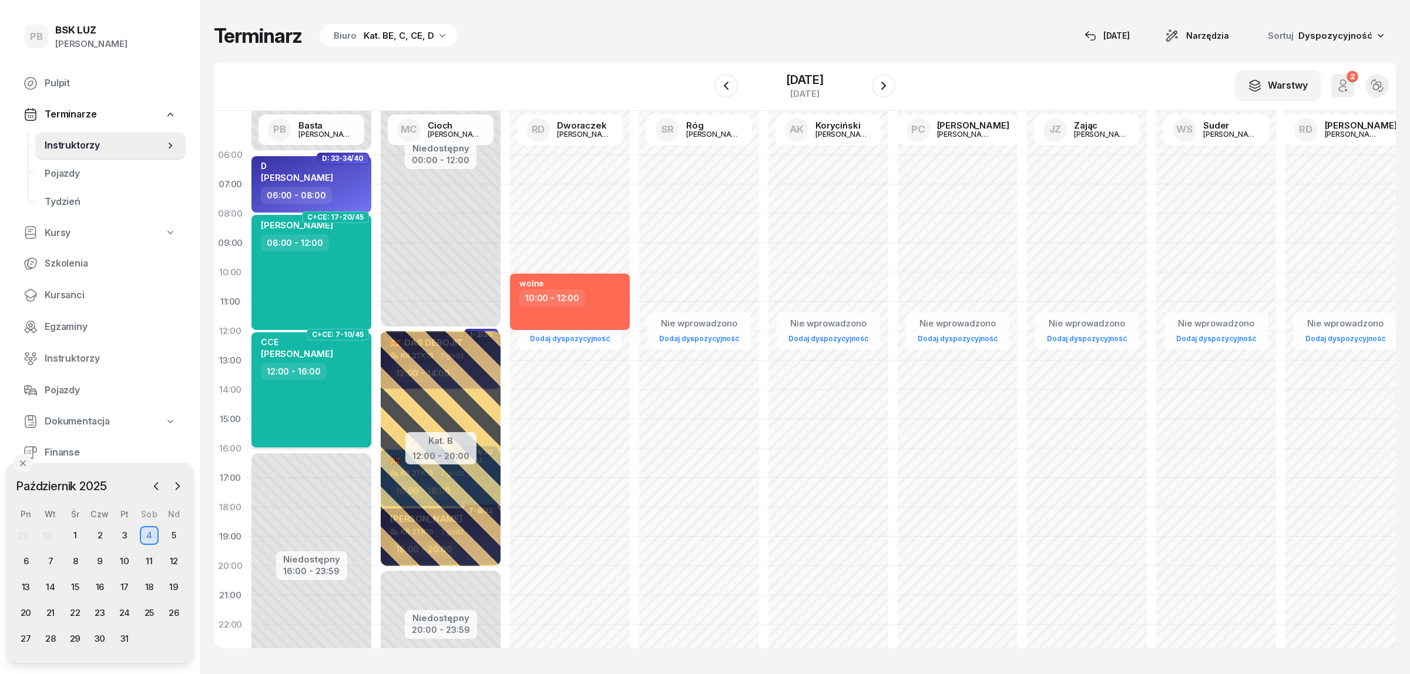
select select "12"
select select "16"
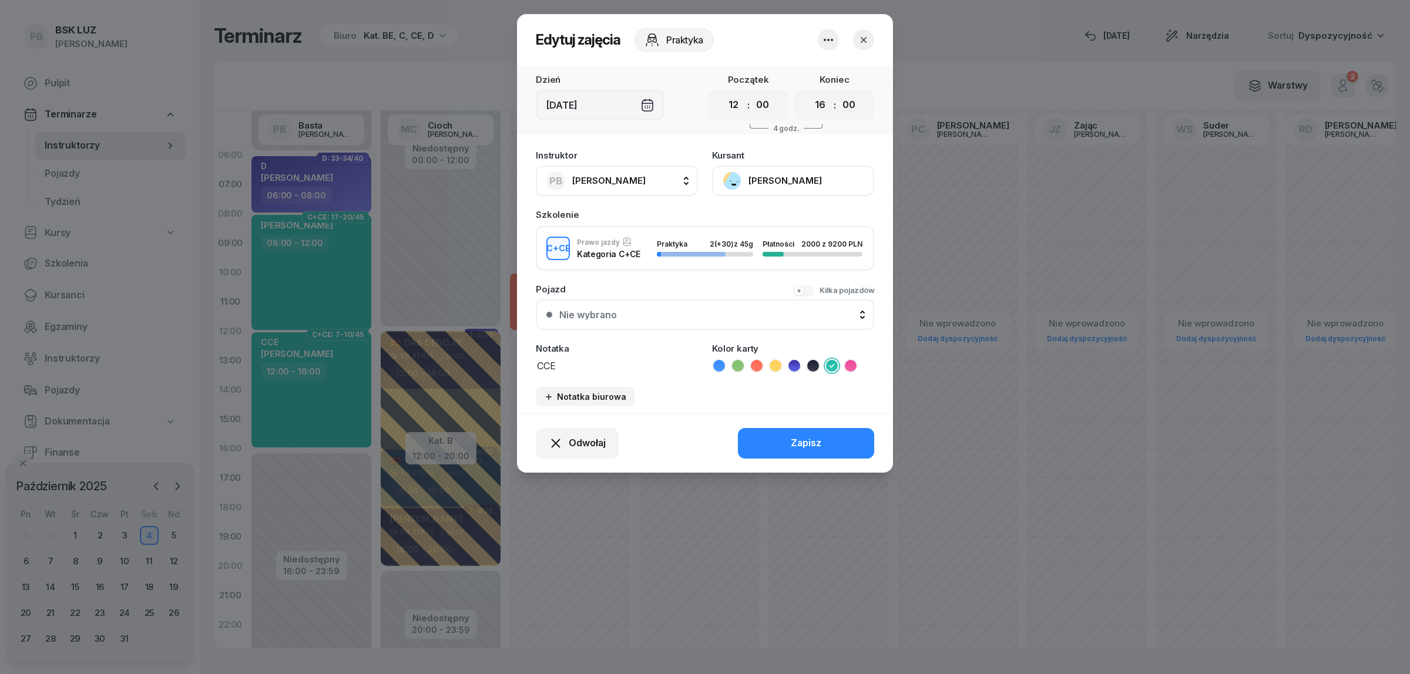
click at [805, 183] on button "[PERSON_NAME]" at bounding box center [793, 181] width 162 height 31
click at [792, 217] on link "Otwórz profil" at bounding box center [791, 220] width 155 height 29
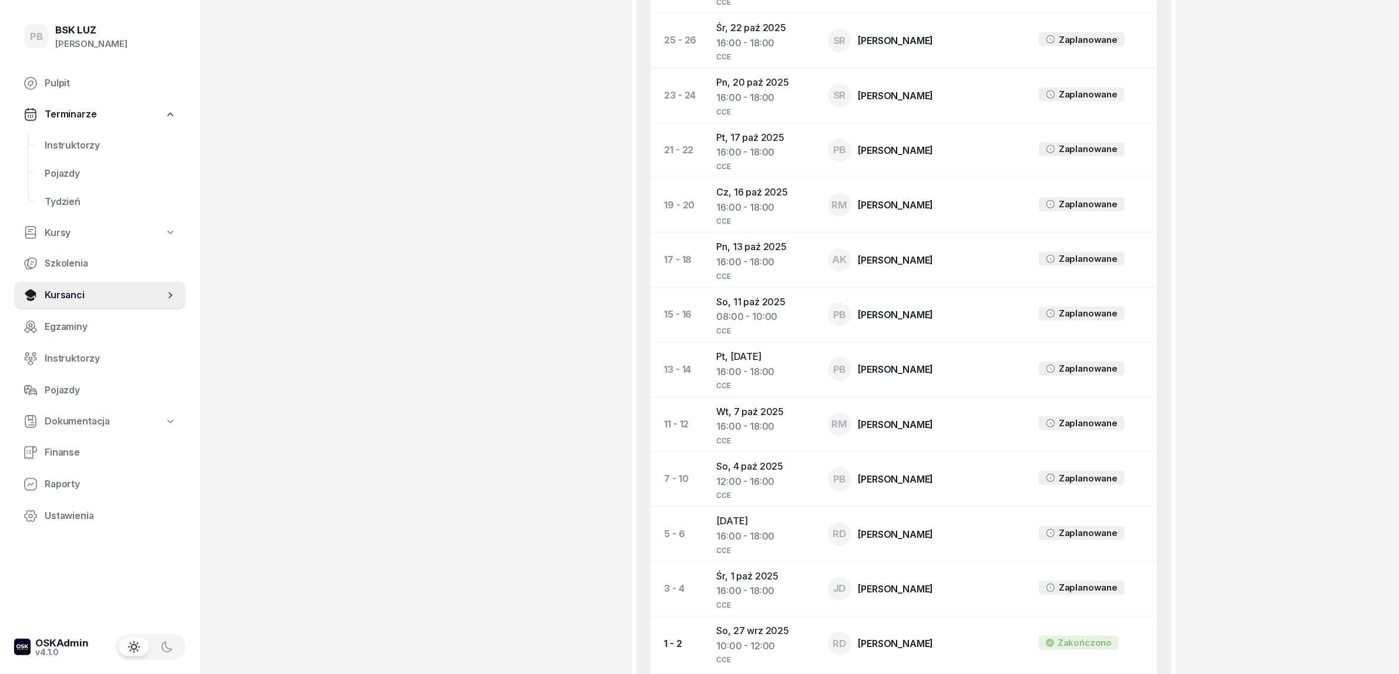
scroll to position [881, 0]
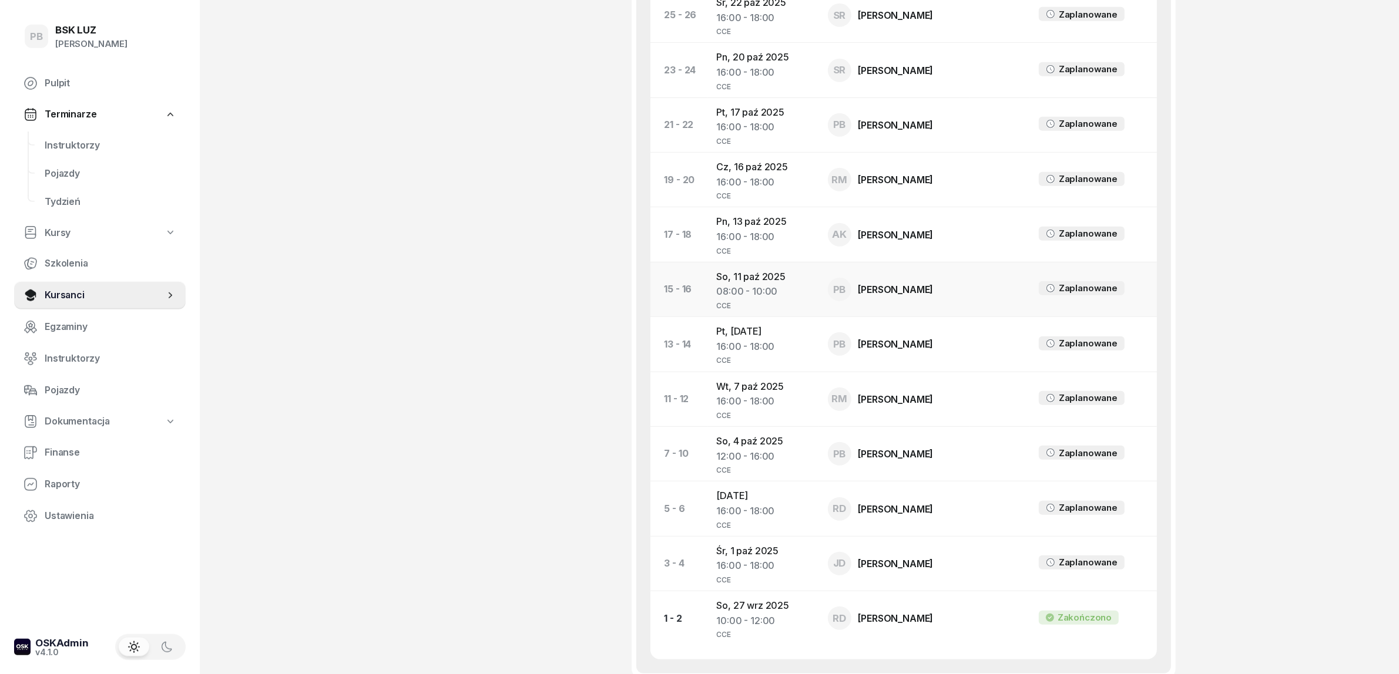
click at [759, 262] on td "[DATE] 08:00 - 10:00 CCE" at bounding box center [762, 289] width 111 height 55
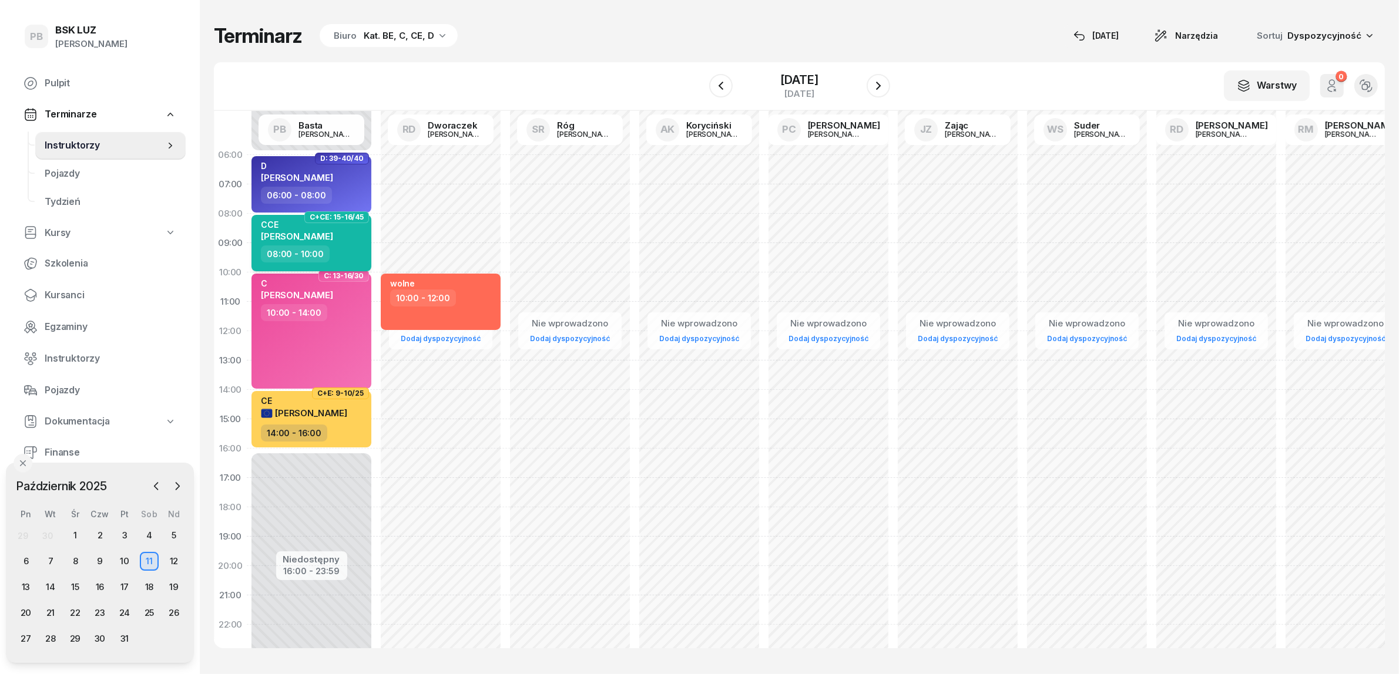
click at [331, 234] on span "[PERSON_NAME]" at bounding box center [297, 236] width 72 height 11
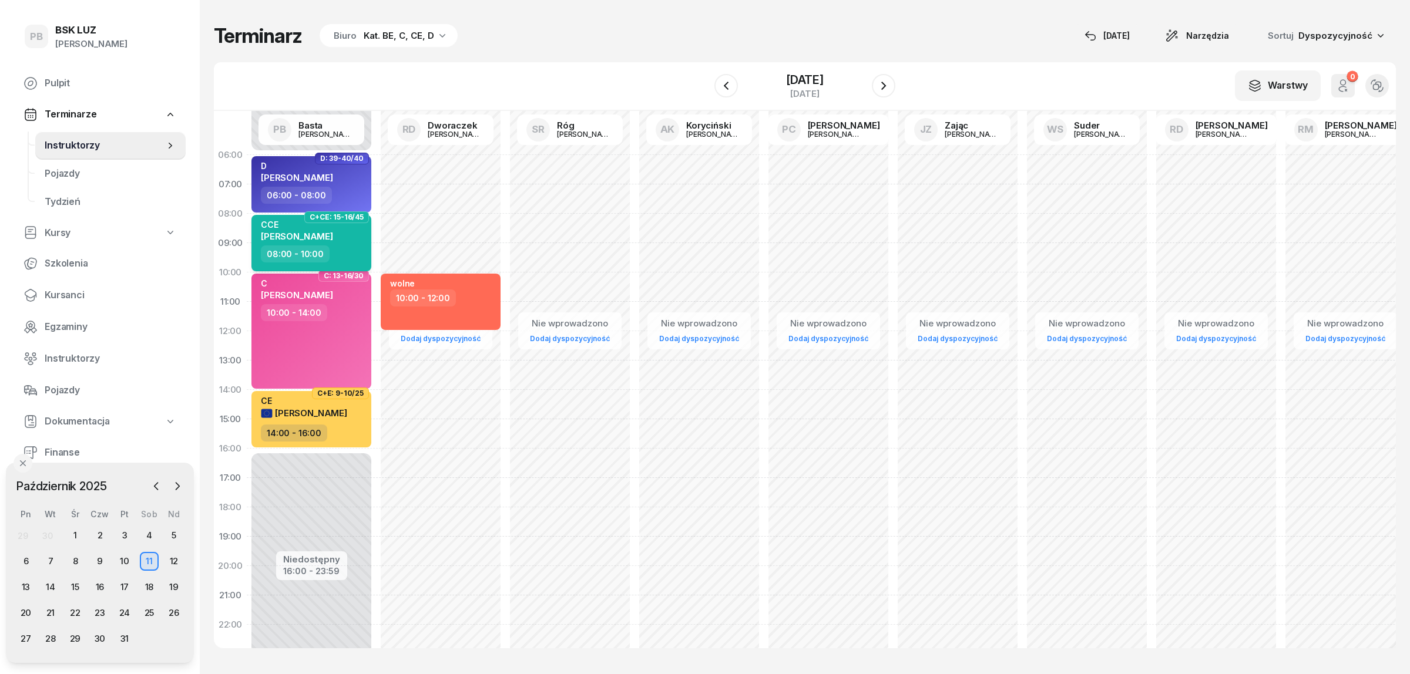
select select "08"
select select "10"
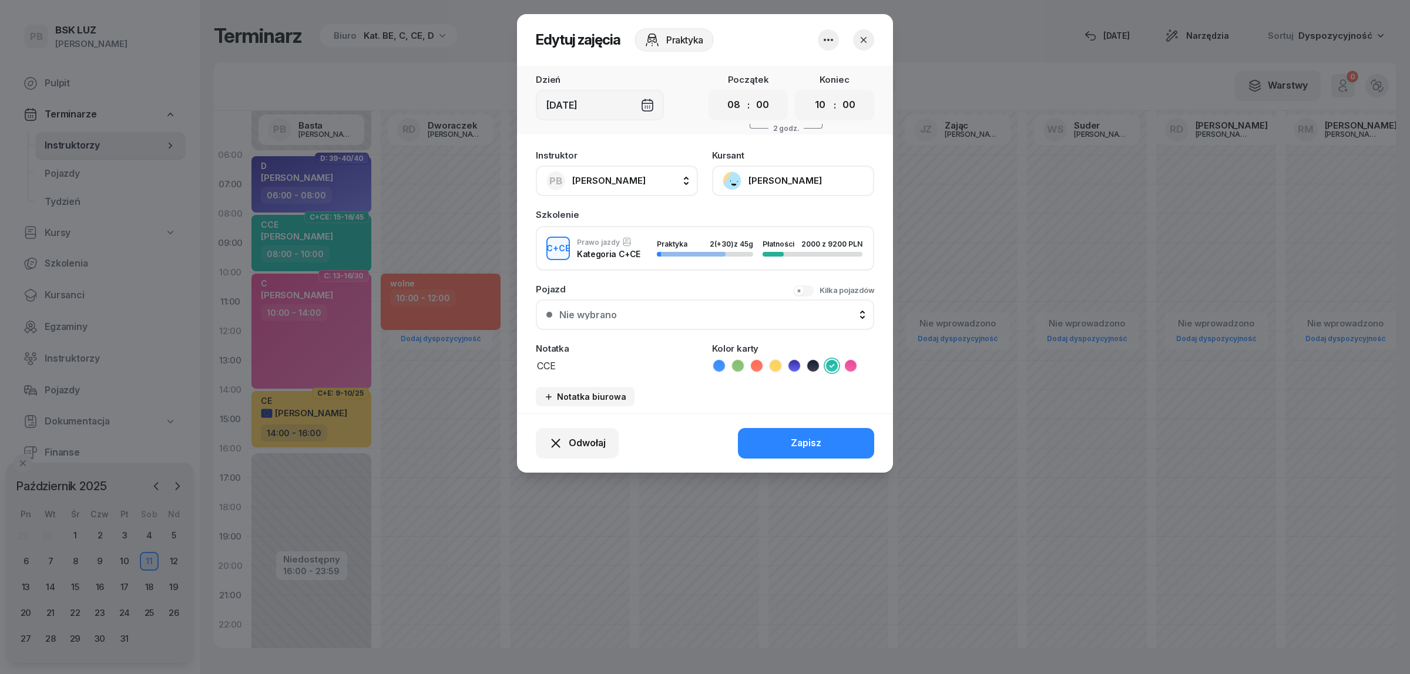
click at [787, 178] on button "[PERSON_NAME]" at bounding box center [793, 181] width 162 height 31
click at [780, 216] on link "Otwórz profil" at bounding box center [791, 220] width 155 height 29
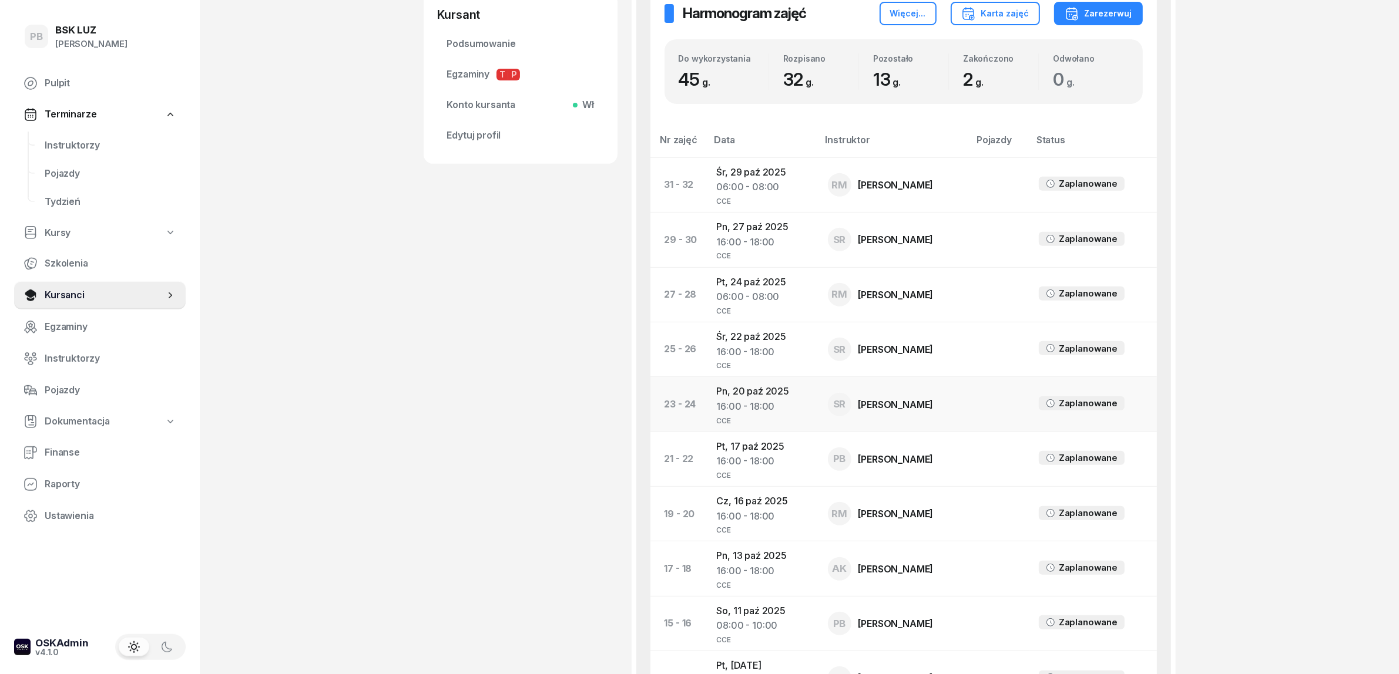
scroll to position [588, 0]
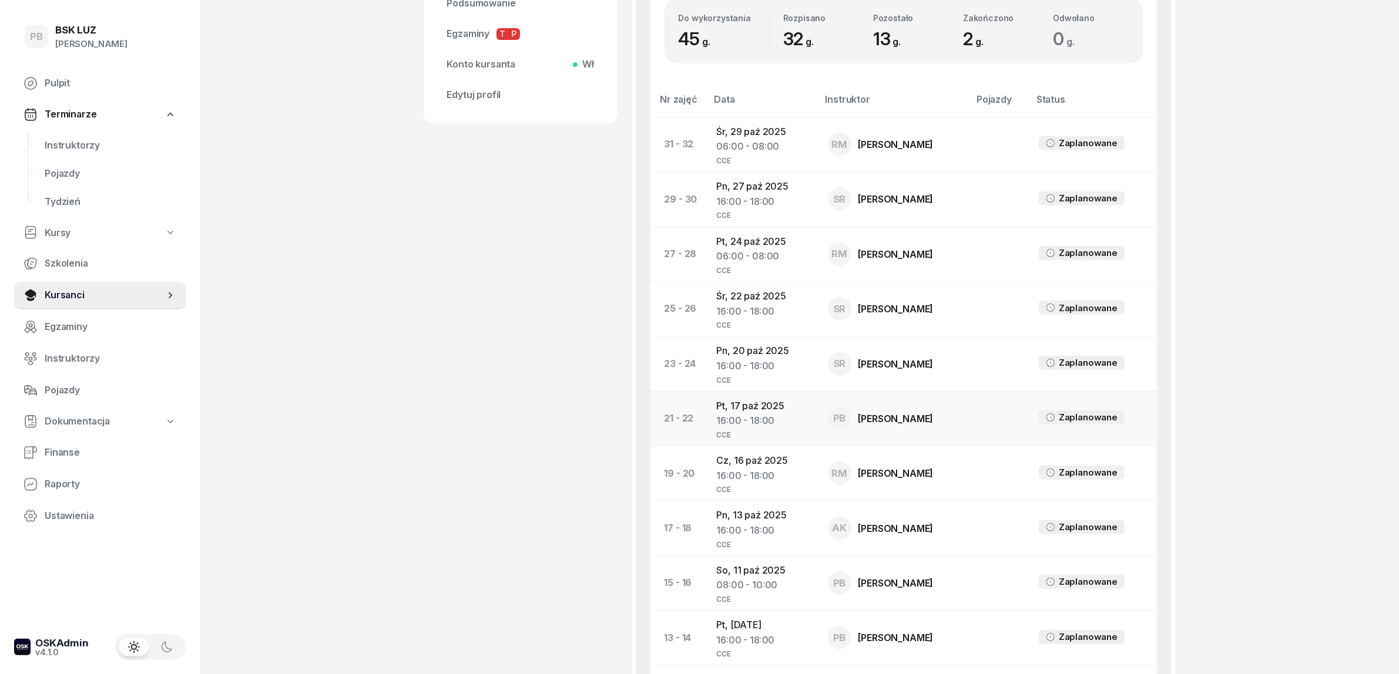
click at [759, 391] on td "Pt, [DATE] 16:00 - 18:00 CCE" at bounding box center [762, 418] width 111 height 55
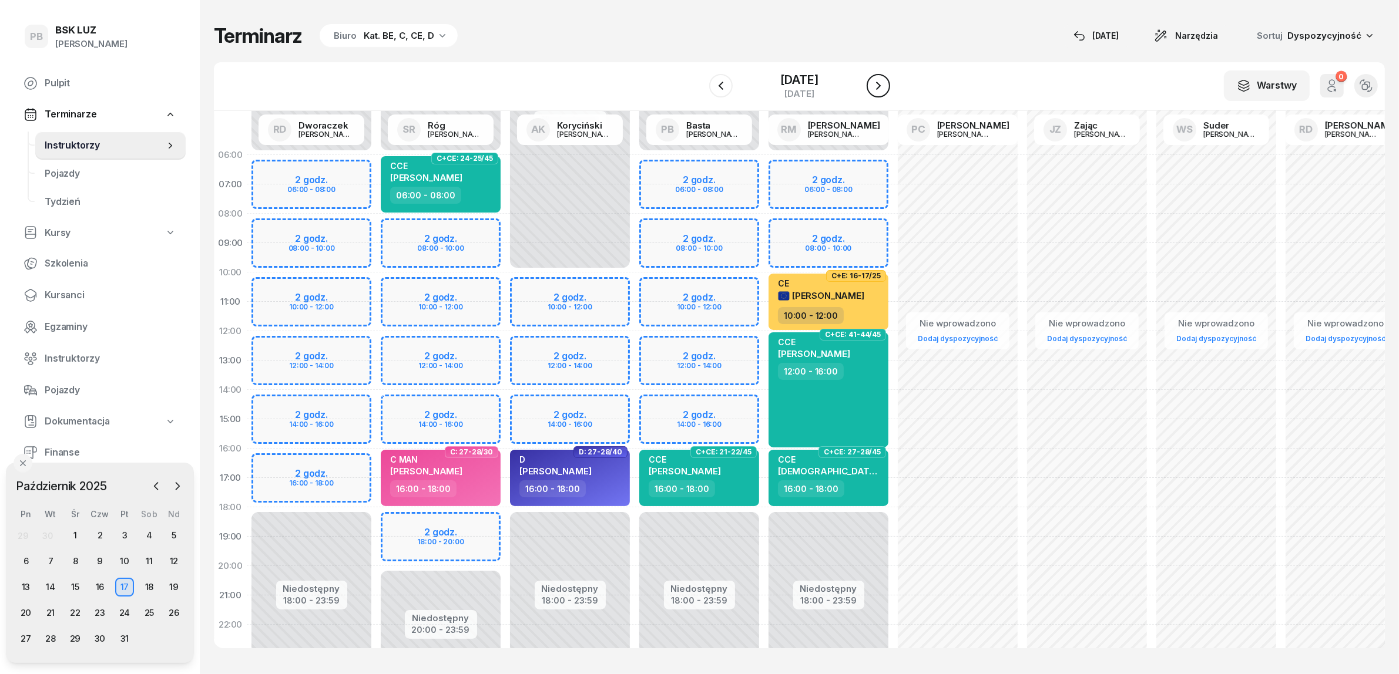
click at [885, 79] on icon "button" at bounding box center [878, 86] width 14 height 14
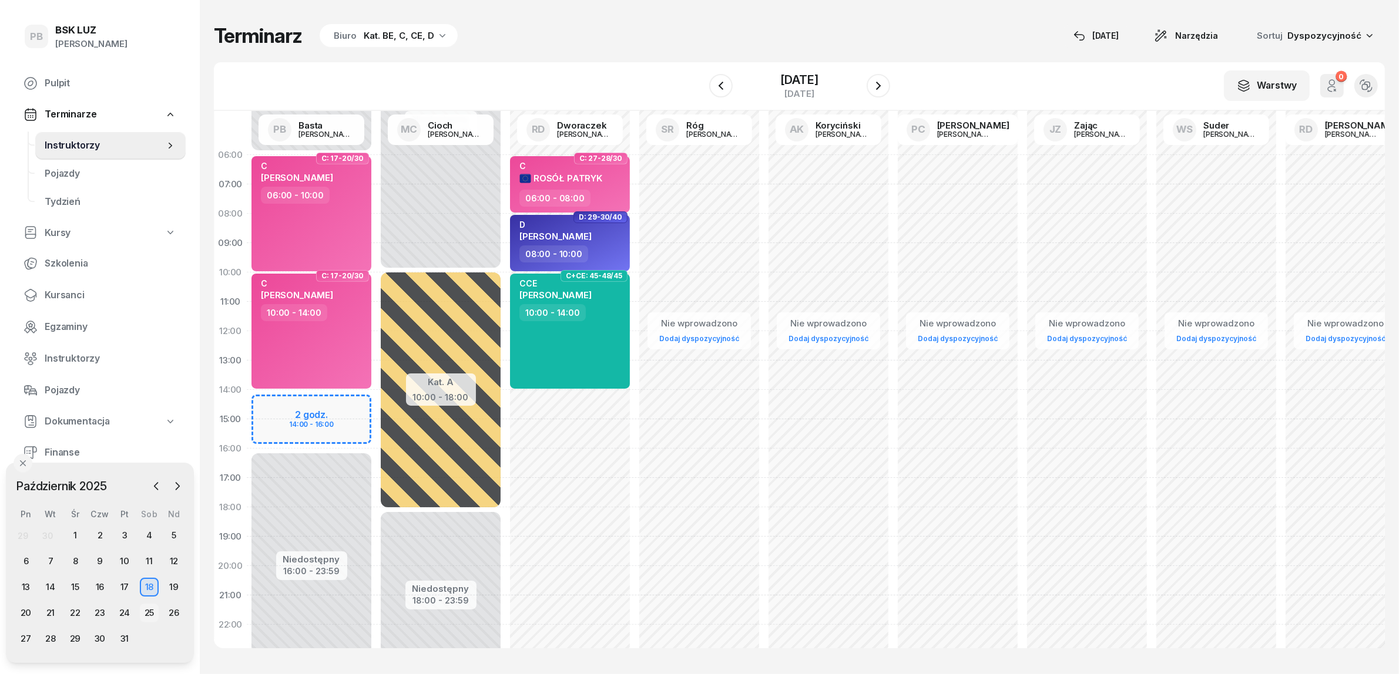
click at [151, 610] on div "25" at bounding box center [149, 613] width 19 height 19
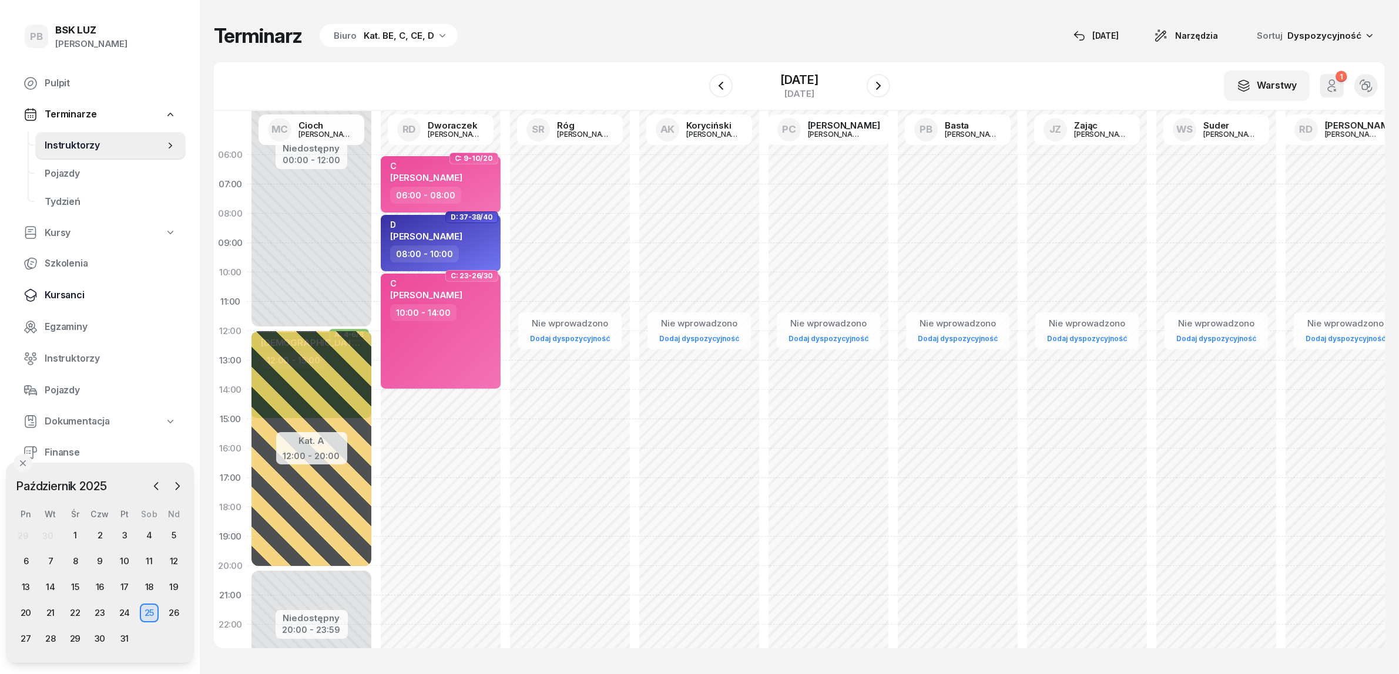
click at [78, 297] on span "Kursanci" at bounding box center [111, 295] width 132 height 15
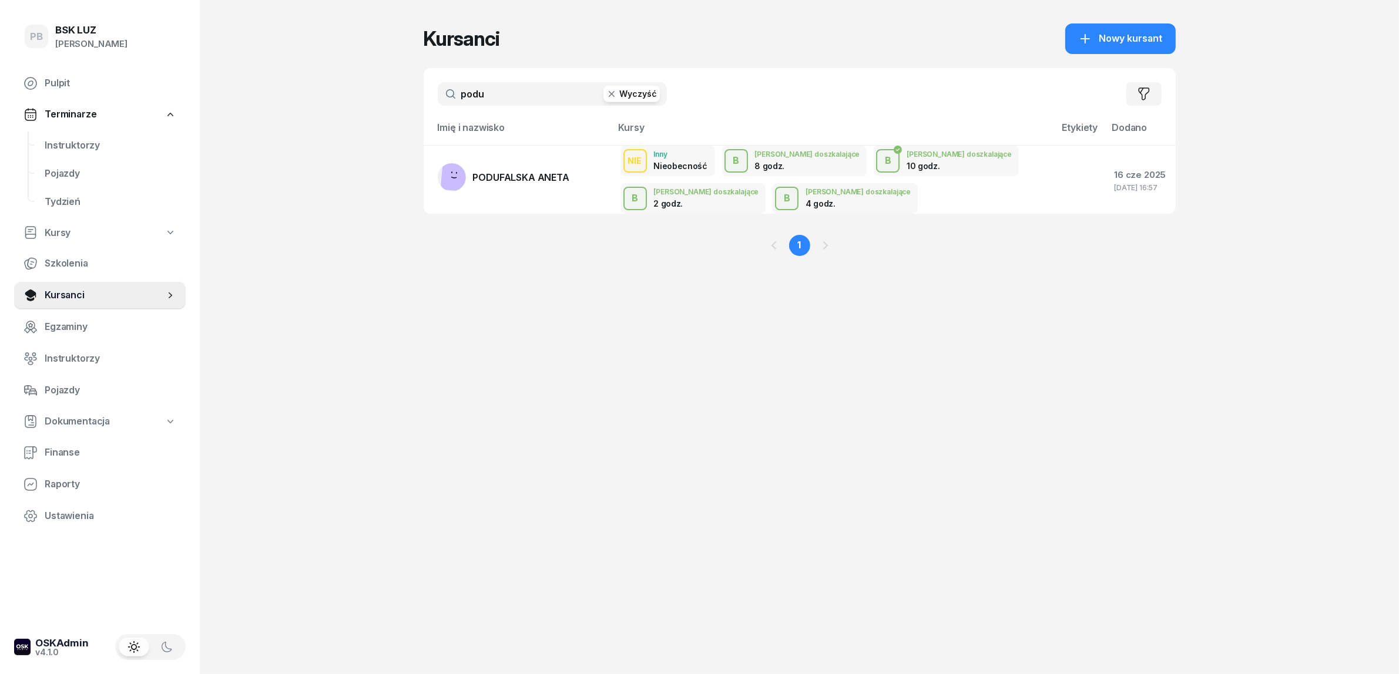
drag, startPoint x: 459, startPoint y: 83, endPoint x: 427, endPoint y: 82, distance: 32.3
click at [427, 82] on div "podu Wyczyść Filtruj" at bounding box center [800, 94] width 752 height 52
type input "[PERSON_NAME]"
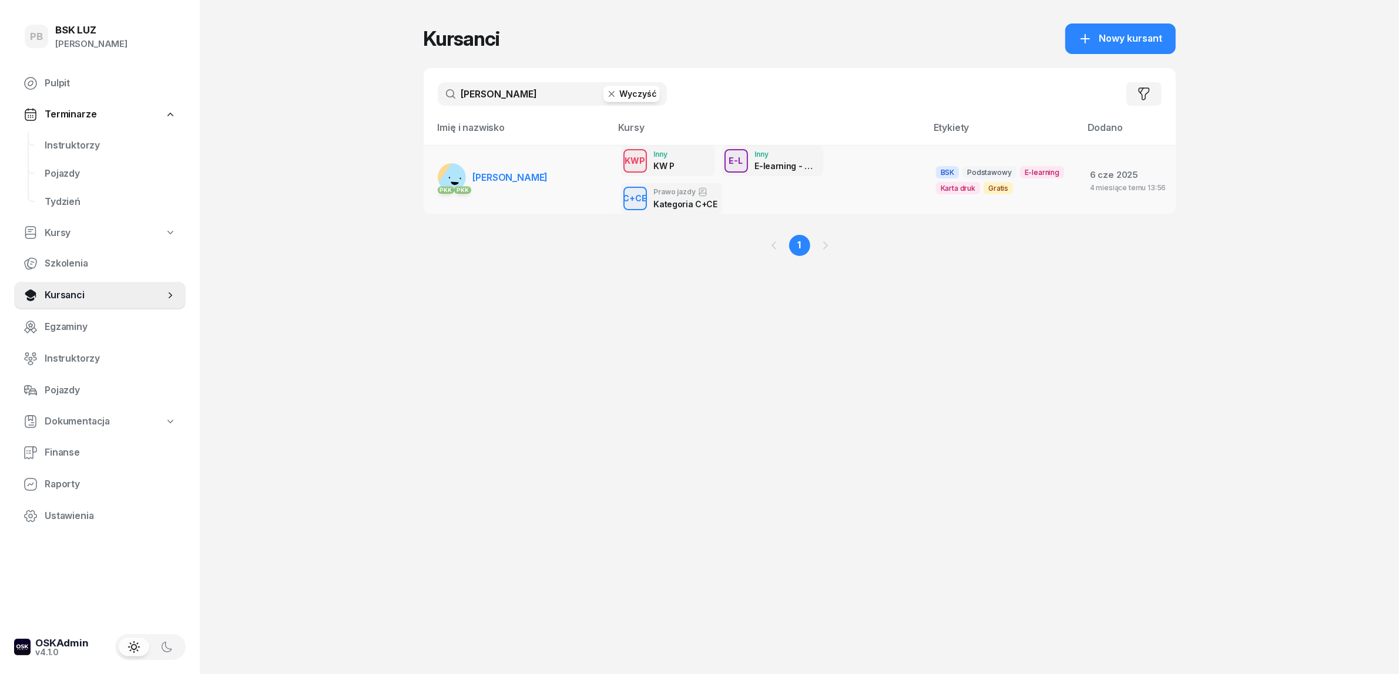
click at [548, 174] on span "[PERSON_NAME]" at bounding box center [510, 178] width 75 height 12
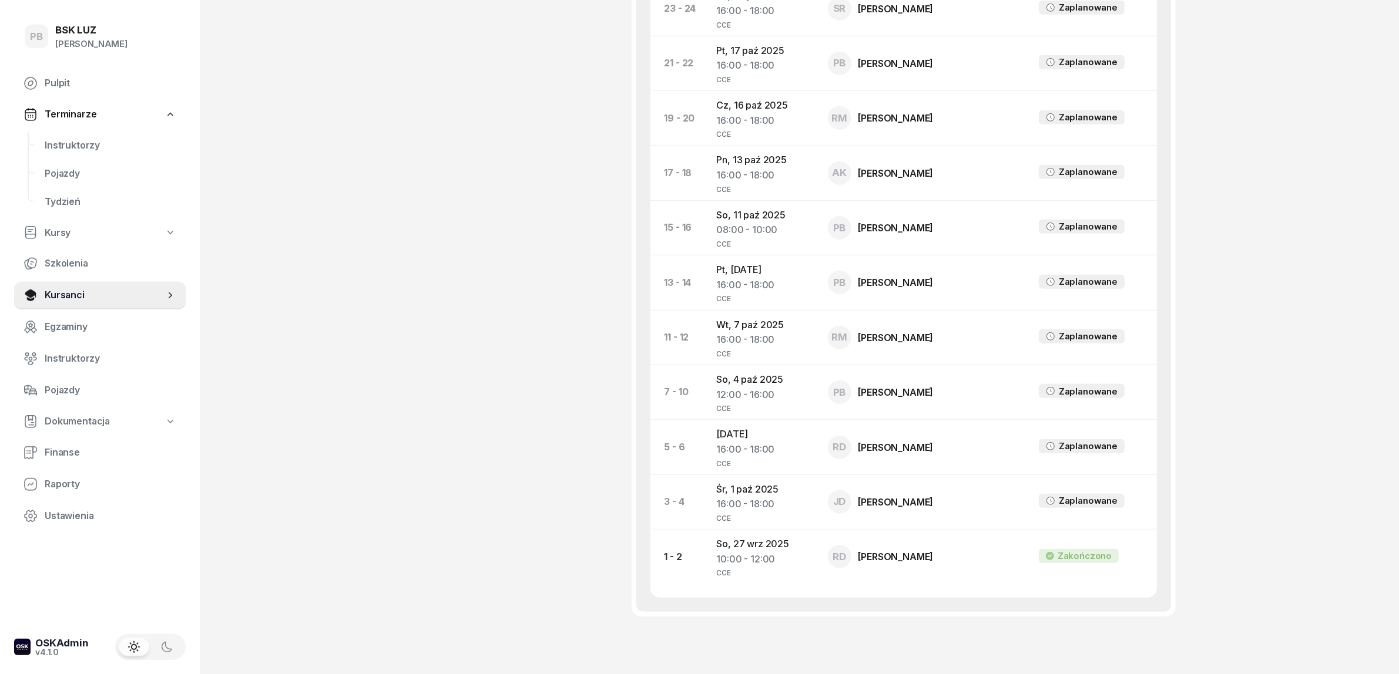
scroll to position [955, 0]
